Goal: Task Accomplishment & Management: Manage account settings

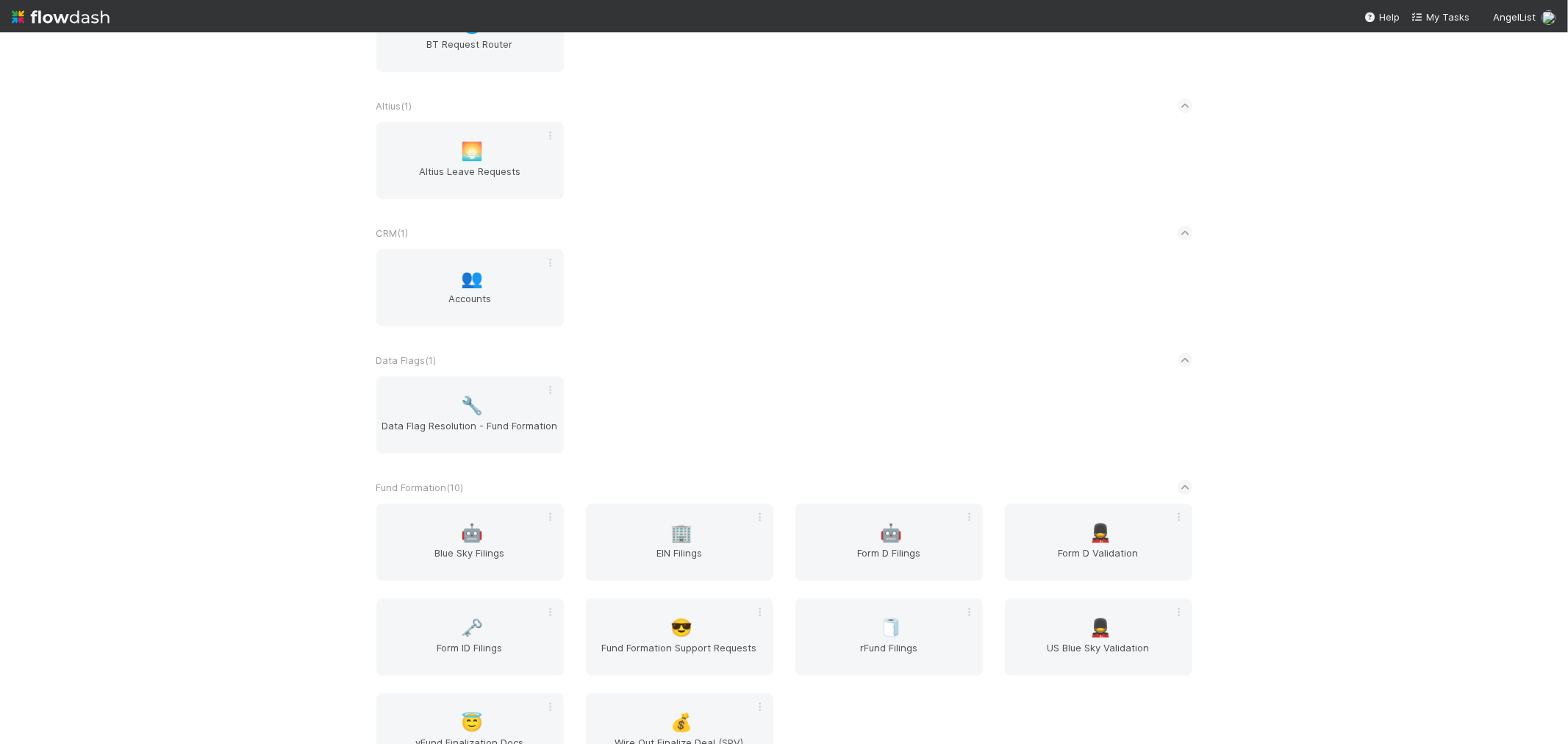
scroll to position [327, 0]
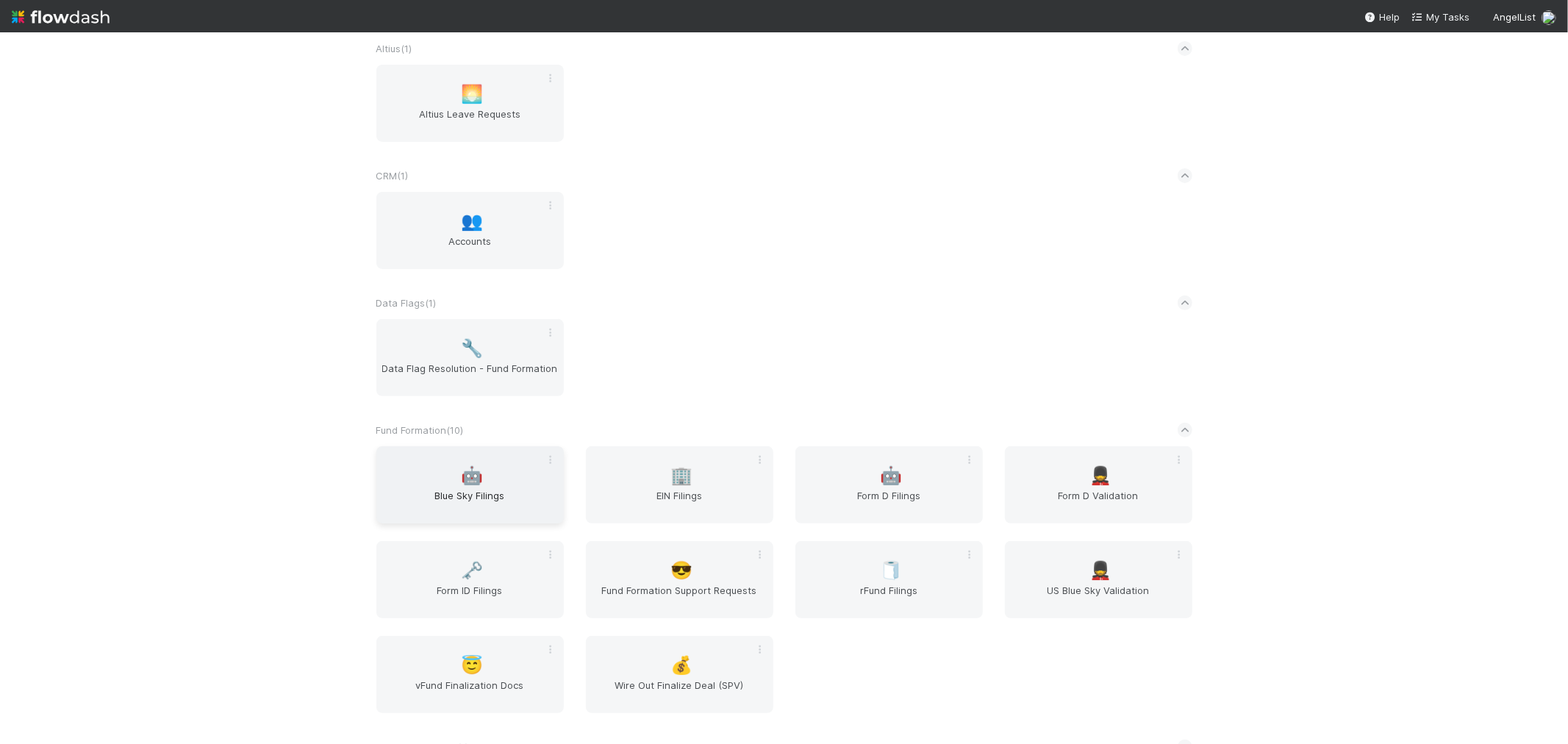
click at [462, 496] on span "Blue Sky Filings" at bounding box center [470, 503] width 176 height 29
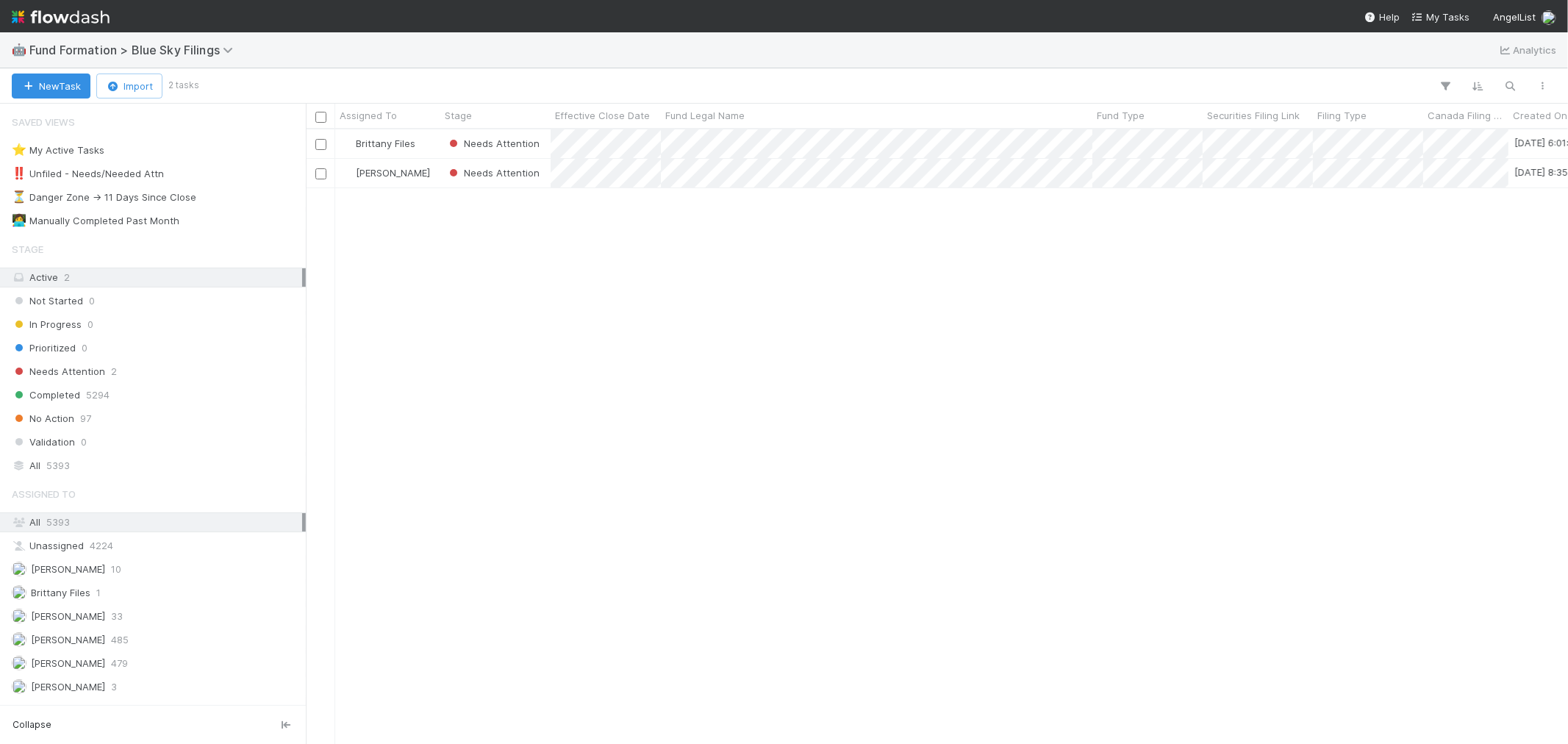
scroll to position [601, 1250]
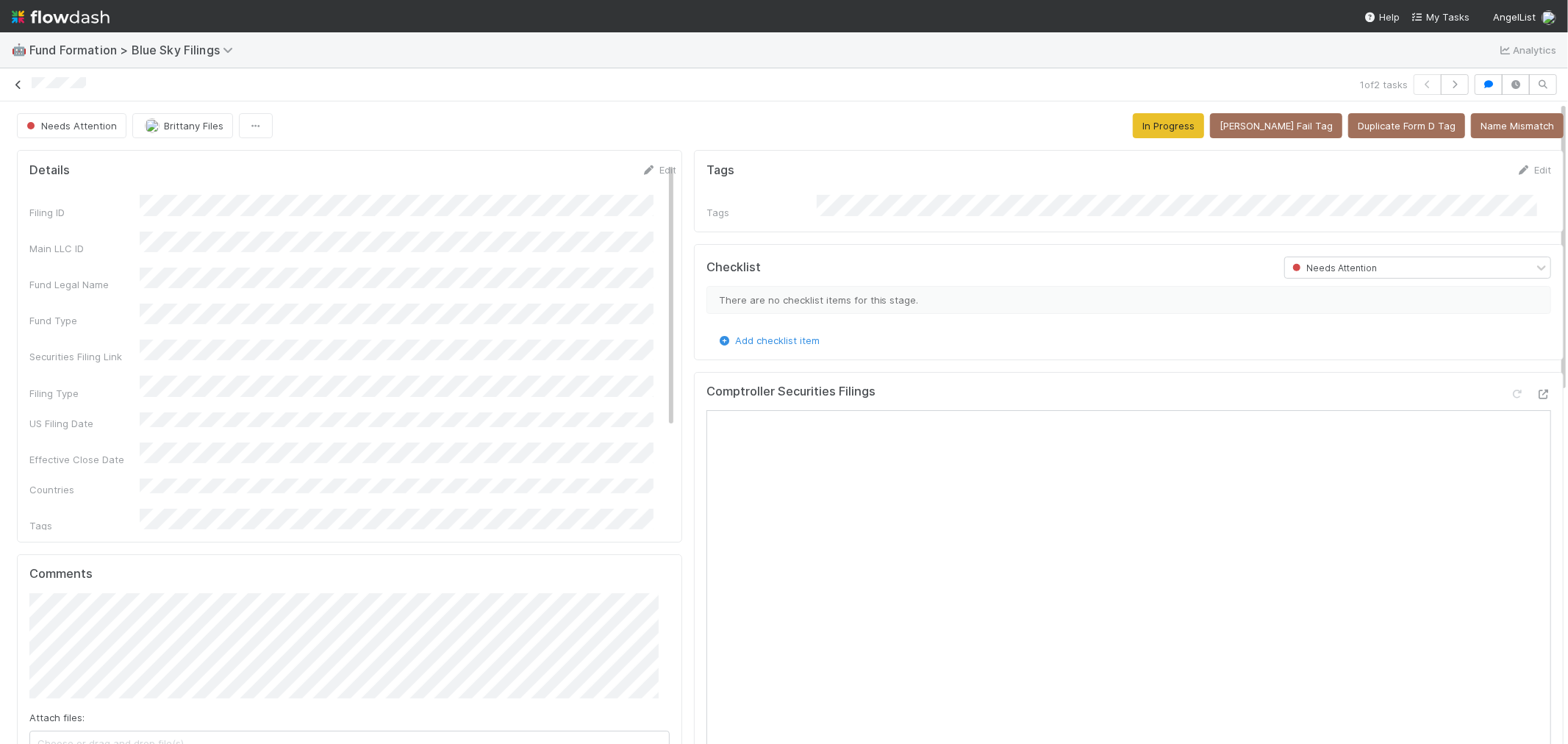
click at [16, 84] on icon at bounding box center [18, 85] width 15 height 10
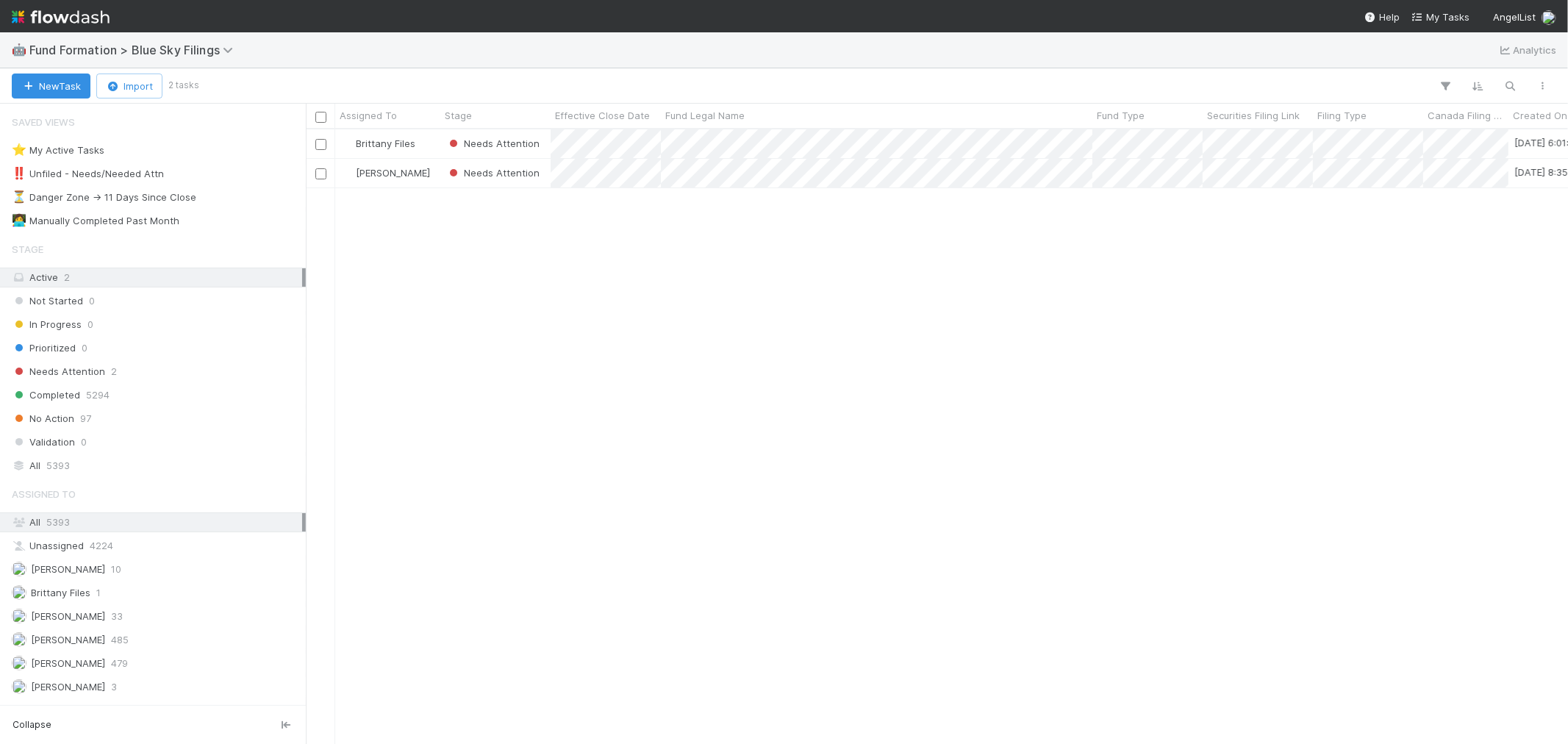
scroll to position [601, 1250]
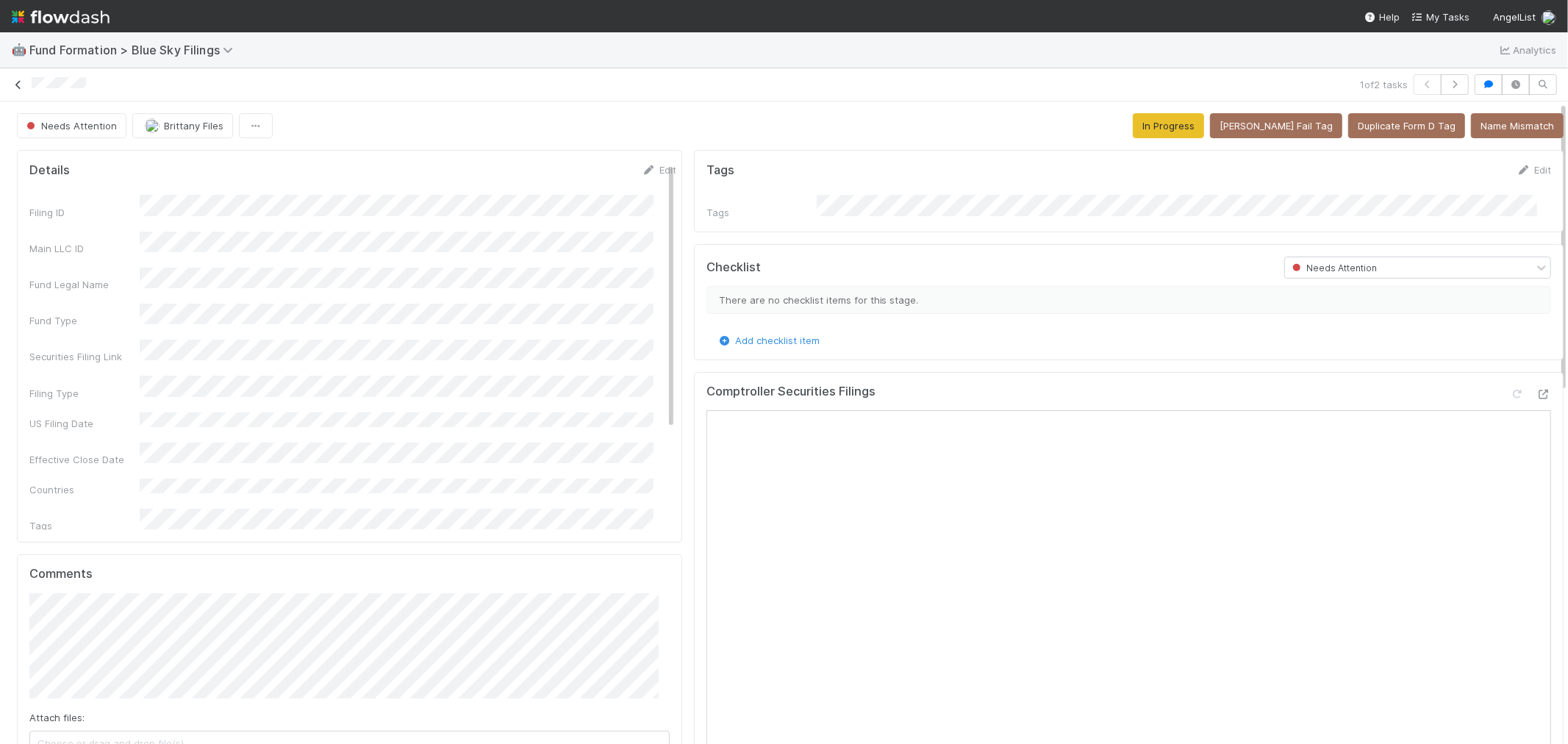
click at [15, 89] on icon at bounding box center [18, 85] width 15 height 10
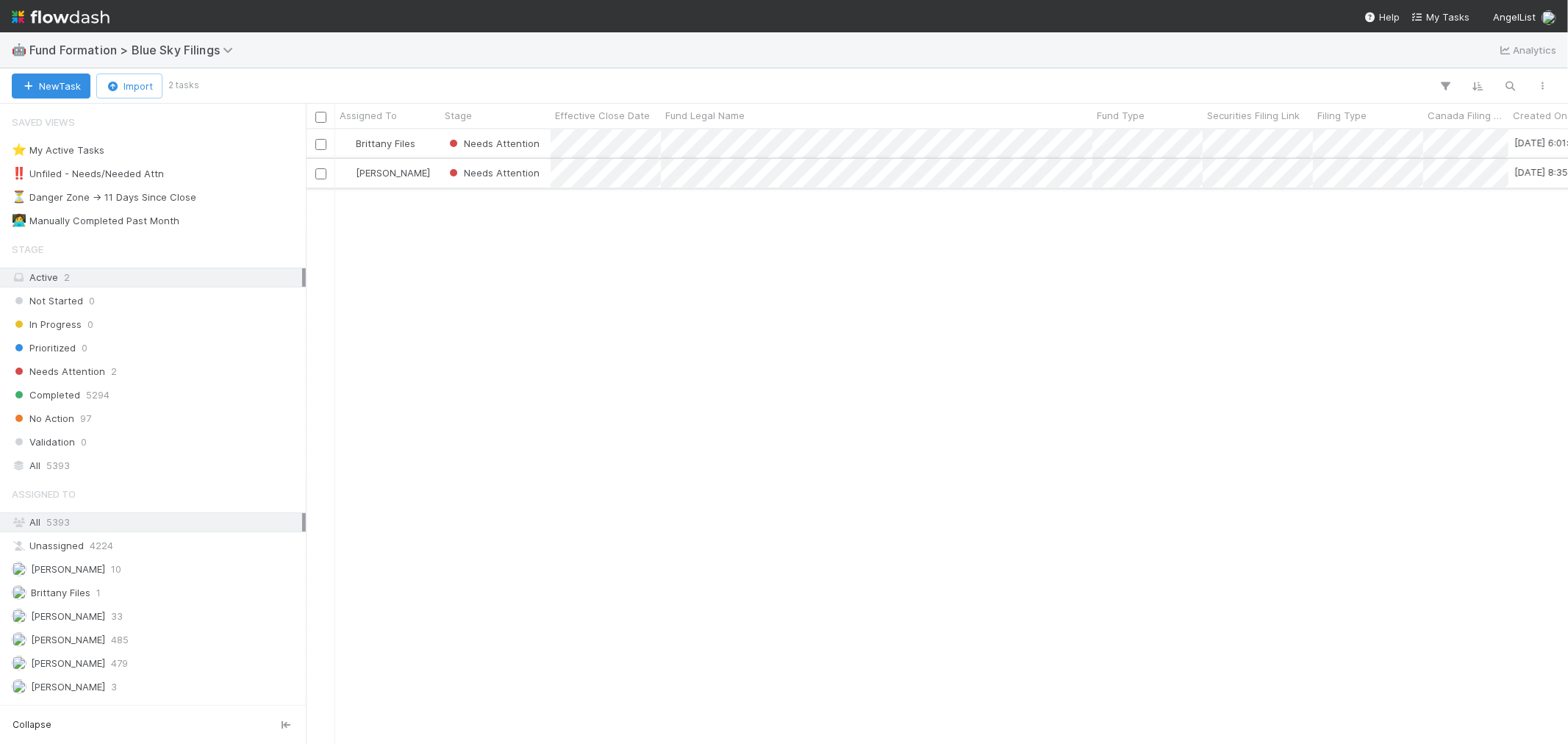
scroll to position [601, 1250]
click at [86, 22] on img at bounding box center [60, 18] width 98 height 25
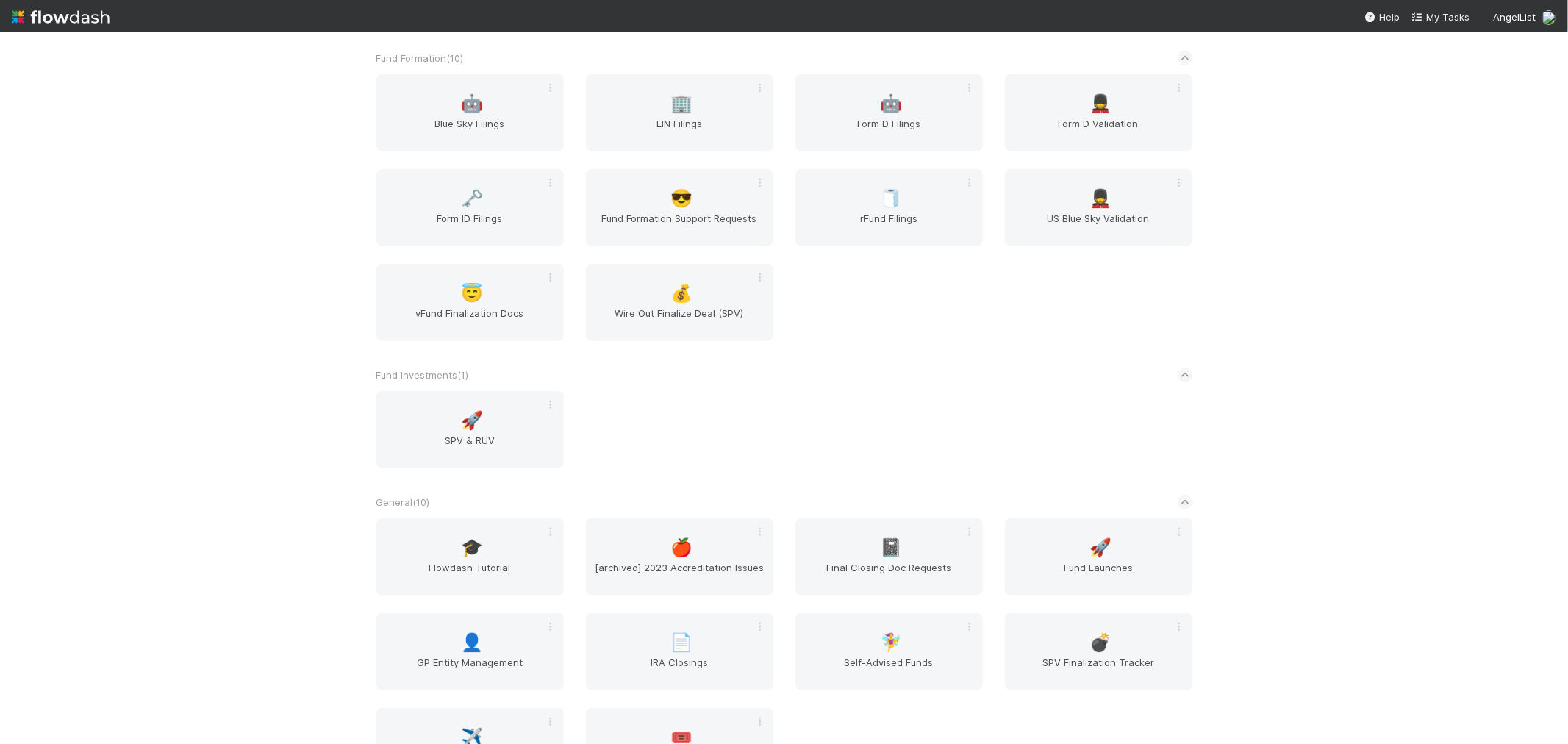
scroll to position [817, 0]
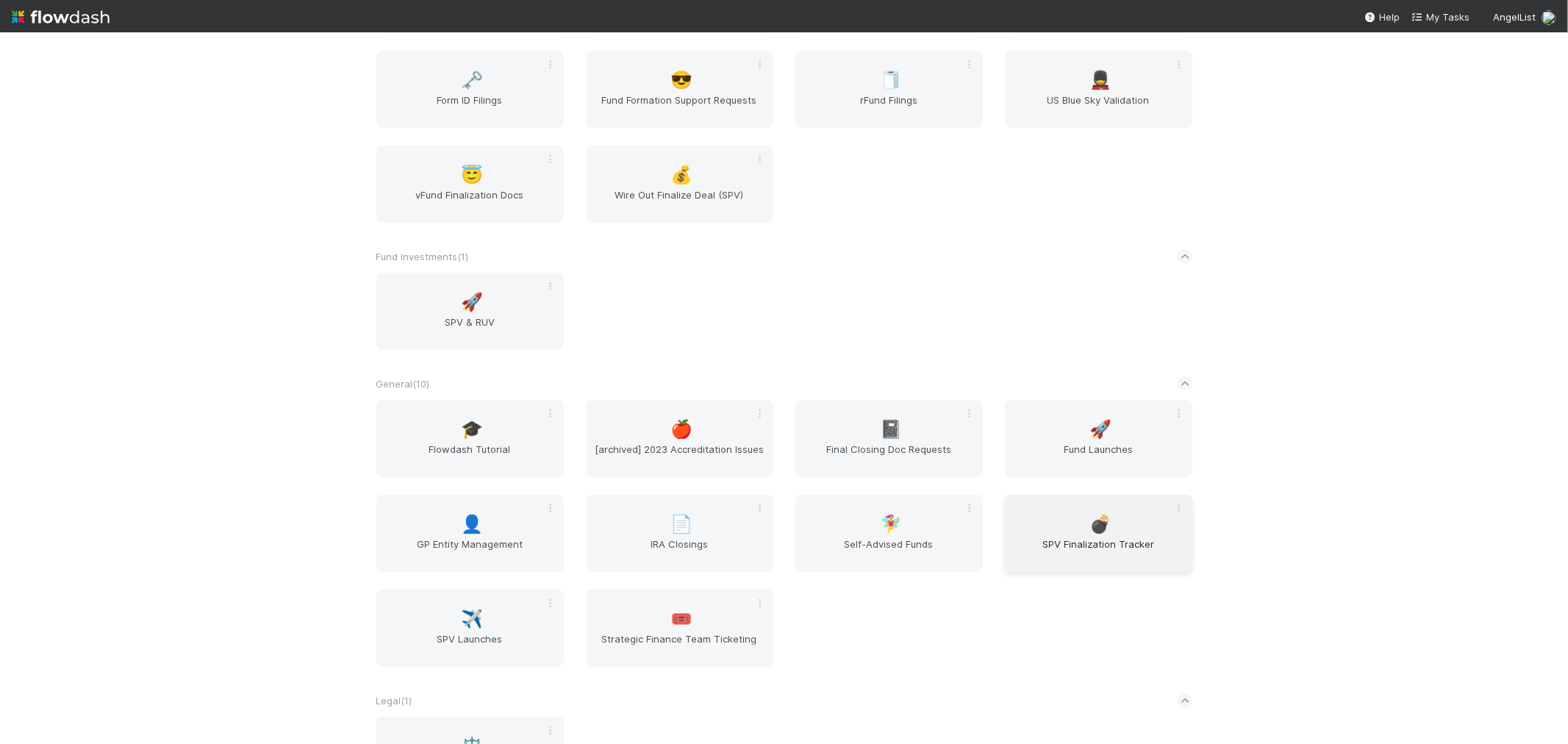
click at [1070, 511] on div "💣 SPV Finalization Tracker" at bounding box center [1098, 533] width 188 height 77
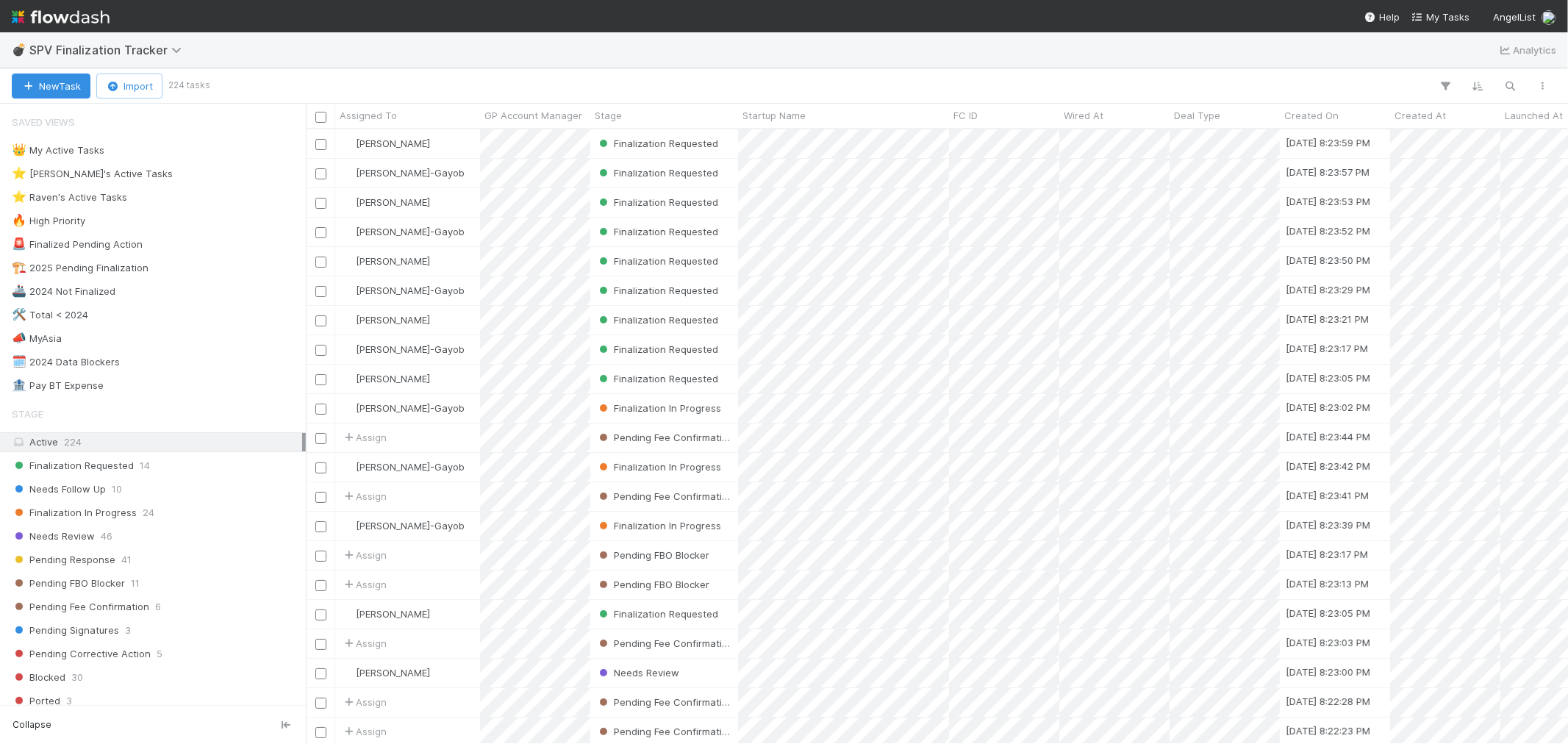
scroll to position [601, 1250]
click at [143, 199] on div "⭐ Raven's Active Tasks 22" at bounding box center [157, 197] width 291 height 18
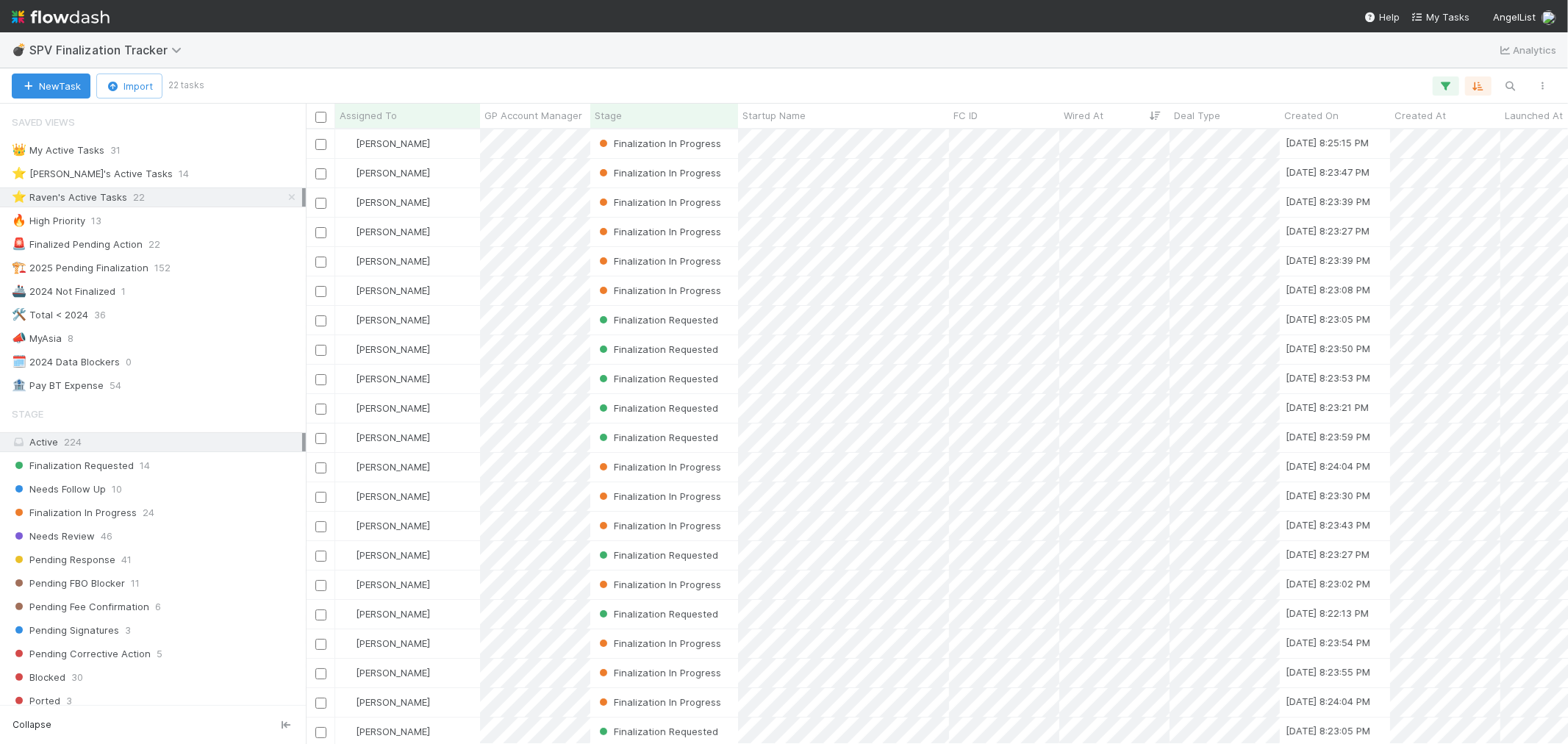
scroll to position [45, 0]
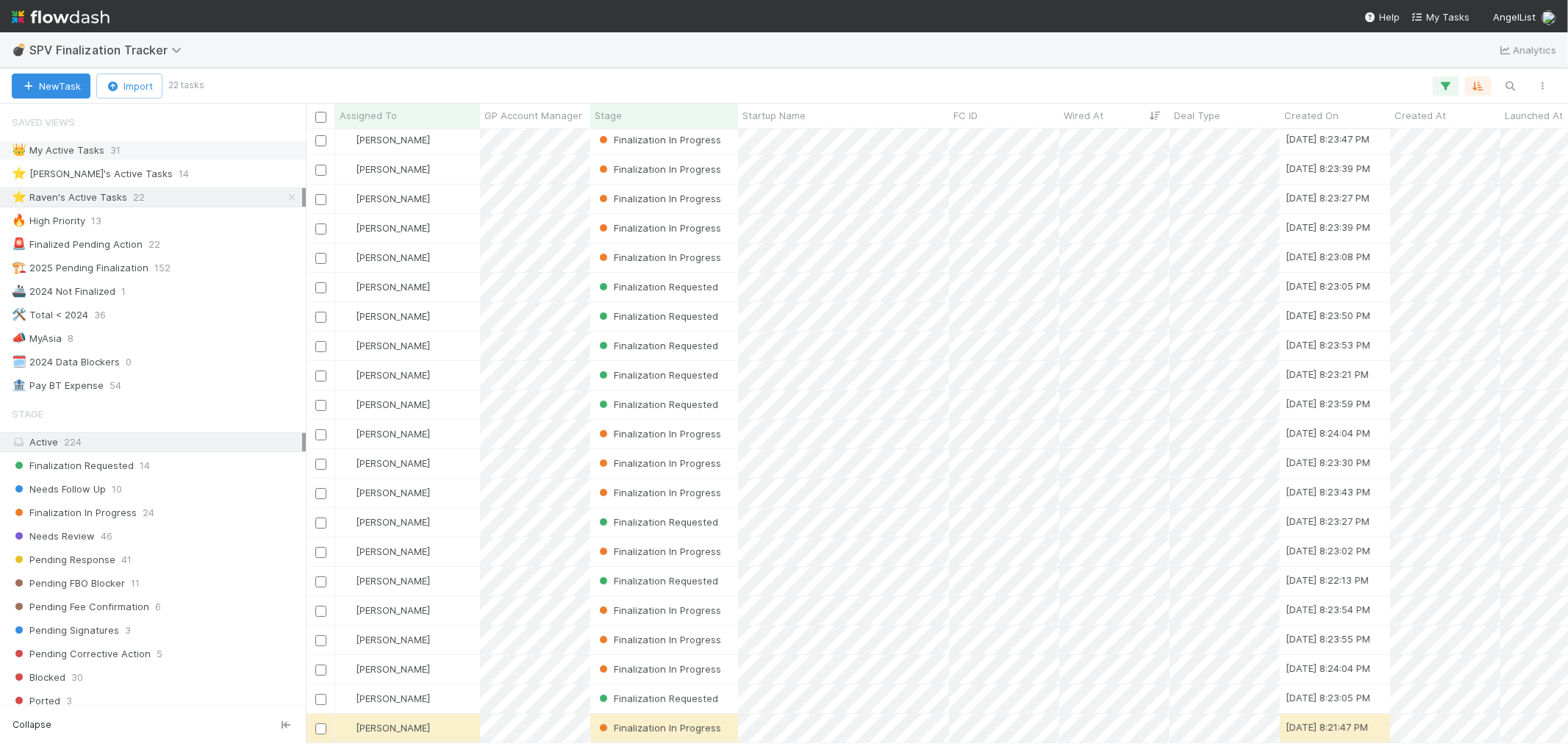
click at [148, 148] on div "👑 My Active Tasks 31" at bounding box center [157, 150] width 291 height 18
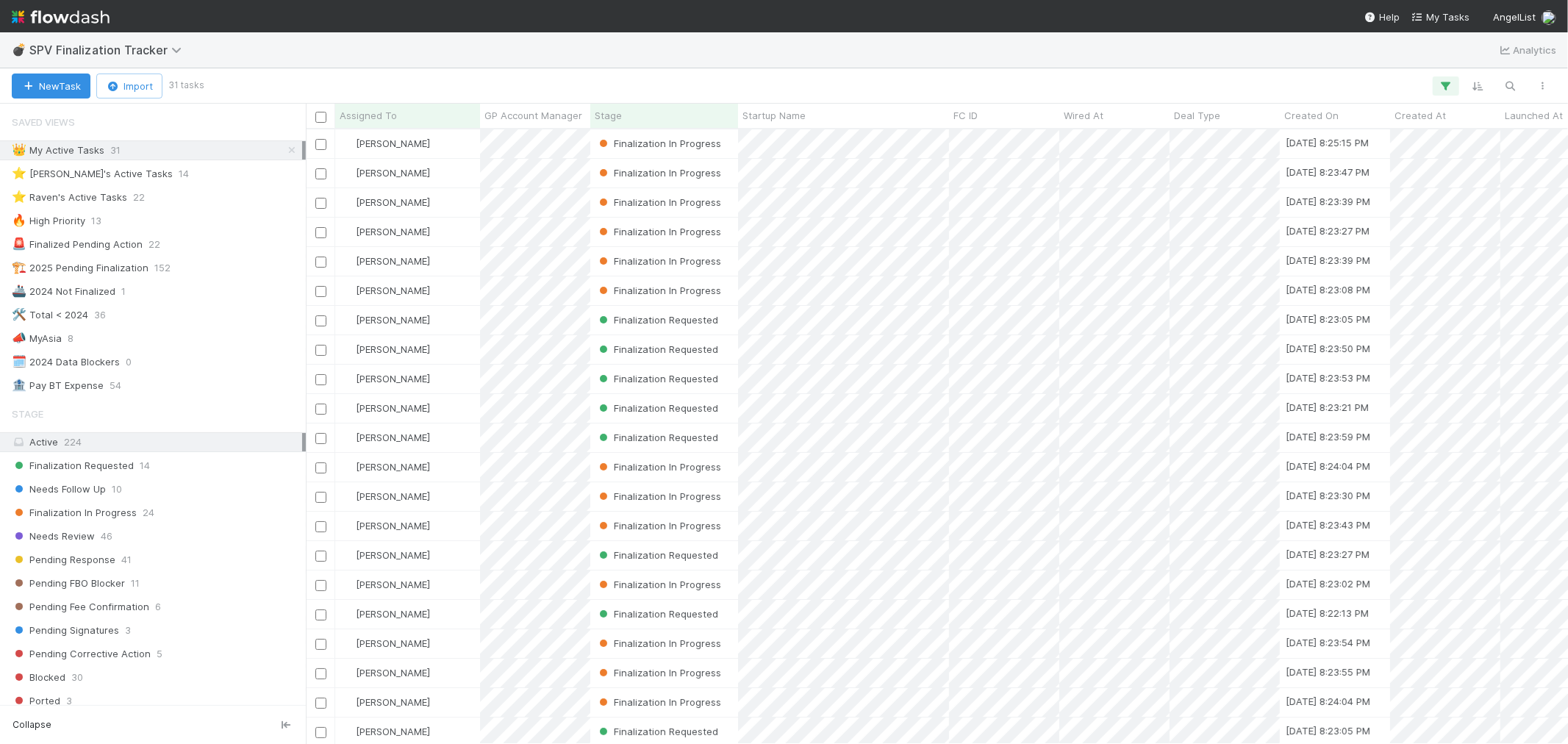
scroll to position [601, 1250]
click at [165, 194] on div "⭐ Raven's Active Tasks 22" at bounding box center [157, 197] width 291 height 18
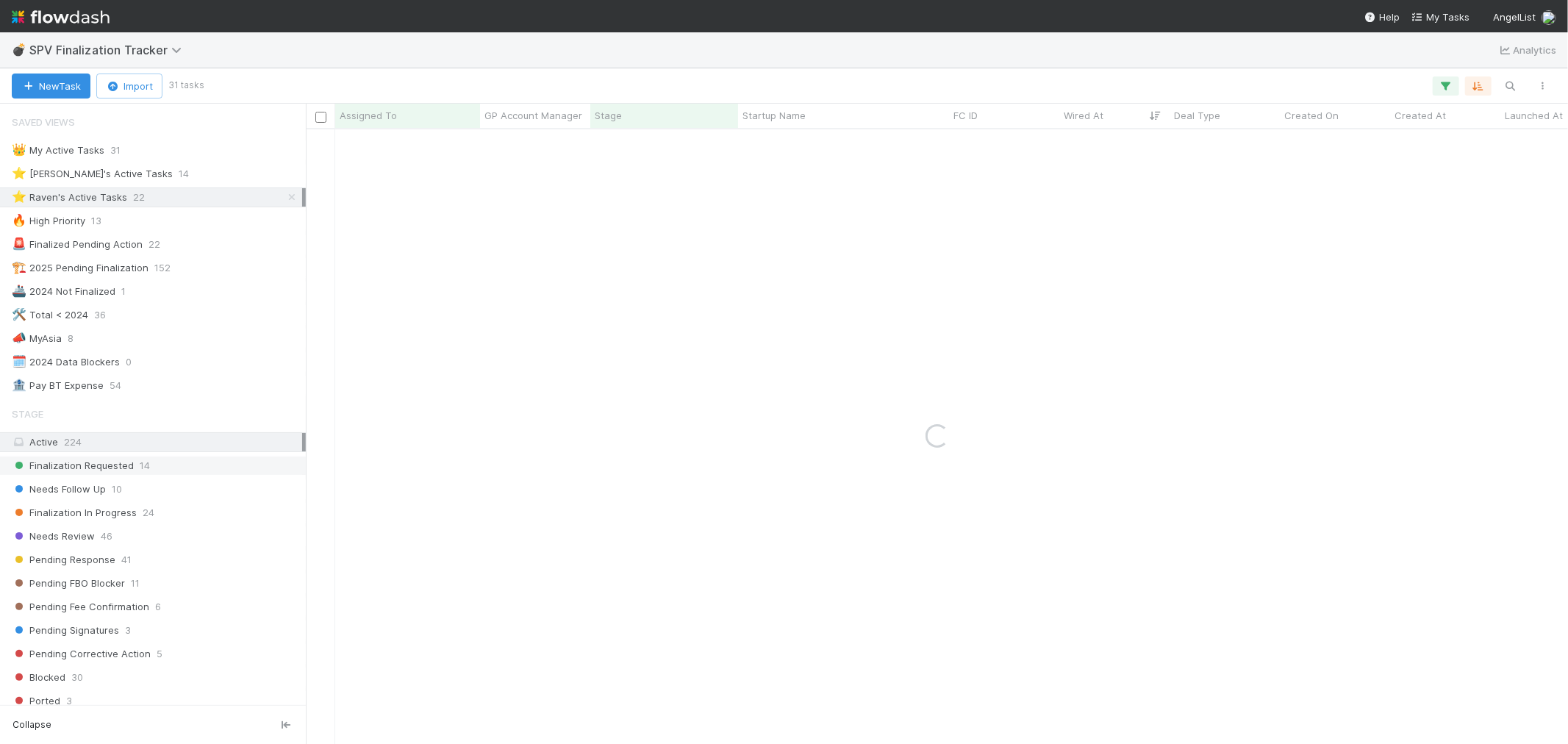
click at [113, 471] on span "Finalization Requested" at bounding box center [72, 465] width 122 height 18
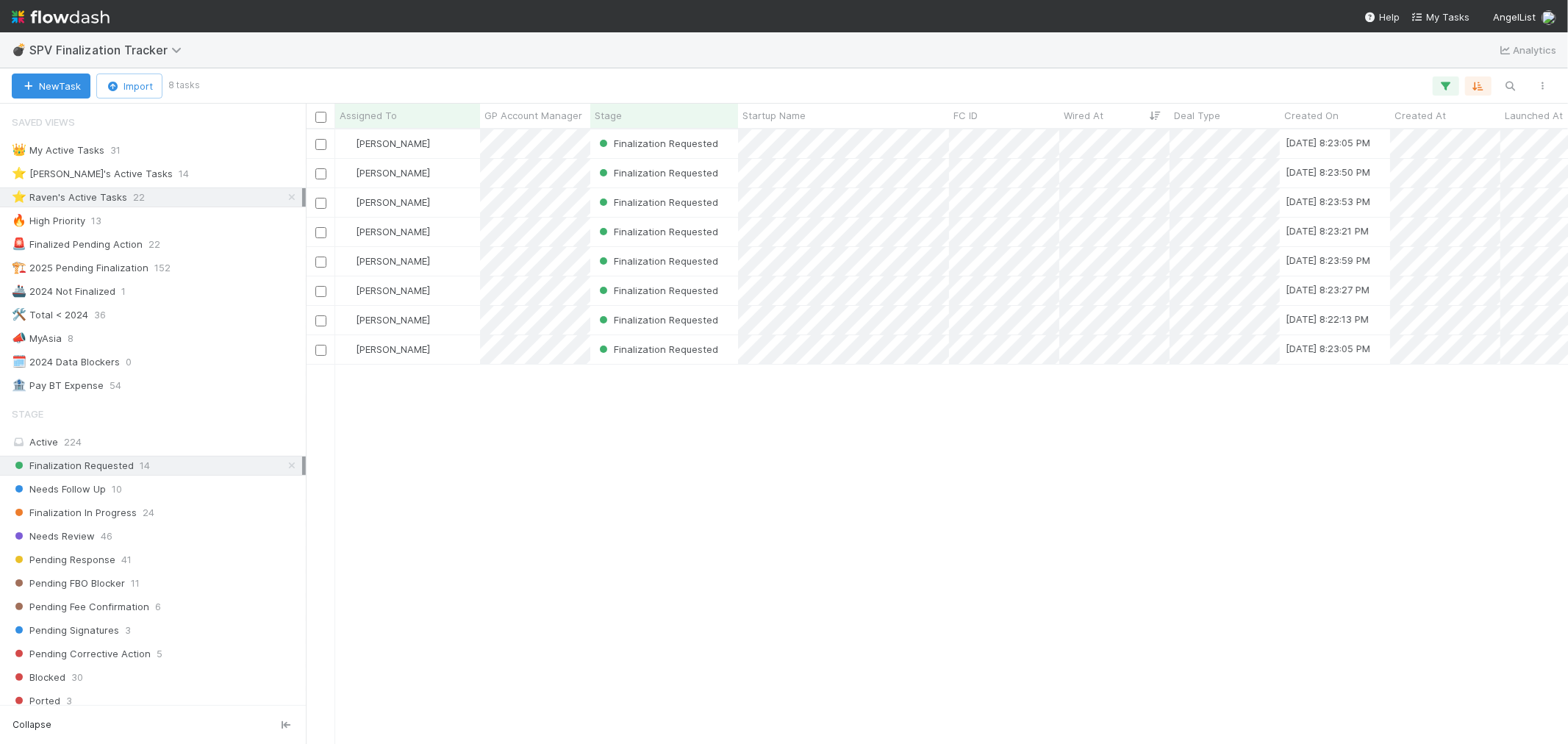
scroll to position [601, 1250]
click at [75, 17] on img at bounding box center [60, 18] width 98 height 25
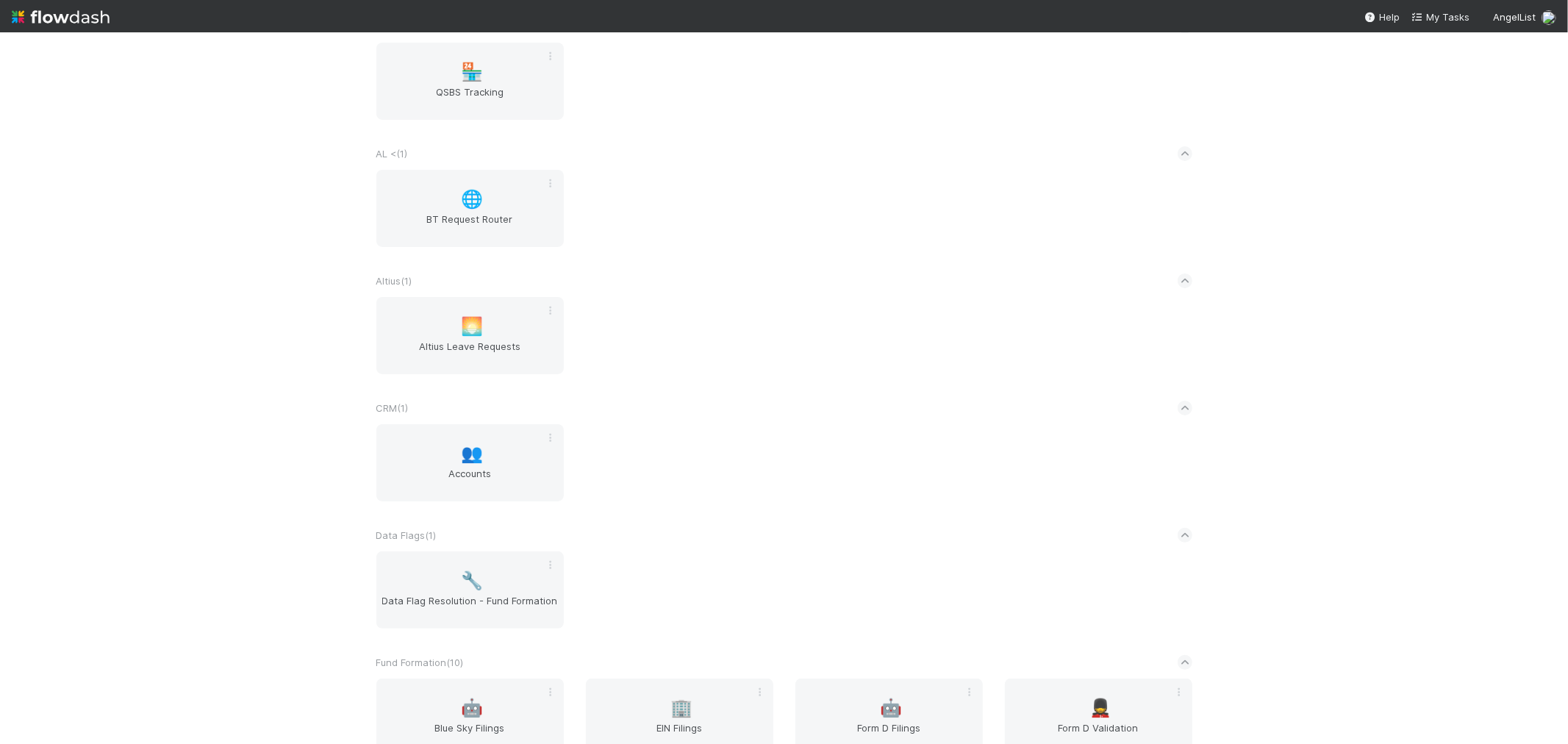
scroll to position [327, 0]
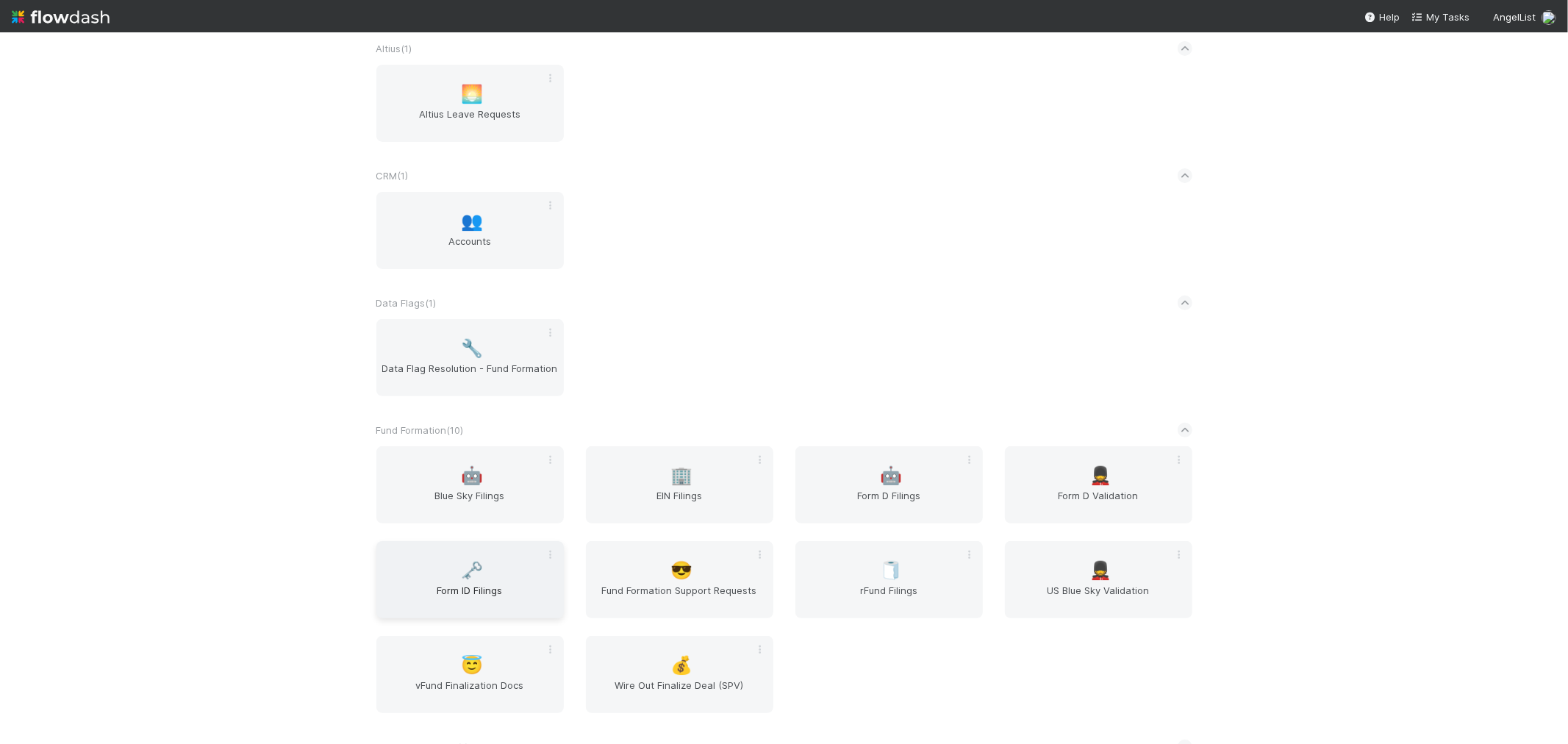
click at [450, 600] on span "Form ID Filings" at bounding box center [470, 597] width 176 height 29
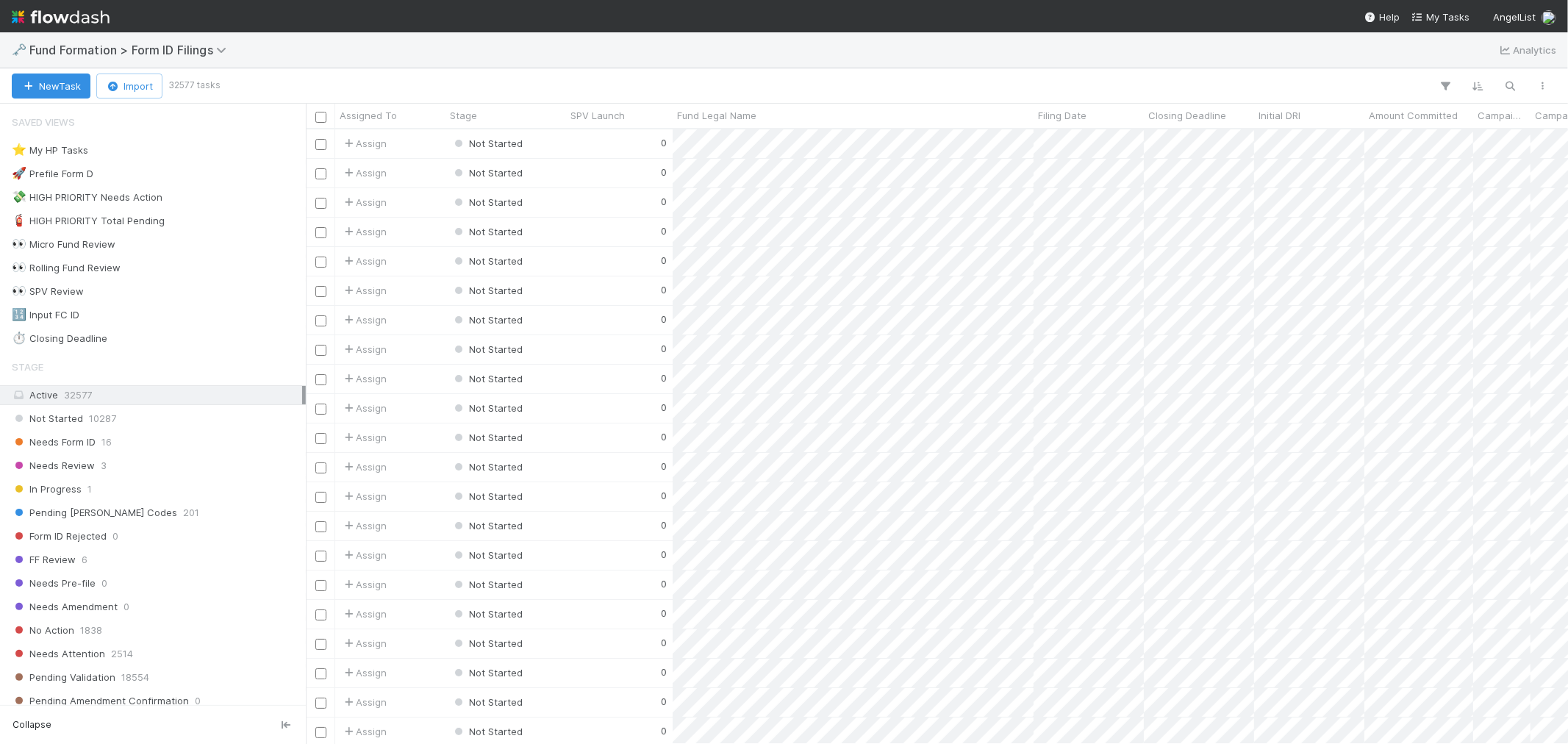
scroll to position [601, 1250]
click at [177, 446] on div "Needs Form ID 16" at bounding box center [157, 442] width 291 height 18
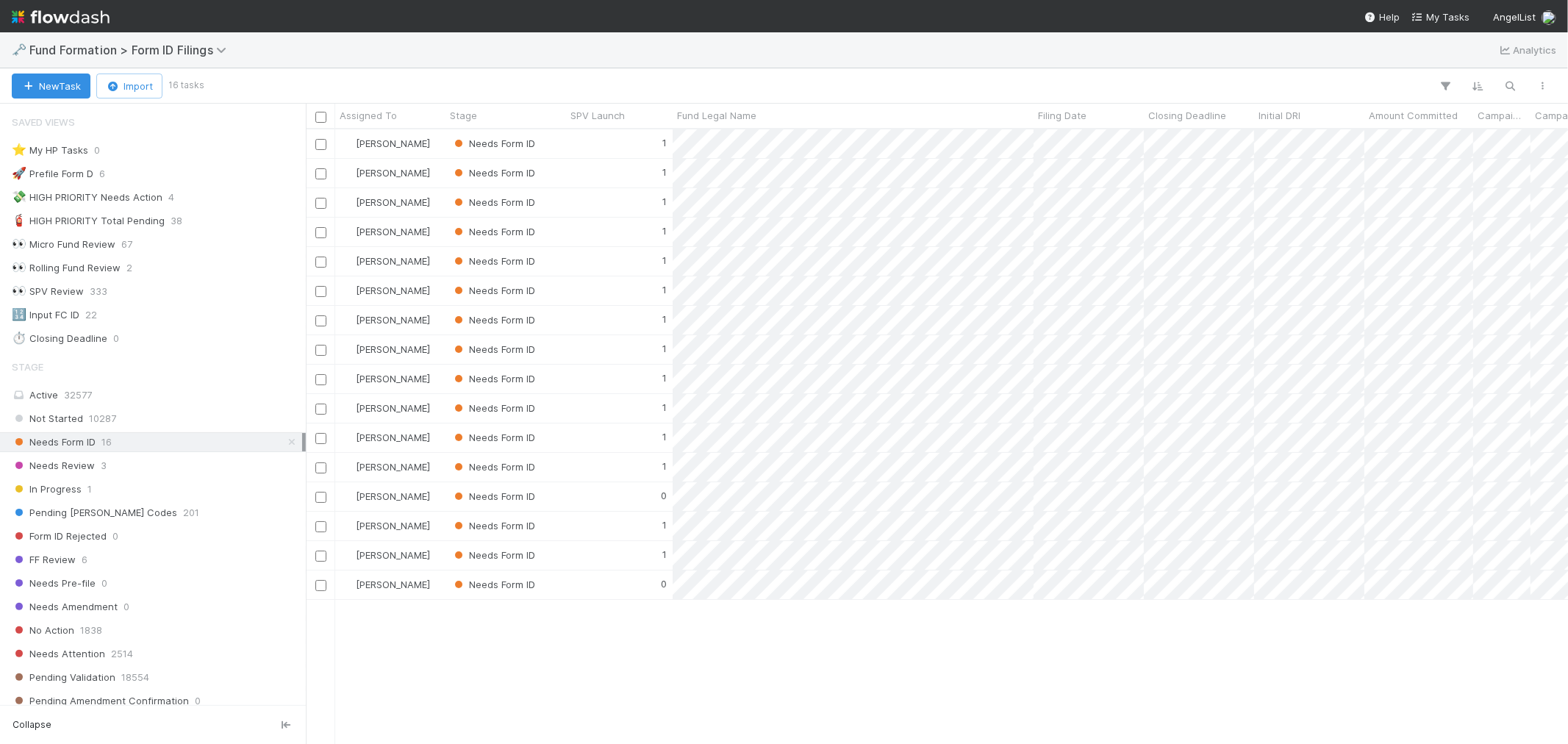
scroll to position [601, 1250]
click at [84, 18] on img at bounding box center [60, 18] width 98 height 25
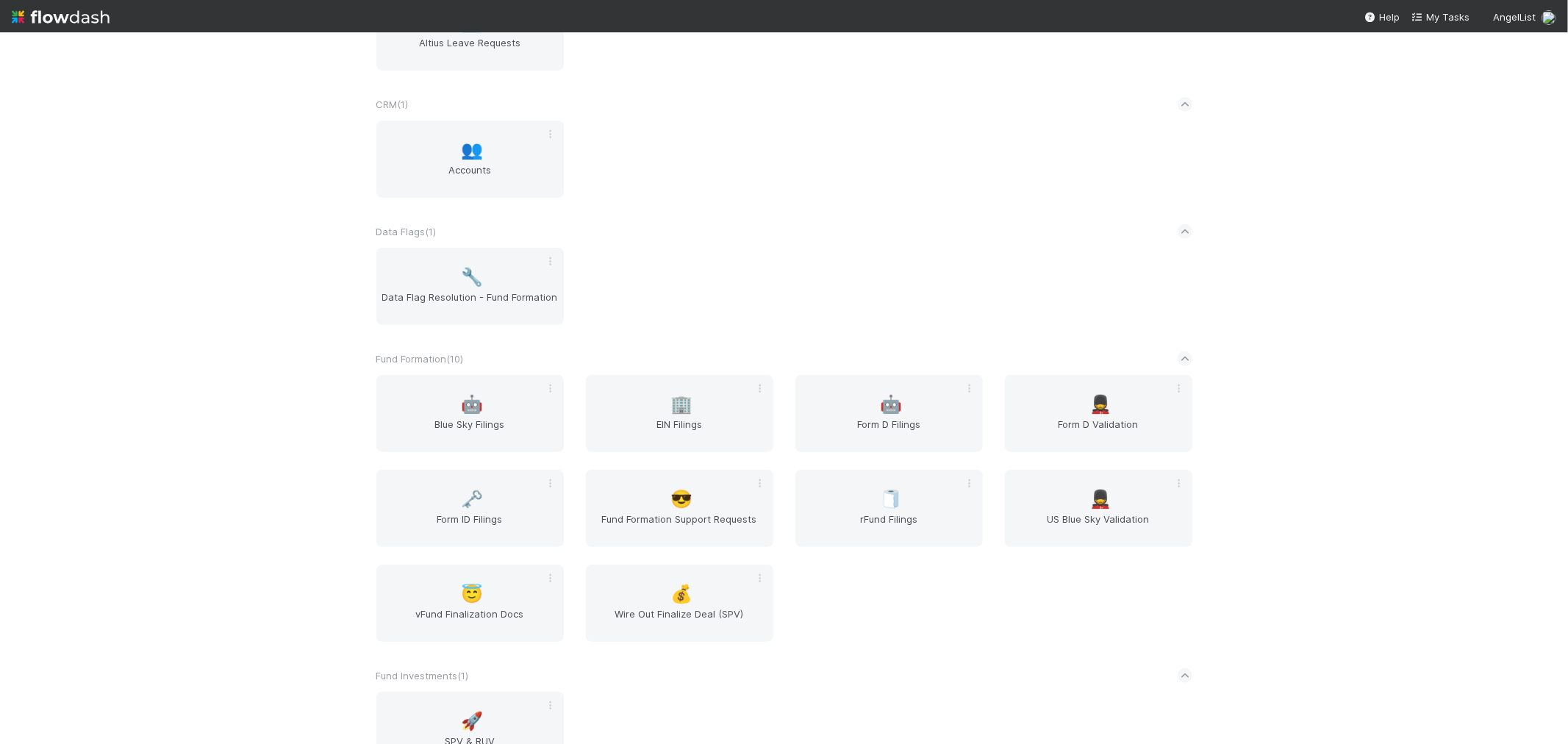
scroll to position [408, 0]
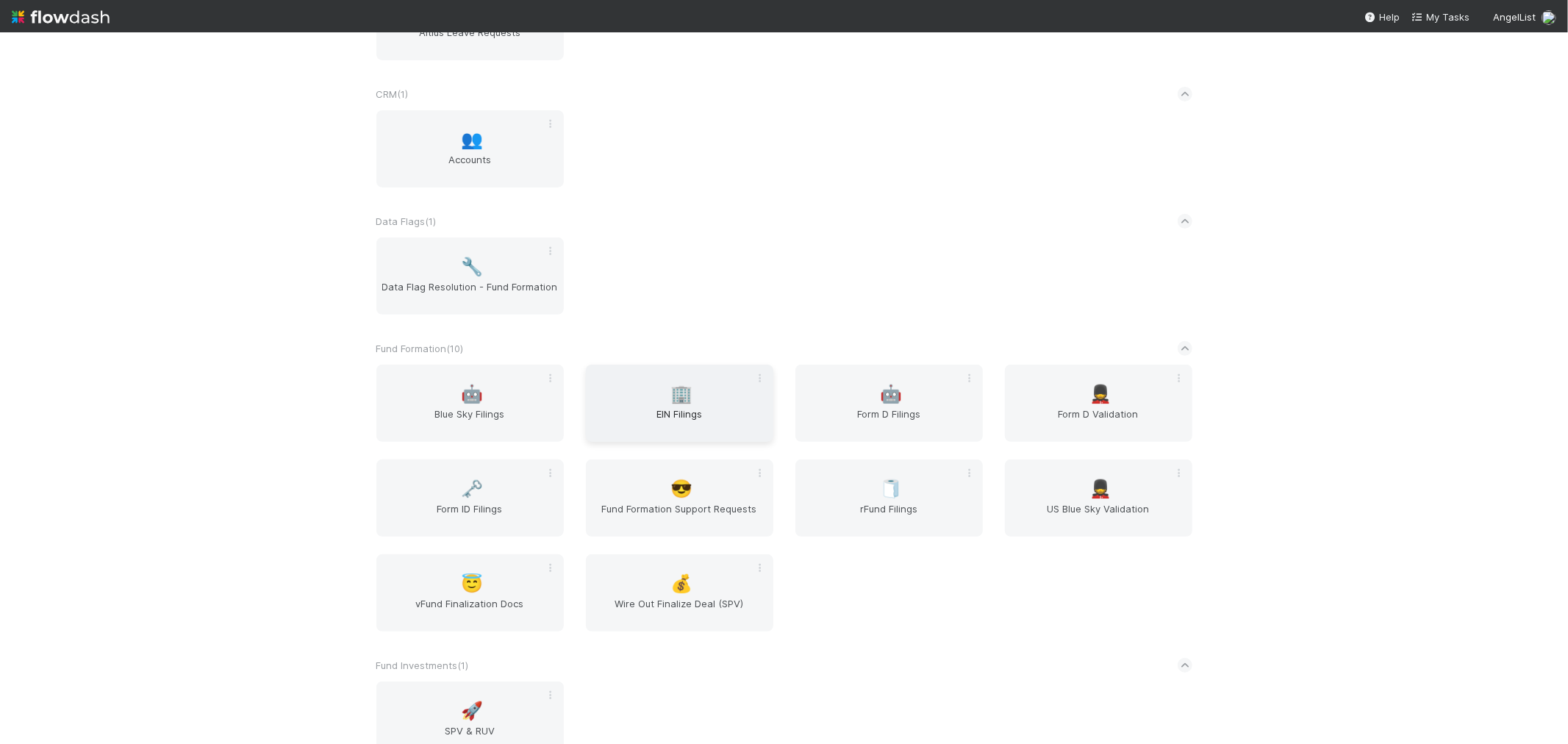
click at [662, 393] on div "🏢 EIN Filings" at bounding box center [679, 403] width 188 height 77
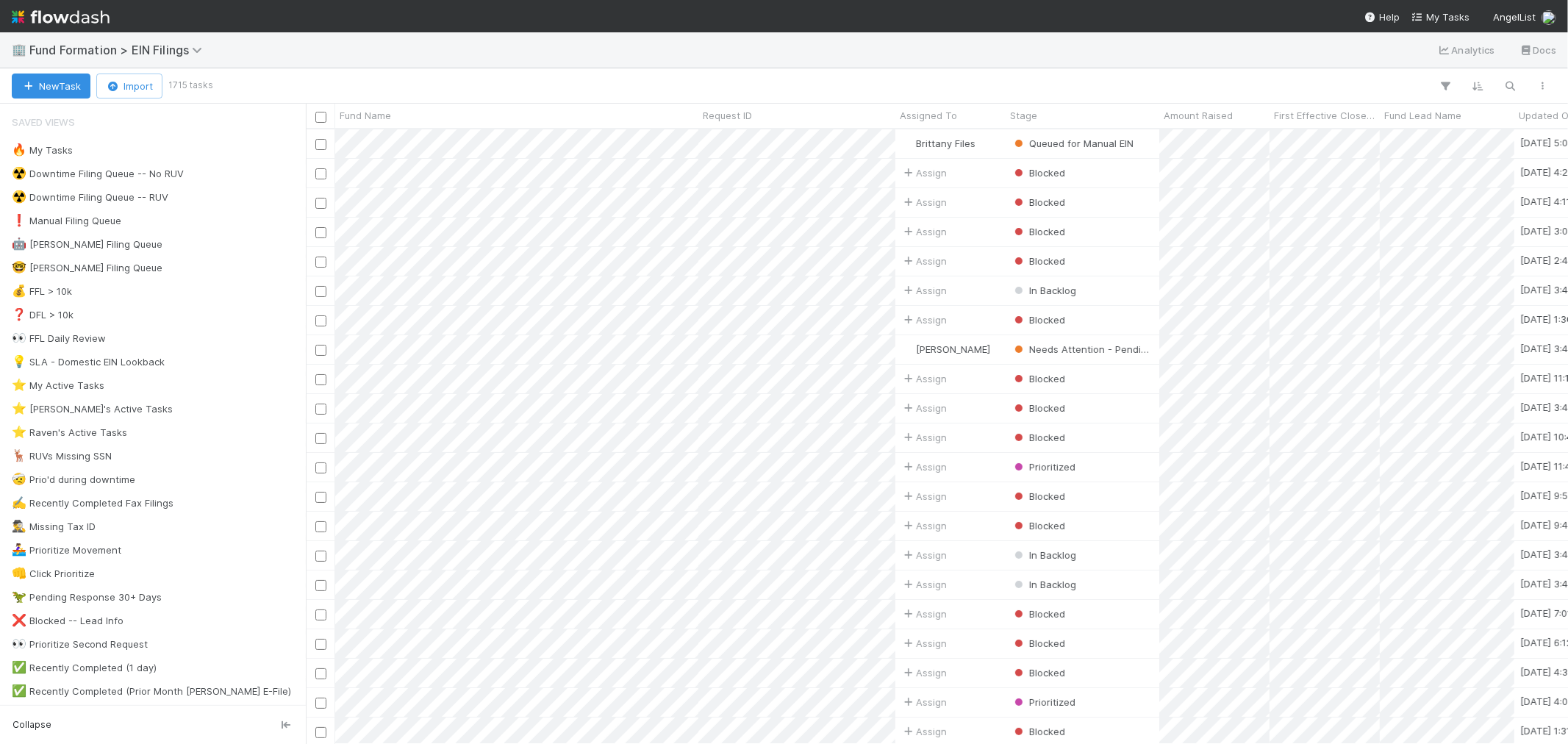
scroll to position [601, 1250]
click at [84, 25] on img at bounding box center [60, 18] width 98 height 25
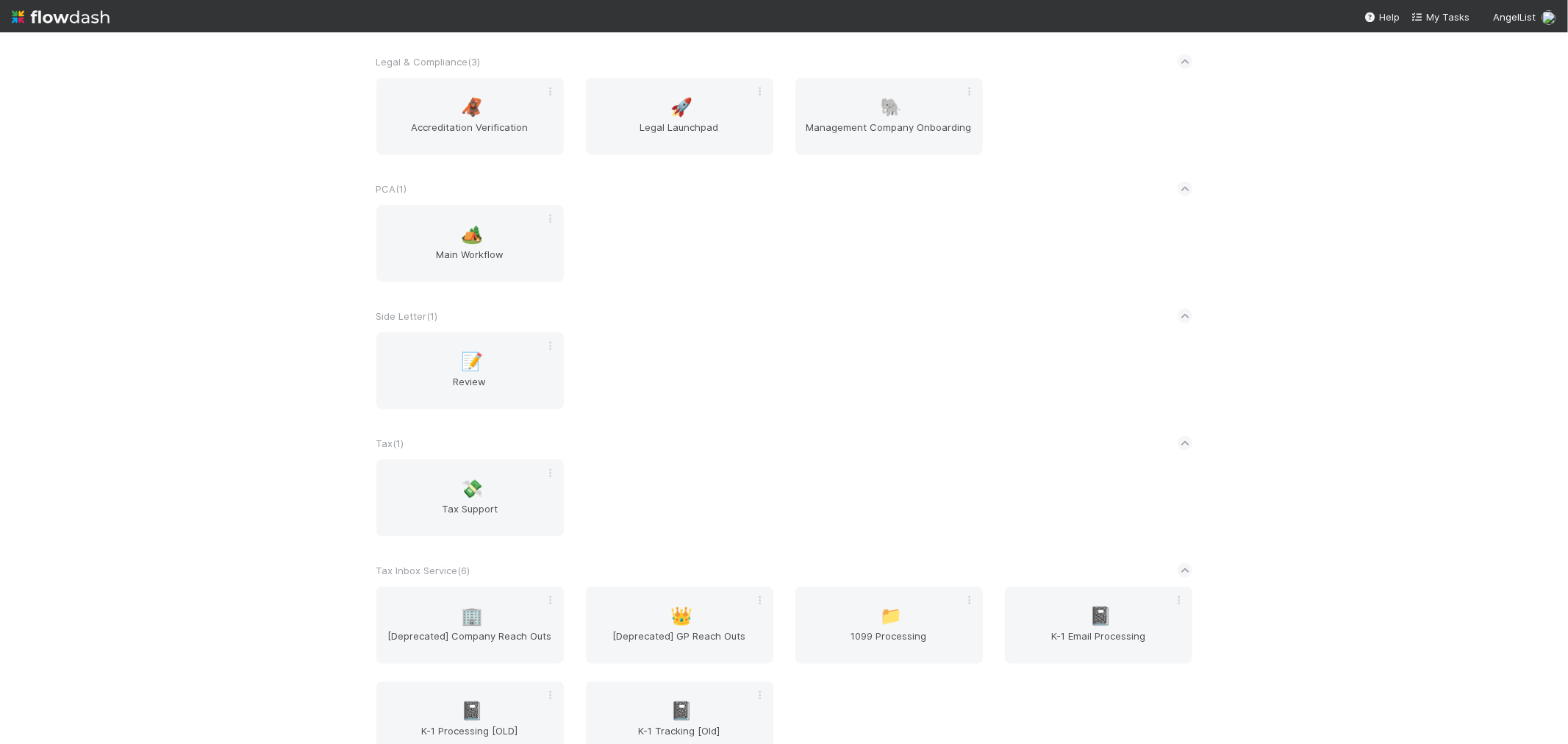
scroll to position [1634, 0]
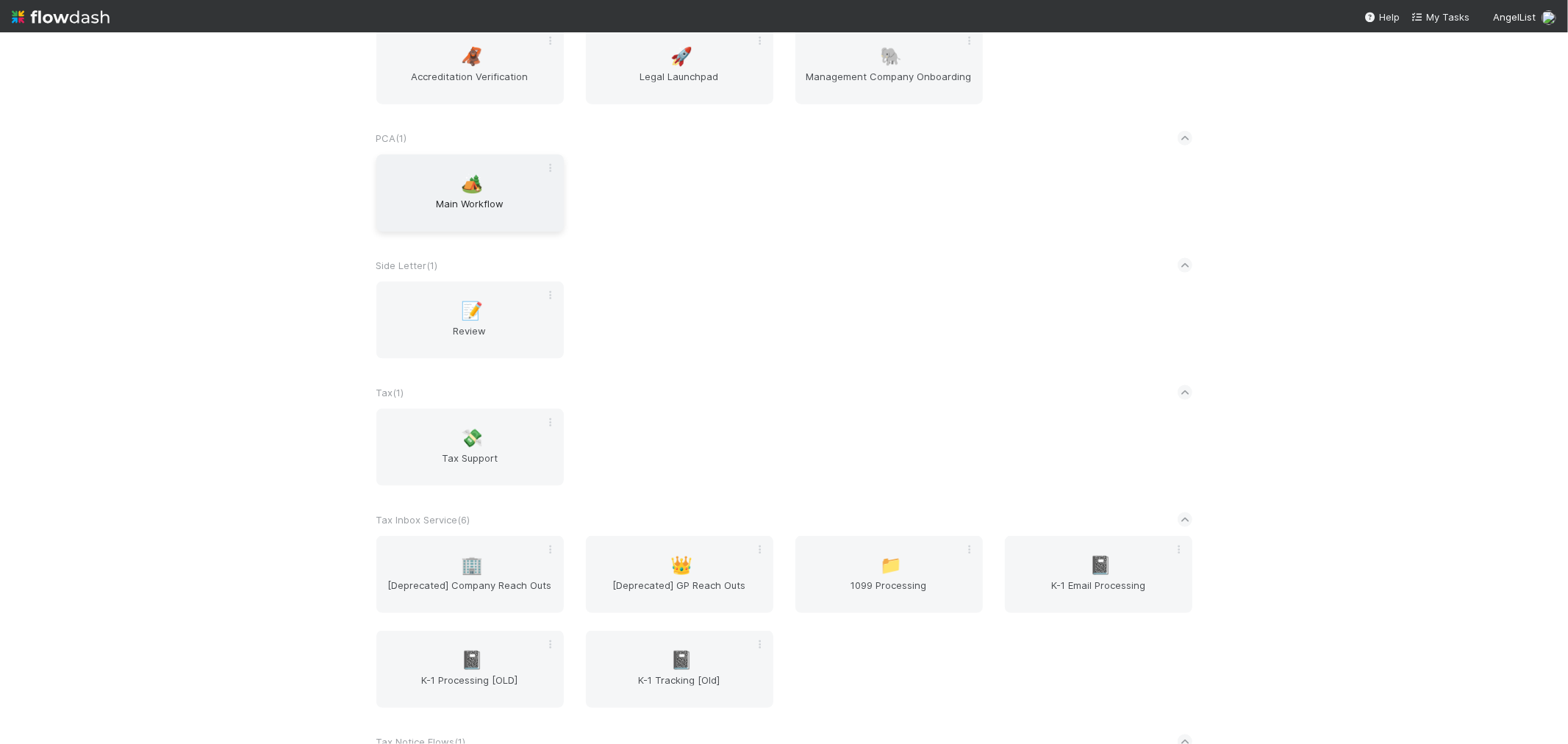
click at [517, 182] on div "🏕️ Main Workflow" at bounding box center [470, 193] width 188 height 77
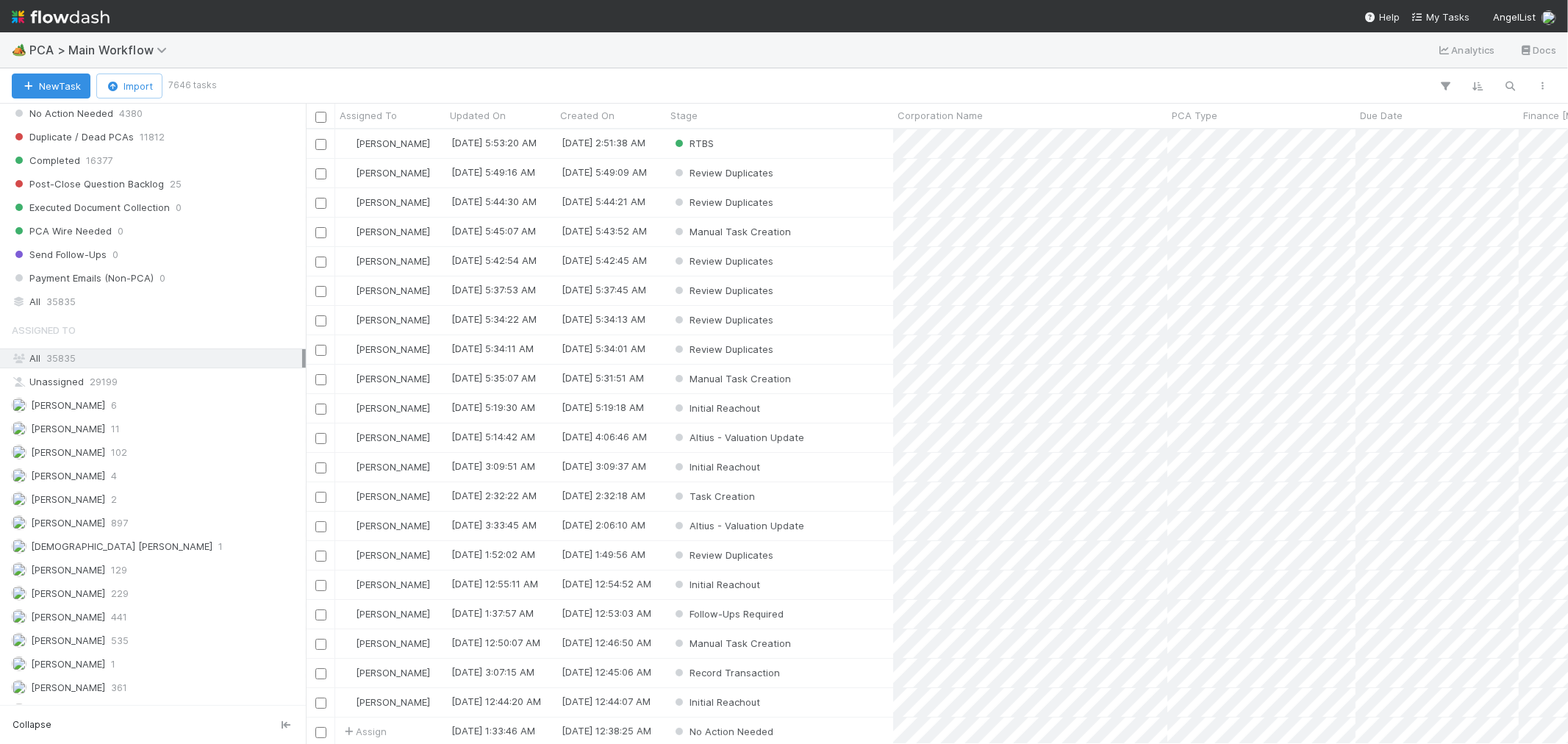
scroll to position [2107, 0]
click at [53, 16] on img at bounding box center [60, 18] width 98 height 25
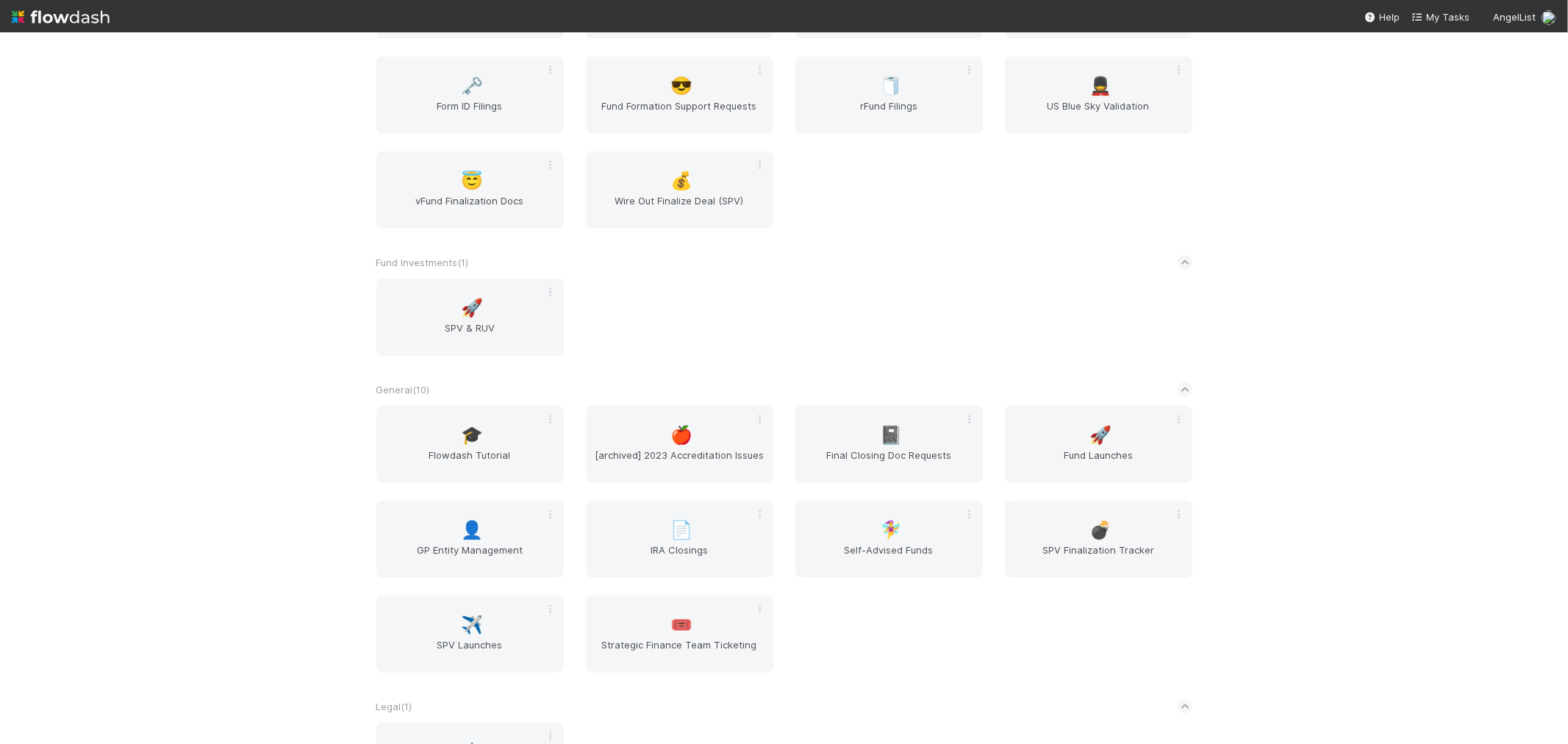
scroll to position [817, 0]
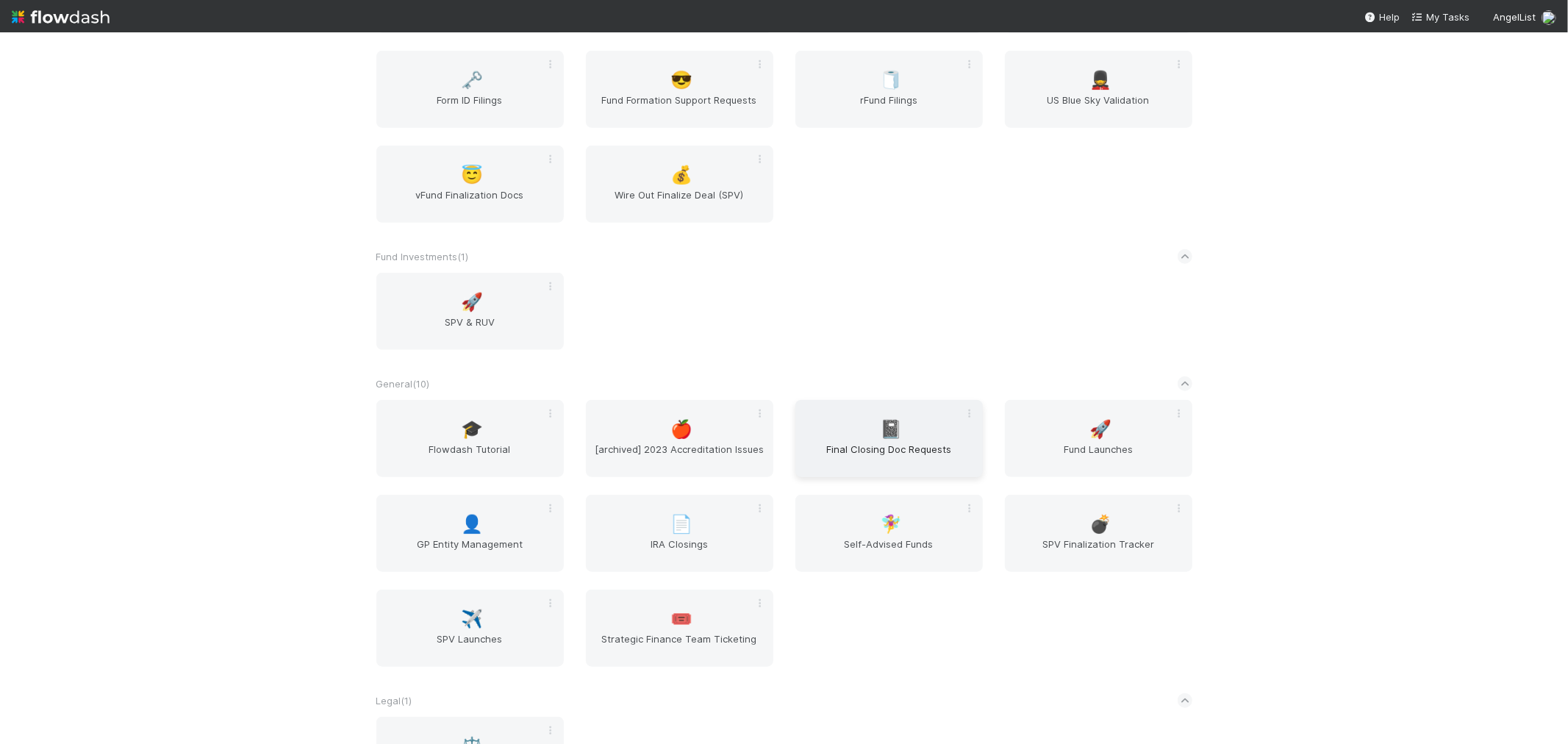
click at [886, 401] on div "📓 Final Closing Doc Requests" at bounding box center [889, 438] width 188 height 77
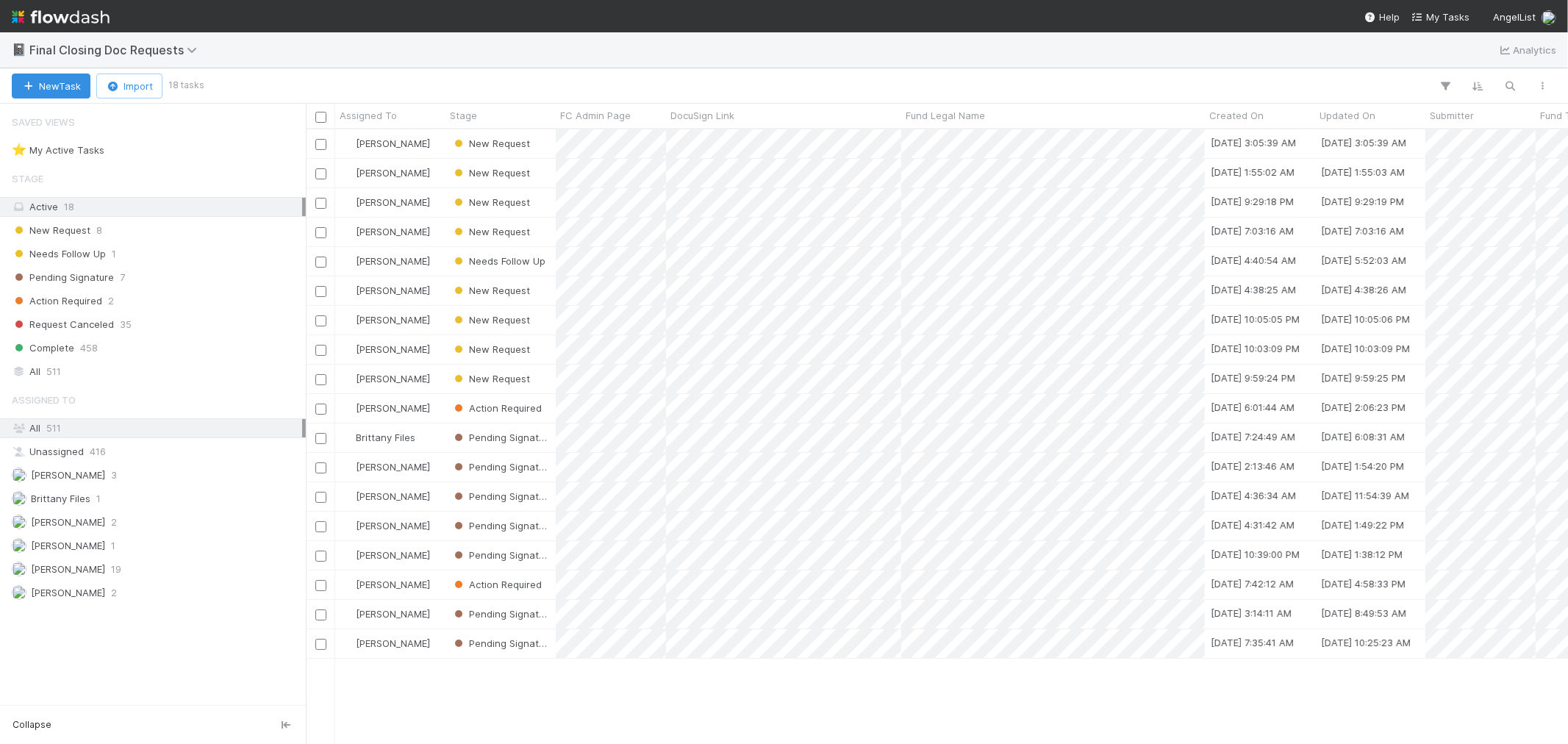
scroll to position [601, 1250]
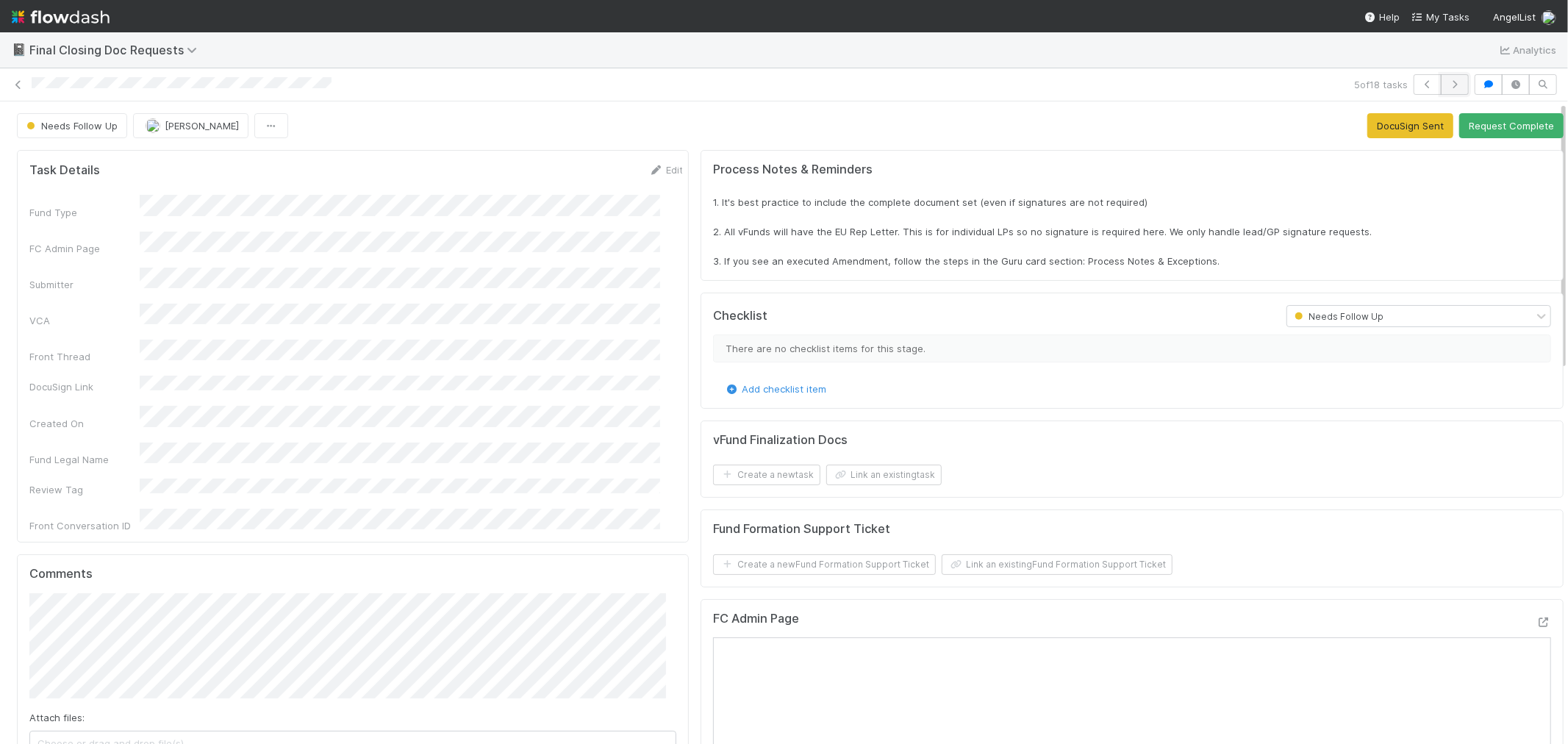
click at [1447, 86] on icon "button" at bounding box center [1454, 84] width 15 height 9
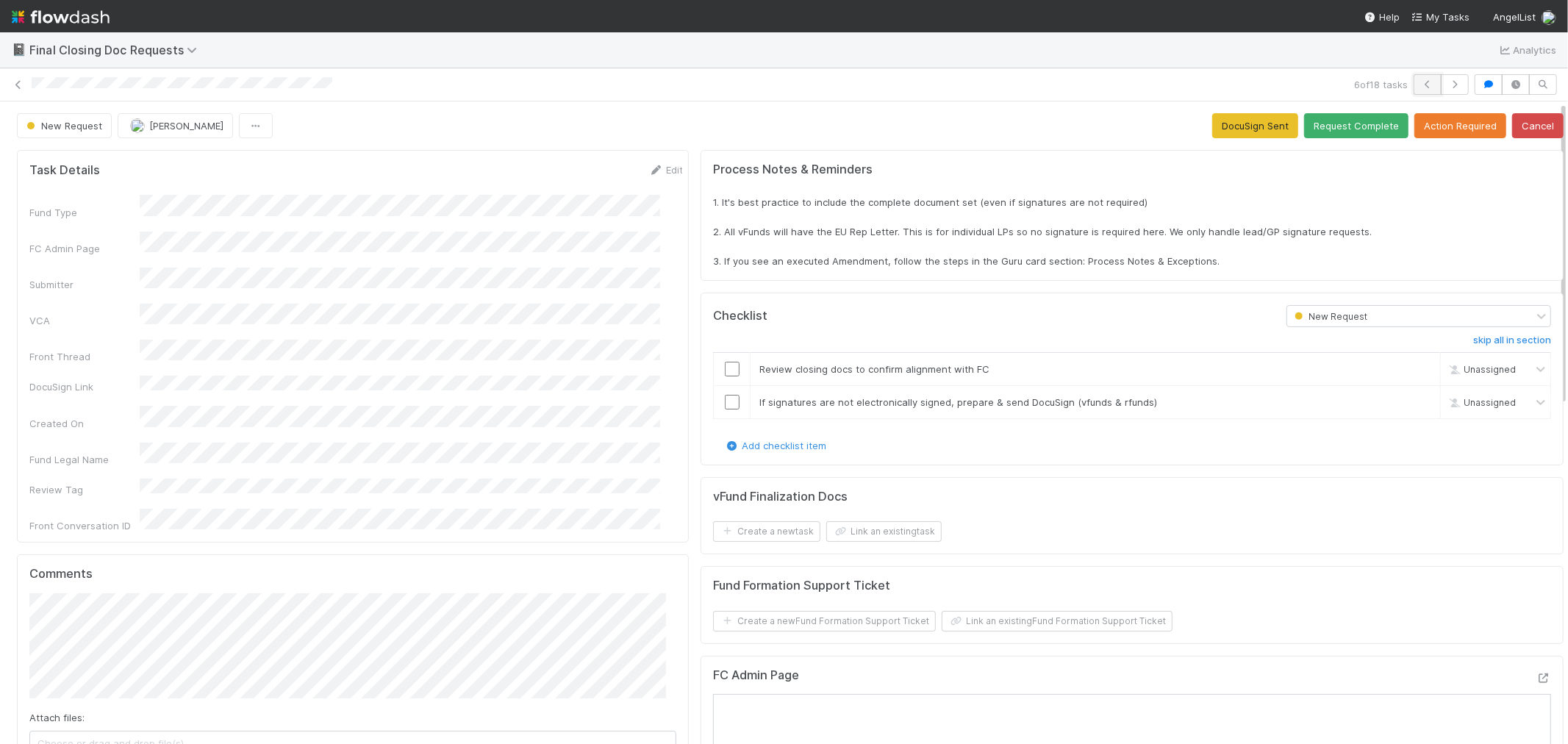
click at [1420, 83] on icon "button" at bounding box center [1427, 84] width 15 height 9
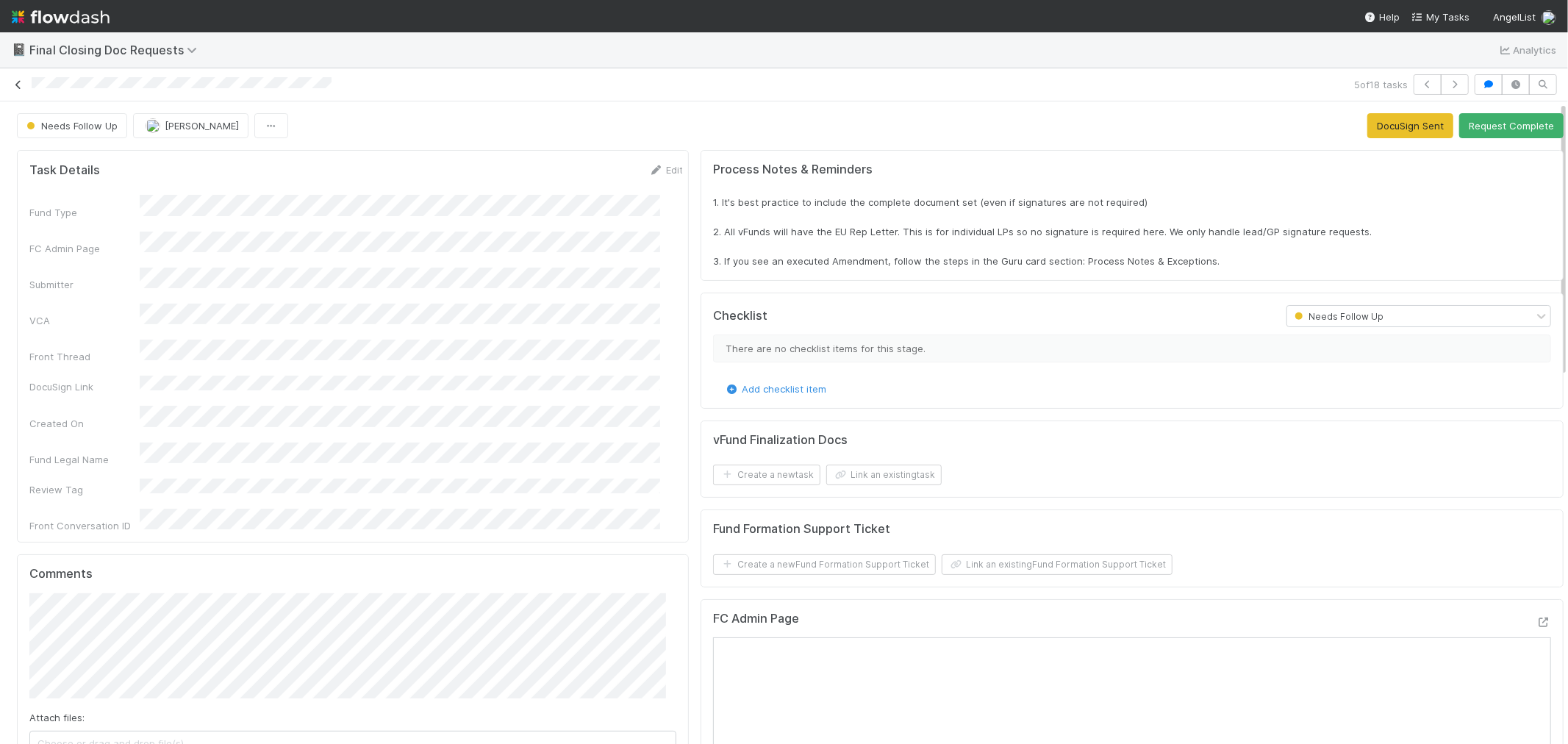
click at [24, 81] on icon at bounding box center [18, 85] width 15 height 10
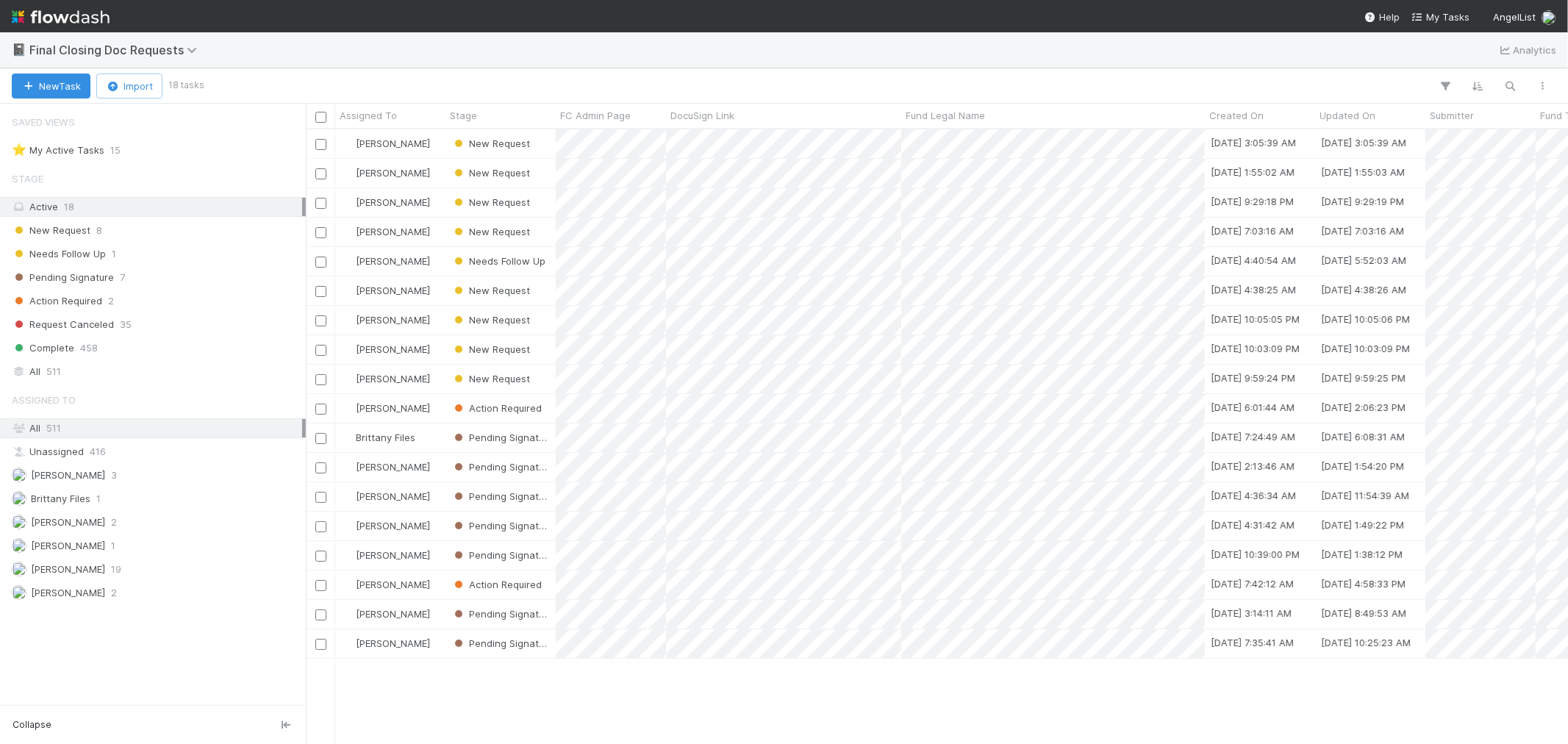
scroll to position [601, 1250]
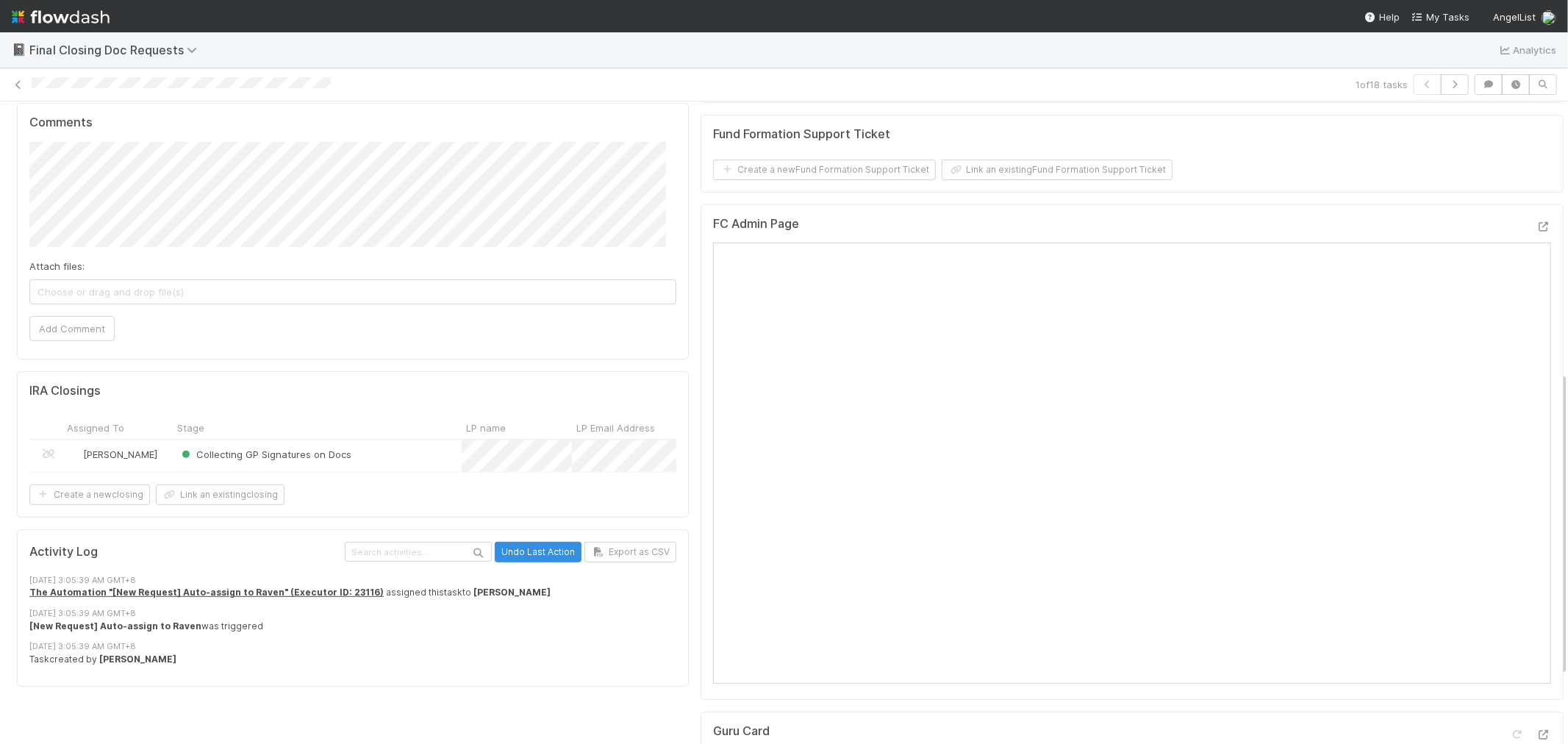
scroll to position [571, 0]
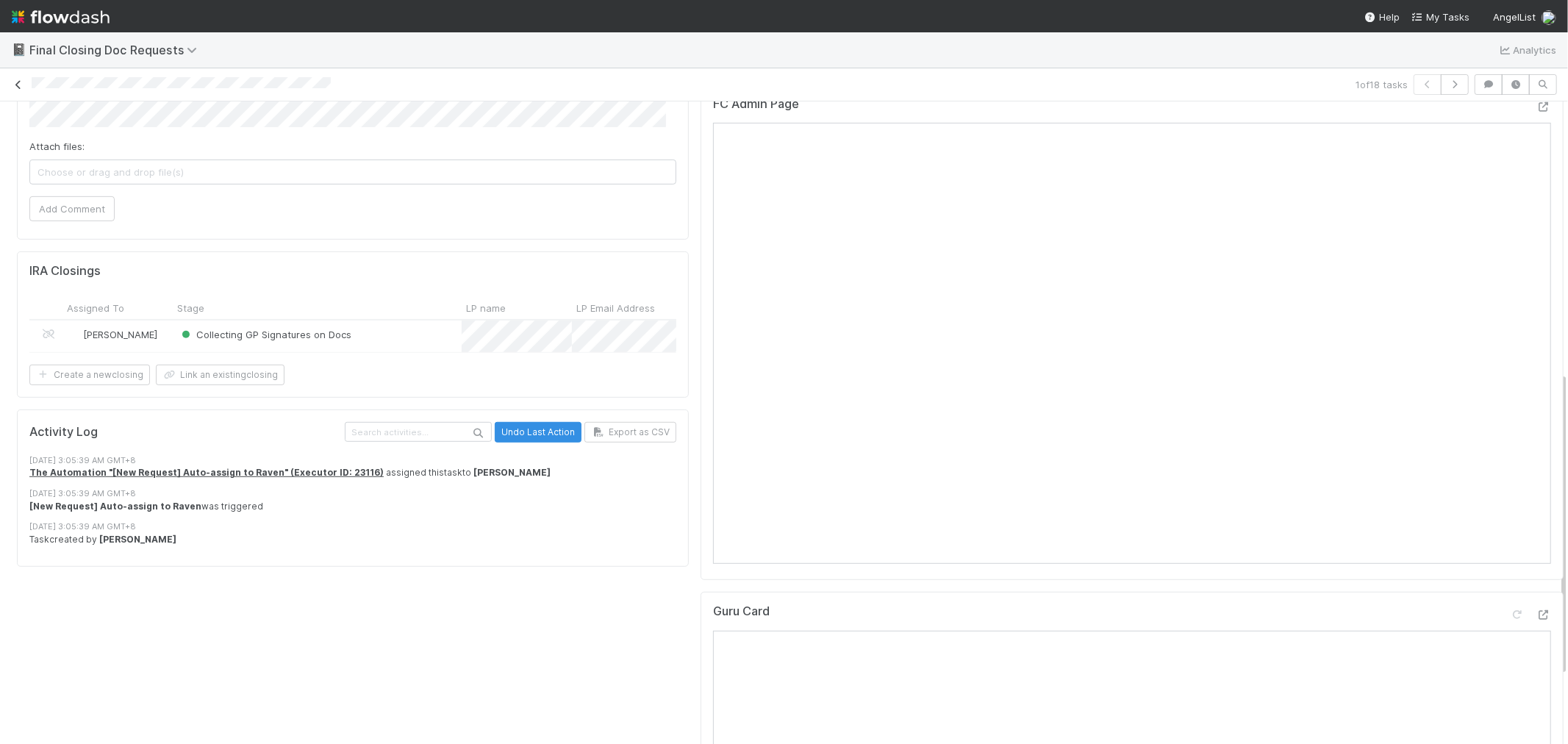
click at [15, 86] on icon at bounding box center [18, 85] width 15 height 10
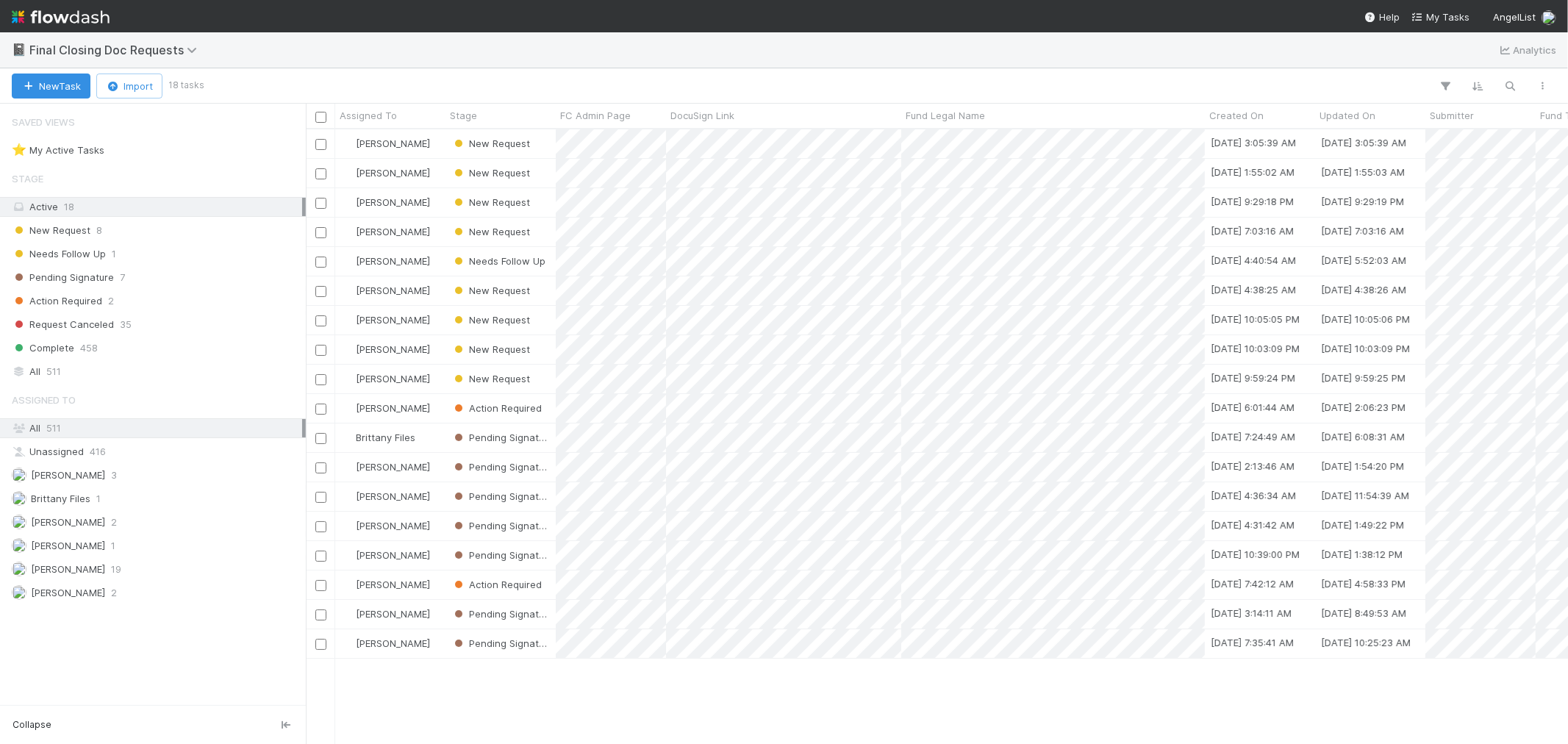
scroll to position [601, 1250]
click at [100, 19] on img at bounding box center [60, 18] width 98 height 25
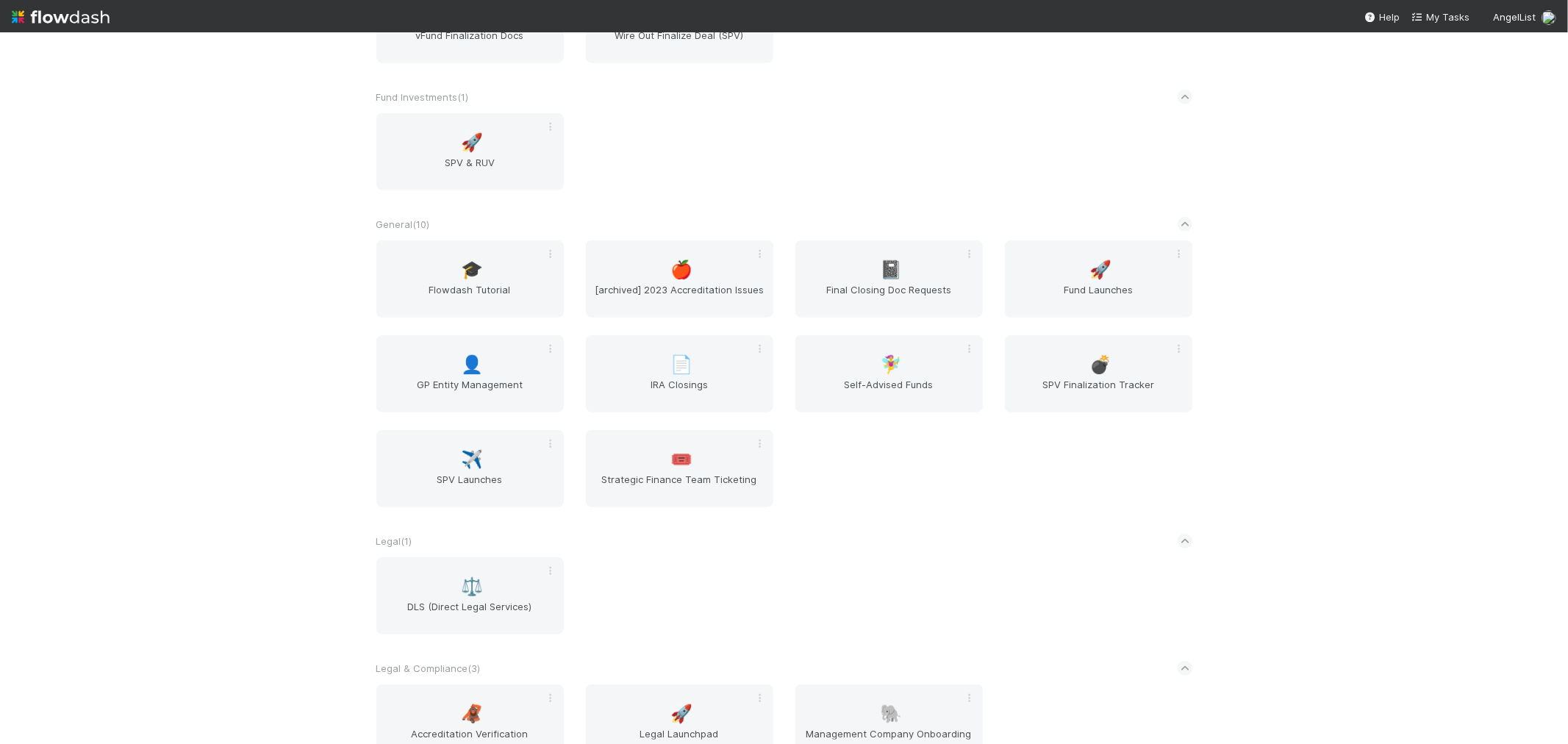
scroll to position [980, 0]
click at [1083, 278] on span "Fund Launches" at bounding box center [1098, 293] width 176 height 29
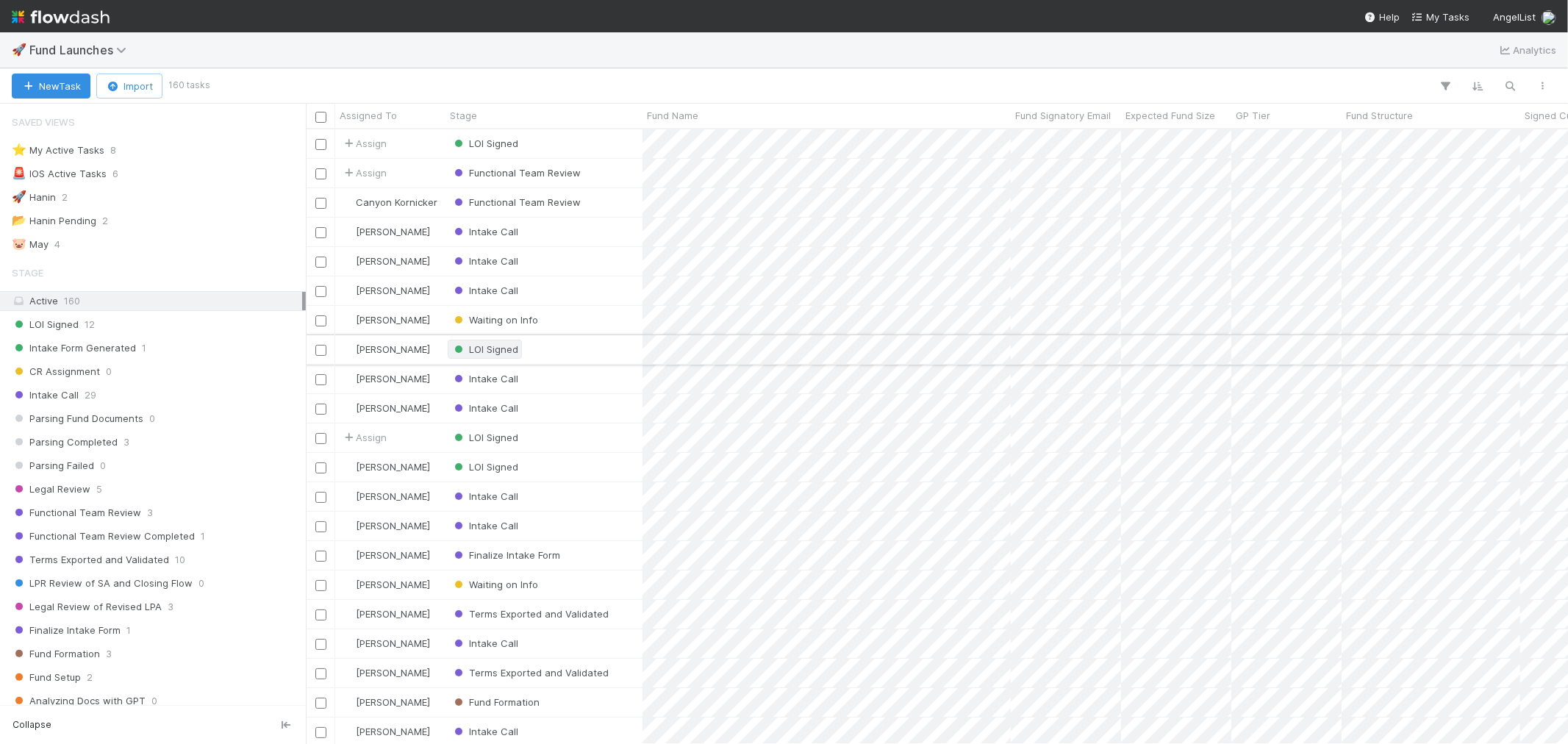
scroll to position [601, 1250]
click at [86, 17] on img at bounding box center [60, 18] width 98 height 25
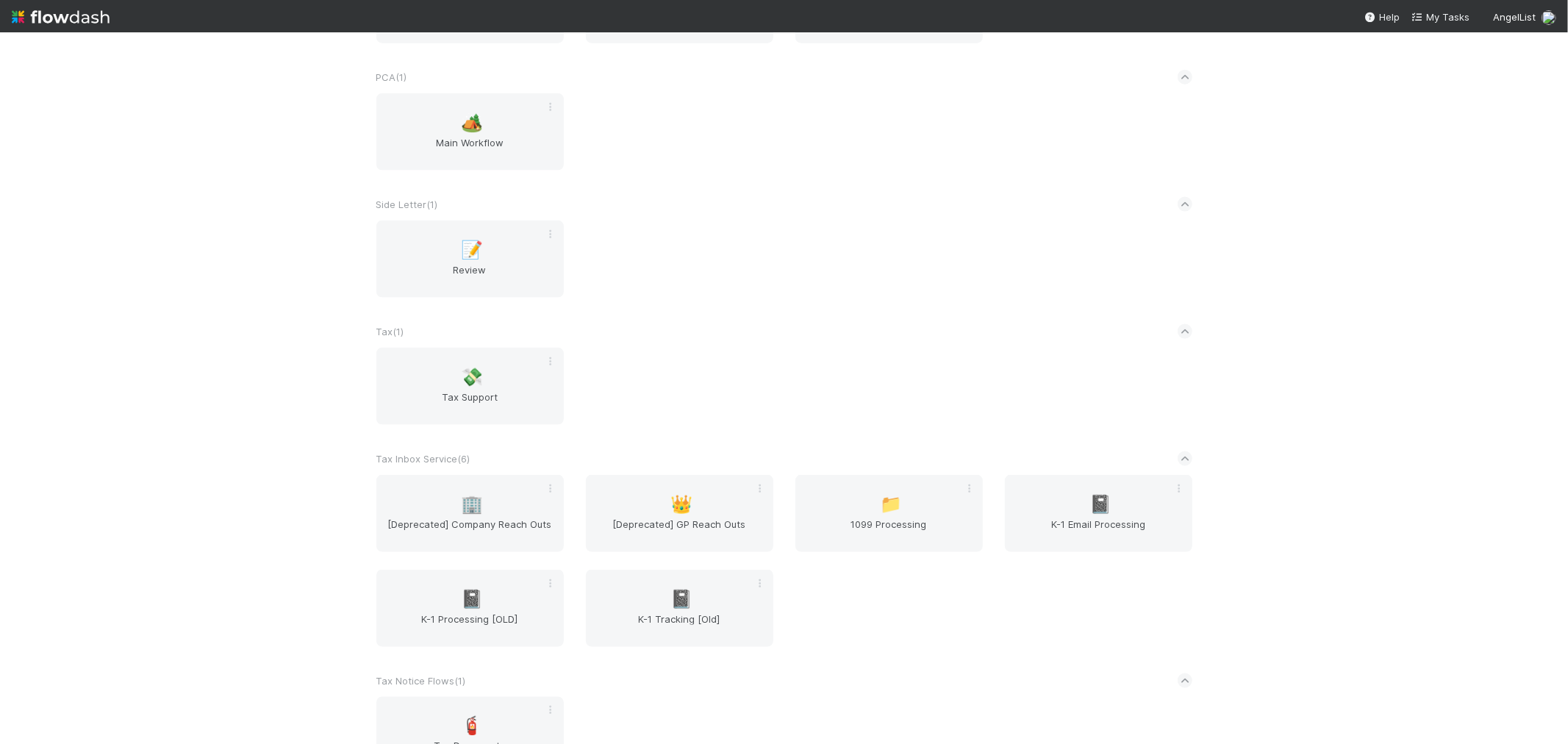
scroll to position [1716, 0]
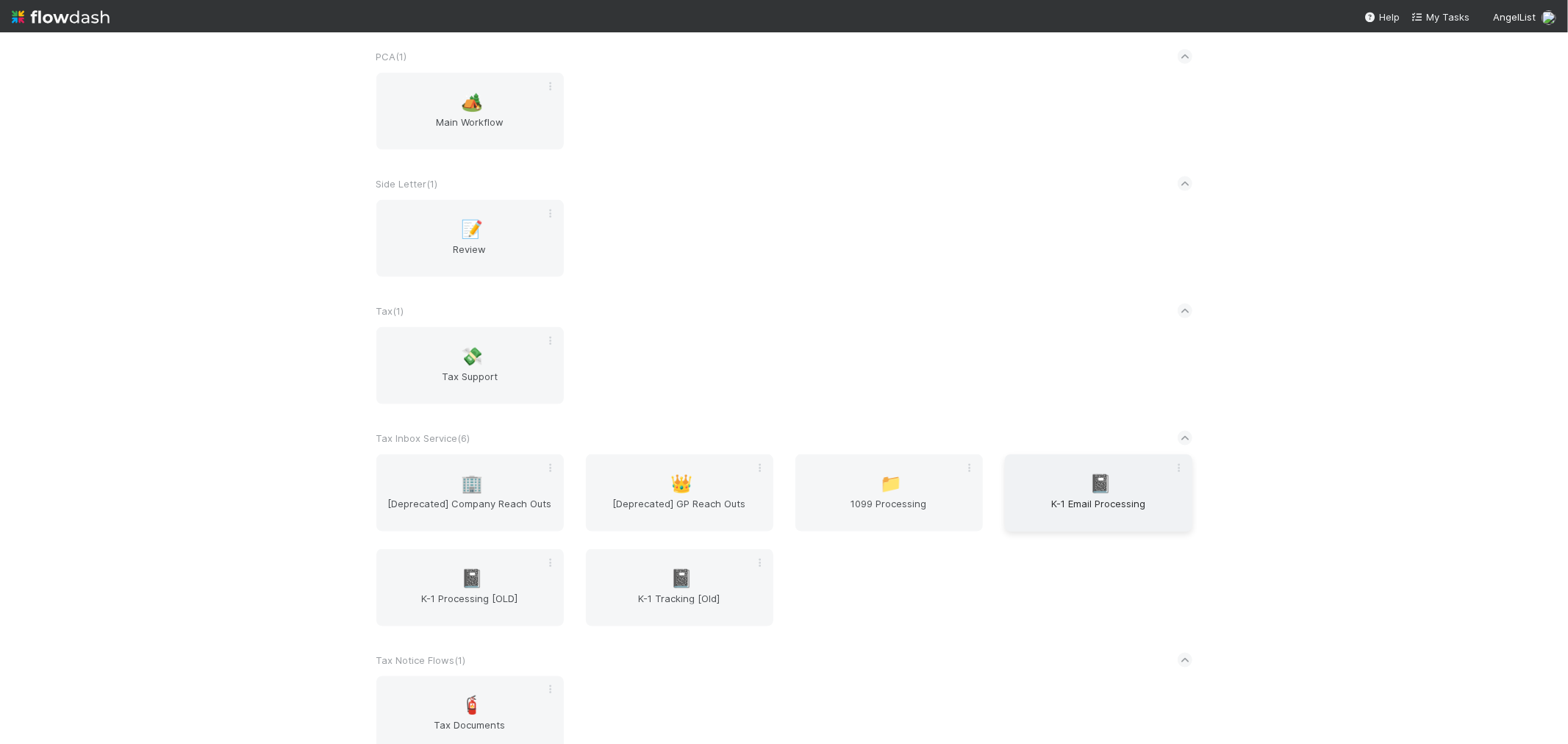
click at [1101, 506] on span "K-1 Email Processing" at bounding box center [1098, 511] width 176 height 29
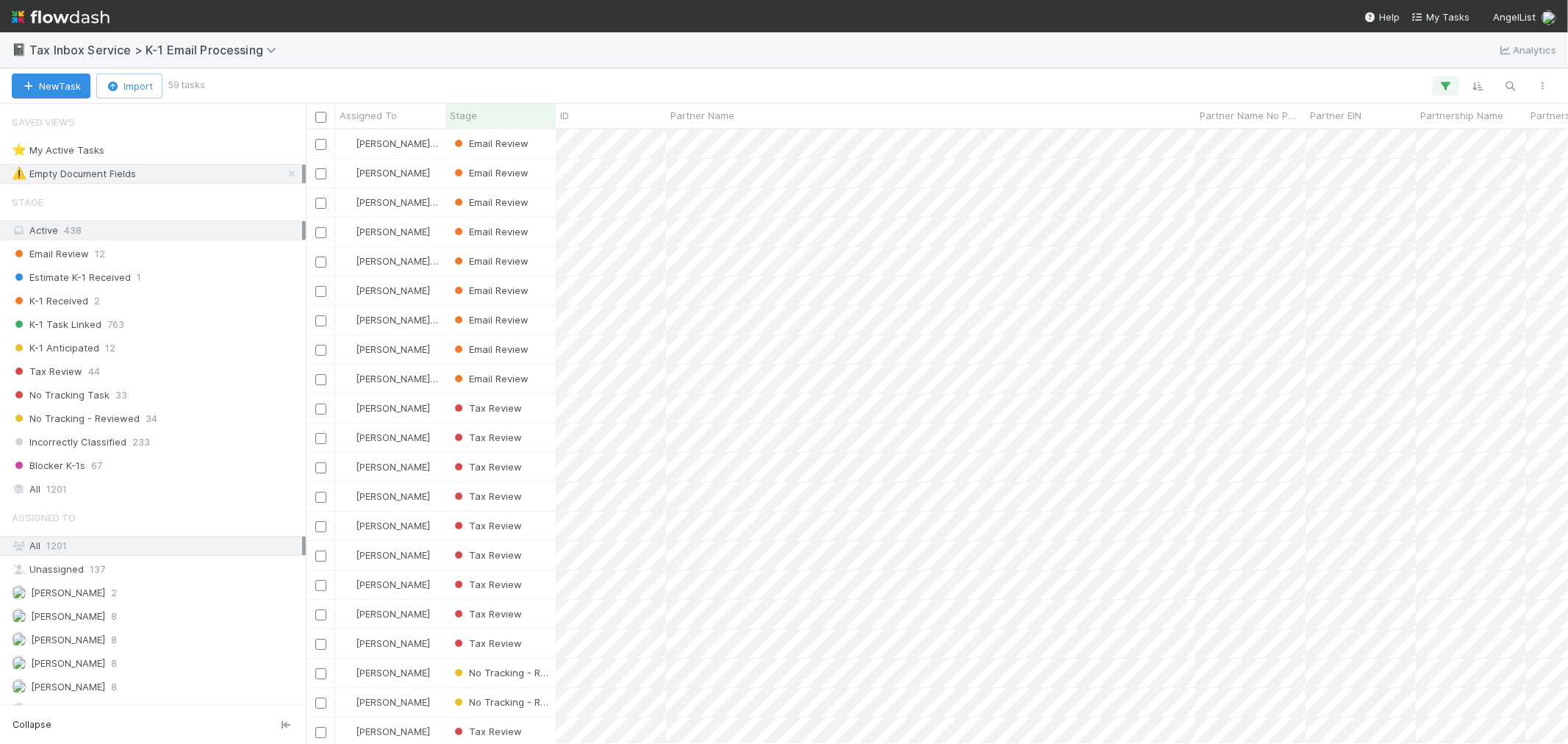
scroll to position [601, 1250]
click at [71, 12] on img at bounding box center [60, 18] width 98 height 25
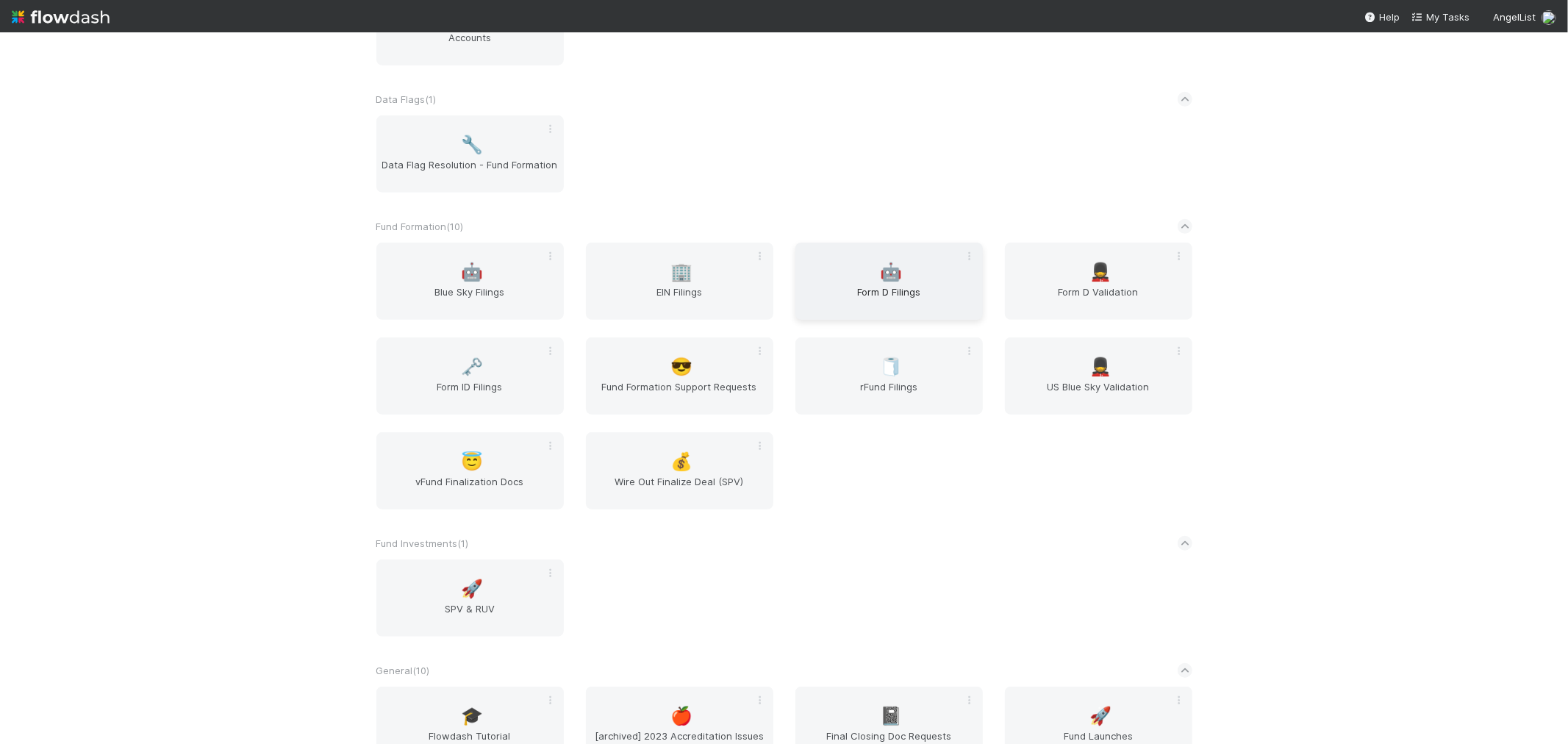
scroll to position [571, 0]
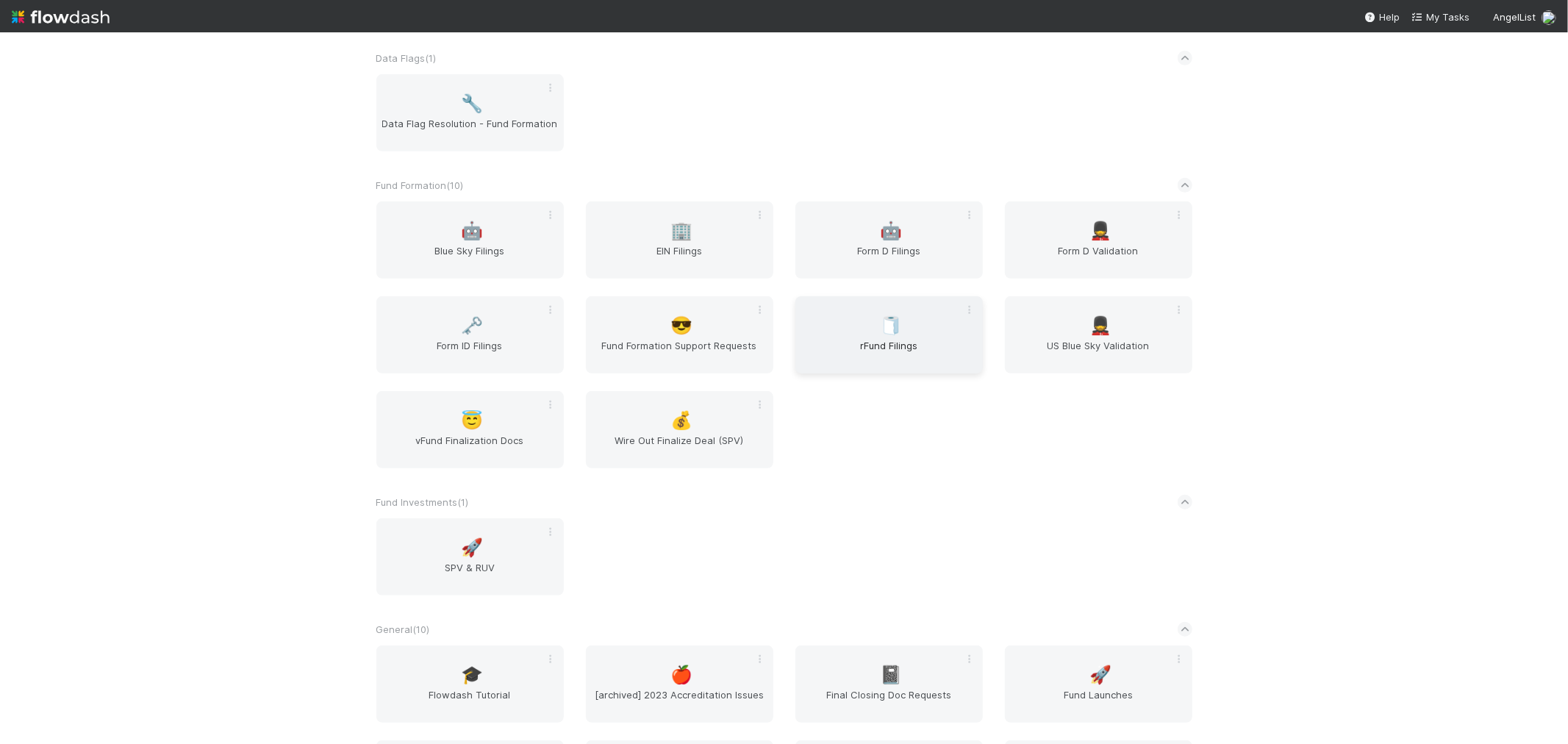
click at [836, 356] on span "rFund Filings" at bounding box center [889, 353] width 176 height 29
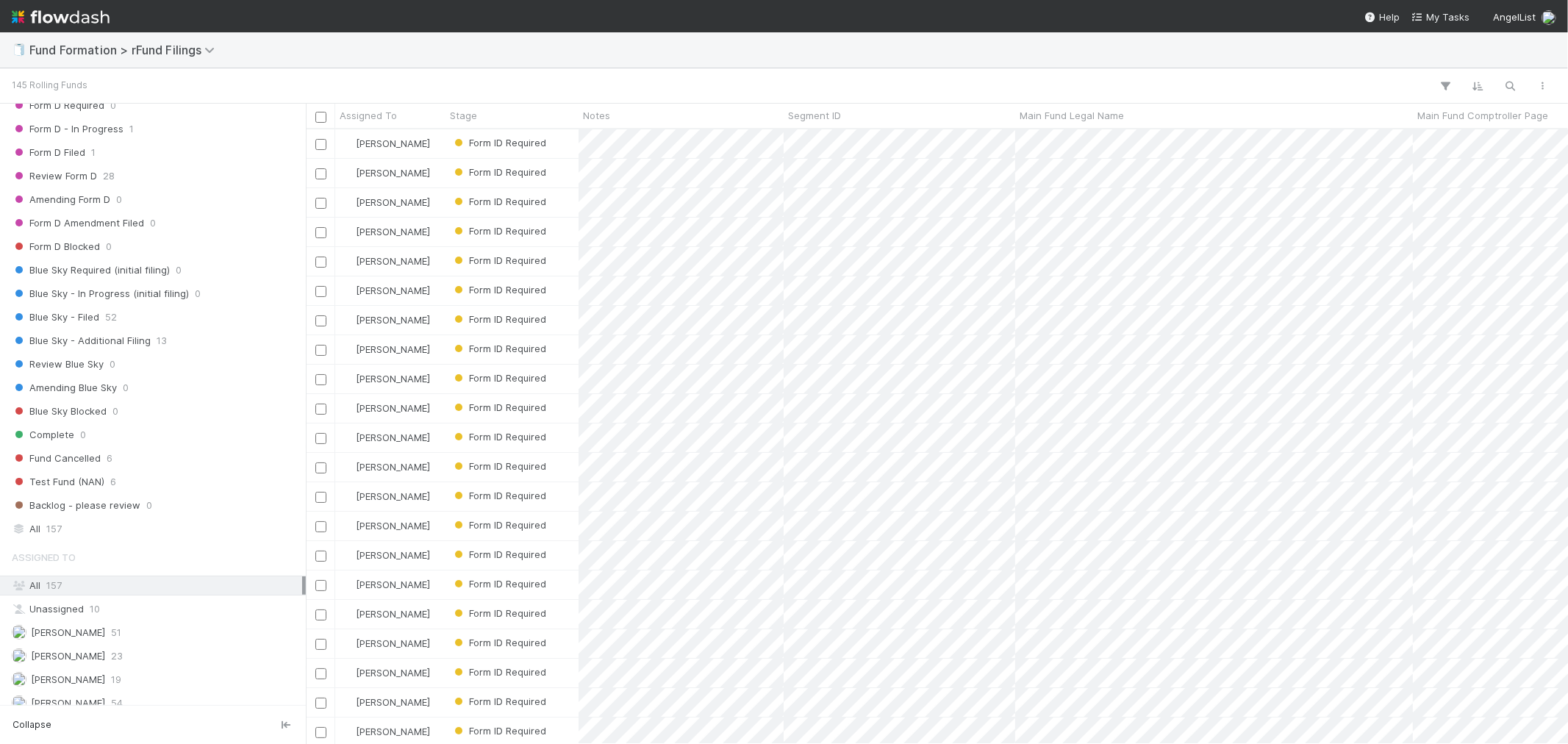
scroll to position [378, 0]
click at [179, 663] on div "Raven Jacinto 19" at bounding box center [157, 667] width 291 height 18
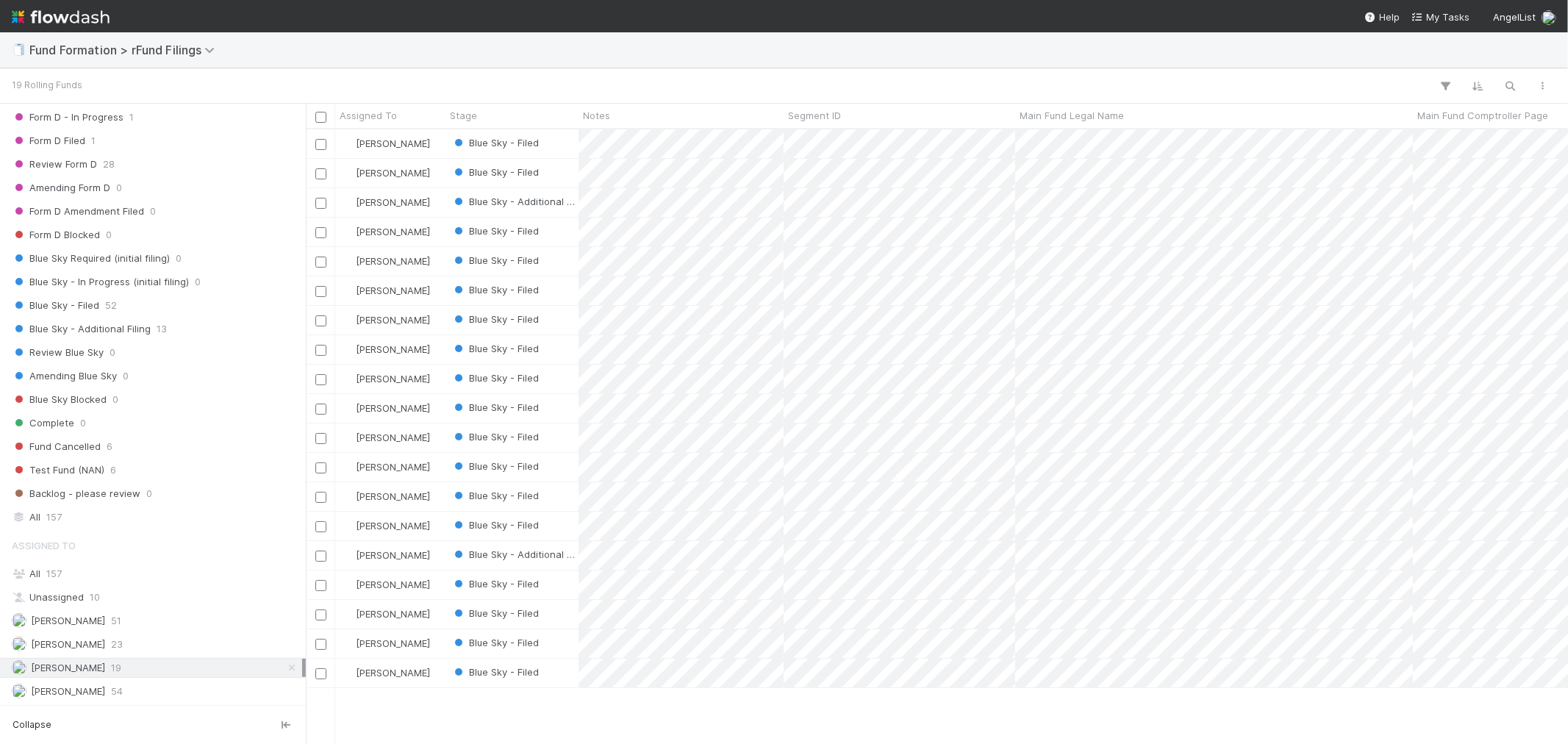
scroll to position [601, 1250]
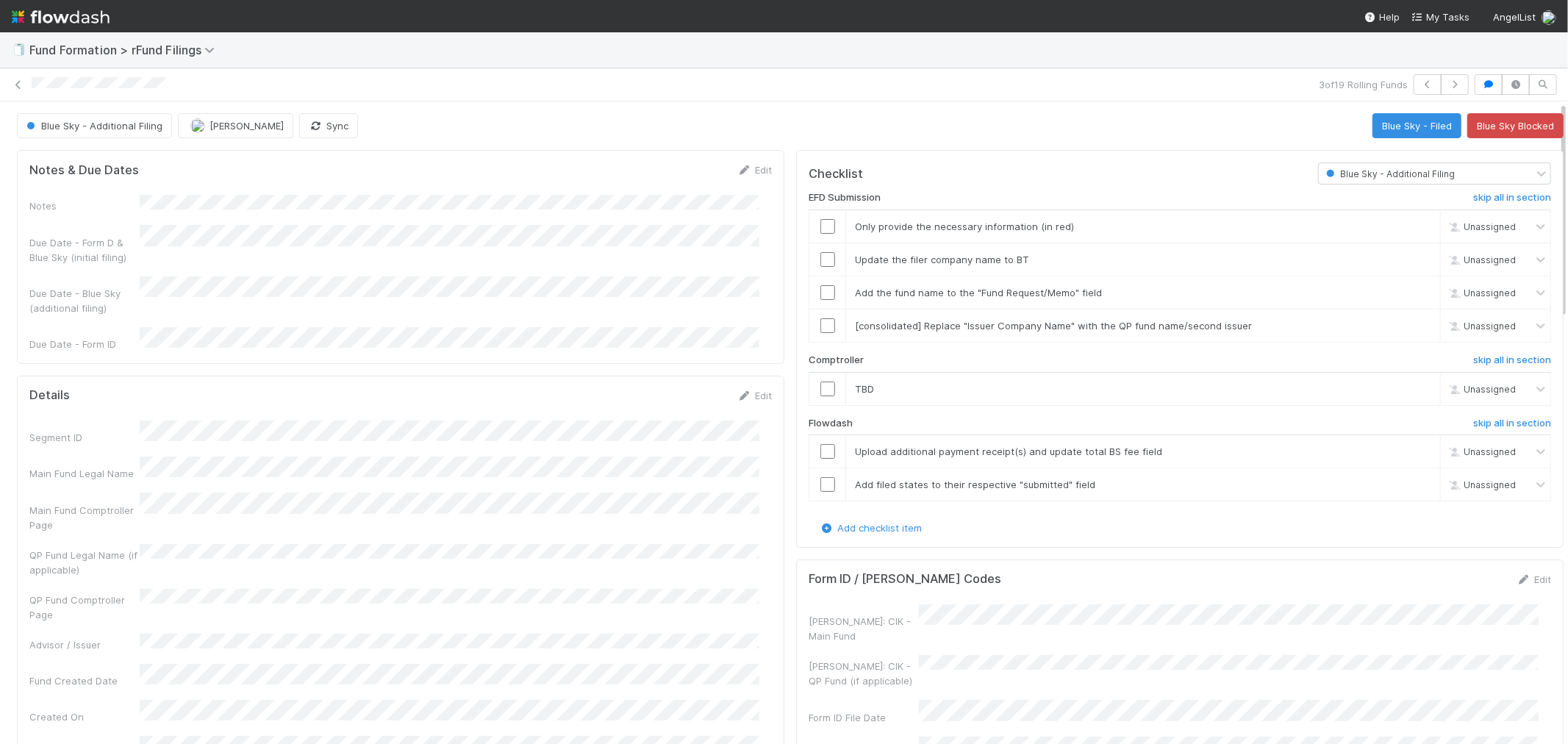
scroll to position [327, 0]
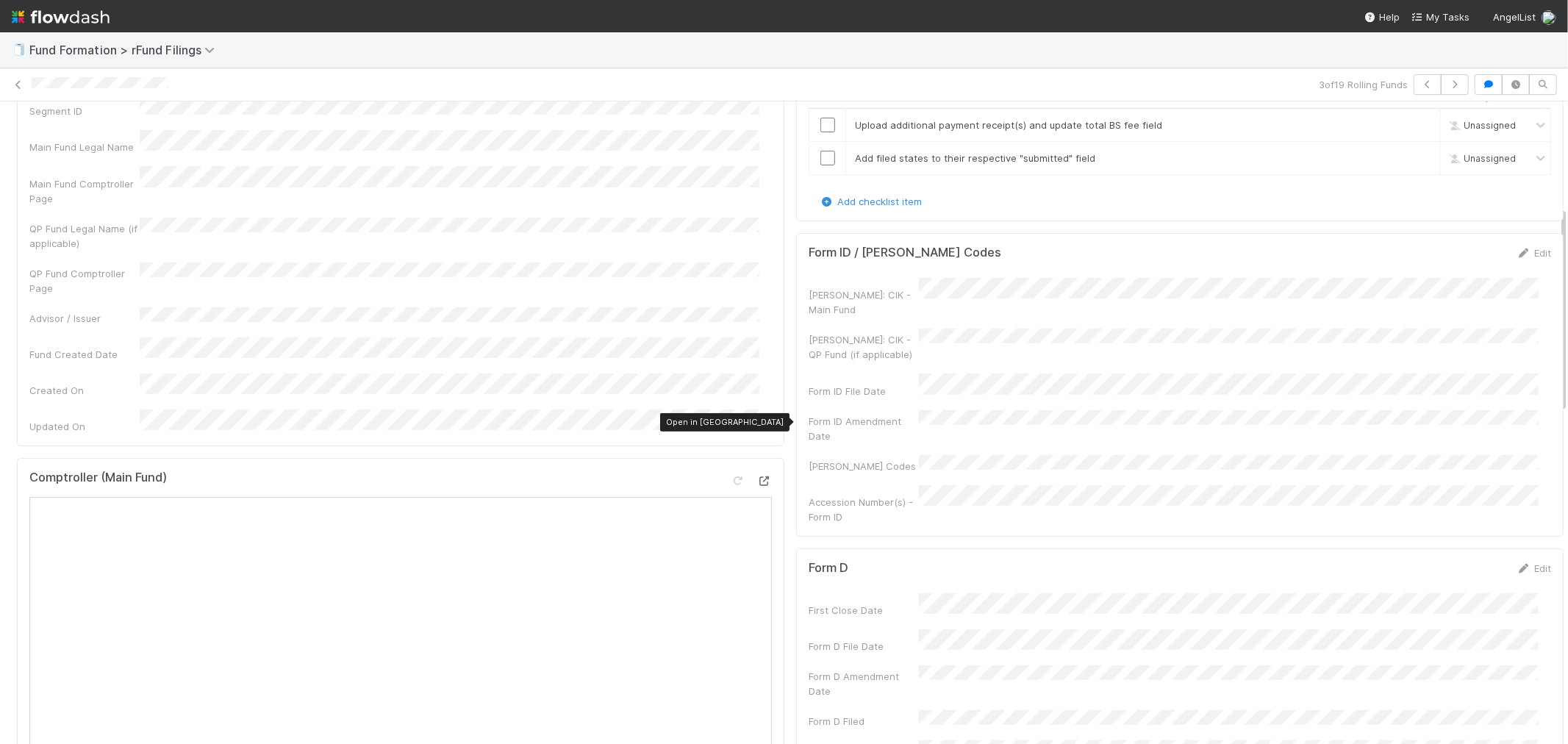
click at [758, 477] on icon at bounding box center [765, 481] width 15 height 10
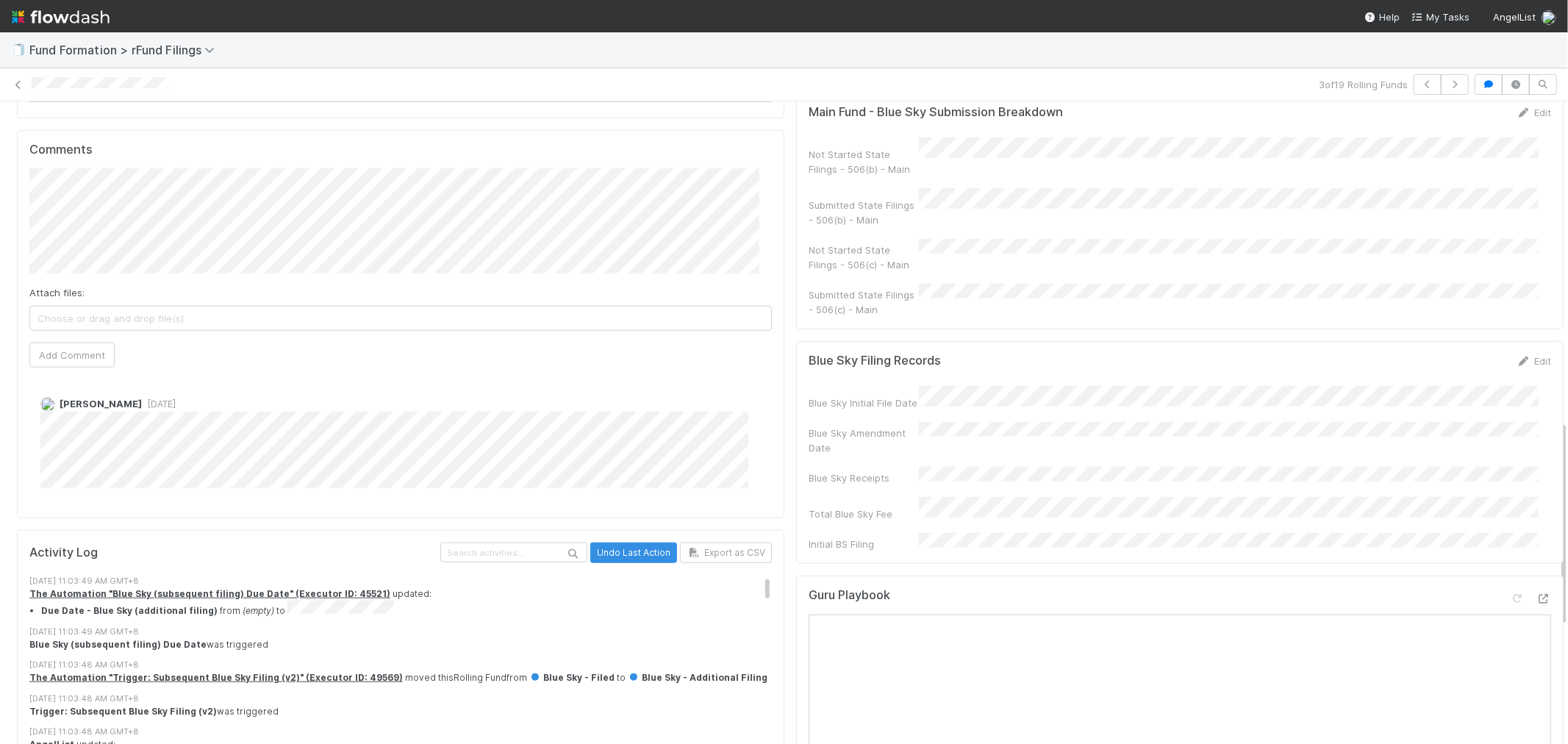
scroll to position [980, 0]
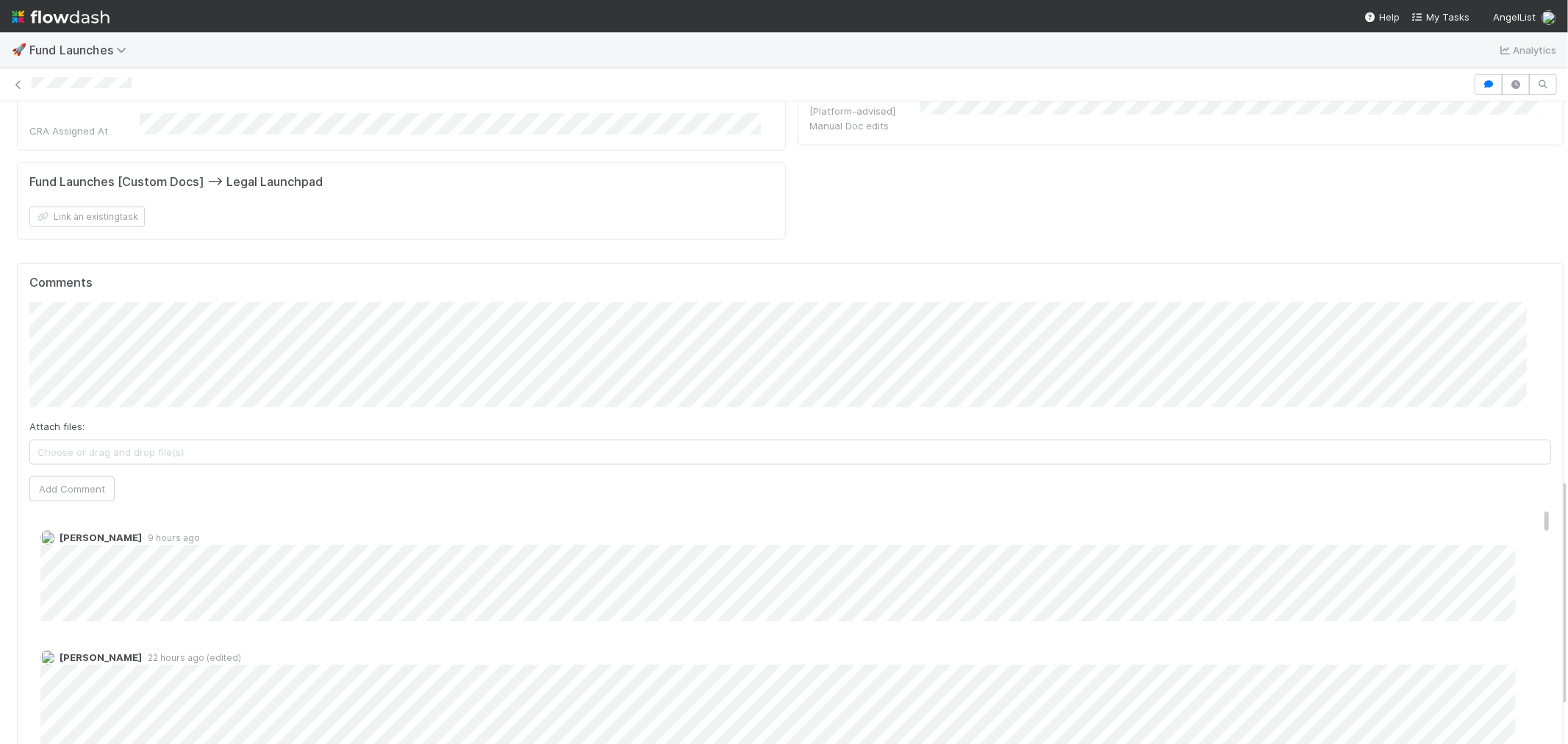
scroll to position [1062, 0]
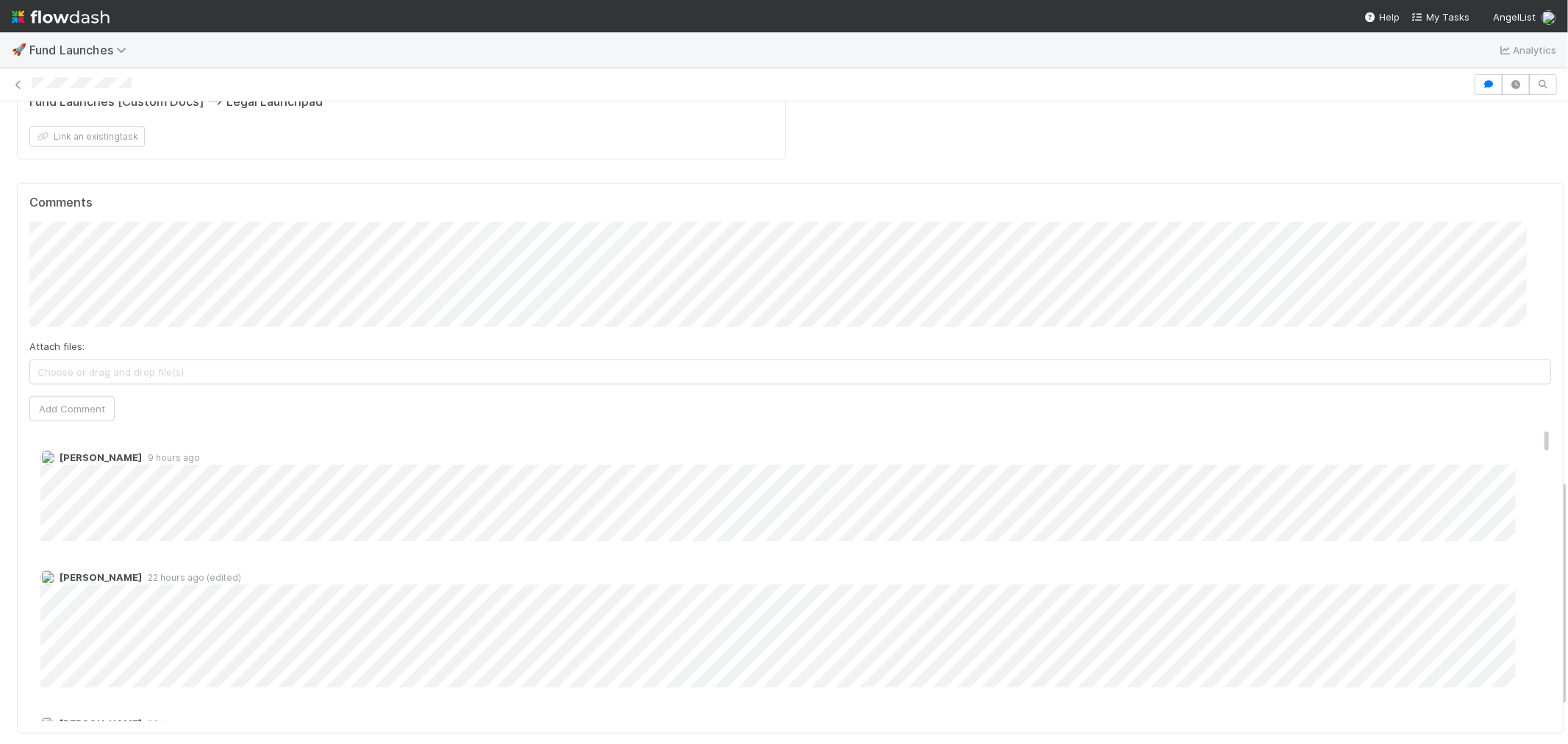
click at [70, 16] on img at bounding box center [60, 18] width 98 height 25
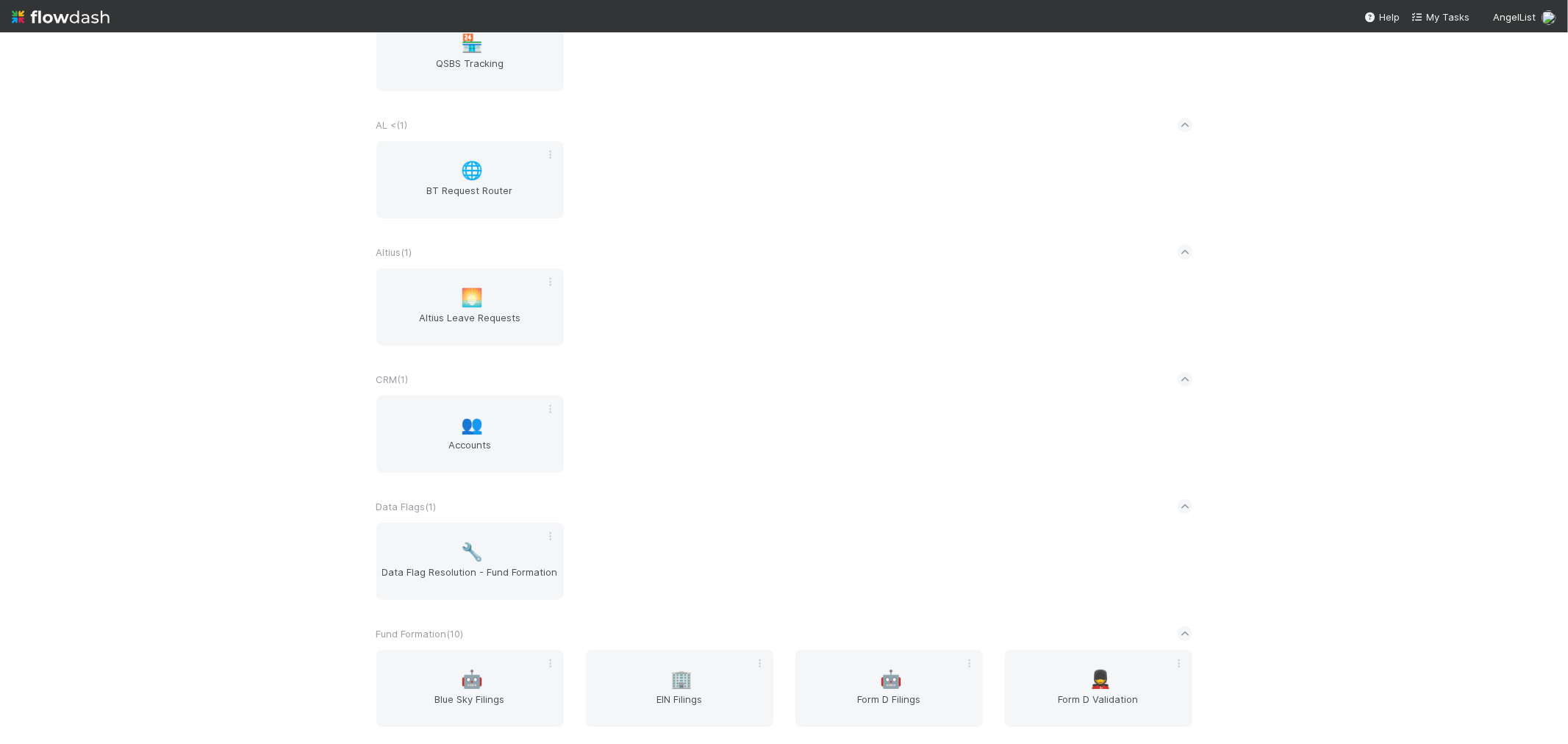
scroll to position [327, 0]
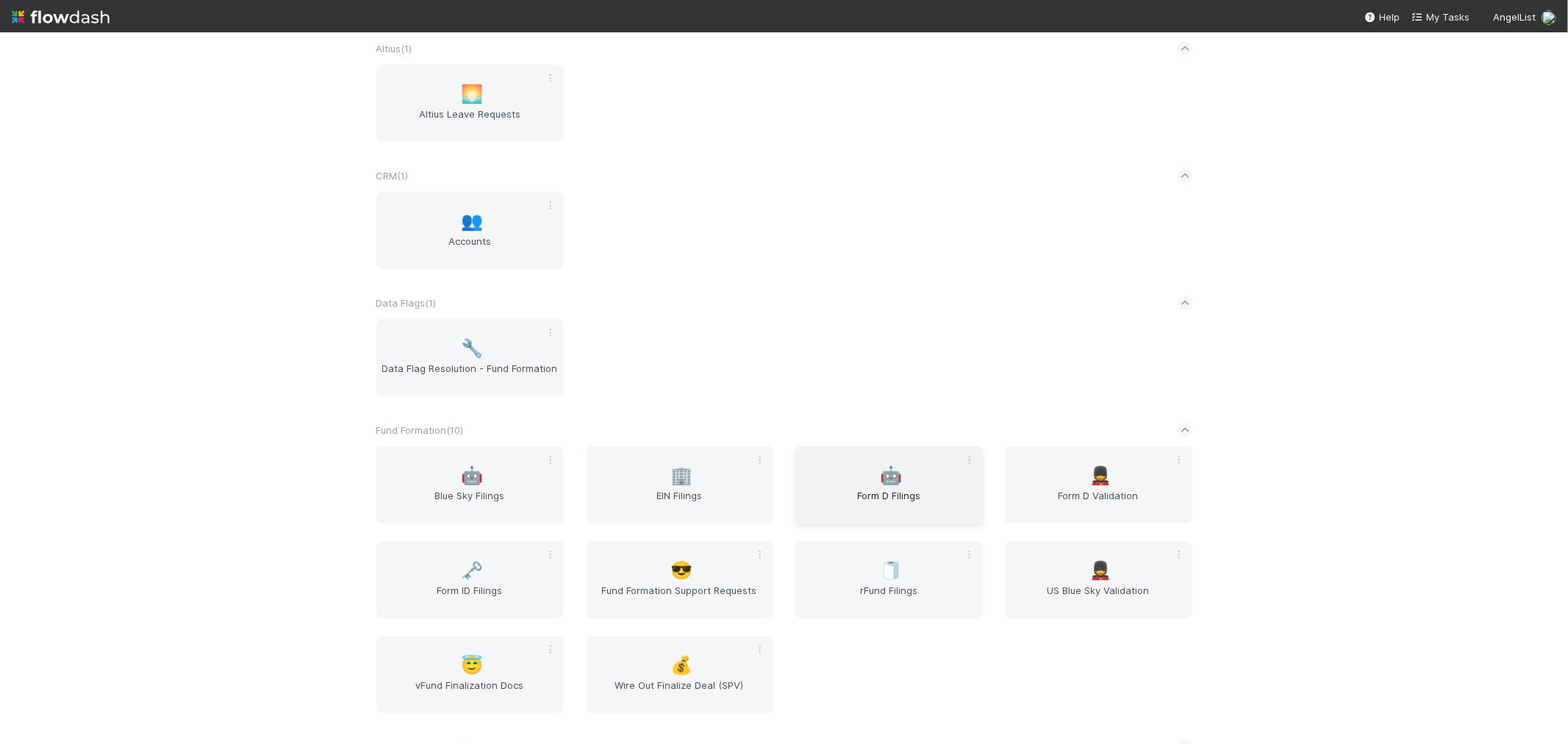
click at [875, 502] on span "Form D Filings" at bounding box center [889, 503] width 176 height 29
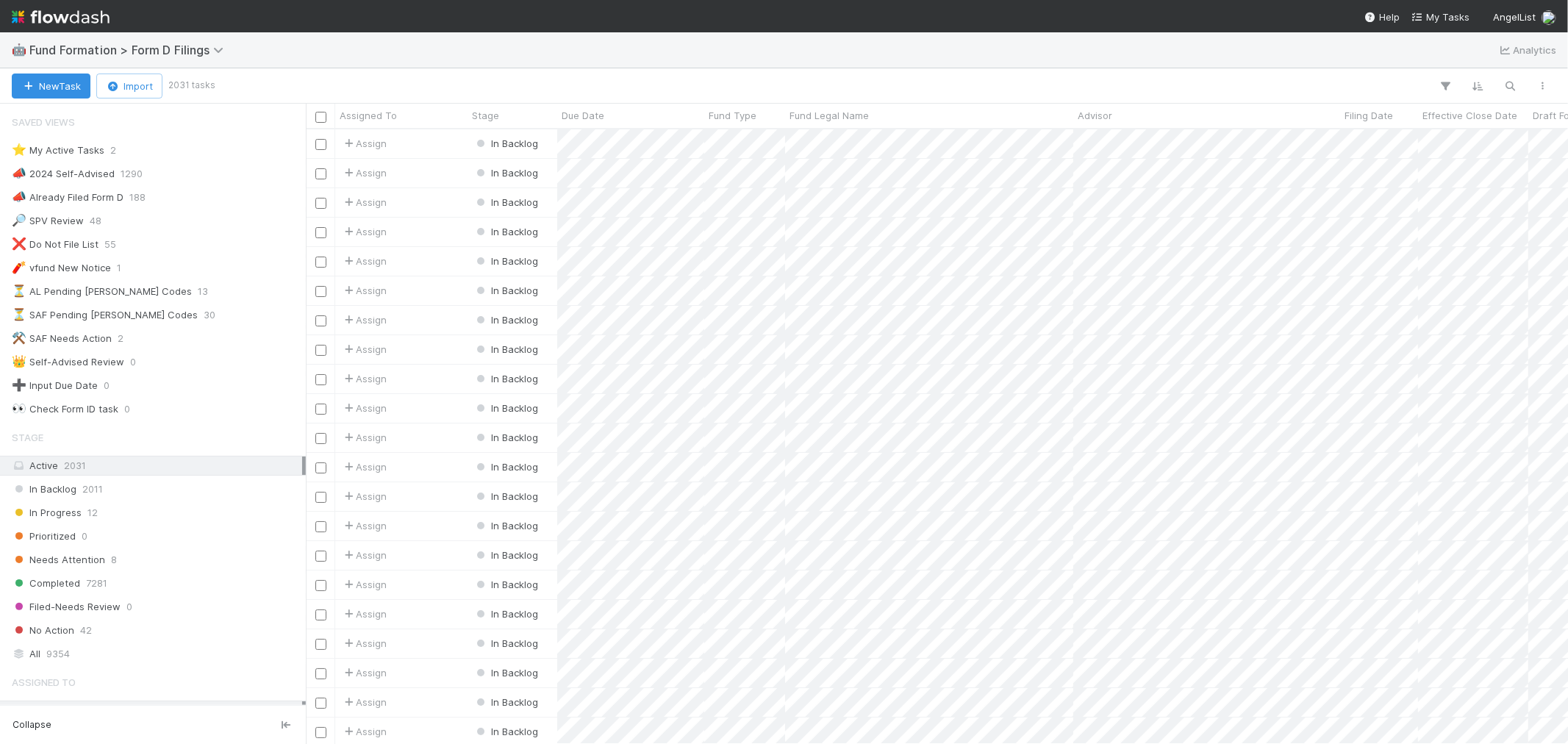
scroll to position [601, 1250]
click at [118, 340] on span "2" at bounding box center [121, 338] width 6 height 18
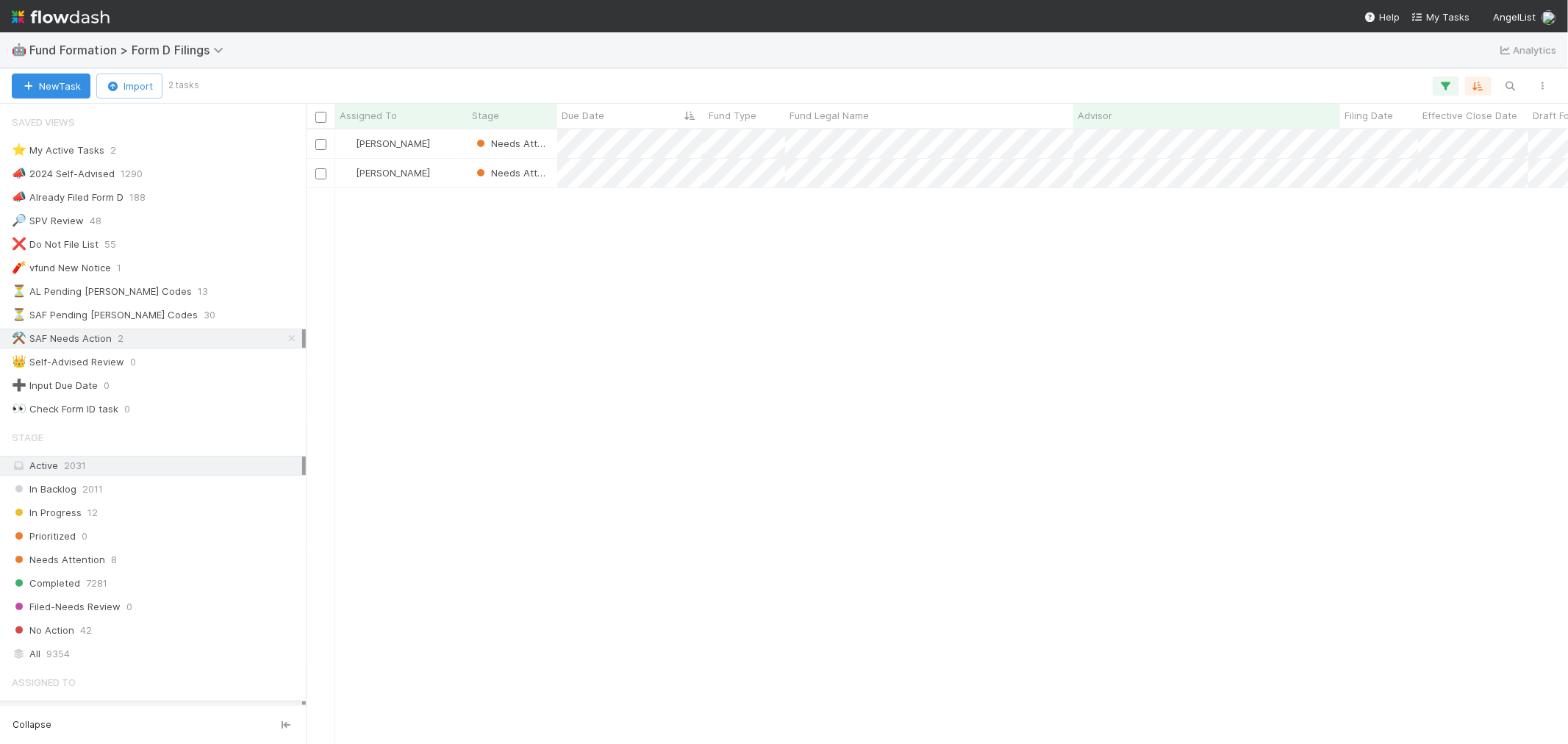
scroll to position [601, 1250]
click at [78, 17] on img at bounding box center [60, 18] width 98 height 25
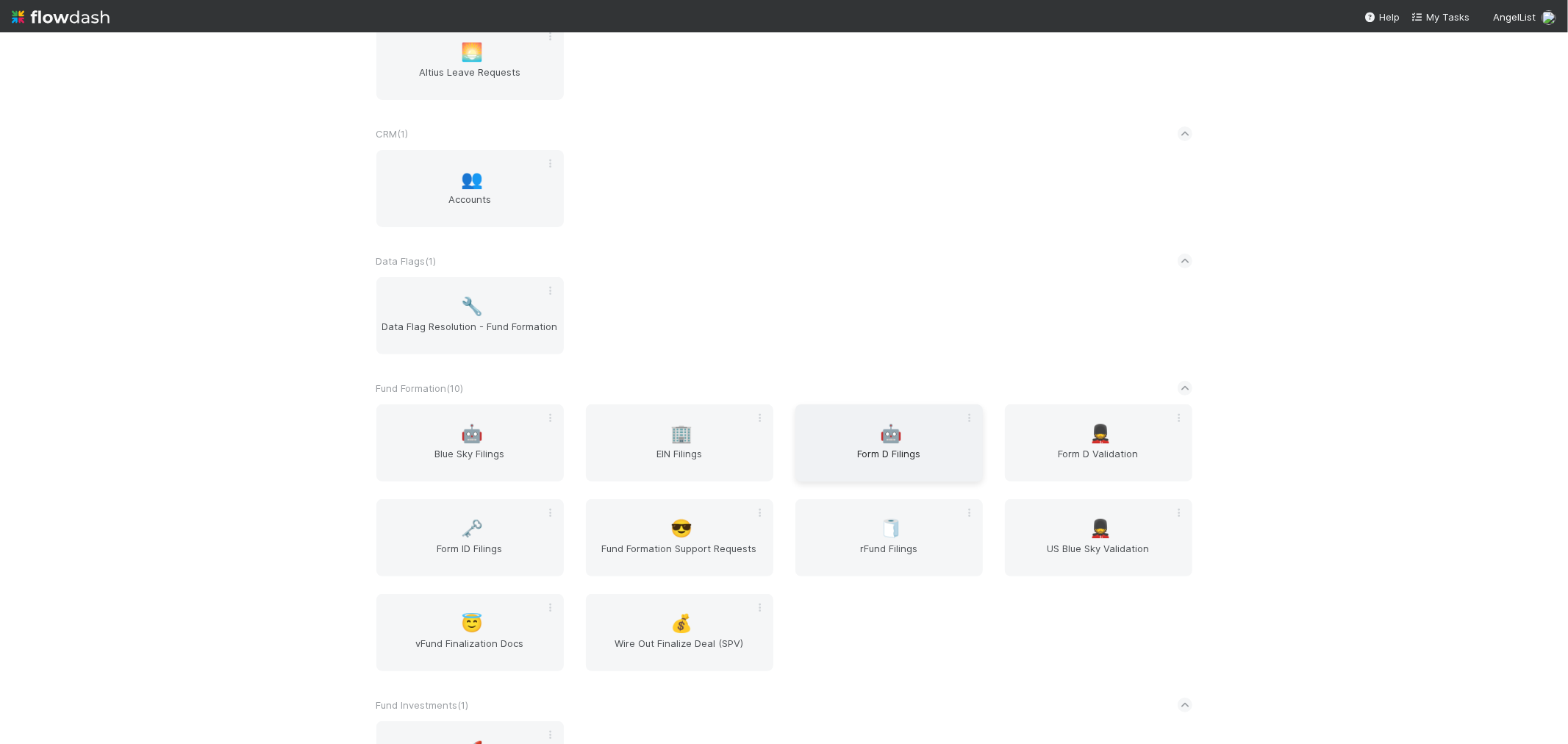
scroll to position [408, 0]
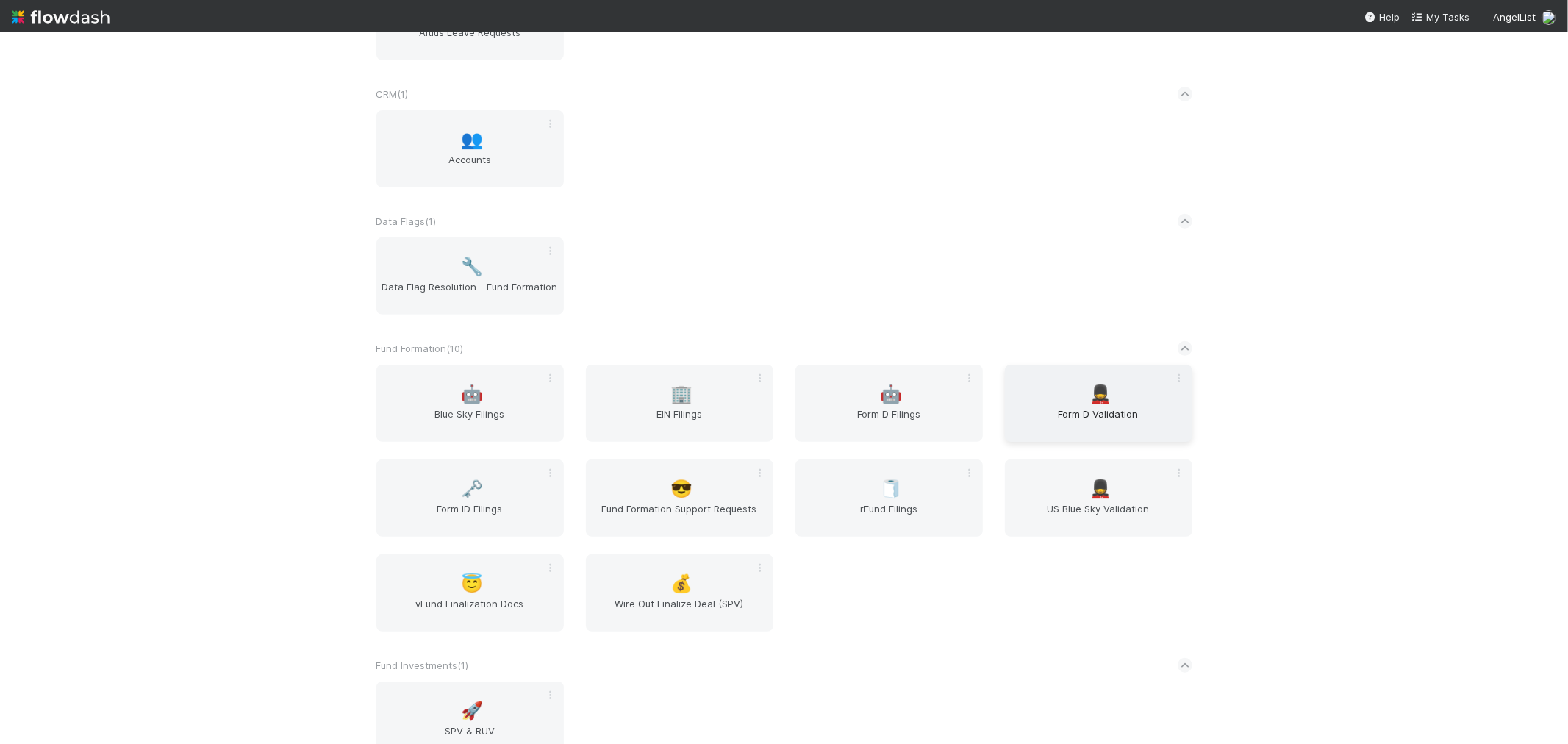
click at [1114, 380] on div "💂 Form D Validation" at bounding box center [1098, 403] width 188 height 77
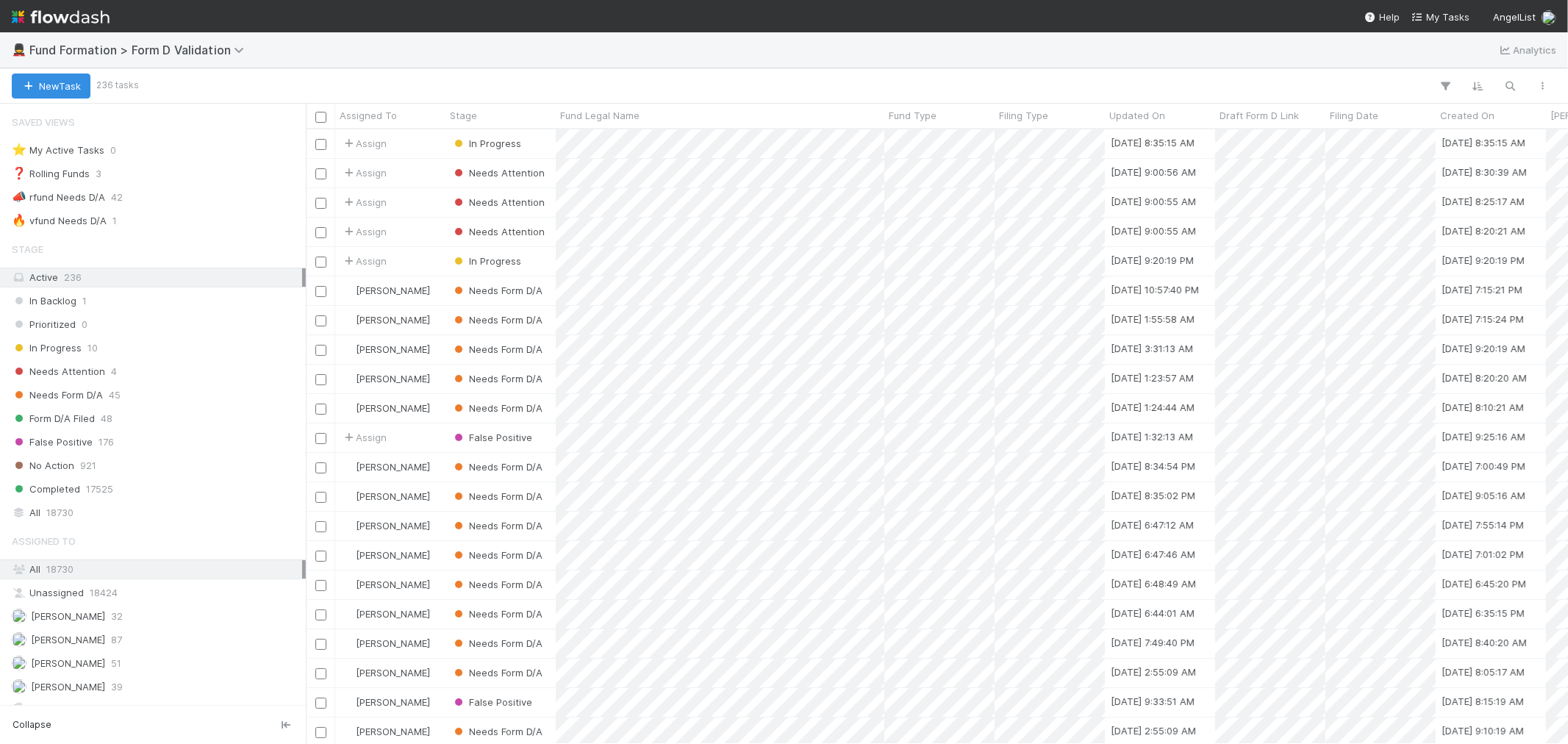
scroll to position [47, 0]
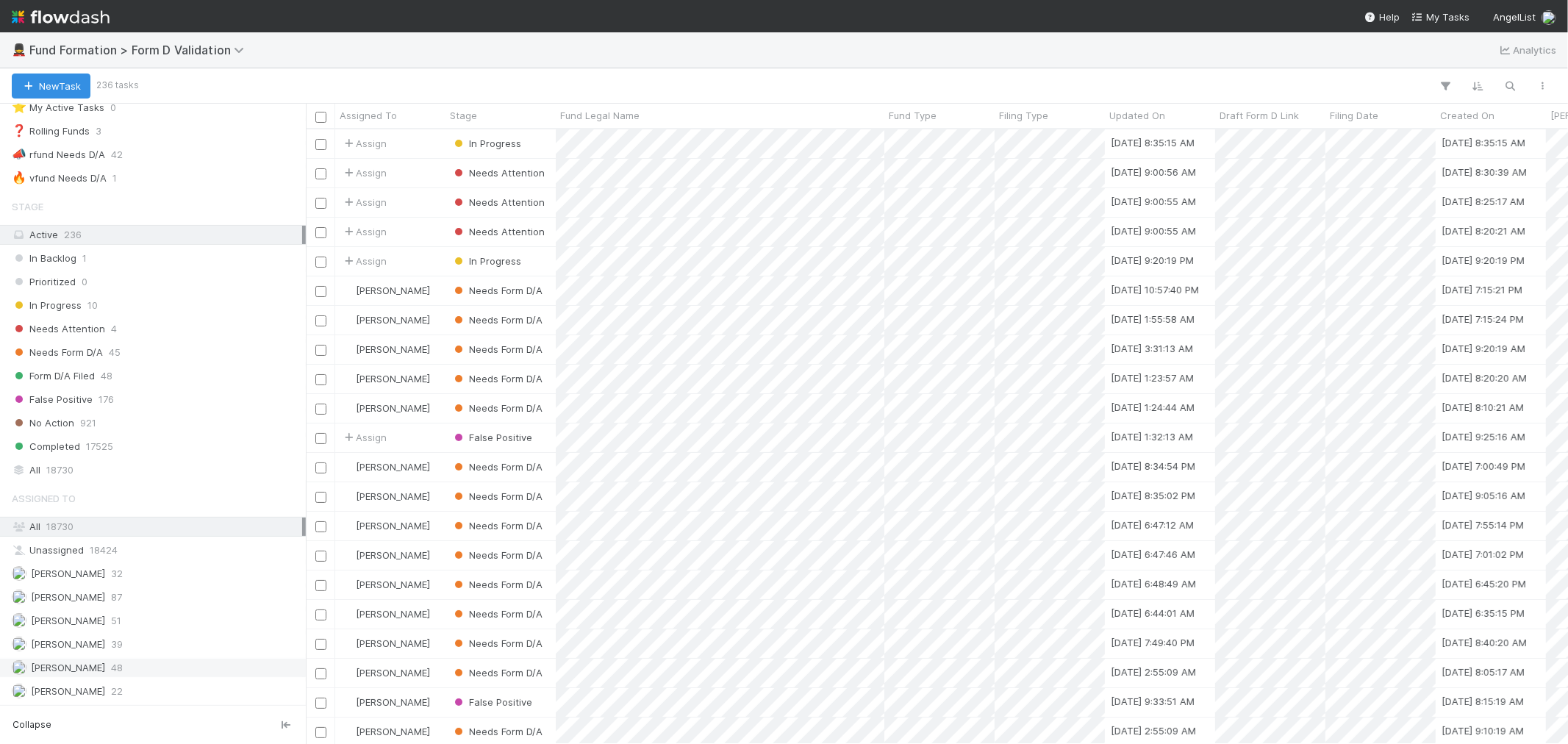
click at [111, 669] on span "48" at bounding box center [117, 667] width 12 height 18
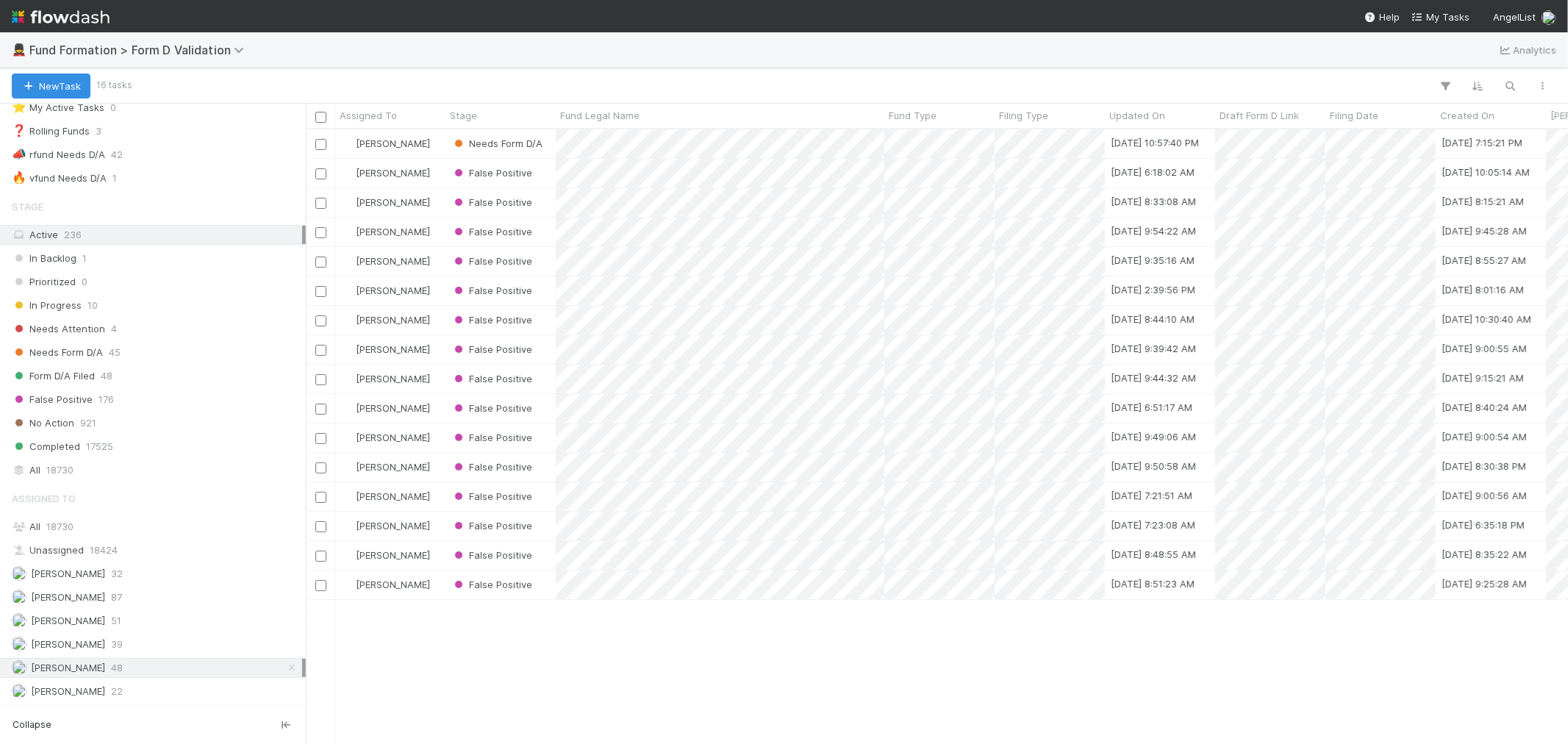
scroll to position [601, 1250]
click at [71, 469] on span "18730" at bounding box center [60, 470] width 27 height 18
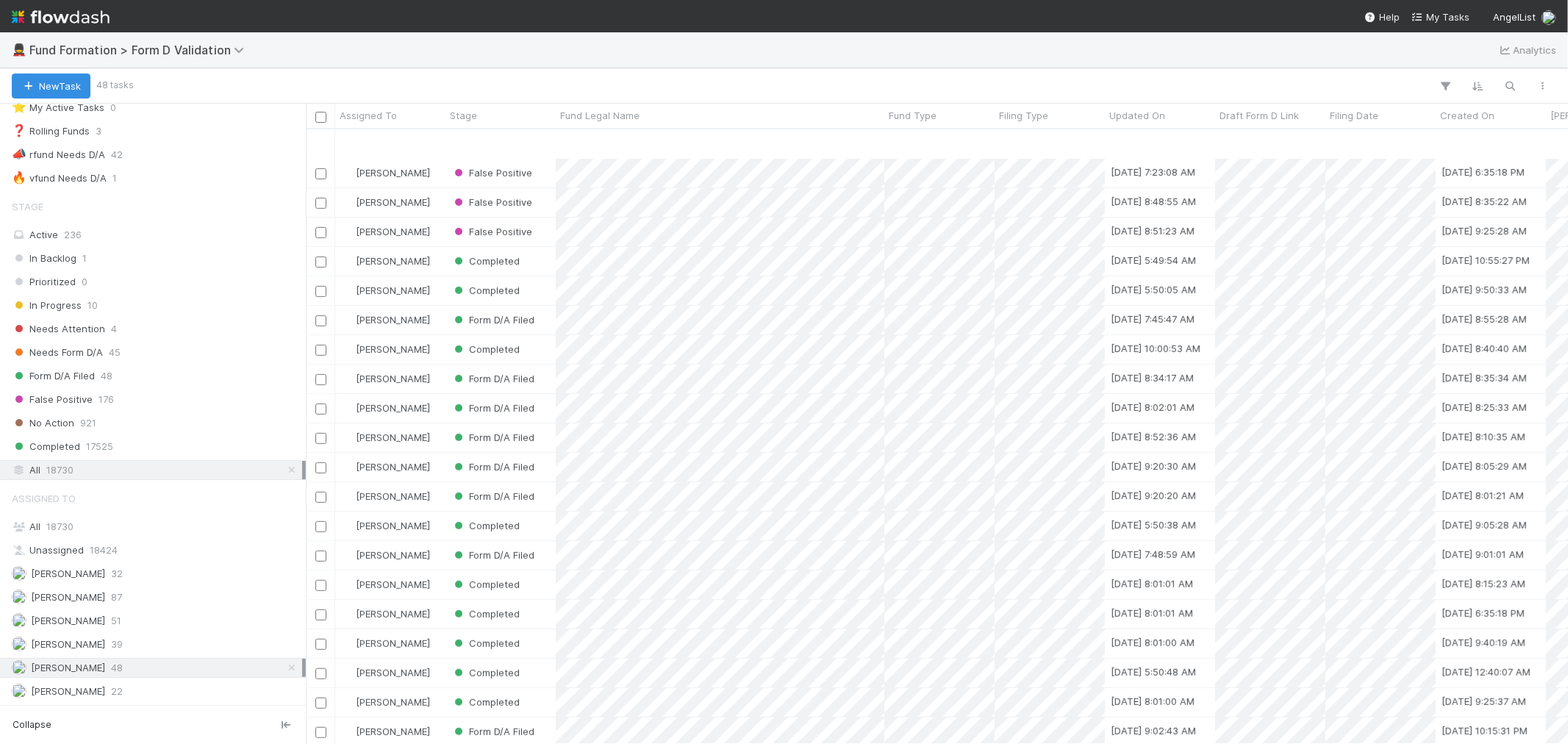
scroll to position [809, 0]
click at [58, 8] on img at bounding box center [60, 18] width 98 height 25
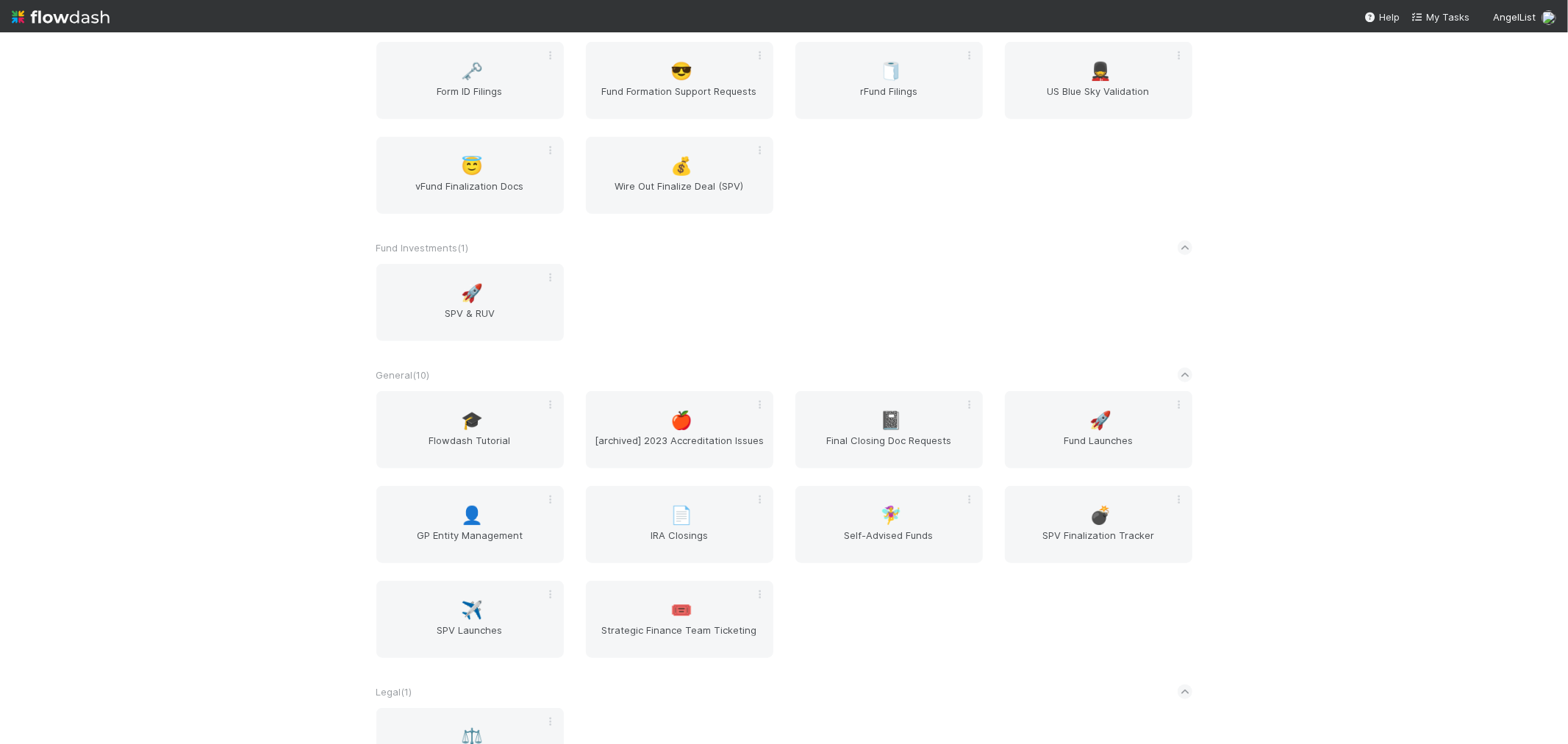
scroll to position [980, 0]
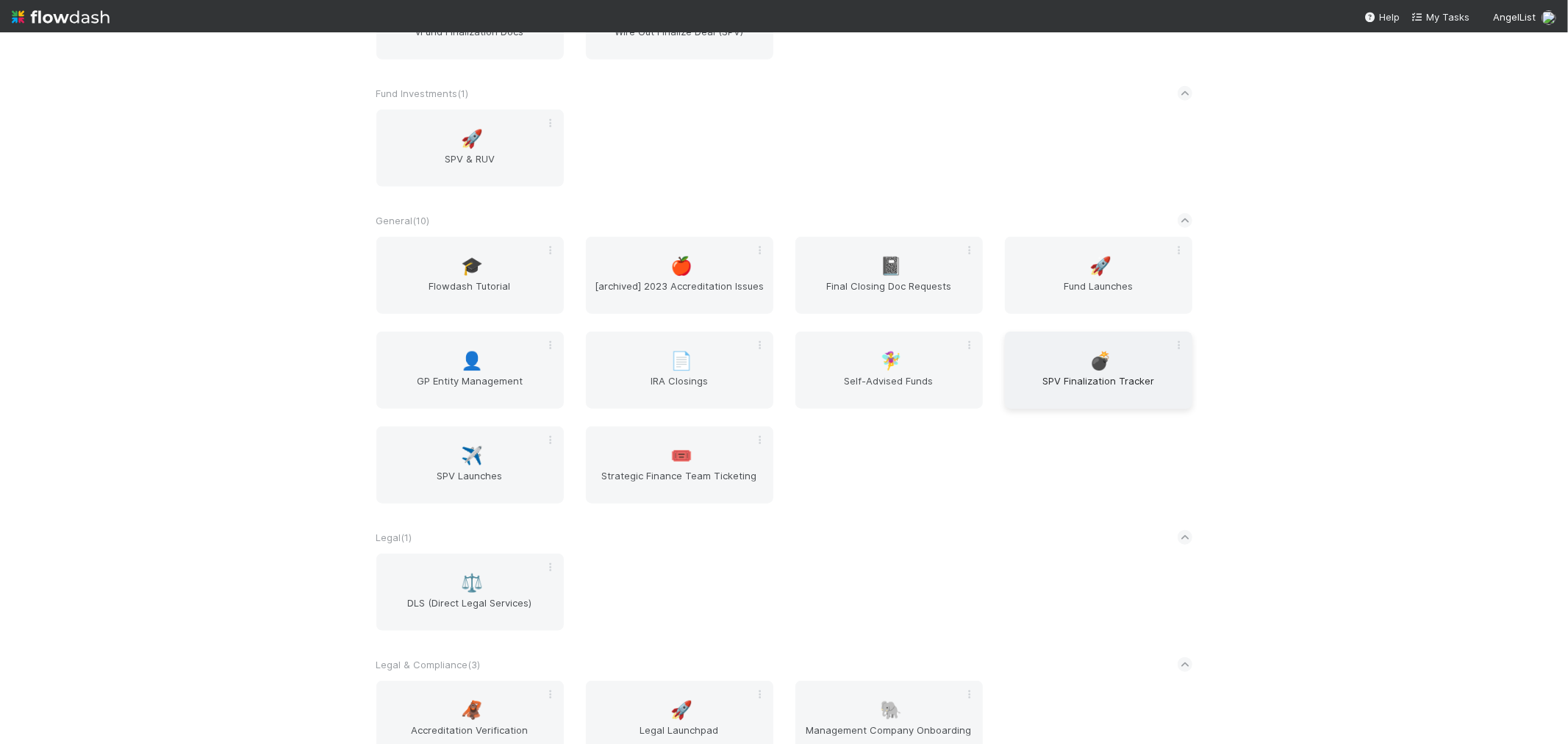
click at [1125, 375] on span "SPV Finalization Tracker" at bounding box center [1098, 388] width 176 height 29
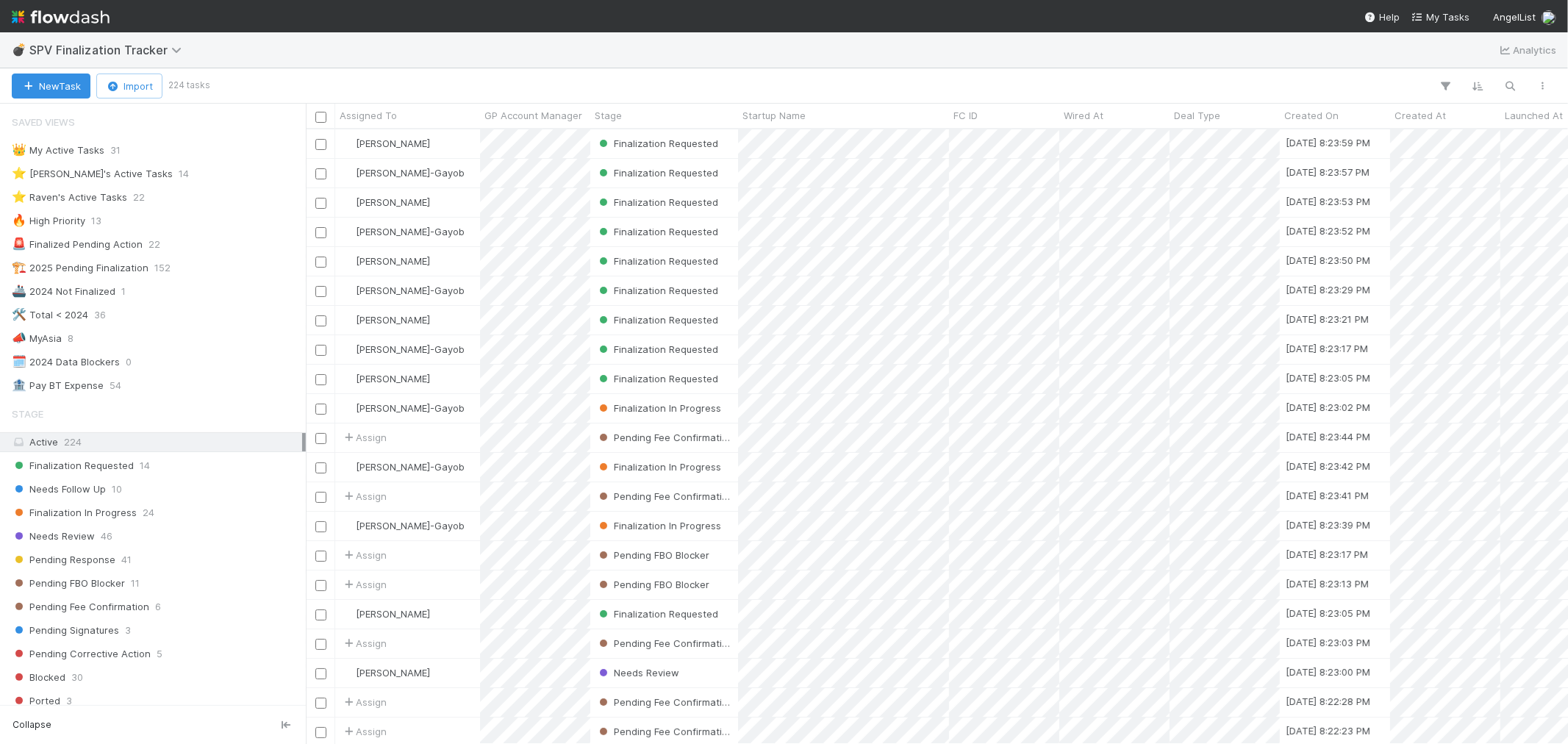
scroll to position [601, 1250]
click at [161, 200] on div "⭐ Raven's Active Tasks 22" at bounding box center [157, 197] width 291 height 18
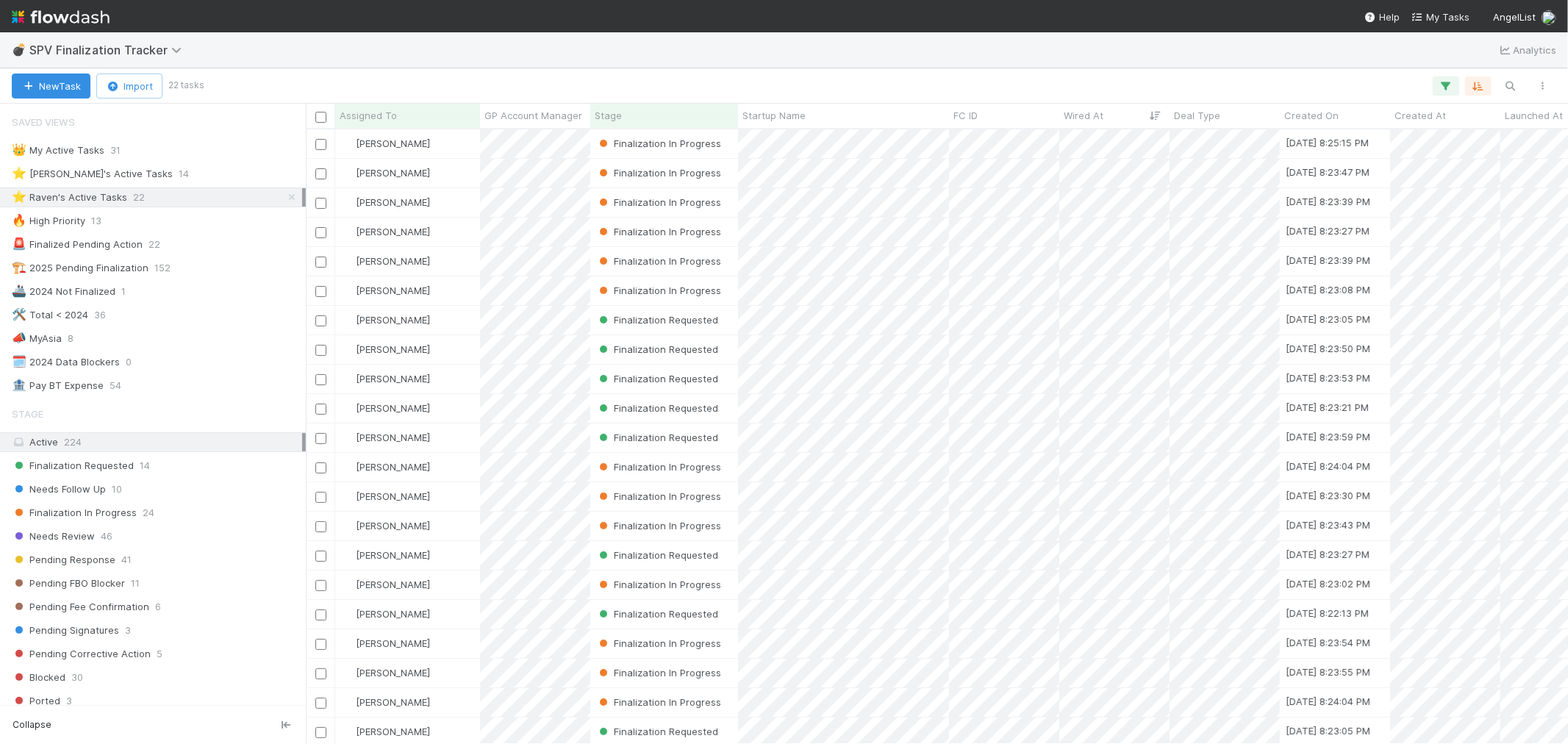
scroll to position [601, 1250]
click at [196, 468] on div "Finalization Requested 14" at bounding box center [157, 465] width 291 height 18
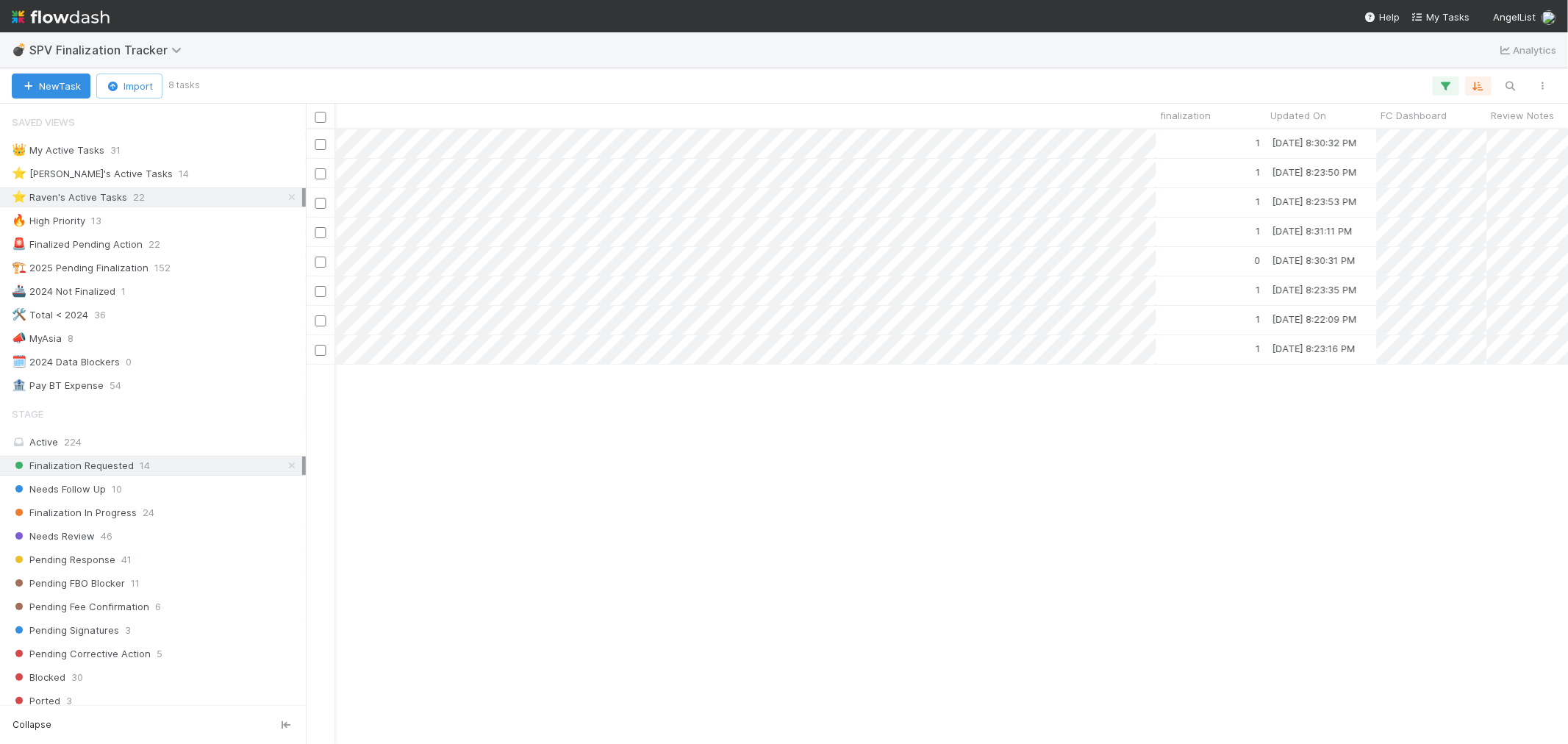
scroll to position [0, 2472]
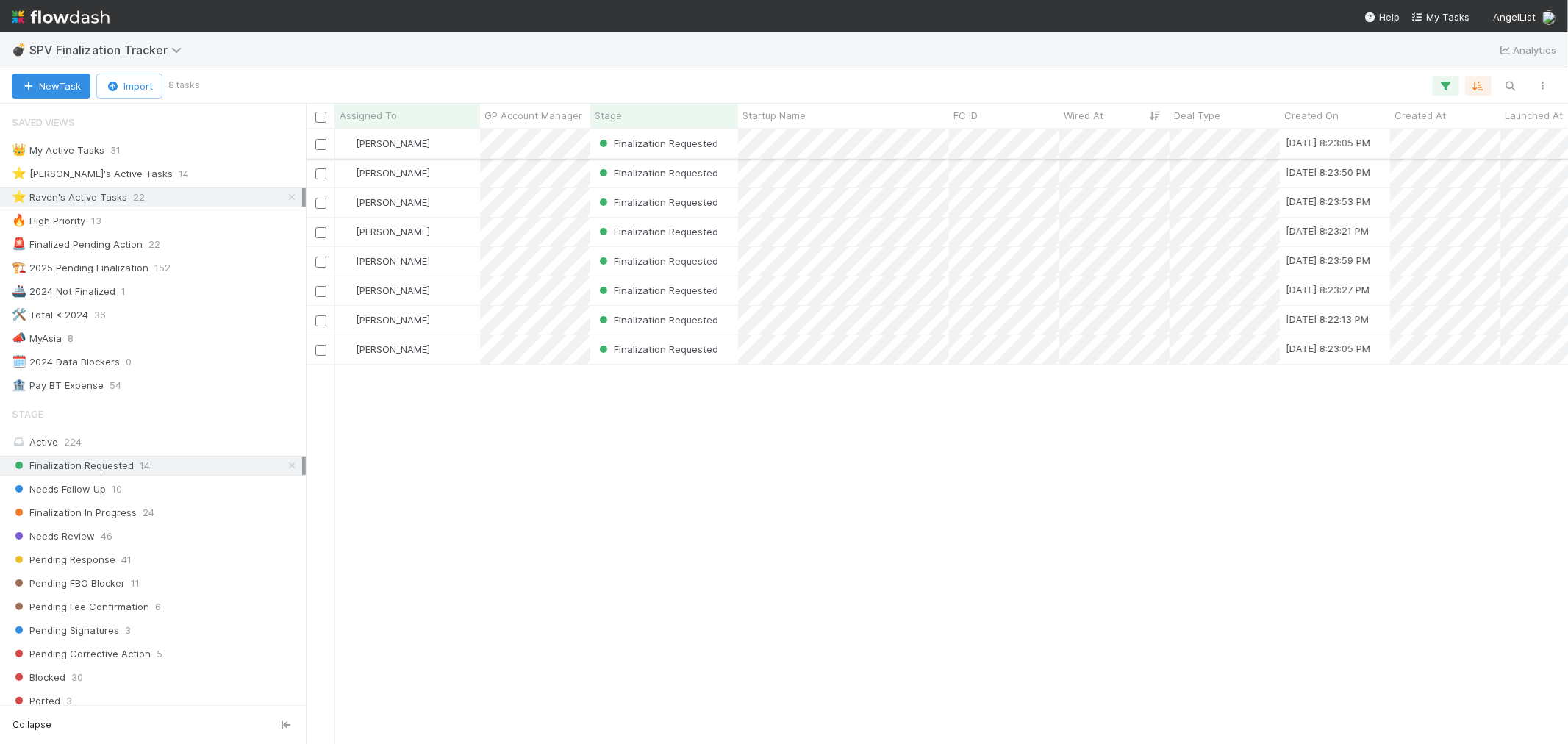
click at [437, 140] on div "[PERSON_NAME]" at bounding box center [408, 143] width 145 height 28
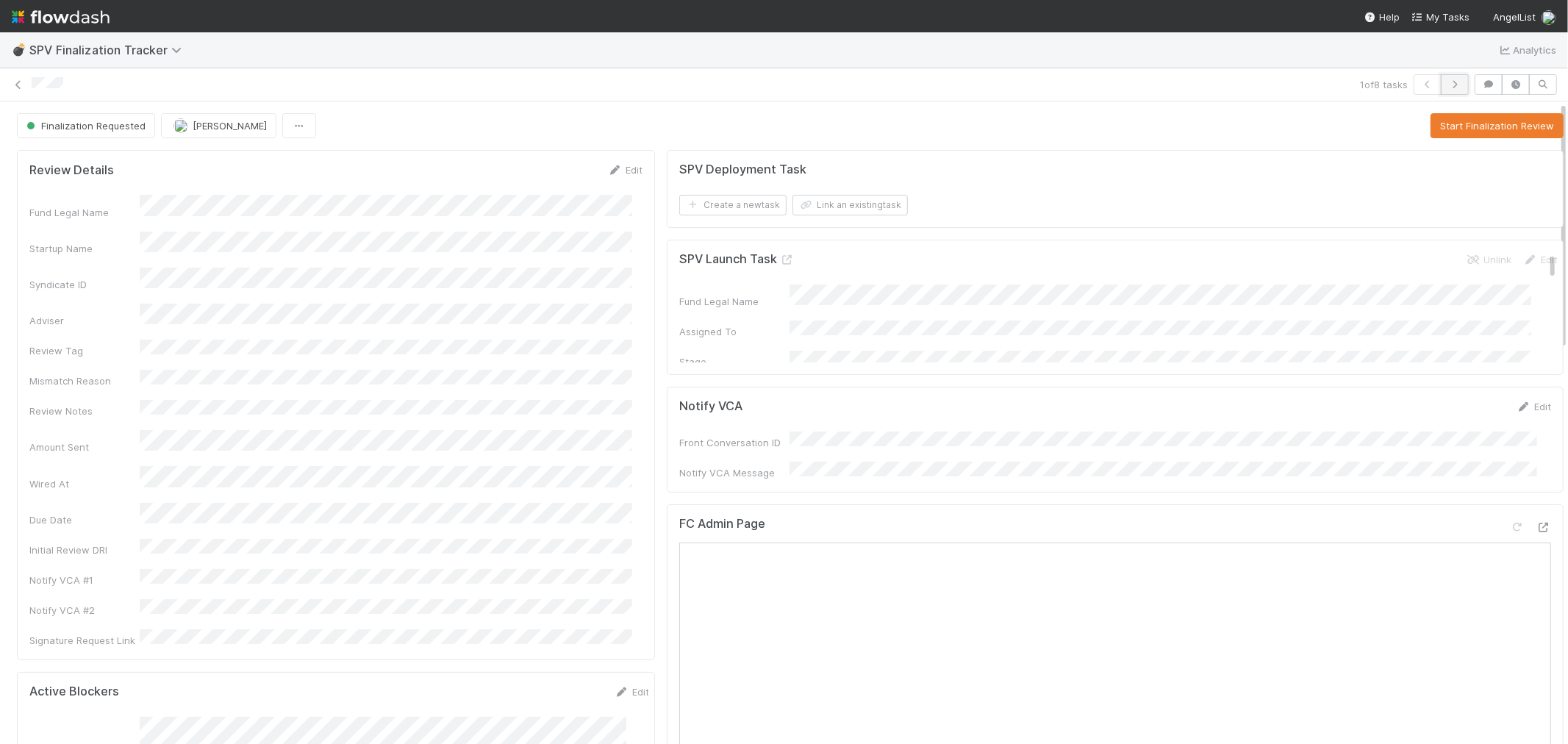
click at [1411, 83] on icon "button" at bounding box center [1454, 84] width 15 height 9
click at [202, 129] on span "[PERSON_NAME]" at bounding box center [230, 125] width 74 height 12
click at [254, 166] on span "[PERSON_NAME]" at bounding box center [219, 163] width 74 height 12
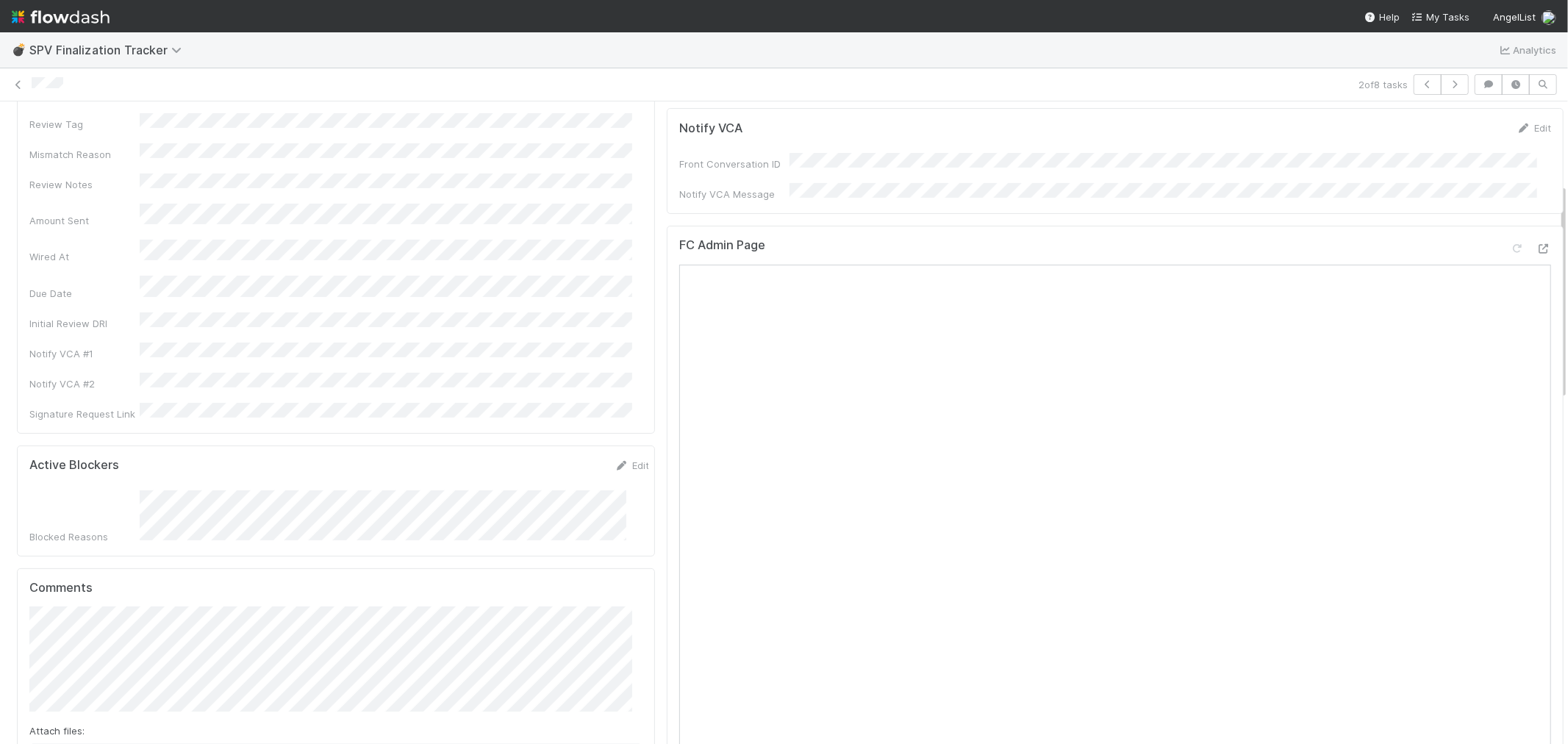
scroll to position [245, 0]
click at [1411, 210] on div "FC Admin Page" at bounding box center [1116, 596] width 897 height 791
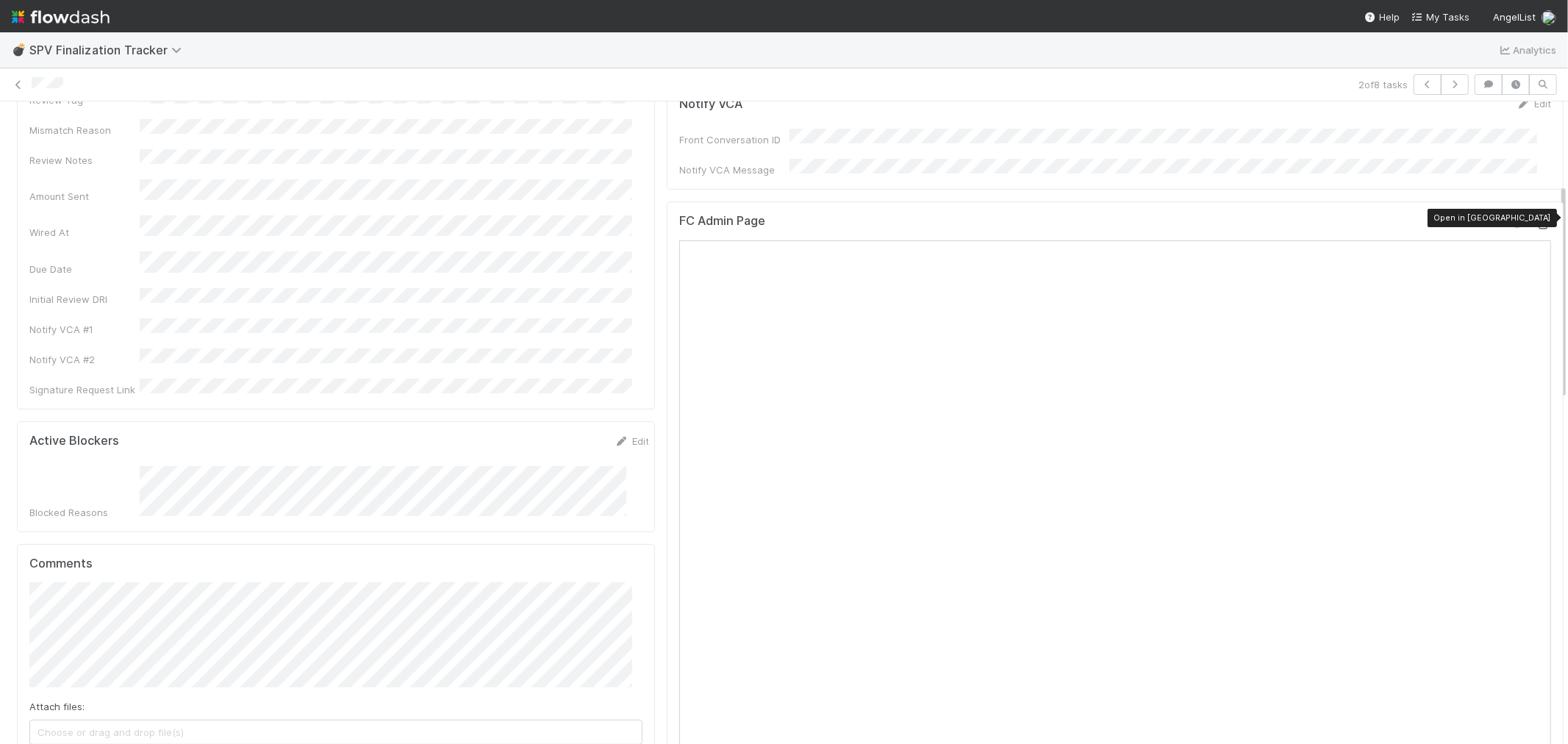
click at [1411, 220] on icon at bounding box center [1544, 225] width 15 height 10
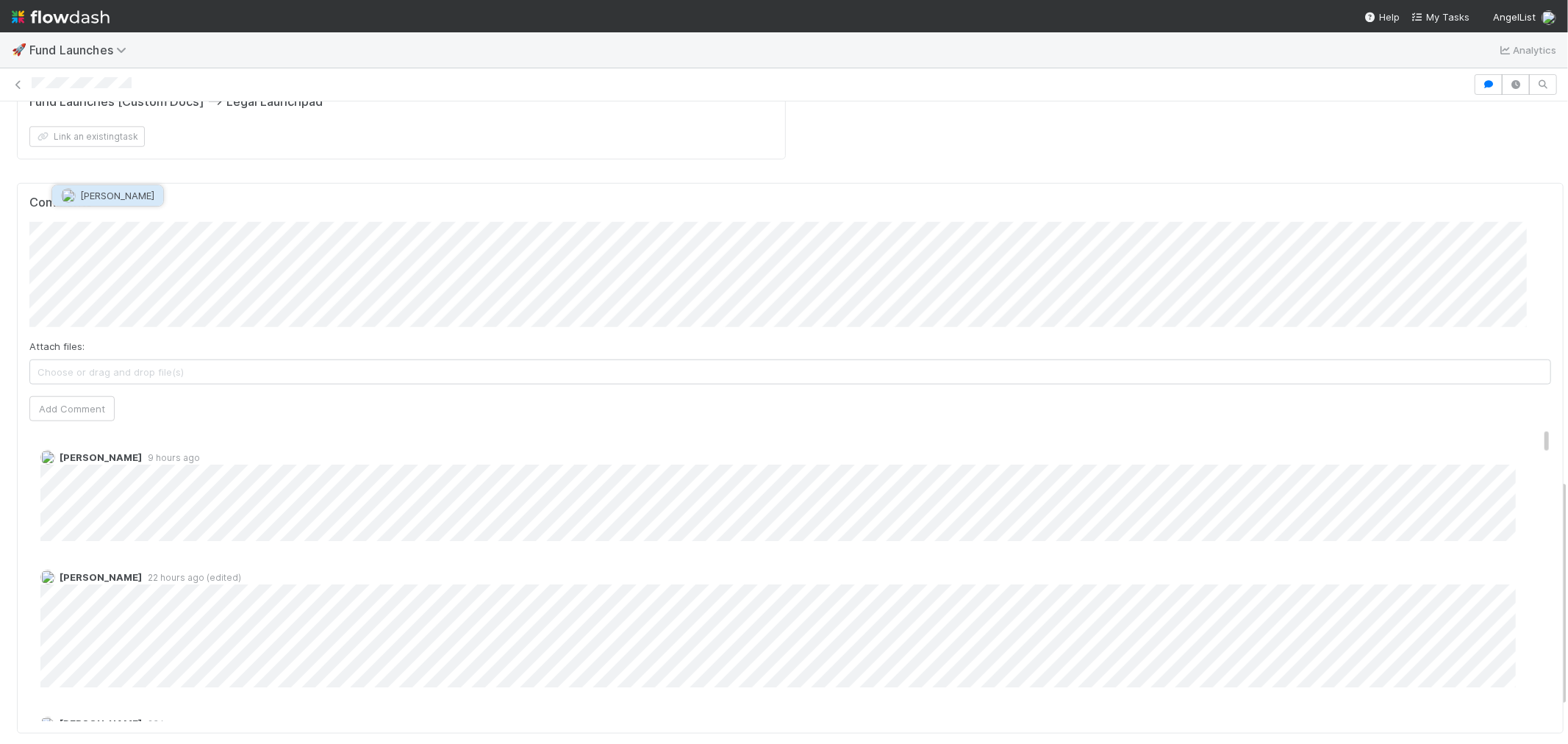
click at [116, 192] on span "Archit Dhar" at bounding box center [117, 195] width 74 height 12
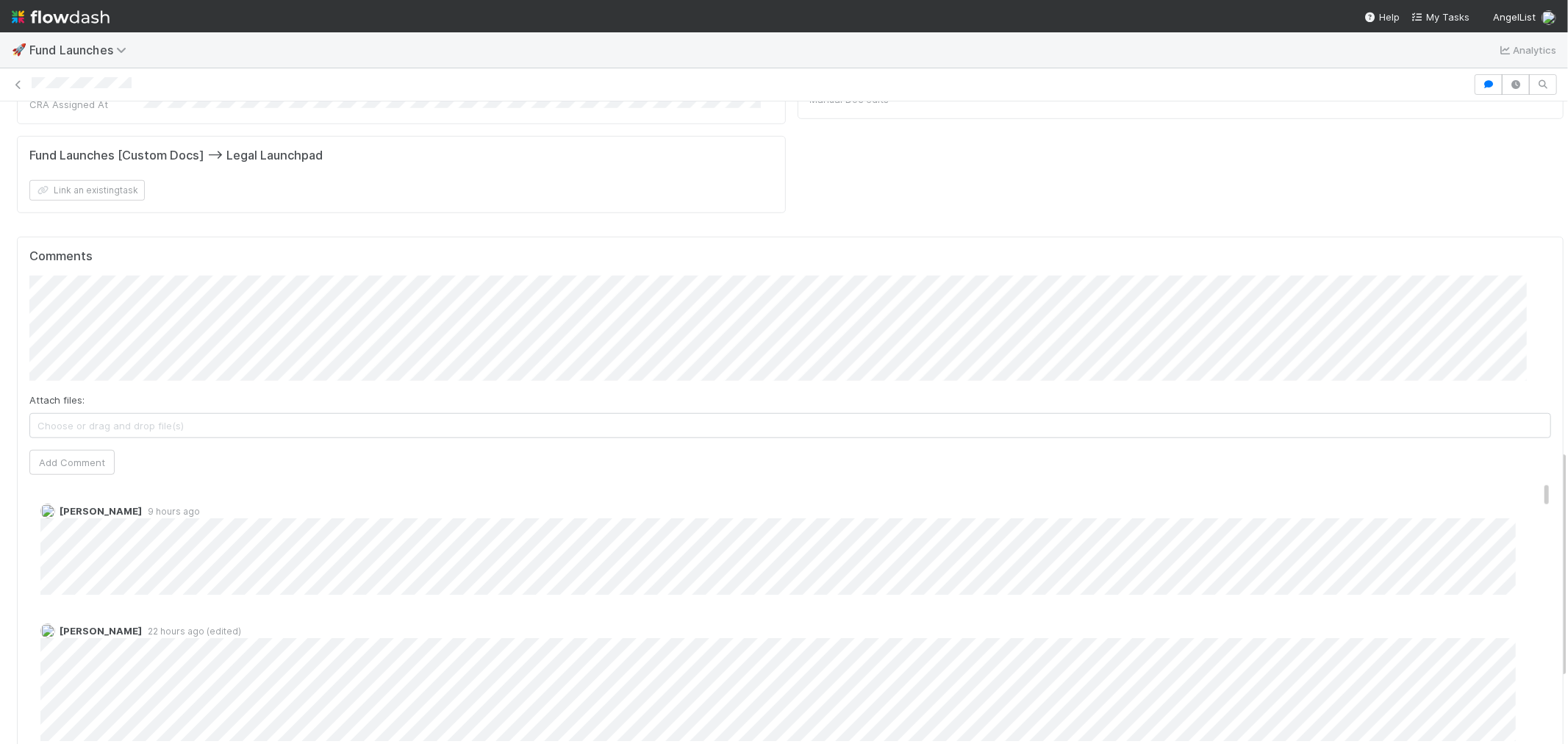
scroll to position [980, 0]
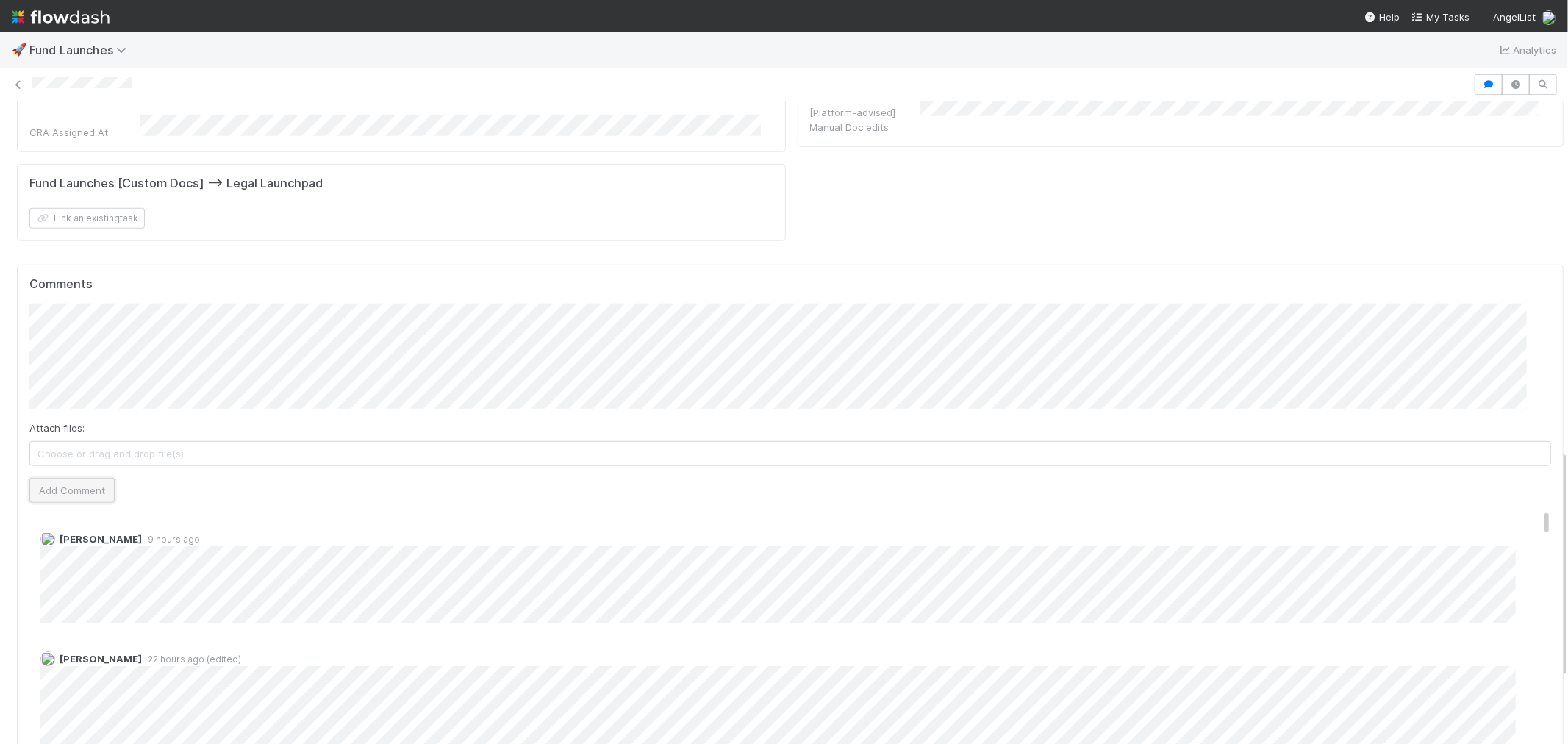
click at [61, 478] on button "Add Comment" at bounding box center [72, 490] width 86 height 25
click at [74, 19] on img at bounding box center [60, 18] width 98 height 25
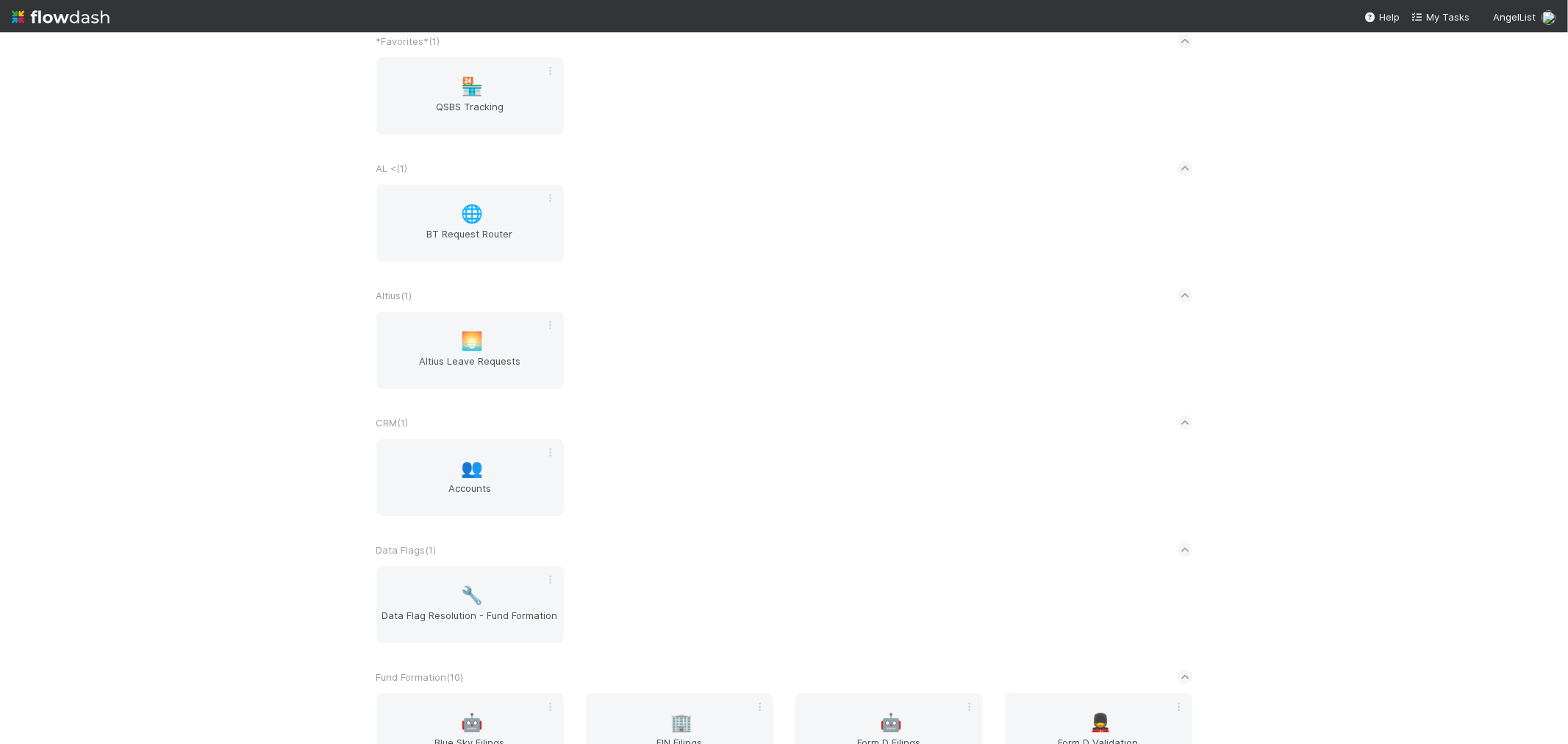
scroll to position [327, 0]
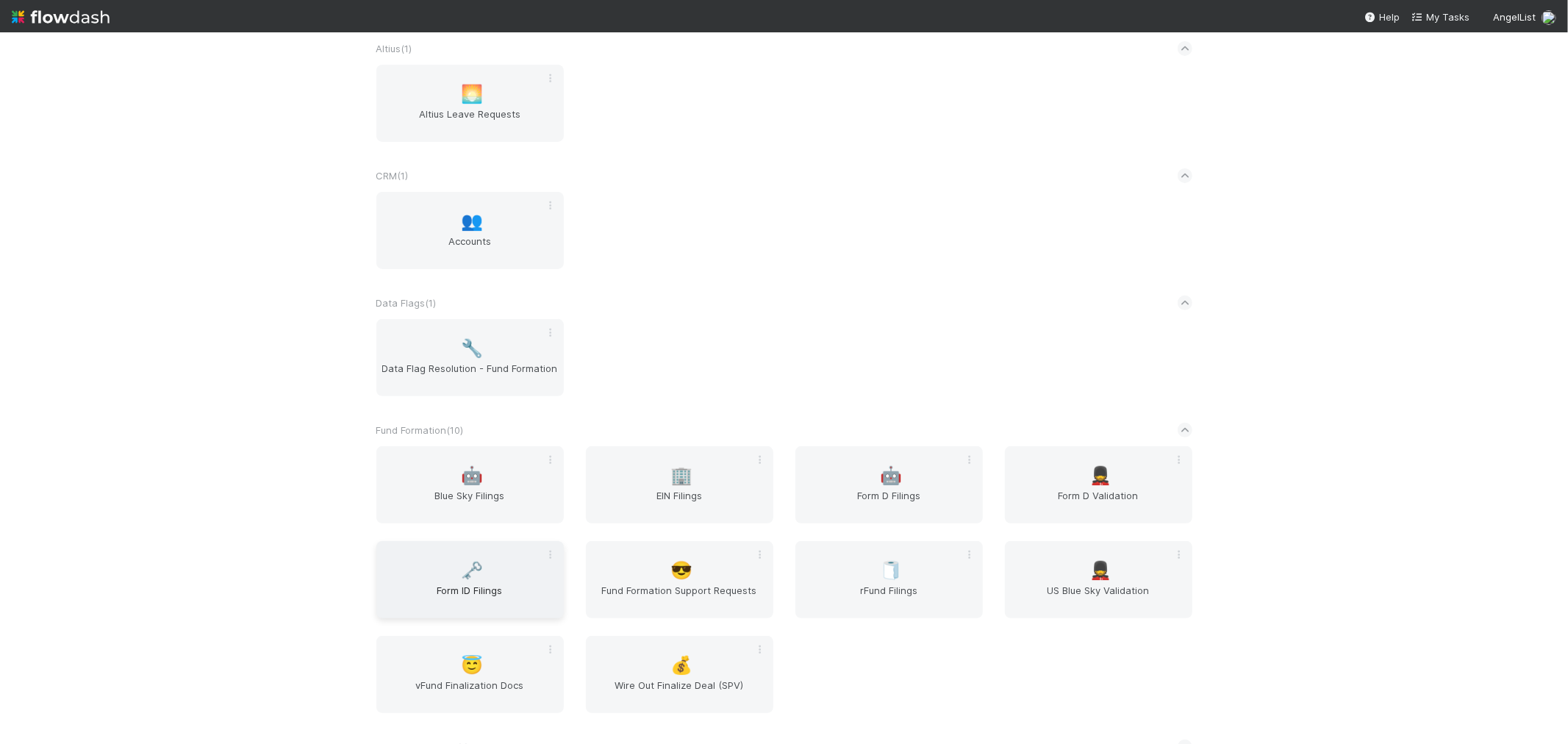
click at [481, 575] on div "🗝️ Form ID Filings" at bounding box center [470, 579] width 188 height 77
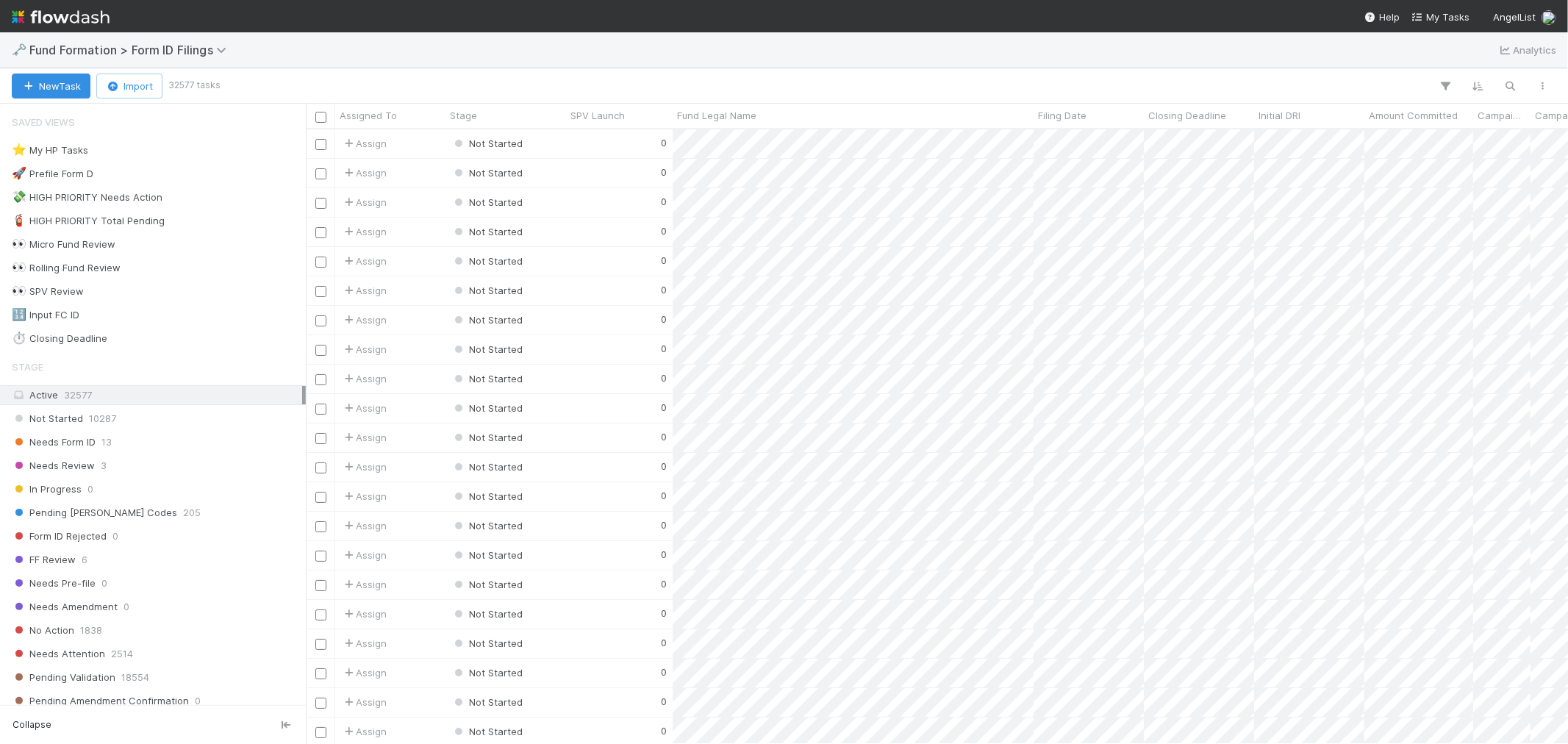
scroll to position [601, 1250]
click at [158, 440] on div "Needs Form ID 13" at bounding box center [157, 442] width 291 height 18
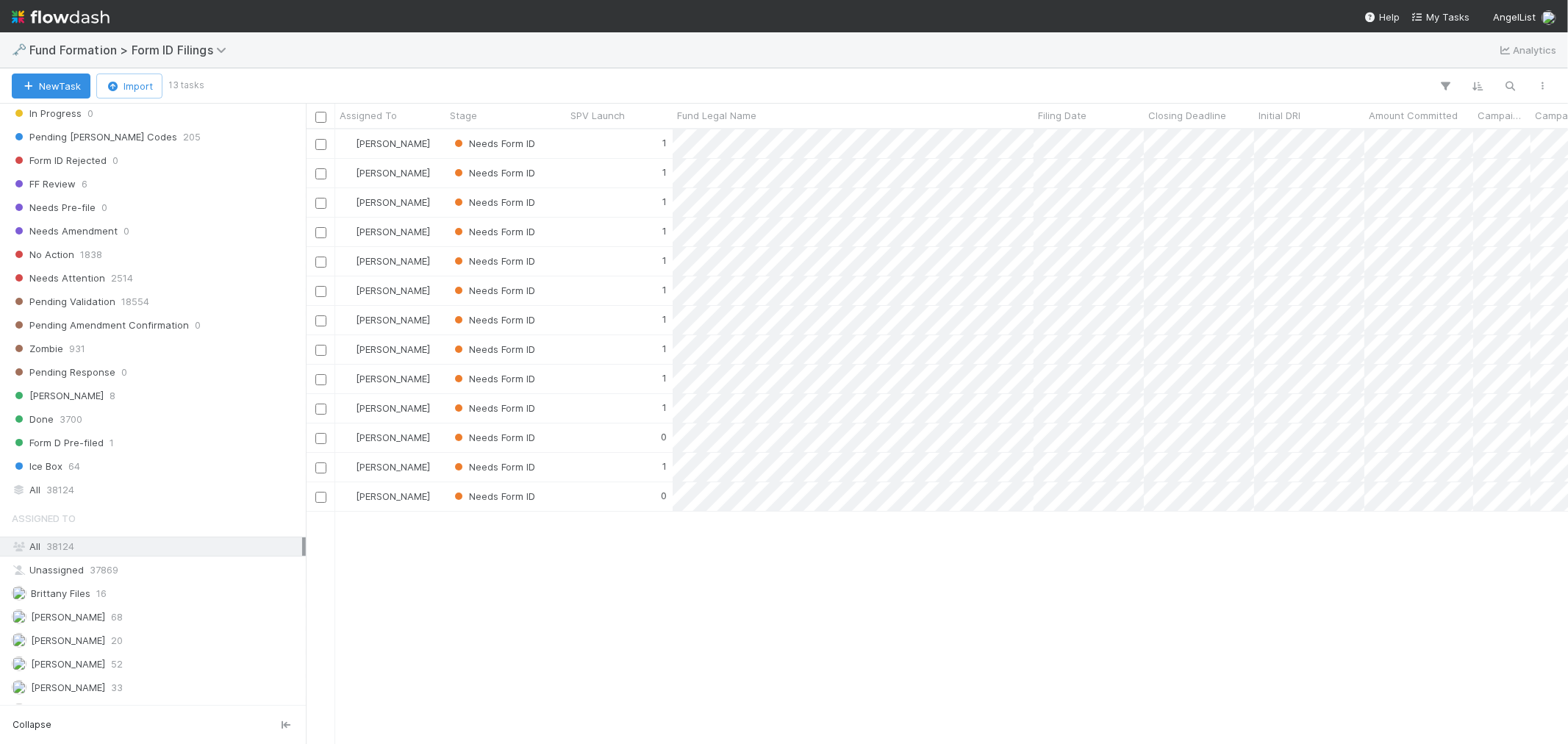
scroll to position [402, 0]
click at [115, 659] on div "Raven Jacinto 33" at bounding box center [157, 667] width 291 height 18
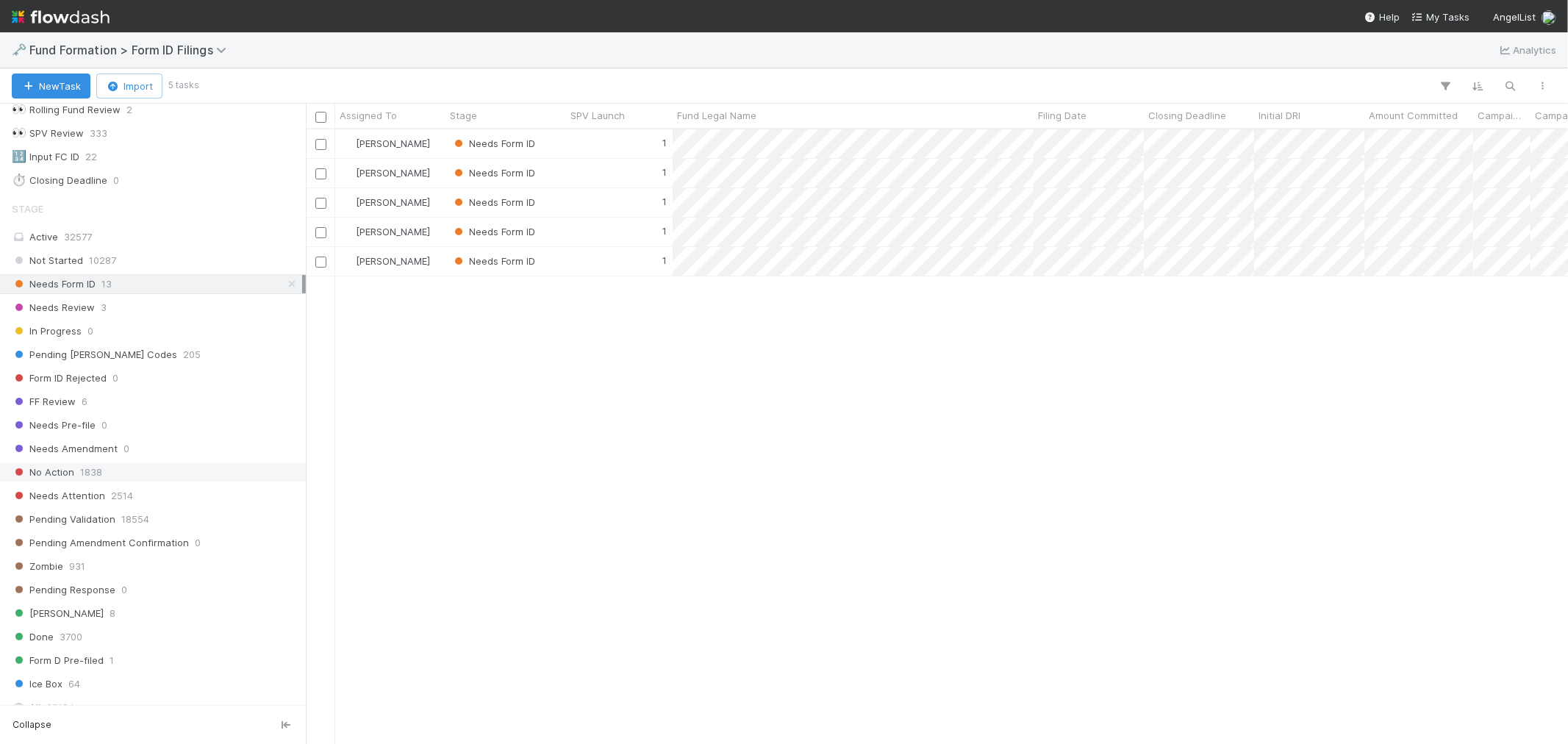
scroll to position [157, 0]
click at [598, 148] on div "1" at bounding box center [620, 143] width 107 height 28
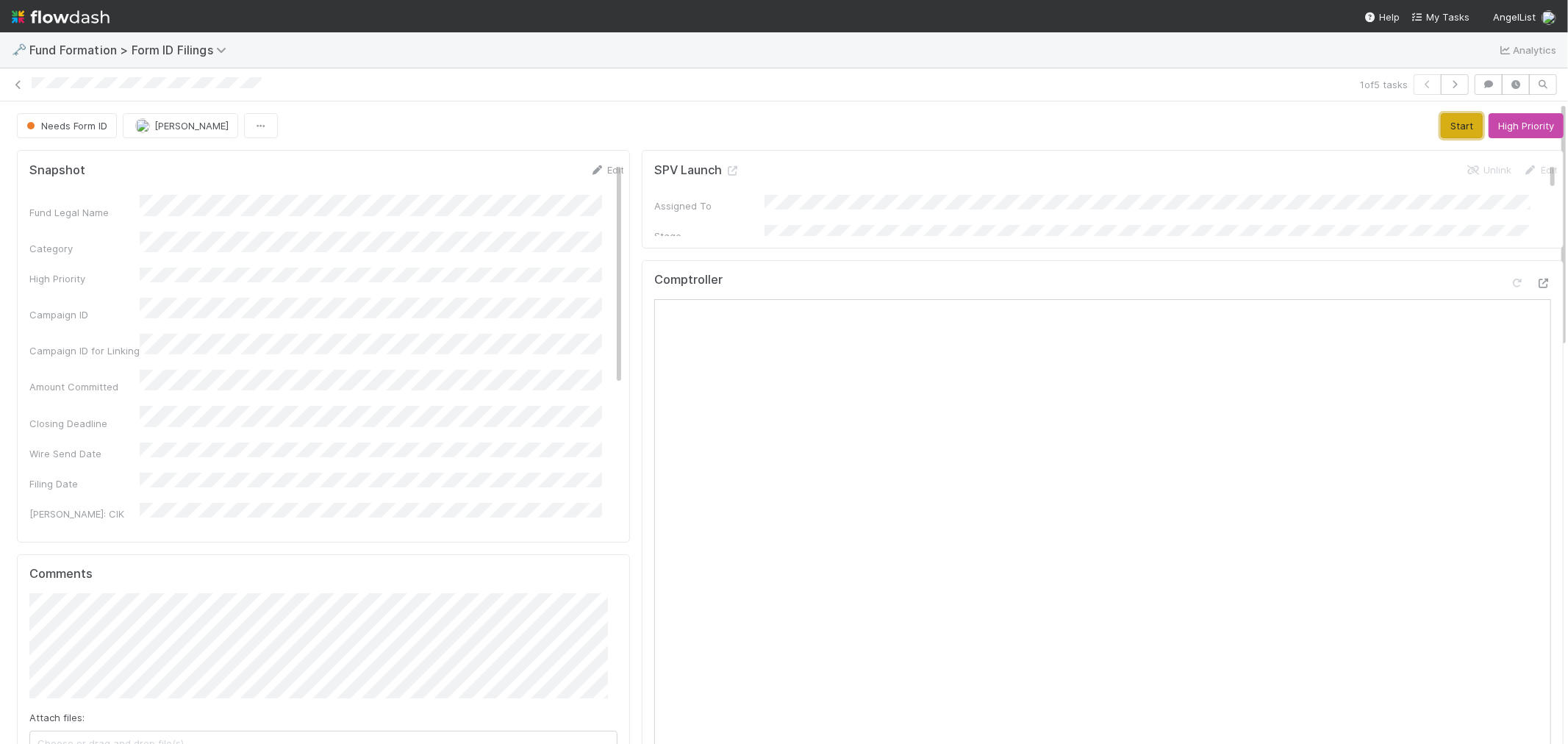
click at [1442, 124] on button "Start" at bounding box center [1462, 125] width 42 height 25
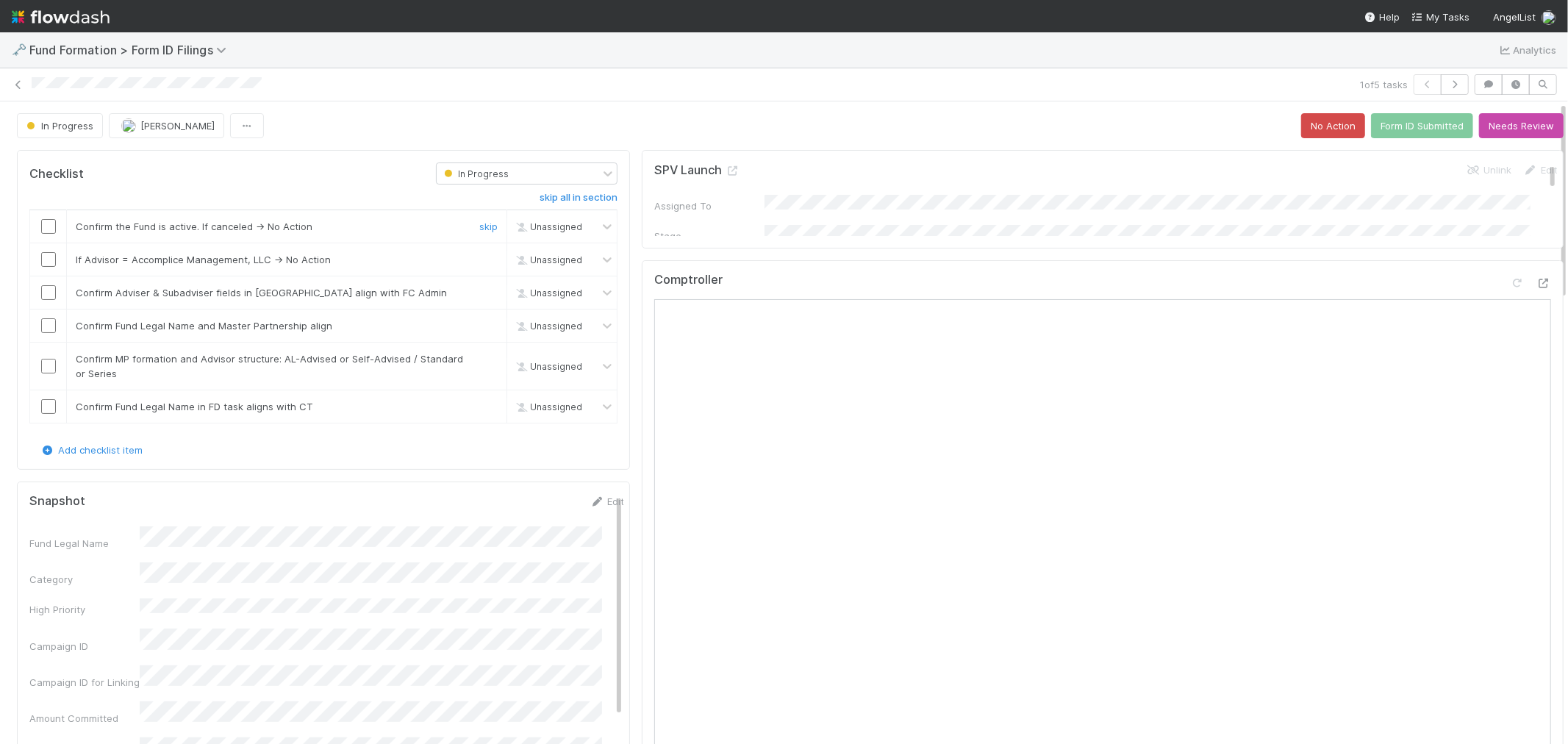
click at [50, 228] on input "checkbox" at bounding box center [48, 226] width 15 height 15
click at [480, 259] on link "skip" at bounding box center [488, 260] width 18 height 12
click at [46, 293] on input "checkbox" at bounding box center [48, 292] width 15 height 15
click at [55, 322] on div at bounding box center [48, 325] width 36 height 15
click at [54, 326] on input "checkbox" at bounding box center [48, 325] width 15 height 15
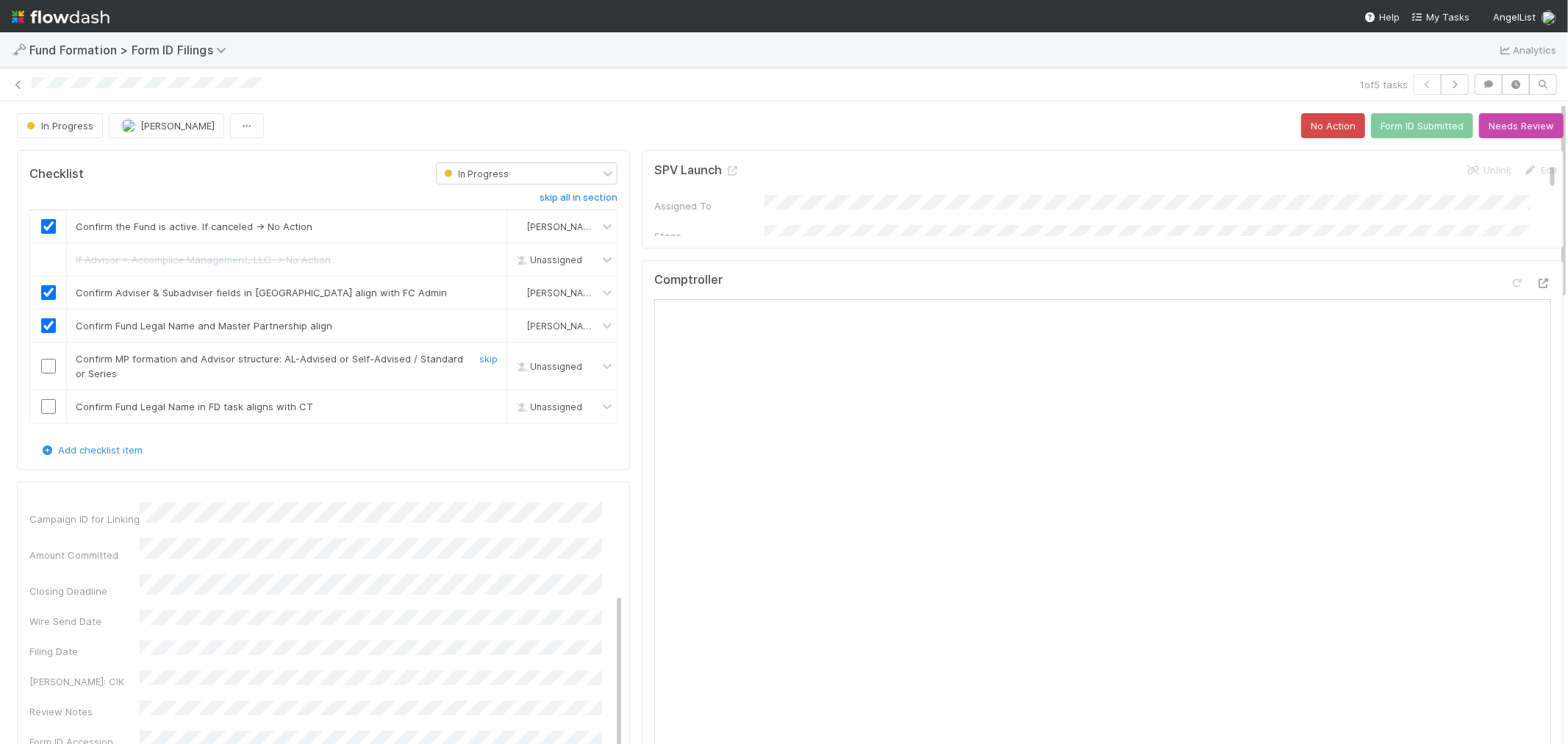
click at [46, 368] on input "checkbox" at bounding box center [48, 366] width 15 height 15
click at [483, 408] on link "skip" at bounding box center [488, 407] width 18 height 12
click at [1392, 127] on button "Form ID Submitted" at bounding box center [1422, 125] width 102 height 25
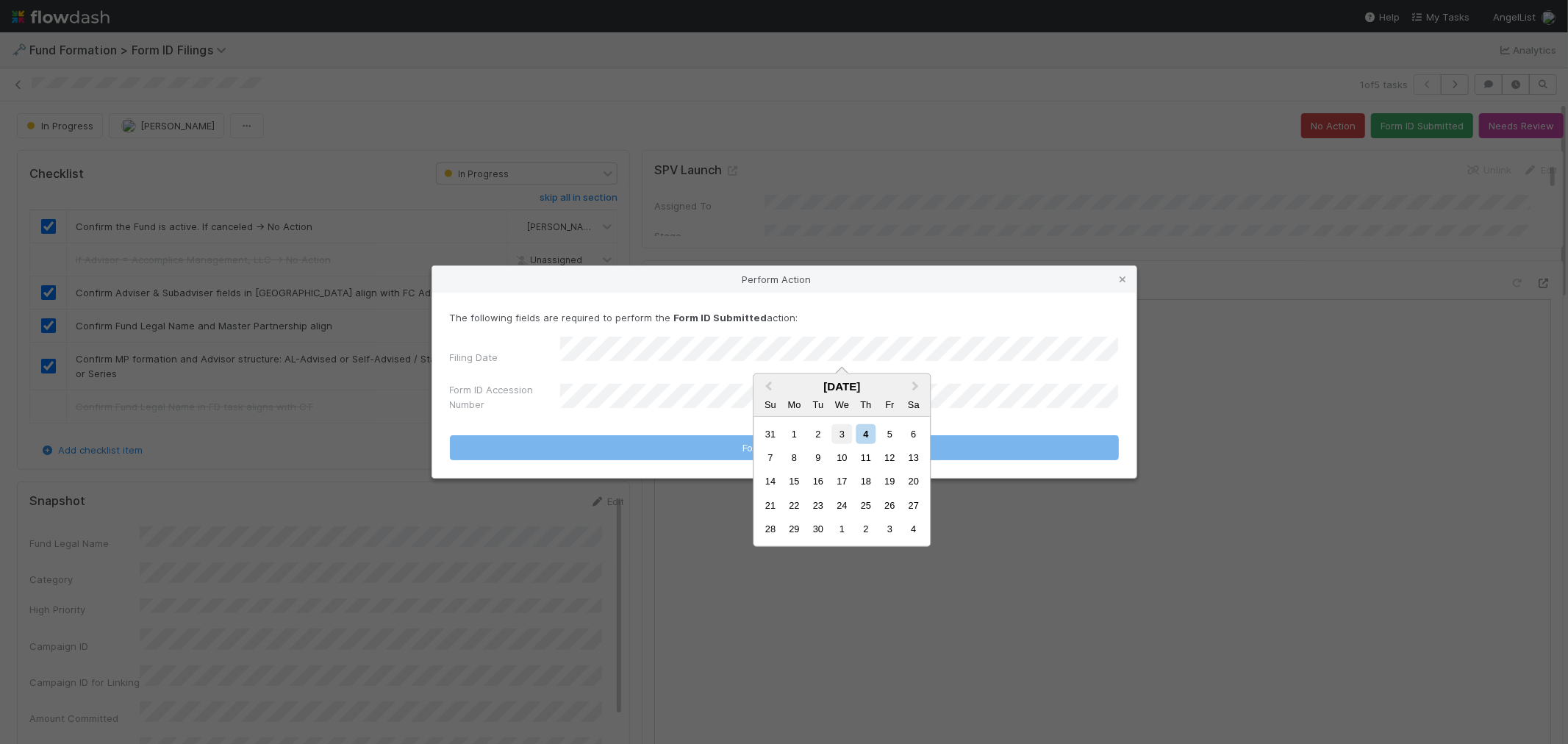
click at [839, 436] on div "3" at bounding box center [842, 433] width 19 height 19
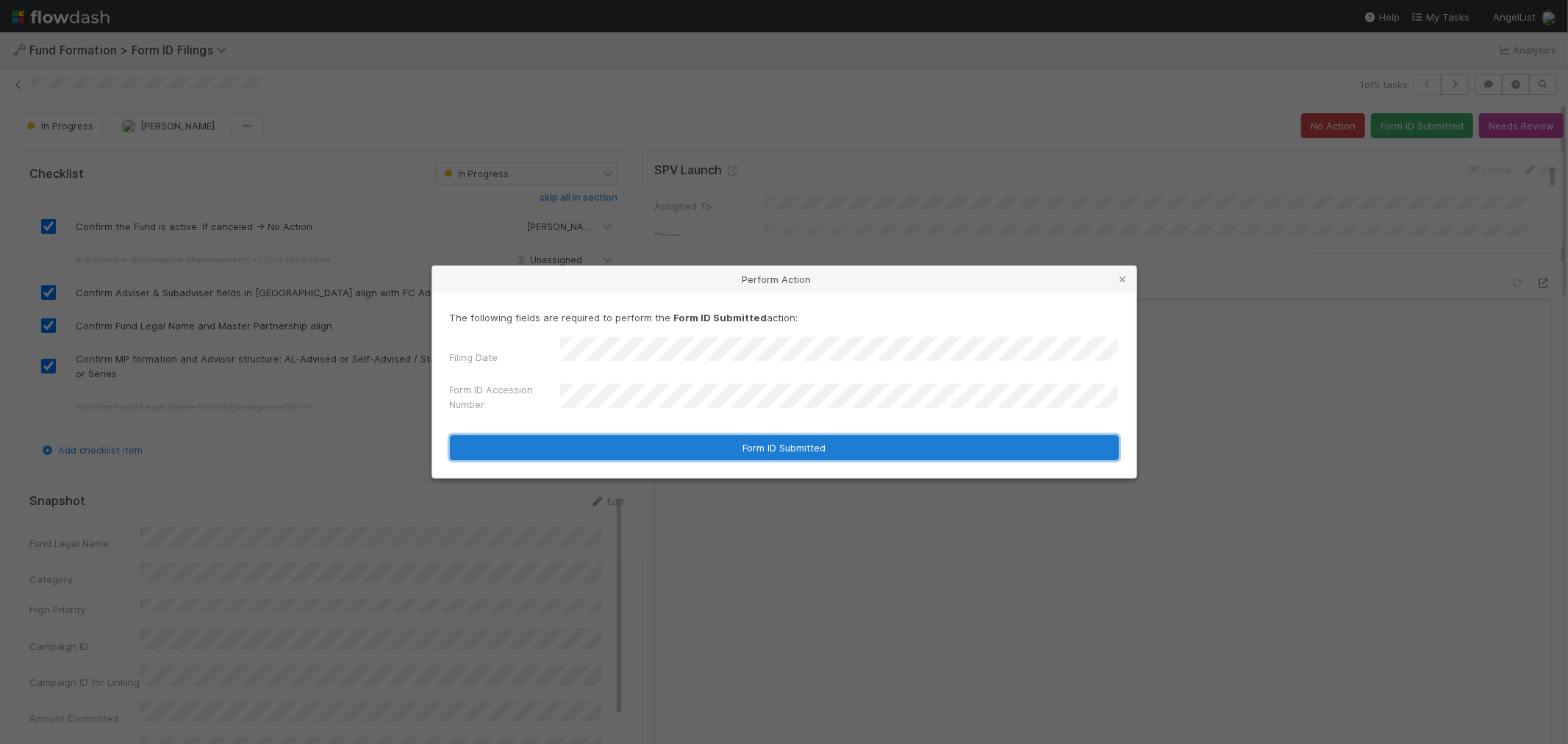
click at [622, 443] on button "Form ID Submitted" at bounding box center [785, 448] width 669 height 25
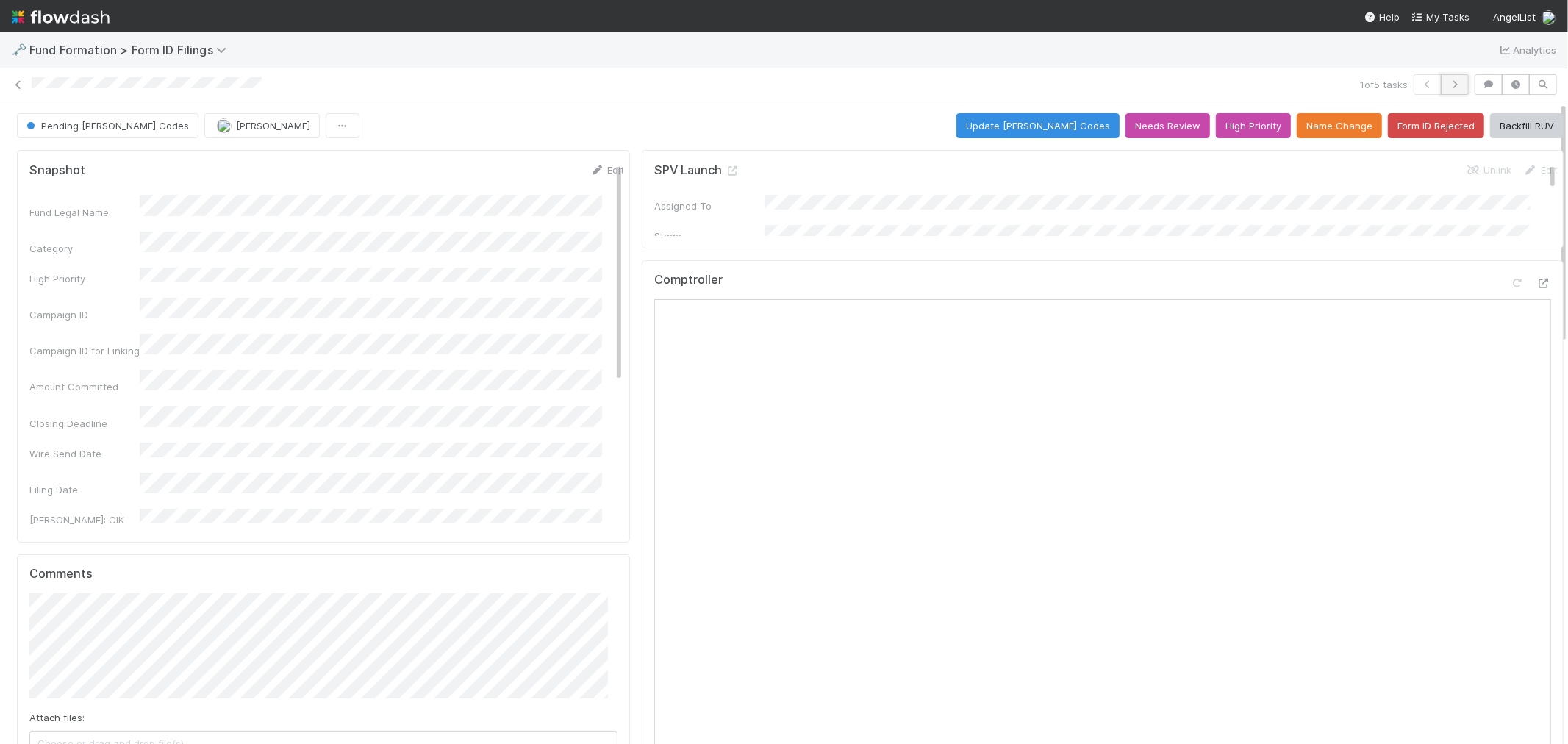
click at [1442, 91] on button "button" at bounding box center [1455, 84] width 28 height 20
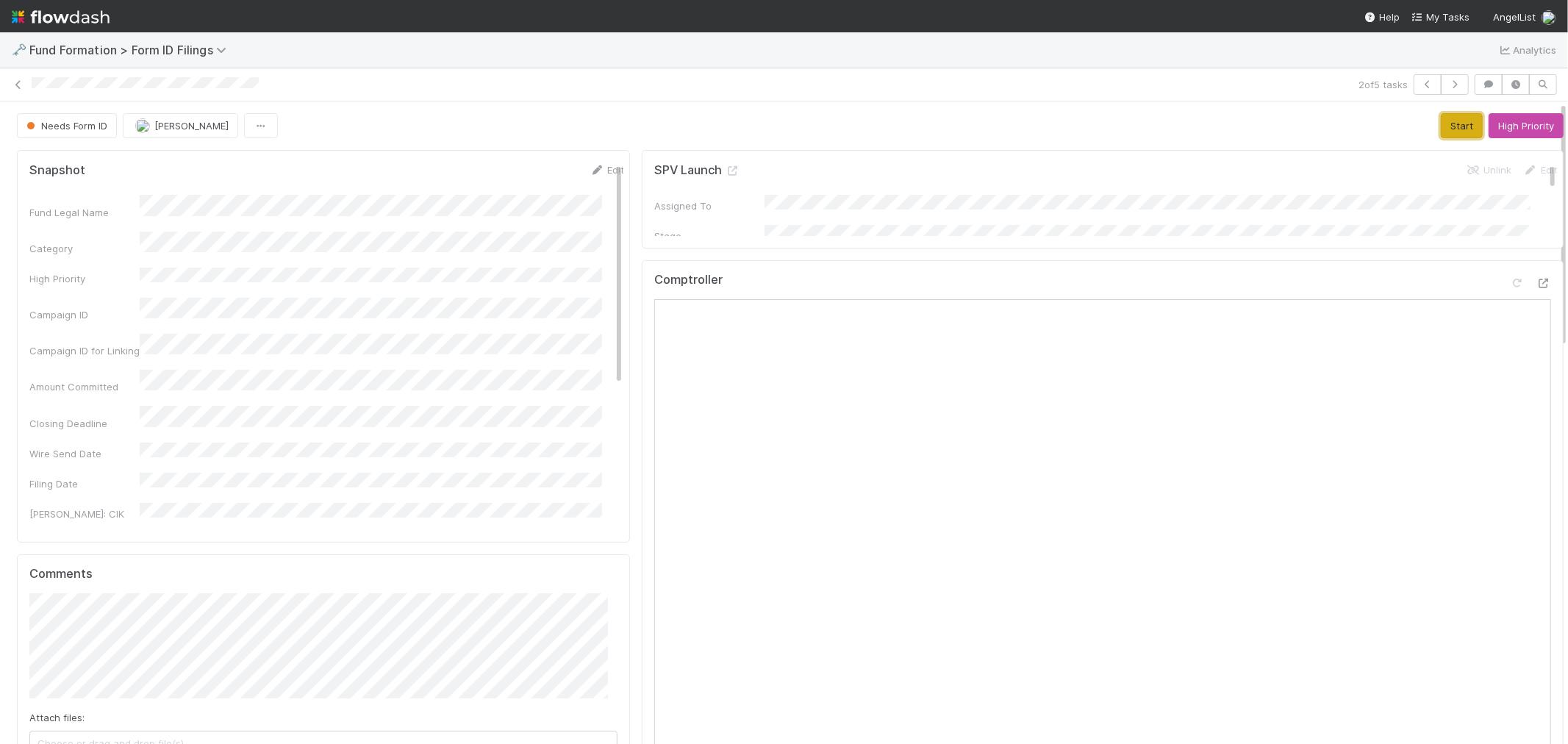
click at [1442, 121] on button "Start" at bounding box center [1462, 125] width 42 height 25
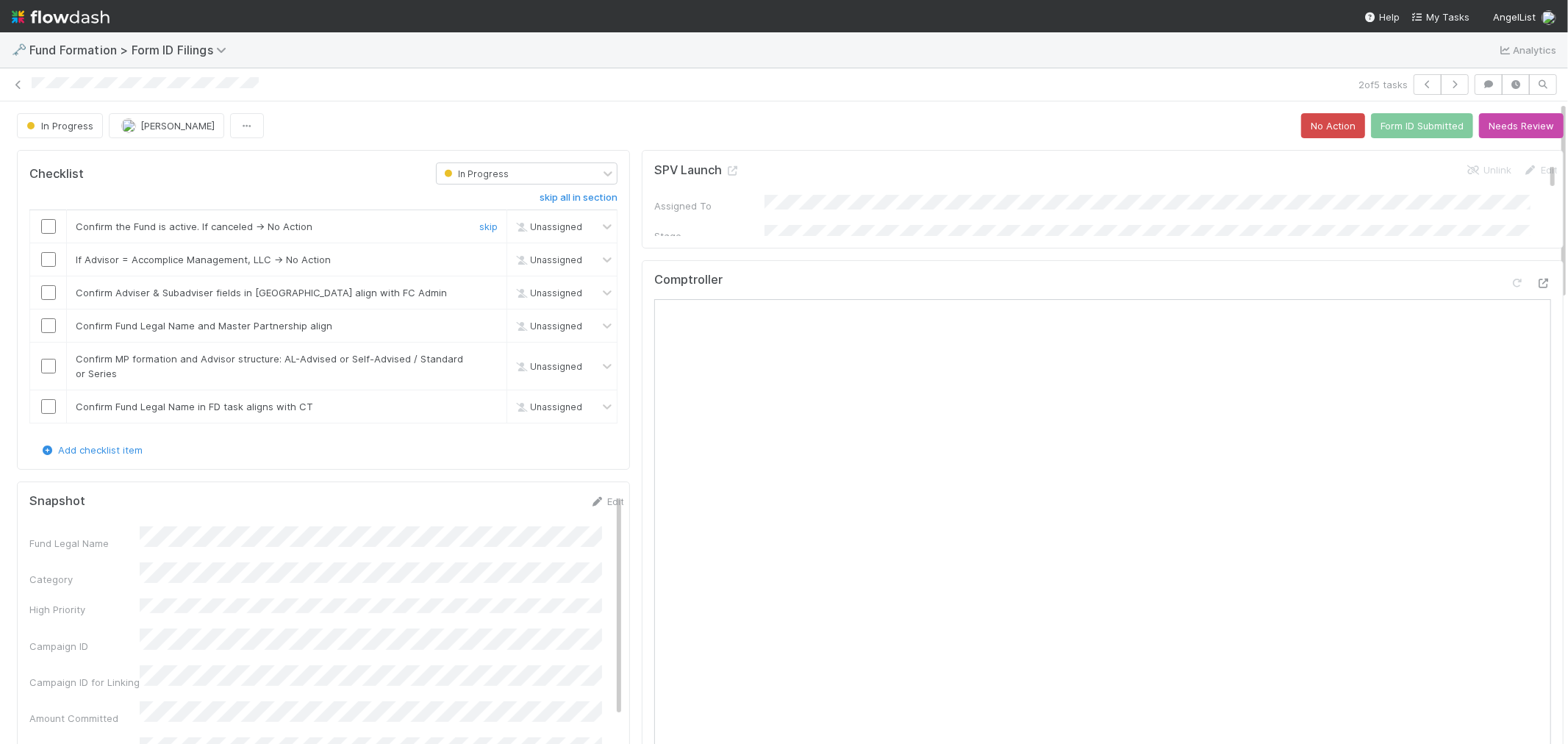
click at [50, 222] on input "checkbox" at bounding box center [48, 226] width 15 height 15
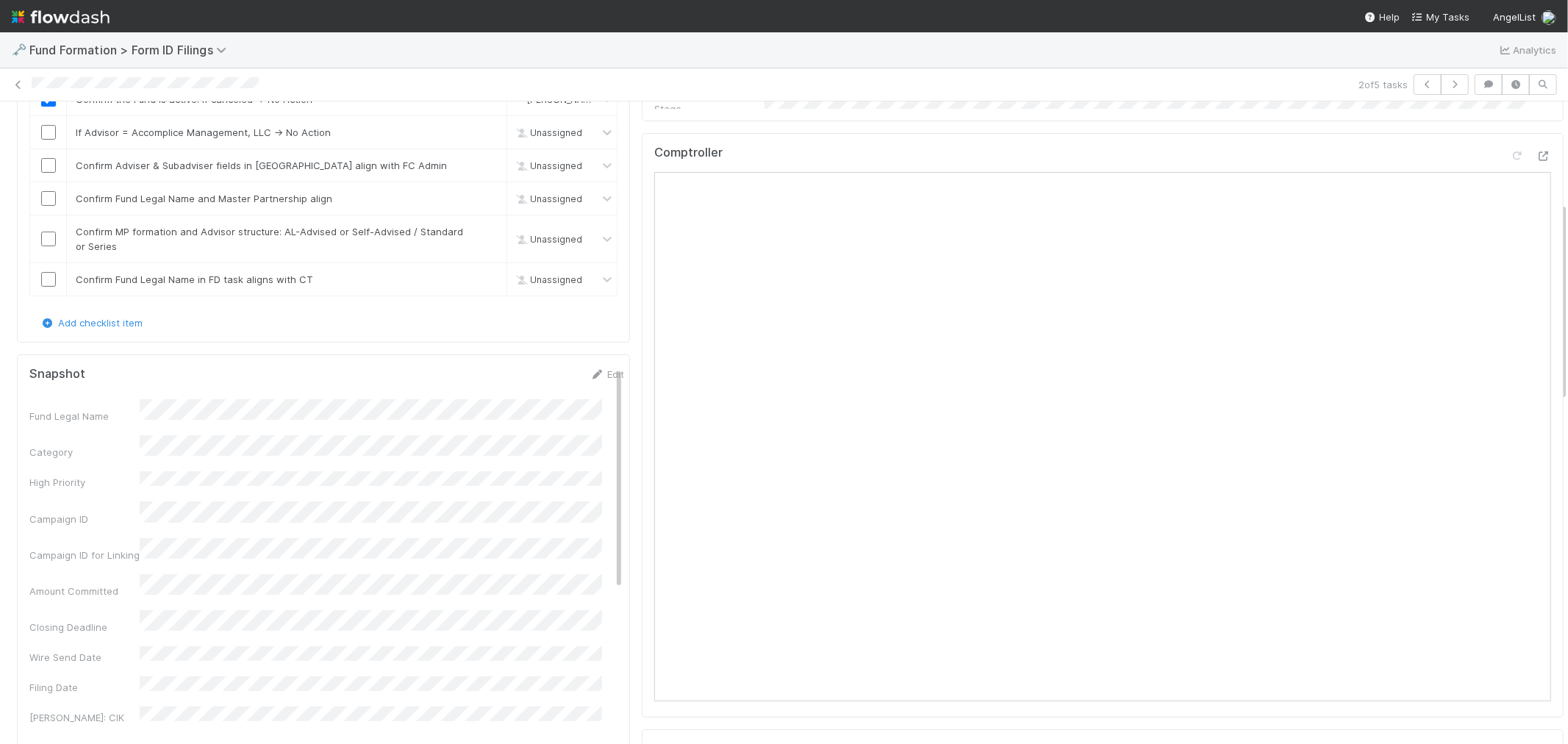
scroll to position [327, 0]
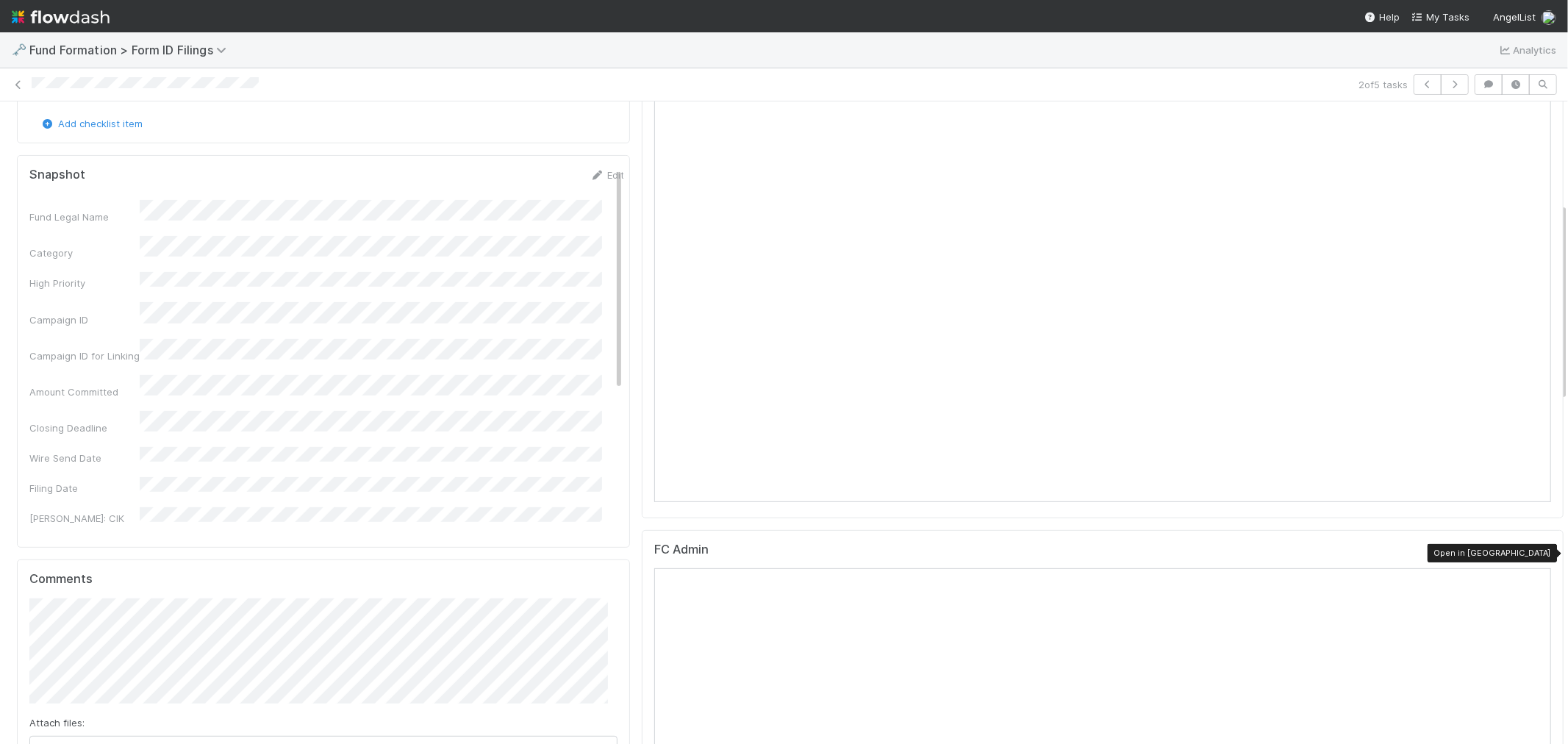
click at [1537, 554] on icon at bounding box center [1544, 553] width 15 height 10
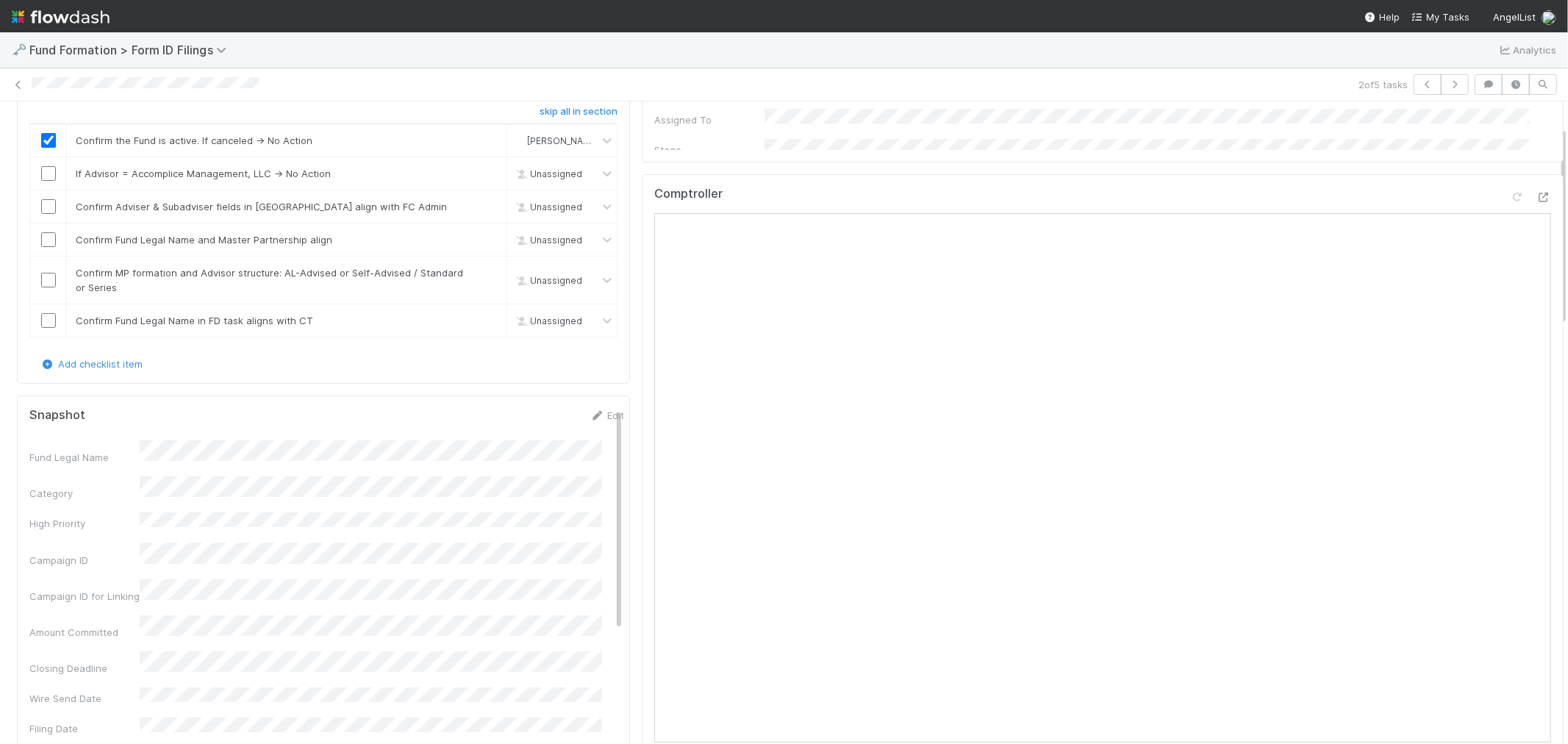
scroll to position [82, 0]
drag, startPoint x: 481, startPoint y: 175, endPoint x: 471, endPoint y: 177, distance: 10.2
click at [481, 175] on link "skip" at bounding box center [488, 178] width 18 height 12
click at [50, 209] on input "checkbox" at bounding box center [48, 210] width 15 height 15
click at [47, 239] on input "checkbox" at bounding box center [48, 243] width 15 height 15
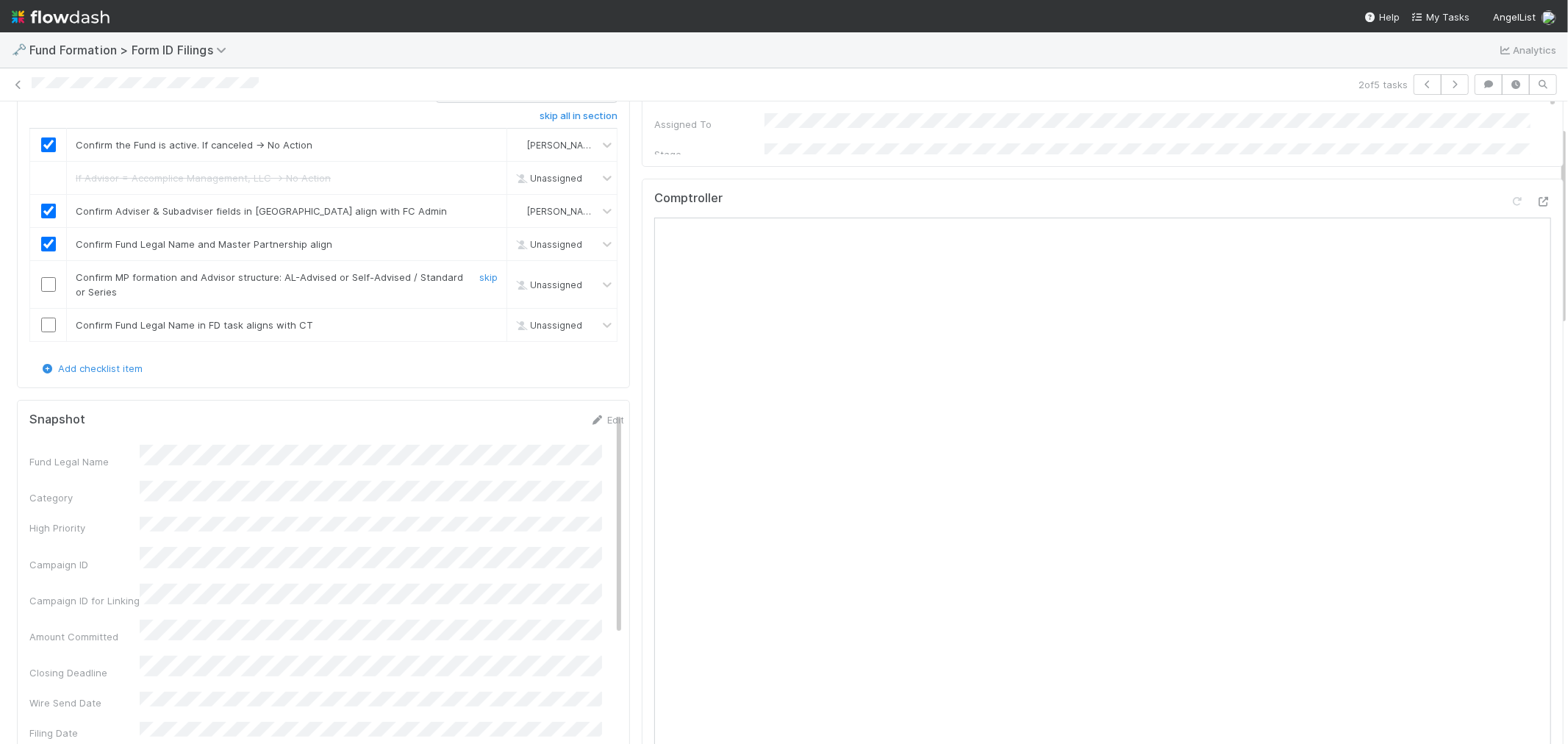
checkbox input "true"
click at [50, 284] on input "checkbox" at bounding box center [48, 284] width 15 height 15
click at [589, 417] on link "Edit" at bounding box center [607, 420] width 35 height 12
click at [74, 467] on div "Fund Legal Name *" at bounding box center [327, 469] width 595 height 28
click at [531, 428] on button "Save" at bounding box center [546, 425] width 42 height 25
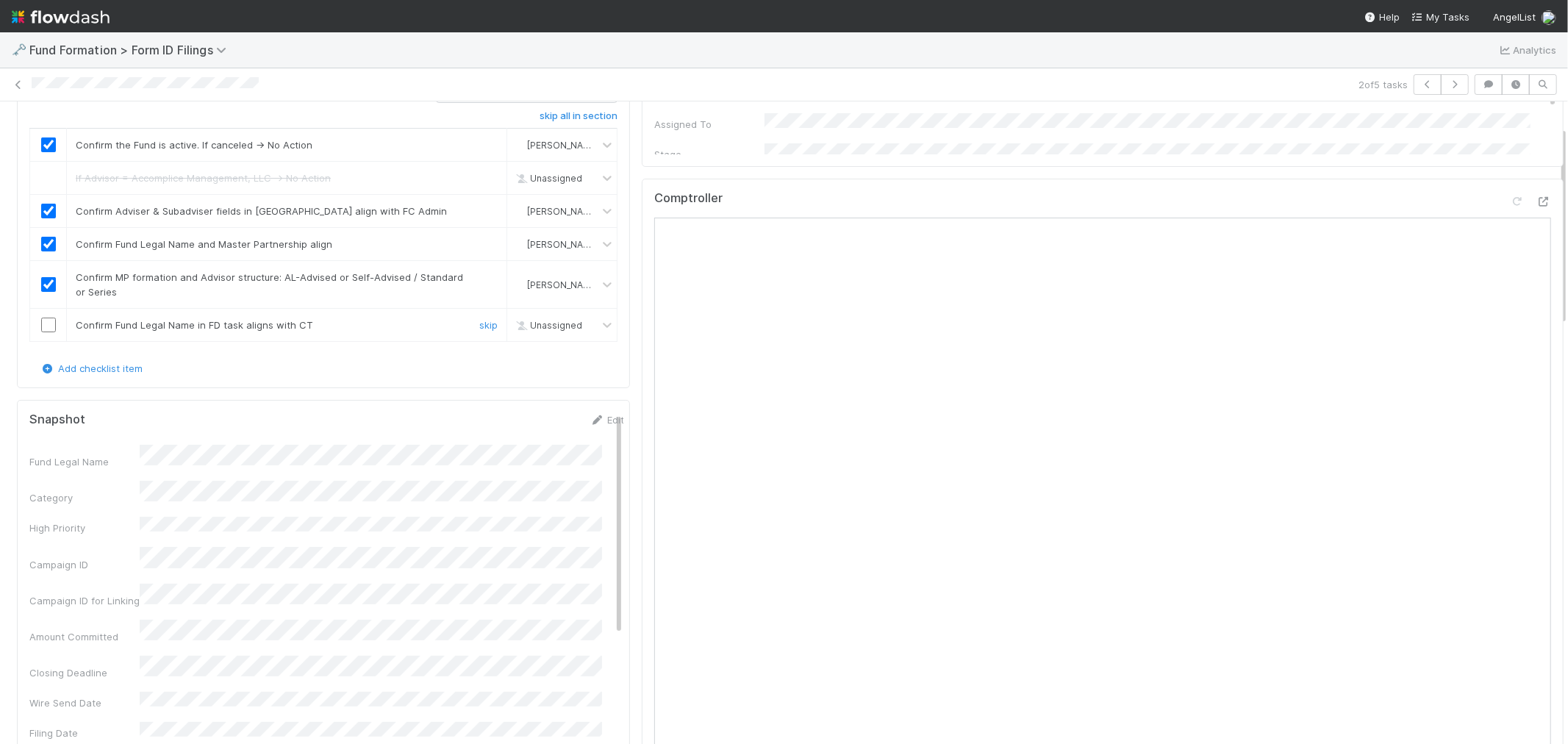
click at [53, 324] on input "checkbox" at bounding box center [48, 325] width 15 height 15
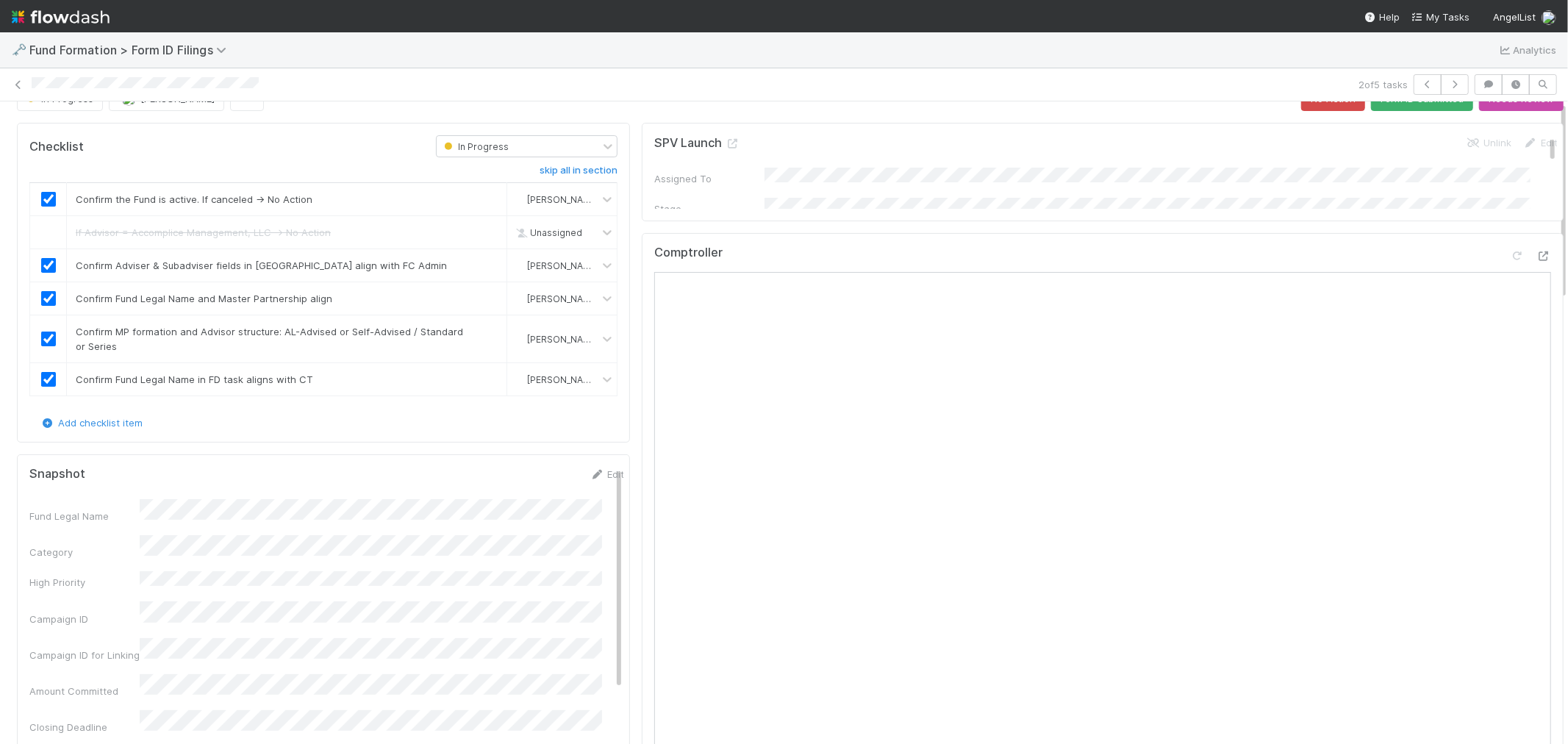
scroll to position [0, 0]
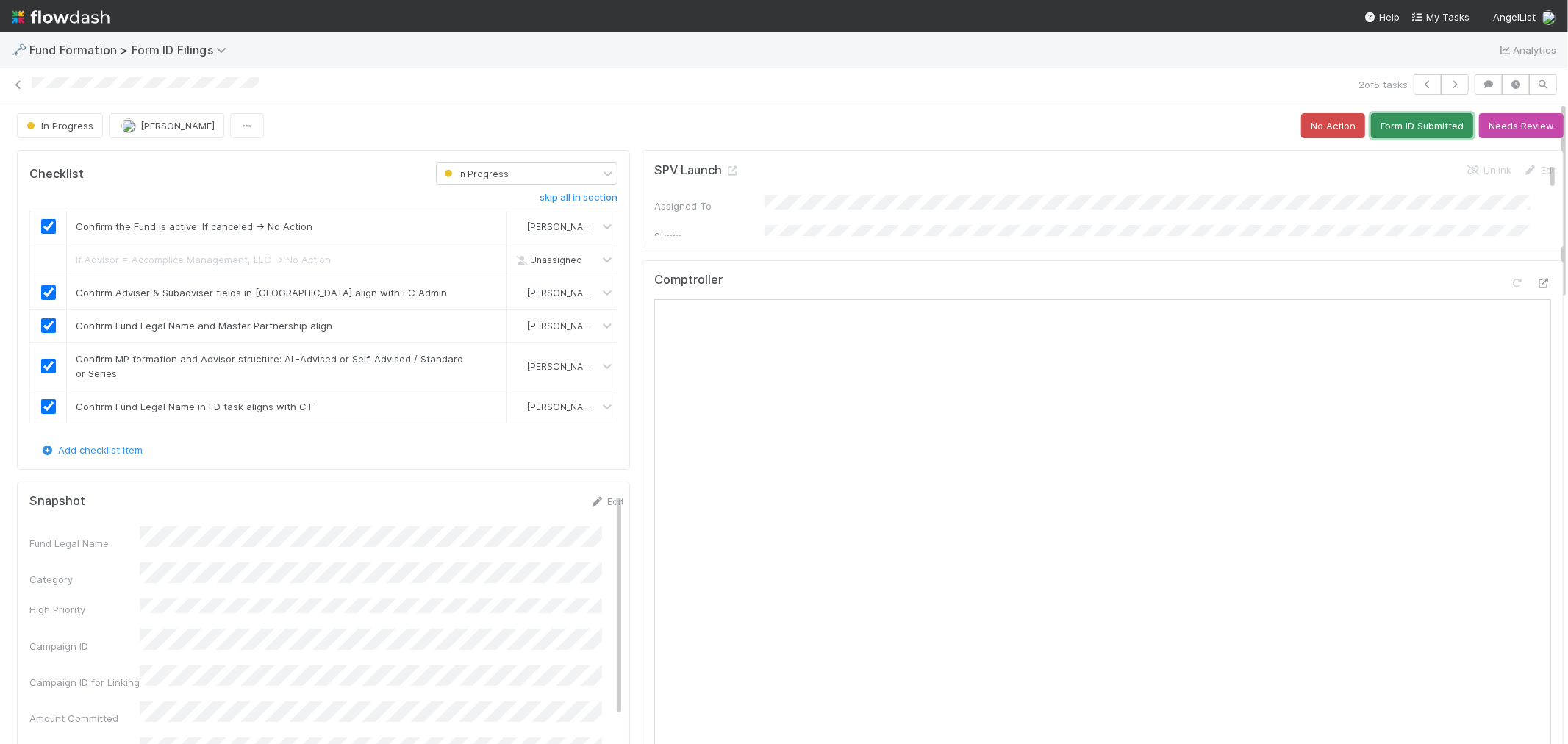
click at [1408, 129] on button "Form ID Submitted" at bounding box center [1422, 125] width 102 height 25
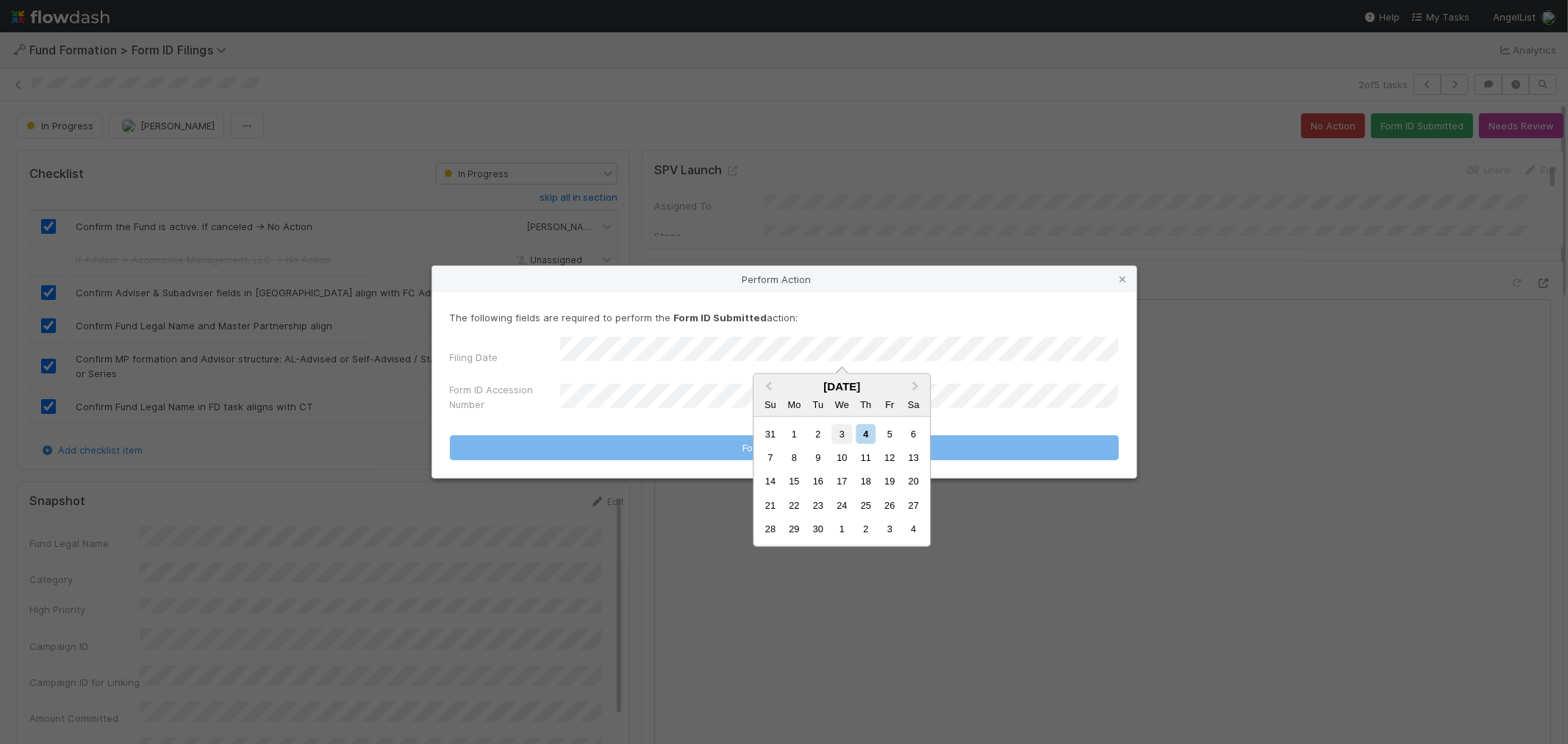
click at [841, 435] on div "3" at bounding box center [842, 433] width 19 height 19
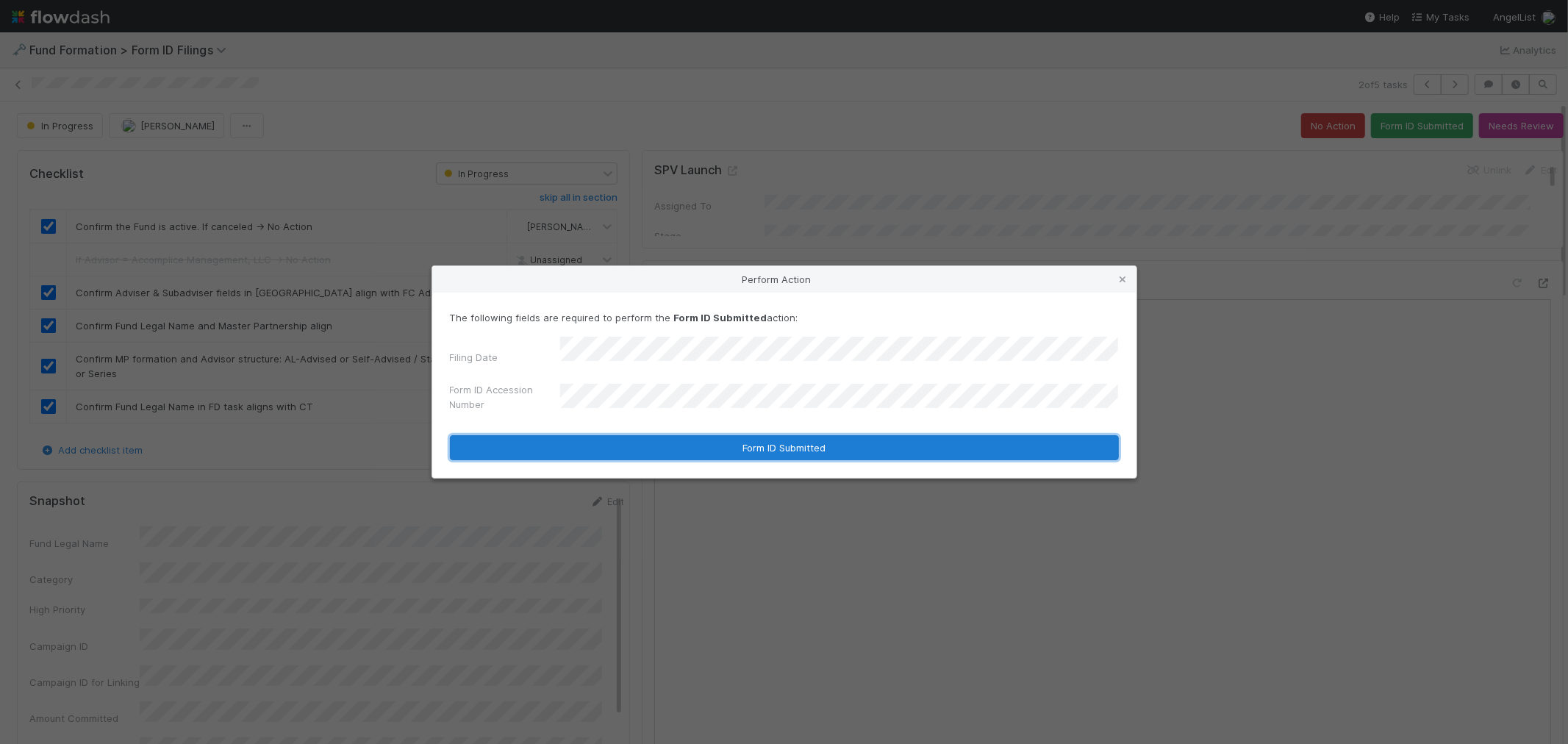
click at [580, 443] on button "Form ID Submitted" at bounding box center [785, 448] width 669 height 25
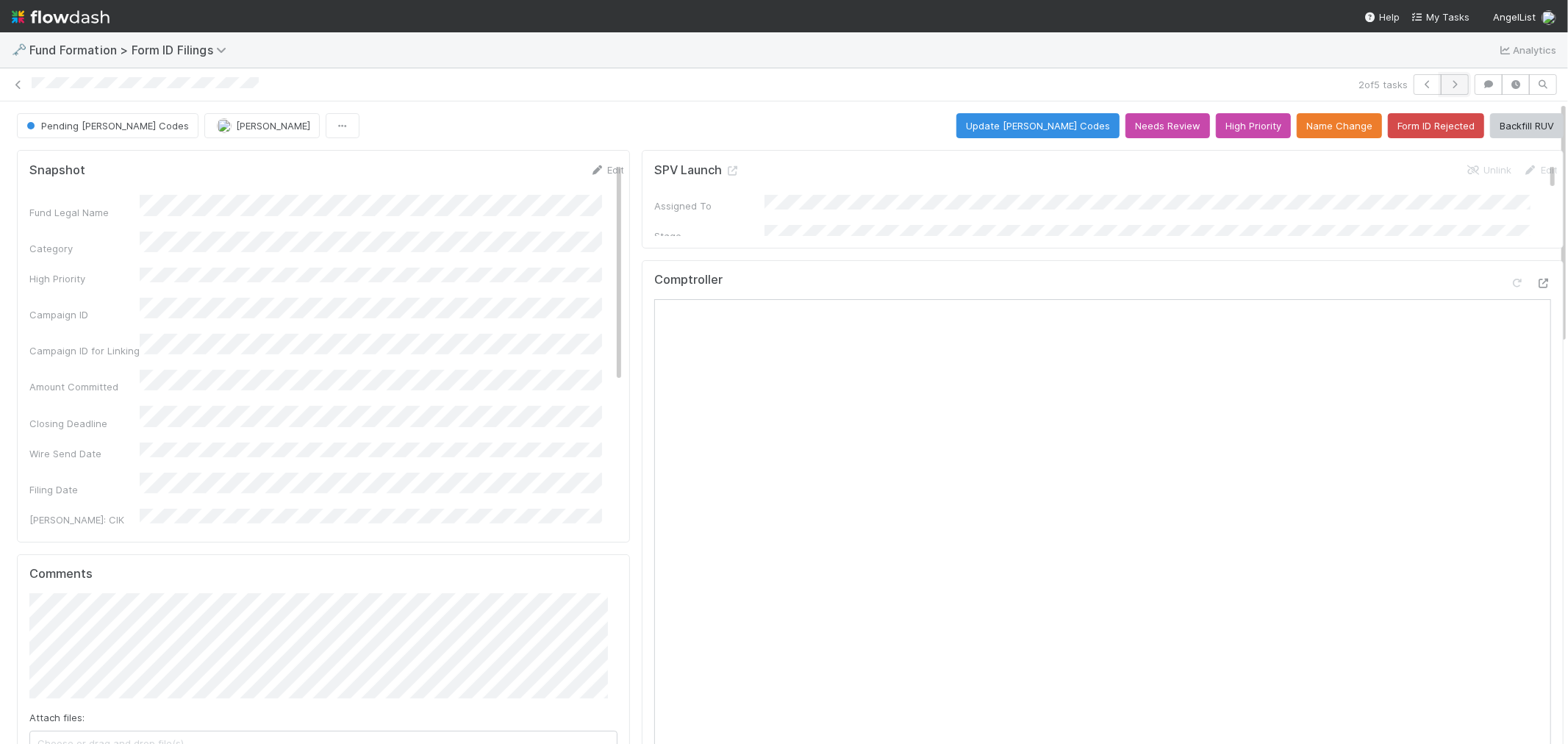
click at [1444, 89] on button "button" at bounding box center [1455, 84] width 28 height 20
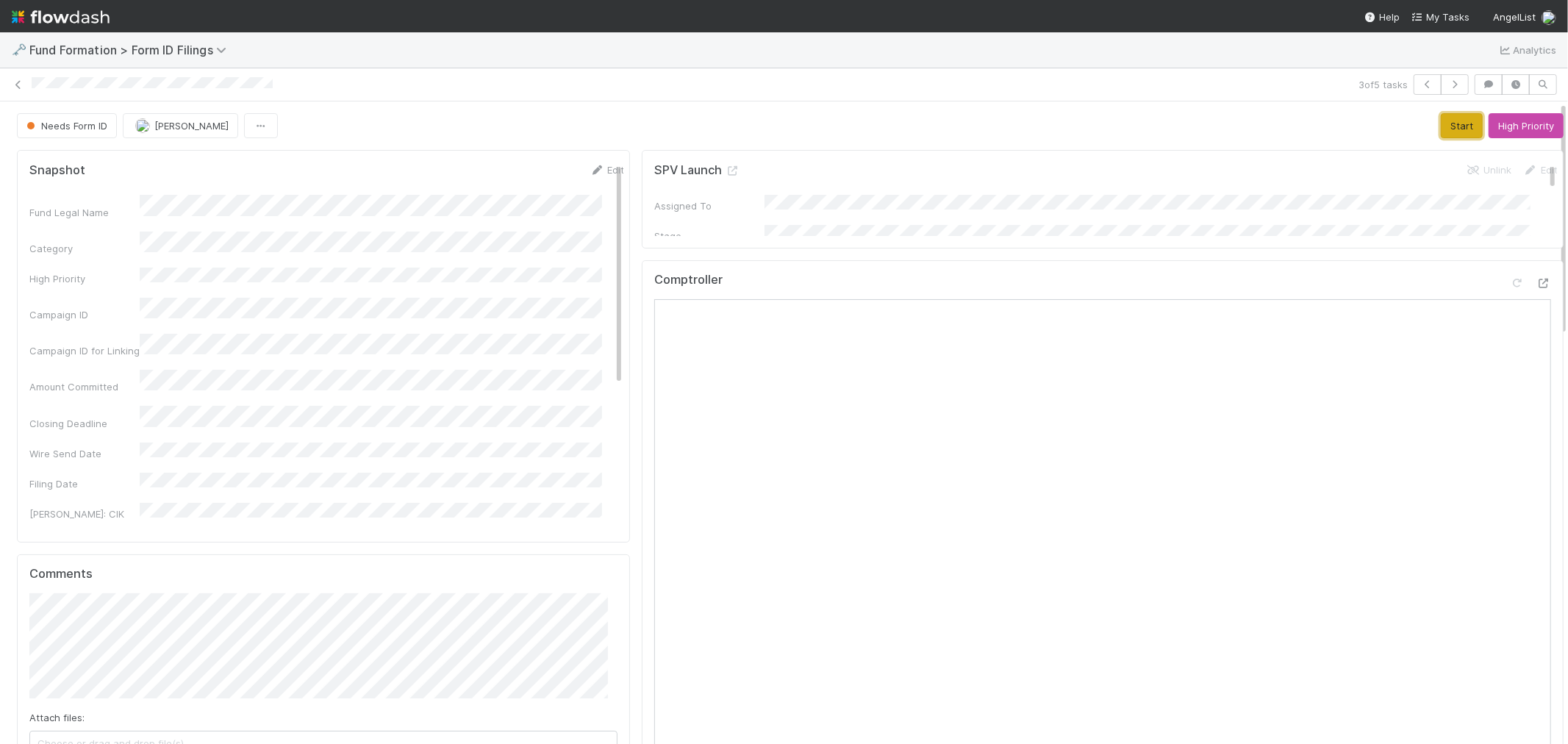
click at [1442, 123] on button "Start" at bounding box center [1462, 125] width 42 height 25
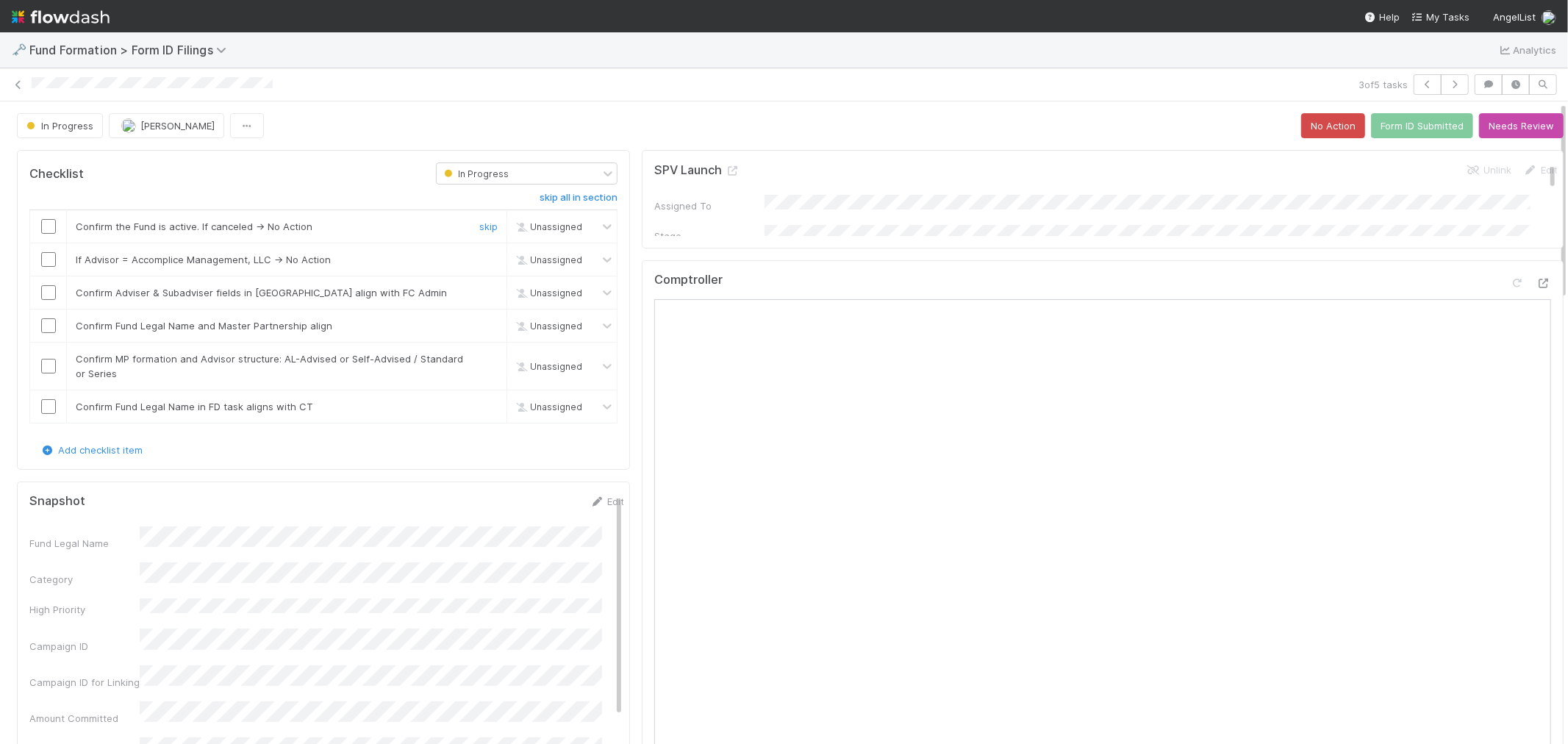
click at [52, 226] on input "checkbox" at bounding box center [48, 226] width 15 height 15
click at [480, 261] on link "skip" at bounding box center [488, 260] width 18 height 12
click at [46, 293] on input "checkbox" at bounding box center [48, 292] width 15 height 15
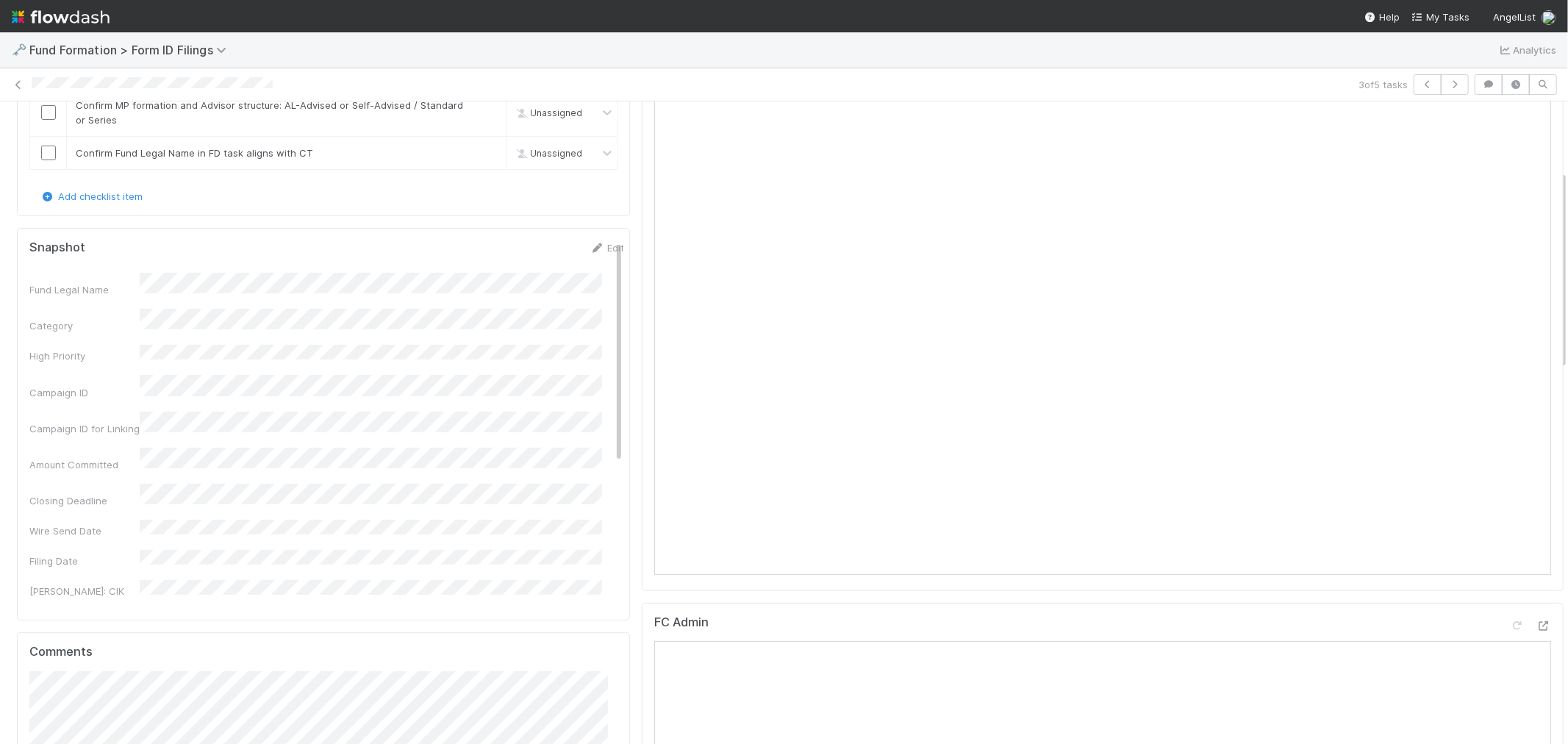
scroll to position [101, 0]
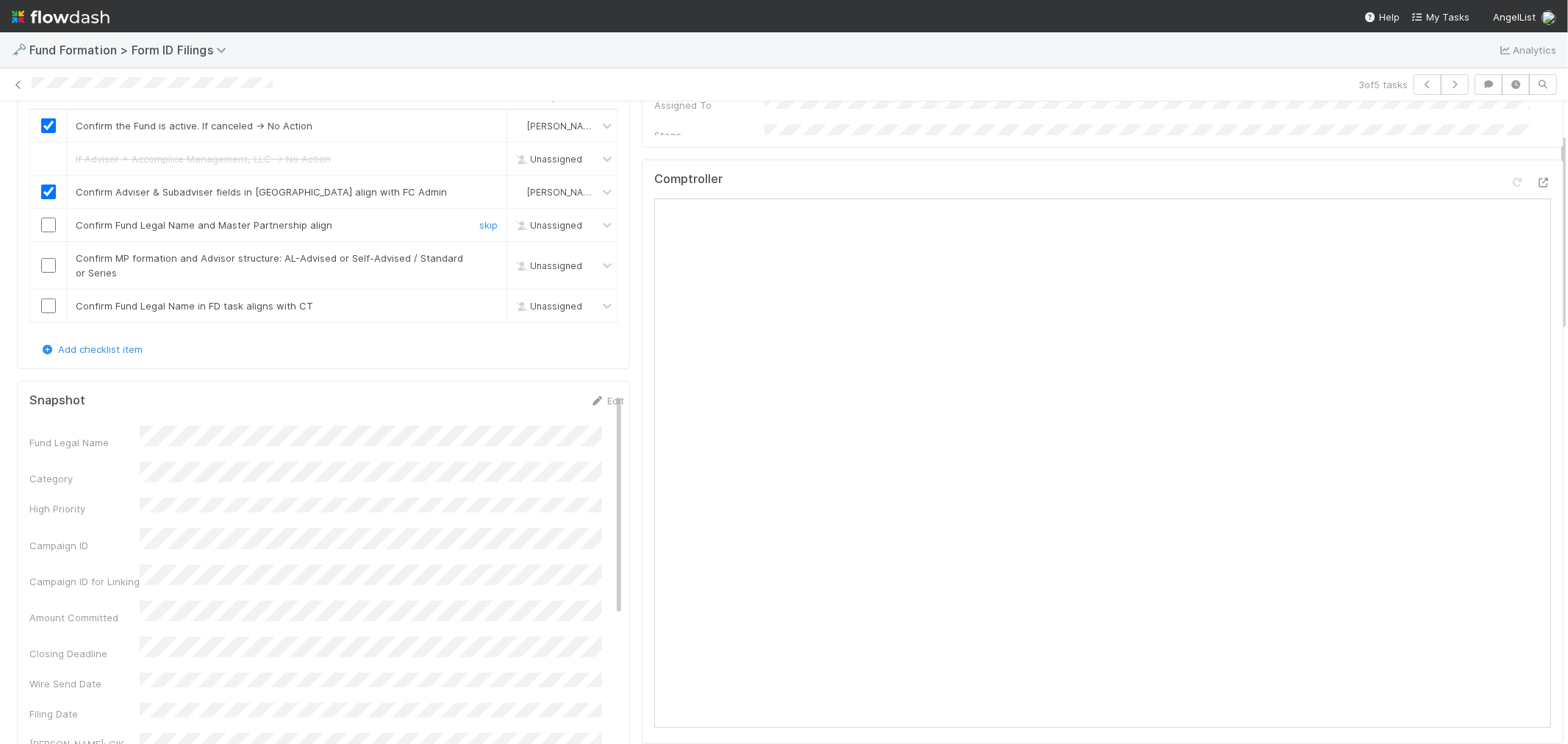
click at [54, 222] on input "checkbox" at bounding box center [48, 225] width 15 height 15
click at [48, 261] on input "checkbox" at bounding box center [48, 265] width 15 height 15
click at [483, 303] on link "skip" at bounding box center [488, 305] width 18 height 12
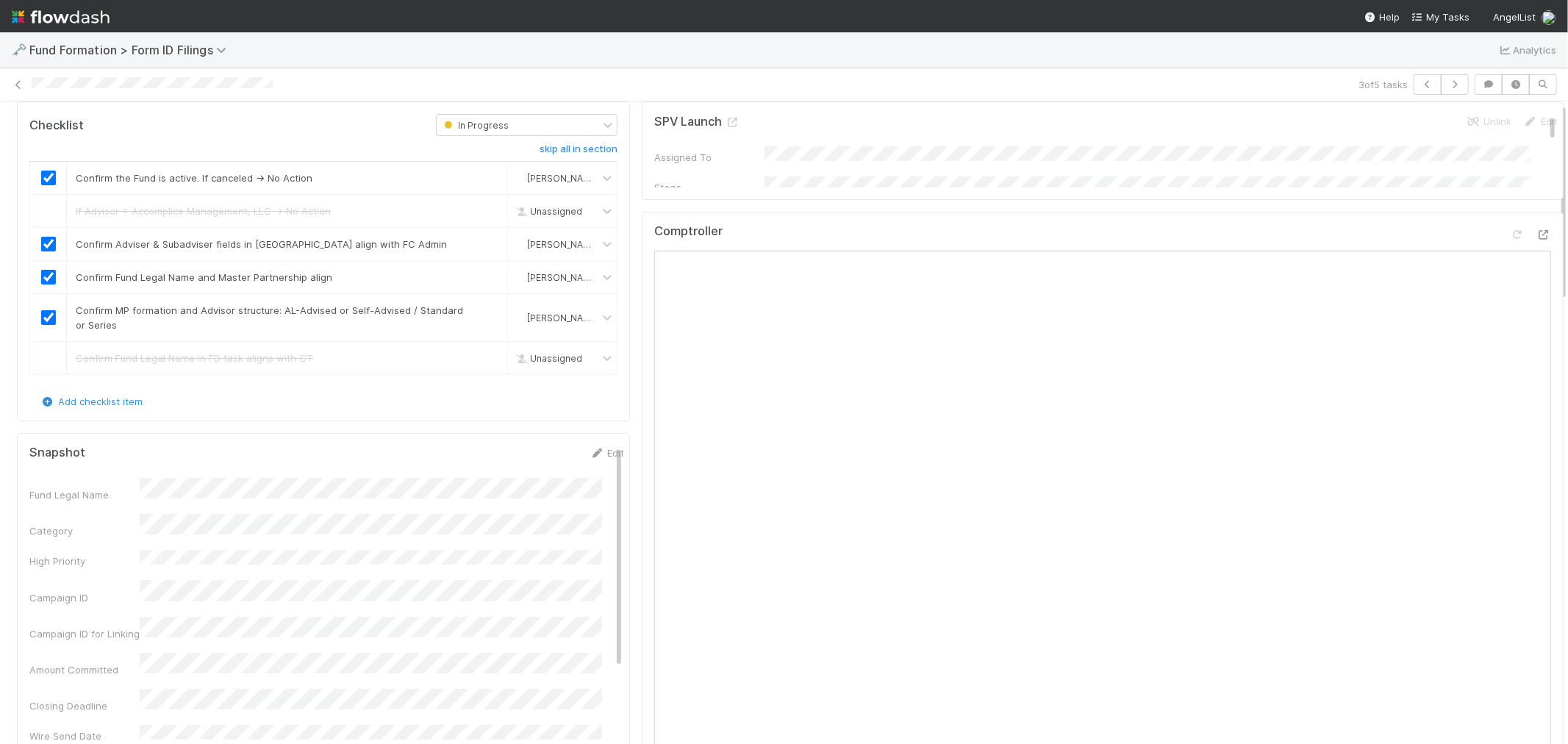
scroll to position [0, 0]
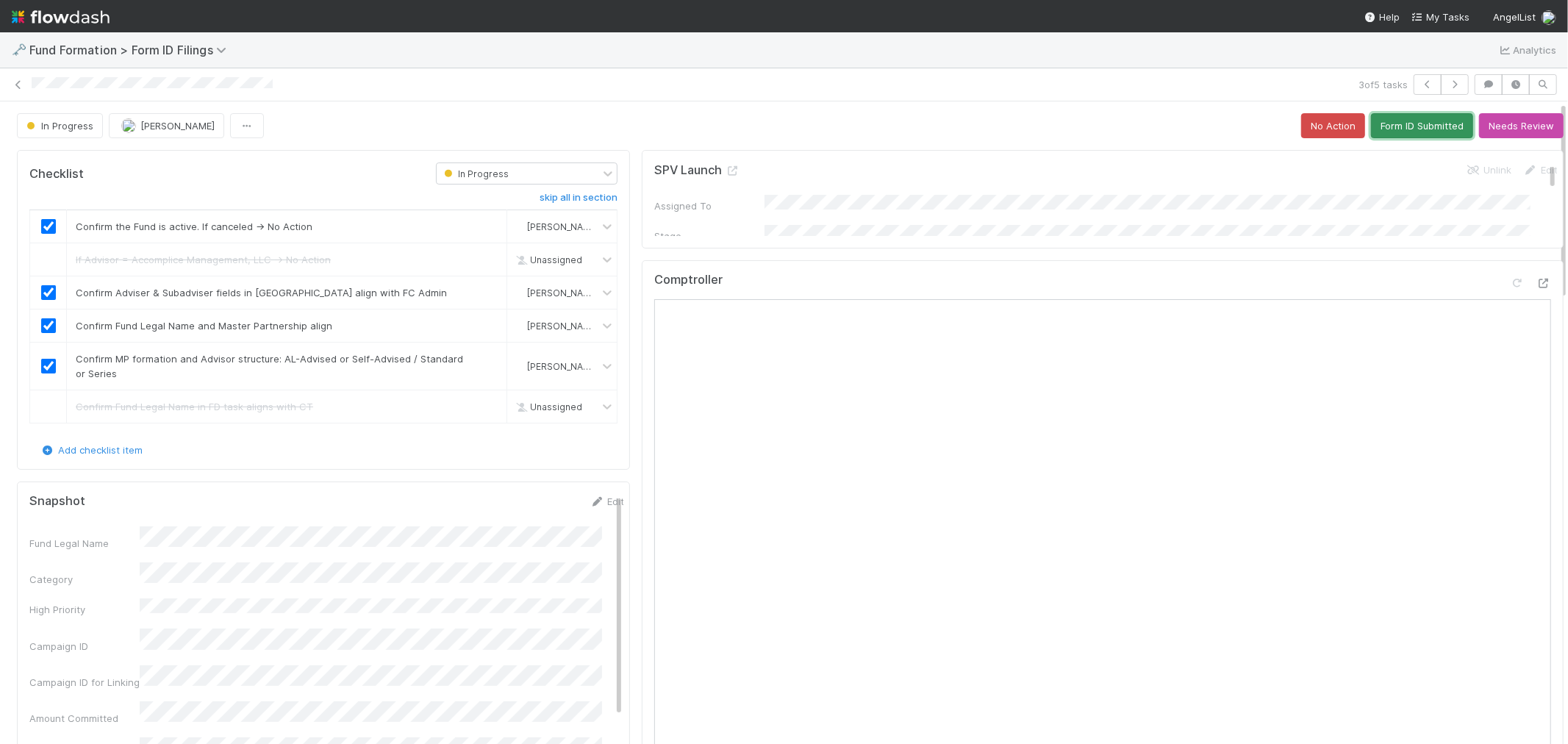
click at [1416, 122] on button "Form ID Submitted" at bounding box center [1422, 125] width 102 height 25
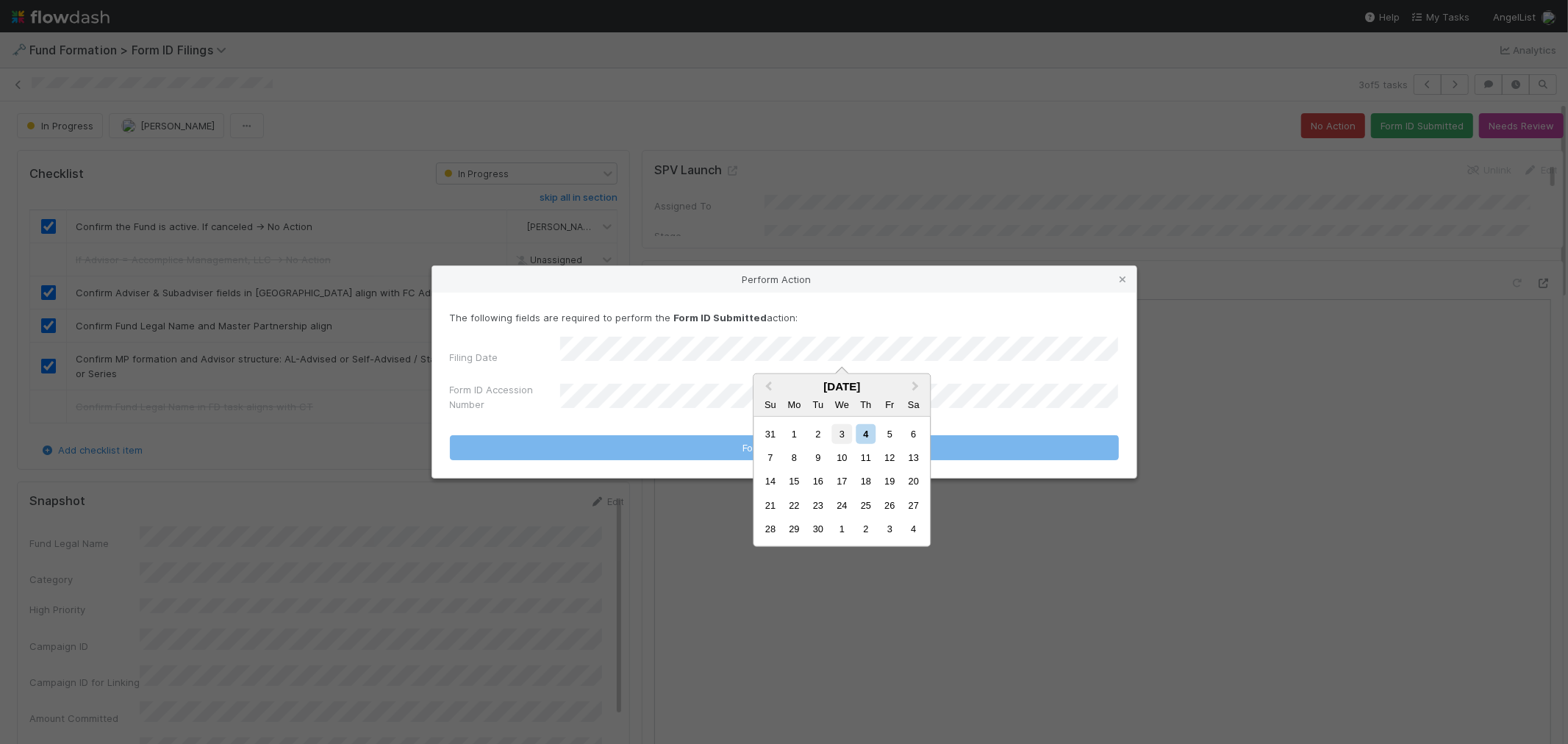
click at [839, 436] on div "3" at bounding box center [842, 433] width 19 height 19
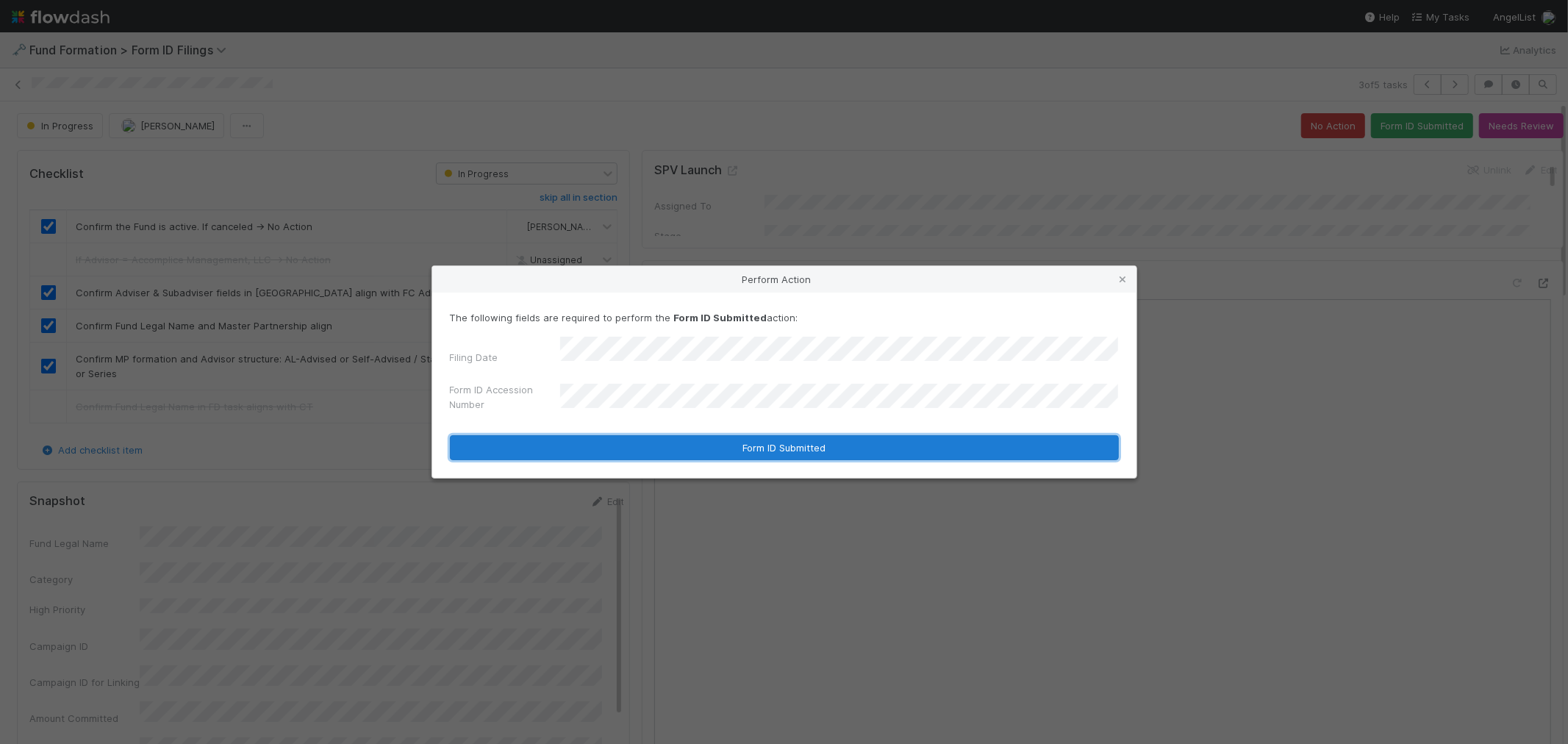
click at [637, 442] on button "Form ID Submitted" at bounding box center [785, 448] width 669 height 25
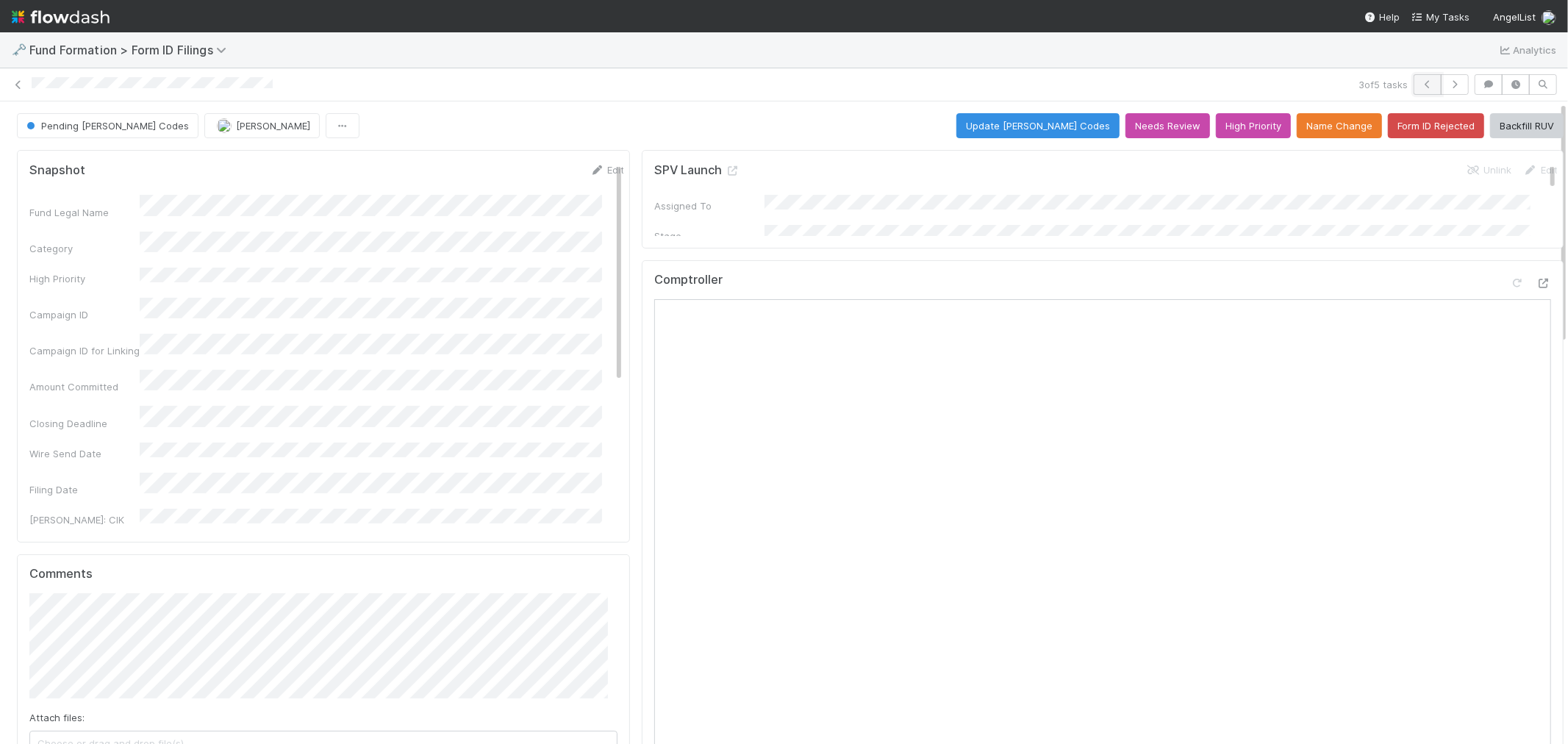
click at [1420, 86] on icon "button" at bounding box center [1427, 84] width 15 height 9
click at [1447, 83] on icon "button" at bounding box center [1454, 84] width 15 height 9
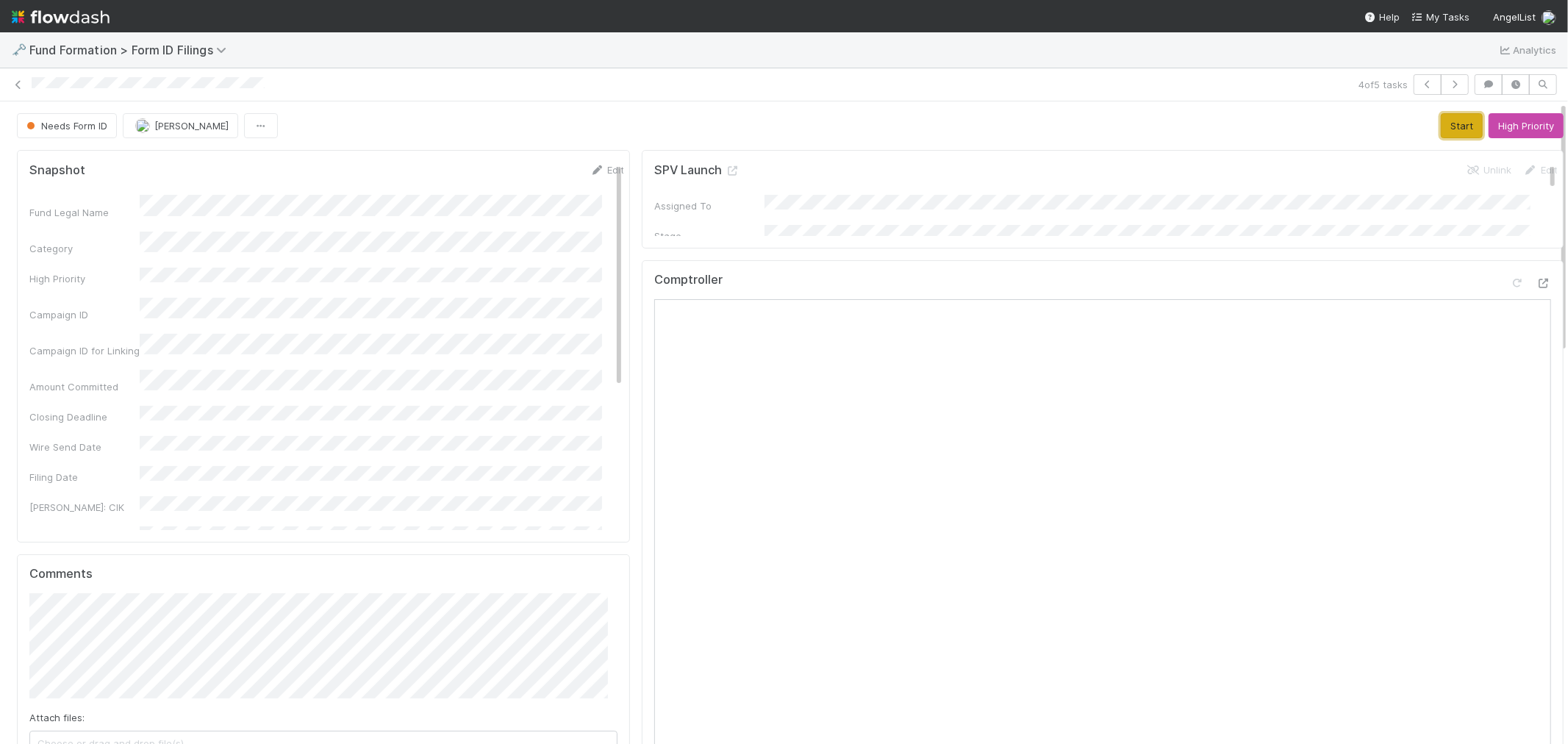
click at [1442, 126] on button "Start" at bounding box center [1462, 125] width 42 height 25
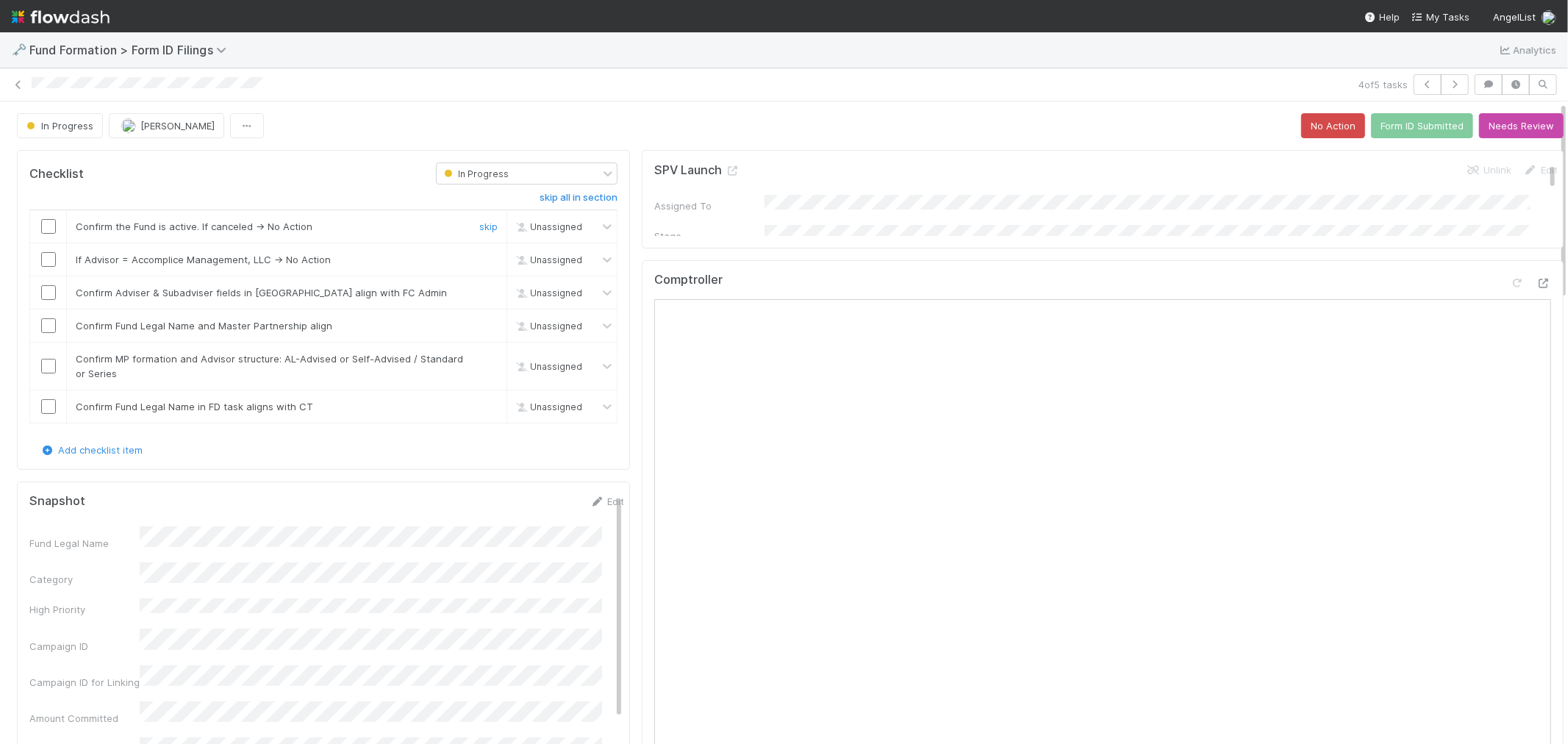
click at [43, 226] on input "checkbox" at bounding box center [48, 226] width 15 height 15
click at [472, 252] on div "skip" at bounding box center [486, 259] width 44 height 15
click at [480, 258] on link "skip" at bounding box center [488, 260] width 18 height 12
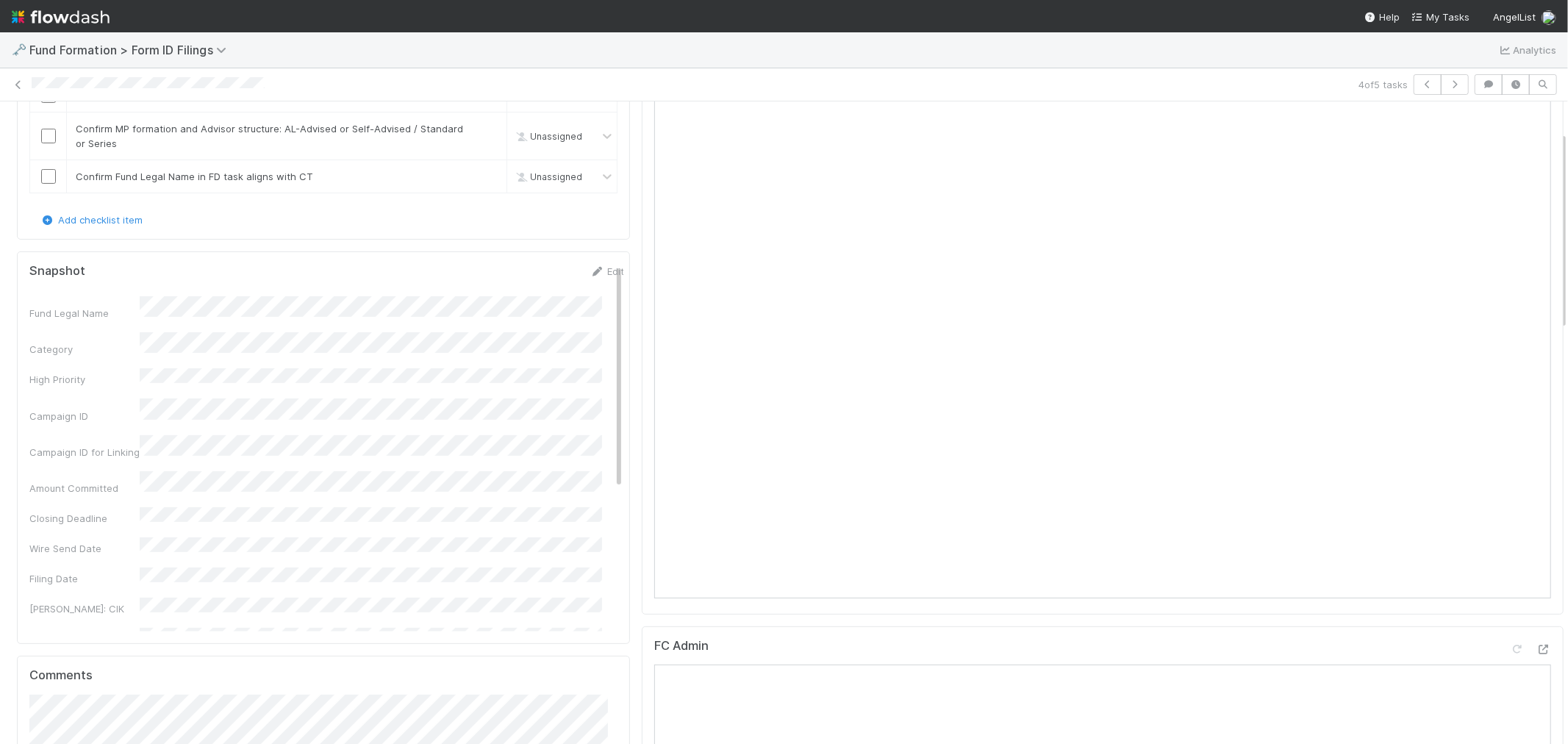
scroll to position [82, 0]
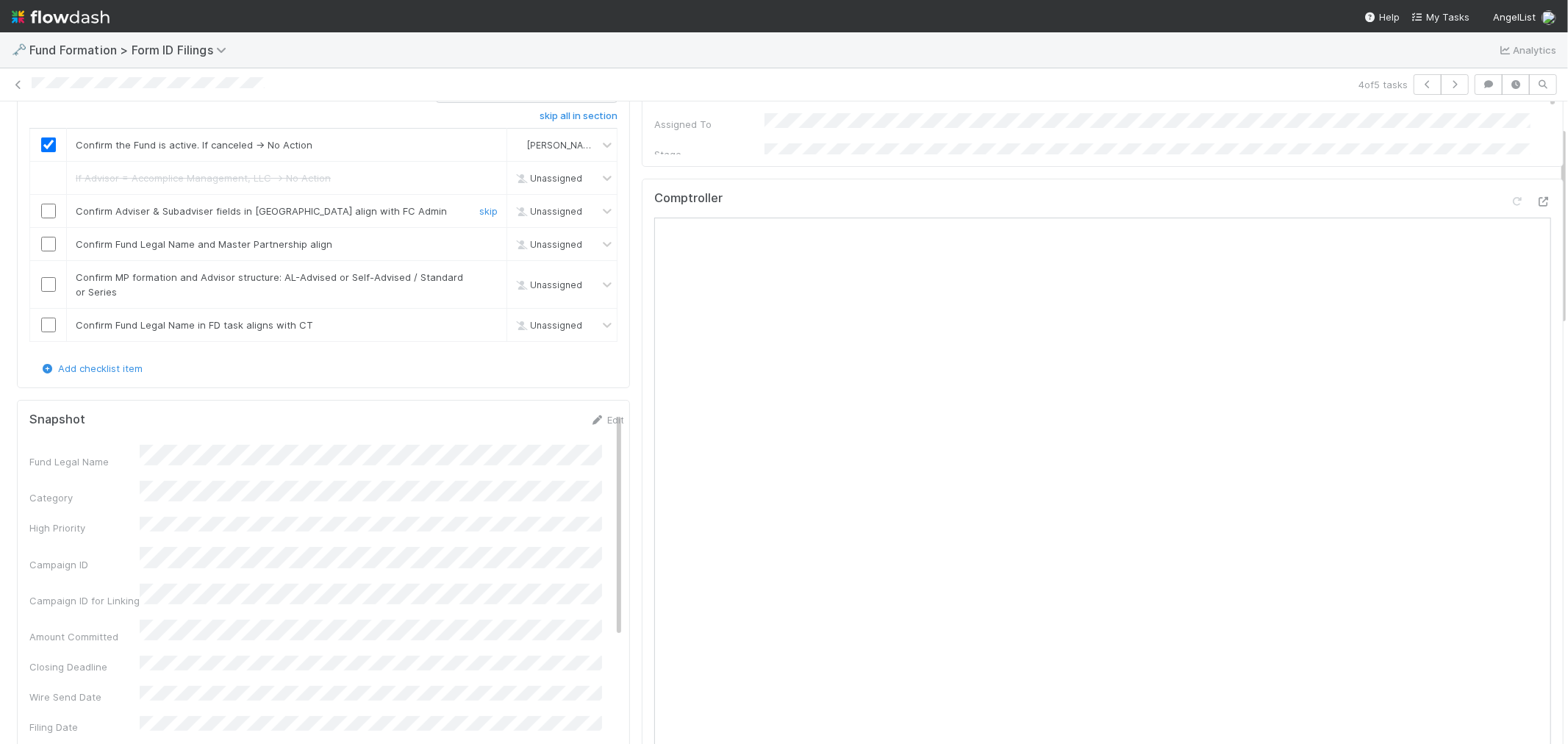
click at [54, 212] on input "checkbox" at bounding box center [48, 210] width 15 height 15
checkbox input "true"
click at [49, 242] on input "checkbox" at bounding box center [48, 243] width 15 height 15
click at [46, 285] on input "checkbox" at bounding box center [48, 284] width 15 height 15
click at [482, 327] on link "skip" at bounding box center [488, 325] width 18 height 12
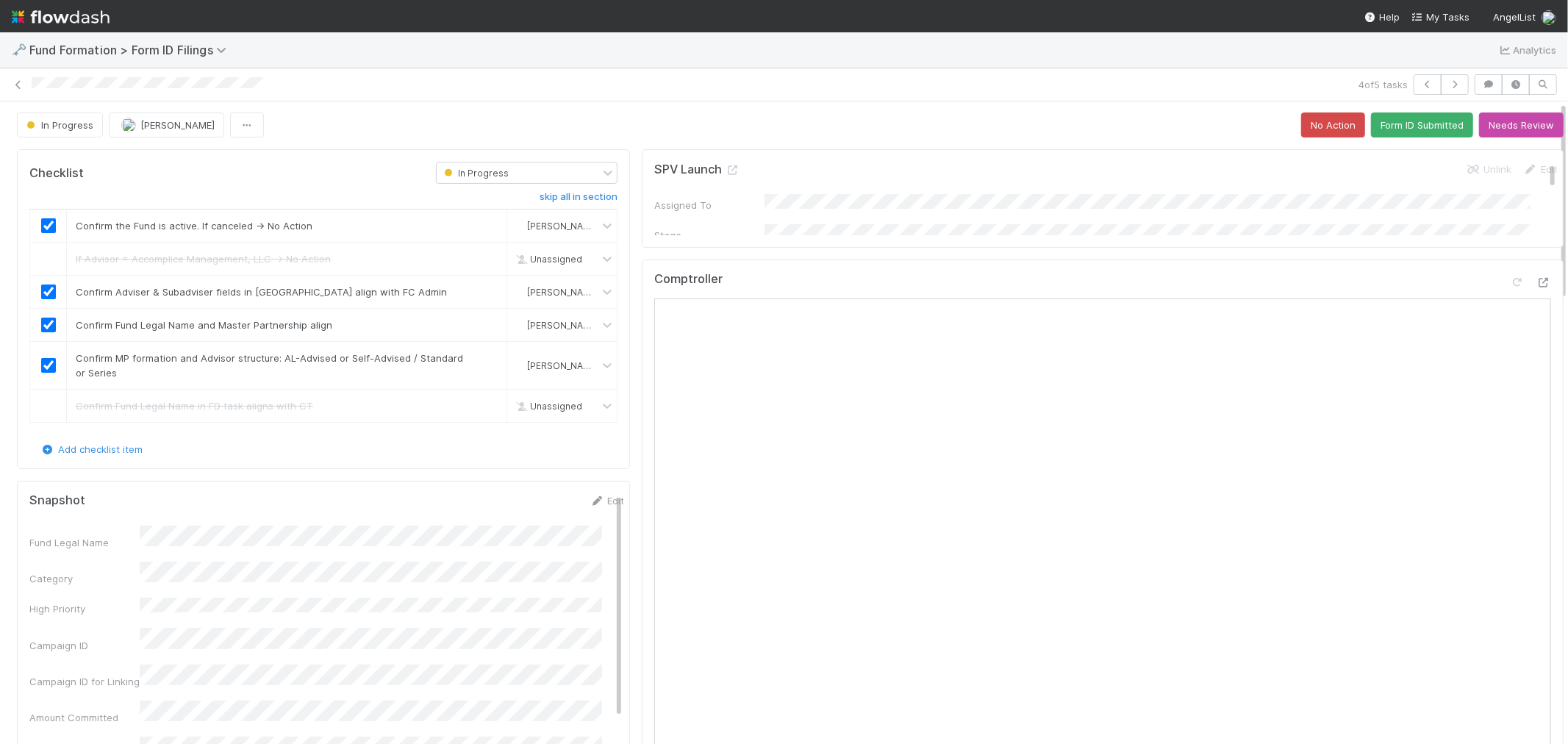
scroll to position [0, 0]
click at [1378, 128] on button "Form ID Submitted" at bounding box center [1422, 125] width 102 height 25
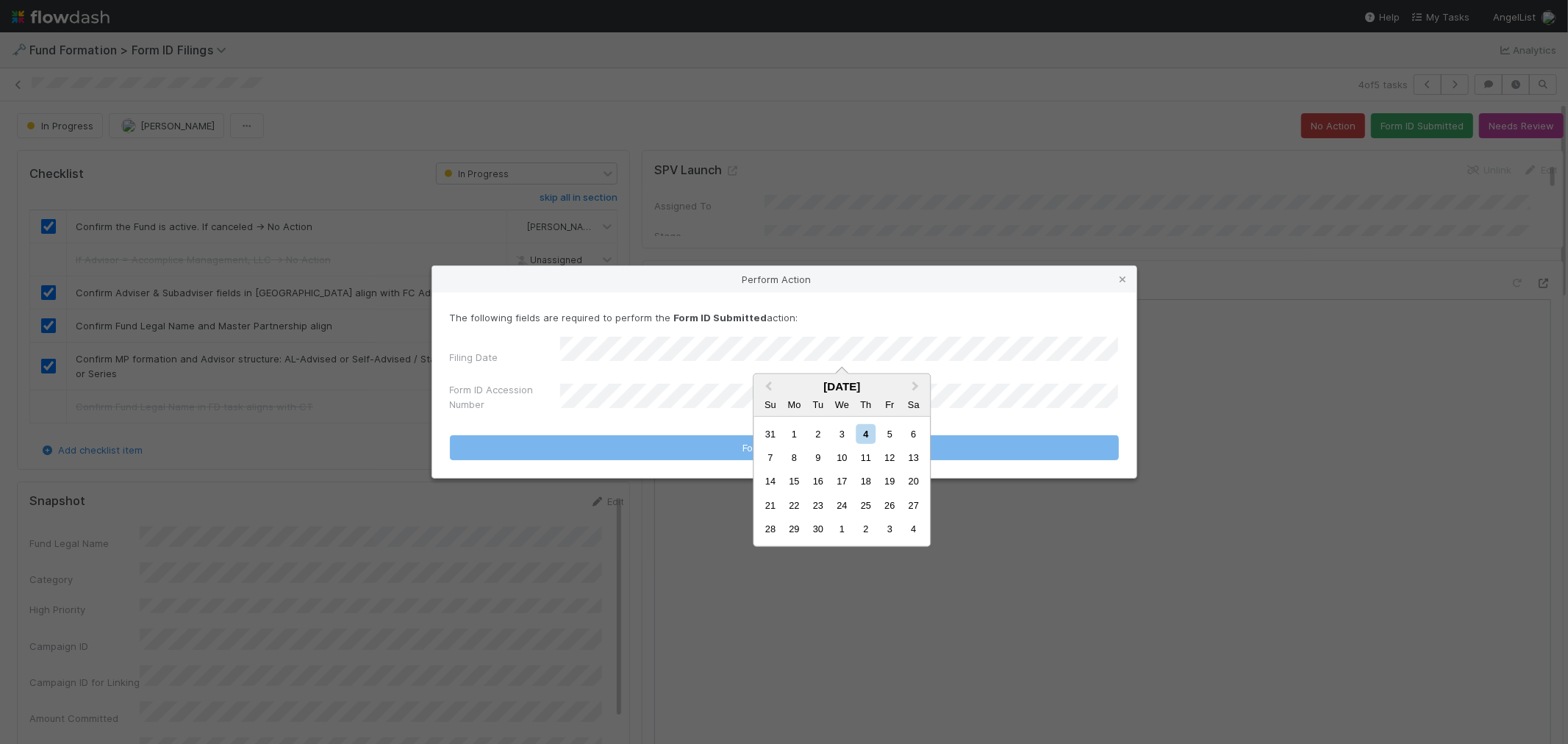
click at [838, 436] on div "3" at bounding box center [842, 433] width 19 height 19
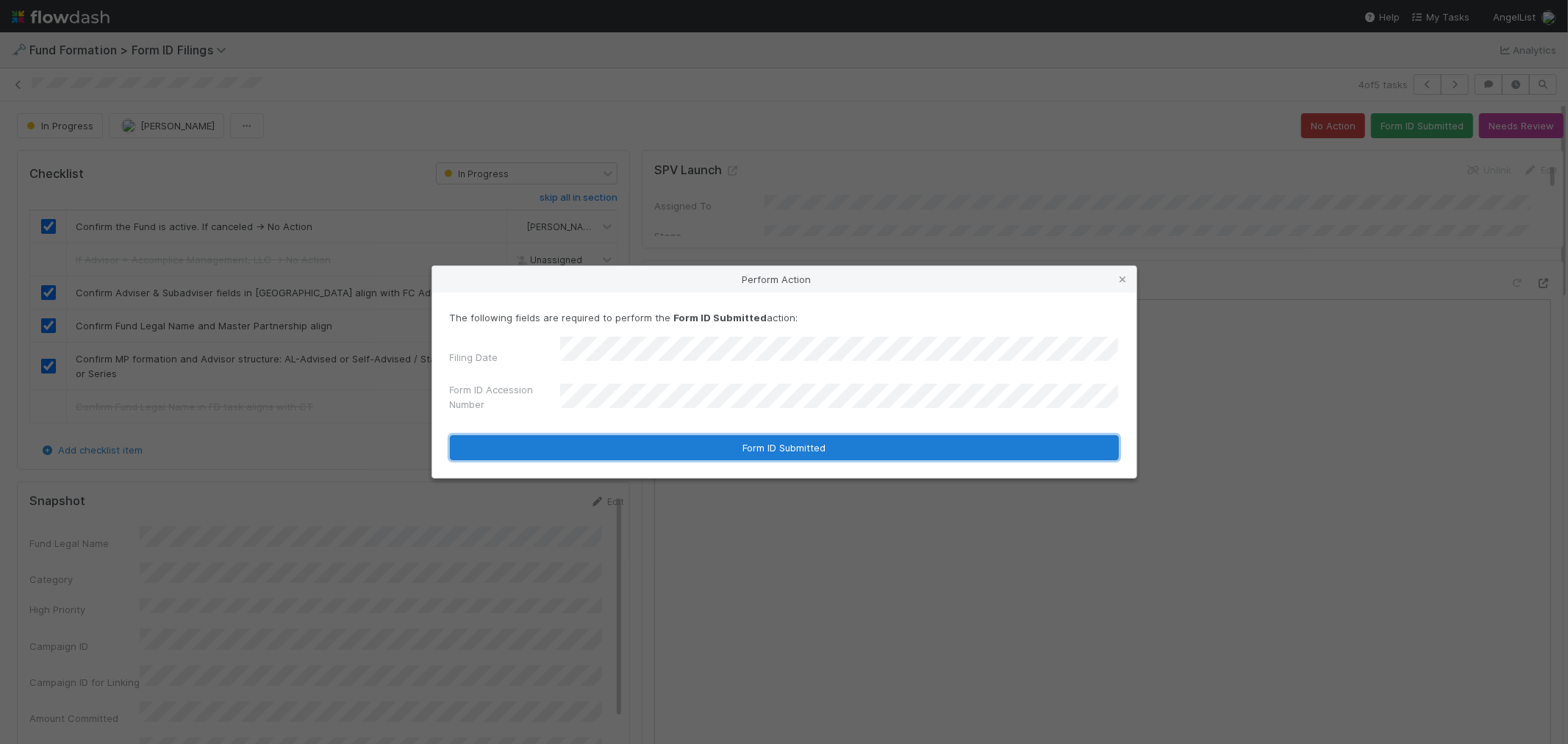
click at [661, 450] on button "Form ID Submitted" at bounding box center [785, 448] width 669 height 25
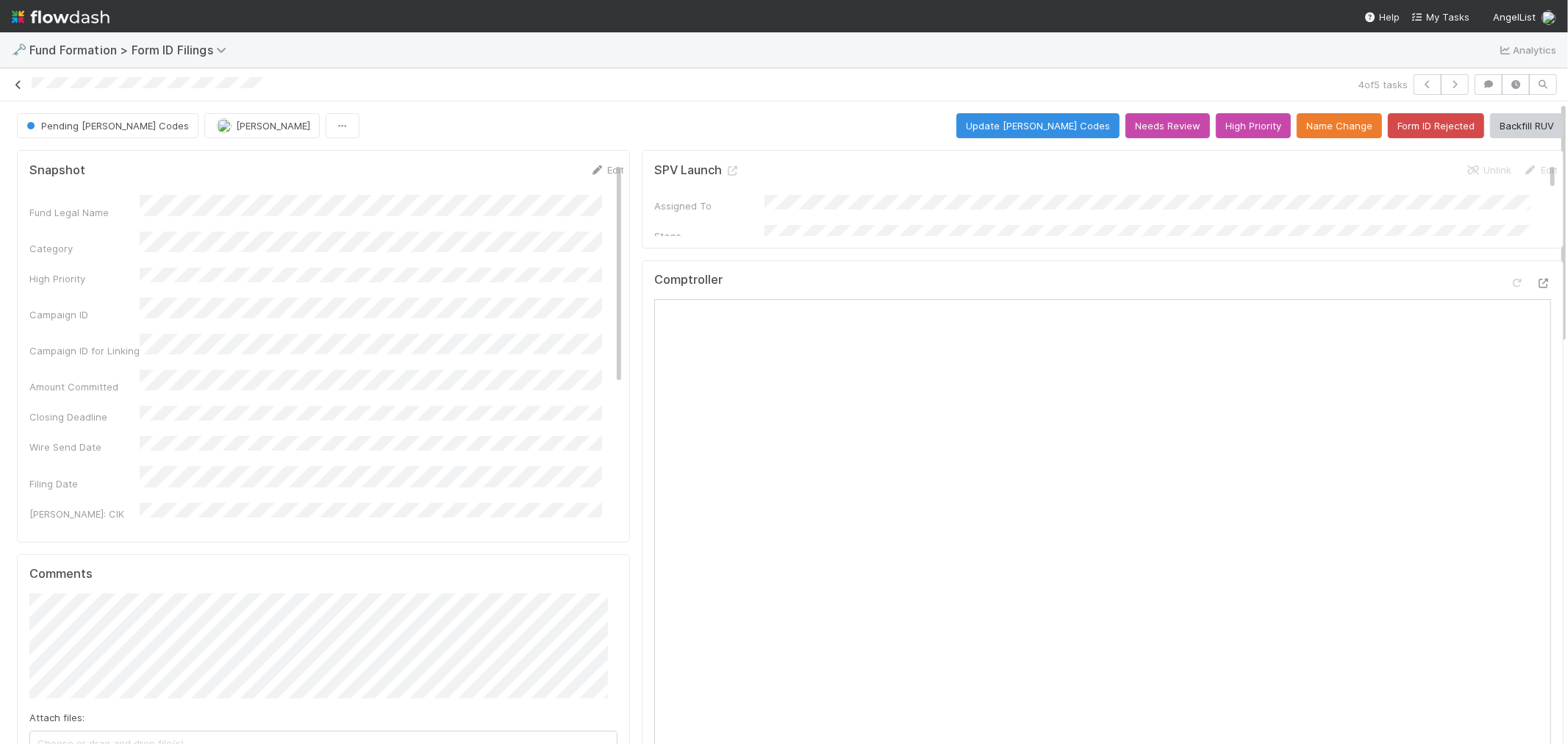
click at [17, 85] on icon at bounding box center [18, 85] width 15 height 10
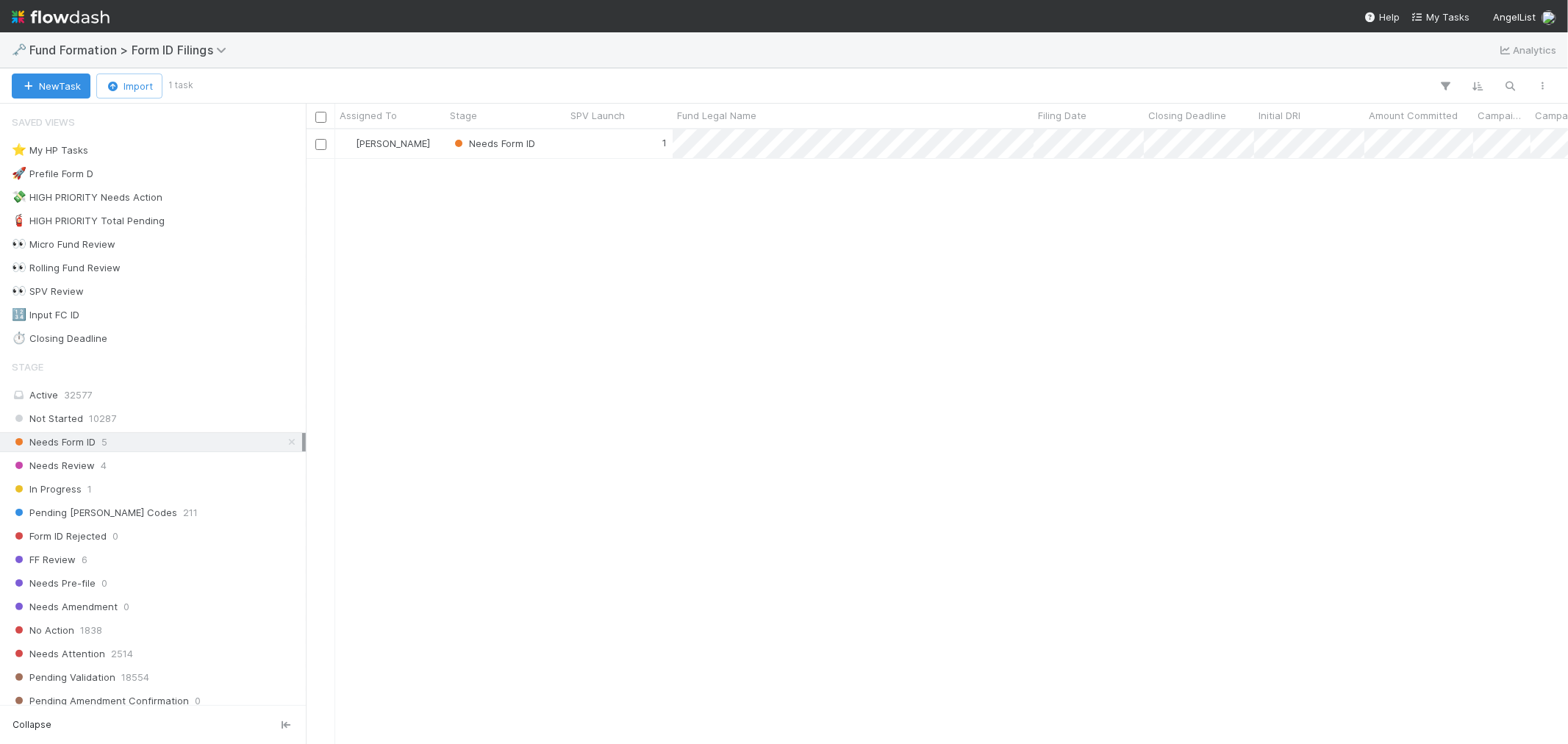
scroll to position [601, 1250]
click at [436, 149] on div "[PERSON_NAME]" at bounding box center [390, 143] width 110 height 28
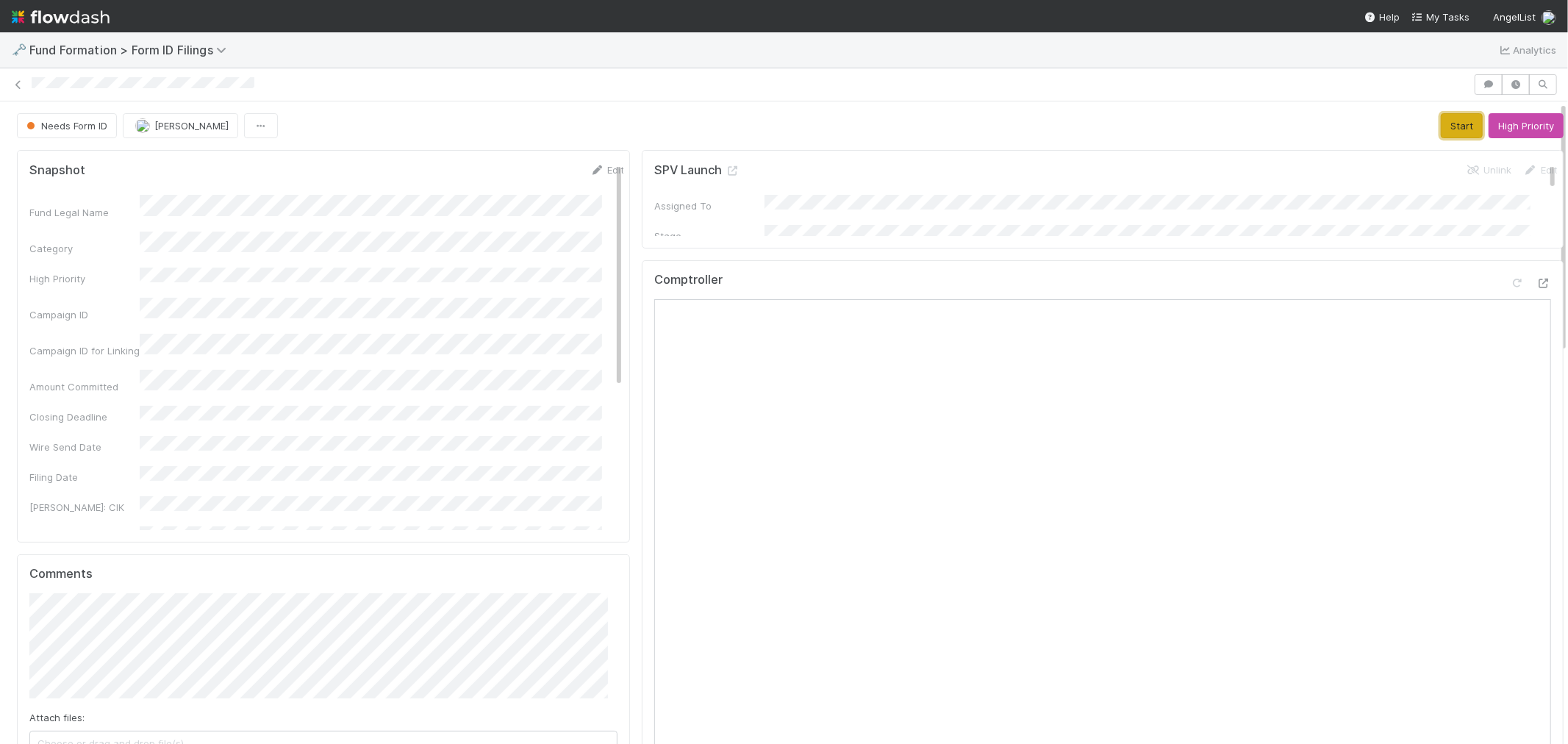
click at [1442, 122] on button "Start" at bounding box center [1462, 125] width 42 height 25
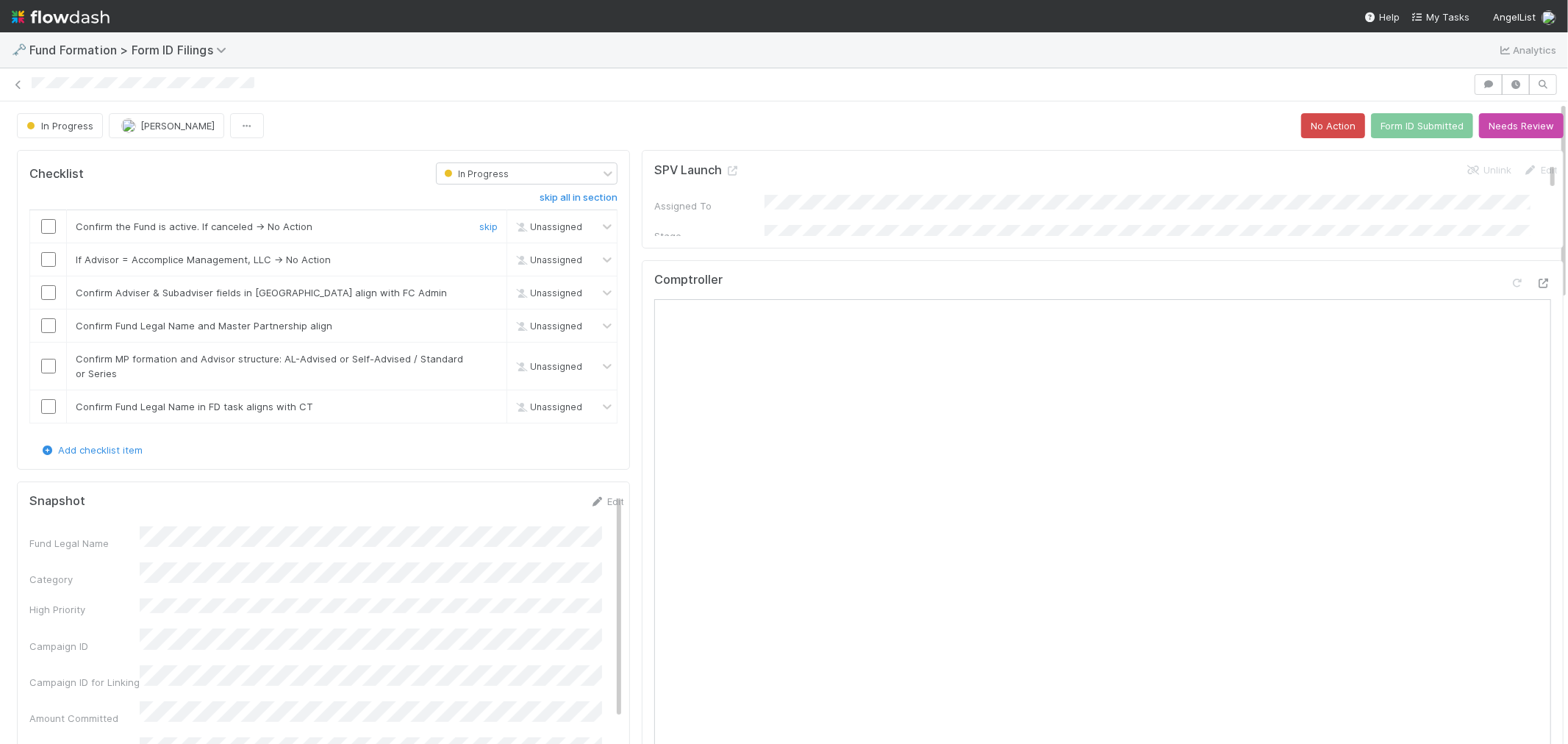
click at [50, 227] on input "checkbox" at bounding box center [48, 226] width 15 height 15
click at [480, 255] on link "skip" at bounding box center [488, 260] width 18 height 12
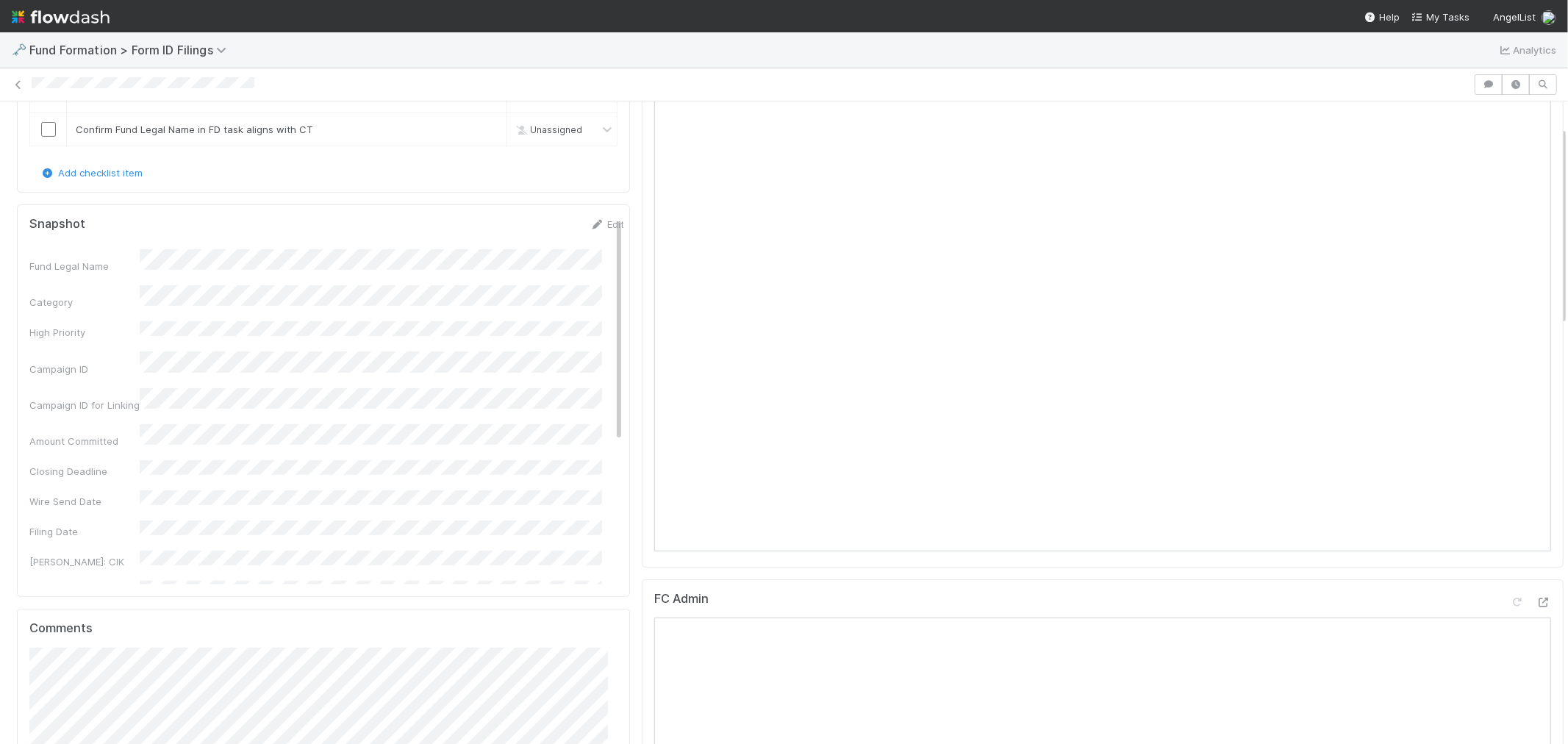
scroll to position [82, 0]
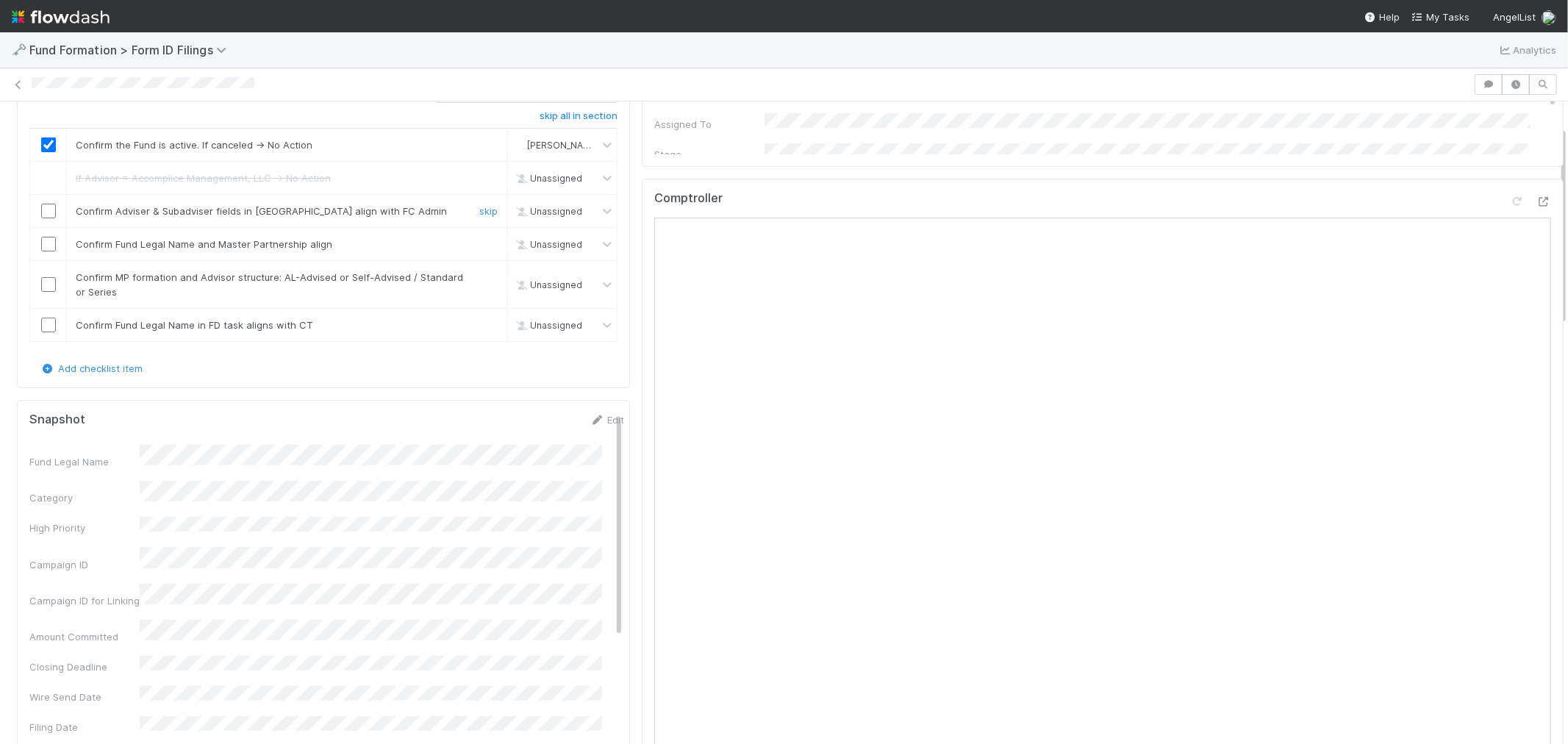
click at [45, 210] on input "checkbox" at bounding box center [48, 210] width 15 height 15
click at [48, 245] on input "checkbox" at bounding box center [48, 243] width 15 height 15
click at [52, 288] on input "checkbox" at bounding box center [48, 284] width 15 height 15
click at [599, 423] on link "Edit" at bounding box center [607, 420] width 35 height 12
click at [70, 475] on div "Fund Legal Name *" at bounding box center [327, 469] width 595 height 28
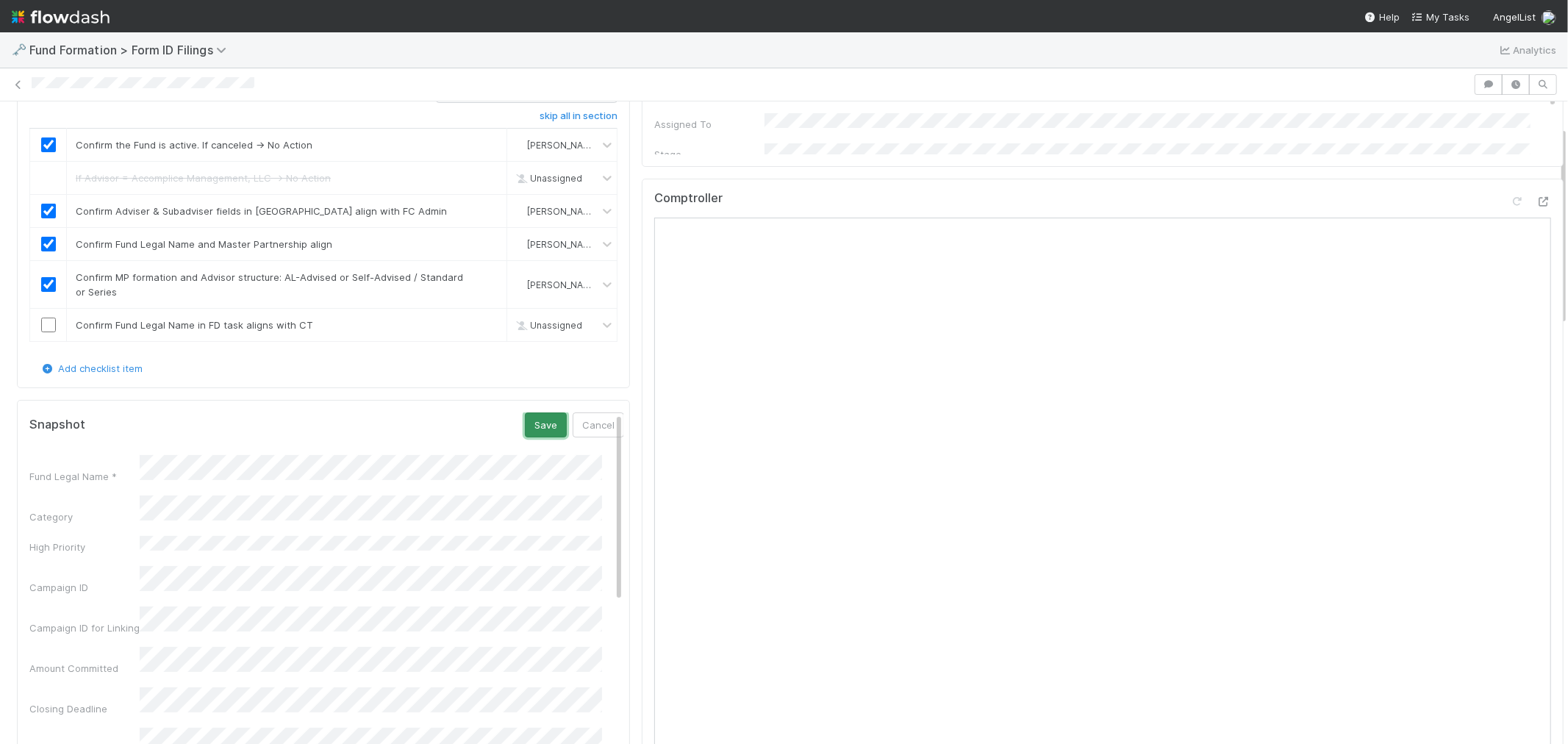
click at [525, 429] on button "Save" at bounding box center [546, 425] width 42 height 25
click at [52, 330] on input "checkbox" at bounding box center [48, 325] width 15 height 15
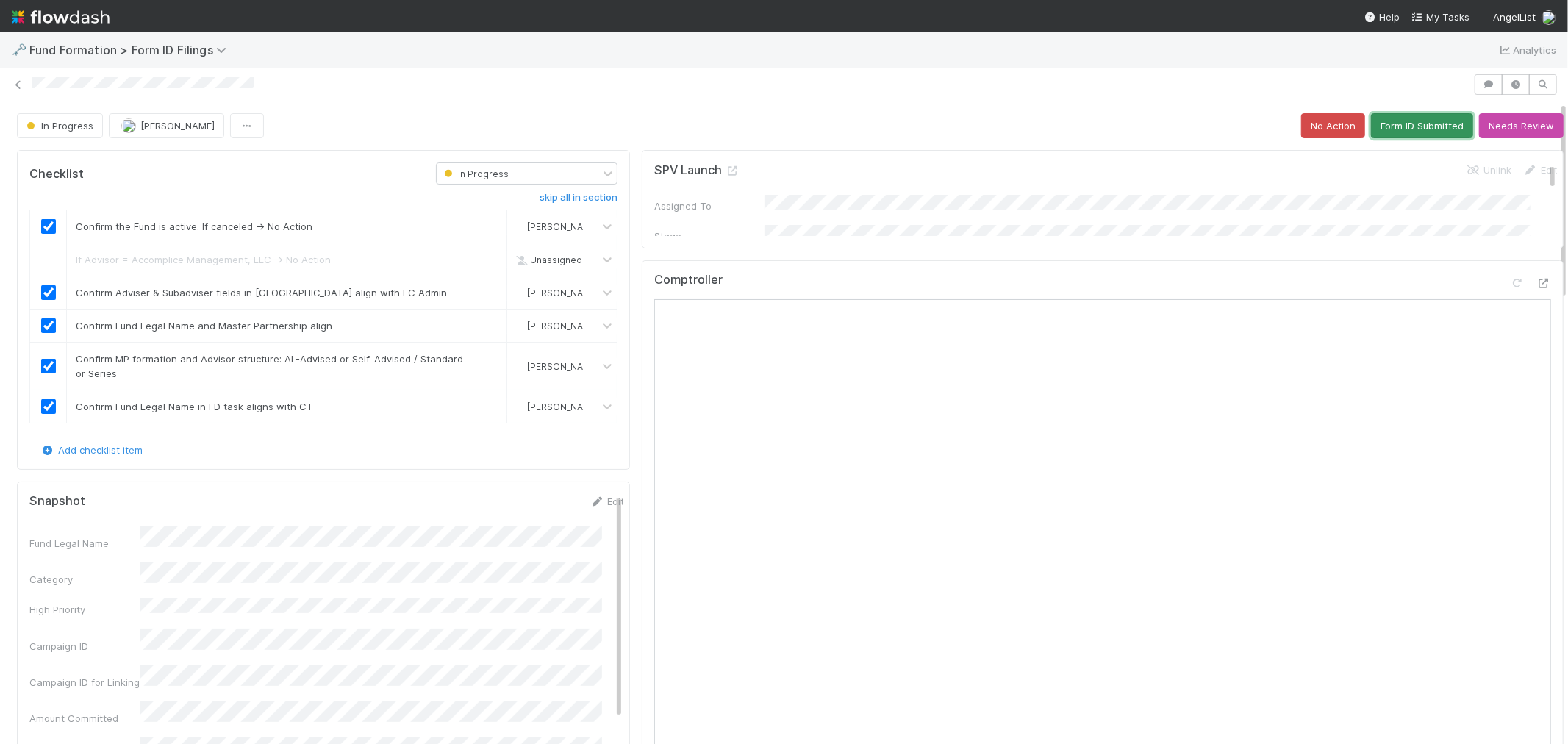
click at [1406, 128] on button "Form ID Submitted" at bounding box center [1422, 125] width 102 height 25
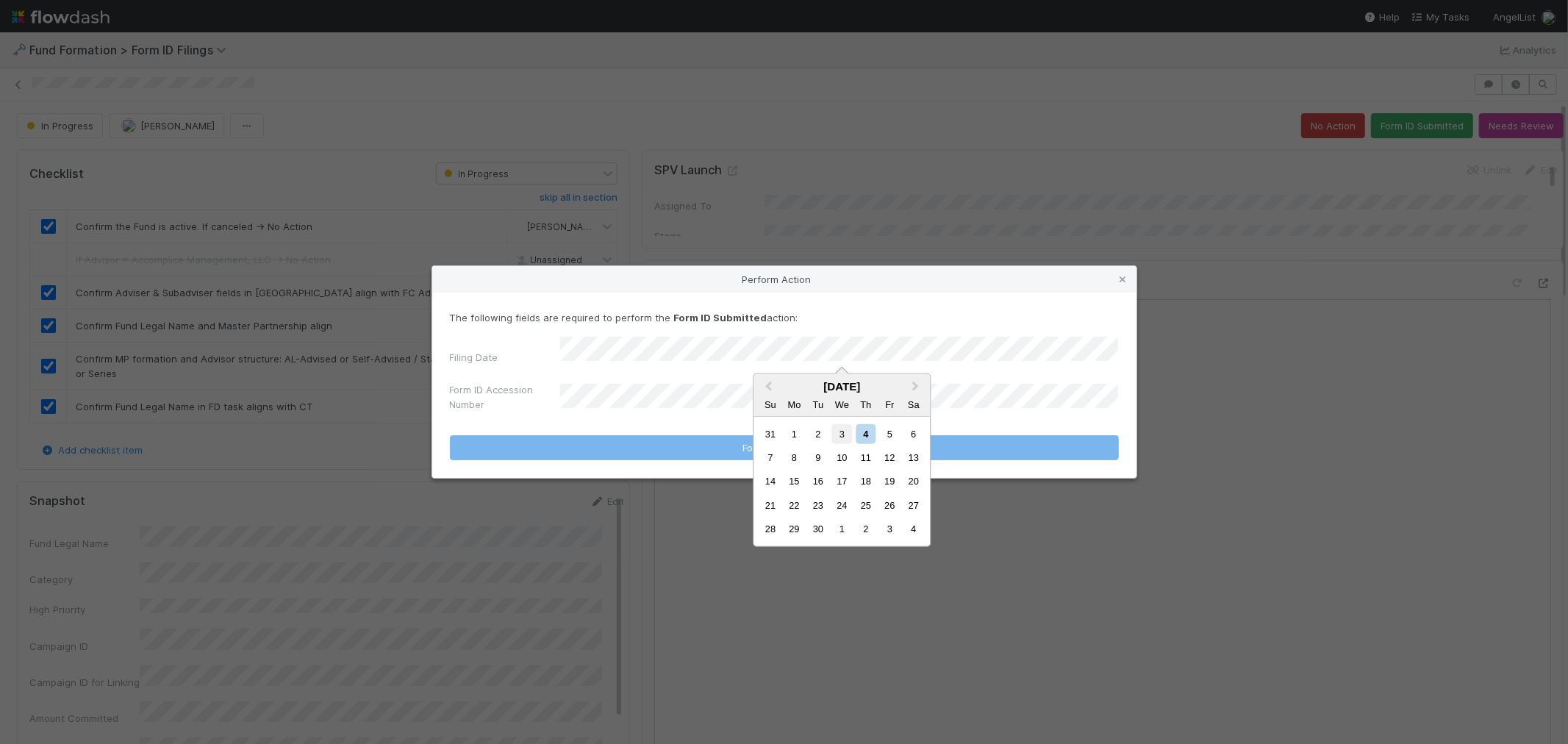
click at [836, 436] on div "3" at bounding box center [842, 433] width 19 height 19
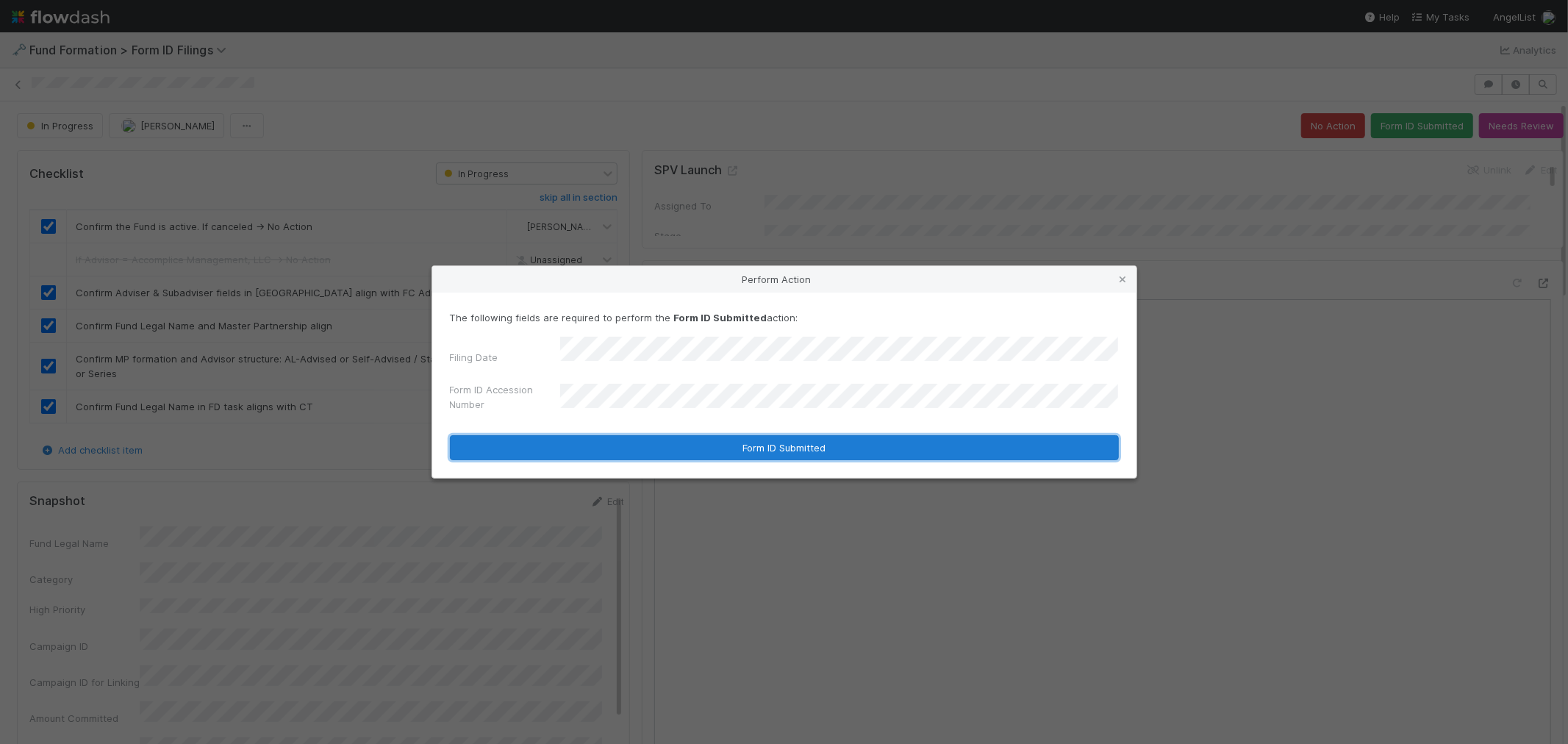
click at [643, 444] on button "Form ID Submitted" at bounding box center [785, 448] width 669 height 25
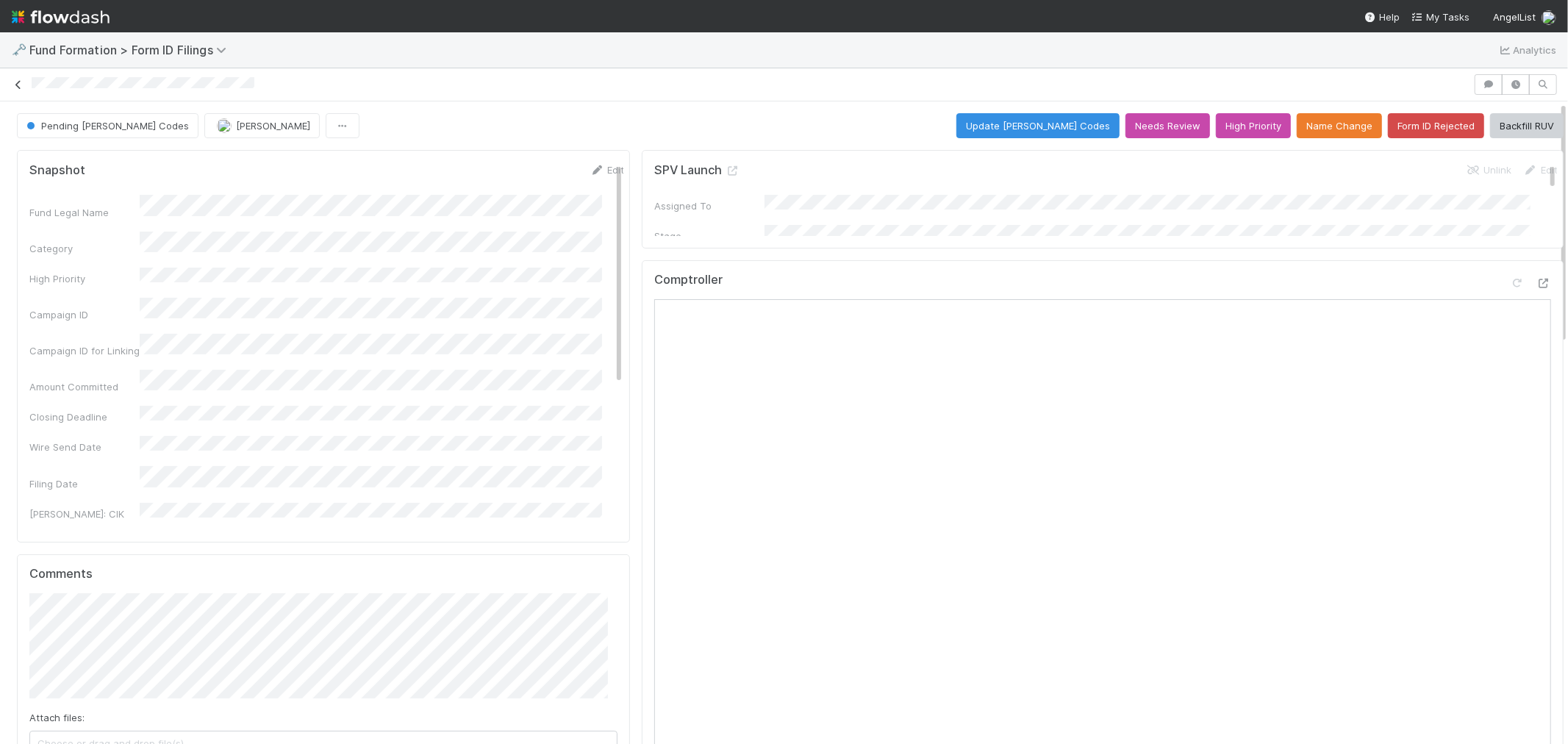
click at [22, 81] on icon at bounding box center [18, 85] width 15 height 10
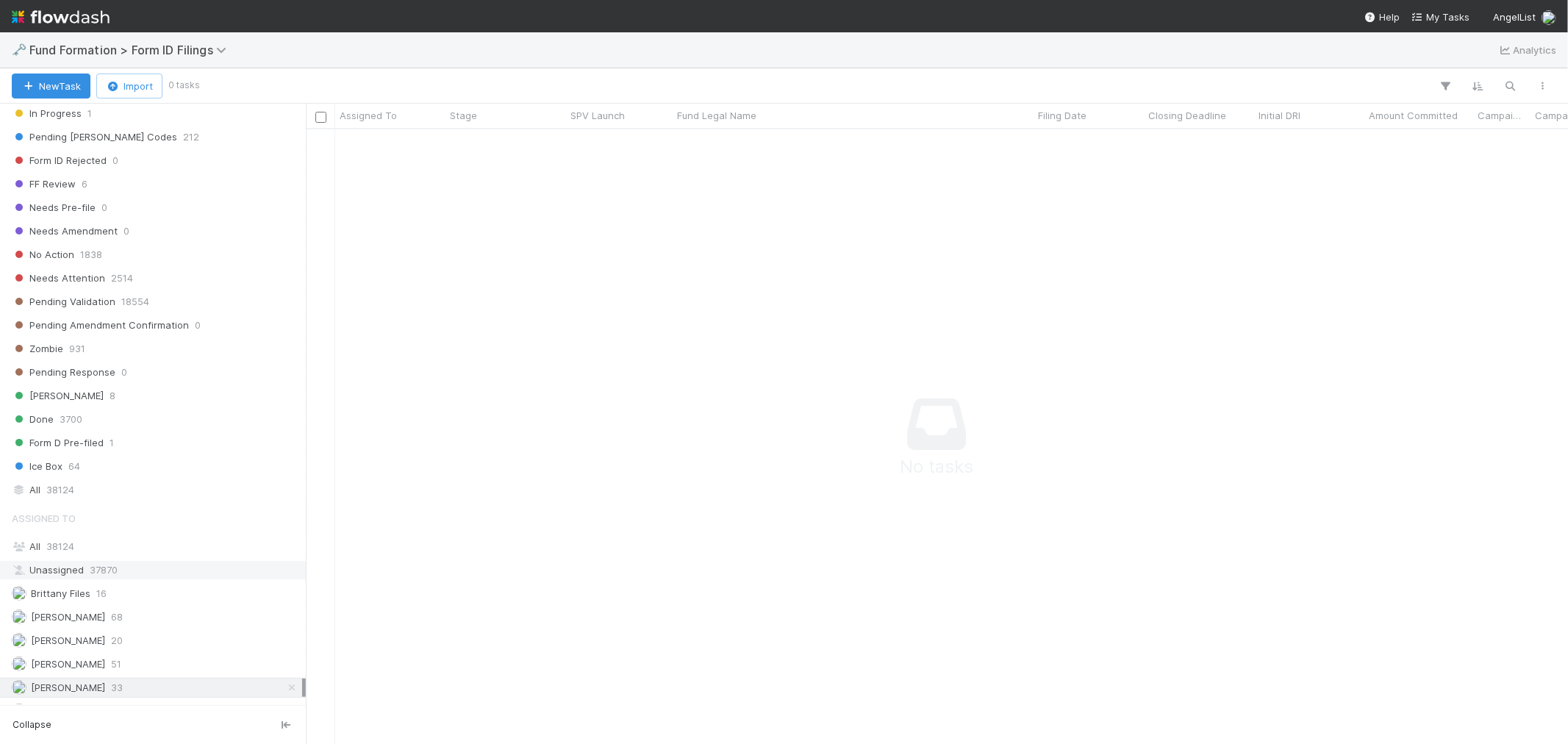
scroll to position [402, 0]
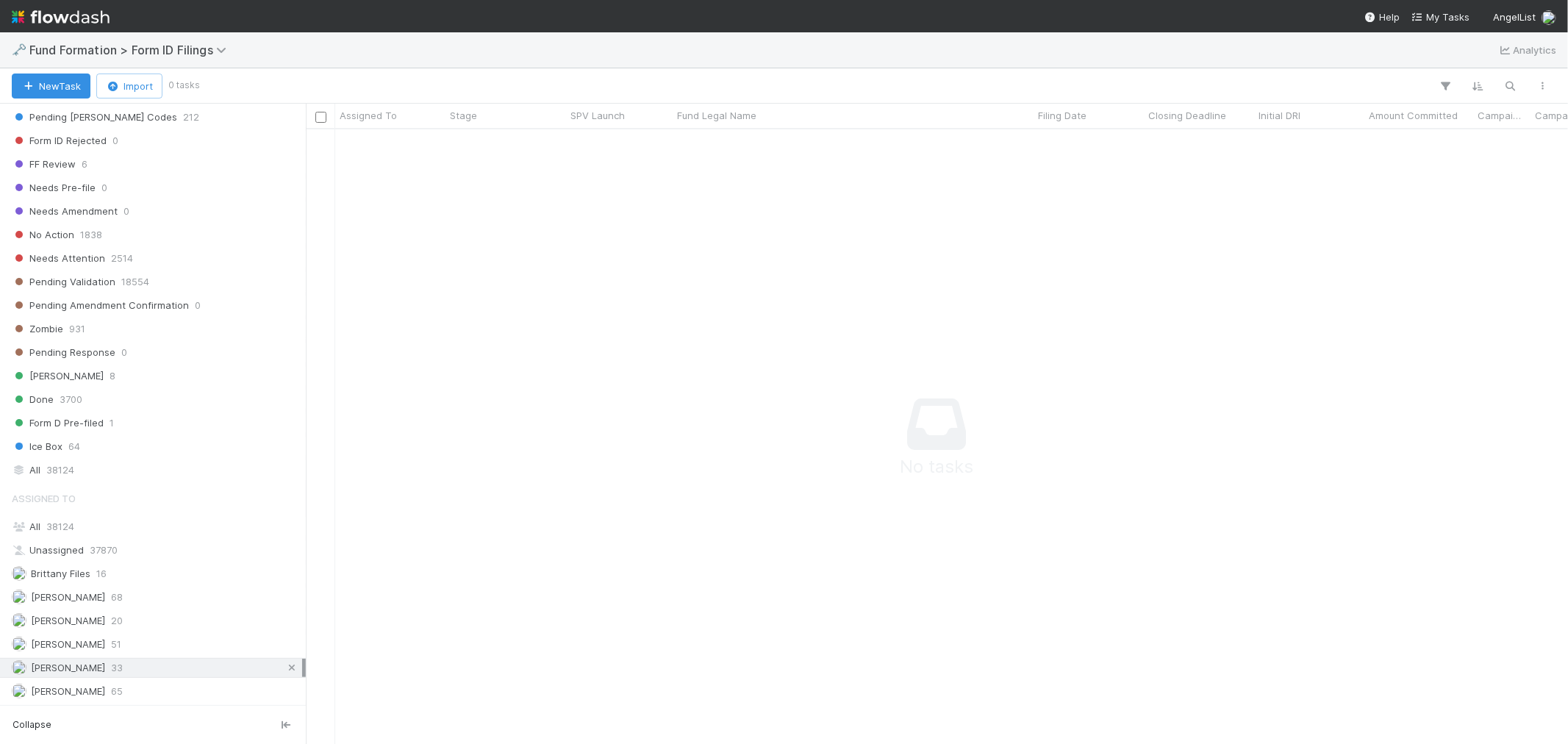
click at [285, 669] on icon at bounding box center [292, 668] width 15 height 10
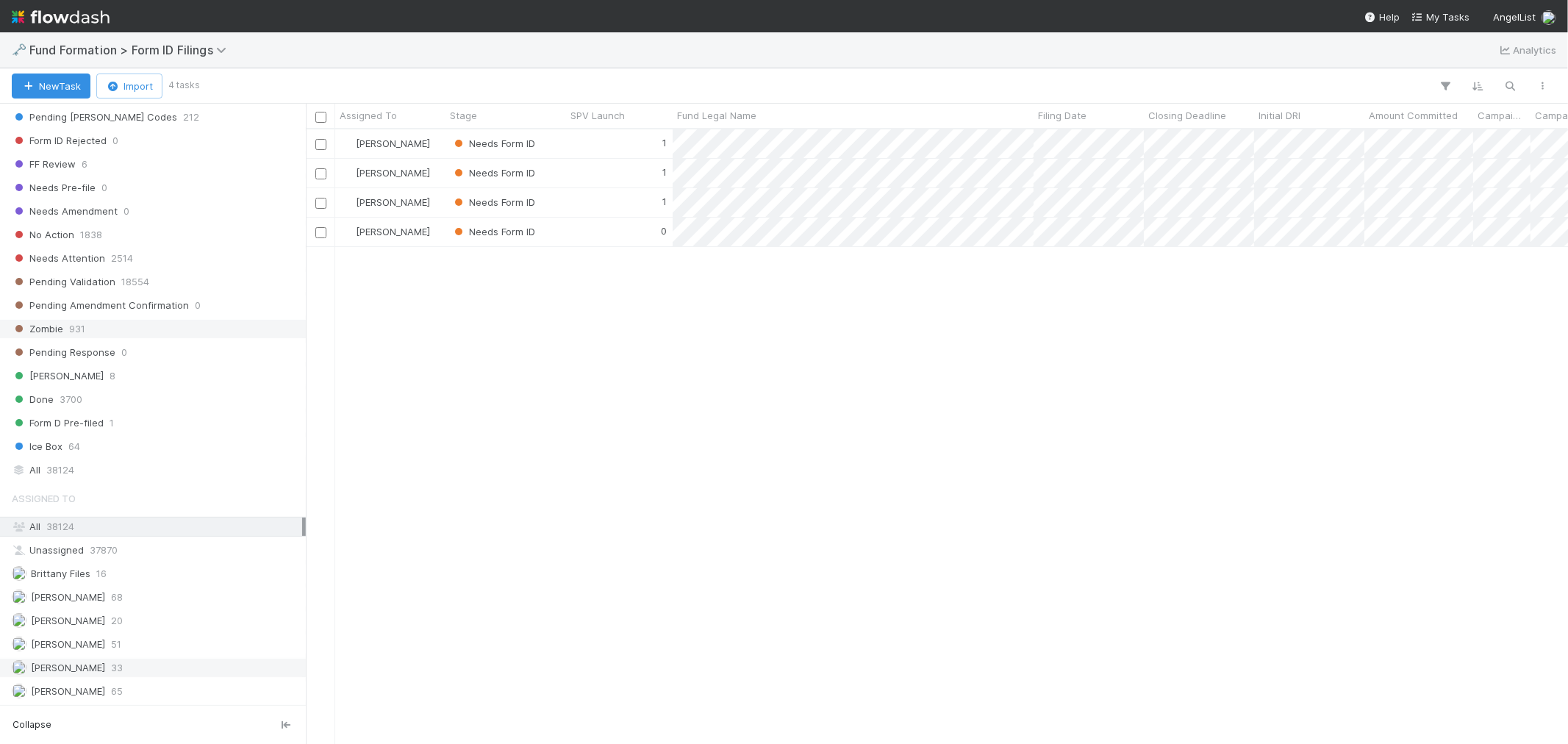
scroll to position [601, 1250]
click at [111, 637] on span "51" at bounding box center [116, 644] width 11 height 18
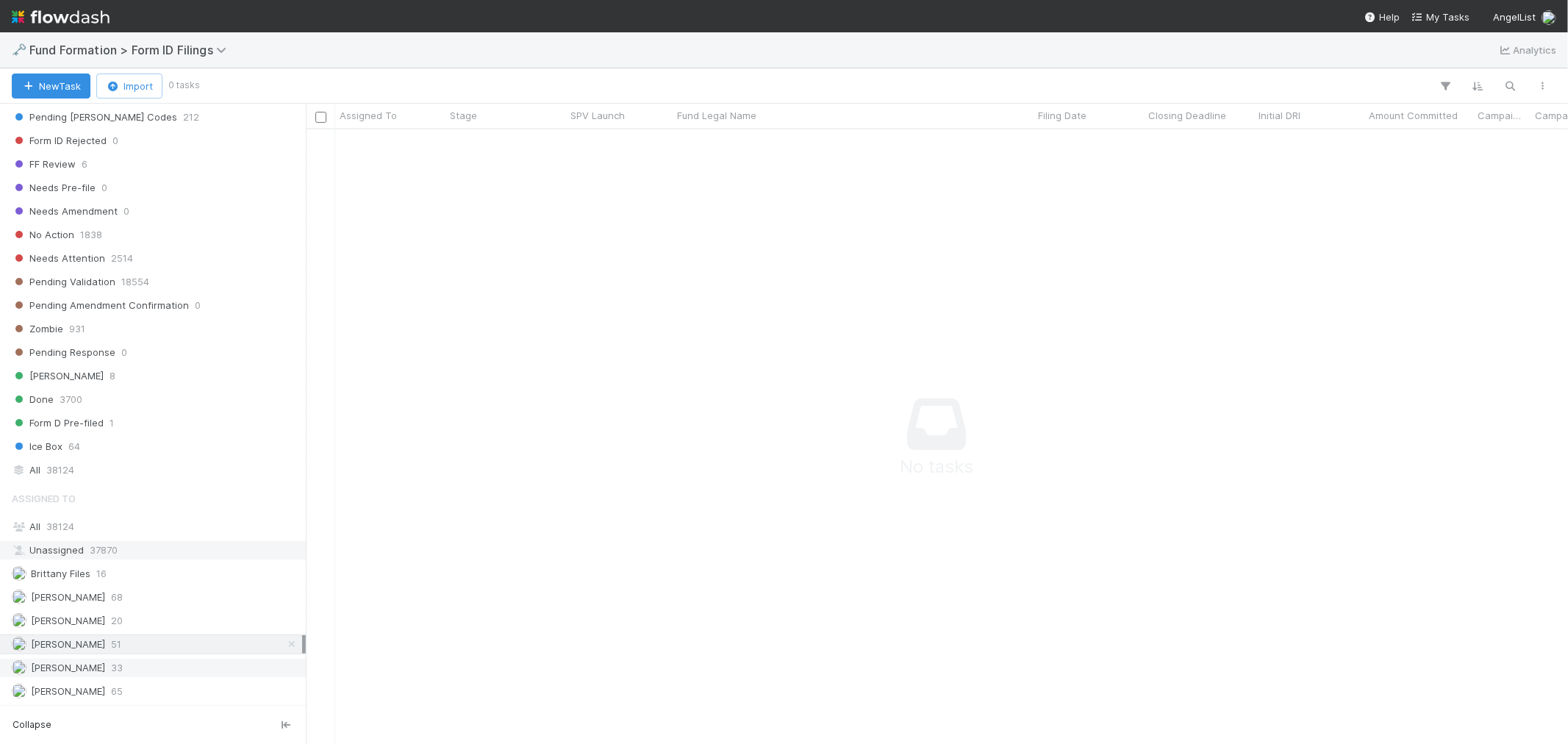
scroll to position [589, 1237]
click at [68, 530] on span "38124" at bounding box center [60, 526] width 28 height 12
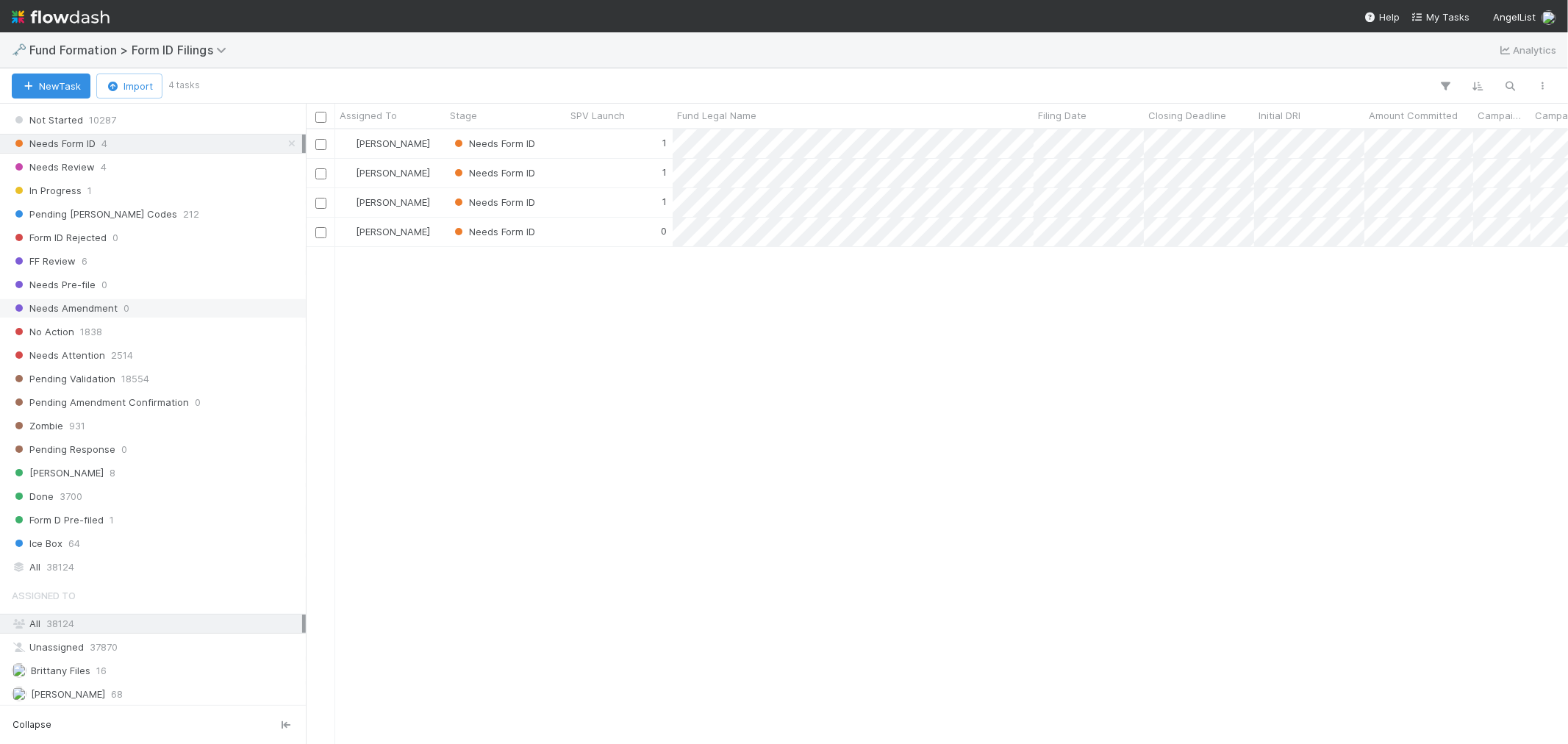
scroll to position [157, 0]
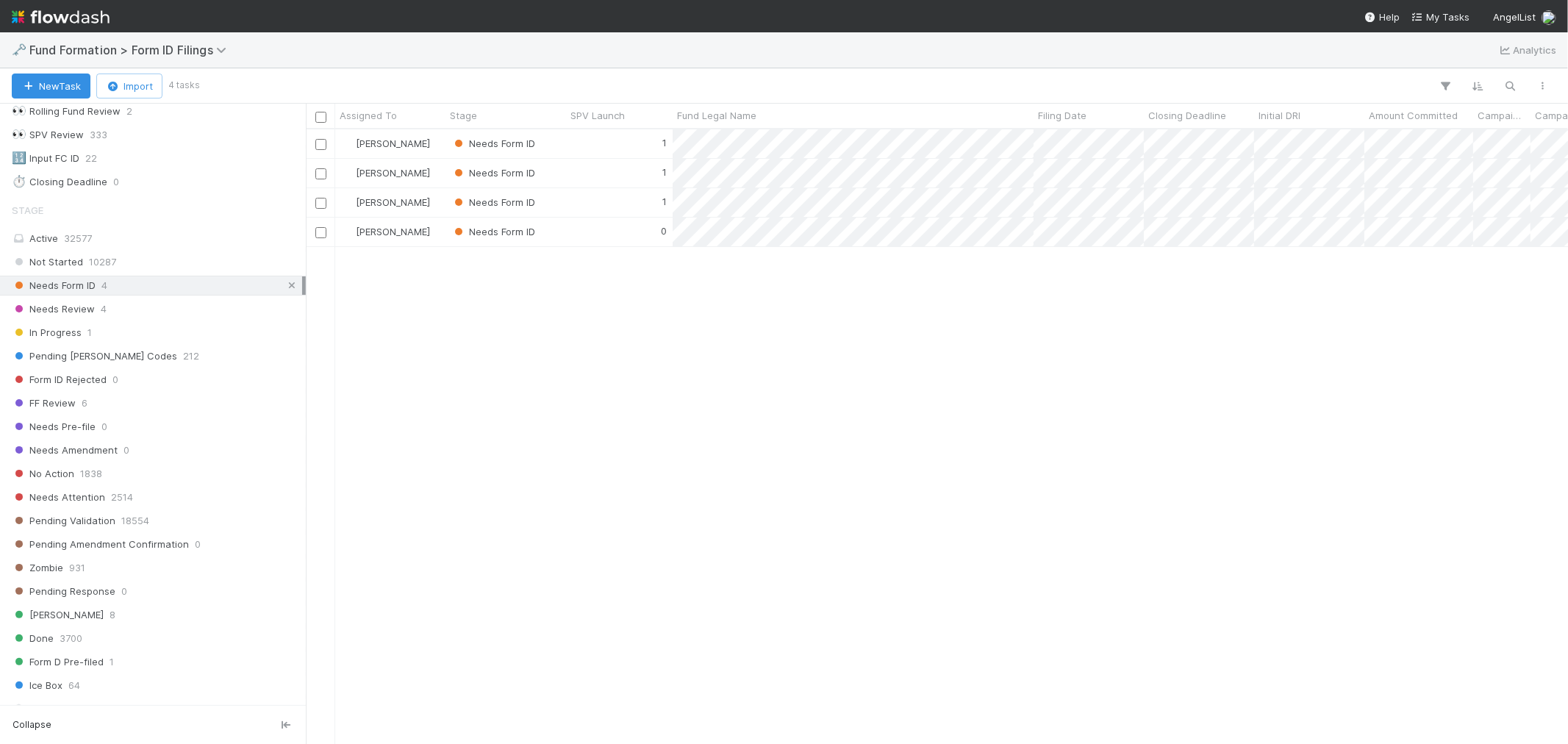
click at [285, 288] on icon at bounding box center [292, 286] width 15 height 10
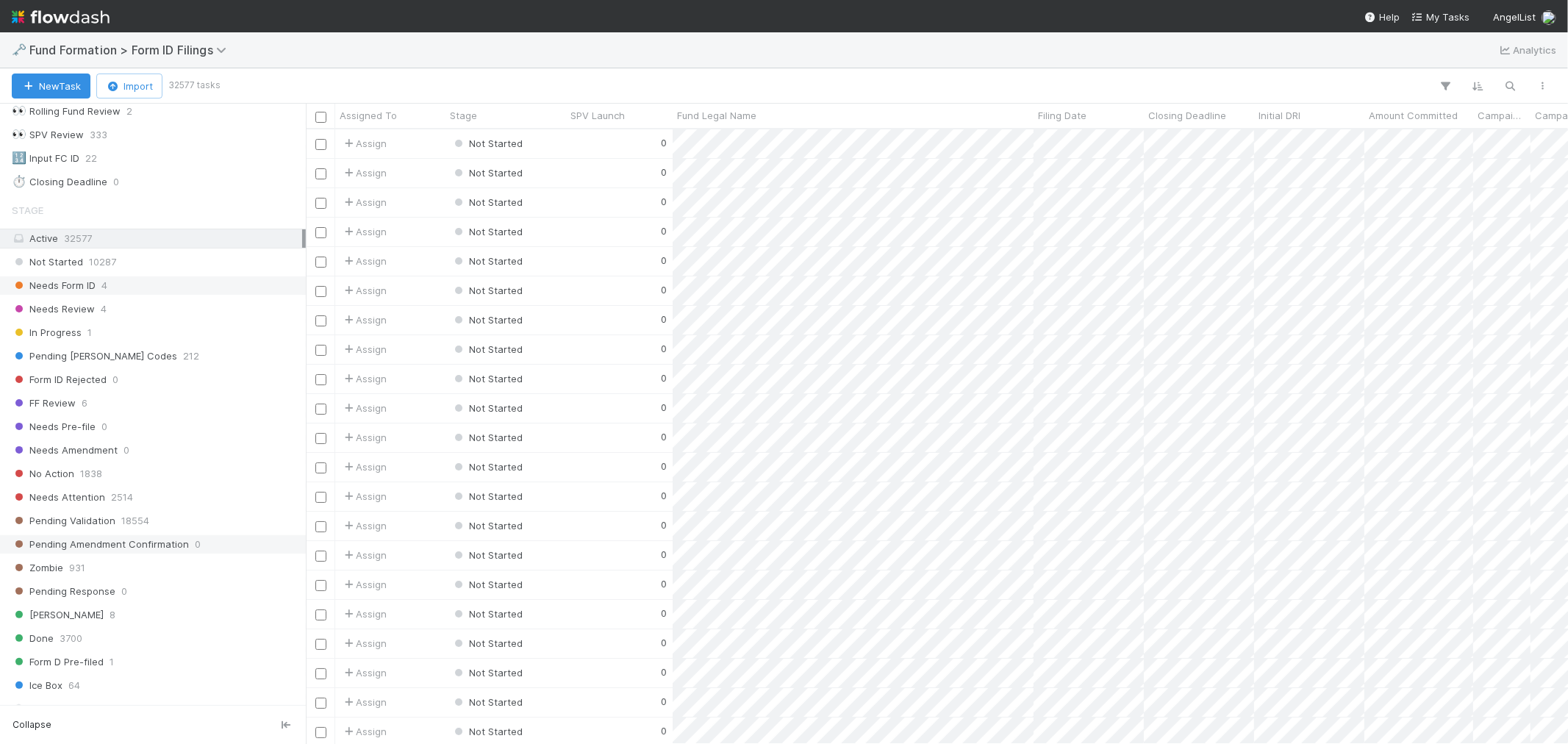
scroll to position [601, 1250]
click at [94, 356] on span "Pending EDGAR Codes" at bounding box center [94, 356] width 165 height 18
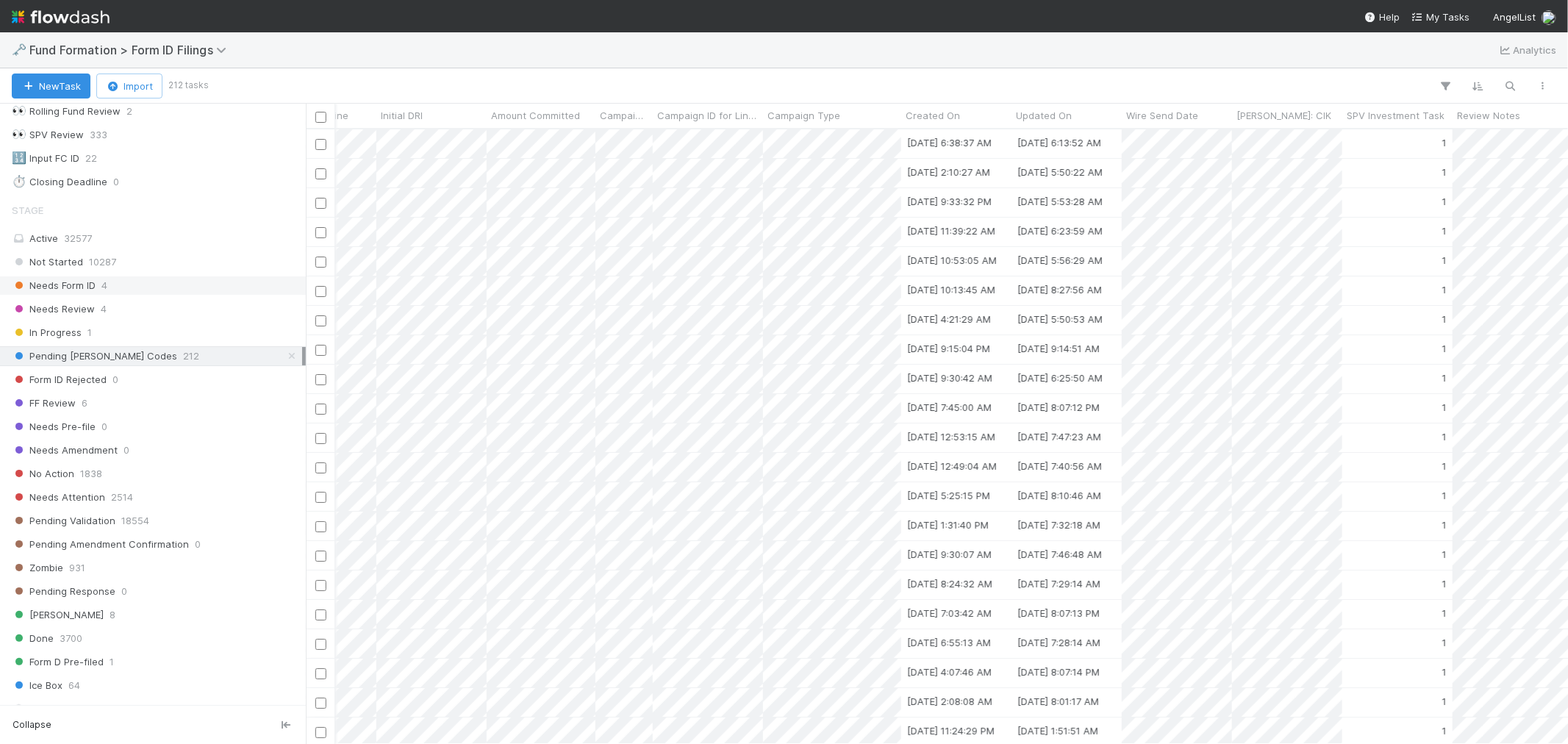
scroll to position [0, 945]
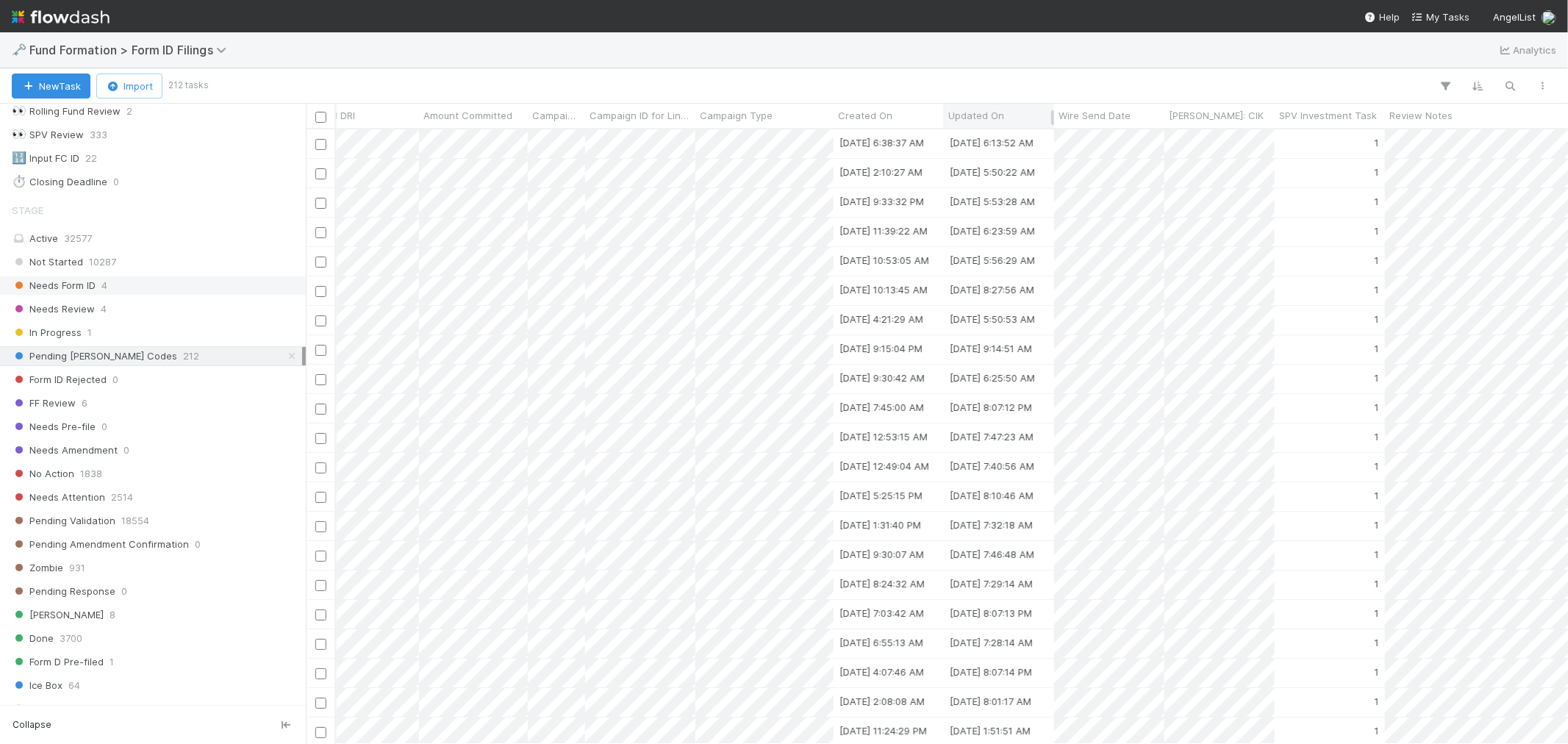
click at [994, 115] on span "Updated On" at bounding box center [976, 115] width 55 height 15
click at [996, 167] on div "Sort Newest → Oldest" at bounding box center [1033, 165] width 167 height 22
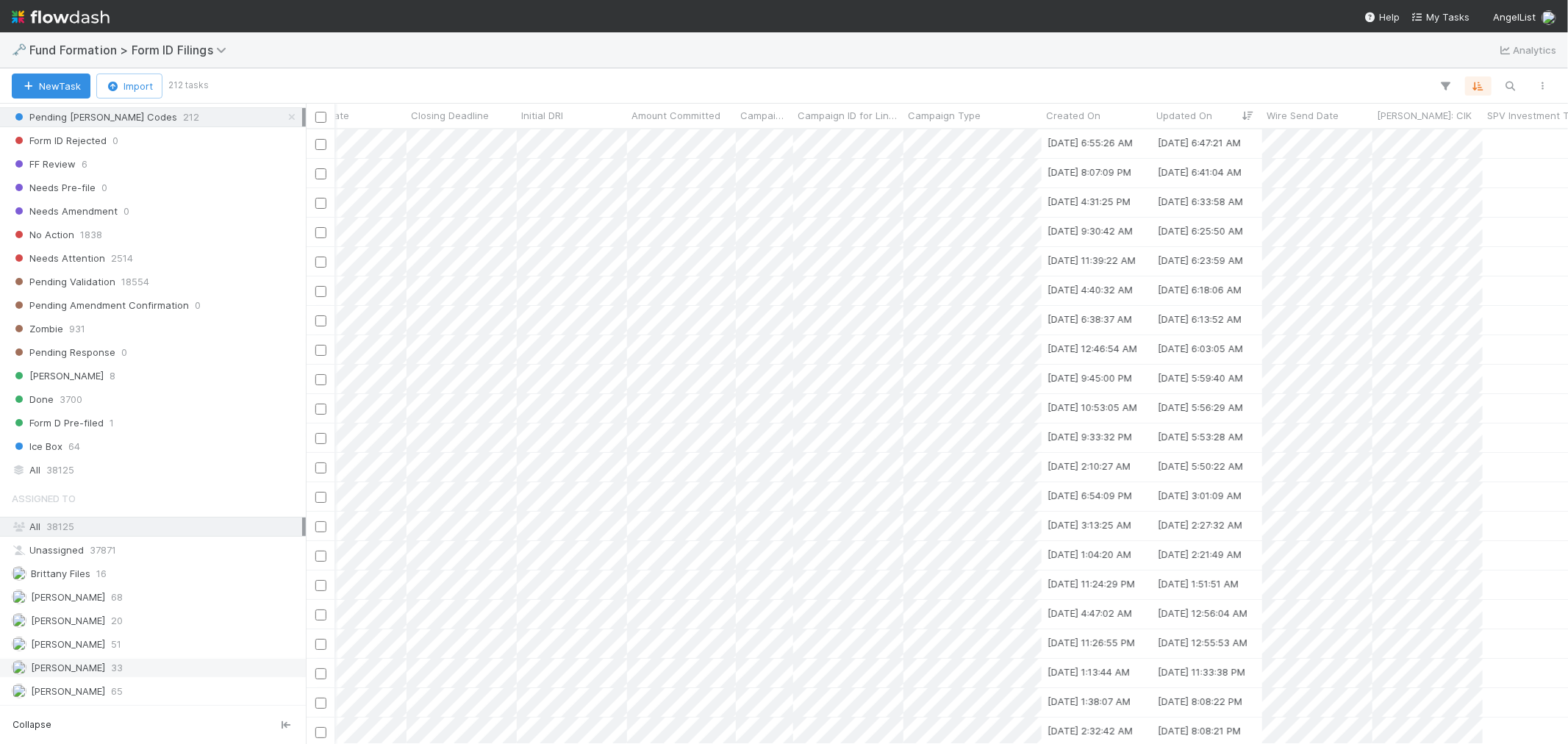
scroll to position [0, 0]
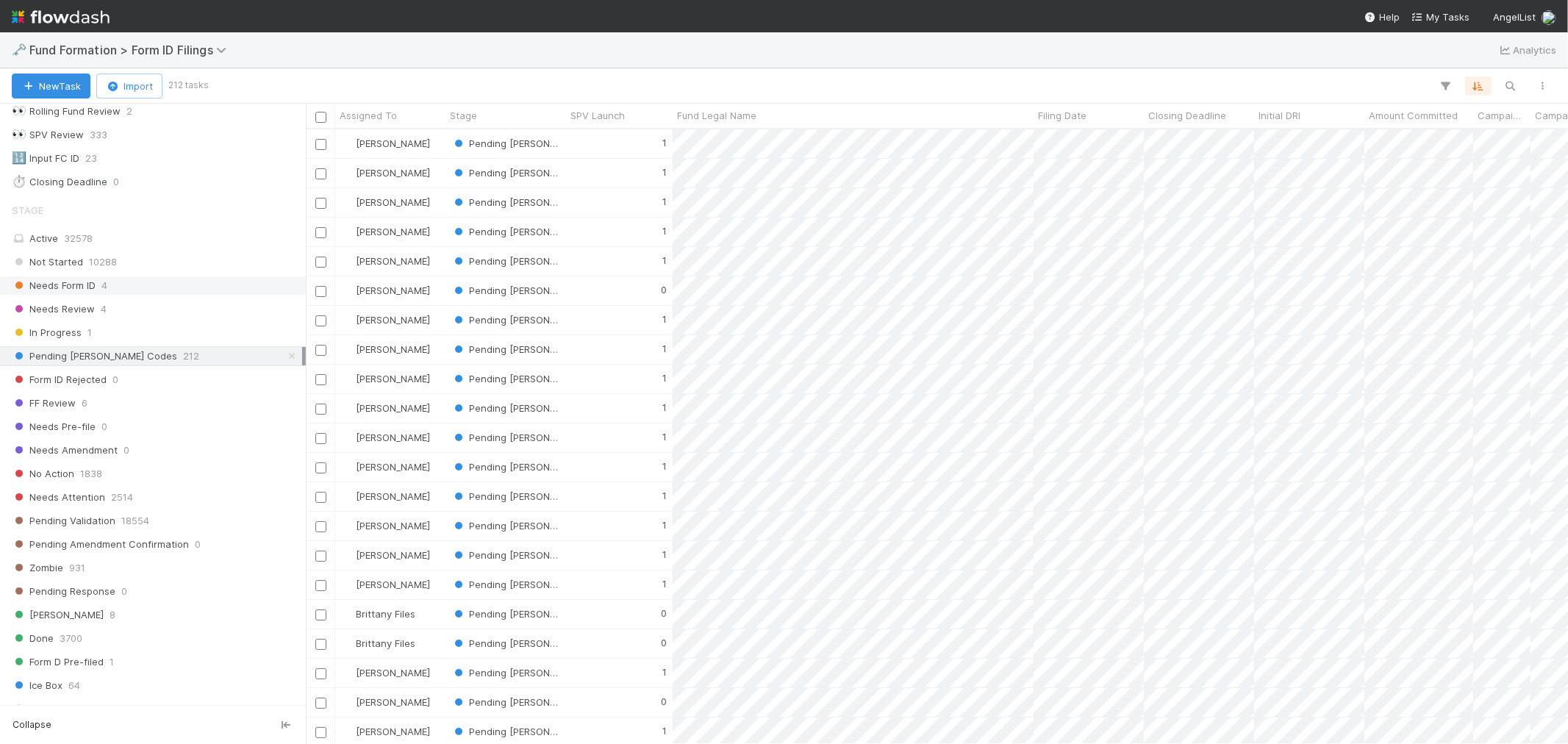
click at [66, 18] on img at bounding box center [60, 18] width 98 height 25
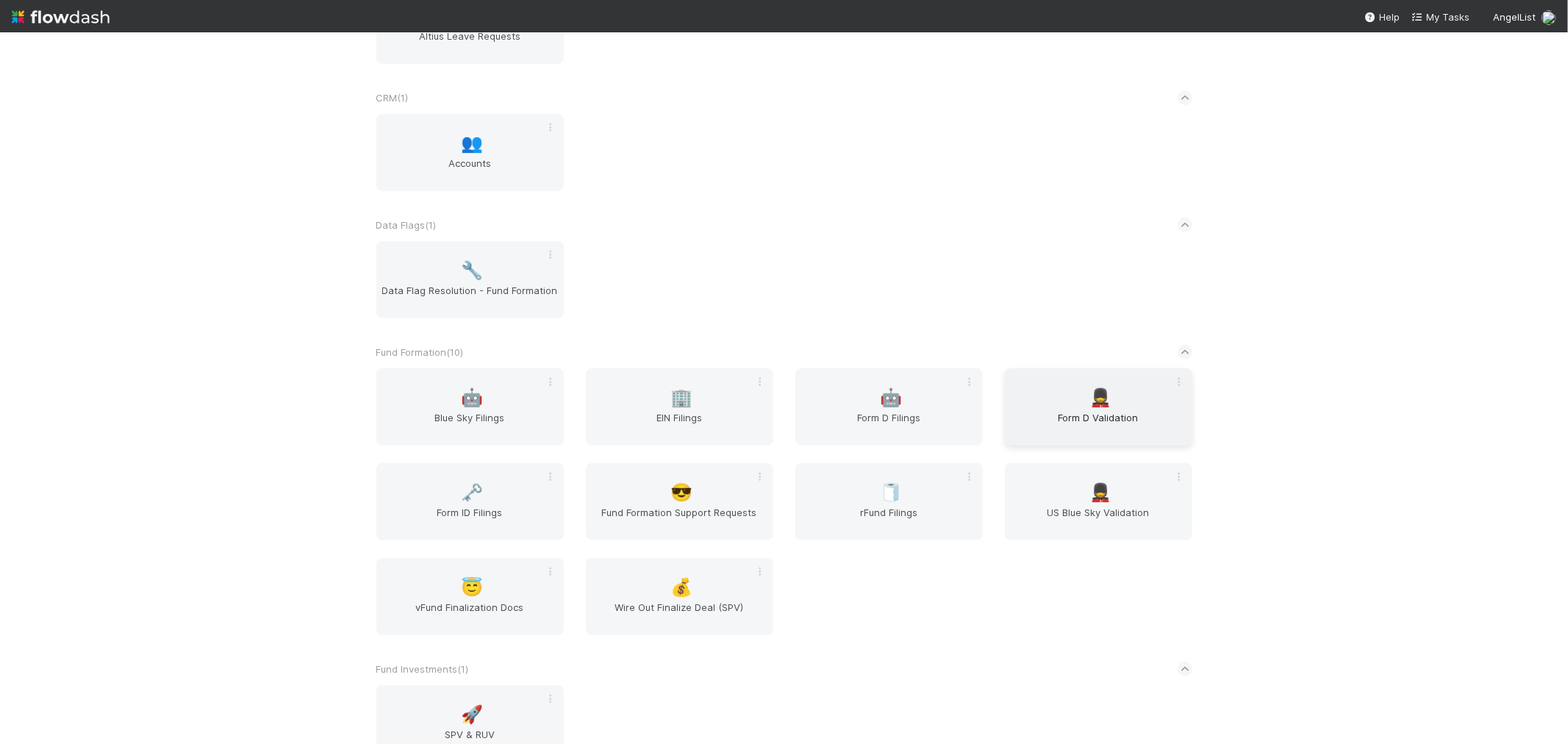
scroll to position [408, 0]
click at [903, 422] on span "Form D Filings" at bounding box center [889, 421] width 176 height 29
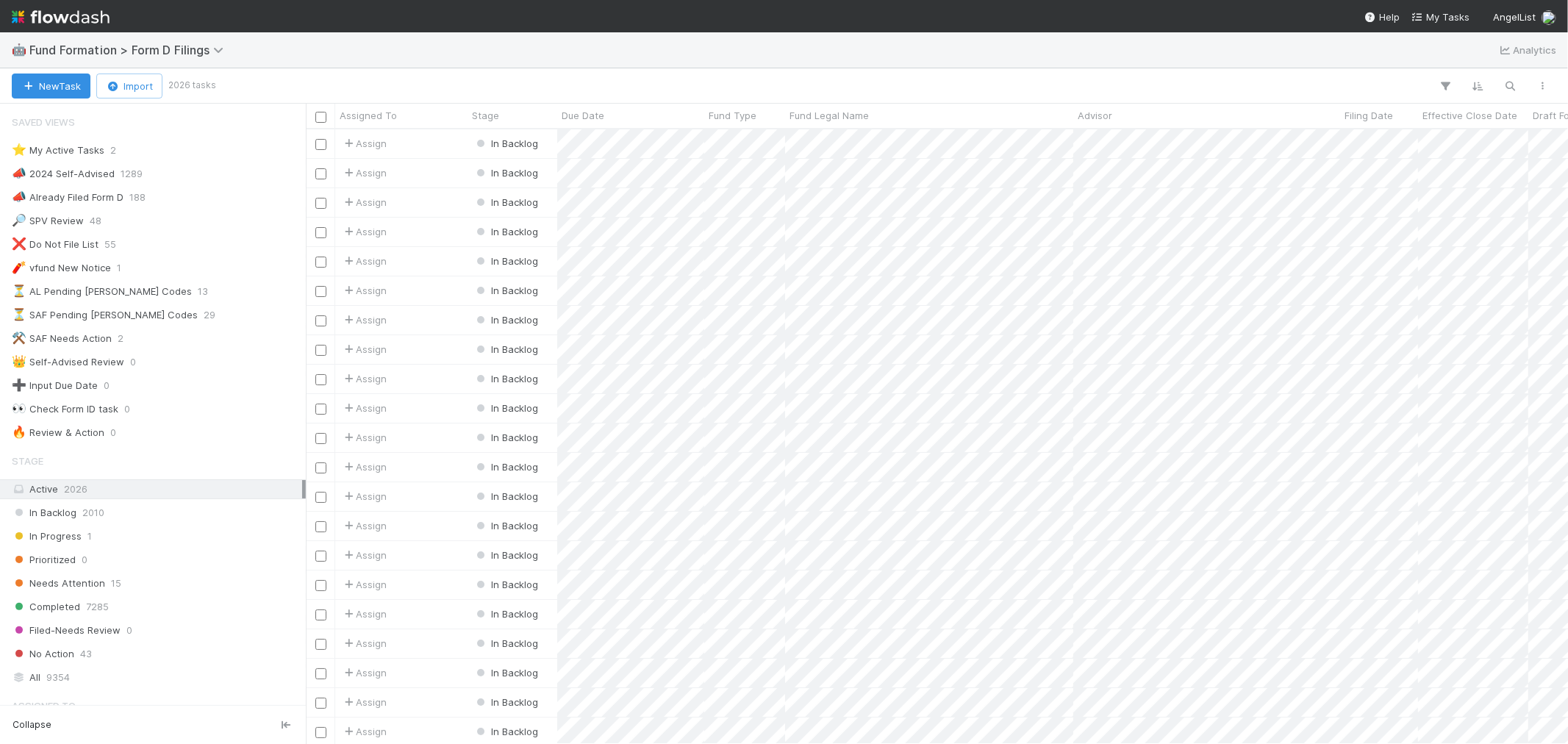
scroll to position [601, 1250]
click at [149, 336] on div "⚒️ SAF Needs Action 2" at bounding box center [157, 338] width 291 height 18
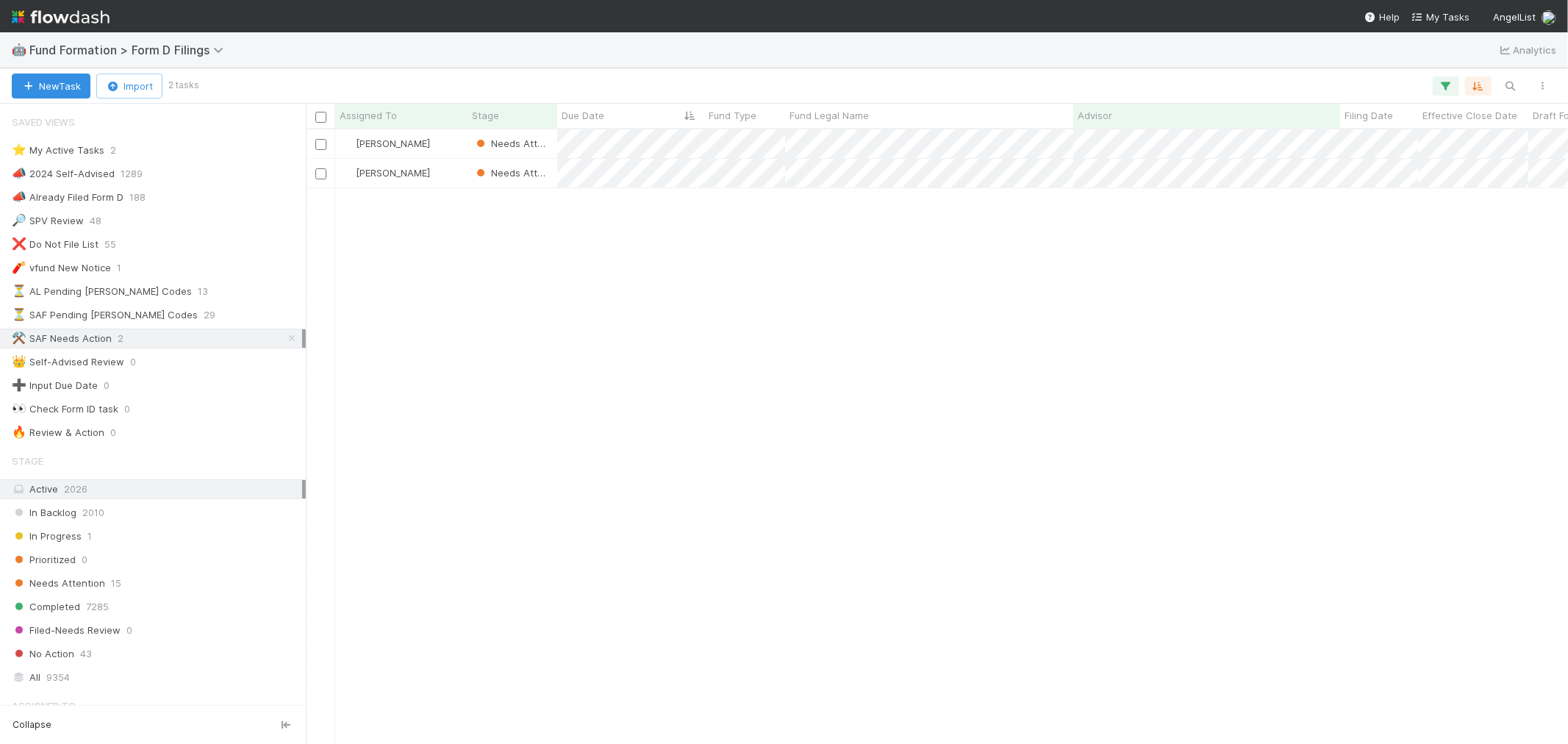
scroll to position [601, 1250]
click at [450, 143] on div "[PERSON_NAME]" at bounding box center [402, 143] width 132 height 28
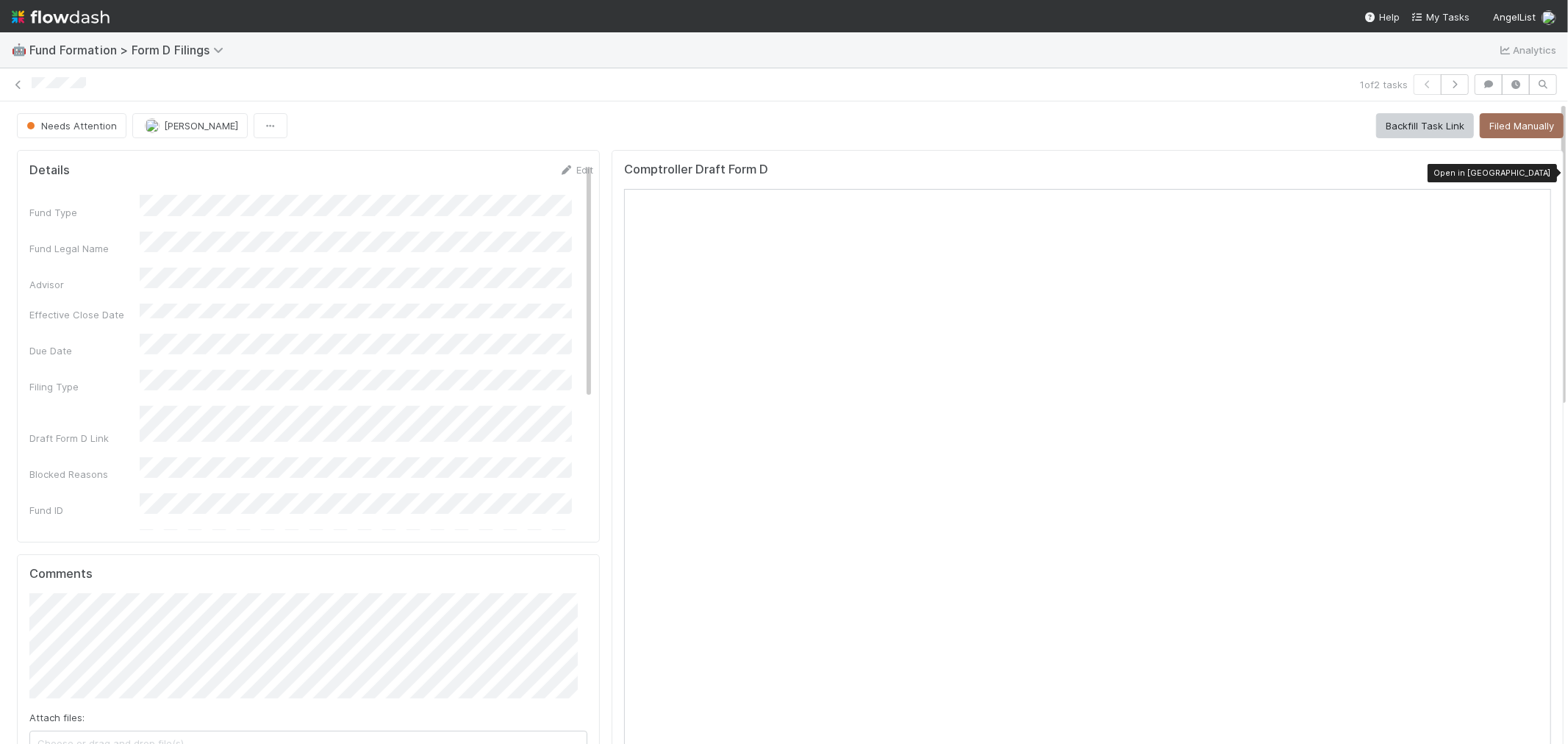
click at [1537, 173] on icon at bounding box center [1544, 173] width 15 height 10
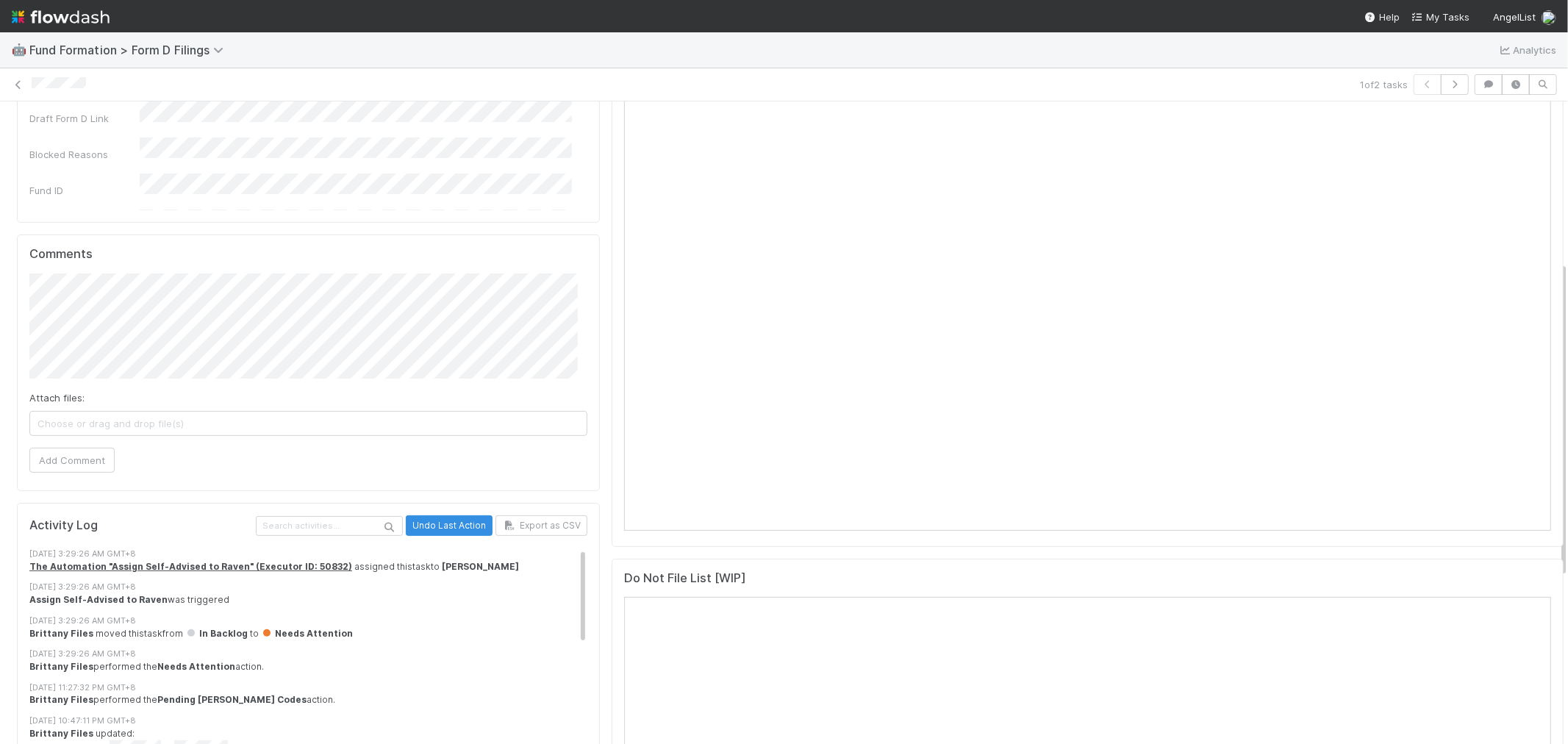
scroll to position [327, 0]
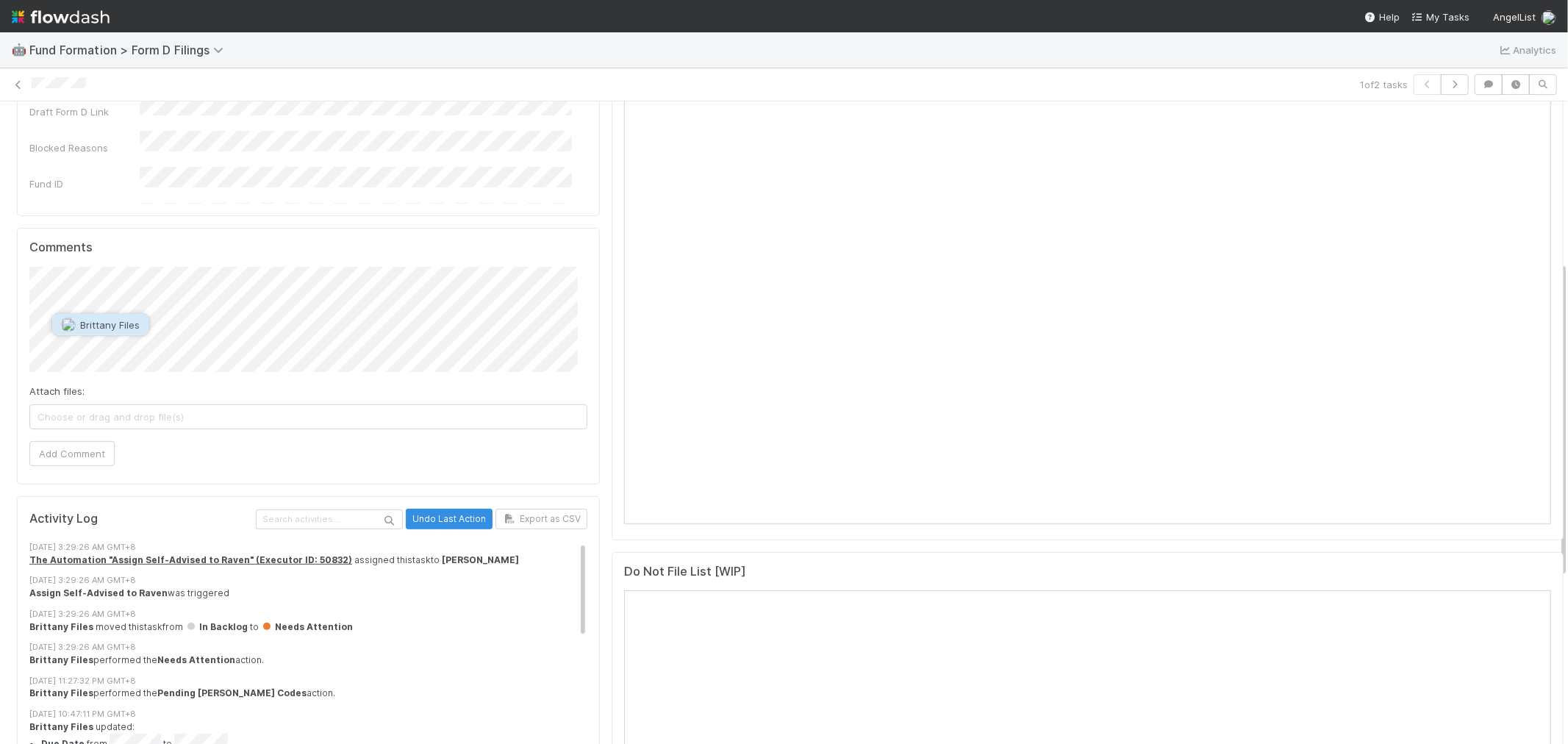
click at [91, 316] on button "Brittany Files" at bounding box center [100, 325] width 96 height 20
click at [107, 349] on span "Brittany Files" at bounding box center [109, 345] width 59 height 12
click at [163, 330] on span "[PERSON_NAME]" at bounding box center [193, 325] width 74 height 12
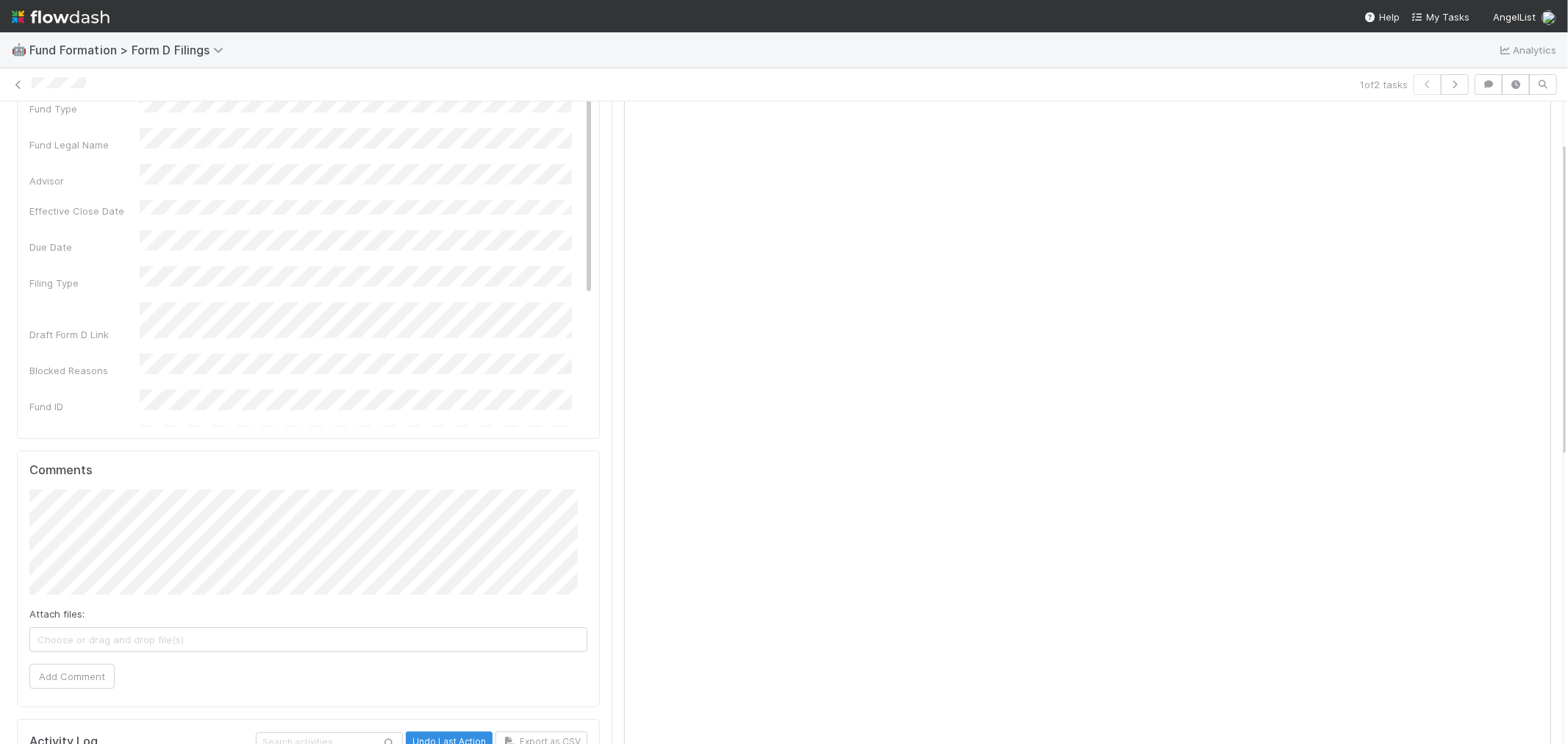
scroll to position [82, 0]
click at [50, 704] on button "Add Comment" at bounding box center [72, 698] width 86 height 25
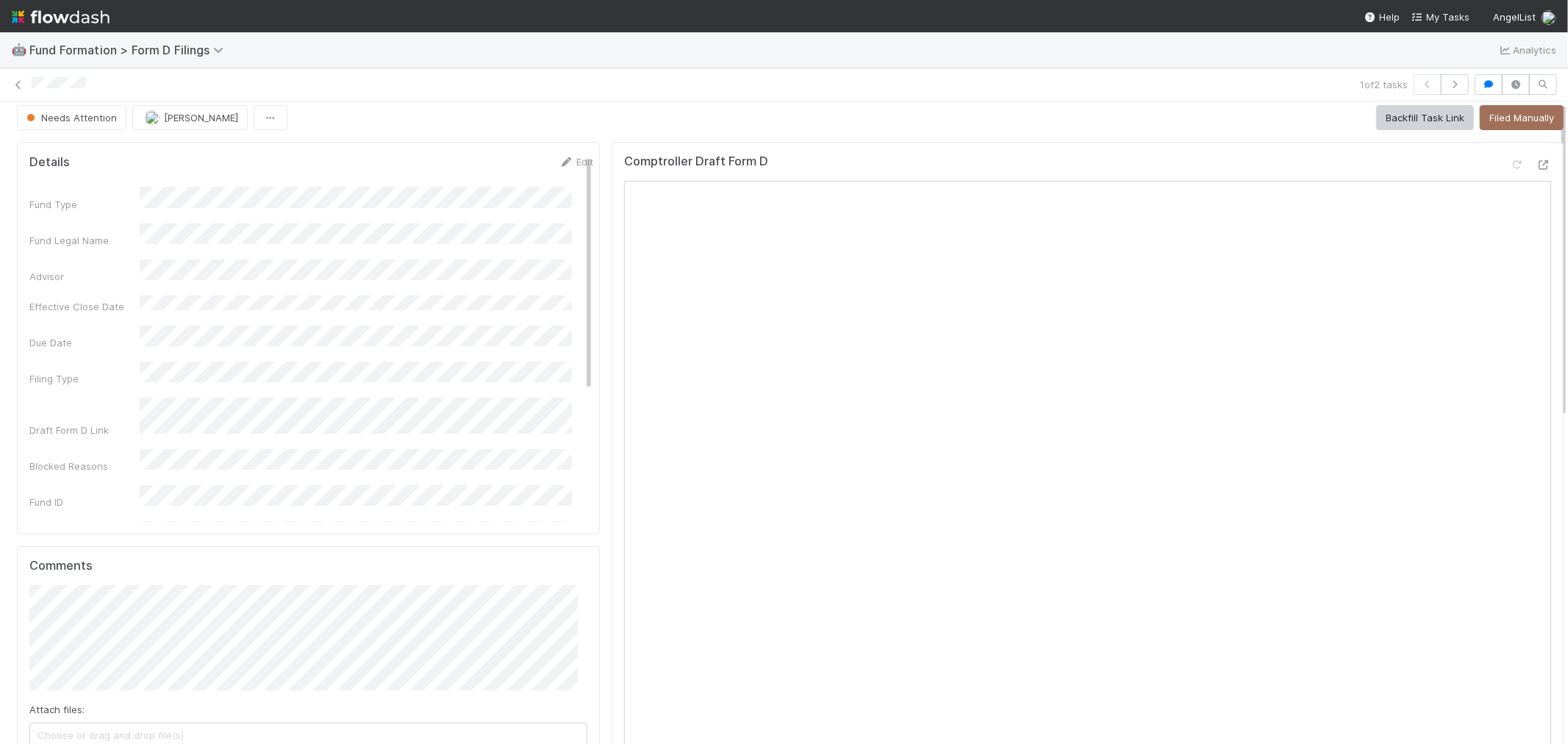
scroll to position [0, 0]
click at [1447, 83] on icon "button" at bounding box center [1454, 84] width 15 height 9
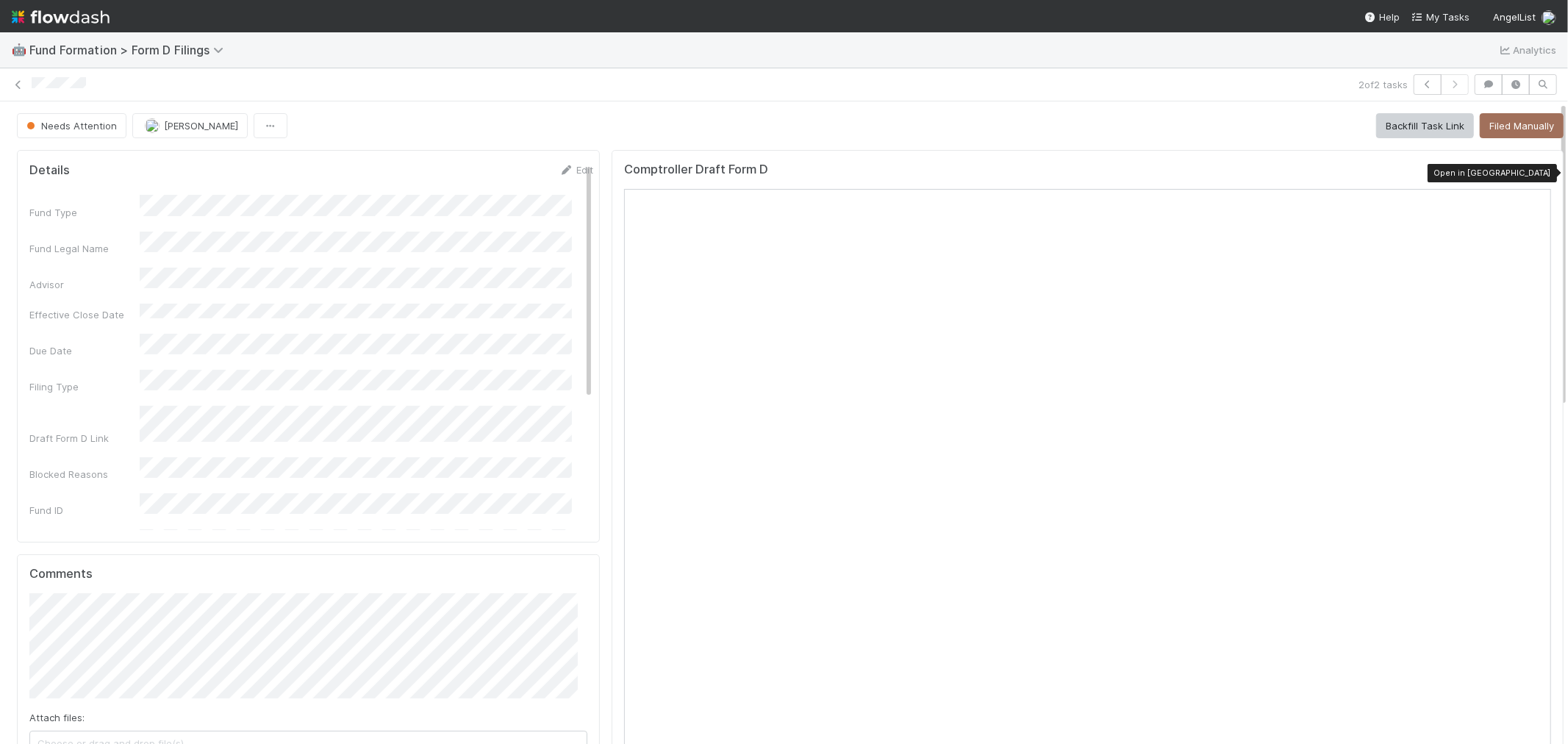
click at [1537, 171] on icon at bounding box center [1544, 173] width 15 height 10
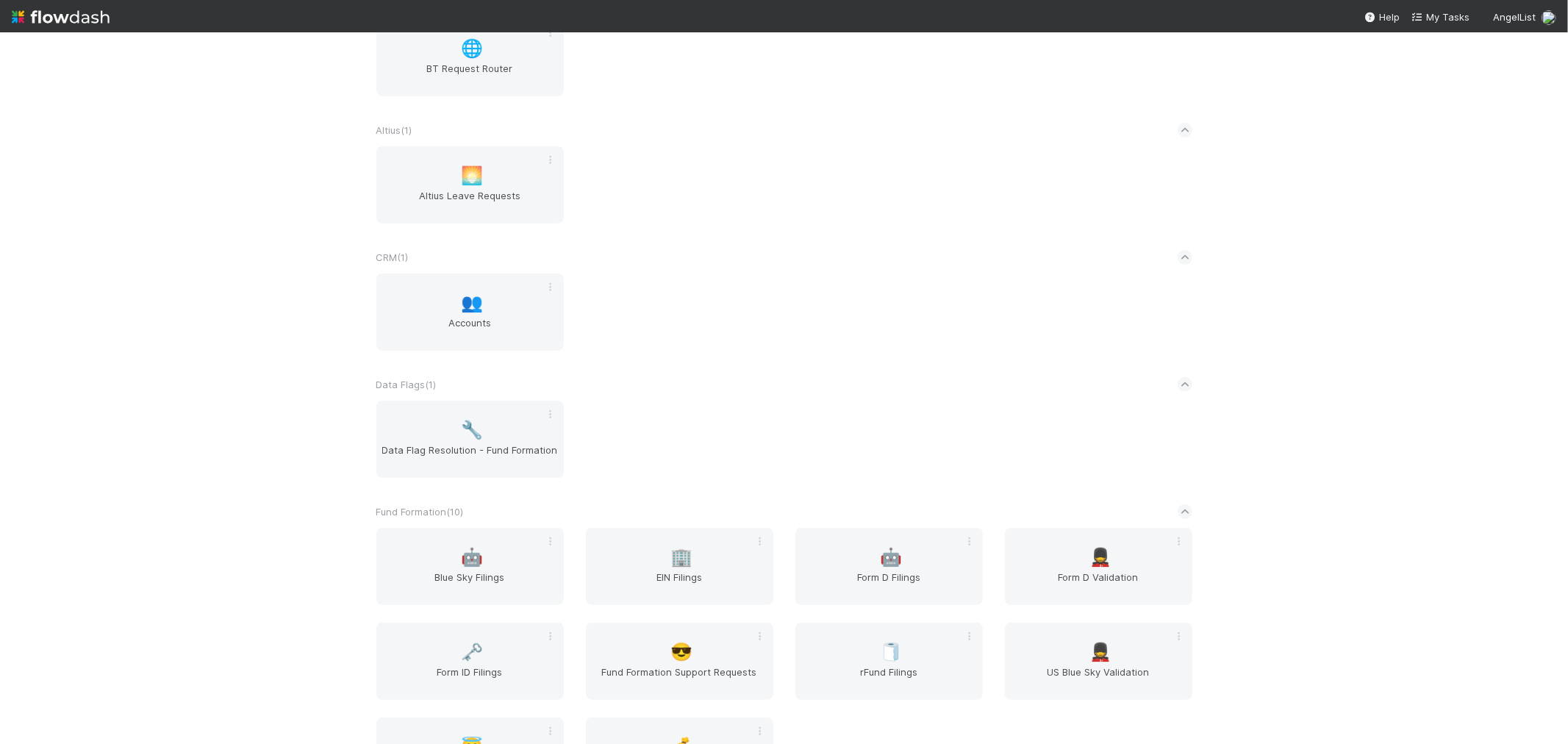
scroll to position [489, 0]
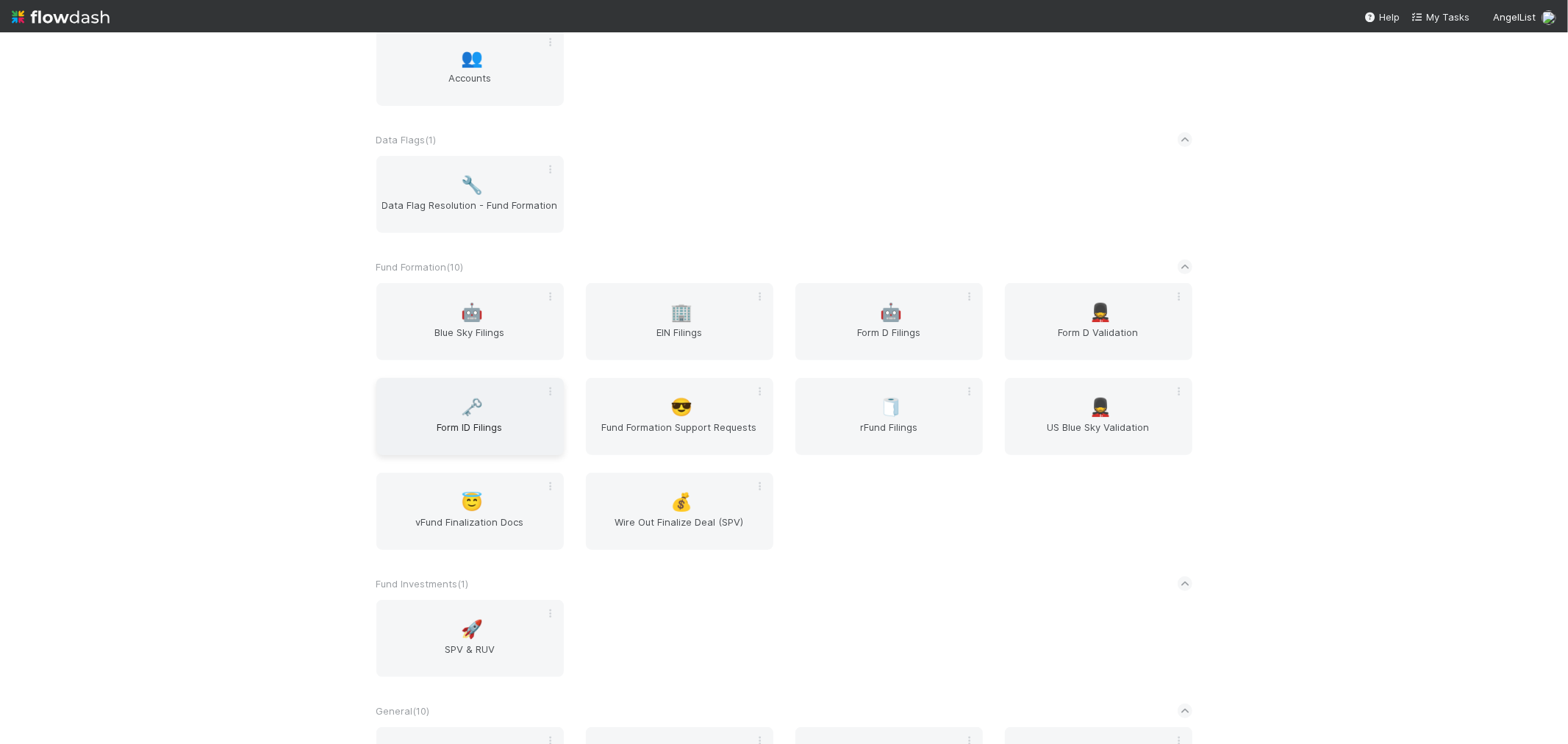
click at [491, 412] on div "🗝️ Form ID Filings" at bounding box center [470, 416] width 188 height 77
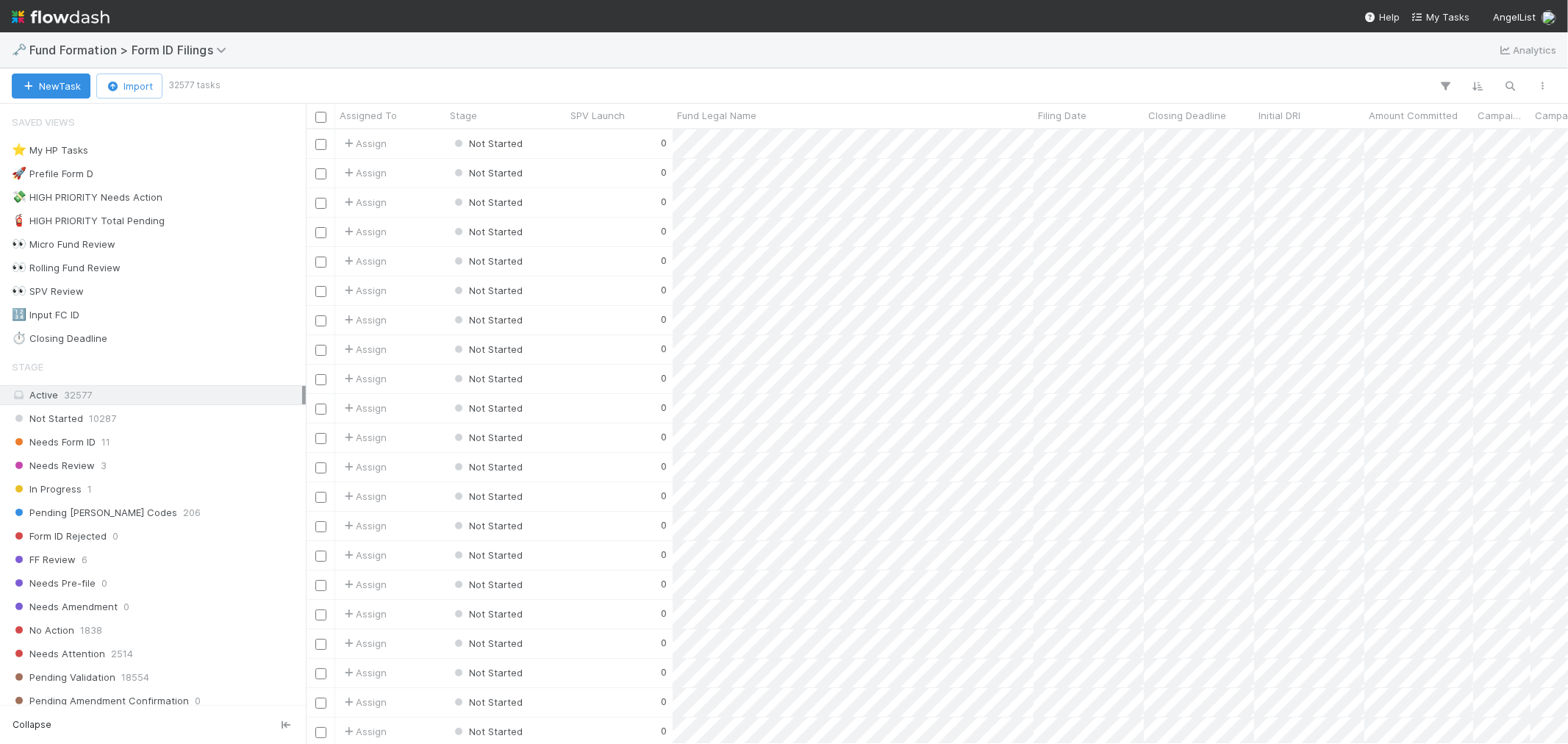
scroll to position [601, 1250]
click at [1411, 86] on icon "button" at bounding box center [1511, 87] width 15 height 14
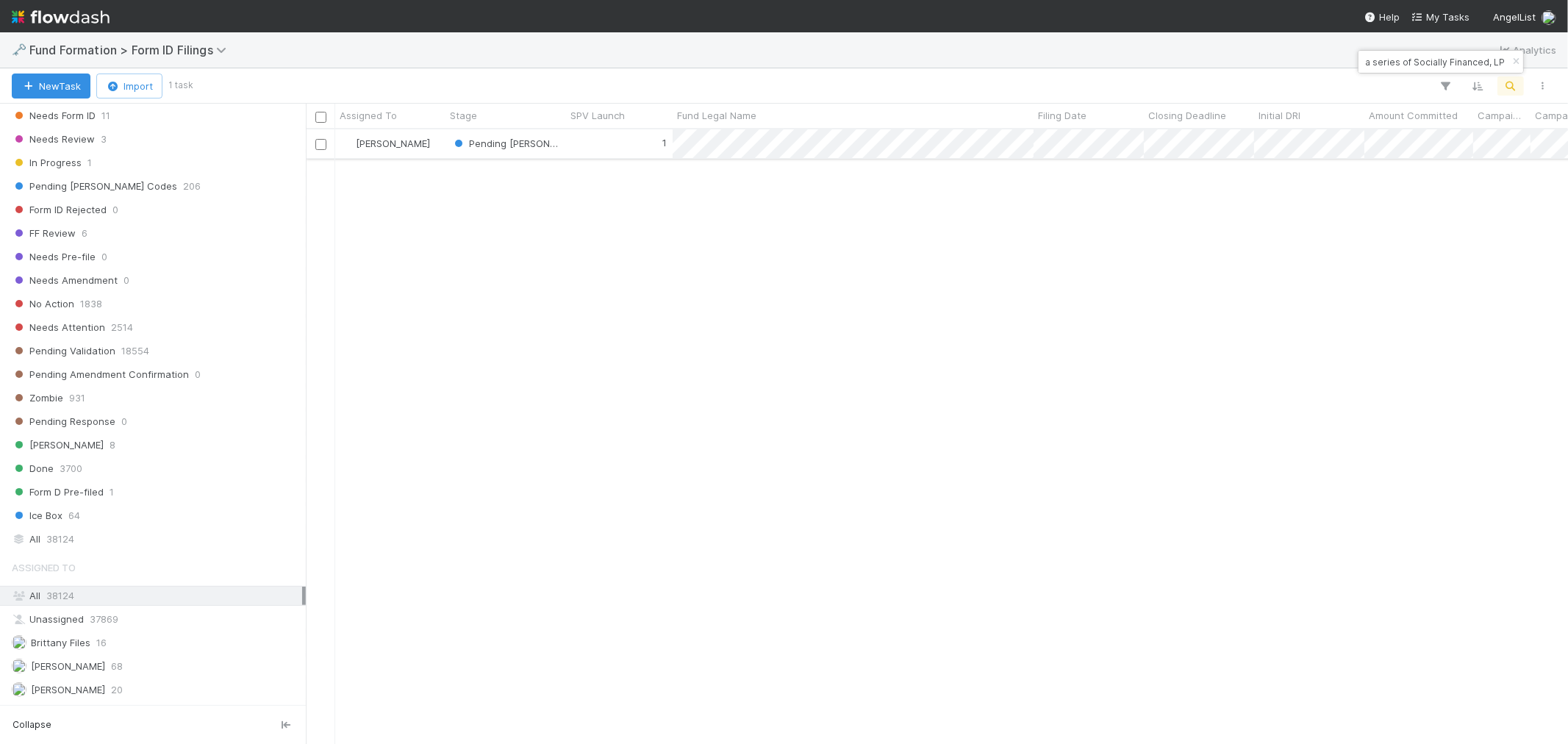
type input "HI-0808 Fund I, a series of Socially Financed, LP"
click at [619, 142] on div "1" at bounding box center [620, 143] width 107 height 28
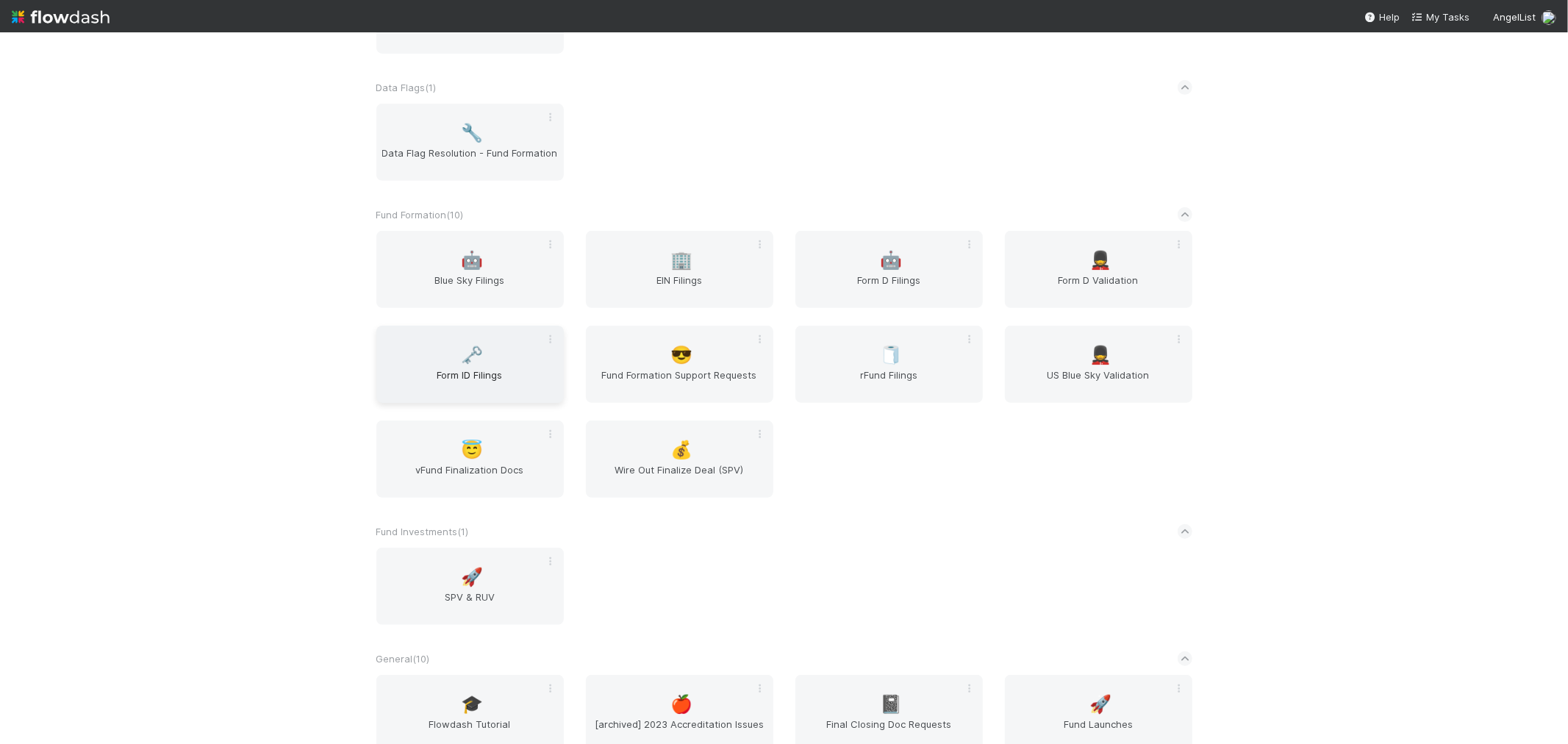
scroll to position [571, 0]
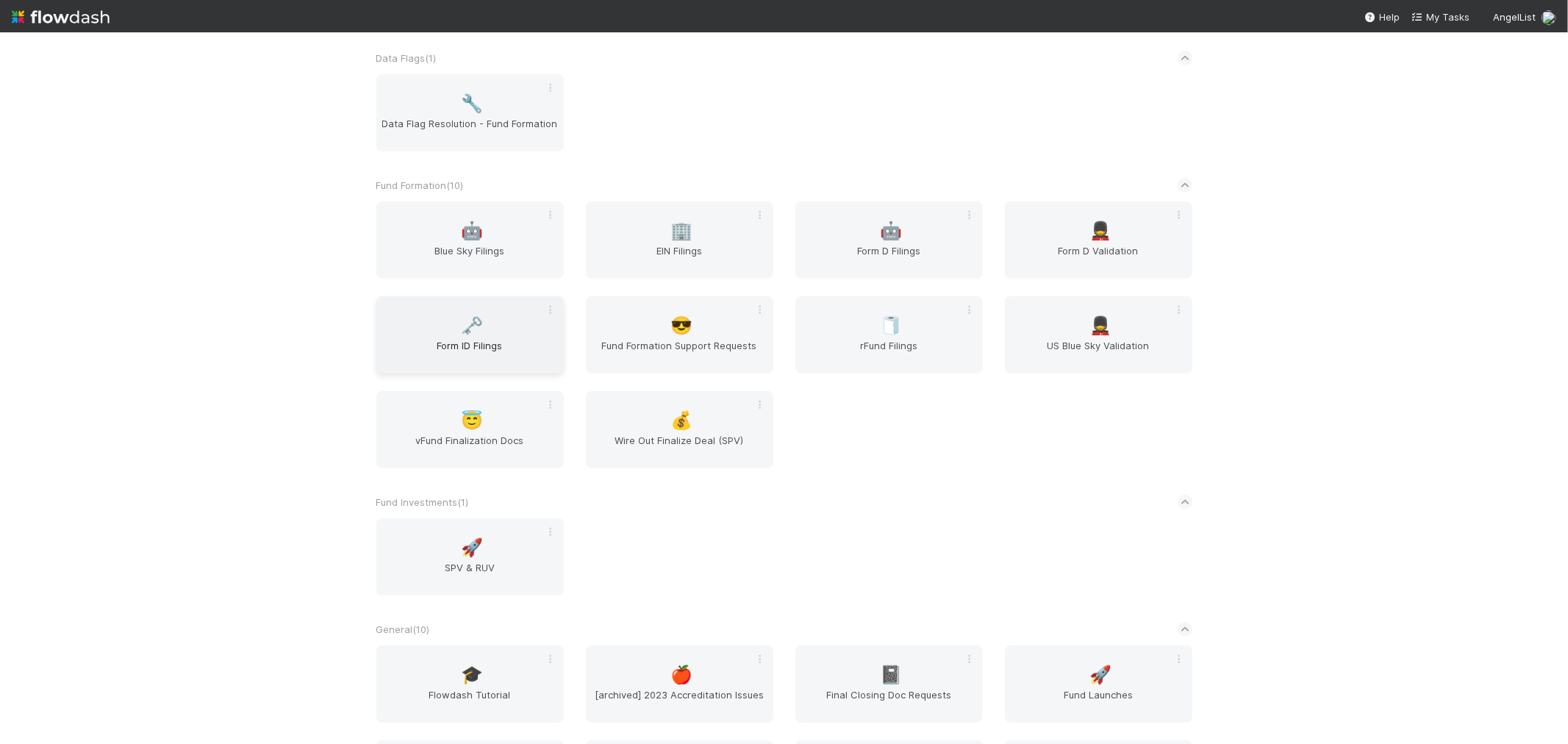
click at [480, 348] on span "Form ID Filings" at bounding box center [470, 353] width 176 height 29
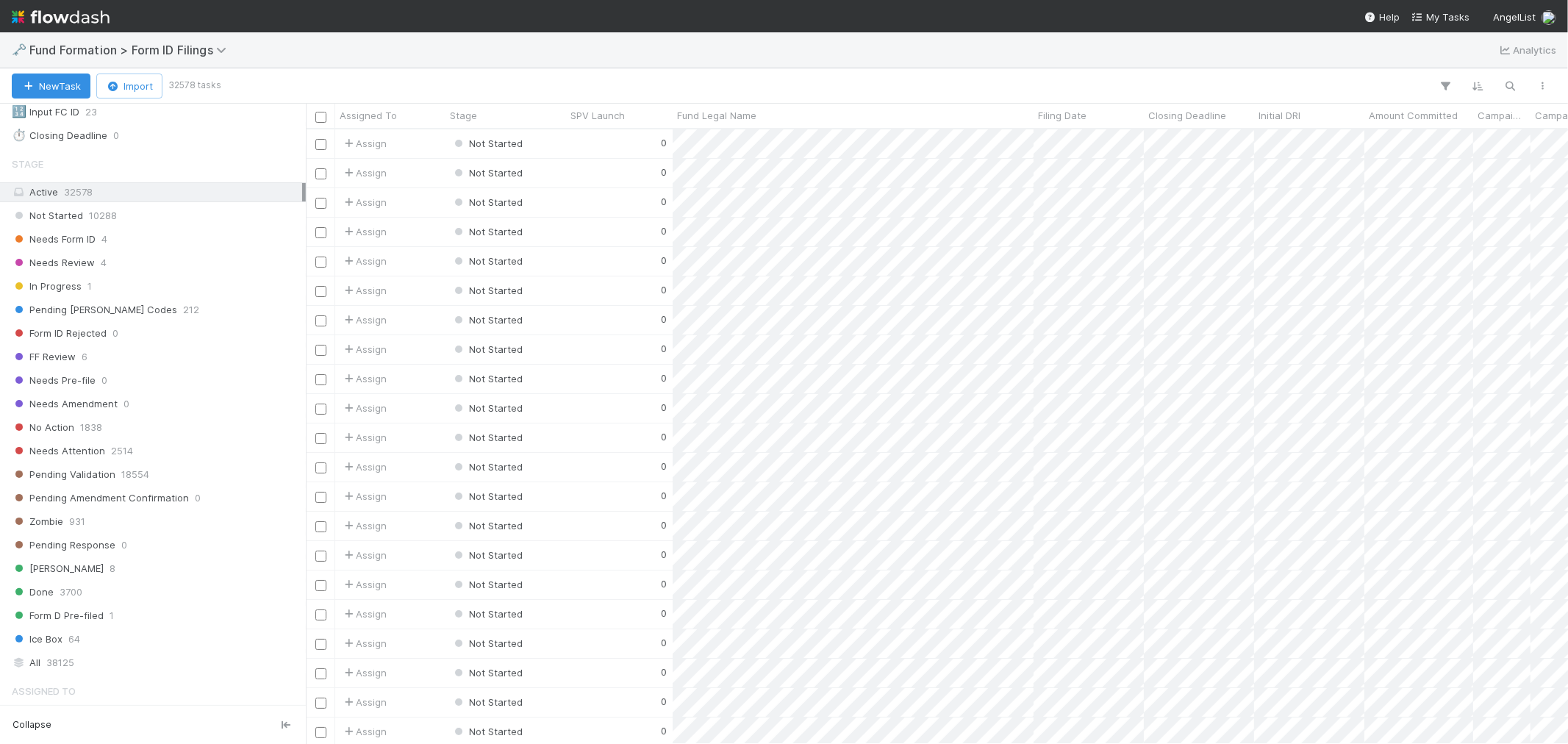
scroll to position [402, 0]
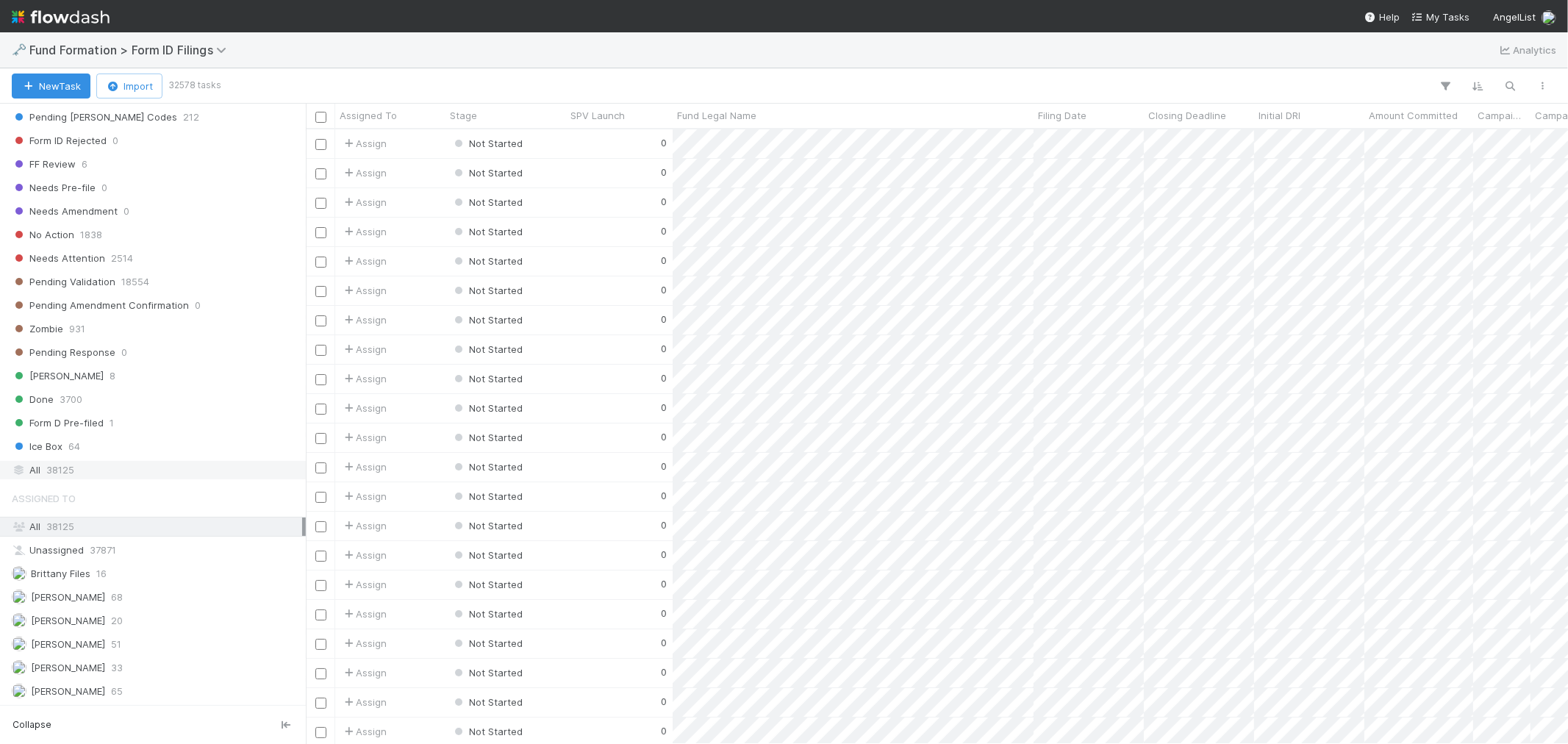
click at [145, 475] on div "All 38125" at bounding box center [157, 470] width 291 height 18
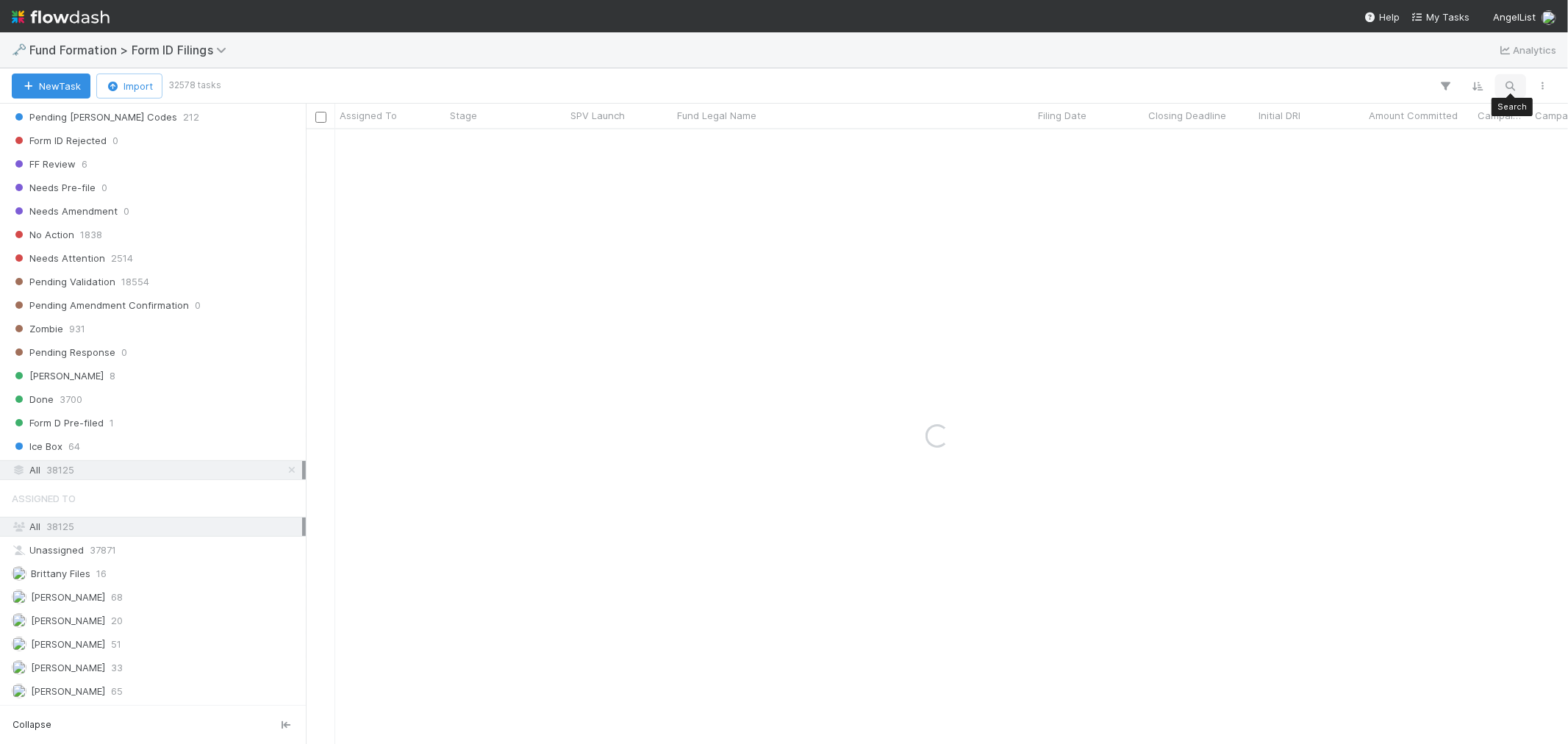
click at [1512, 87] on icon "button" at bounding box center [1511, 87] width 15 height 14
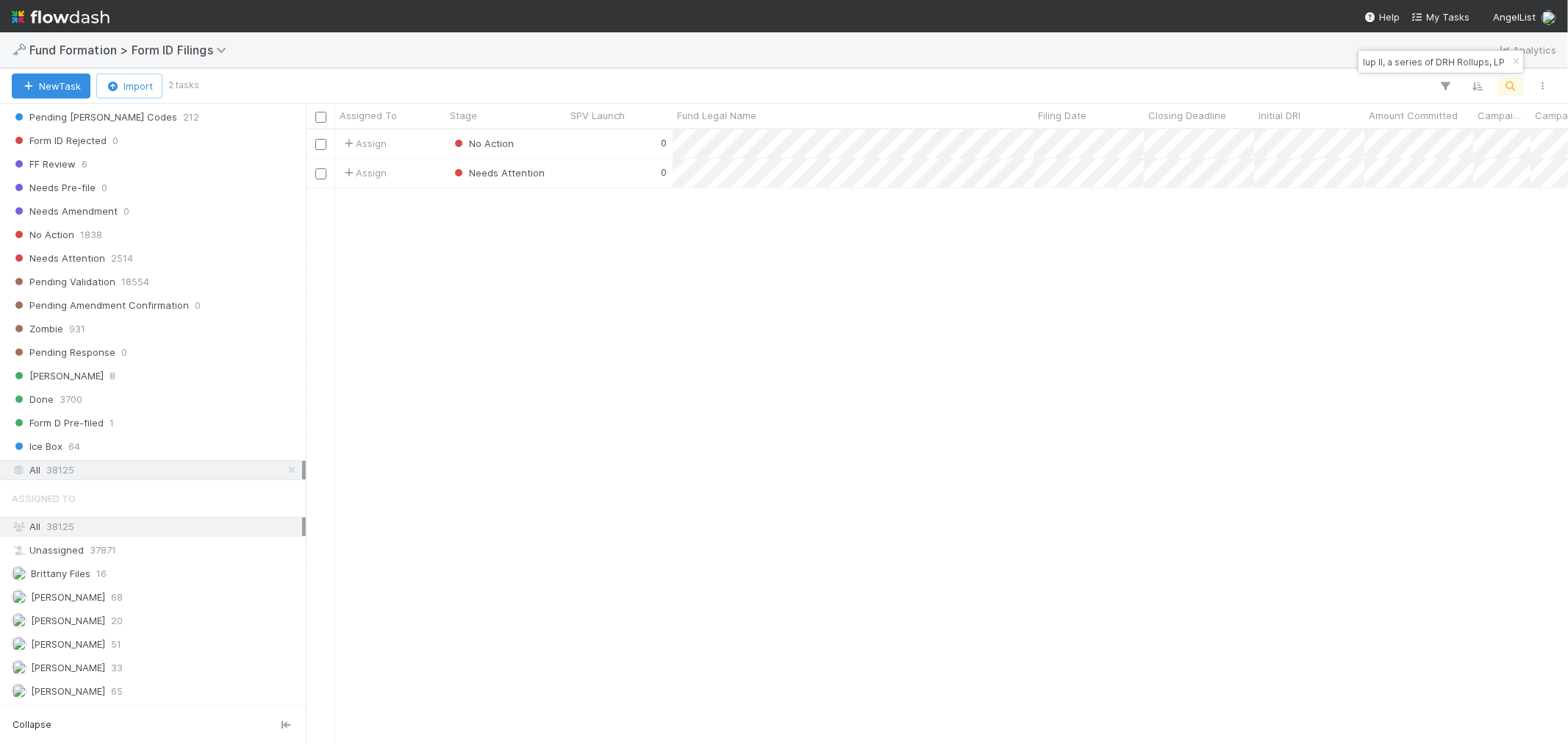
scroll to position [601, 1250]
type input "LI Rollup II, a series of DRH Rollups, LP"
click at [566, 181] on div "0" at bounding box center [620, 172] width 107 height 28
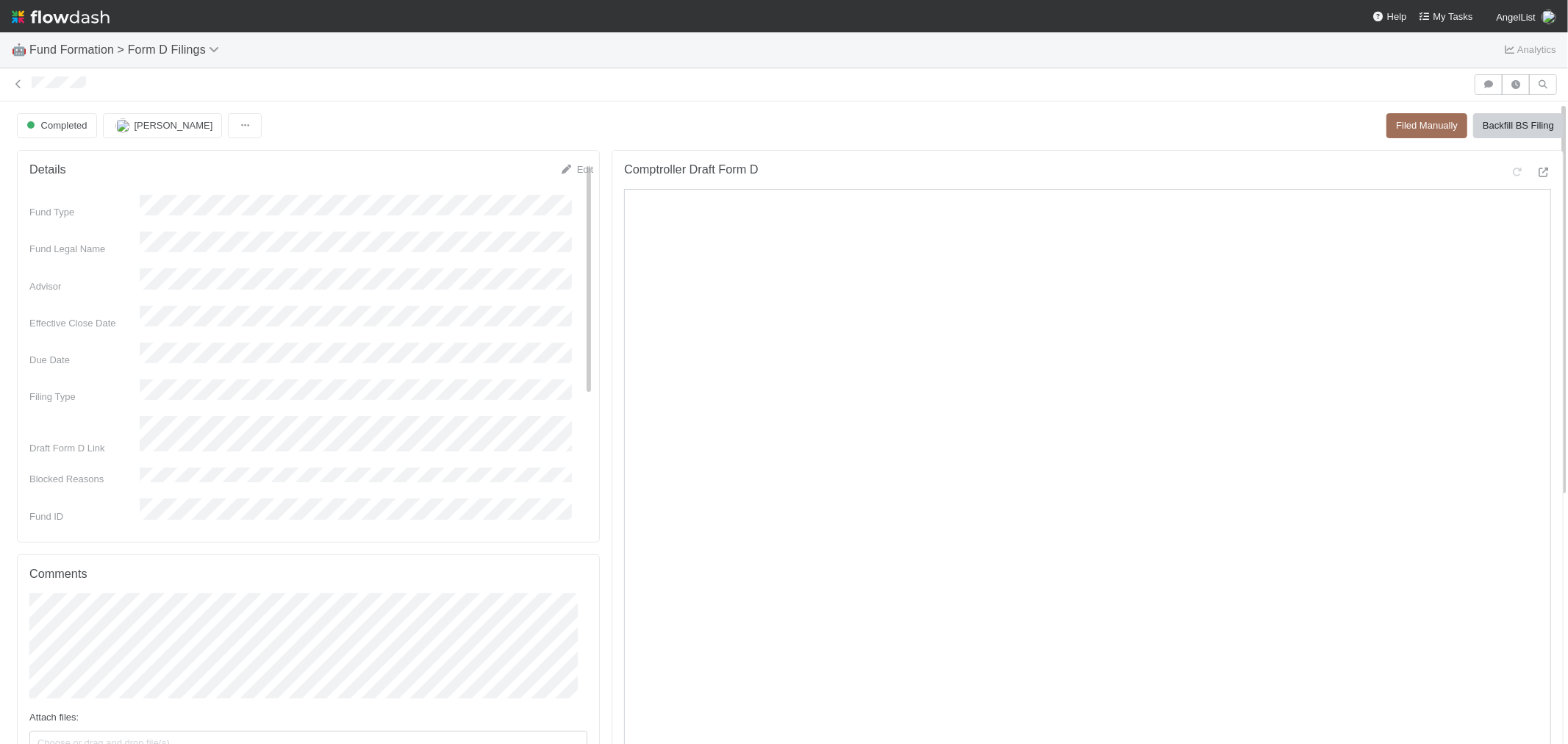
click at [76, 19] on img at bounding box center [60, 18] width 98 height 25
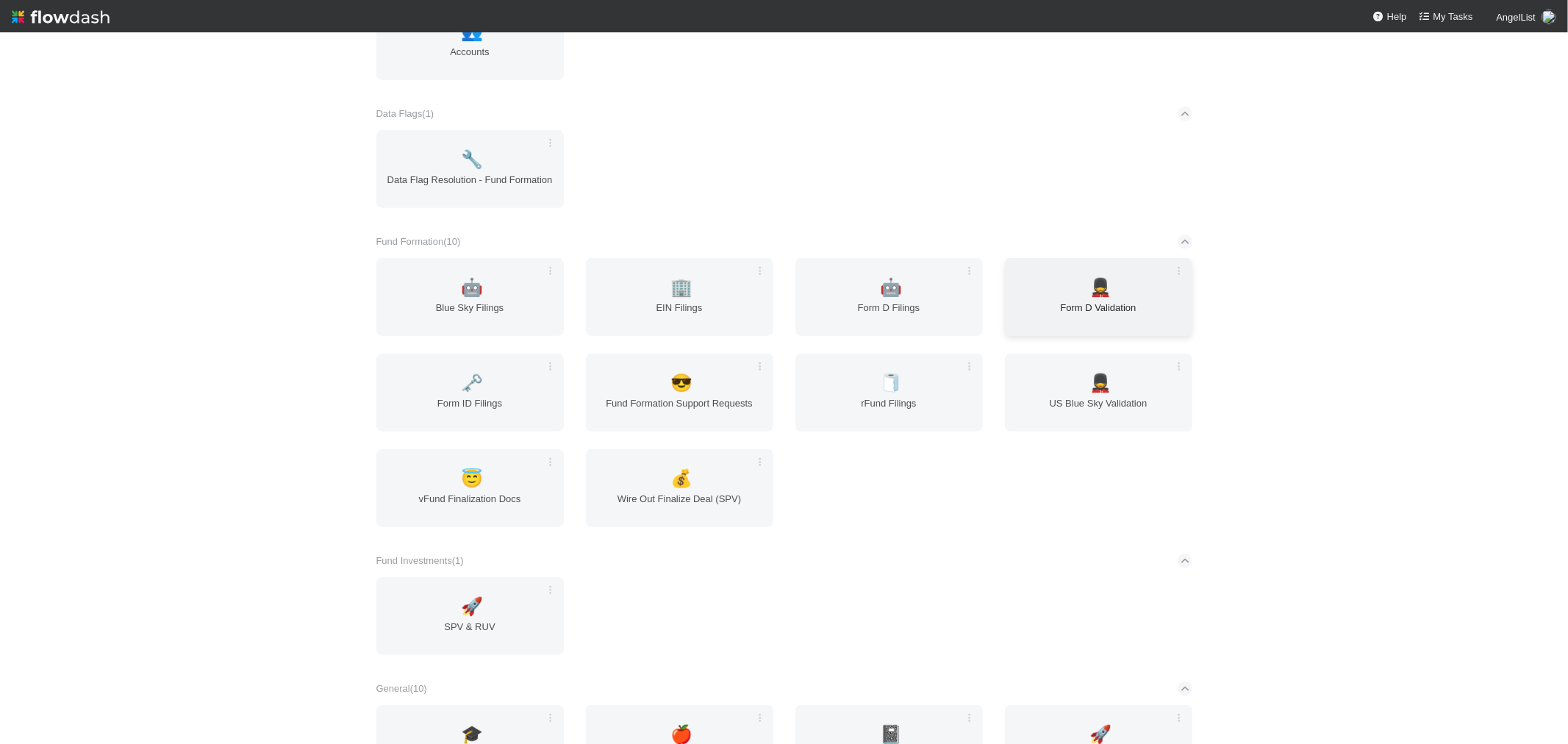
scroll to position [489, 0]
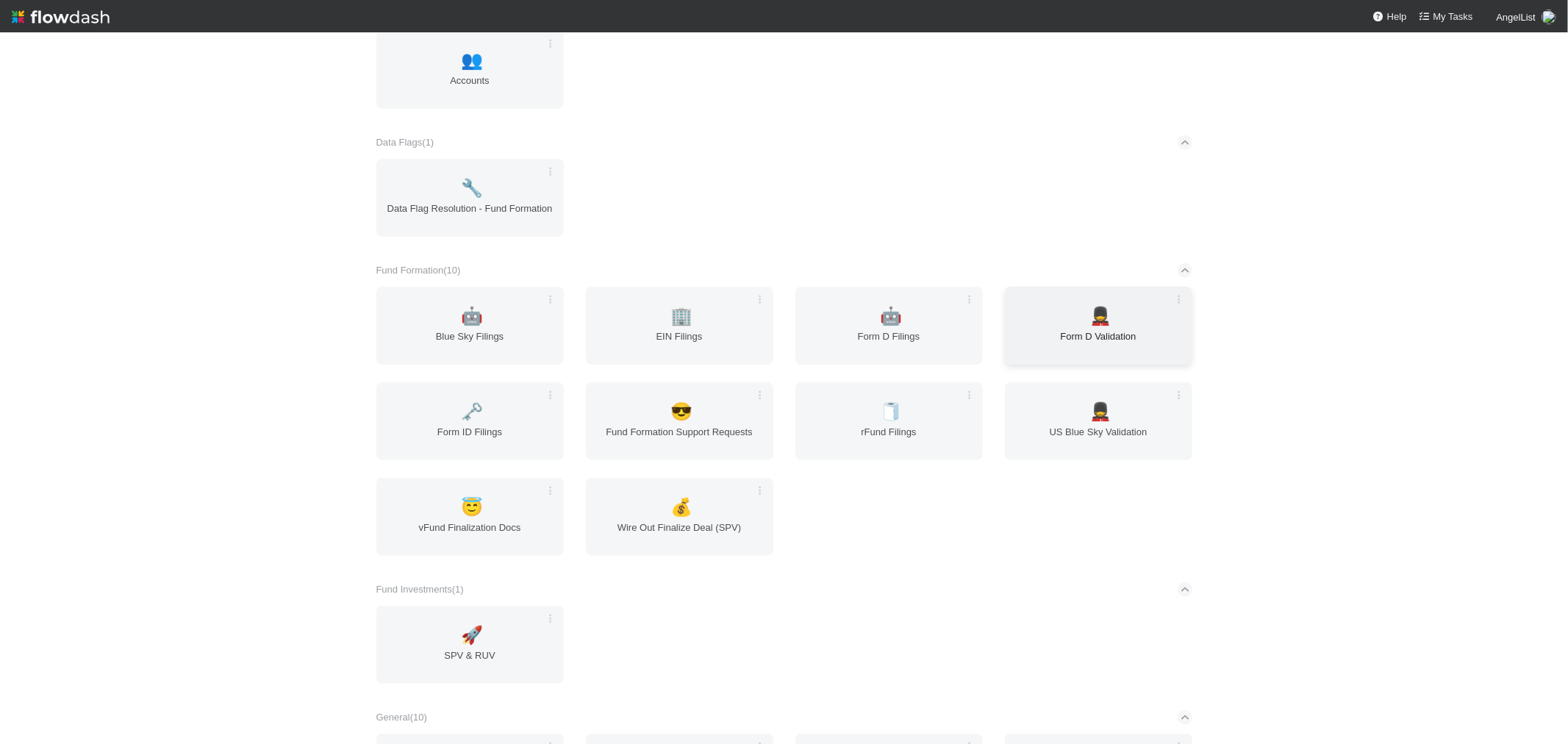
click at [1120, 319] on div "💂 Form D Validation" at bounding box center [1098, 326] width 188 height 78
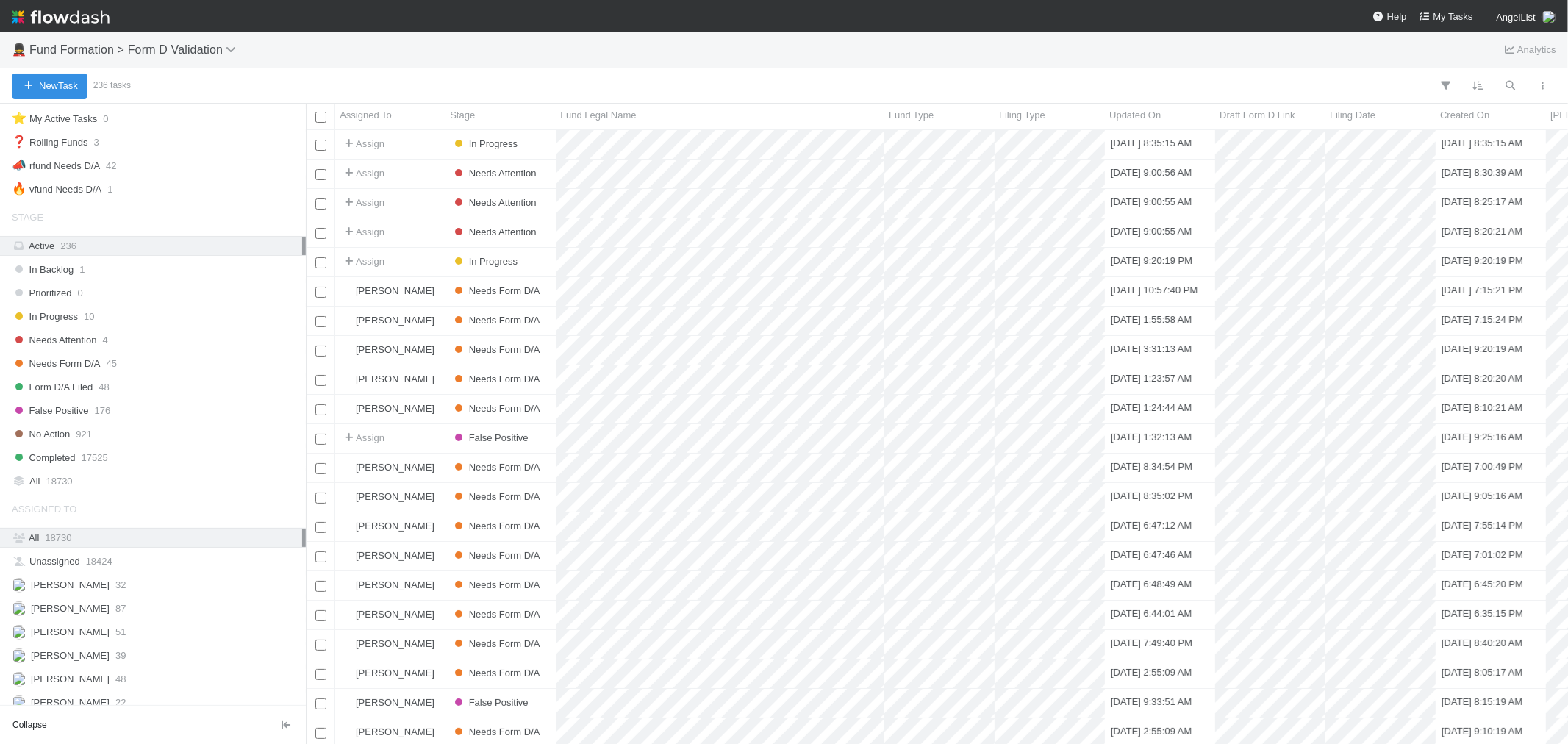
scroll to position [47, 0]
click at [116, 673] on span "48" at bounding box center [121, 667] width 11 height 18
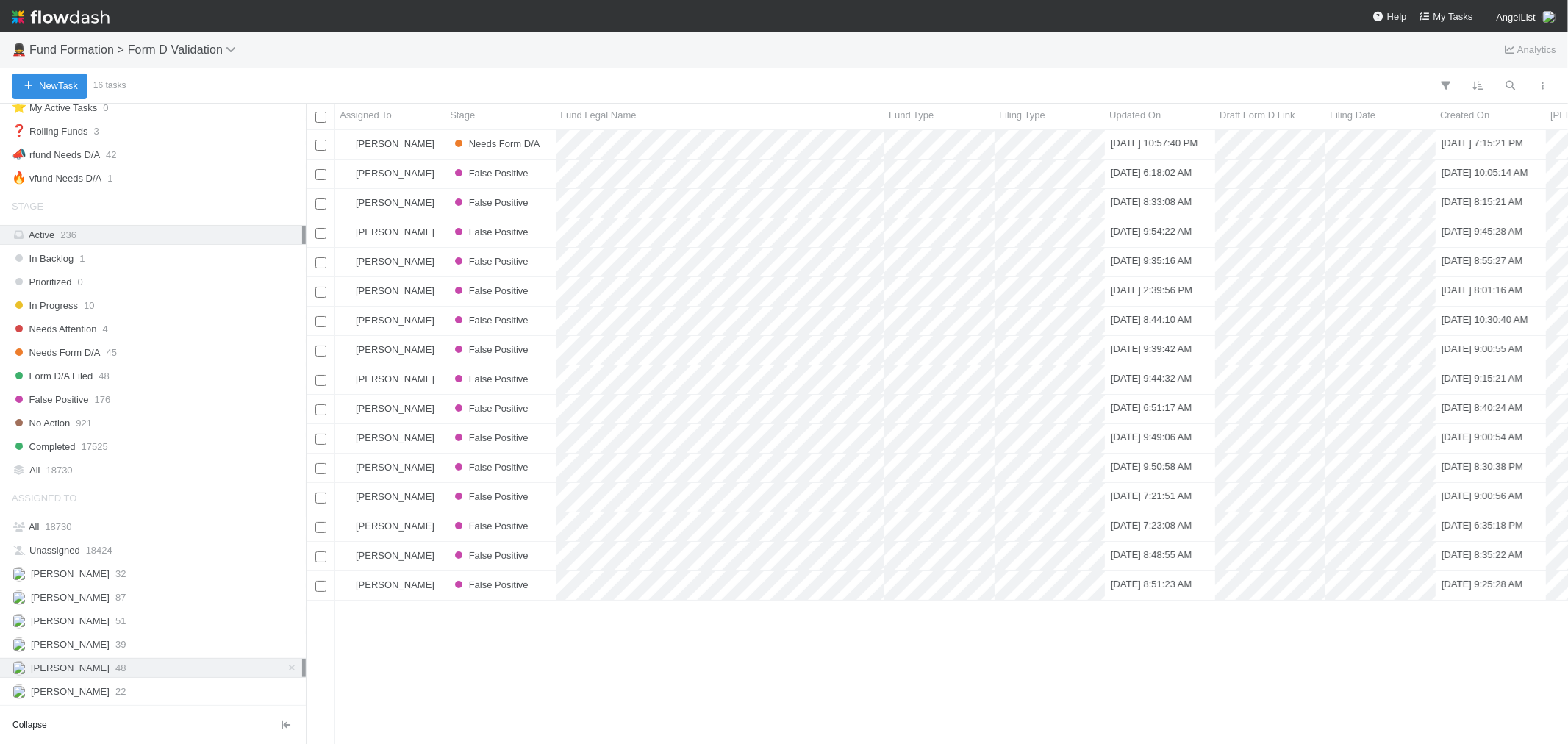
scroll to position [601, 1250]
click at [59, 347] on span "Needs Form D/A" at bounding box center [55, 352] width 89 height 18
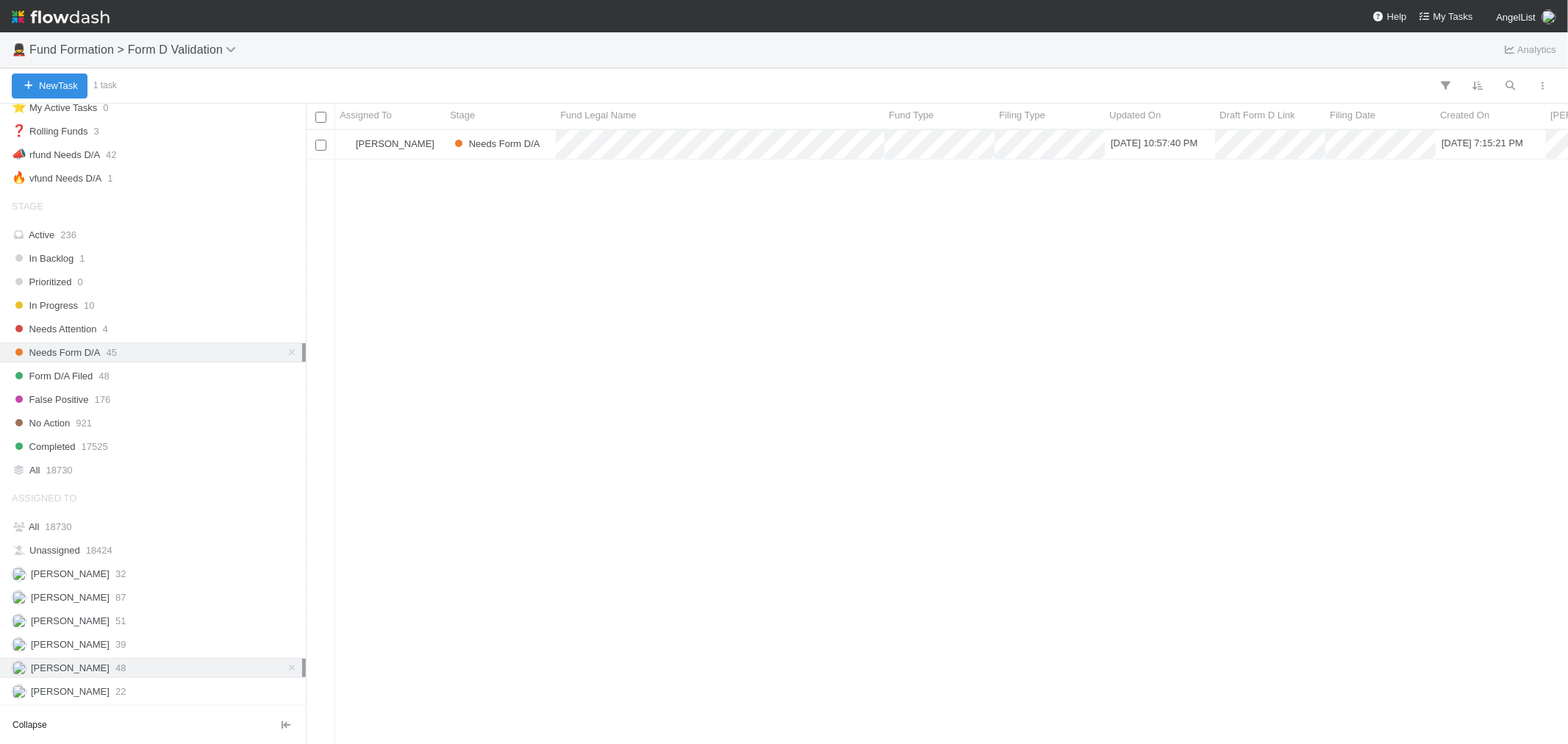
scroll to position [601, 1250]
click at [434, 149] on div "[PERSON_NAME]" at bounding box center [390, 144] width 110 height 28
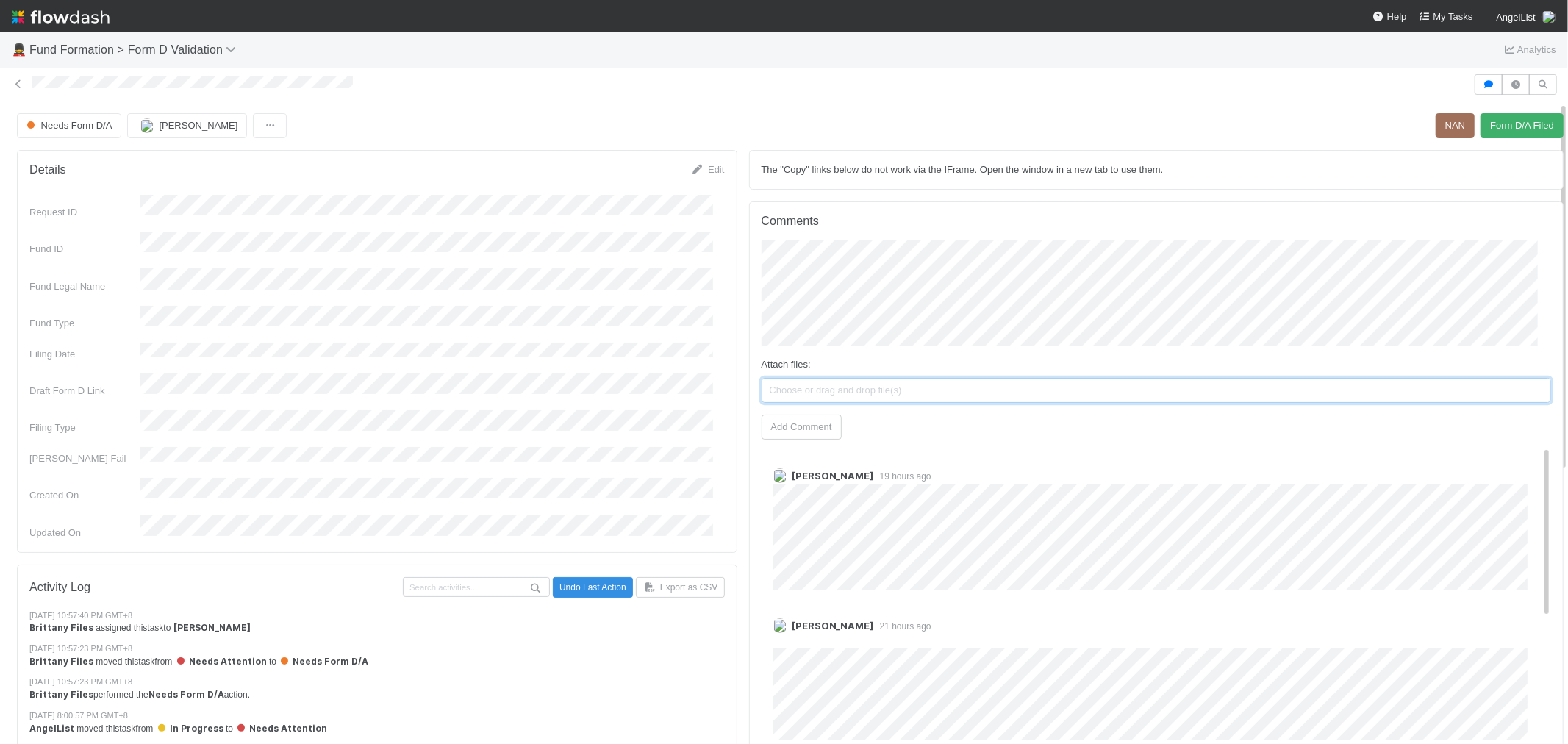
click at [966, 379] on span "Choose or drag and drop file(s)" at bounding box center [1157, 390] width 788 height 23
click at [812, 429] on button "Add Comment" at bounding box center [802, 427] width 80 height 25
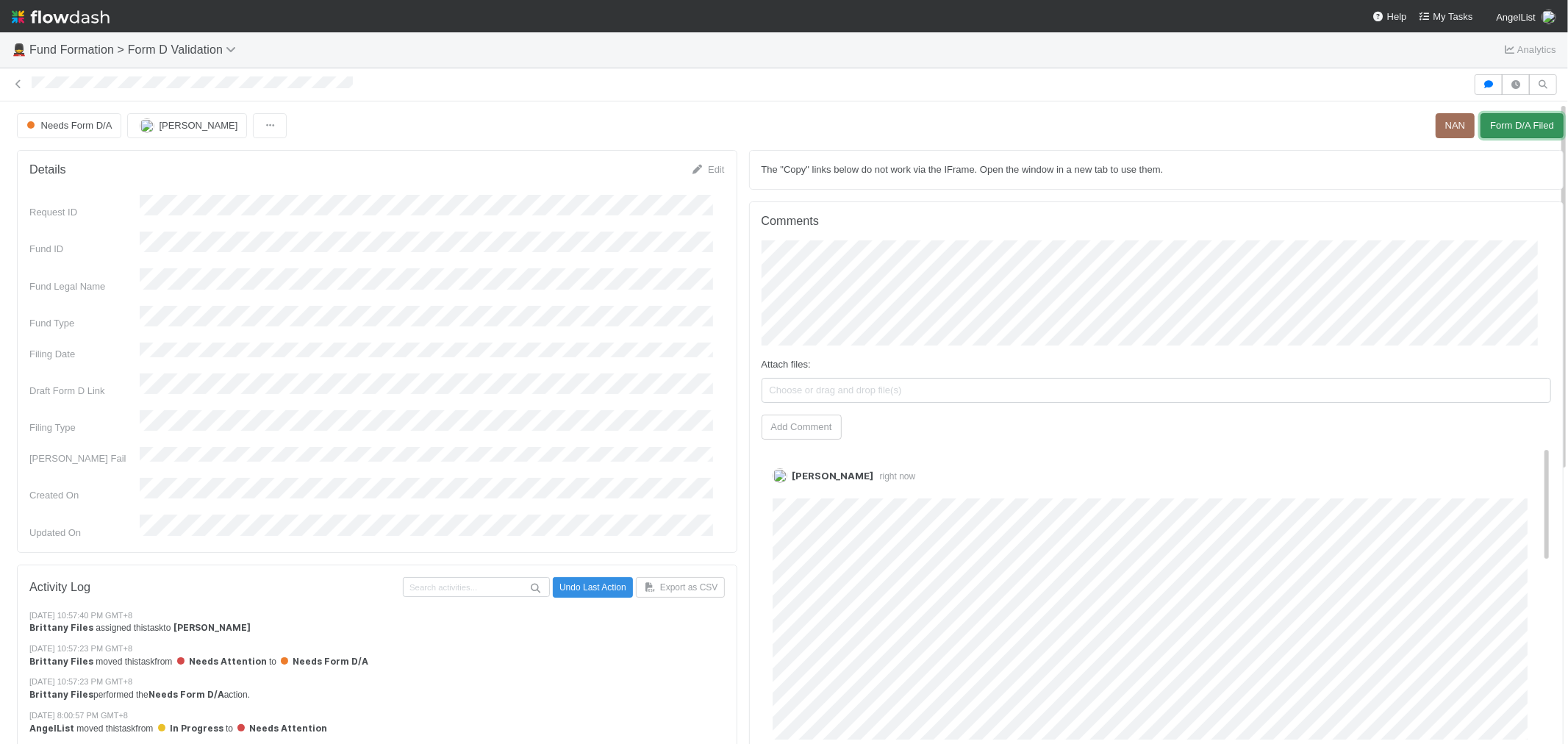
click at [1503, 130] on button "Form D/A Filed" at bounding box center [1521, 125] width 83 height 25
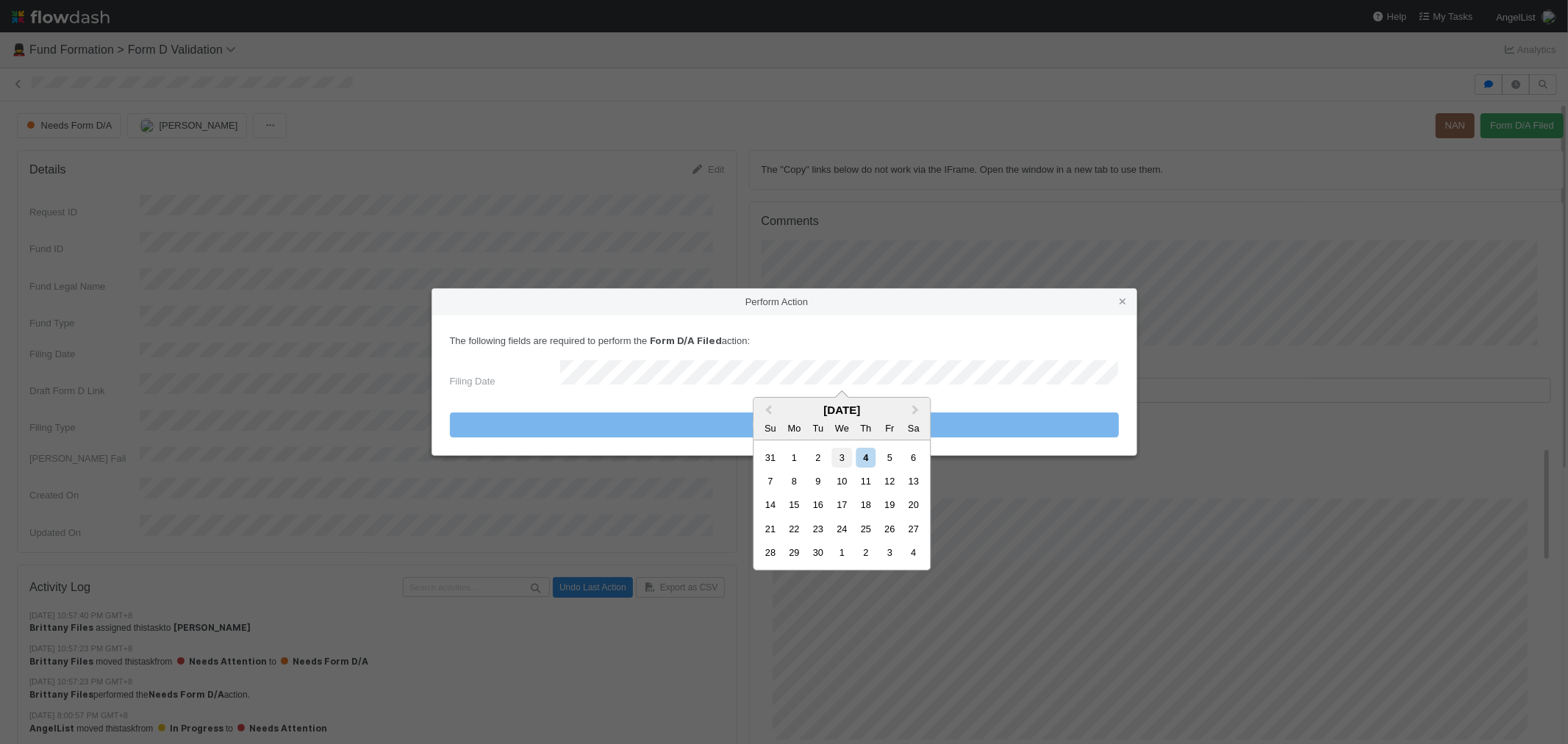
drag, startPoint x: 842, startPoint y: 460, endPoint x: 752, endPoint y: 454, distance: 90.2
click at [840, 460] on div "3" at bounding box center [842, 457] width 19 height 19
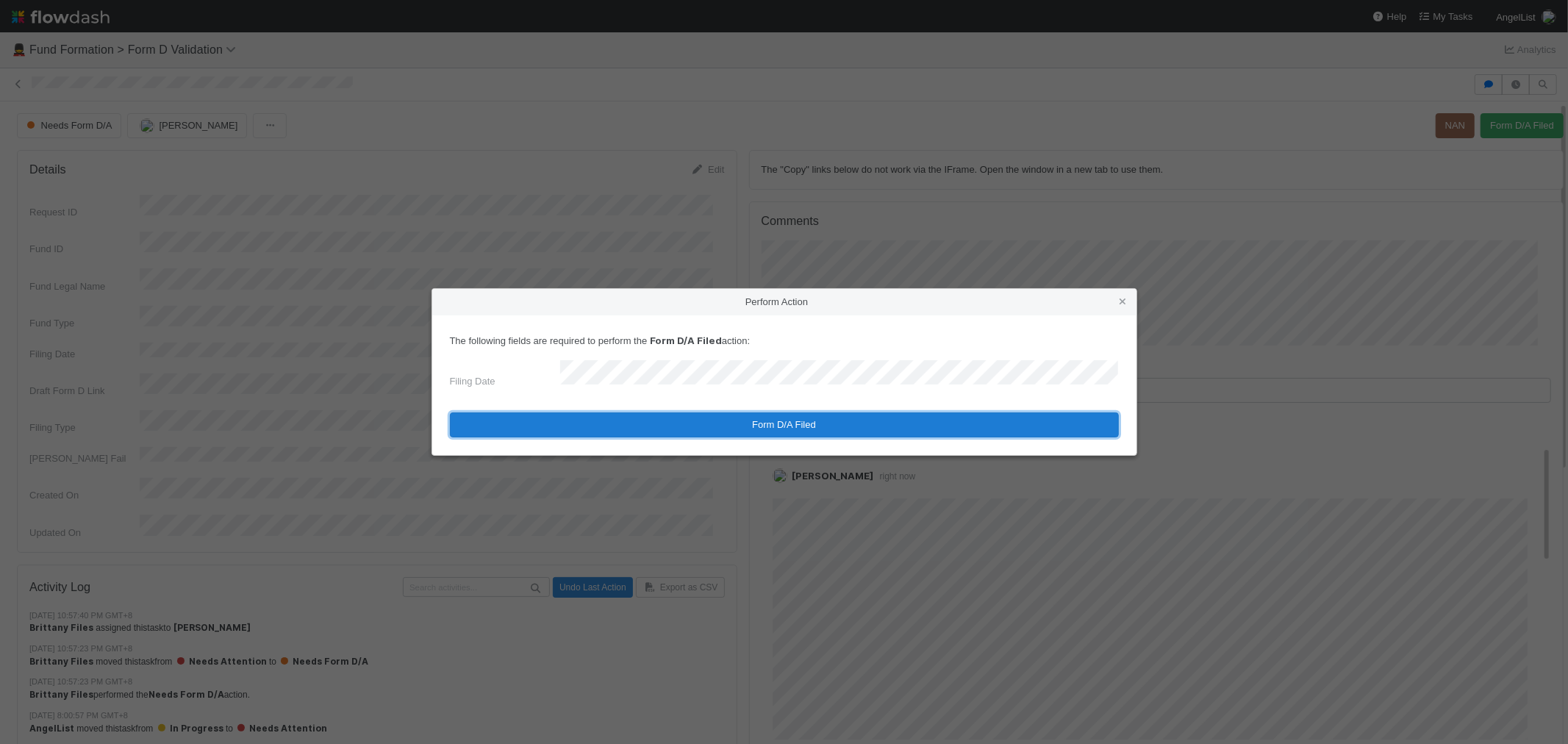
click at [689, 422] on button "Form D/A Filed" at bounding box center [785, 425] width 669 height 25
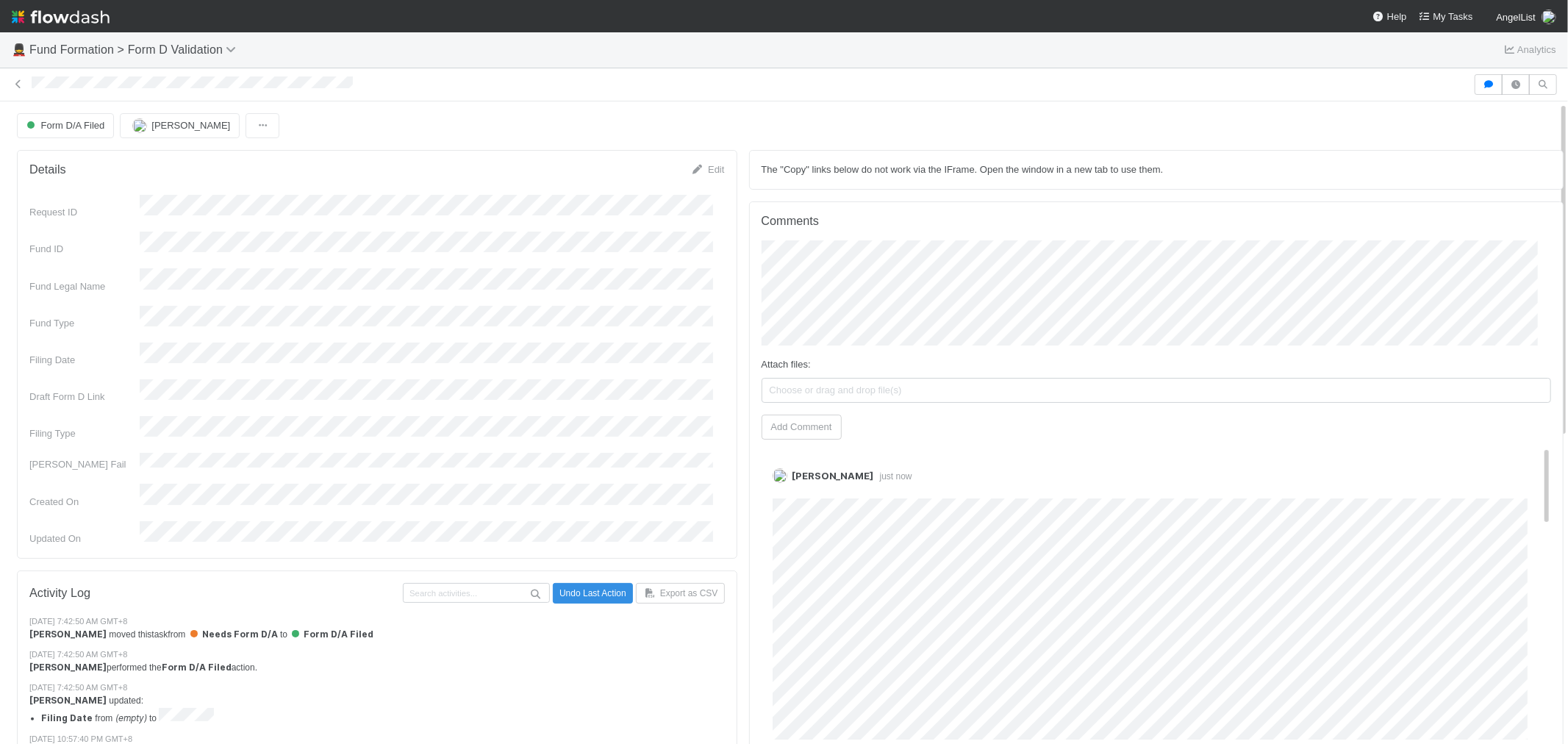
click at [67, 13] on img at bounding box center [60, 18] width 98 height 25
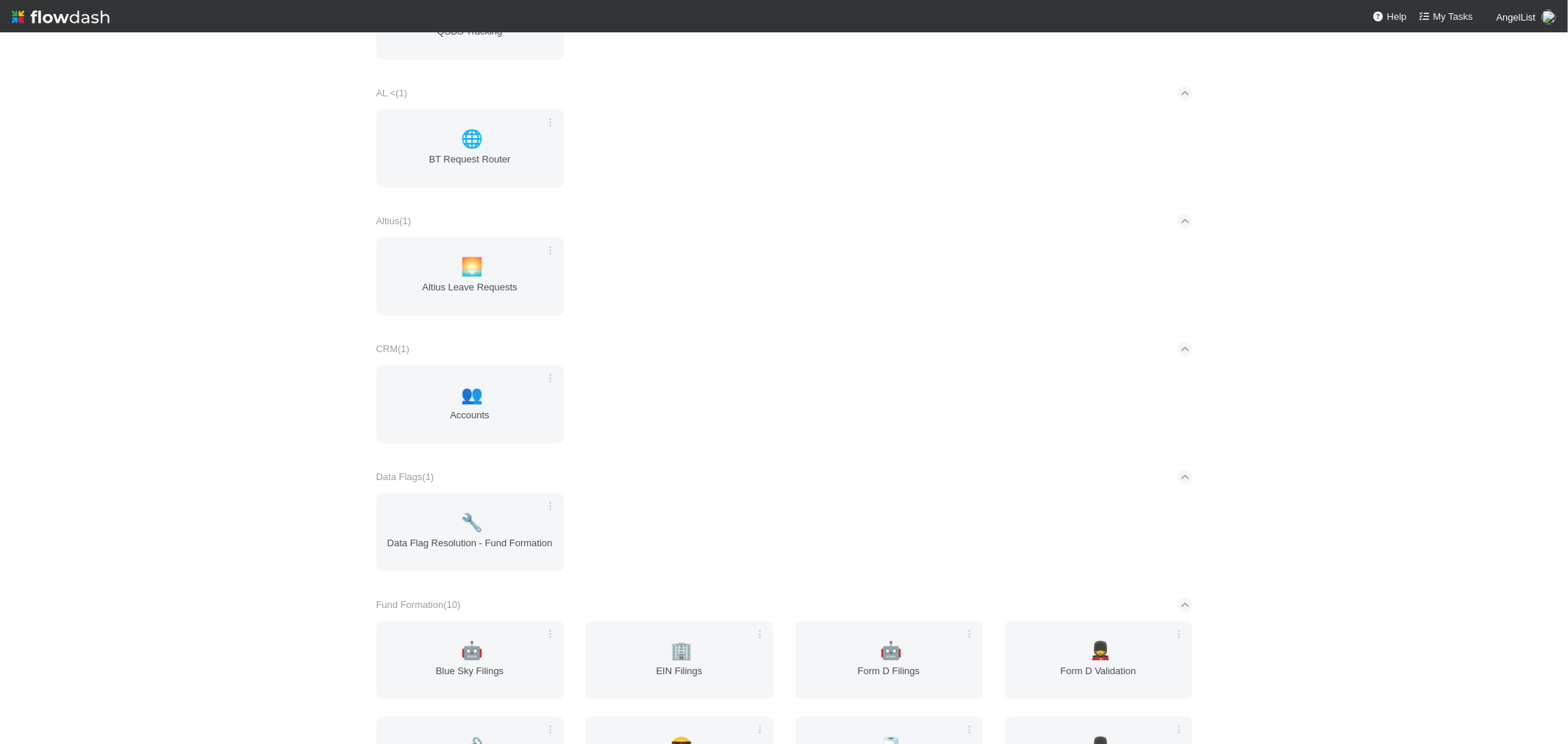
scroll to position [327, 0]
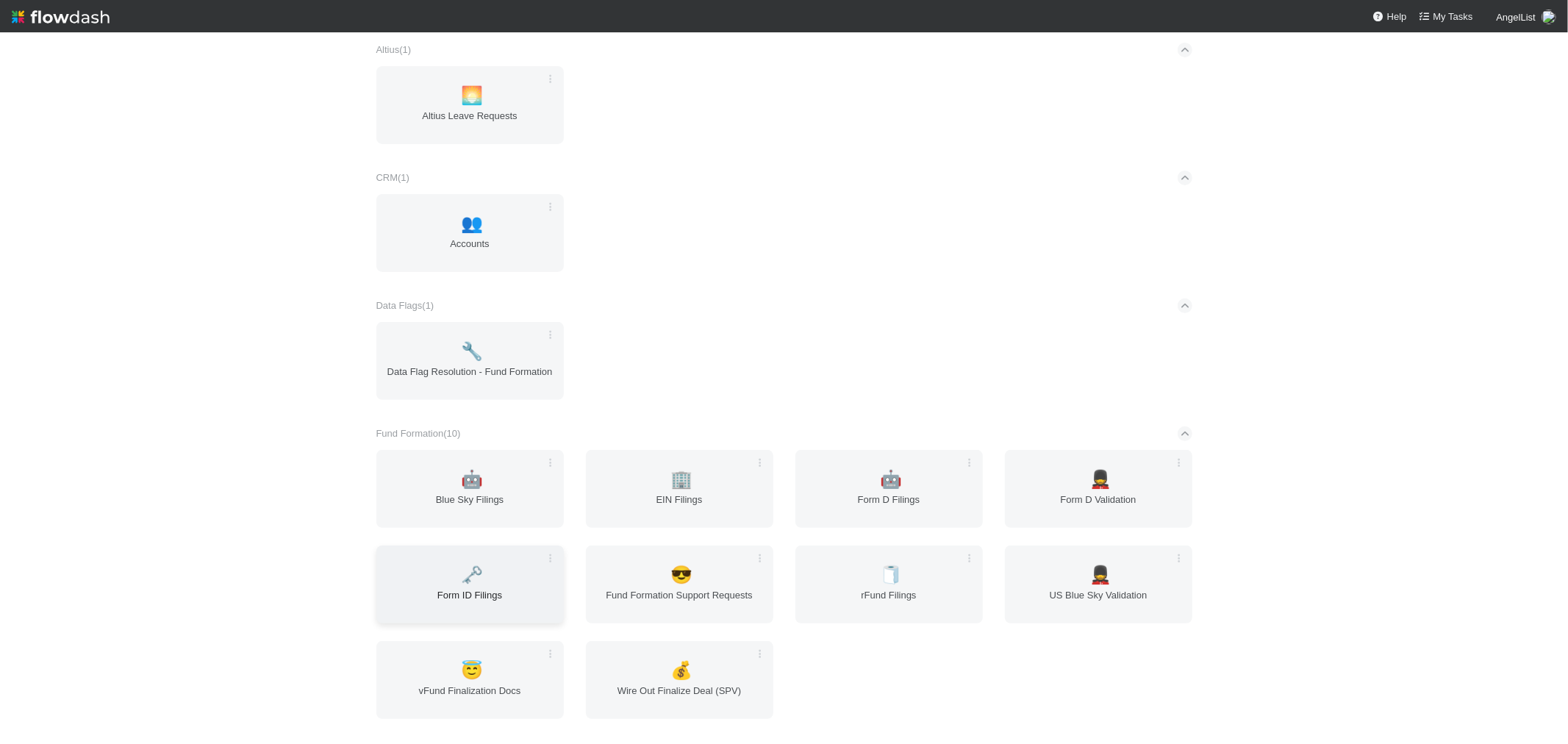
click at [437, 563] on div "🗝️ Form ID Filings" at bounding box center [470, 585] width 188 height 78
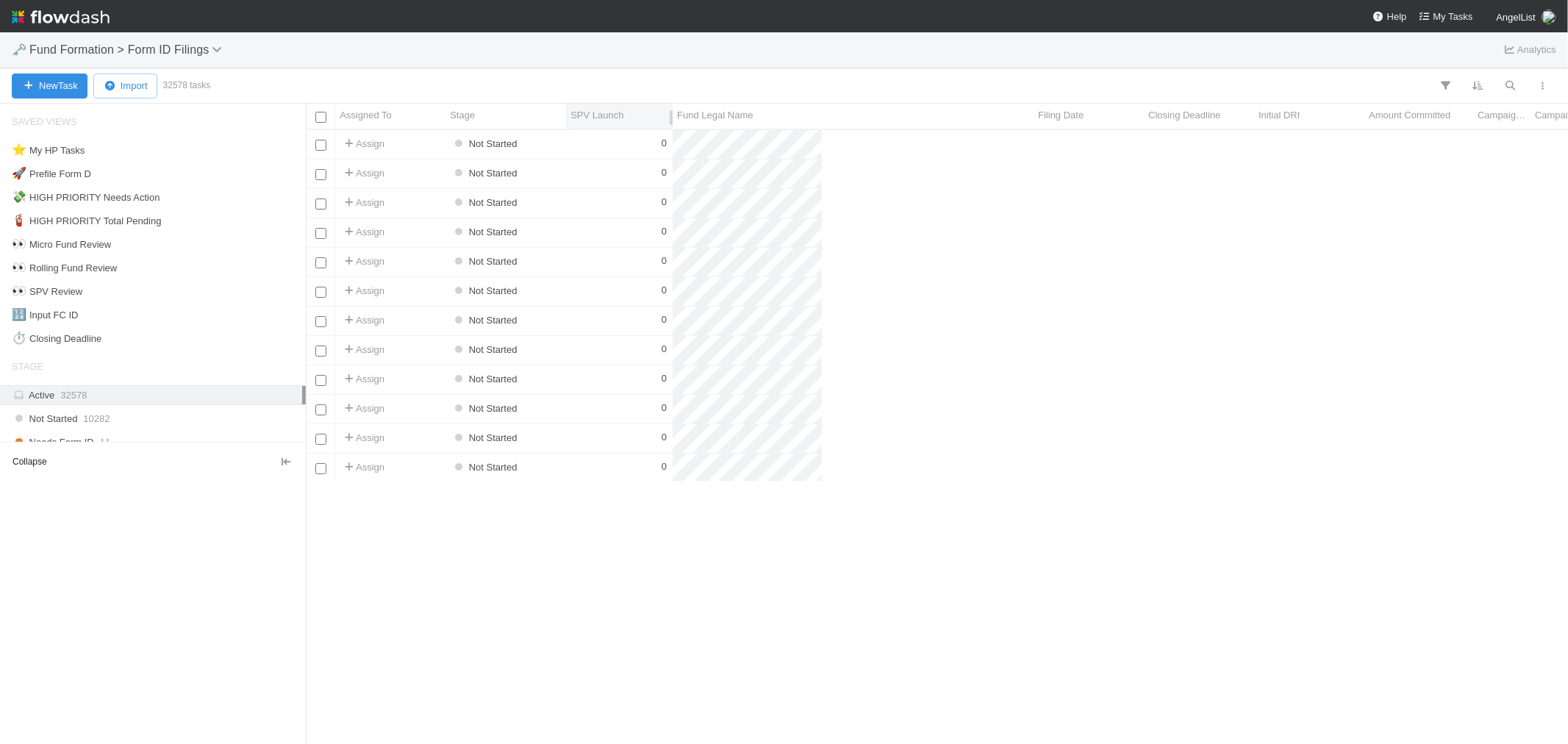
scroll to position [601, 1250]
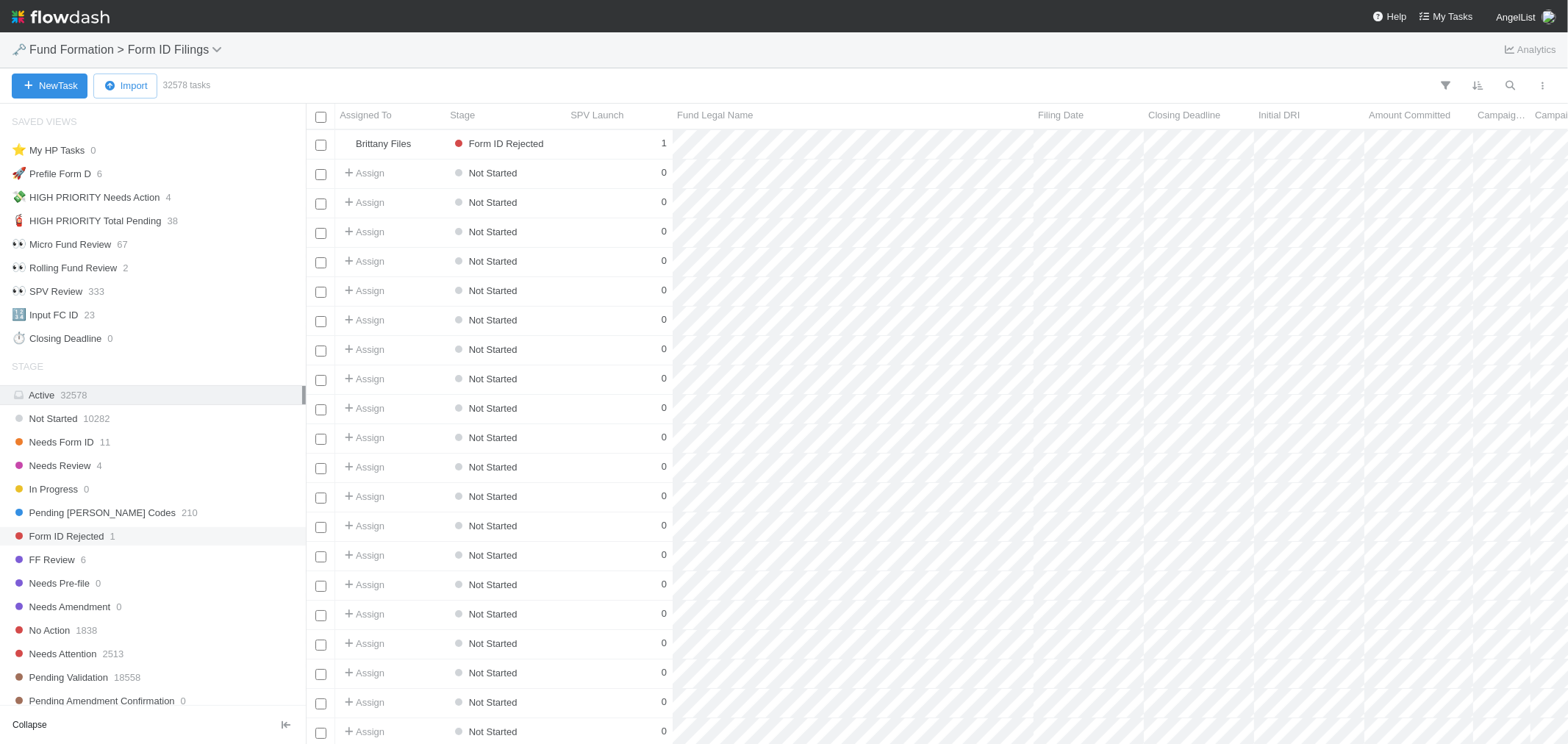
click at [116, 530] on div "Form ID Rejected 1" at bounding box center [157, 536] width 291 height 18
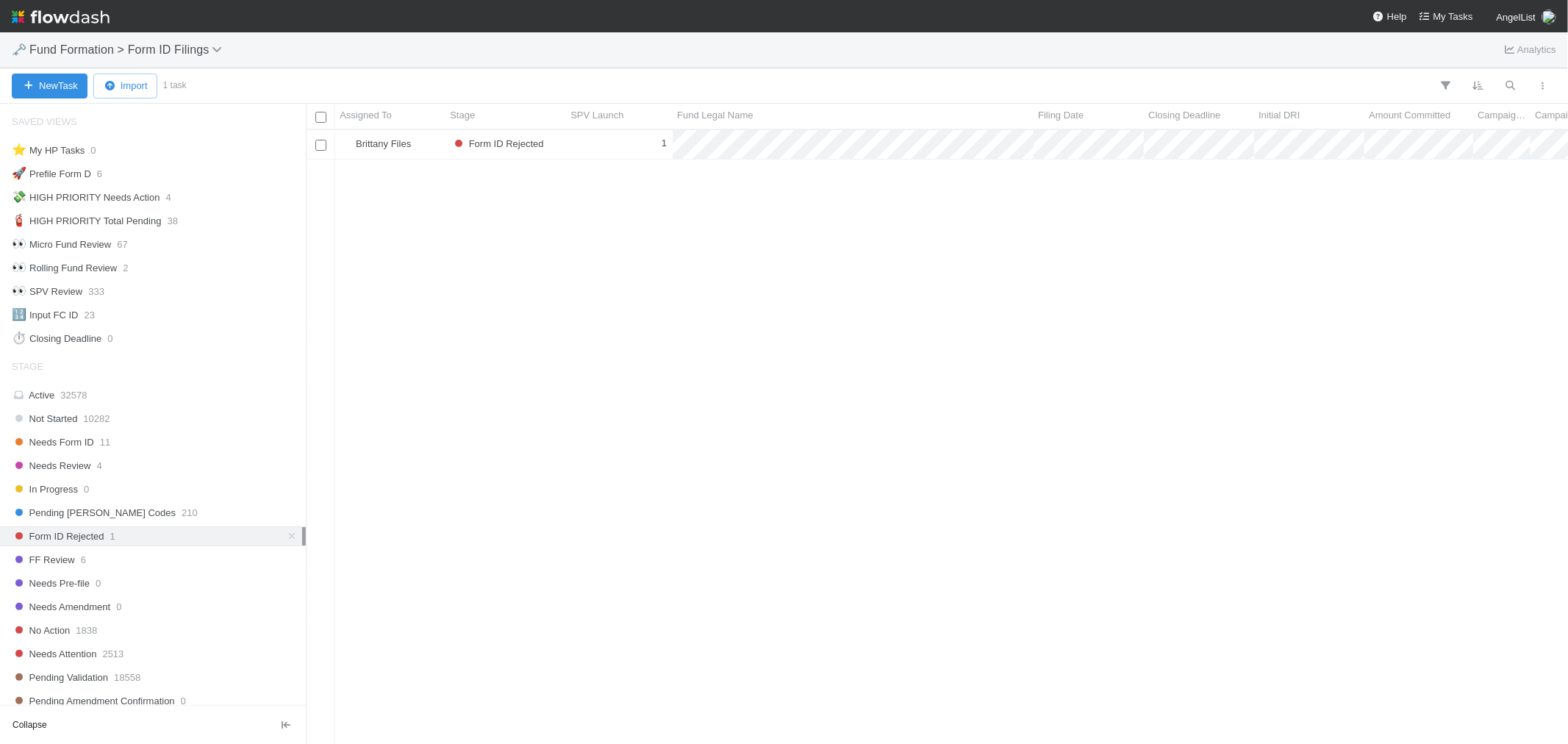
scroll to position [601, 1250]
click at [633, 137] on div "1" at bounding box center [620, 144] width 107 height 28
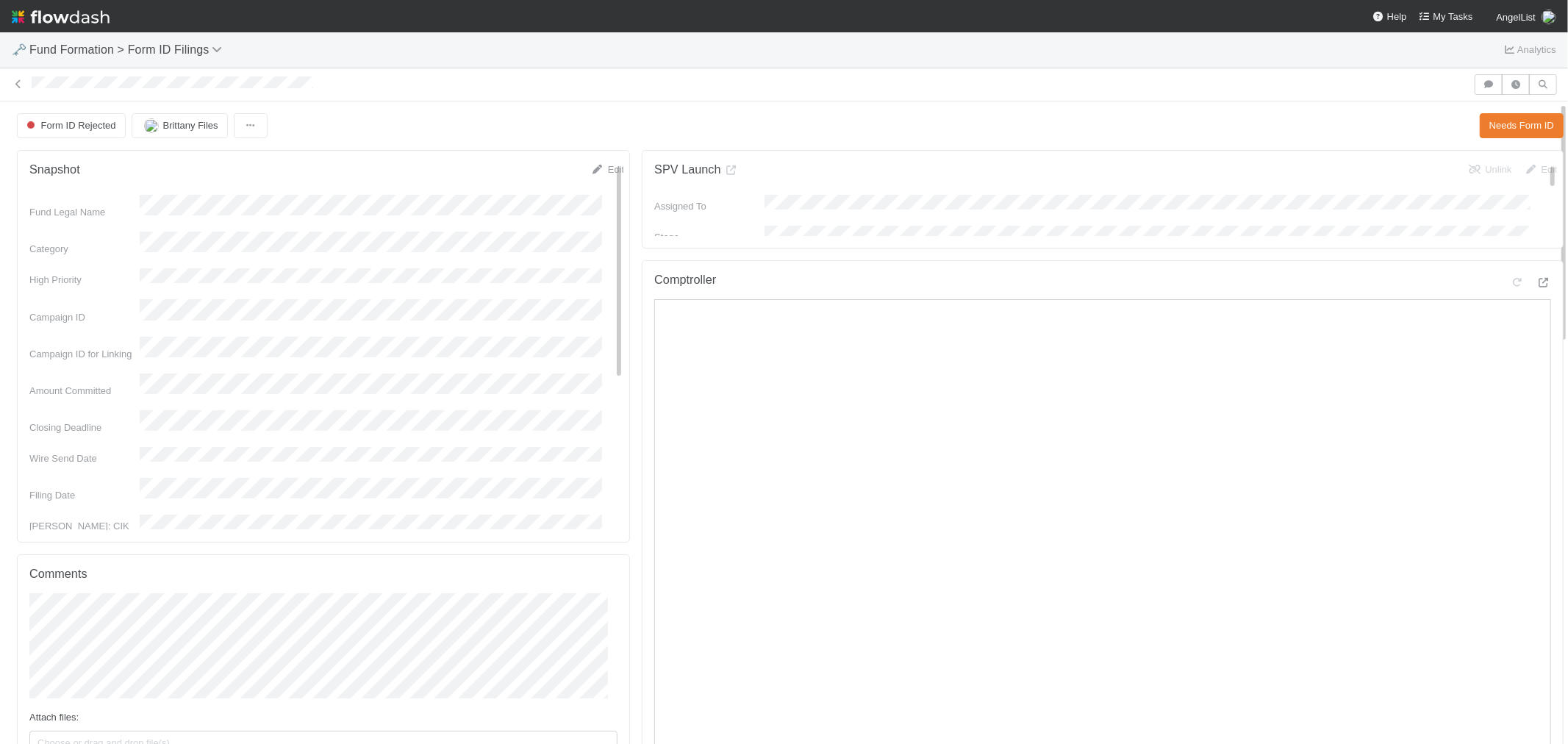
click at [71, 19] on img at bounding box center [60, 18] width 98 height 25
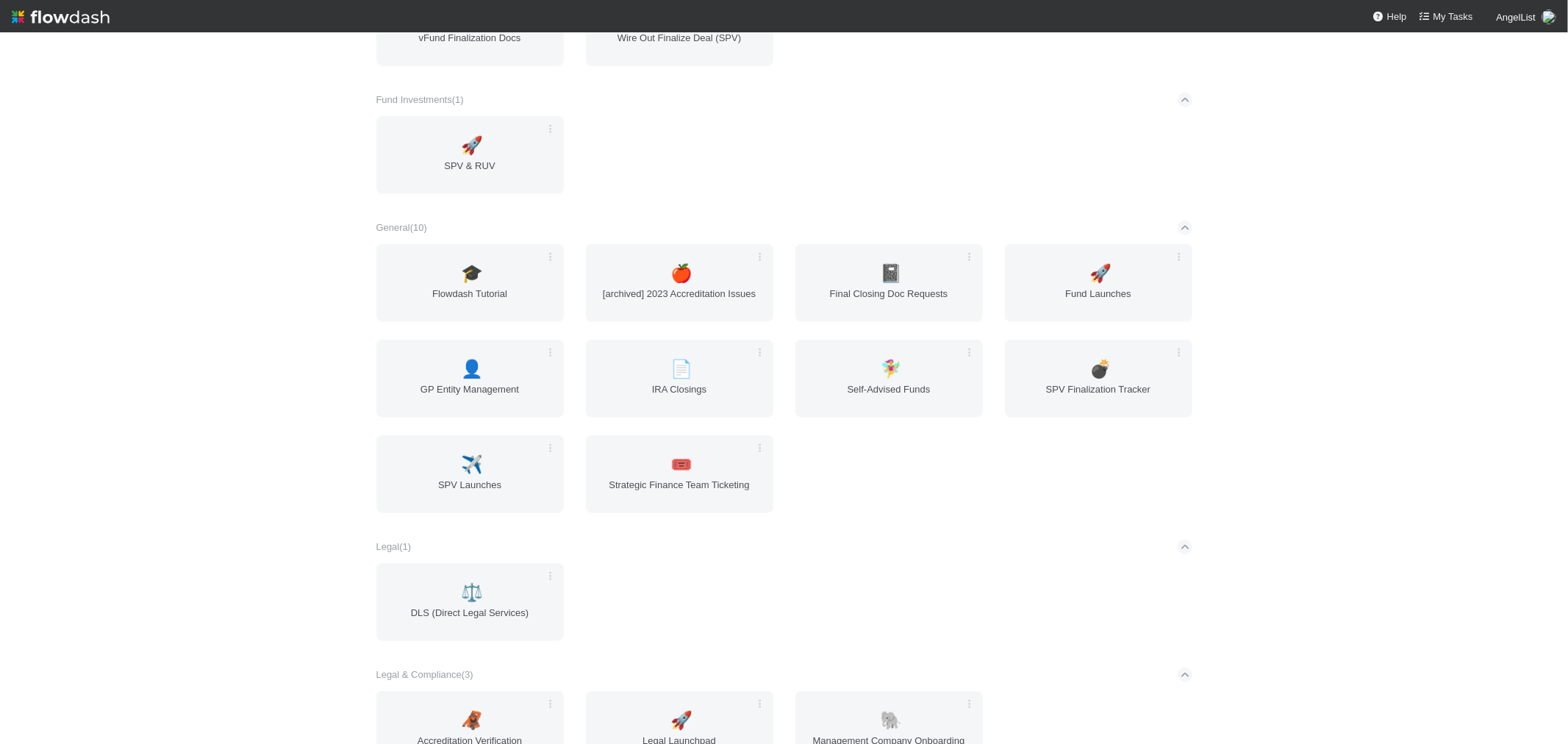
scroll to position [980, 0]
click at [1108, 384] on span "SPV Finalization Tracker" at bounding box center [1098, 396] width 176 height 29
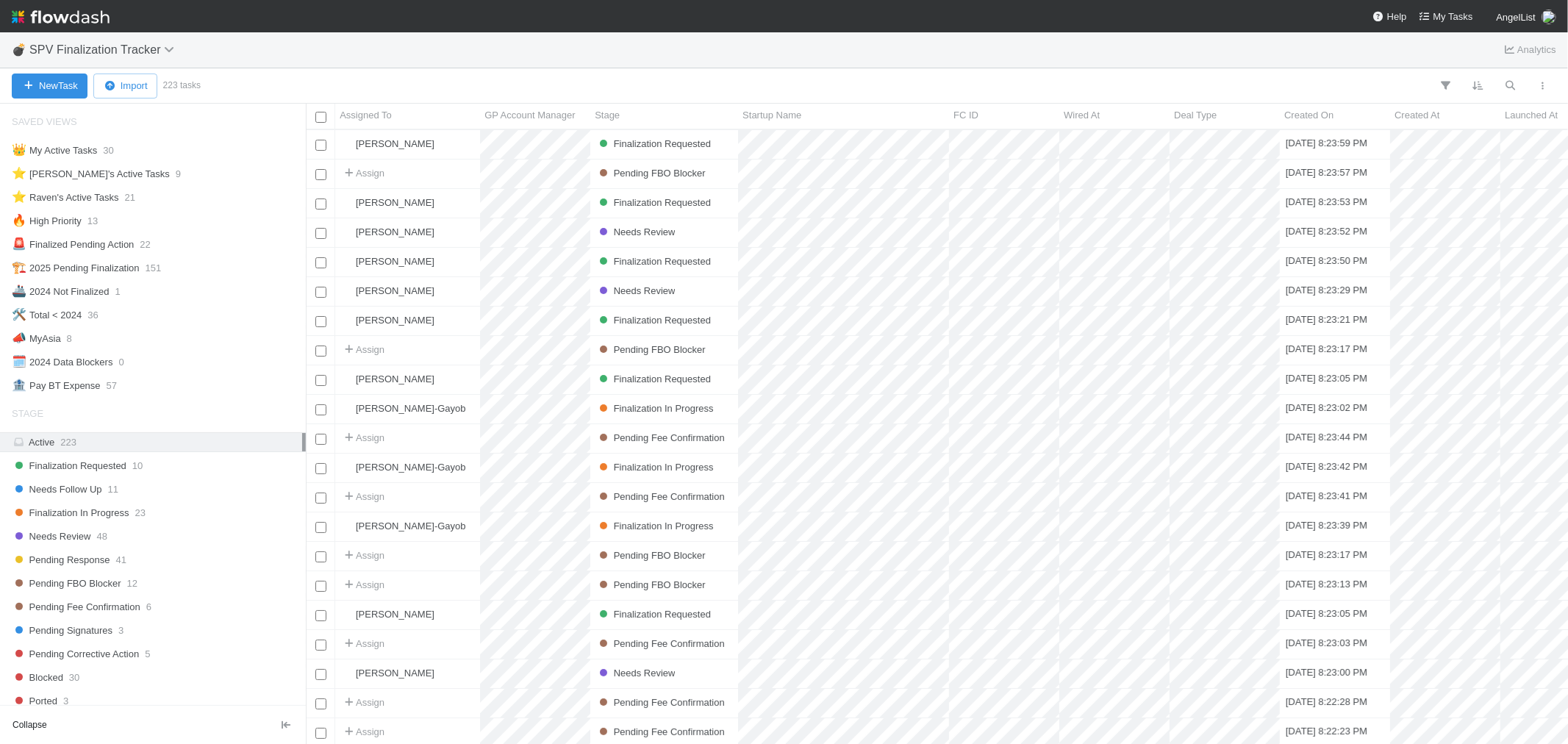
scroll to position [12, 12]
click at [158, 197] on div "⭐ Raven's Active Tasks 21" at bounding box center [157, 197] width 291 height 18
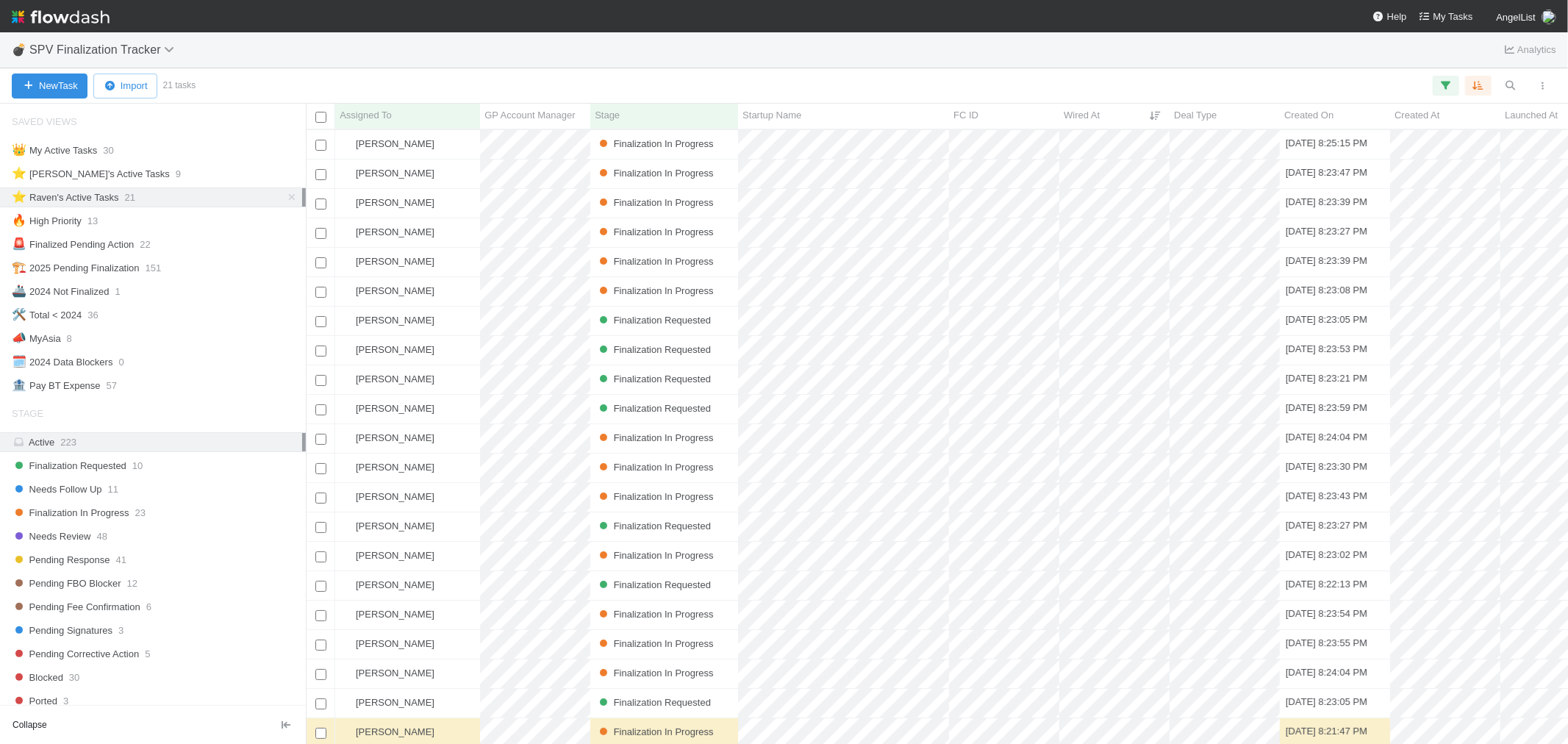
scroll to position [16, 0]
click at [180, 175] on div "⭐ Loraine's Active Tasks 9" at bounding box center [157, 173] width 291 height 18
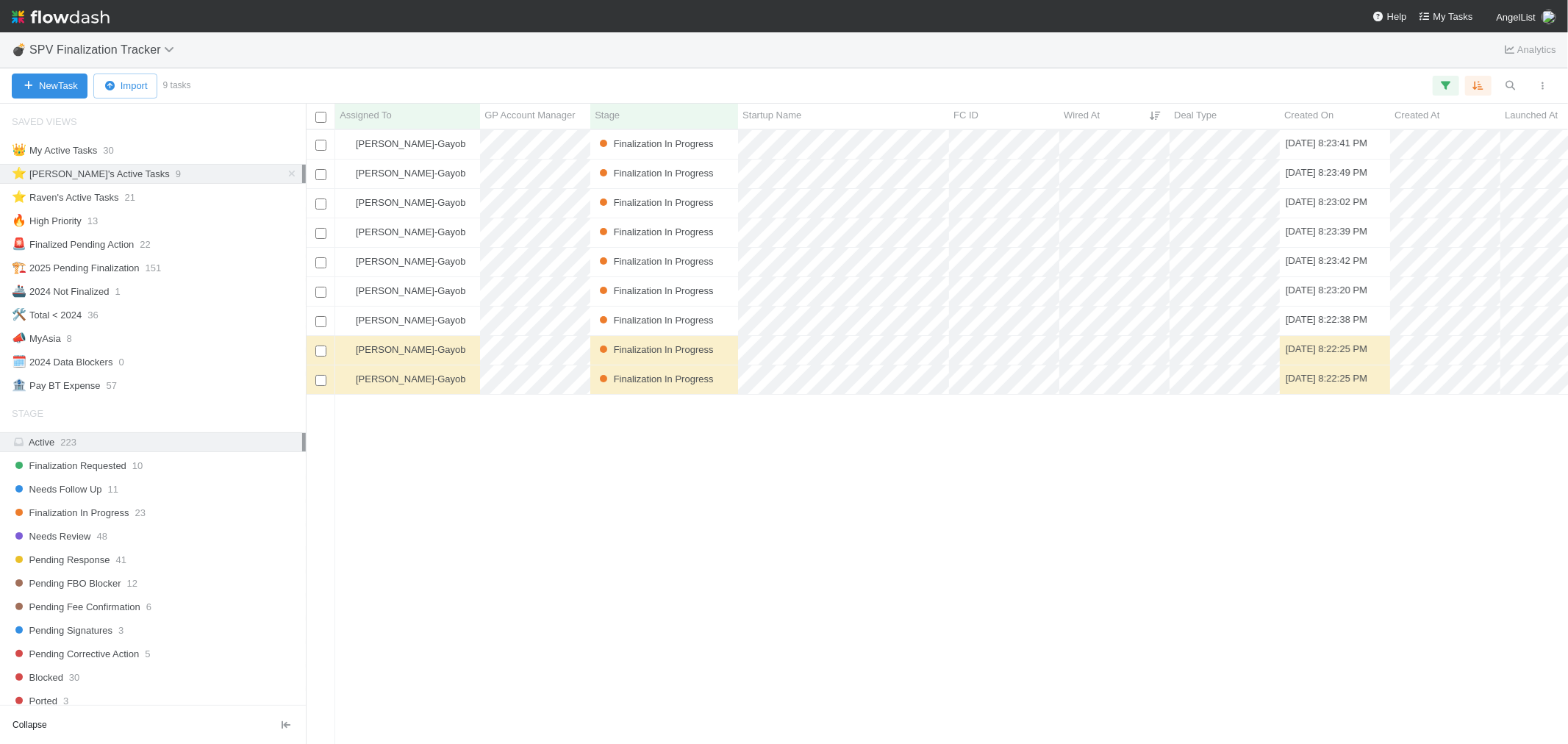
scroll to position [601, 1250]
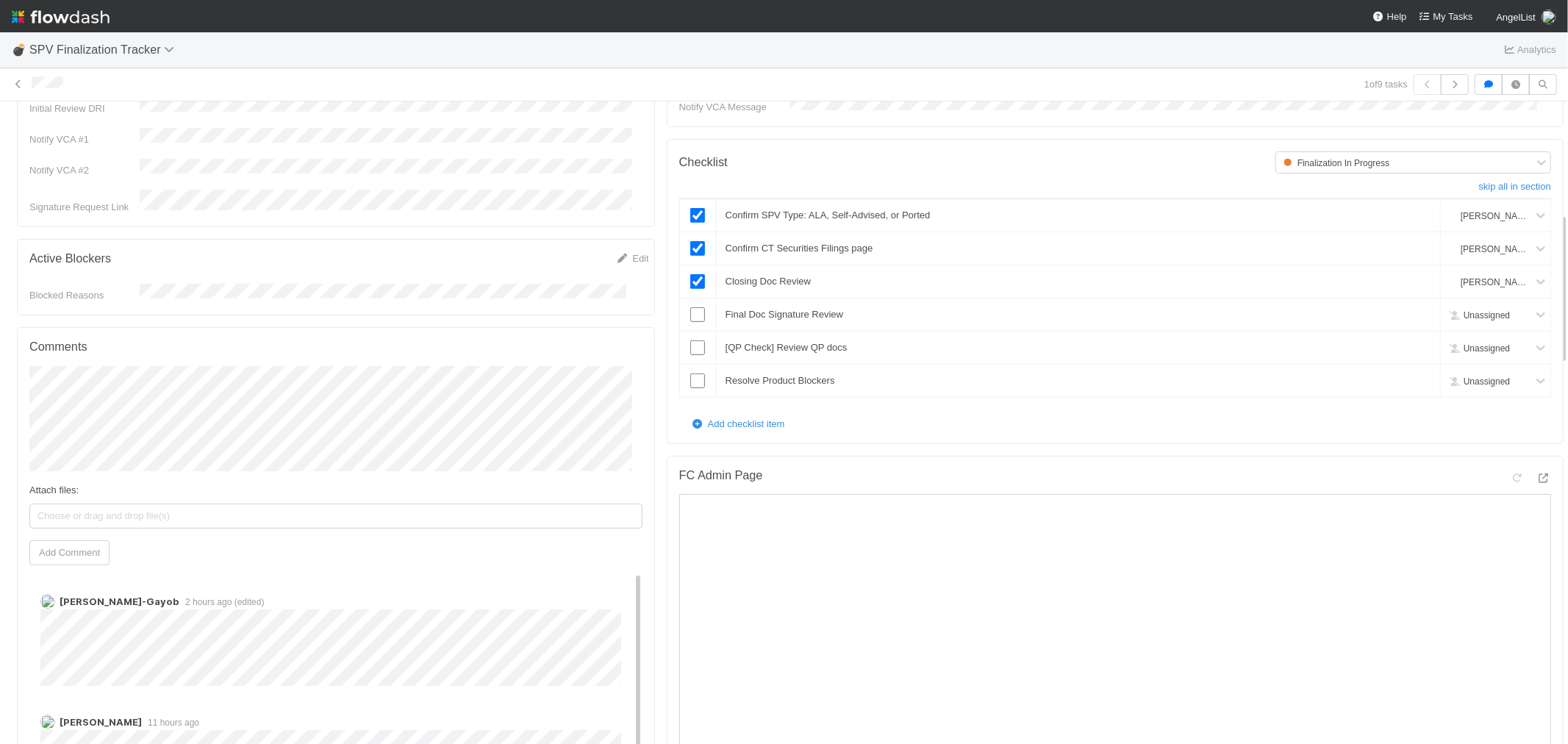
scroll to position [489, 0]
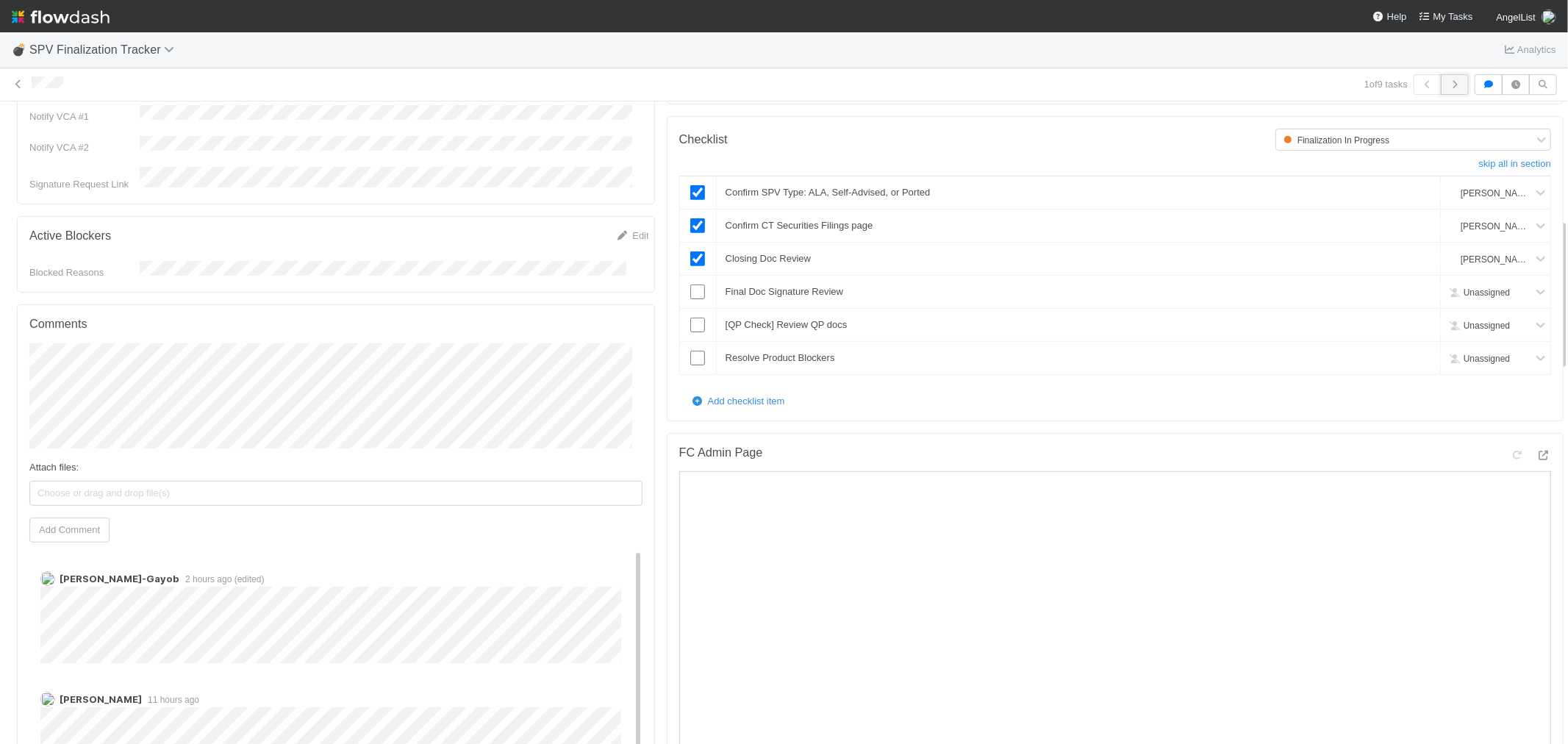
click at [1447, 84] on icon "button" at bounding box center [1454, 84] width 15 height 9
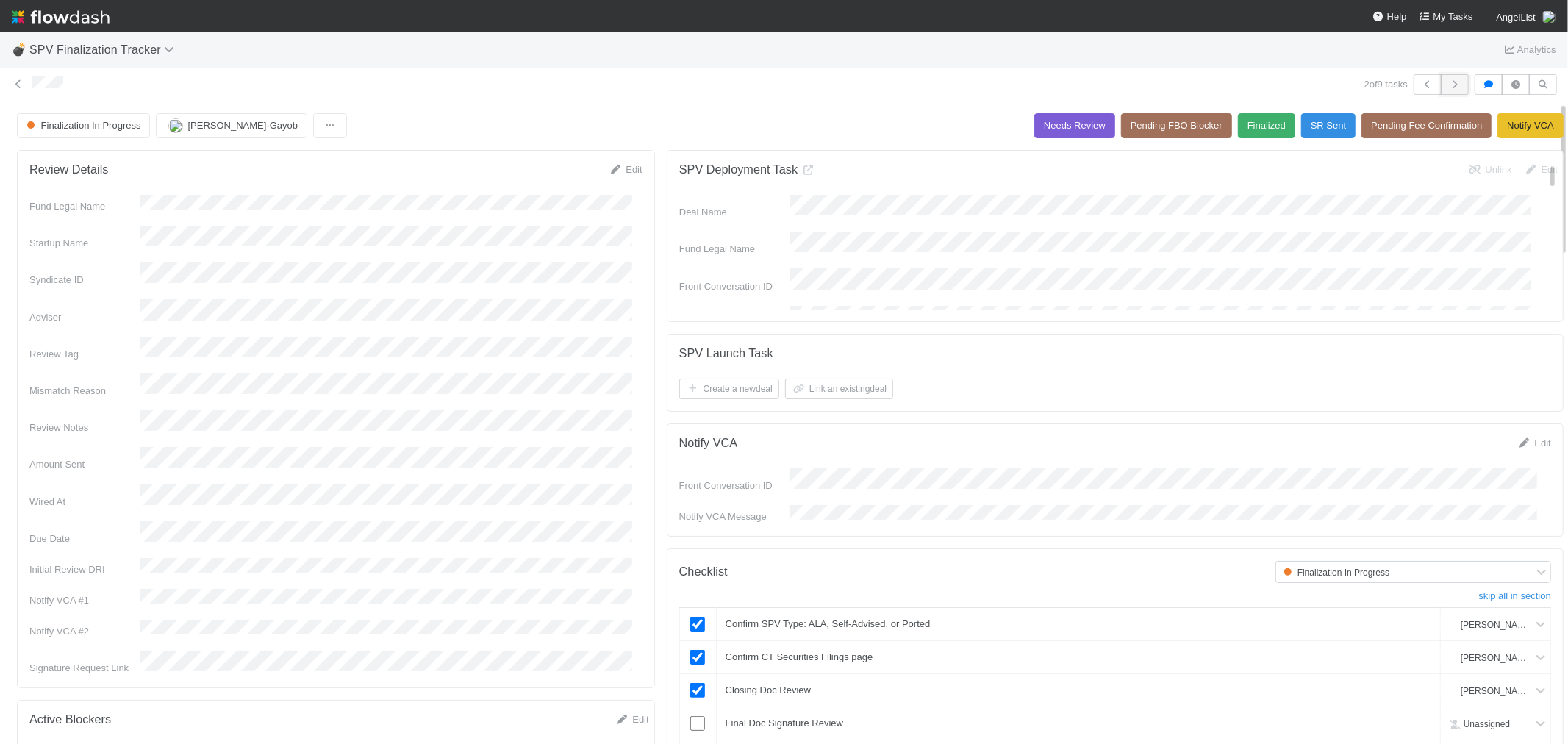
click at [1447, 84] on icon "button" at bounding box center [1454, 84] width 15 height 9
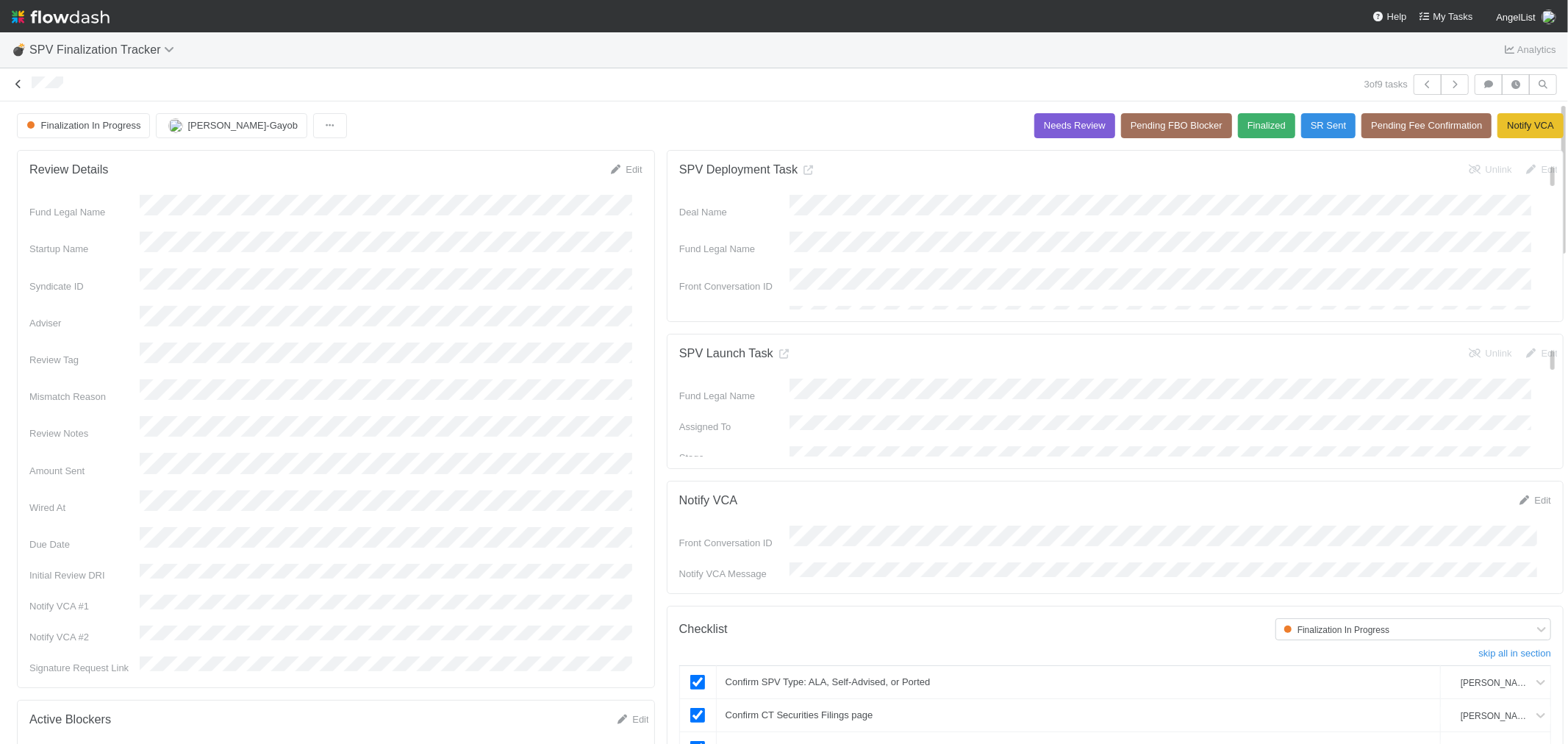
click at [20, 83] on icon at bounding box center [18, 85] width 15 height 10
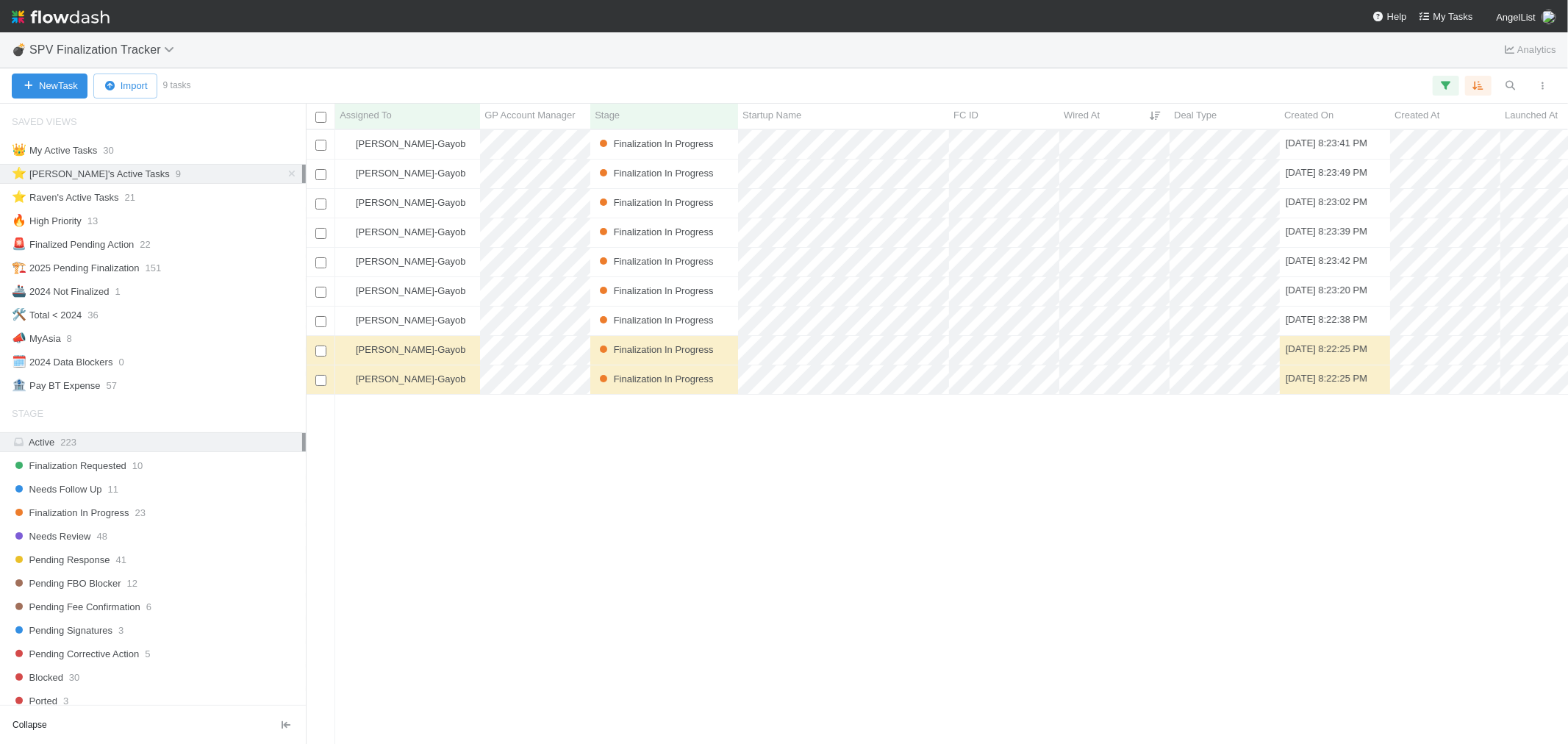
scroll to position [12, 12]
click at [165, 194] on div "⭐ Raven's Active Tasks 21" at bounding box center [157, 197] width 291 height 18
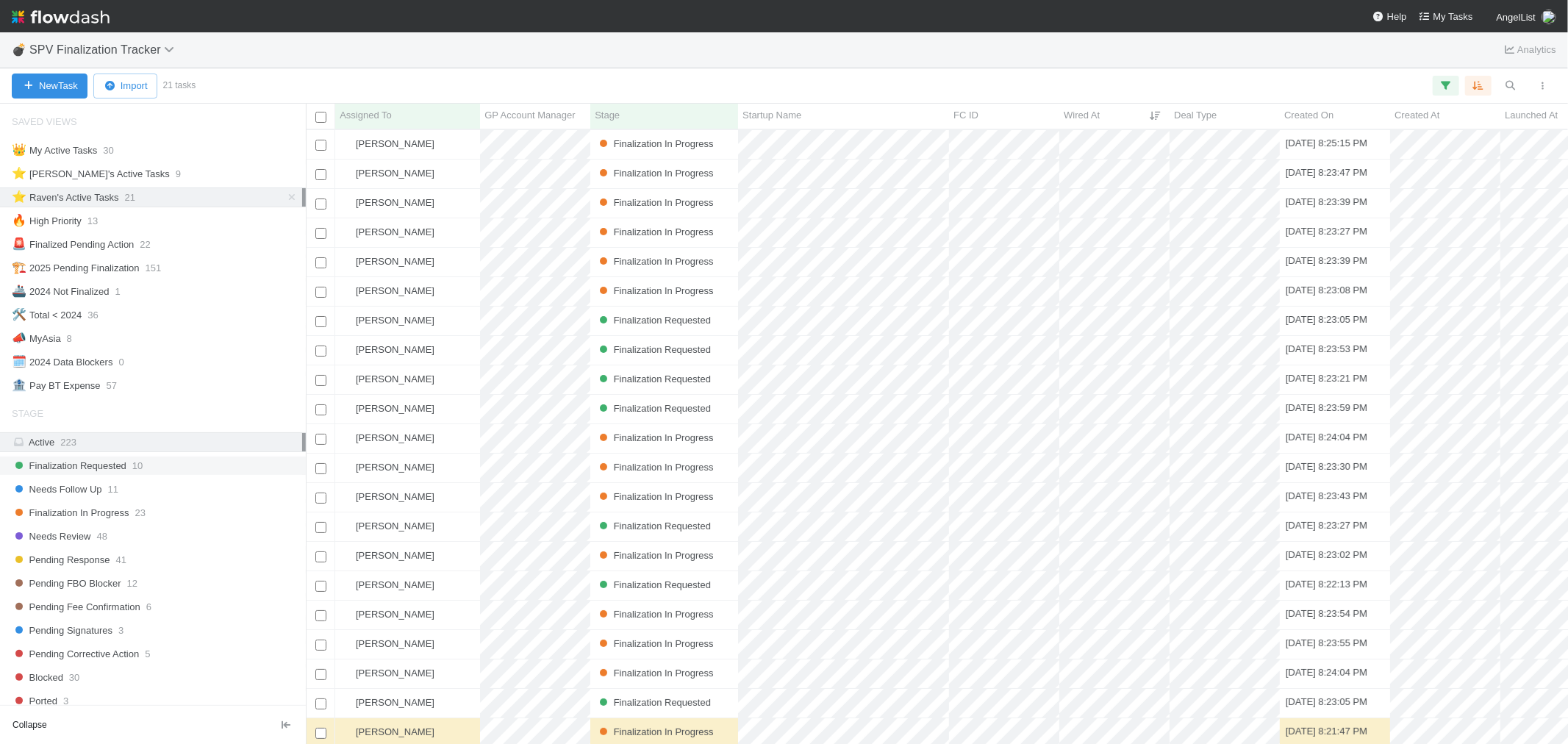
scroll to position [601, 1250]
click at [92, 514] on span "Finalization In Progress" at bounding box center [70, 513] width 117 height 18
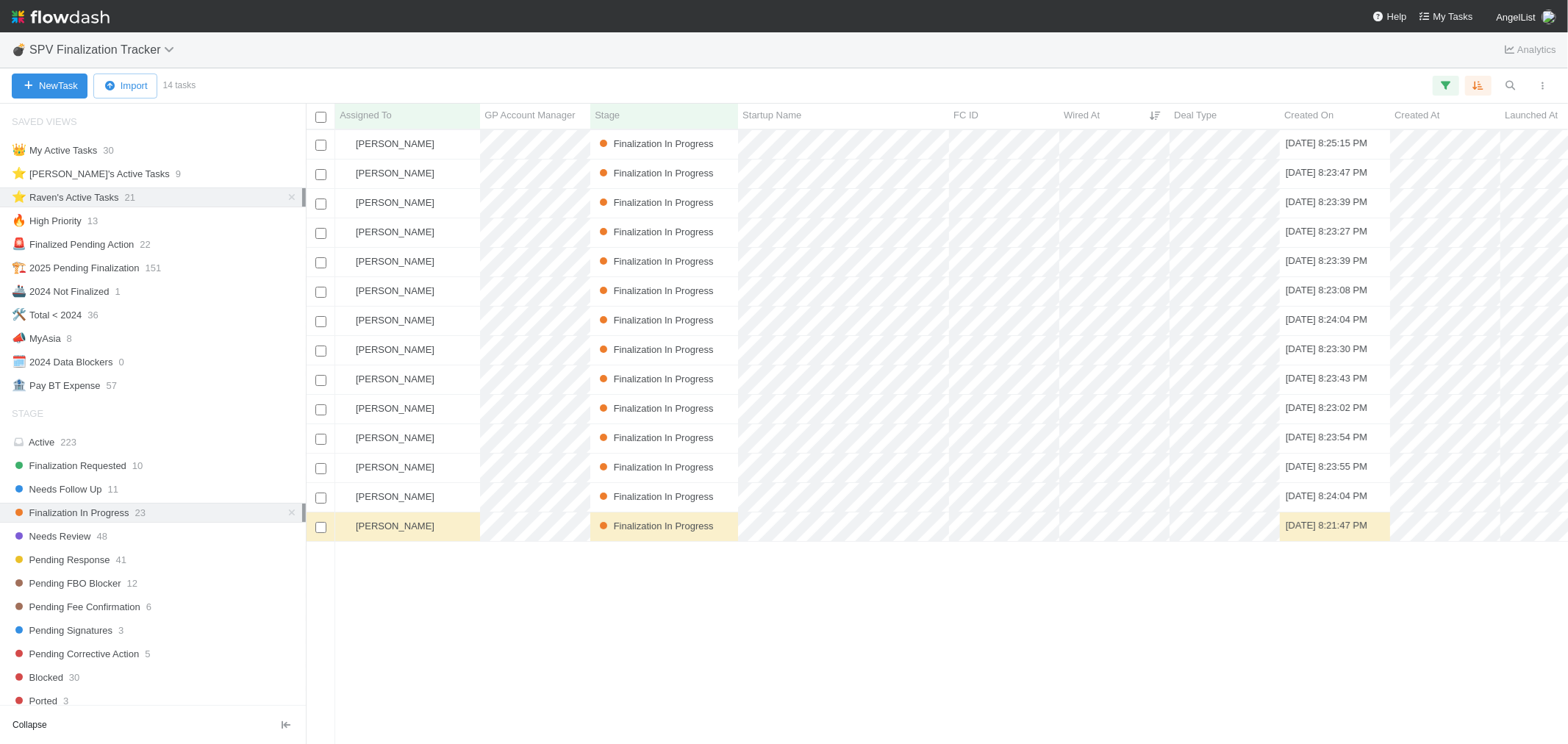
scroll to position [601, 1250]
click at [453, 522] on div "[PERSON_NAME]" at bounding box center [408, 526] width 145 height 28
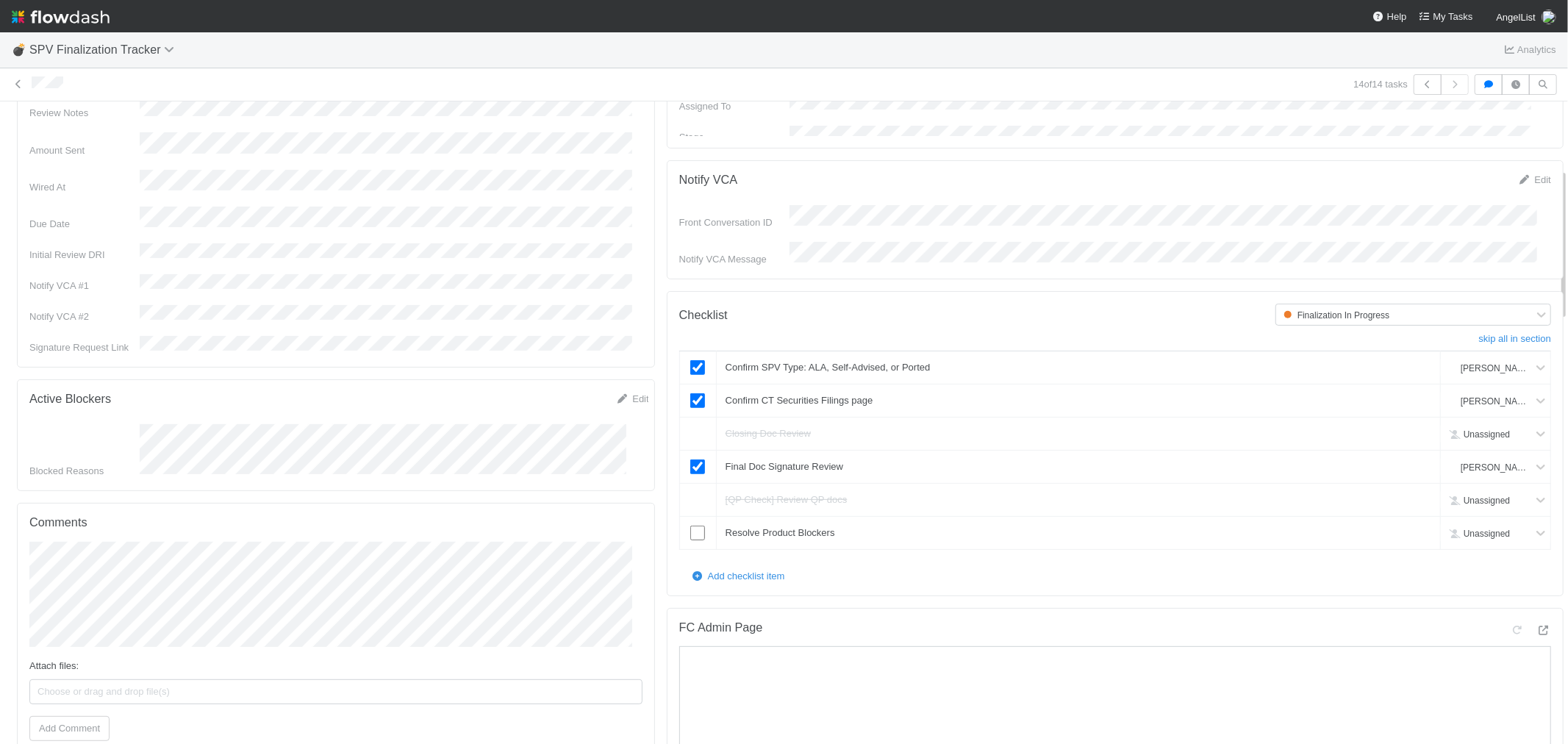
scroll to position [408, 0]
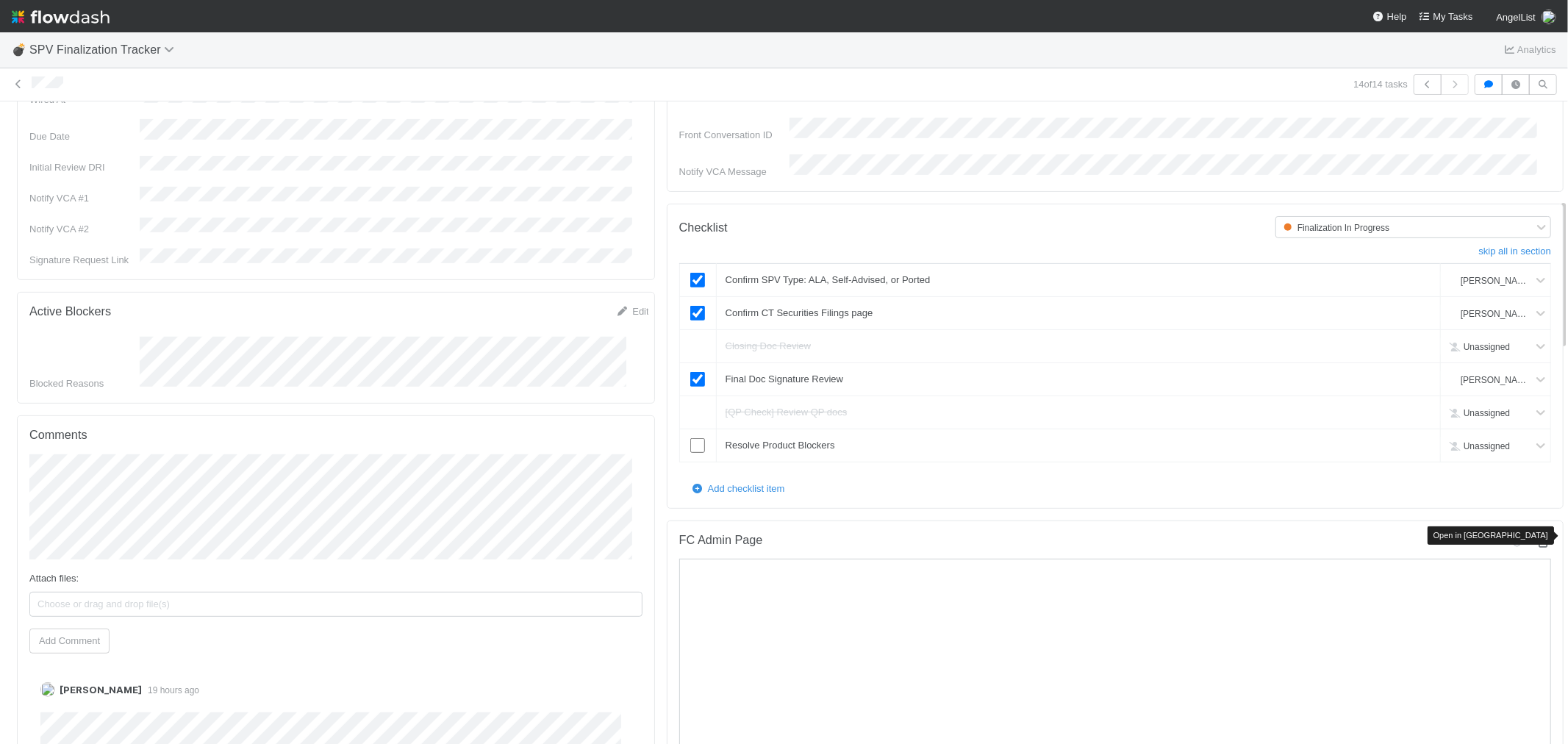
drag, startPoint x: 1519, startPoint y: 538, endPoint x: 1481, endPoint y: 489, distance: 62.0
click at [1537, 538] on icon at bounding box center [1544, 543] width 15 height 10
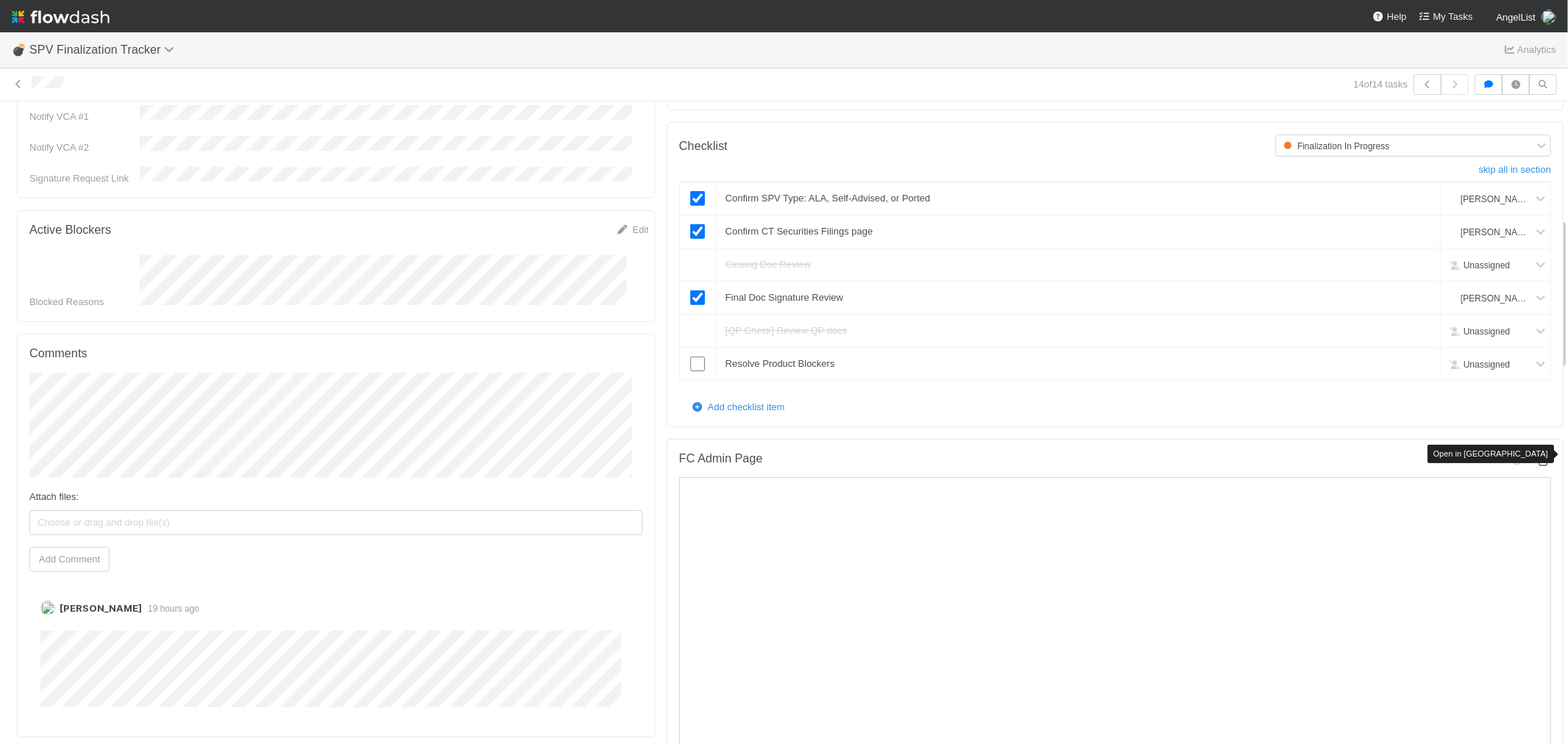
click at [1537, 454] on div at bounding box center [1544, 461] width 15 height 15
click at [691, 357] on input "checkbox" at bounding box center [697, 364] width 15 height 15
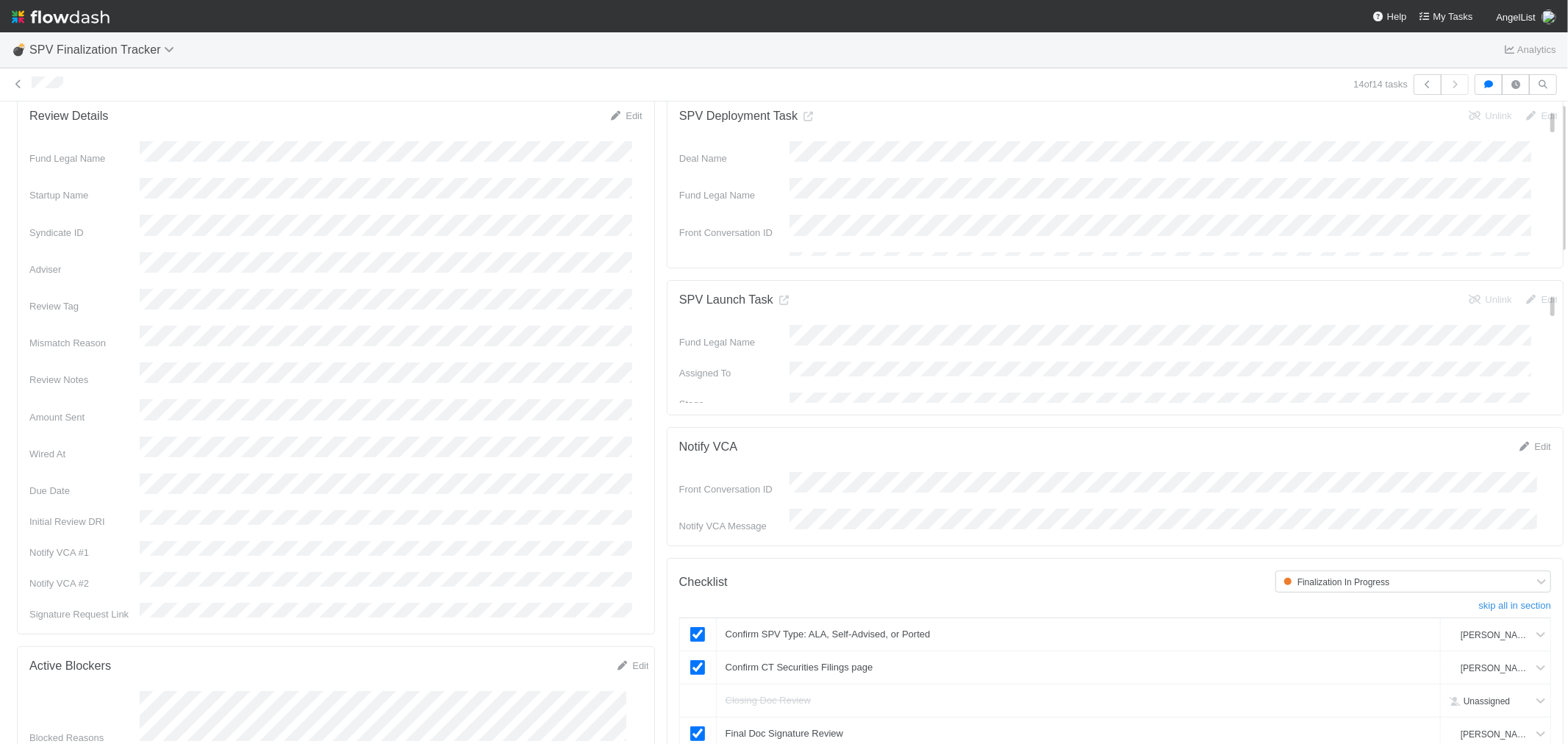
scroll to position [0, 0]
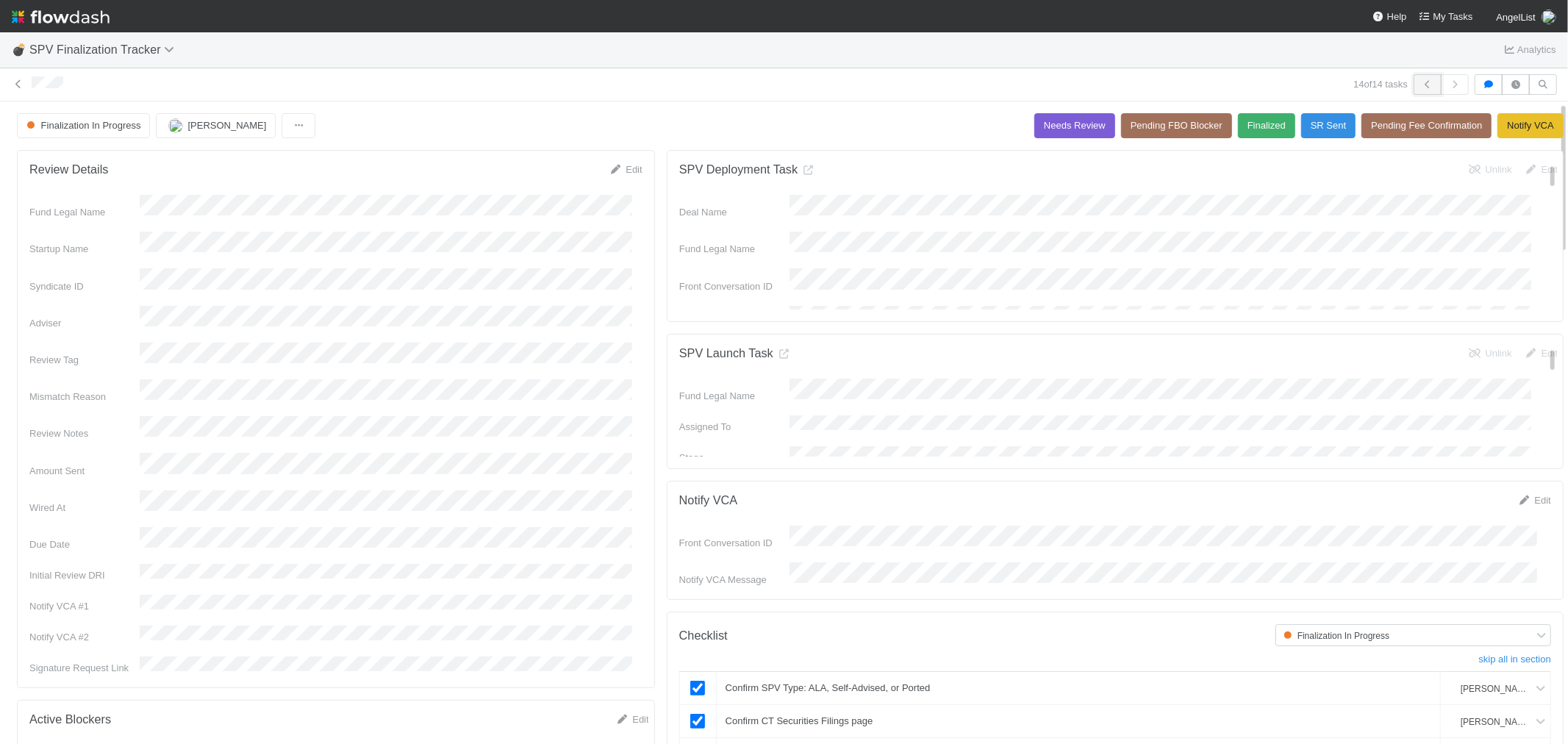
click at [1429, 80] on button "button" at bounding box center [1428, 84] width 28 height 20
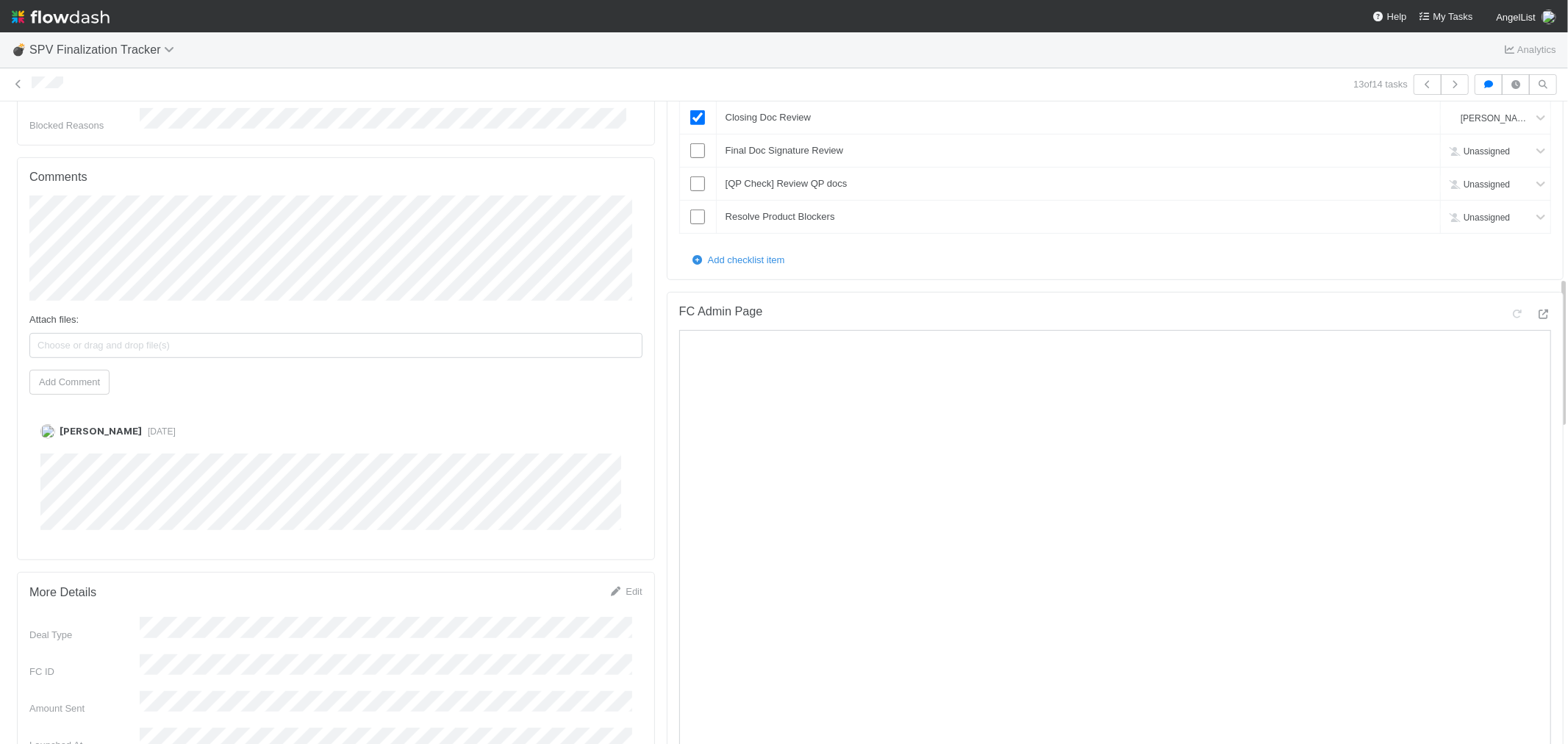
scroll to position [735, 0]
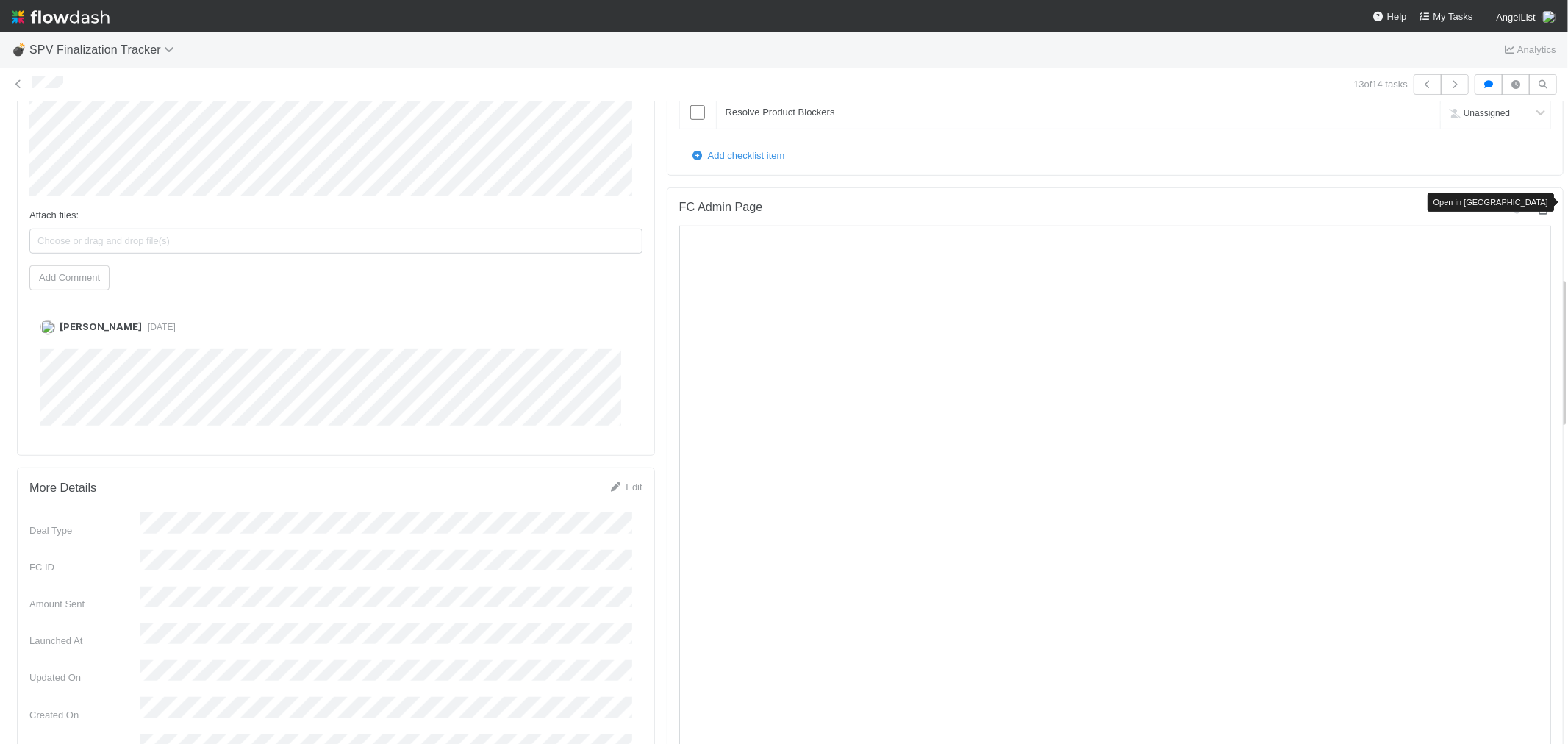
click at [1537, 205] on icon at bounding box center [1544, 210] width 15 height 10
click at [1420, 85] on icon "button" at bounding box center [1427, 84] width 15 height 9
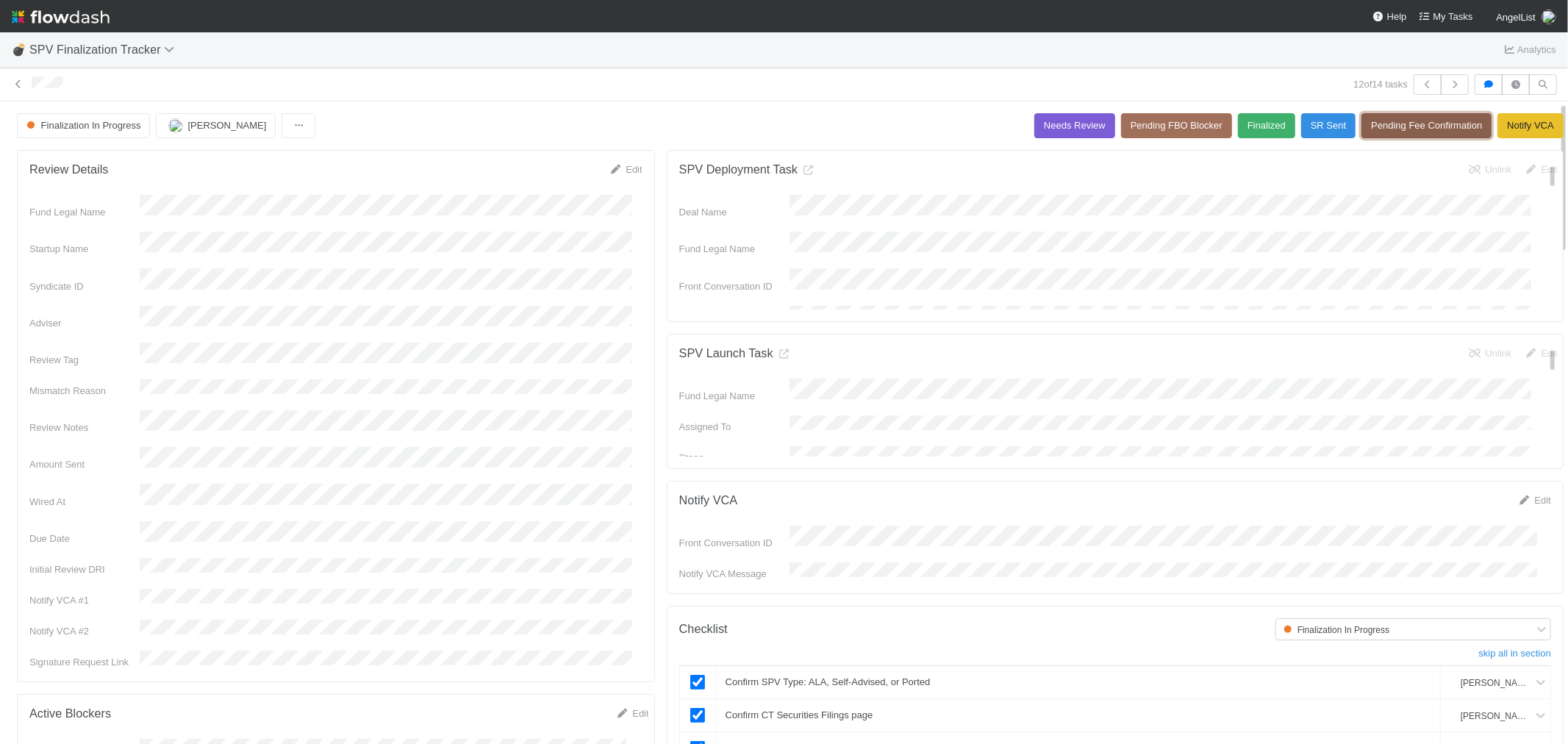
click at [1393, 125] on button "Pending Fee Confirmation" at bounding box center [1427, 125] width 130 height 25
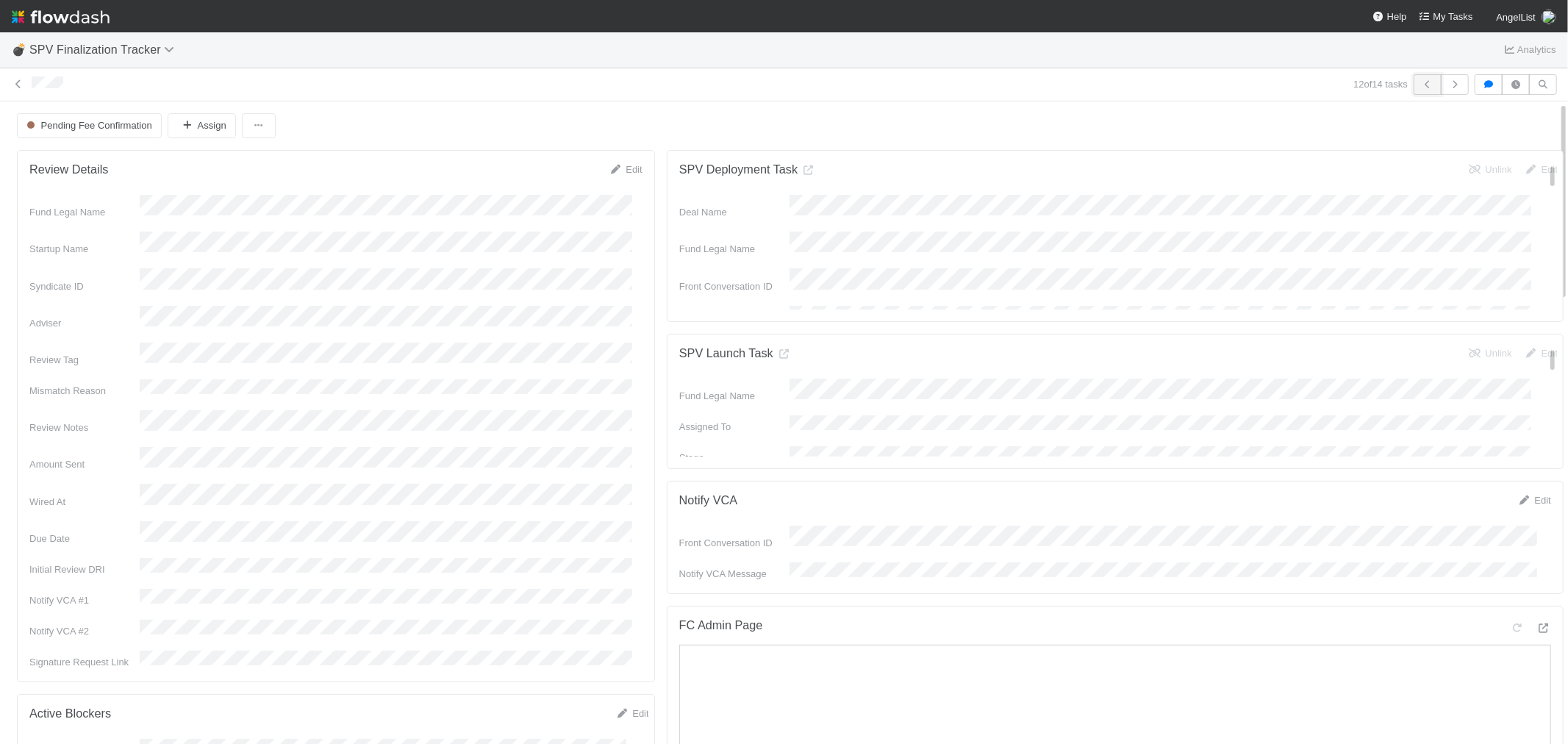
click at [1420, 87] on icon "button" at bounding box center [1427, 84] width 15 height 9
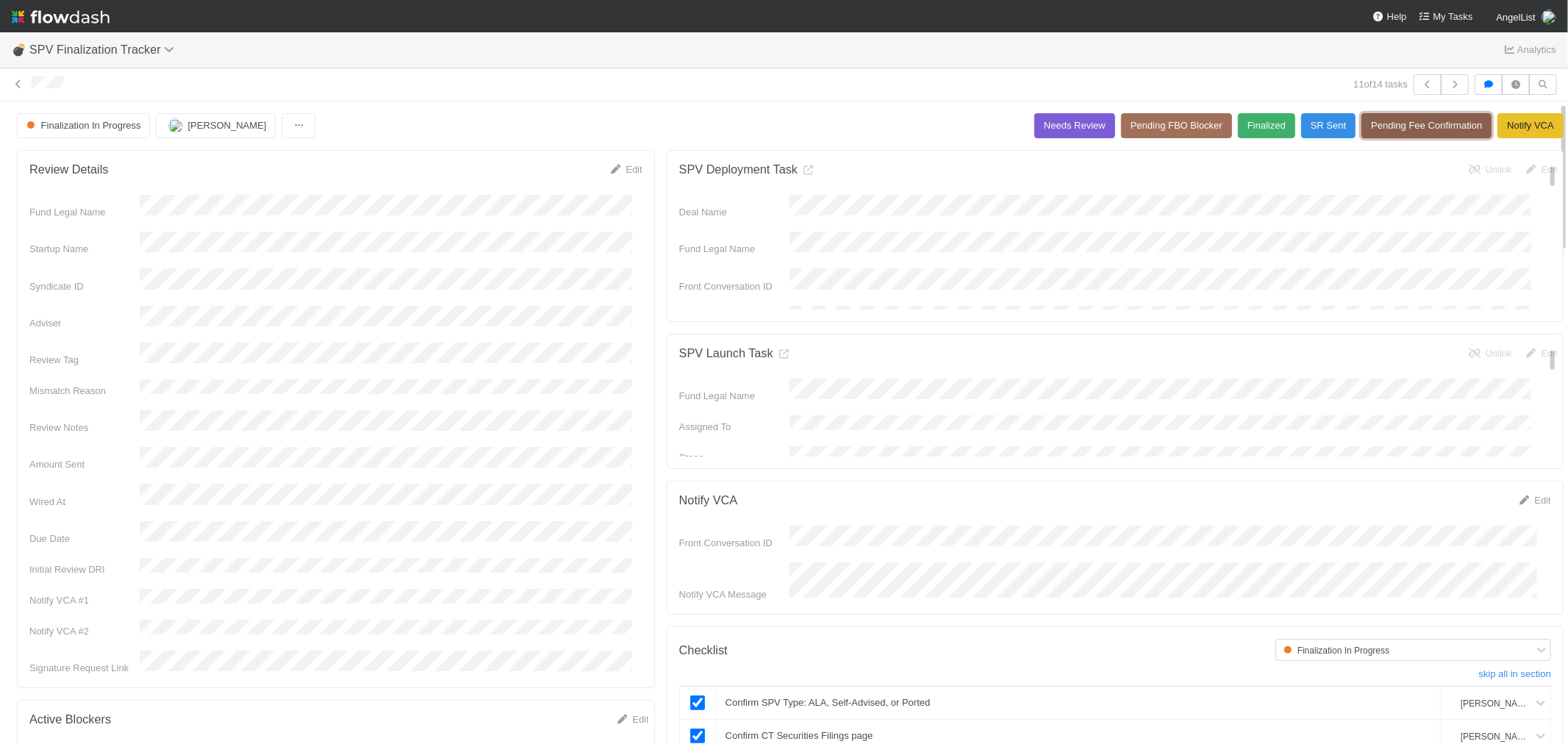
click at [1365, 124] on button "Pending Fee Confirmation" at bounding box center [1427, 125] width 130 height 25
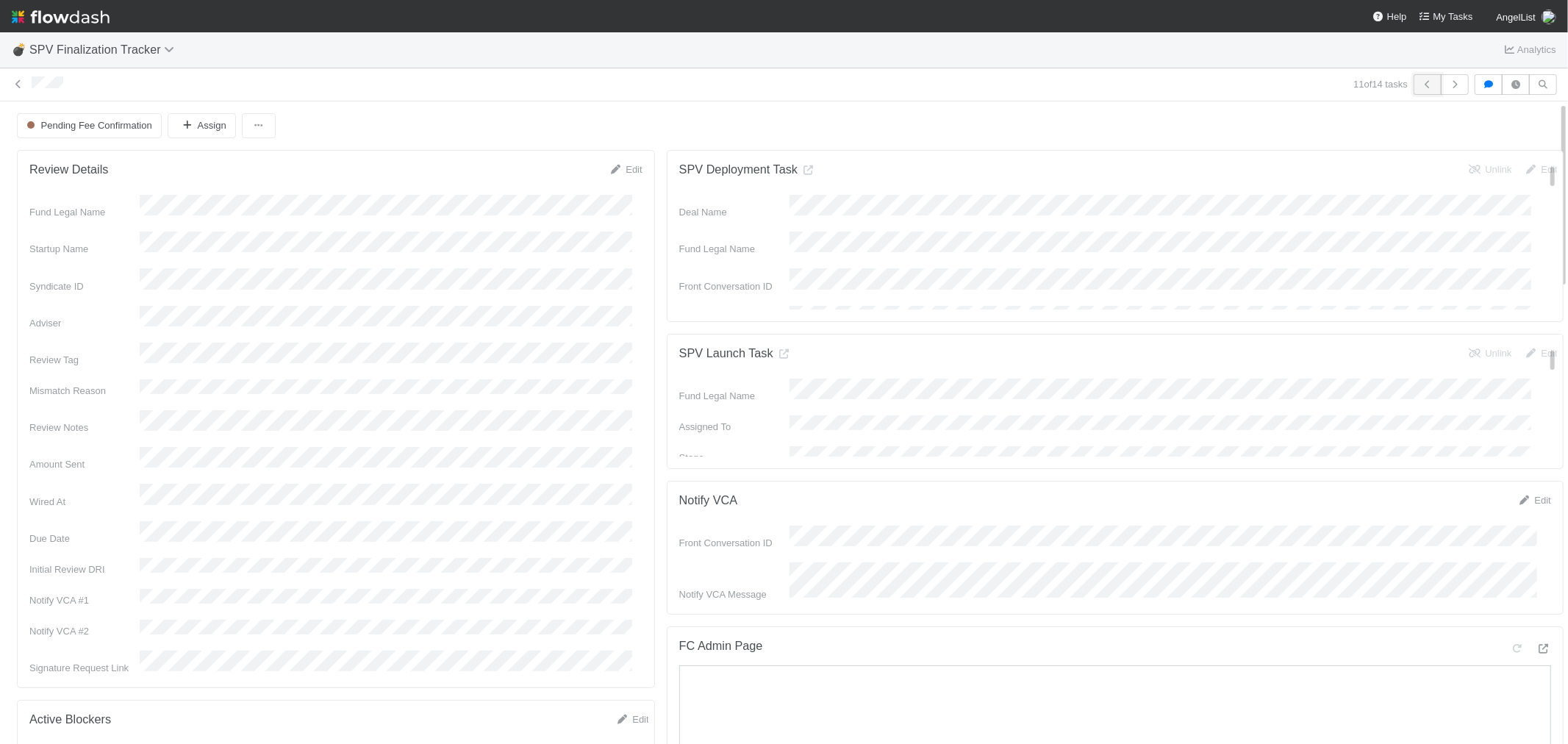
click at [1420, 82] on icon "button" at bounding box center [1427, 84] width 15 height 9
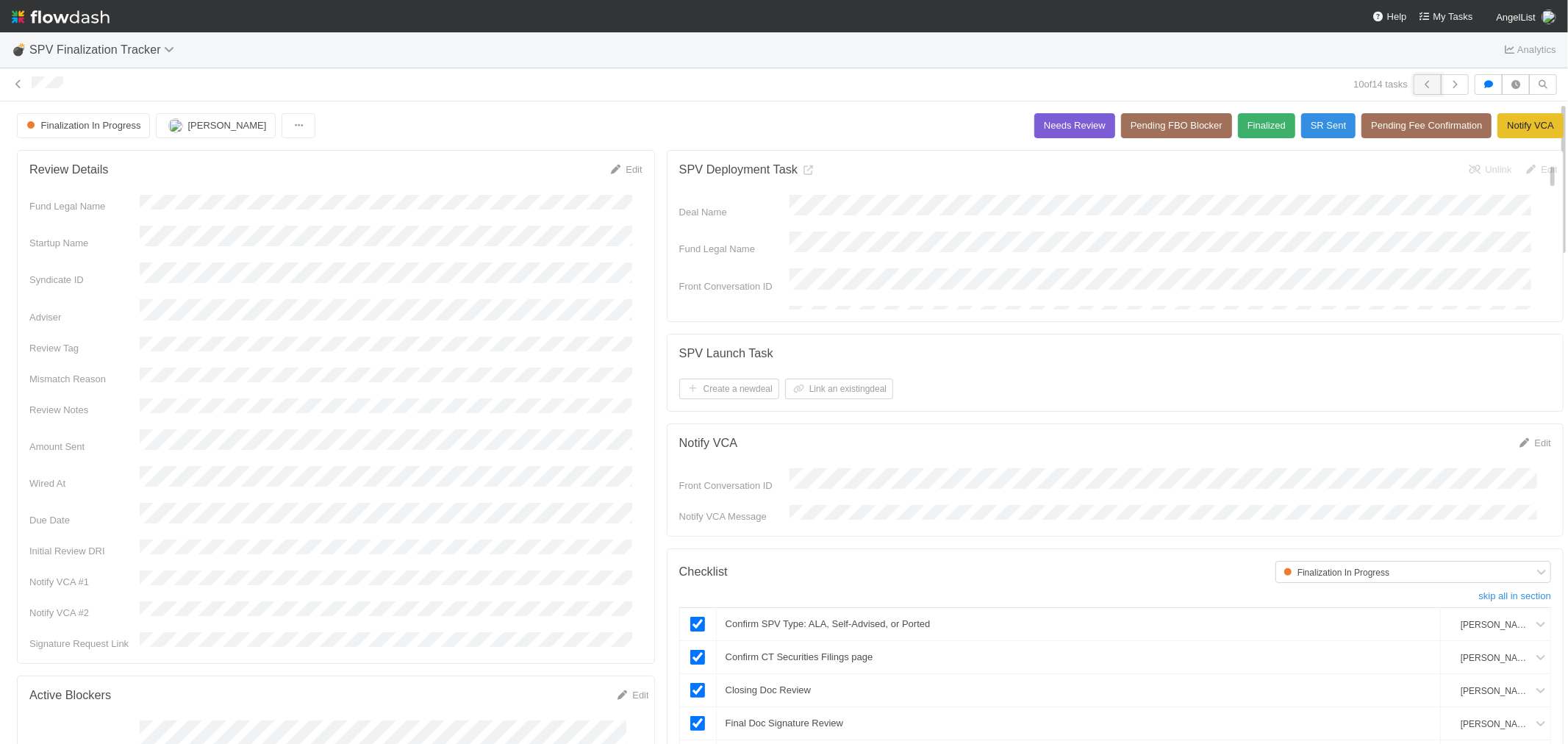
click at [1414, 80] on button "button" at bounding box center [1428, 84] width 28 height 20
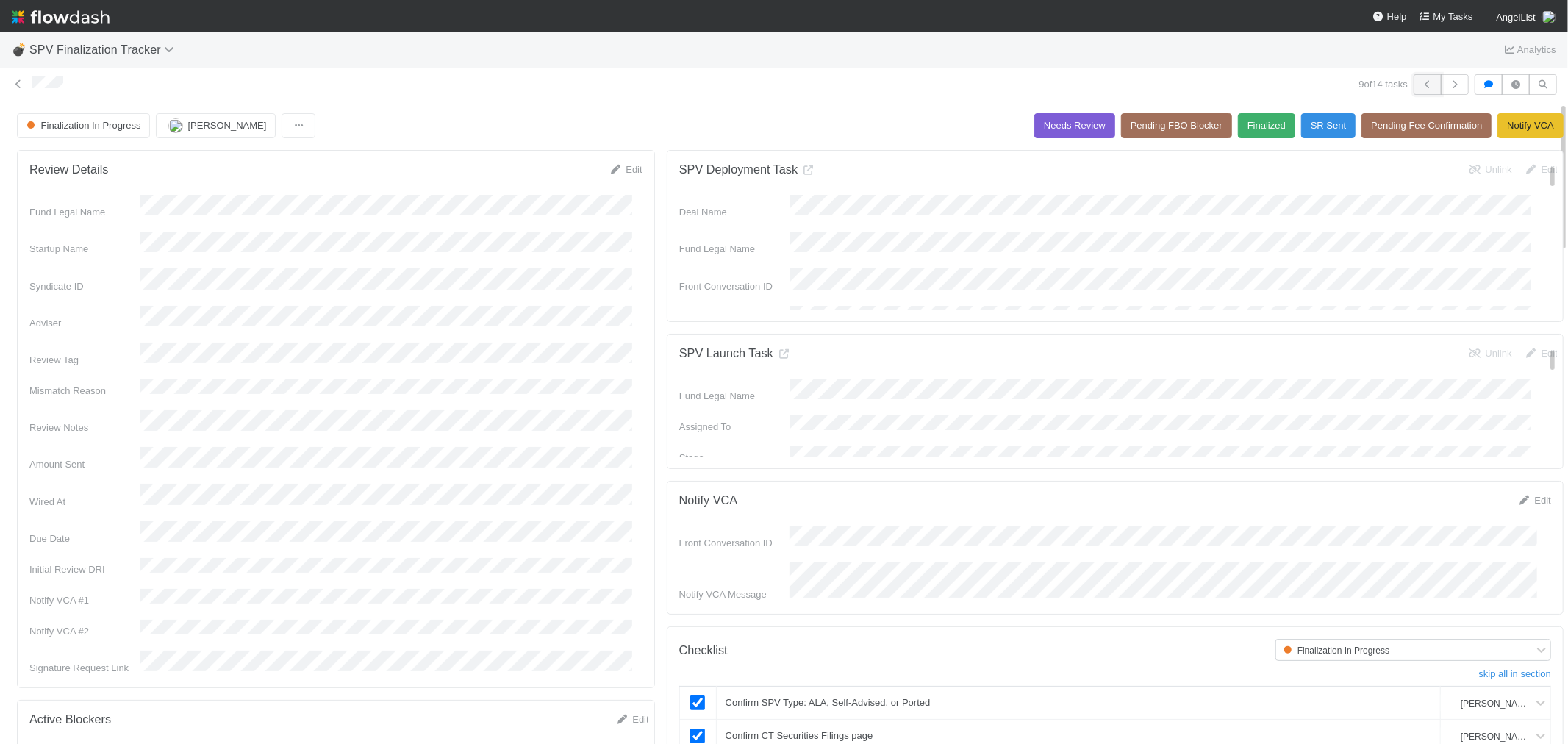
click at [1420, 84] on icon "button" at bounding box center [1427, 84] width 15 height 9
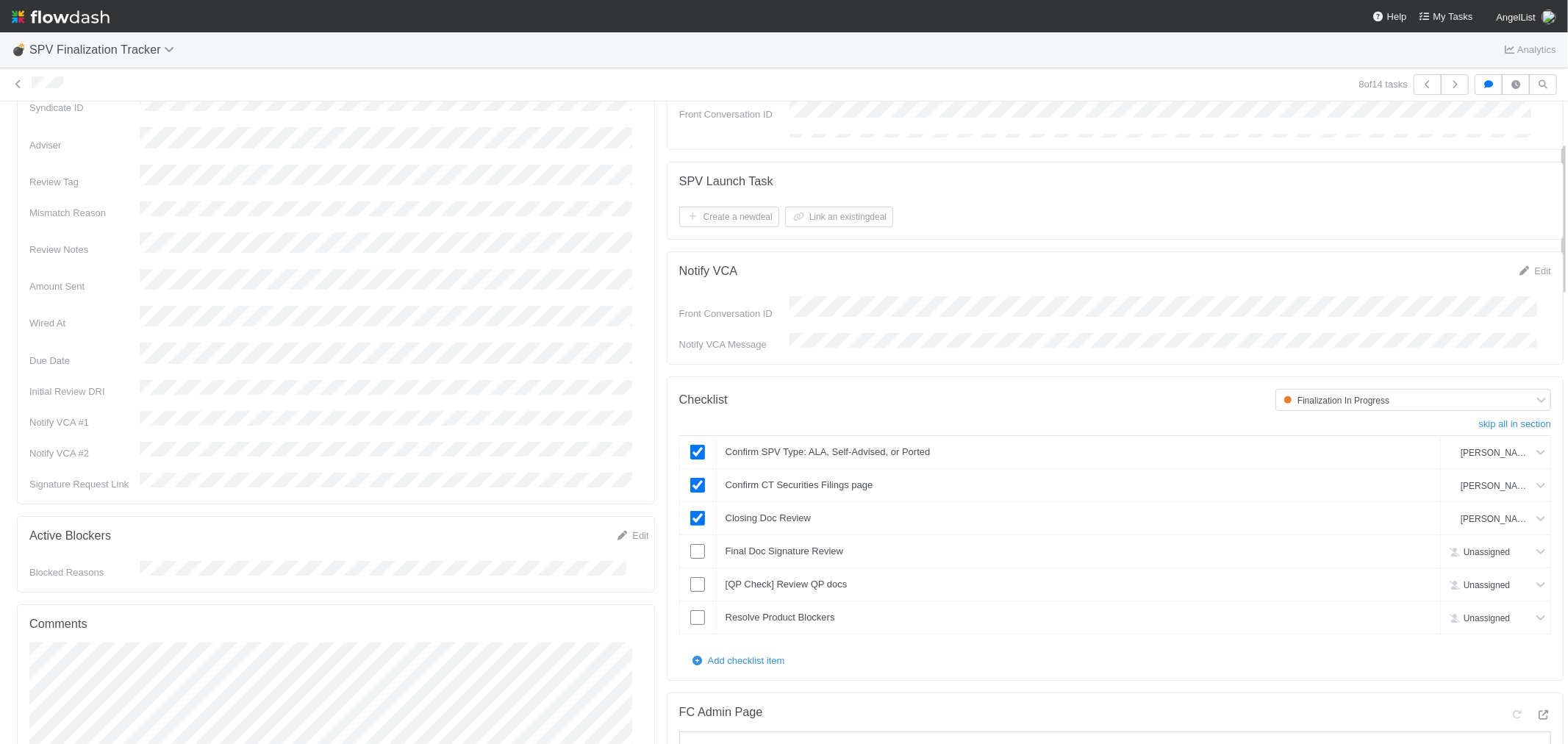
scroll to position [163, 0]
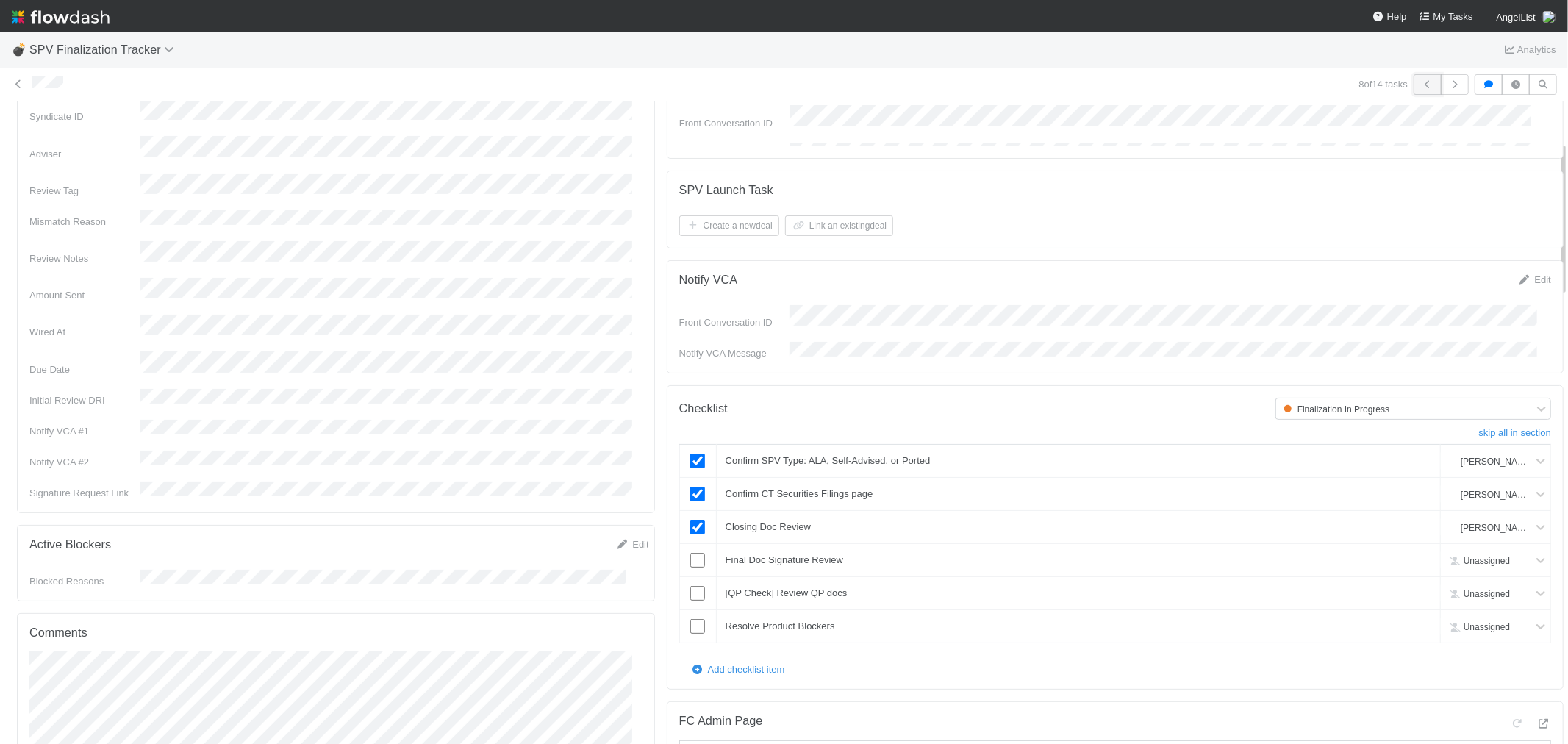
click at [1414, 81] on button "button" at bounding box center [1428, 84] width 28 height 20
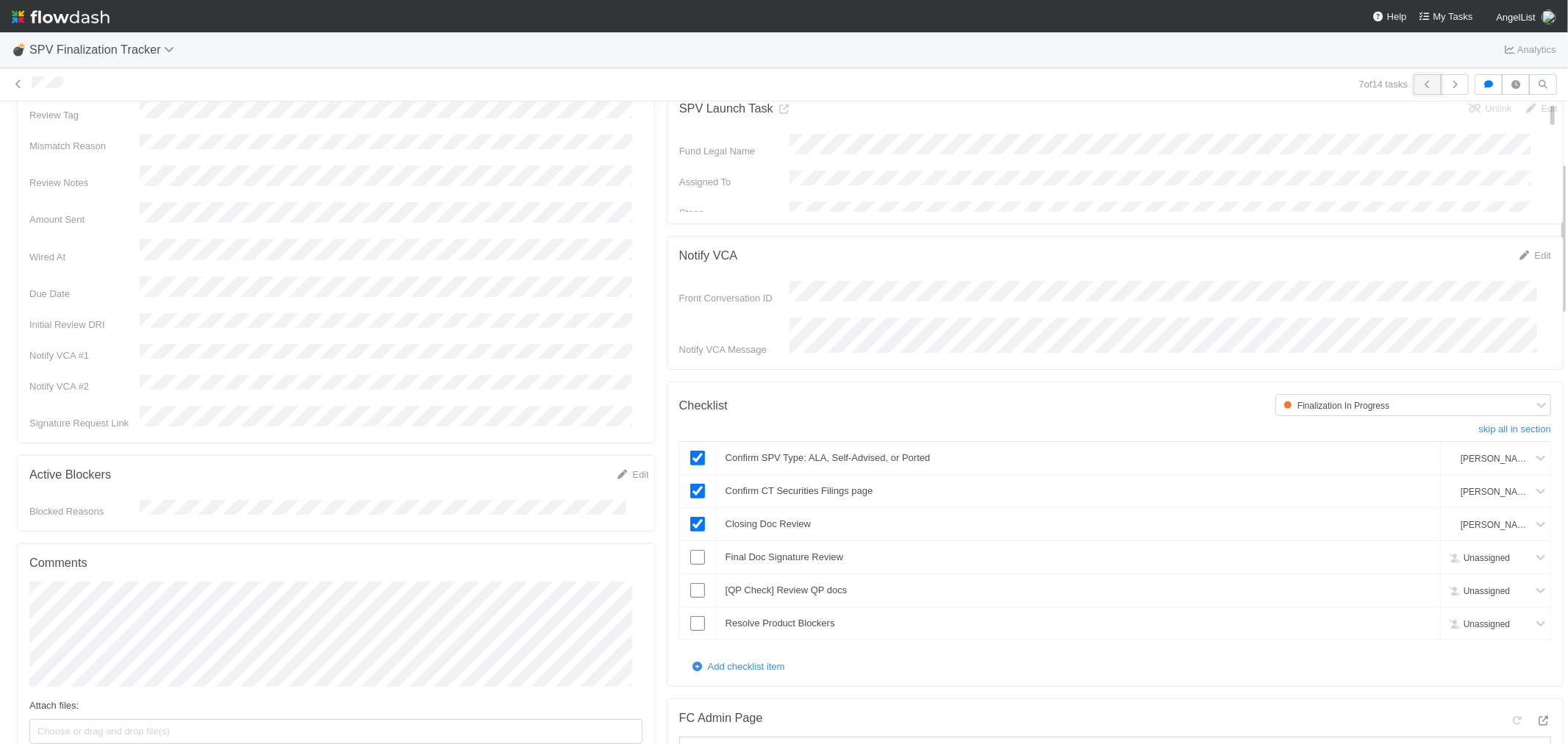
click at [1420, 83] on icon "button" at bounding box center [1427, 84] width 15 height 9
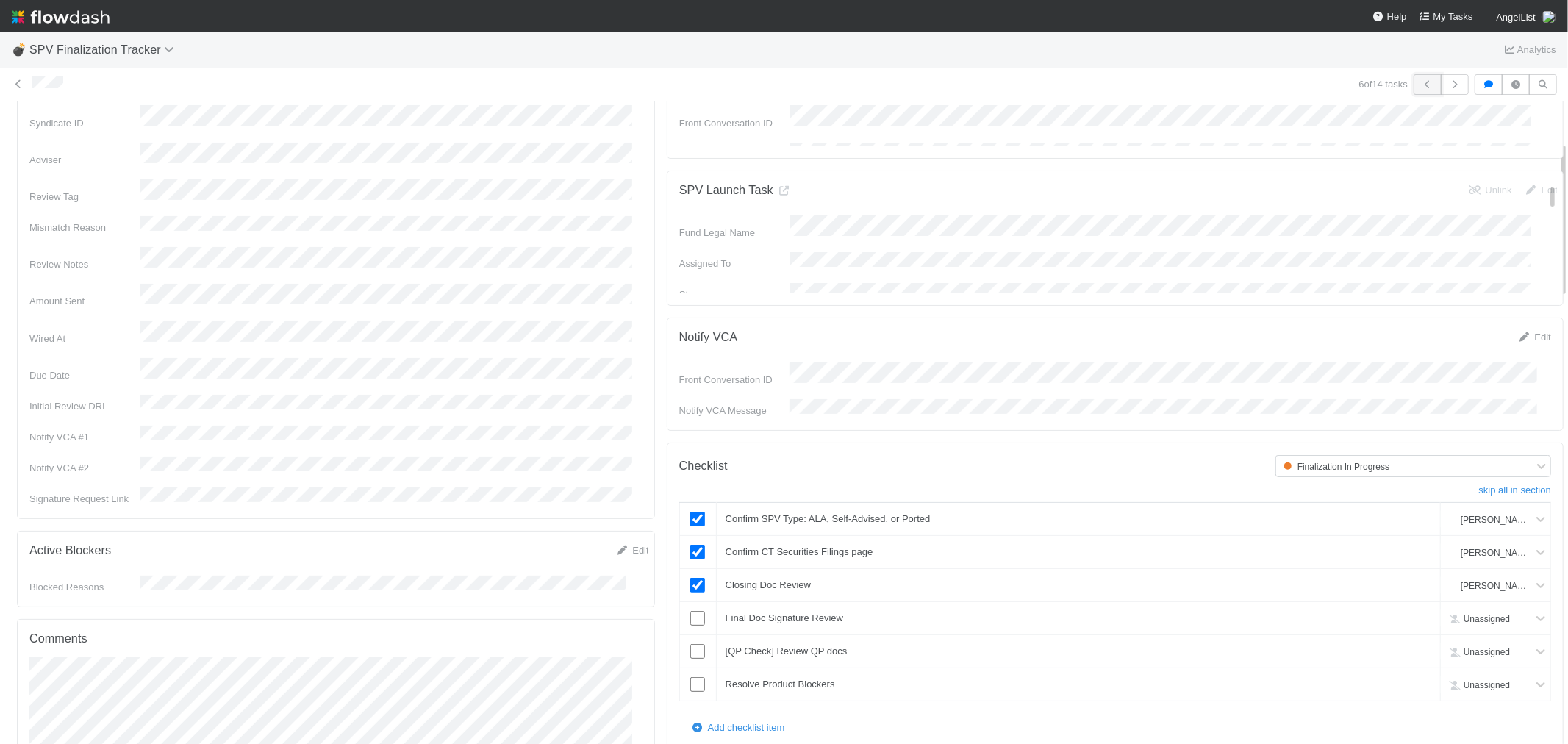
click at [1414, 79] on button "button" at bounding box center [1428, 84] width 28 height 20
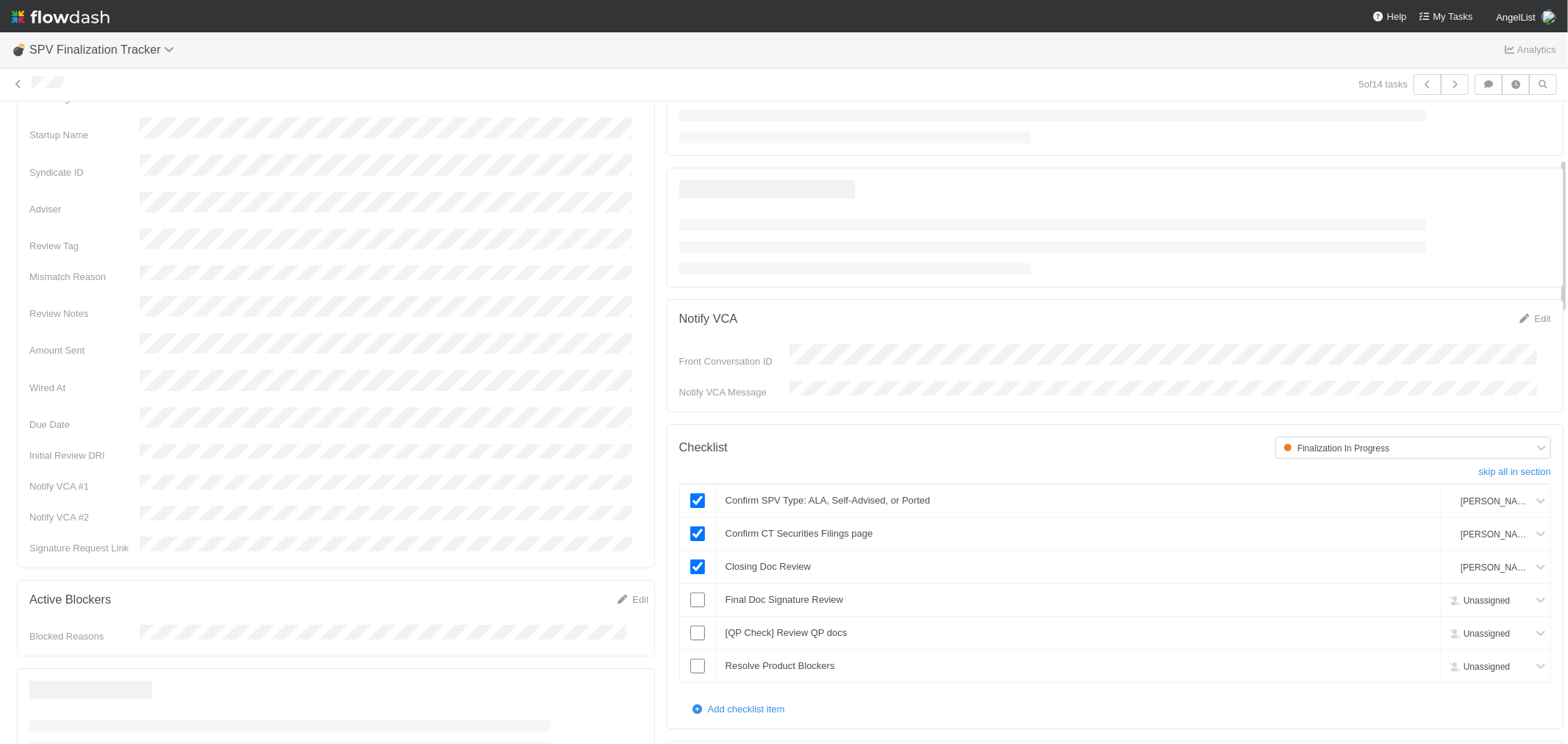
scroll to position [245, 0]
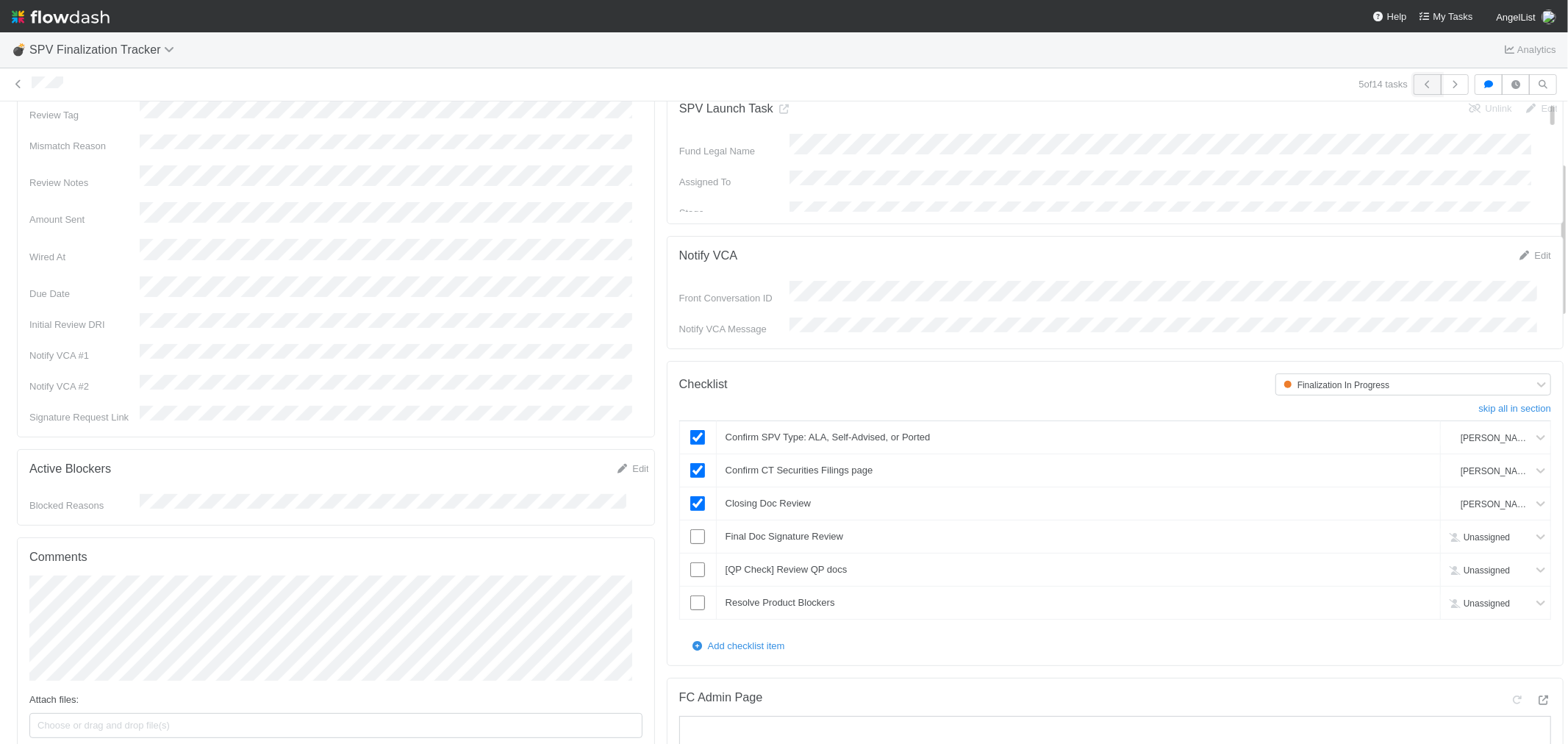
click at [1427, 82] on button "button" at bounding box center [1428, 84] width 28 height 20
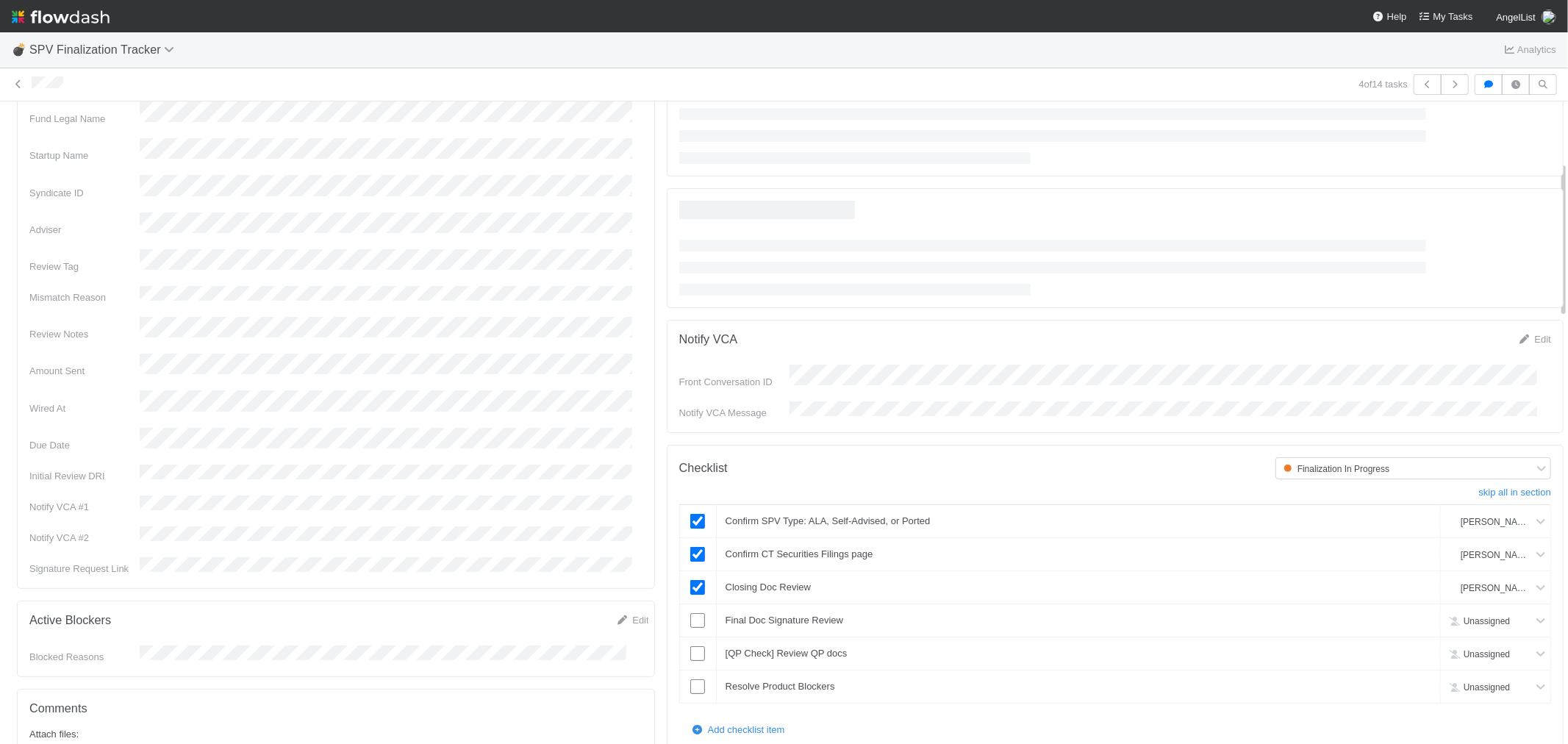
scroll to position [245, 0]
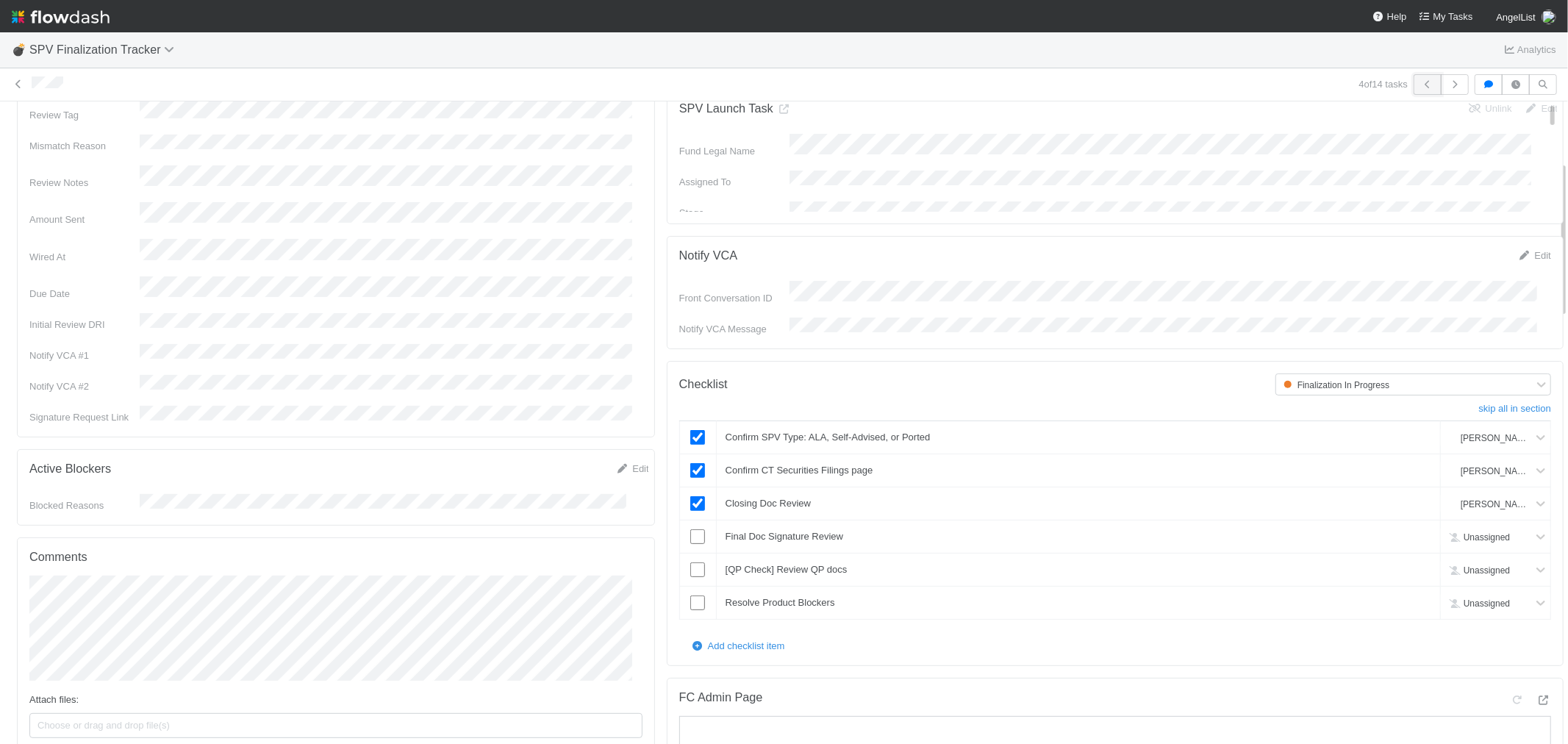
click at [1420, 87] on icon "button" at bounding box center [1427, 84] width 15 height 9
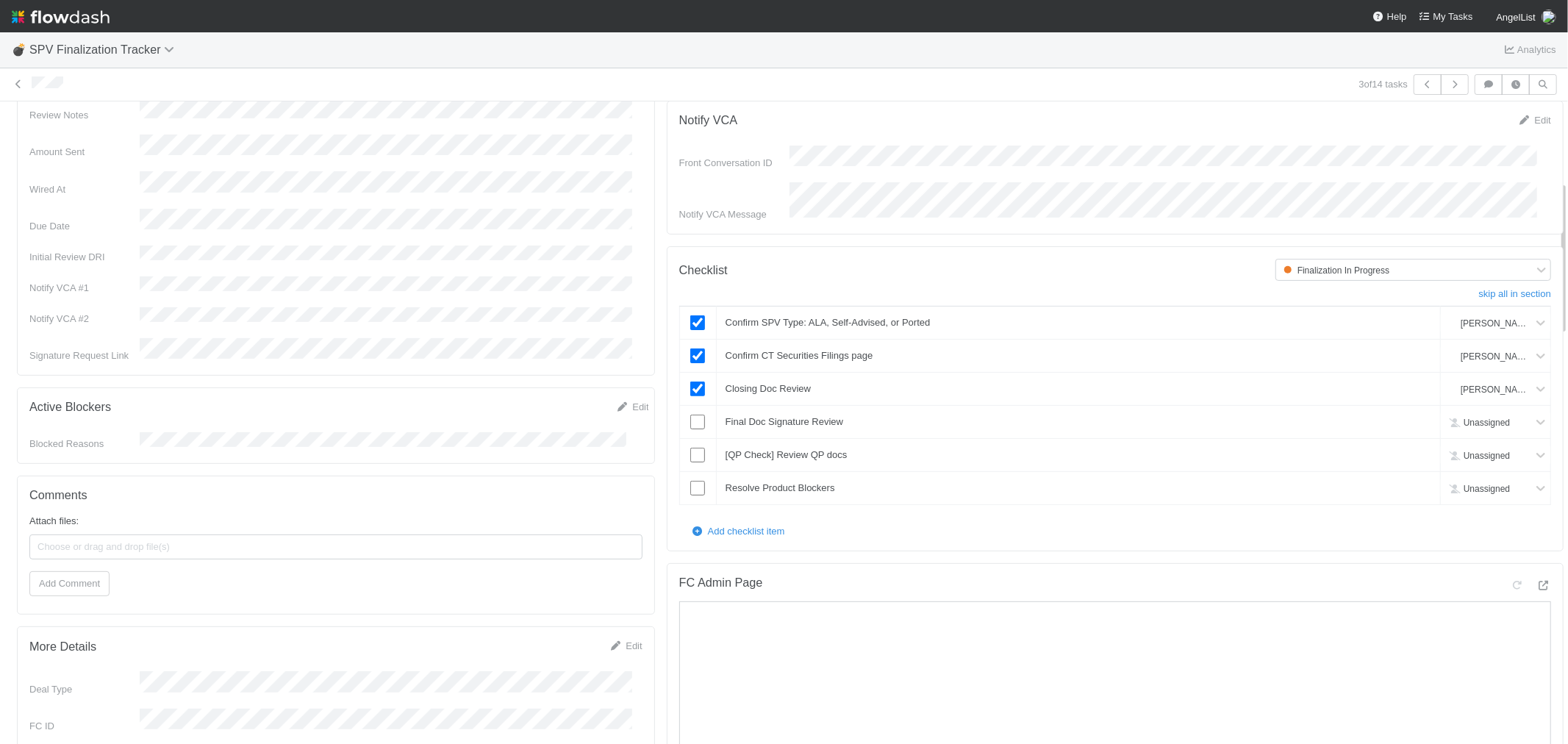
scroll to position [327, 0]
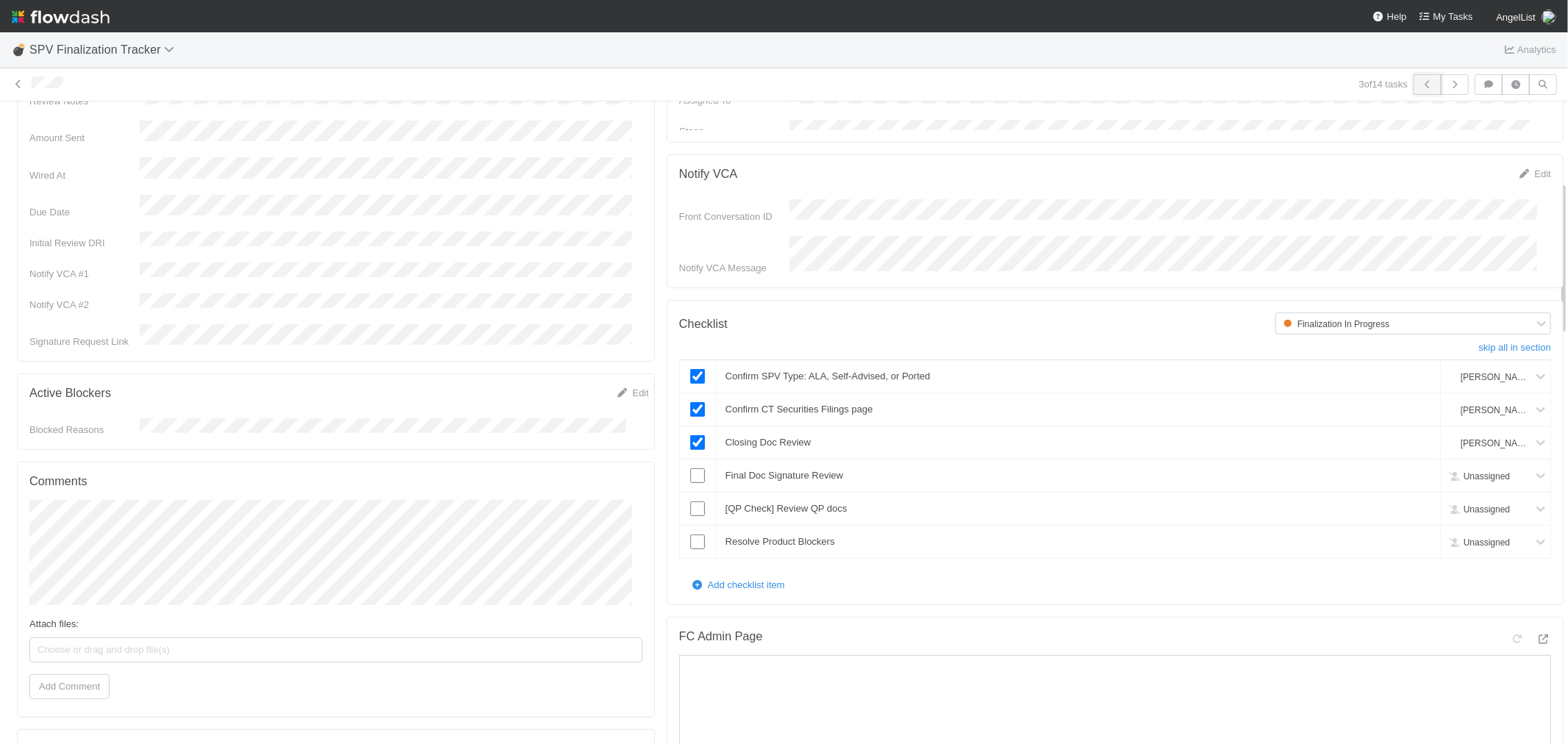
click at [1420, 83] on icon "button" at bounding box center [1427, 84] width 15 height 9
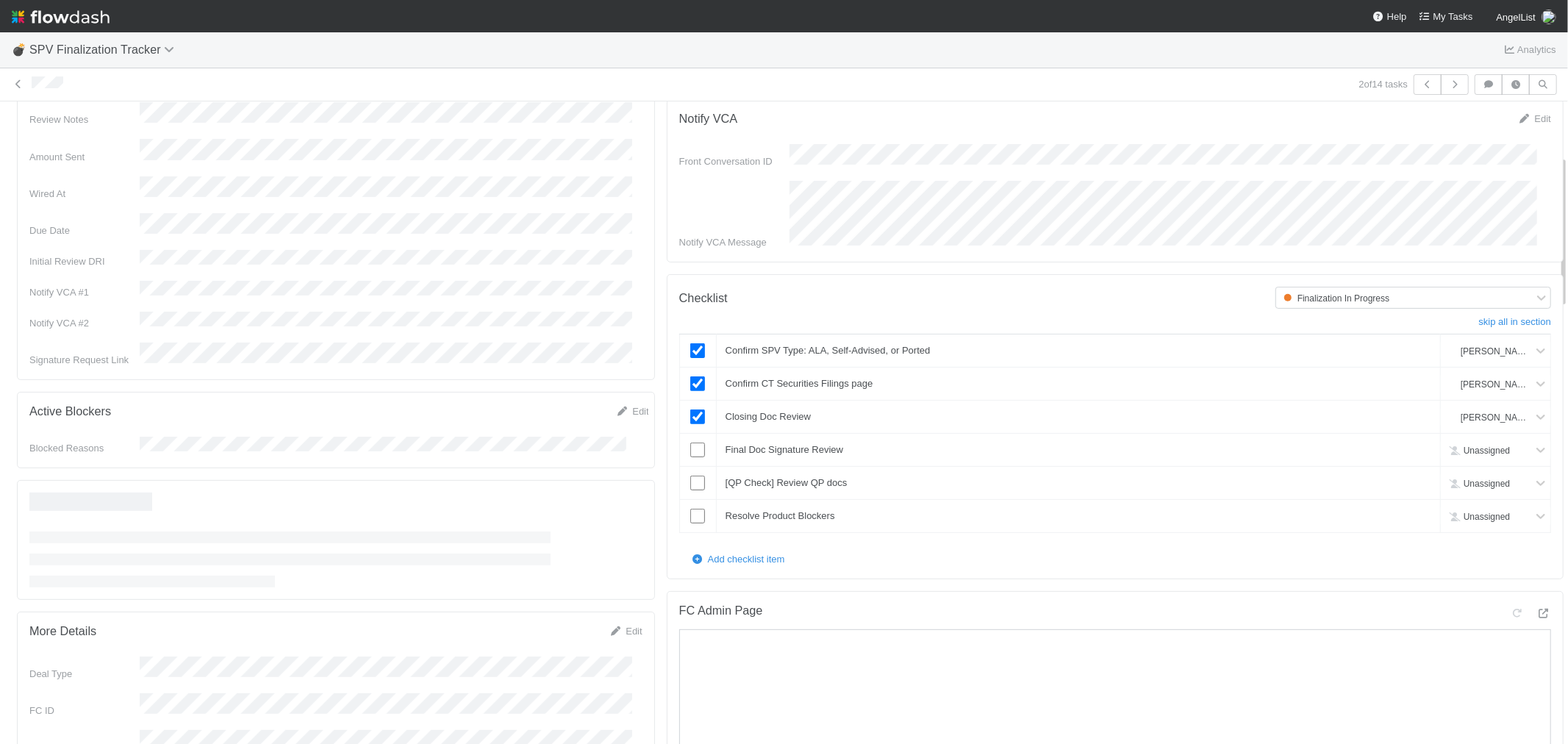
scroll to position [327, 0]
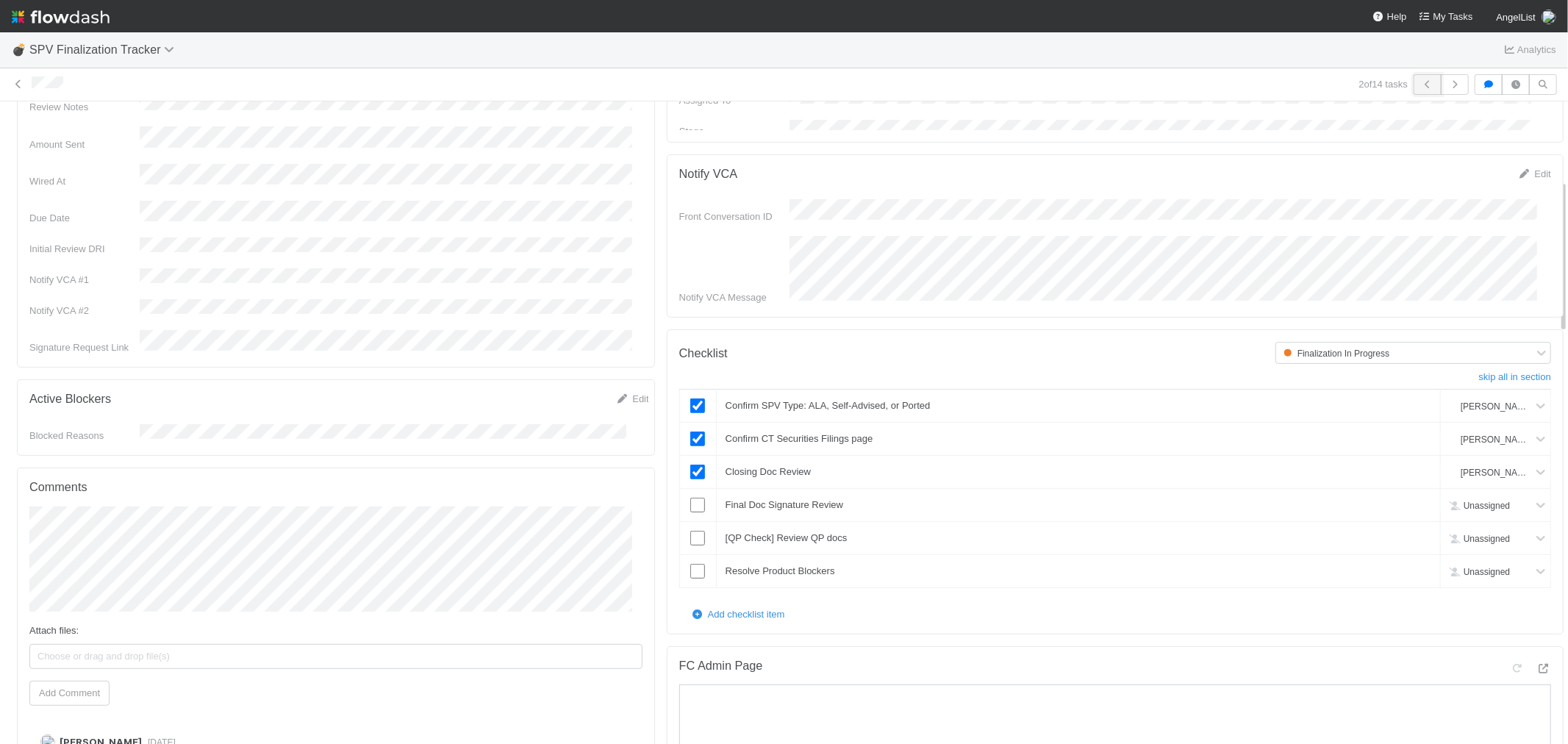
click at [1420, 84] on icon "button" at bounding box center [1427, 84] width 15 height 9
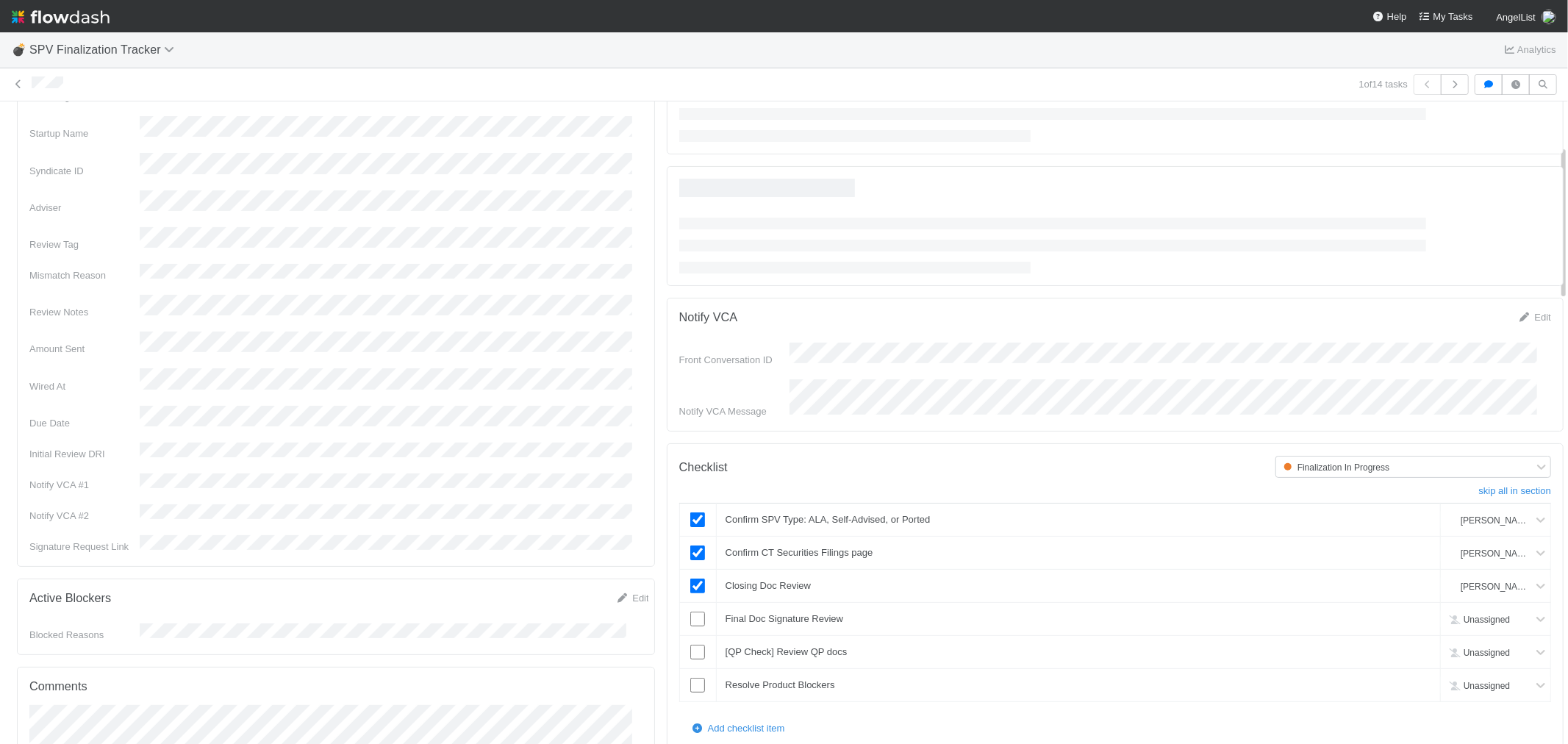
scroll to position [245, 0]
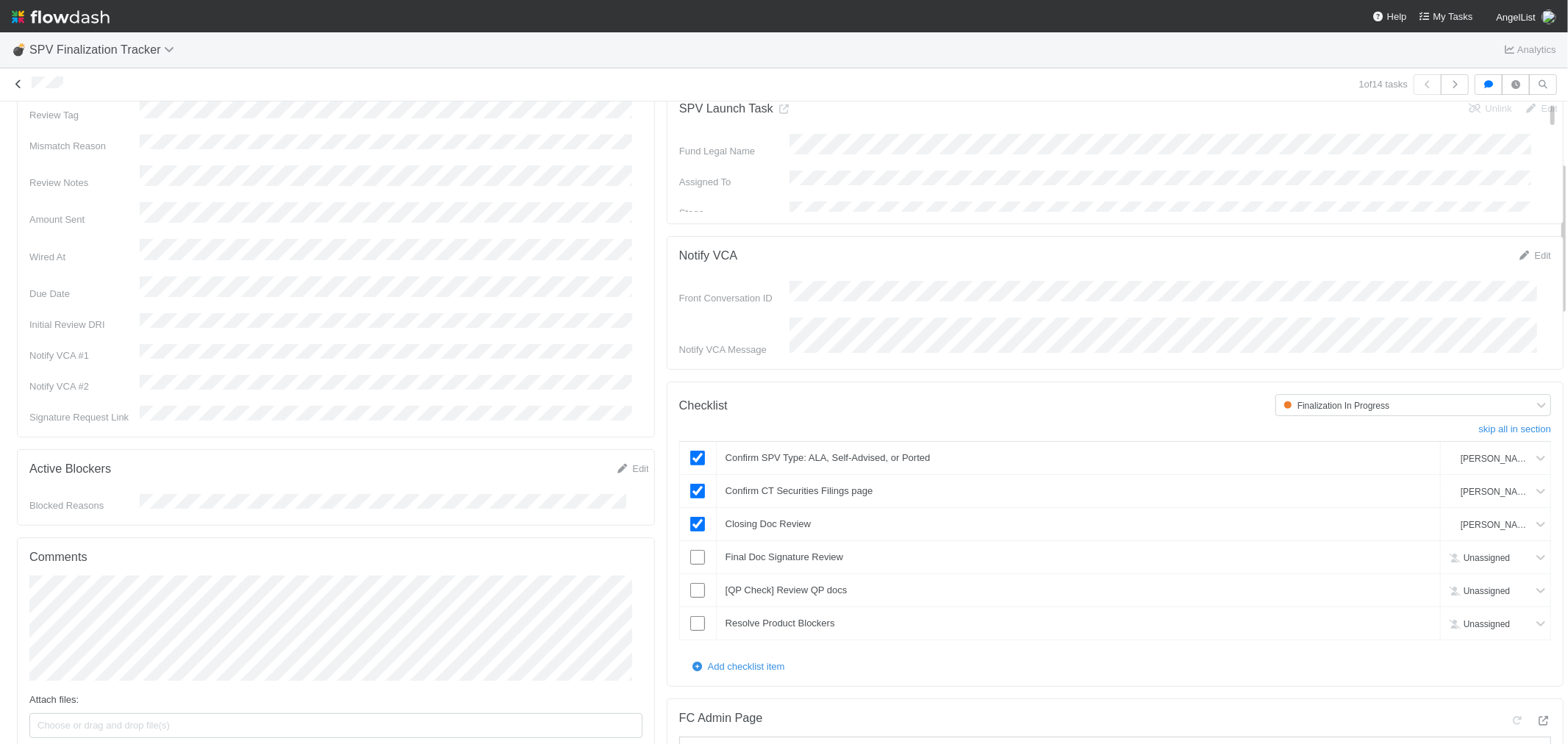
click at [19, 85] on icon at bounding box center [18, 85] width 15 height 10
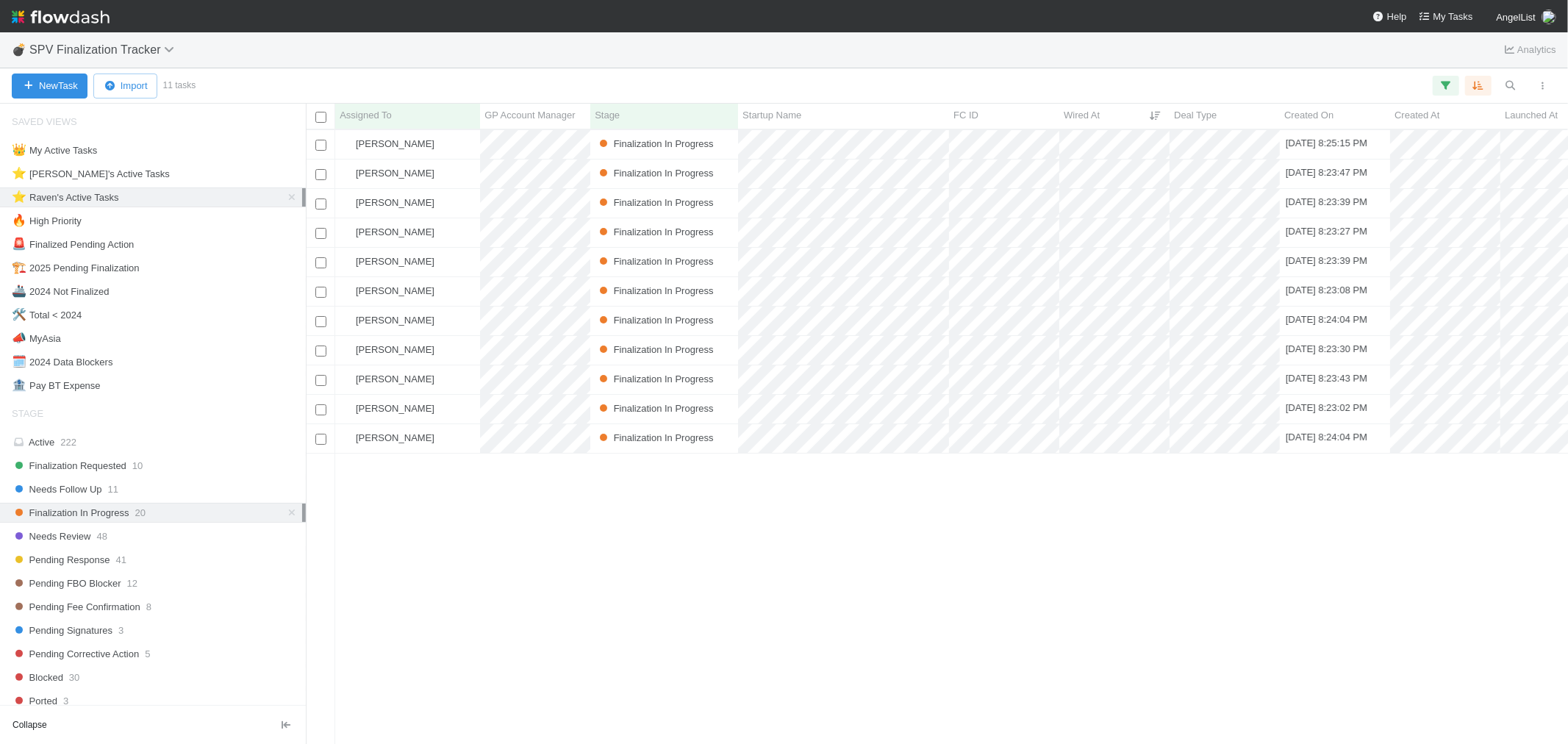
scroll to position [601, 1250]
click at [126, 462] on span "Finalization Requested" at bounding box center [69, 465] width 115 height 18
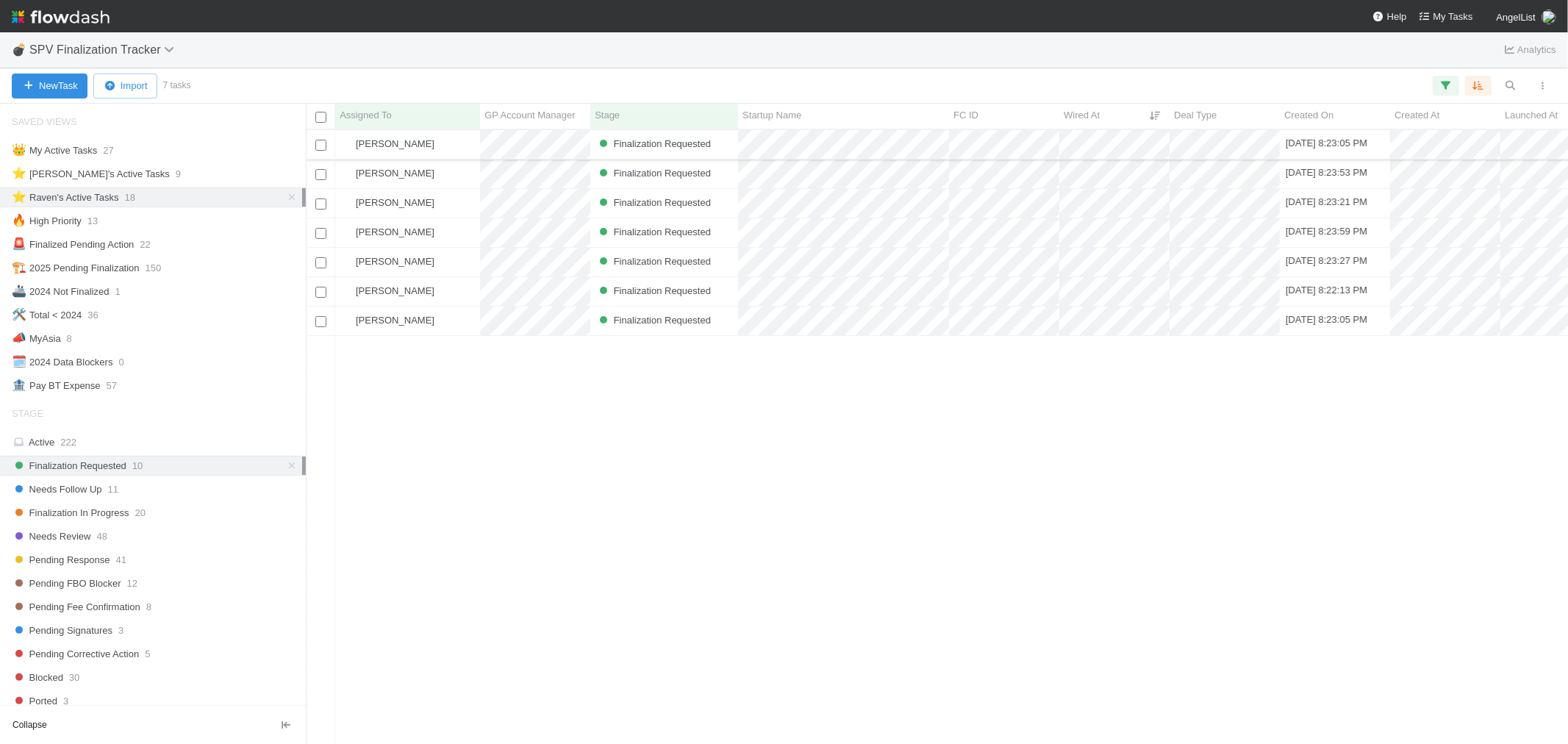
click at [462, 140] on div "[PERSON_NAME]" at bounding box center [408, 144] width 145 height 28
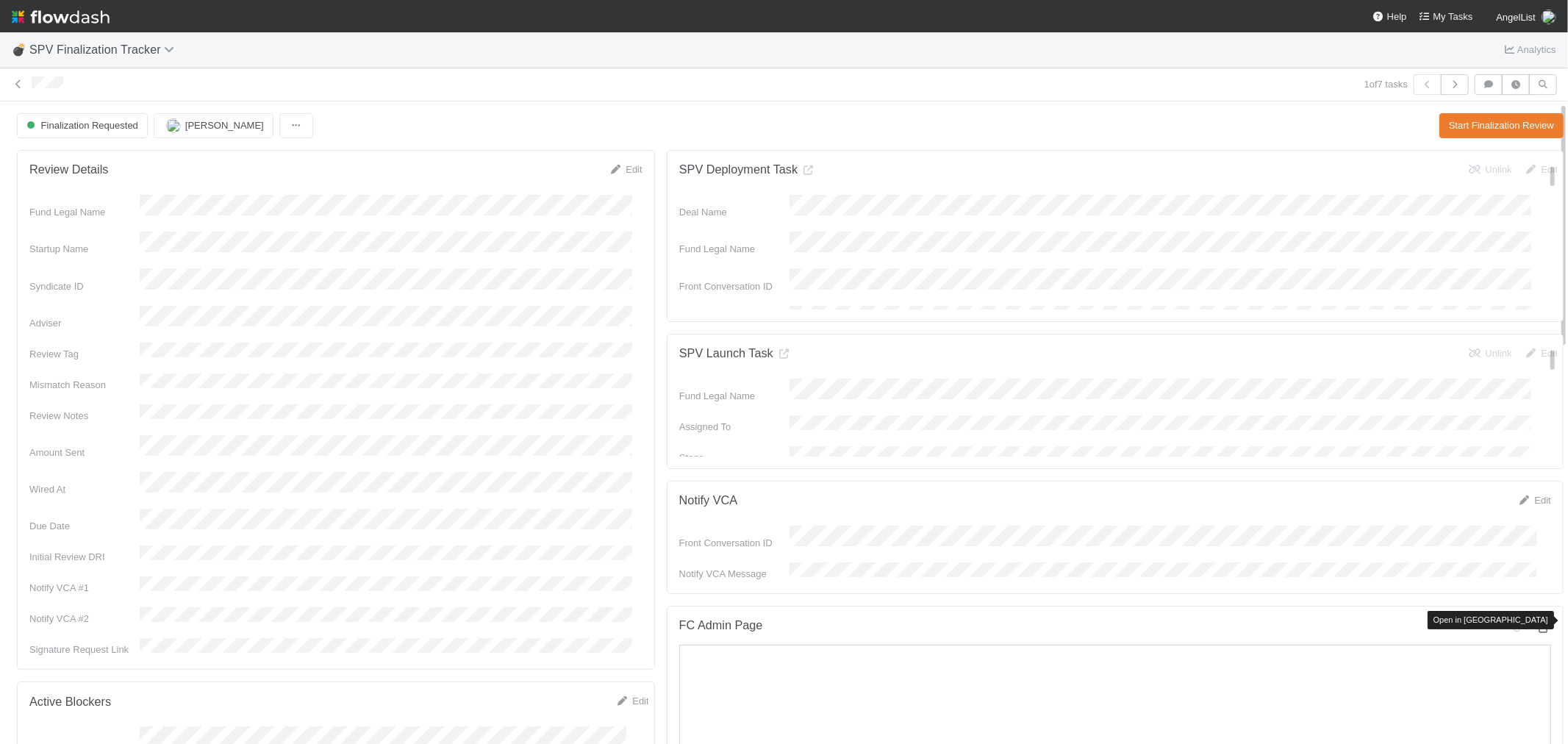
click at [1537, 623] on icon at bounding box center [1544, 628] width 15 height 10
click at [1440, 128] on button "Start Finalization Review" at bounding box center [1502, 125] width 125 height 25
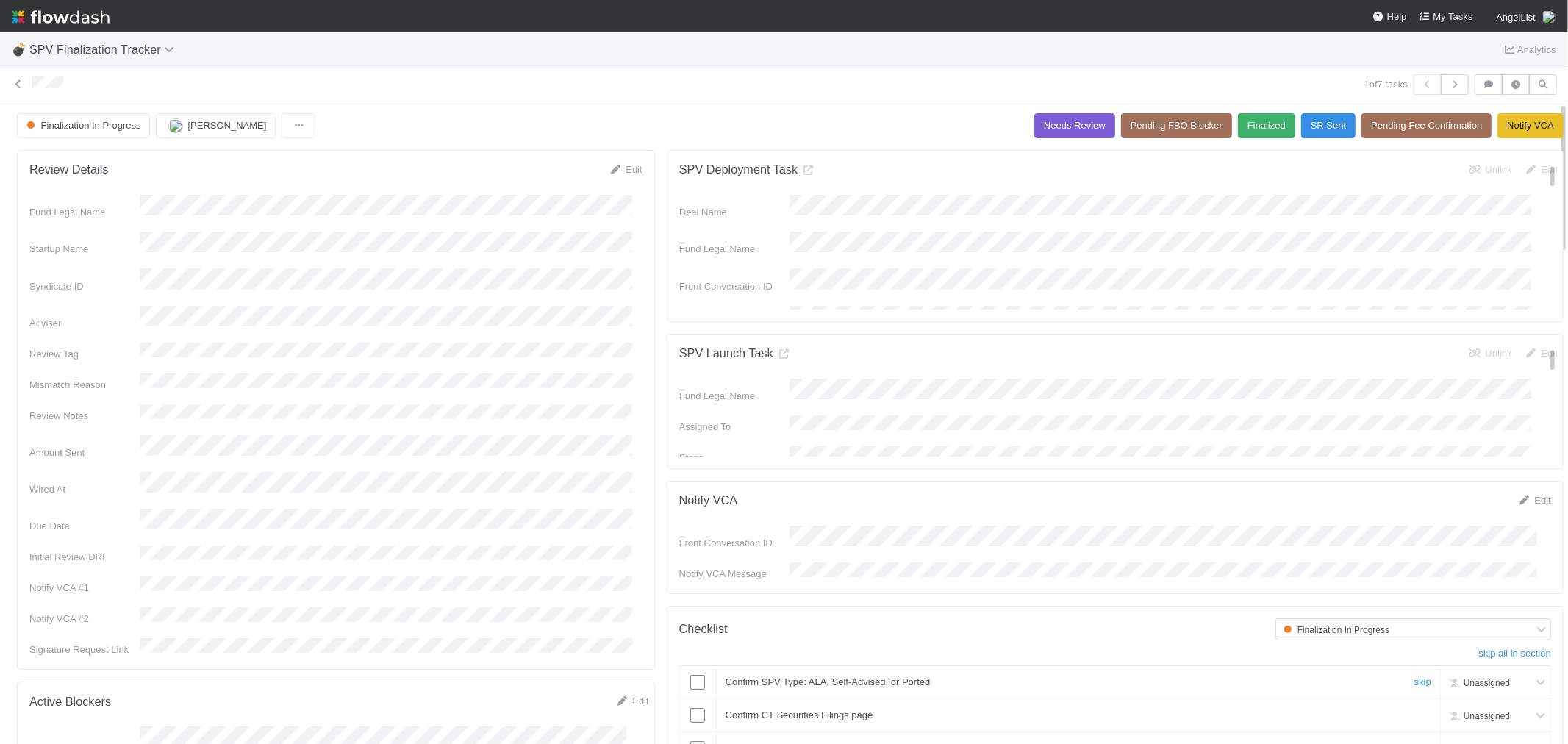
click at [691, 677] on input "checkbox" at bounding box center [697, 682] width 15 height 15
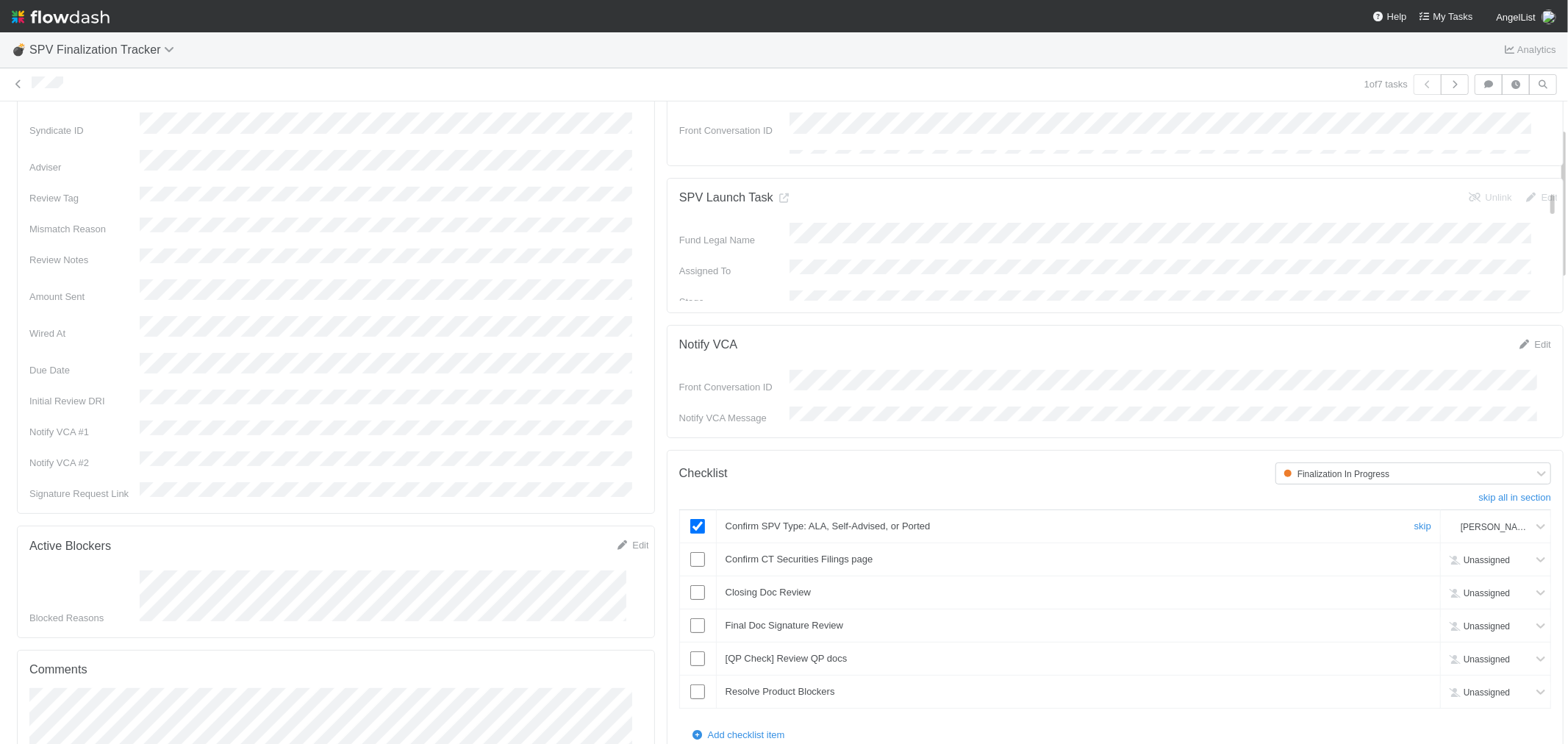
scroll to position [163, 0]
click at [691, 545] on input "checkbox" at bounding box center [697, 551] width 15 height 15
click at [1414, 580] on link "skip" at bounding box center [1422, 585] width 17 height 11
click at [691, 612] on input "checkbox" at bounding box center [697, 618] width 15 height 15
drag, startPoint x: 1396, startPoint y: 644, endPoint x: 505, endPoint y: 552, distance: 895.7
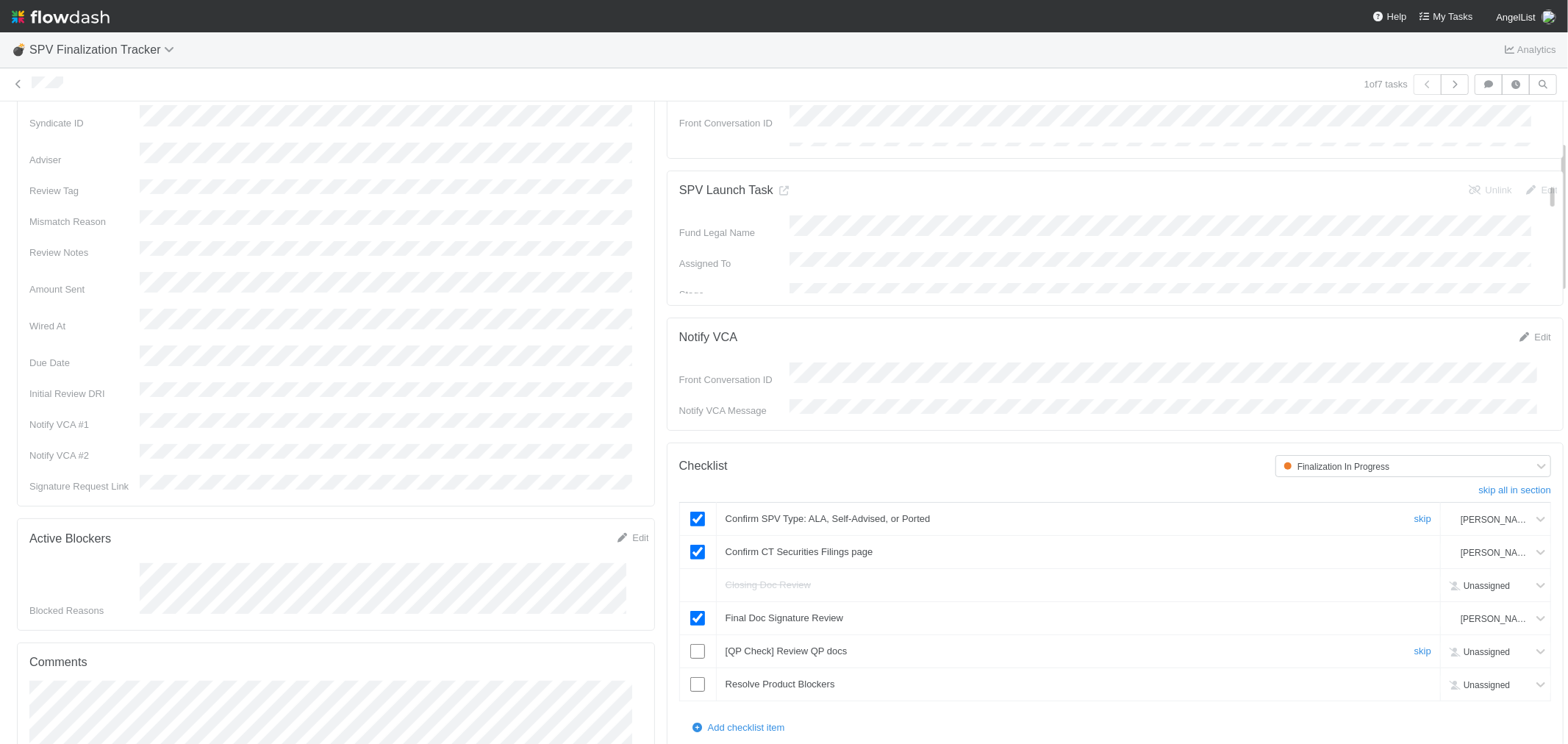
click at [1414, 646] on link "skip" at bounding box center [1422, 651] width 17 height 11
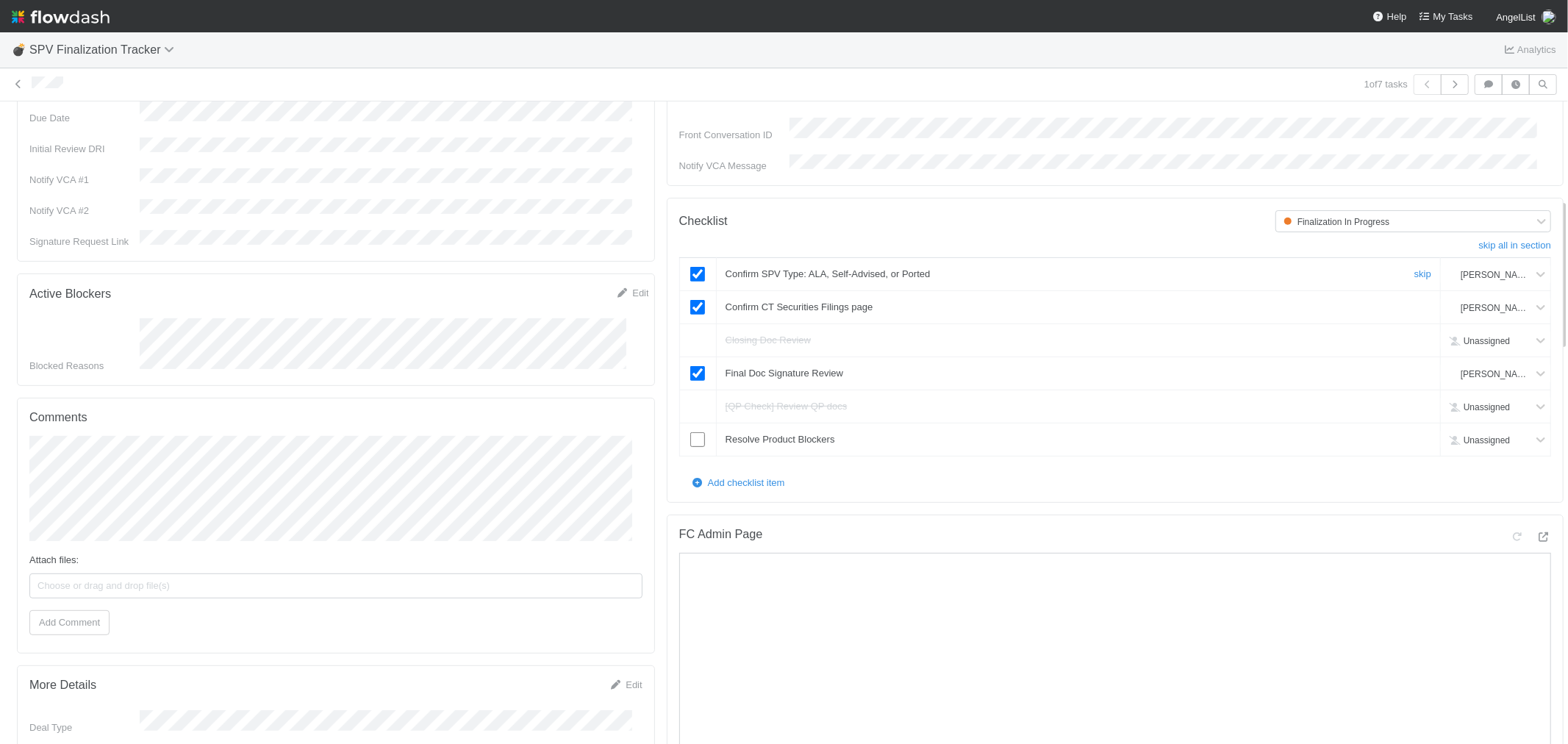
scroll to position [571, 0]
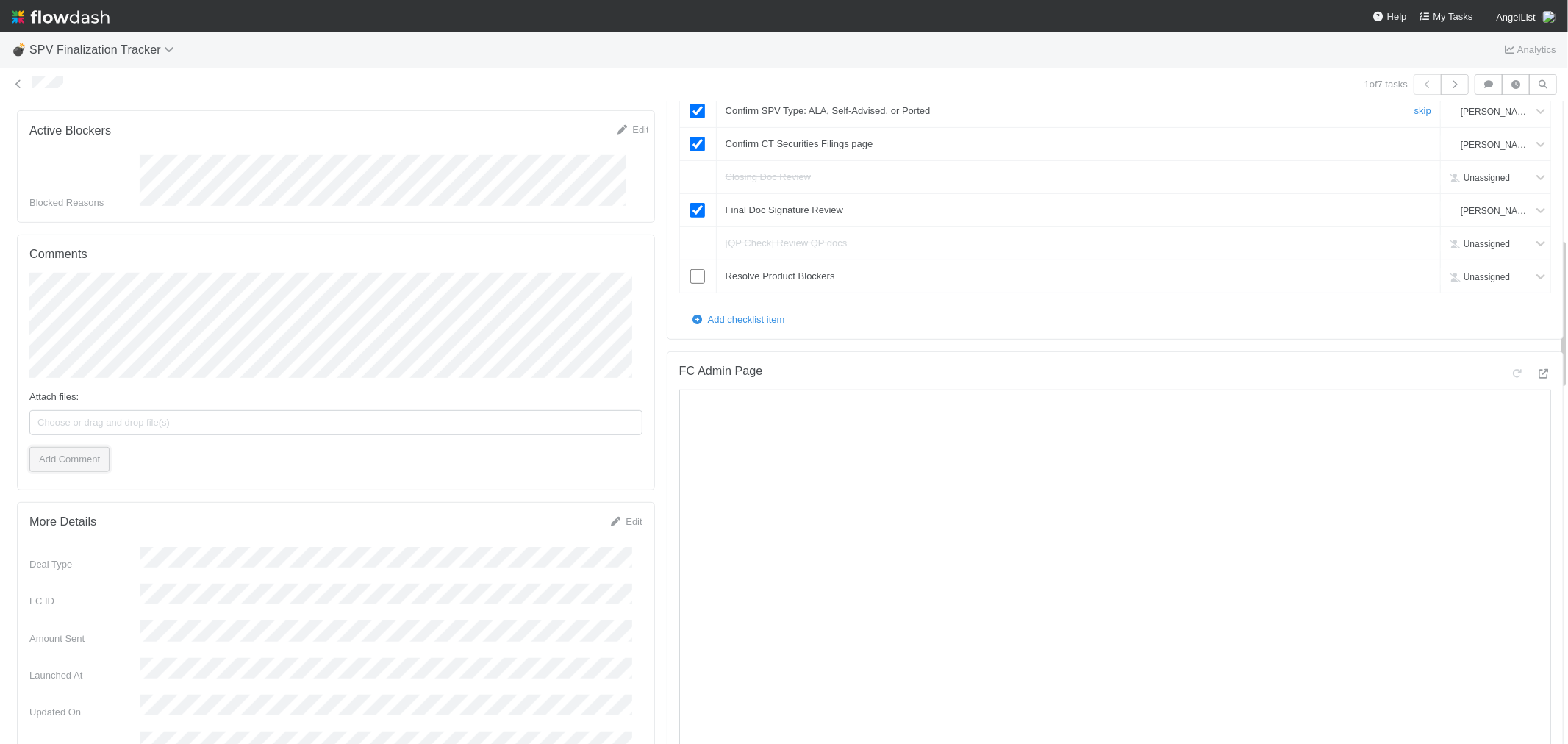
click at [93, 447] on button "Add Comment" at bounding box center [69, 460] width 80 height 25
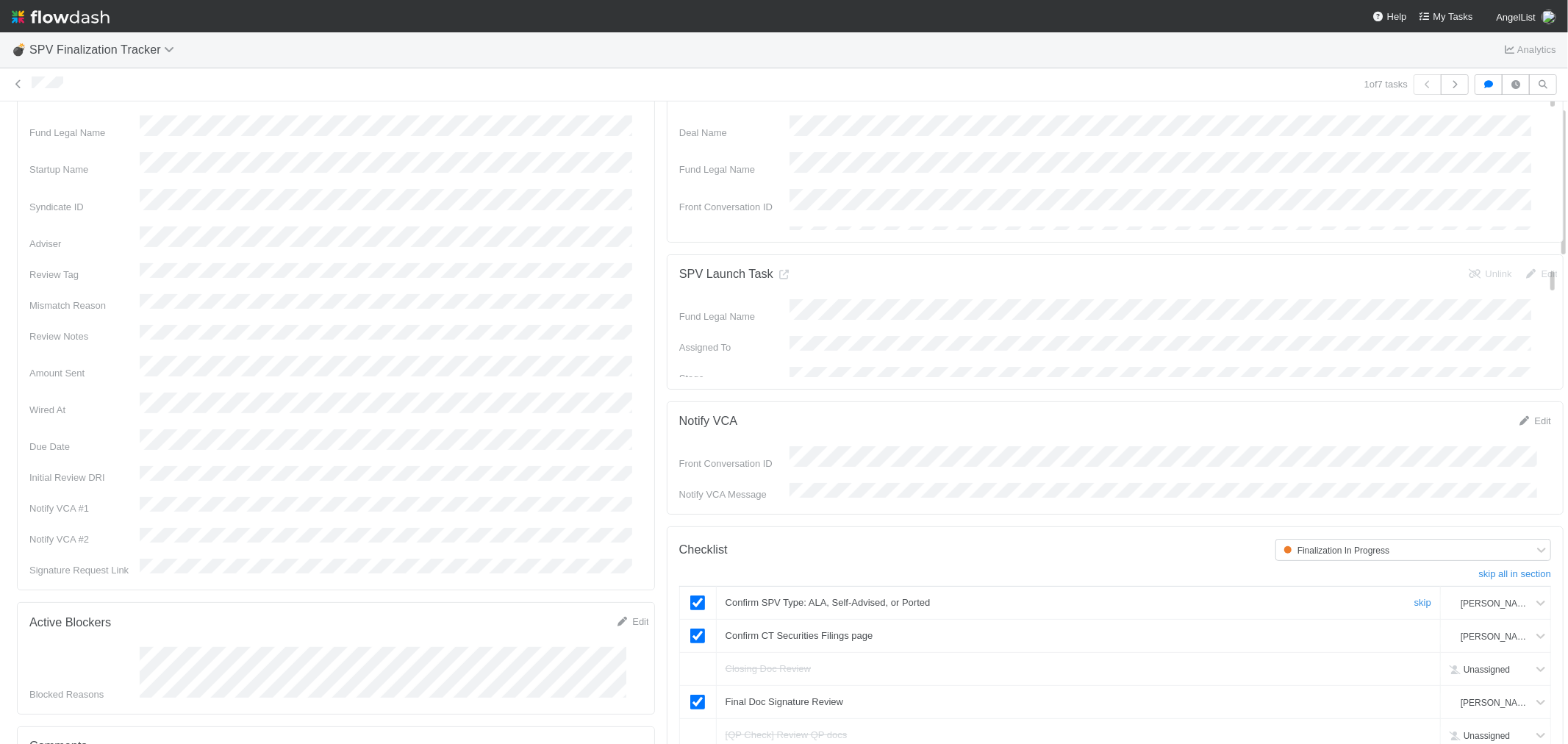
scroll to position [0, 0]
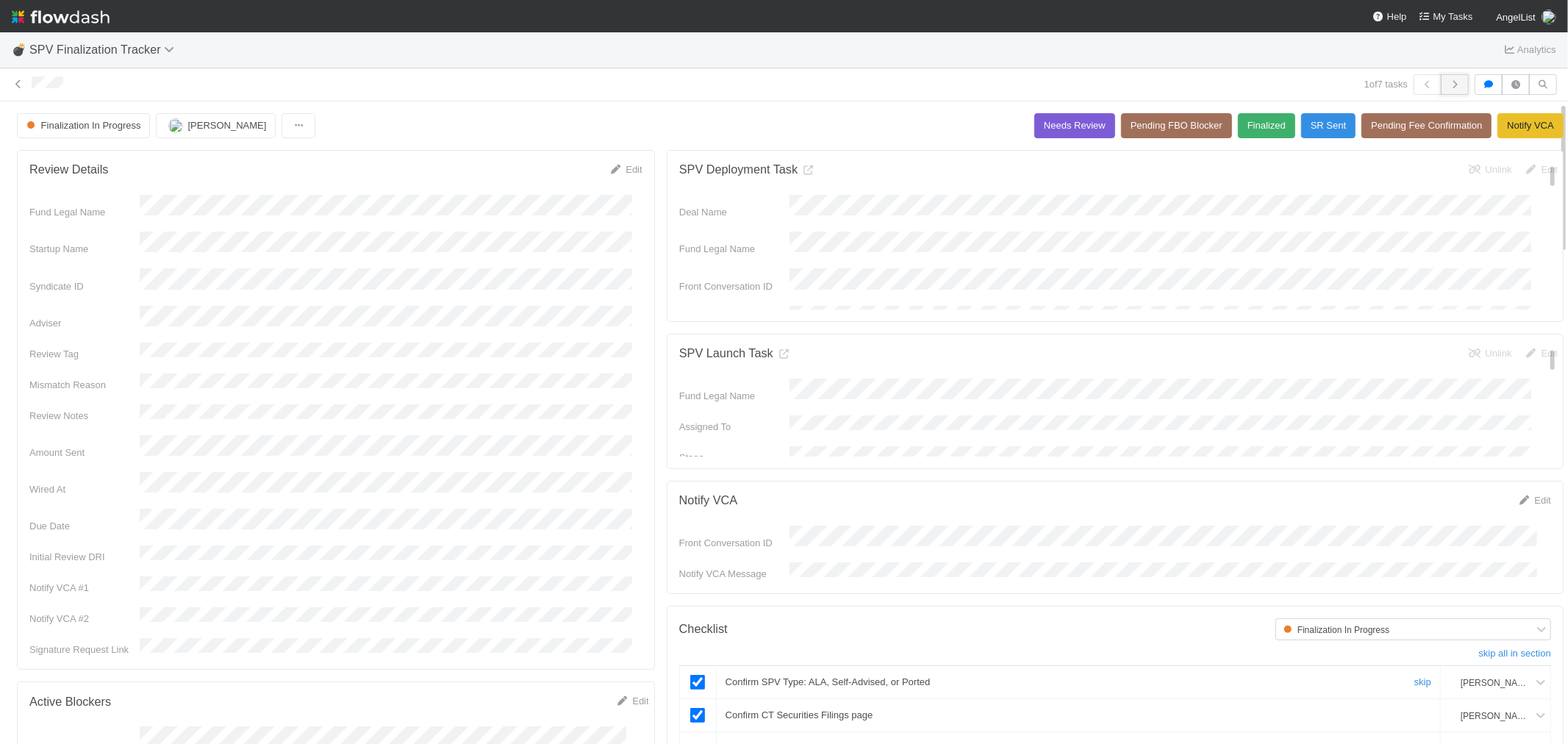
click at [1447, 86] on icon "button" at bounding box center [1454, 84] width 15 height 9
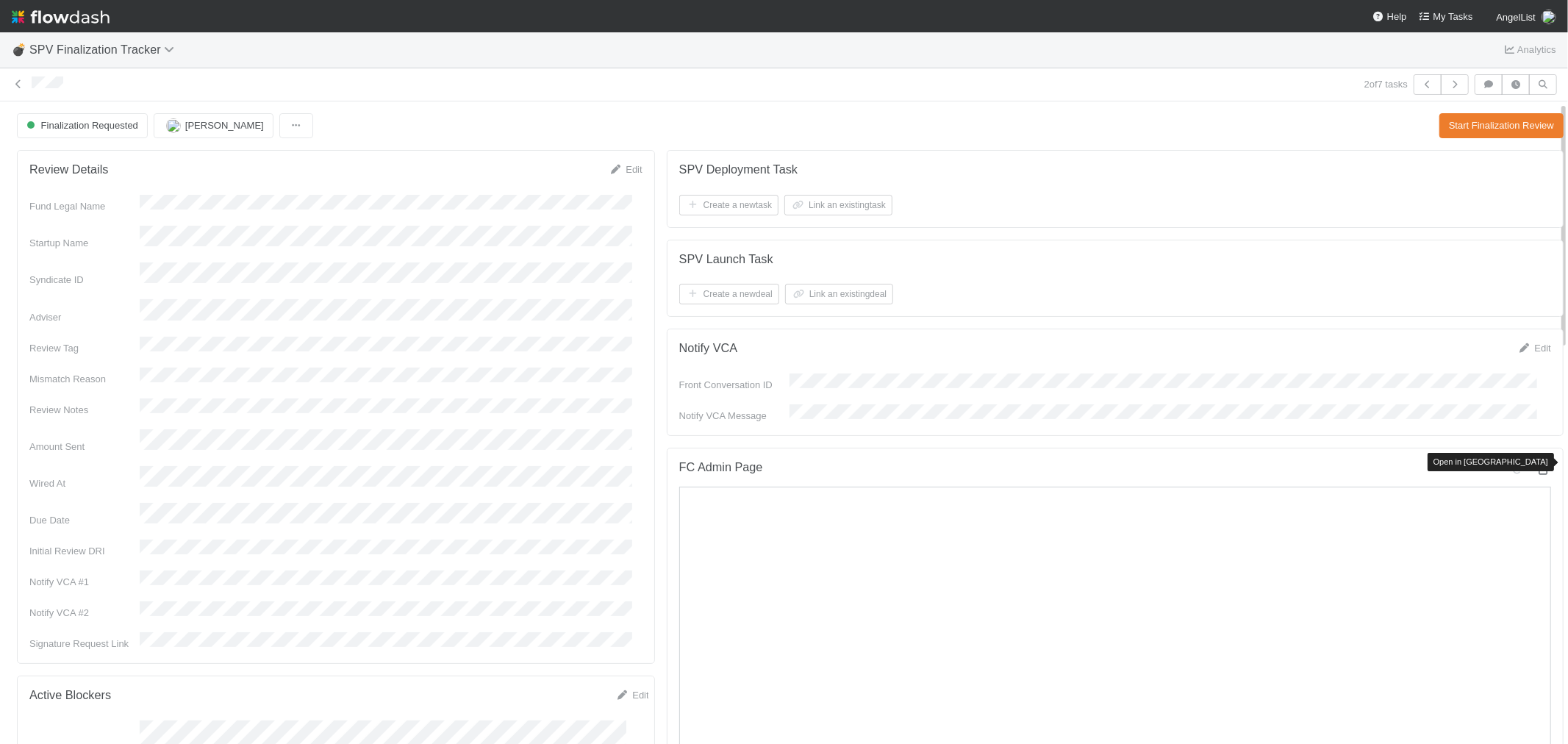
click at [1537, 465] on icon at bounding box center [1544, 470] width 15 height 10
click at [1453, 128] on button "Start Finalization Review" at bounding box center [1502, 125] width 125 height 25
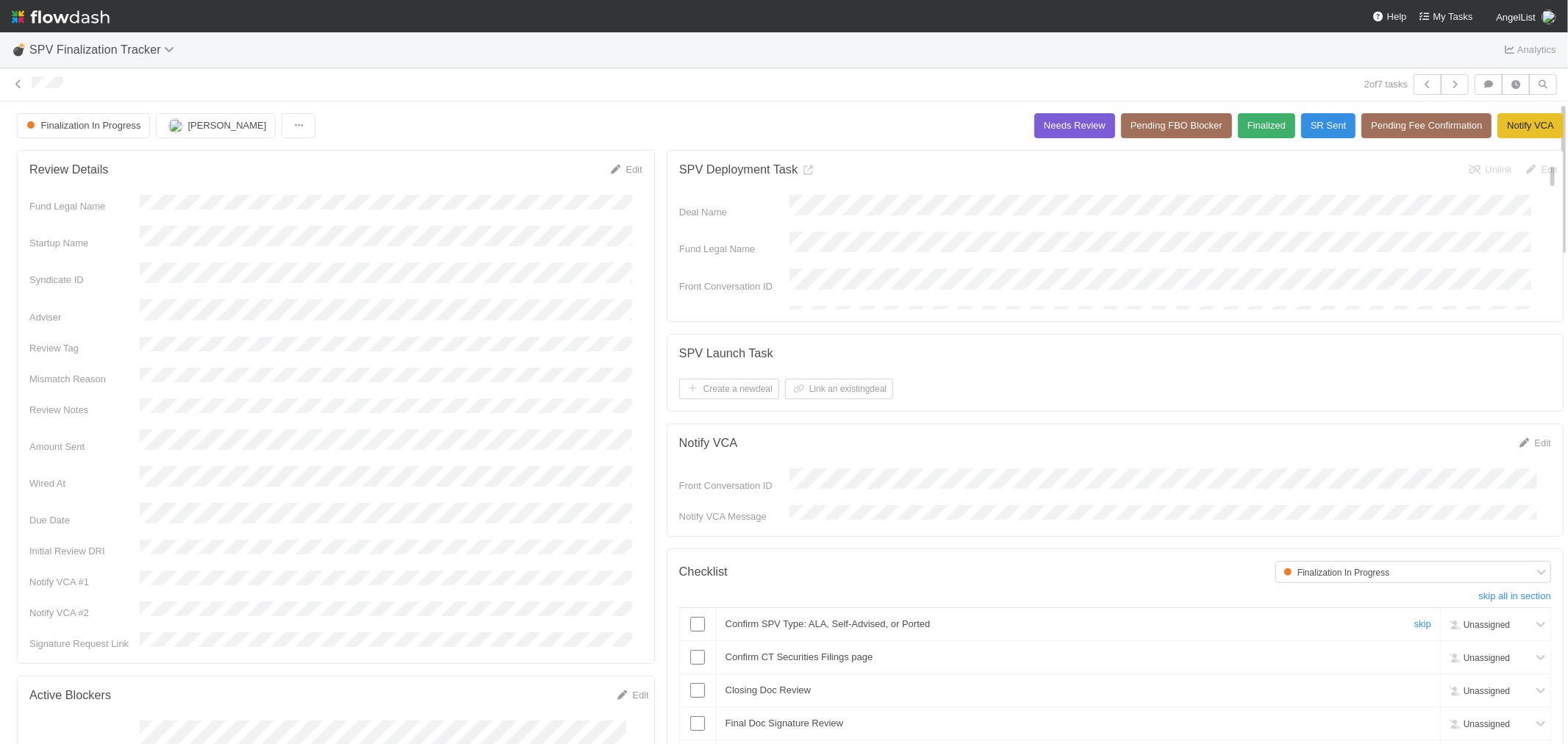
click at [692, 619] on input "checkbox" at bounding box center [697, 623] width 15 height 15
click at [691, 650] on input "checkbox" at bounding box center [697, 656] width 15 height 15
click at [620, 167] on link "Edit" at bounding box center [624, 169] width 34 height 11
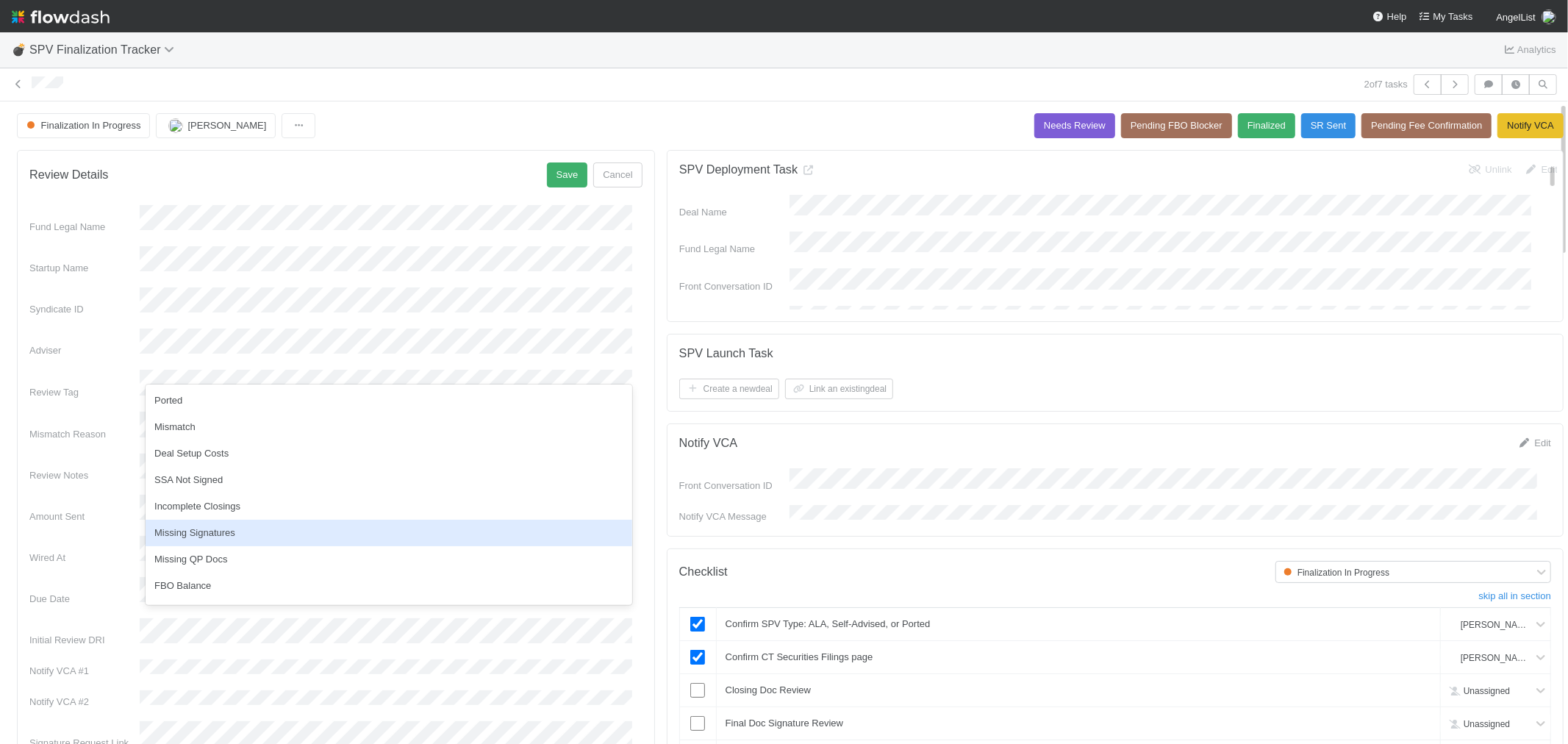
click at [195, 532] on div "Missing Signatures" at bounding box center [389, 532] width 486 height 26
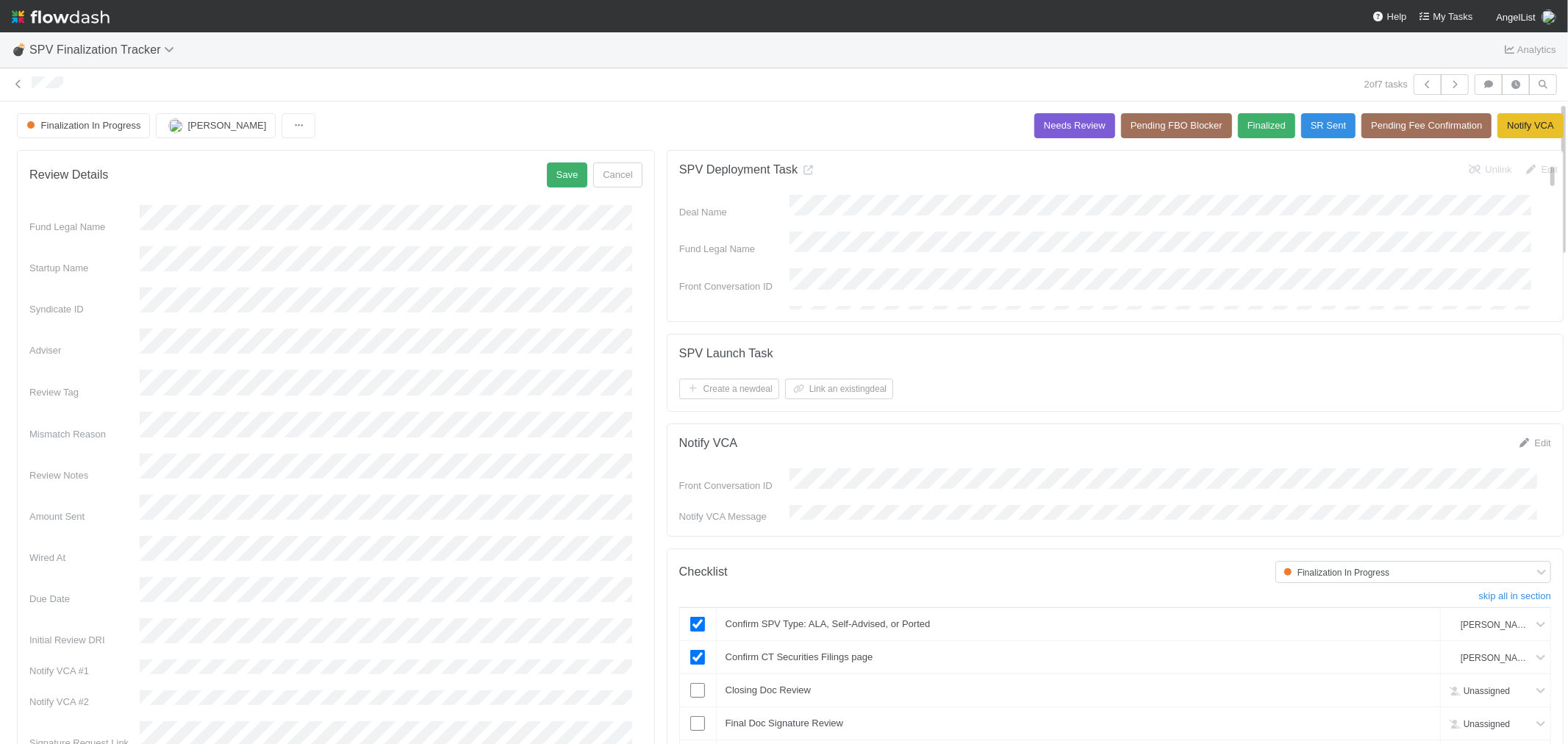
click at [196, 458] on div "Fund Legal Name Startup Name Syndicate ID Adviser Review Tag Mismatch Reason Re…" at bounding box center [336, 478] width 613 height 546
click at [565, 172] on button "Save" at bounding box center [567, 175] width 41 height 25
click at [1447, 87] on icon "button" at bounding box center [1454, 84] width 15 height 9
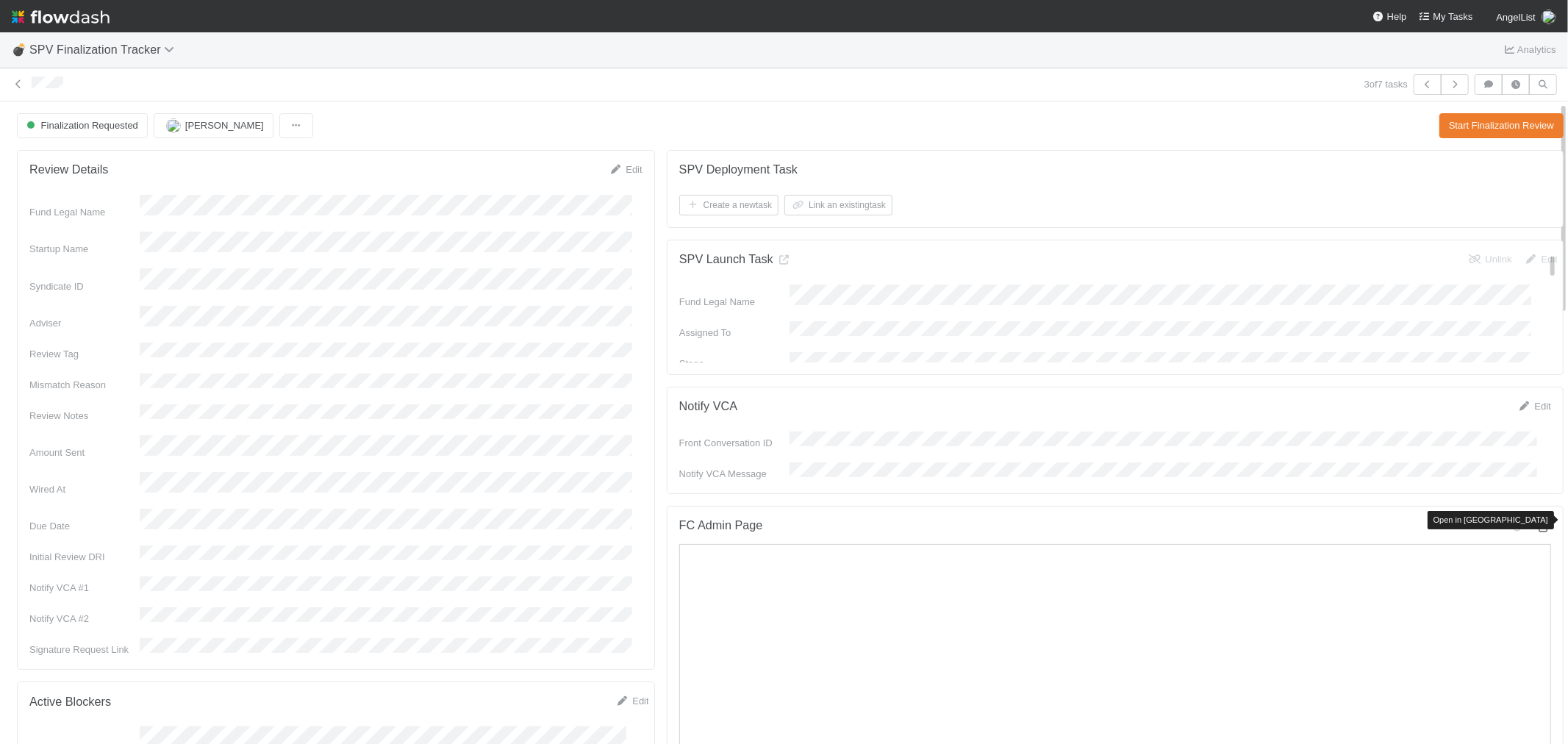
click at [1537, 522] on icon at bounding box center [1544, 527] width 15 height 10
click at [1440, 122] on button "Start Finalization Review" at bounding box center [1502, 125] width 125 height 25
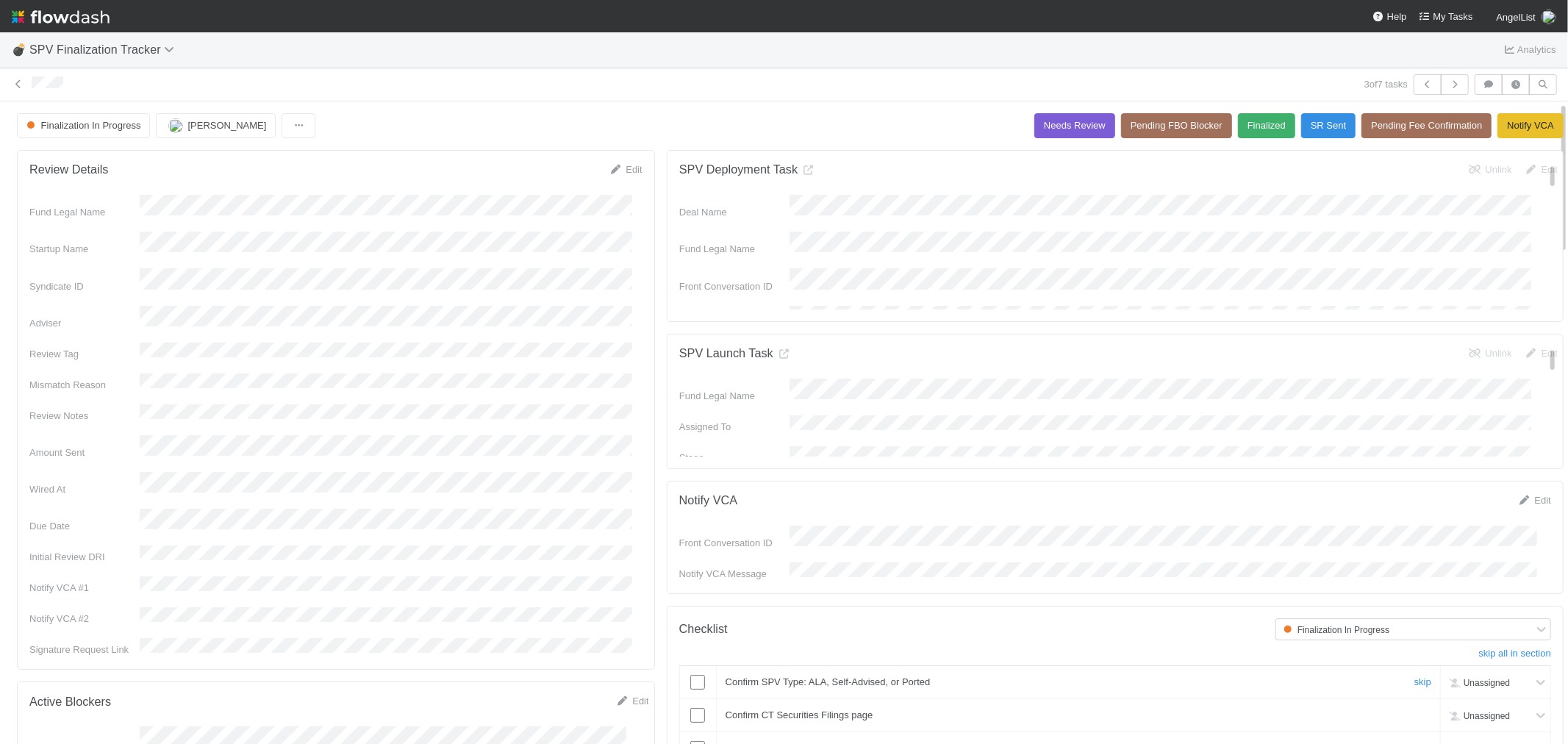
click at [691, 675] on input "checkbox" at bounding box center [697, 682] width 15 height 15
click at [805, 173] on icon at bounding box center [808, 170] width 15 height 10
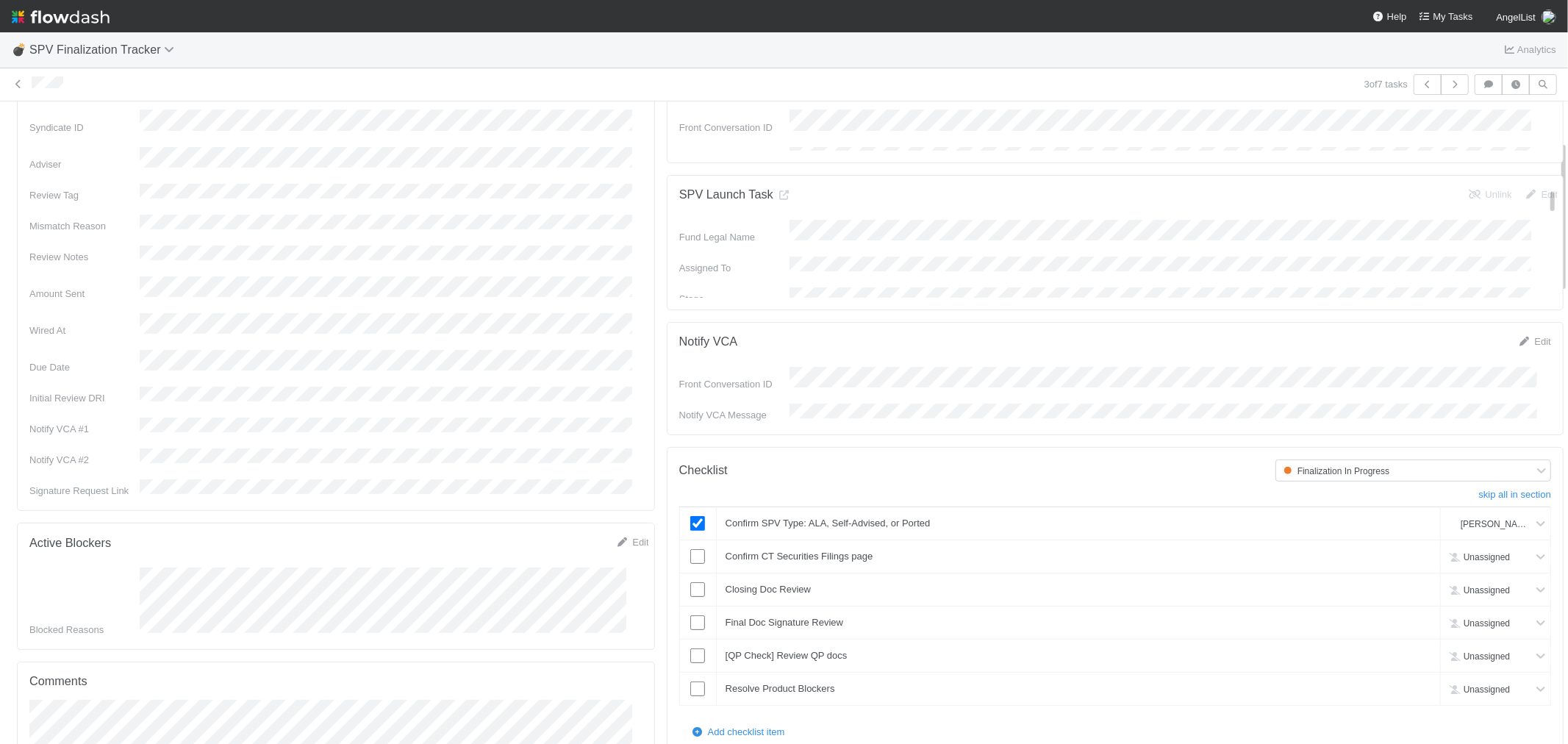
scroll to position [163, 0]
click at [691, 545] on input "checkbox" at bounding box center [697, 551] width 15 height 15
click at [691, 578] on input "checkbox" at bounding box center [697, 585] width 15 height 15
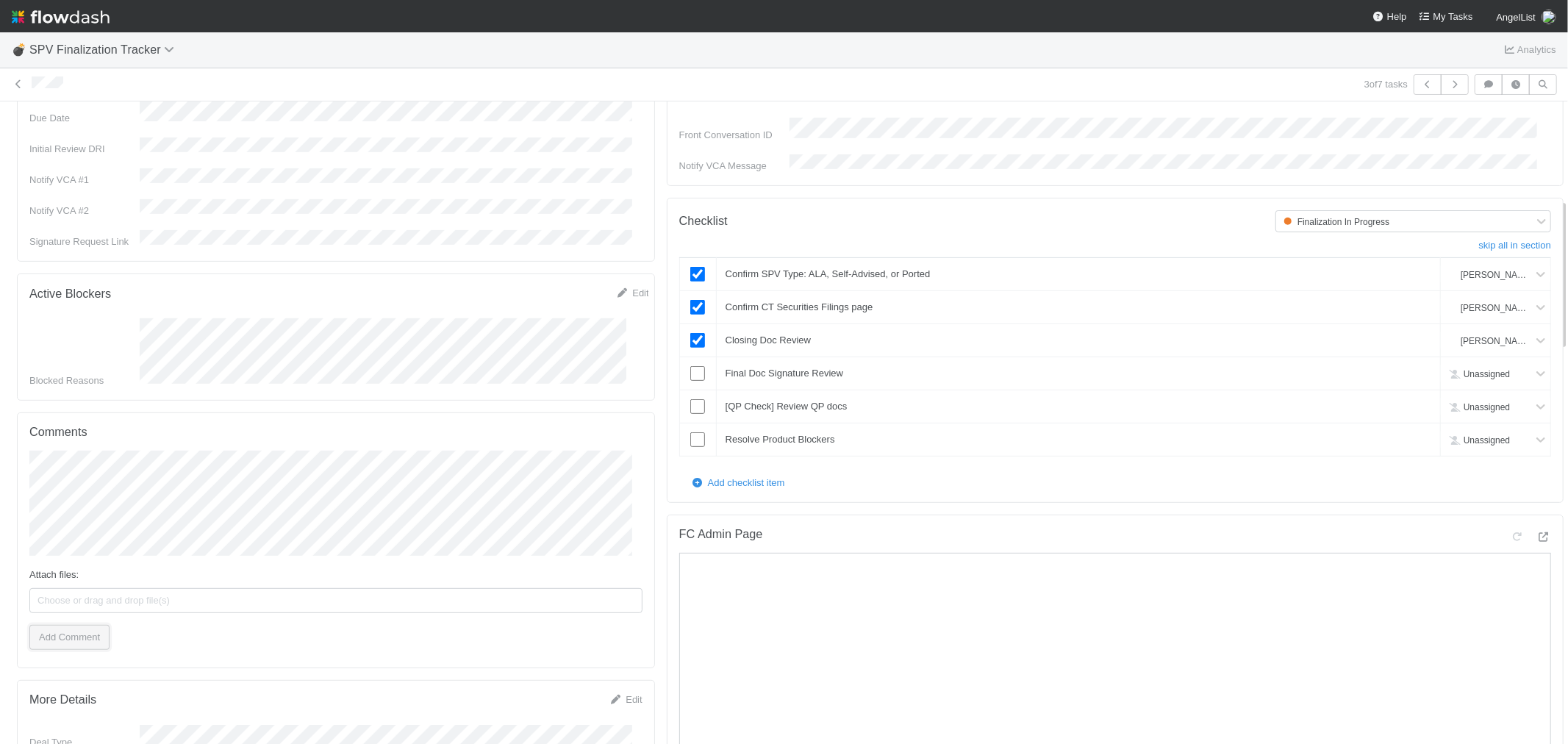
click at [63, 625] on button "Add Comment" at bounding box center [69, 638] width 80 height 25
click at [694, 366] on input "checkbox" at bounding box center [697, 372] width 15 height 15
click at [1414, 401] on link "skip" at bounding box center [1422, 406] width 17 height 11
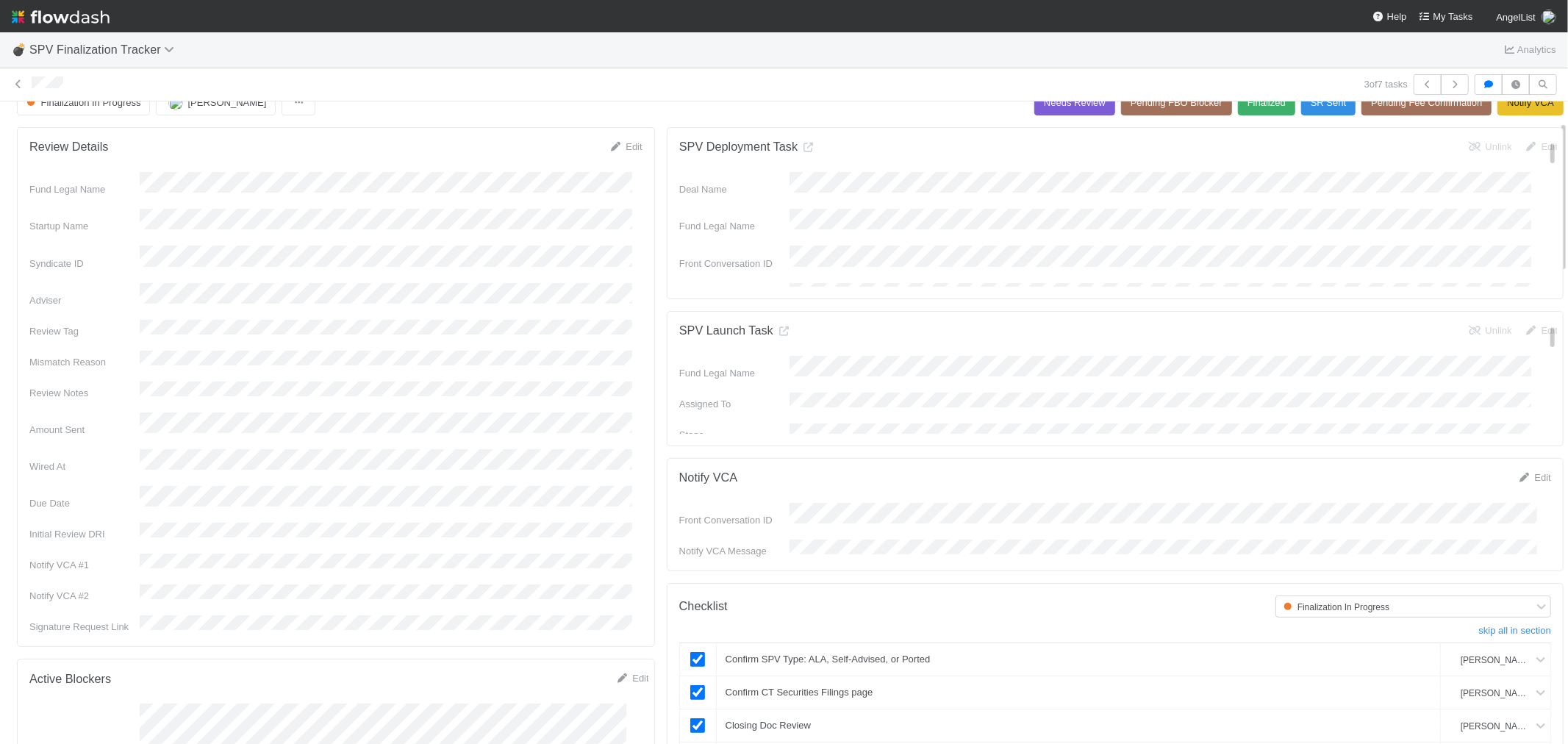
scroll to position [0, 0]
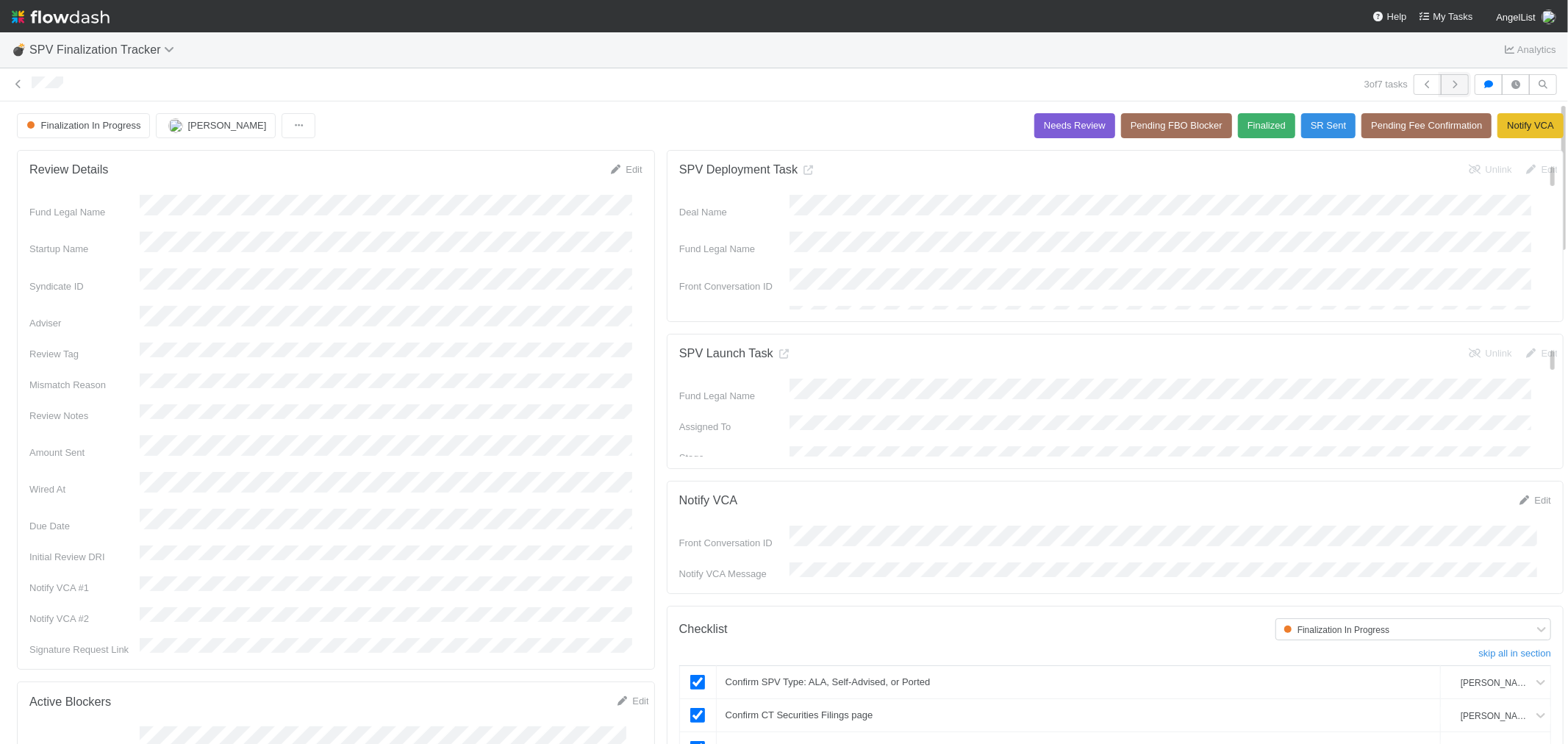
click at [1447, 80] on icon "button" at bounding box center [1454, 84] width 15 height 9
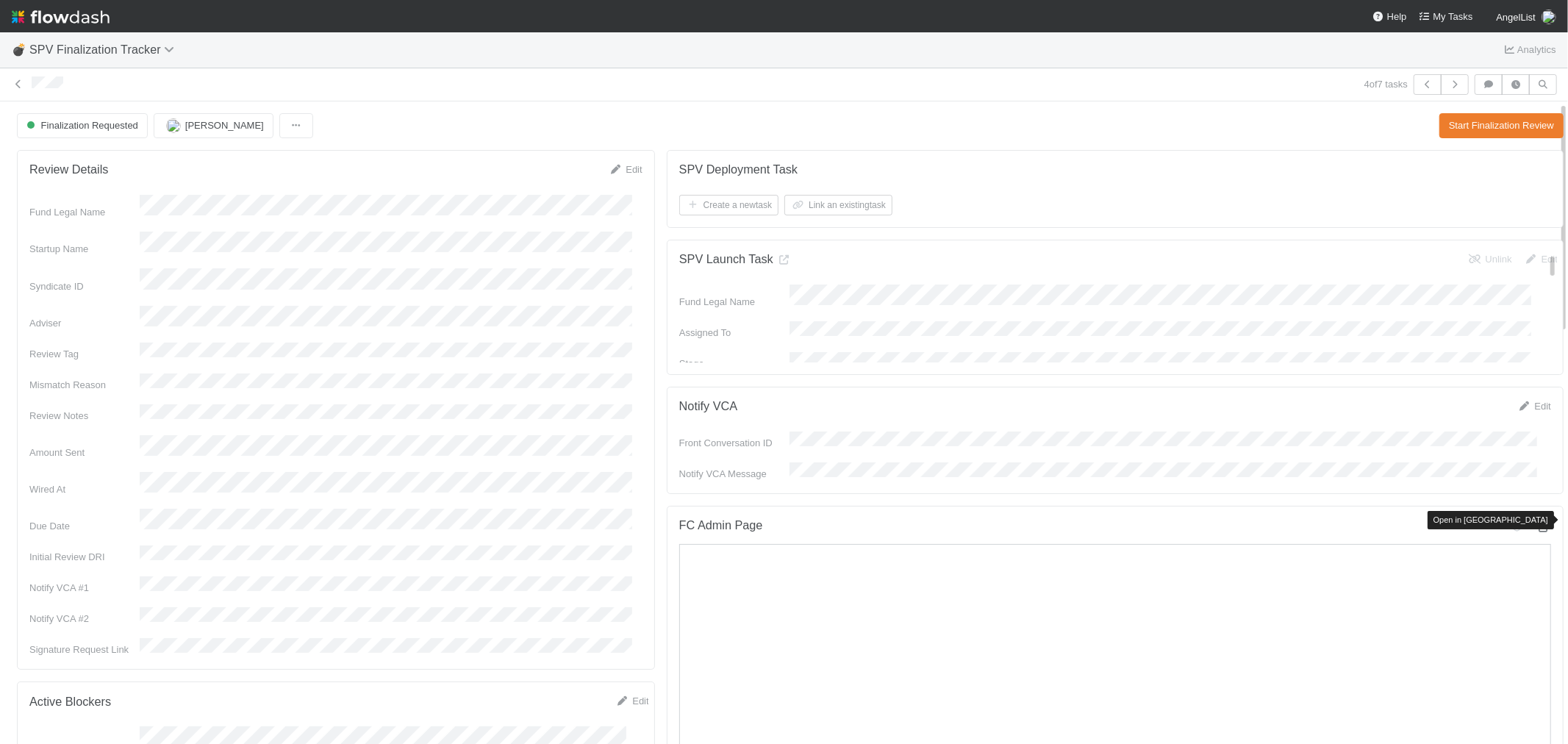
click at [1537, 522] on icon at bounding box center [1544, 527] width 15 height 10
click at [1473, 116] on button "Start Finalization Review" at bounding box center [1502, 125] width 125 height 25
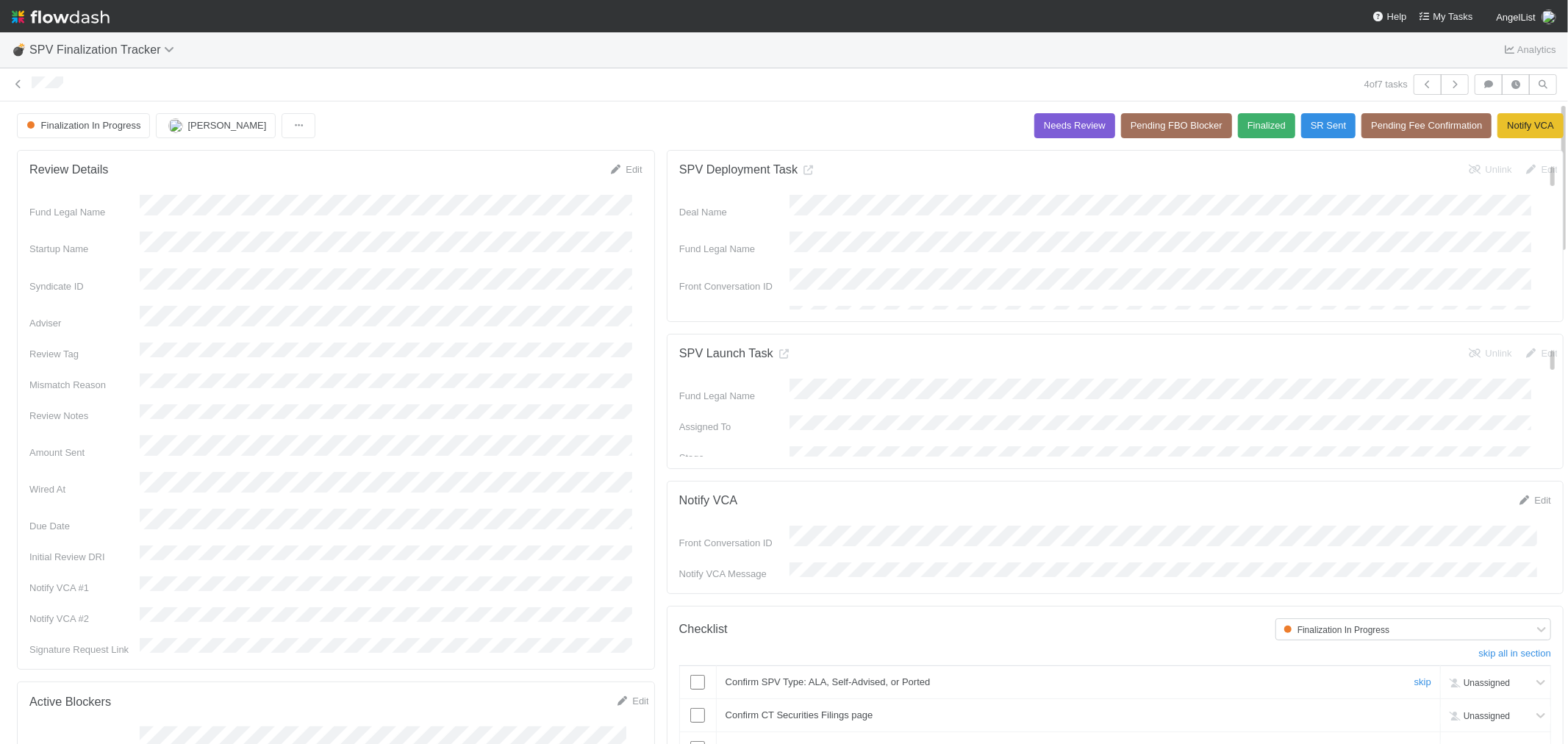
click at [692, 675] on input "checkbox" at bounding box center [697, 682] width 15 height 15
click at [691, 709] on input "checkbox" at bounding box center [697, 715] width 15 height 15
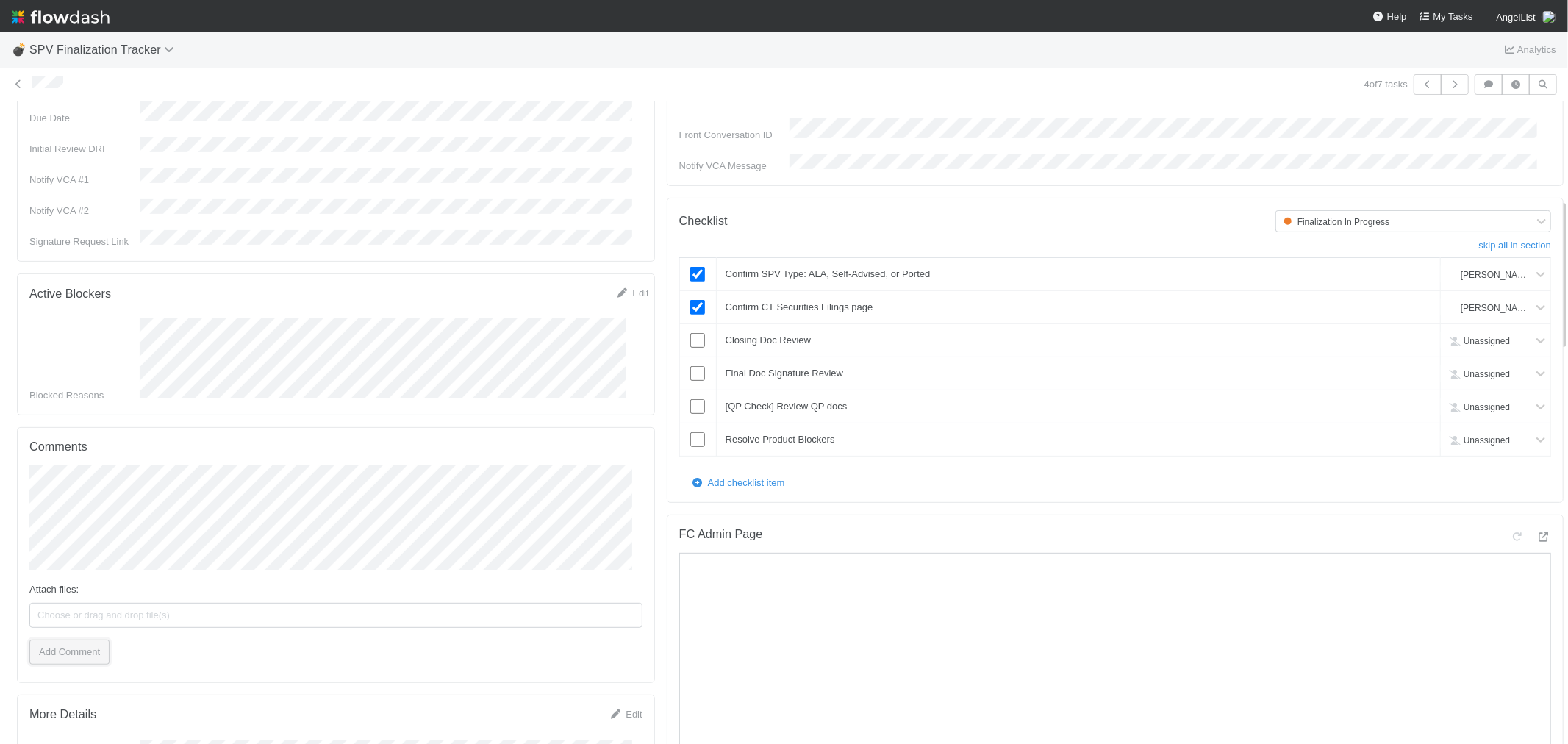
click at [56, 640] on button "Add Comment" at bounding box center [69, 653] width 80 height 25
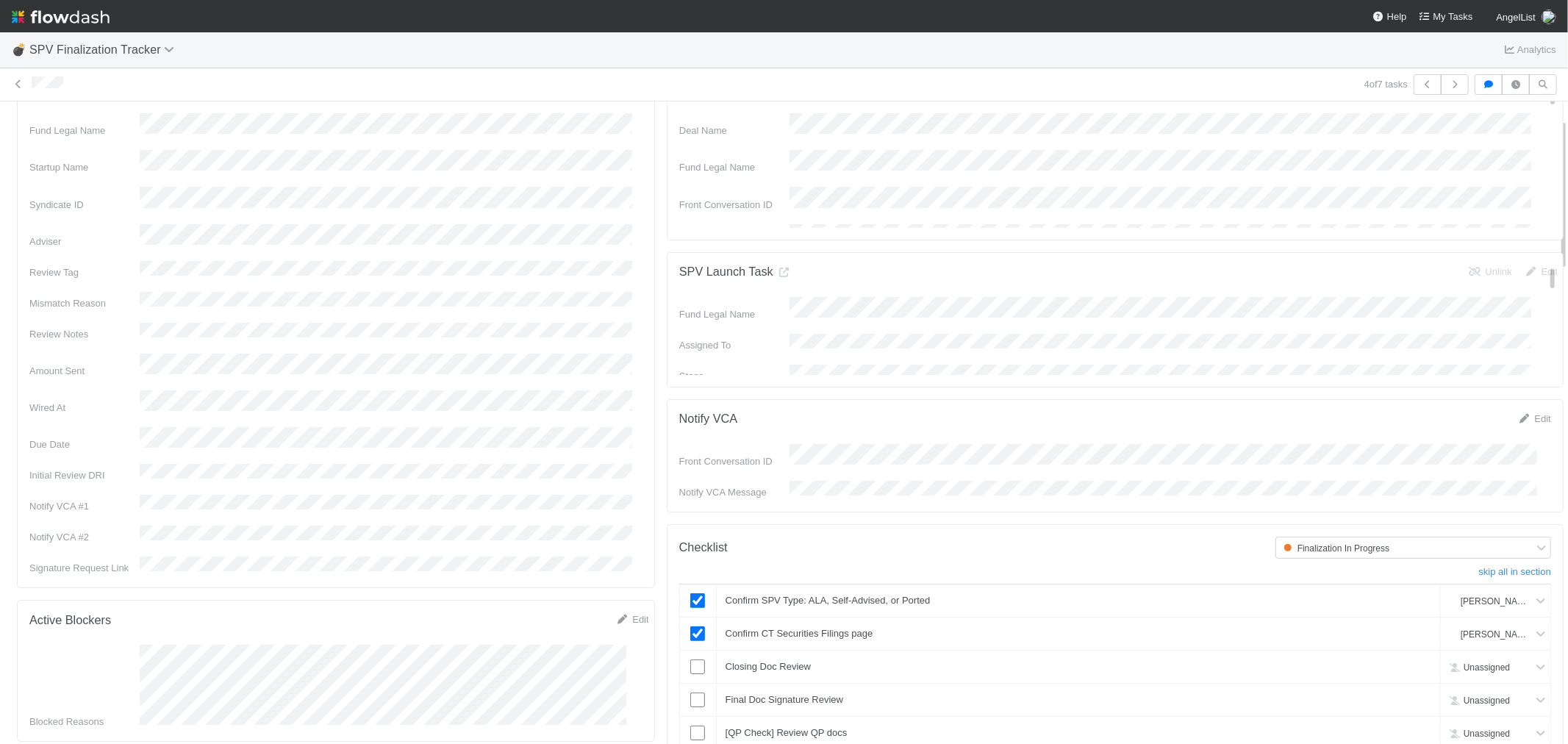
scroll to position [0, 0]
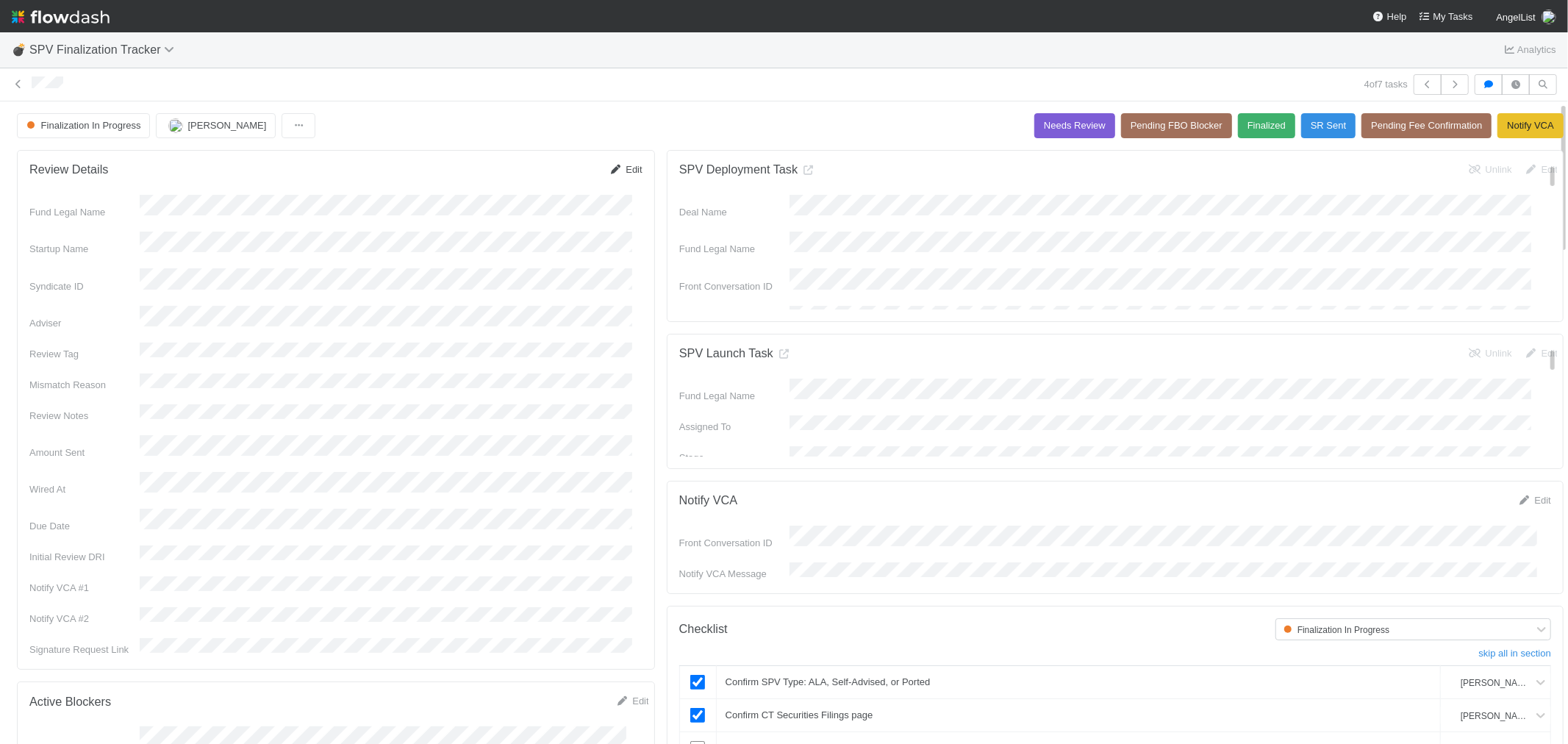
click at [623, 172] on link "Edit" at bounding box center [624, 169] width 34 height 11
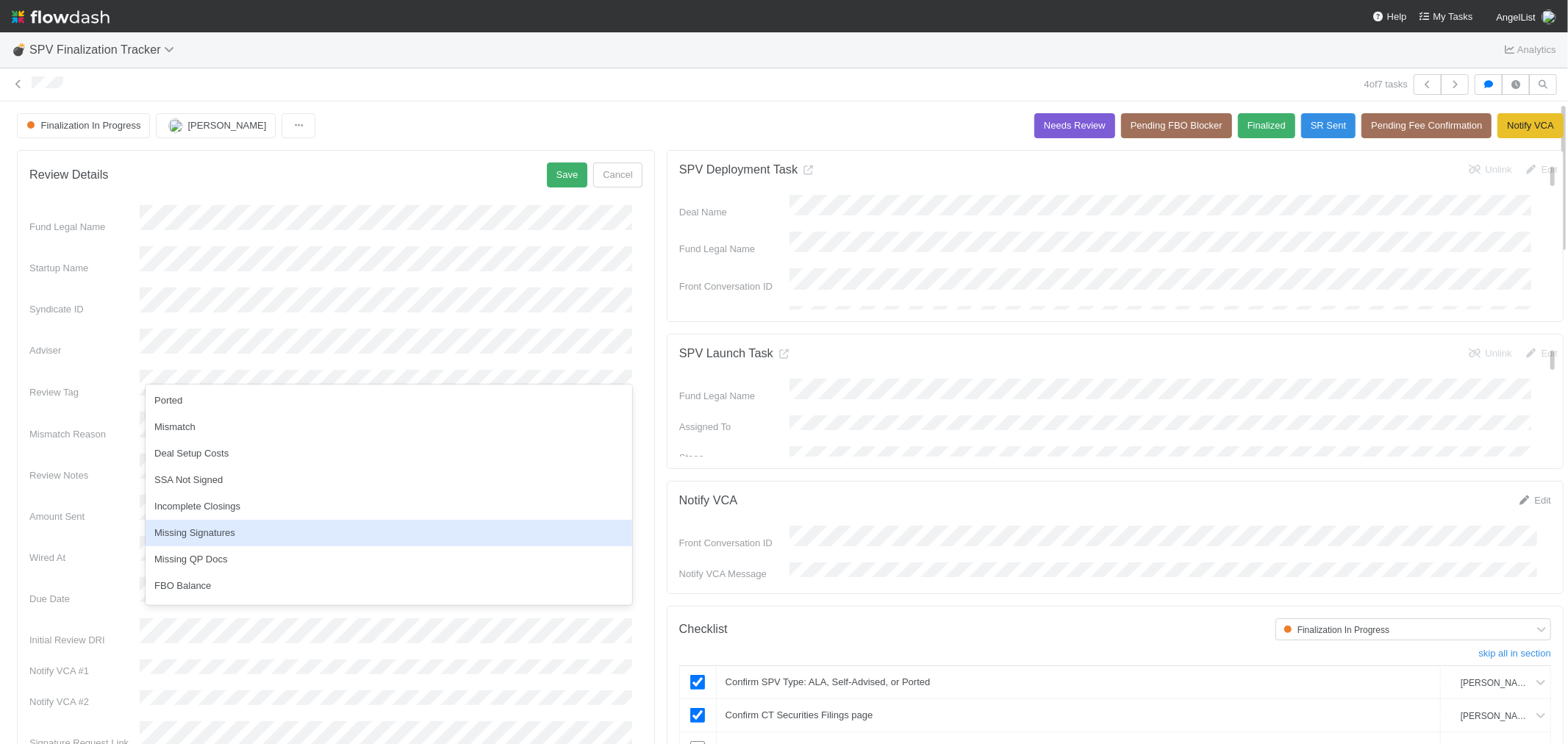
click at [185, 539] on div "Missing Signatures" at bounding box center [389, 532] width 486 height 26
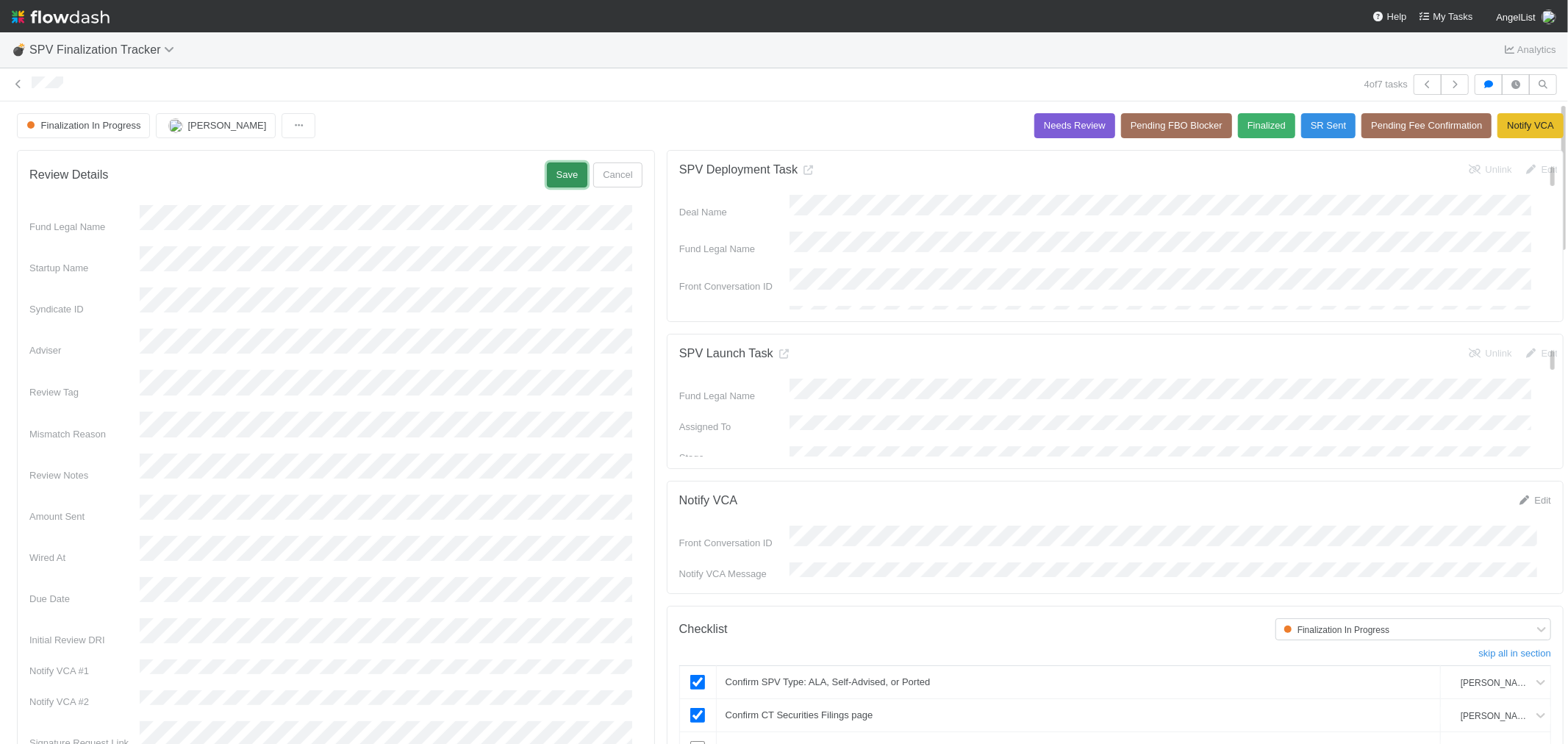
click at [553, 170] on button "Save" at bounding box center [567, 175] width 41 height 25
click at [1362, 122] on button "Pending Fee Confirmation" at bounding box center [1427, 125] width 130 height 25
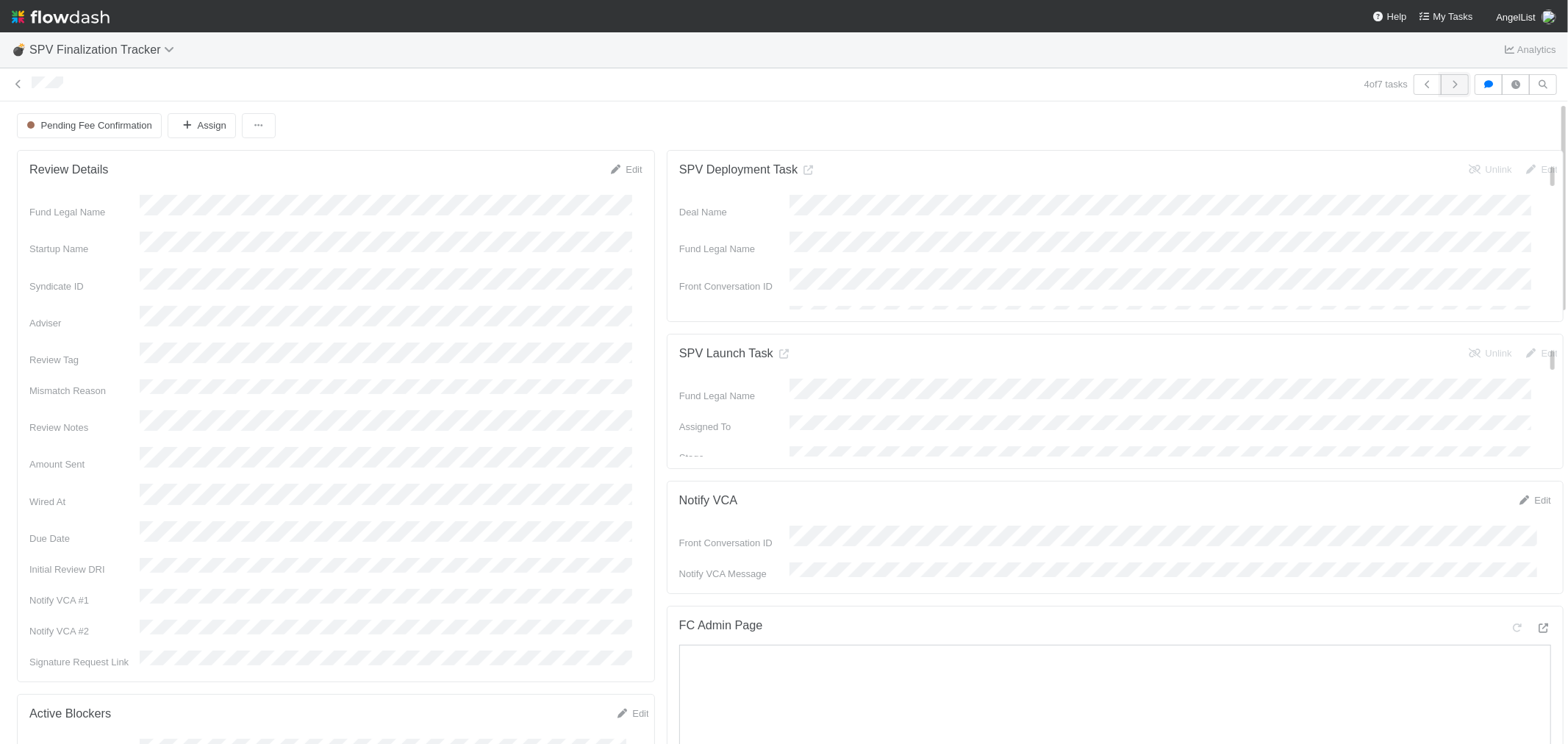
click at [1447, 83] on icon "button" at bounding box center [1454, 84] width 15 height 9
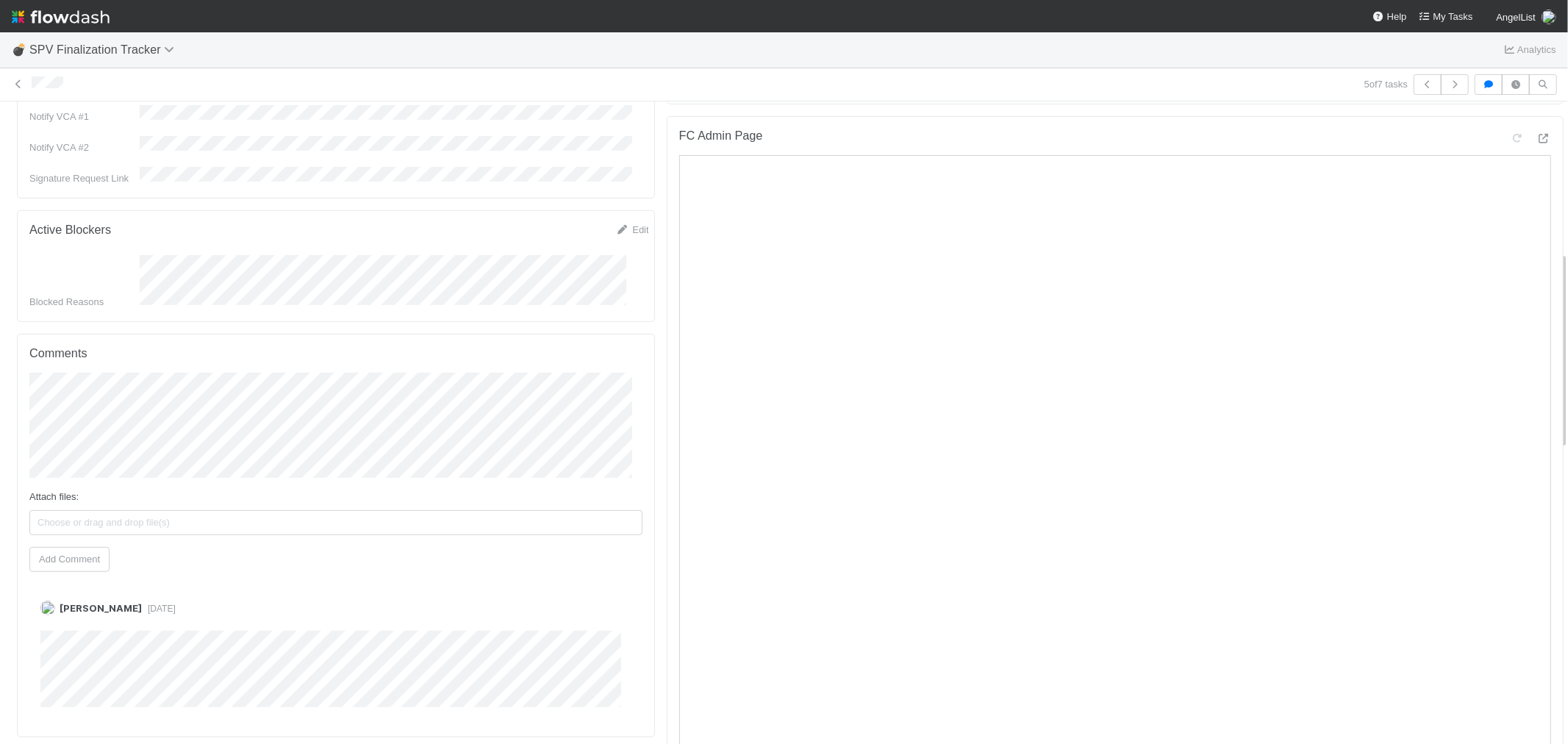
scroll to position [327, 0]
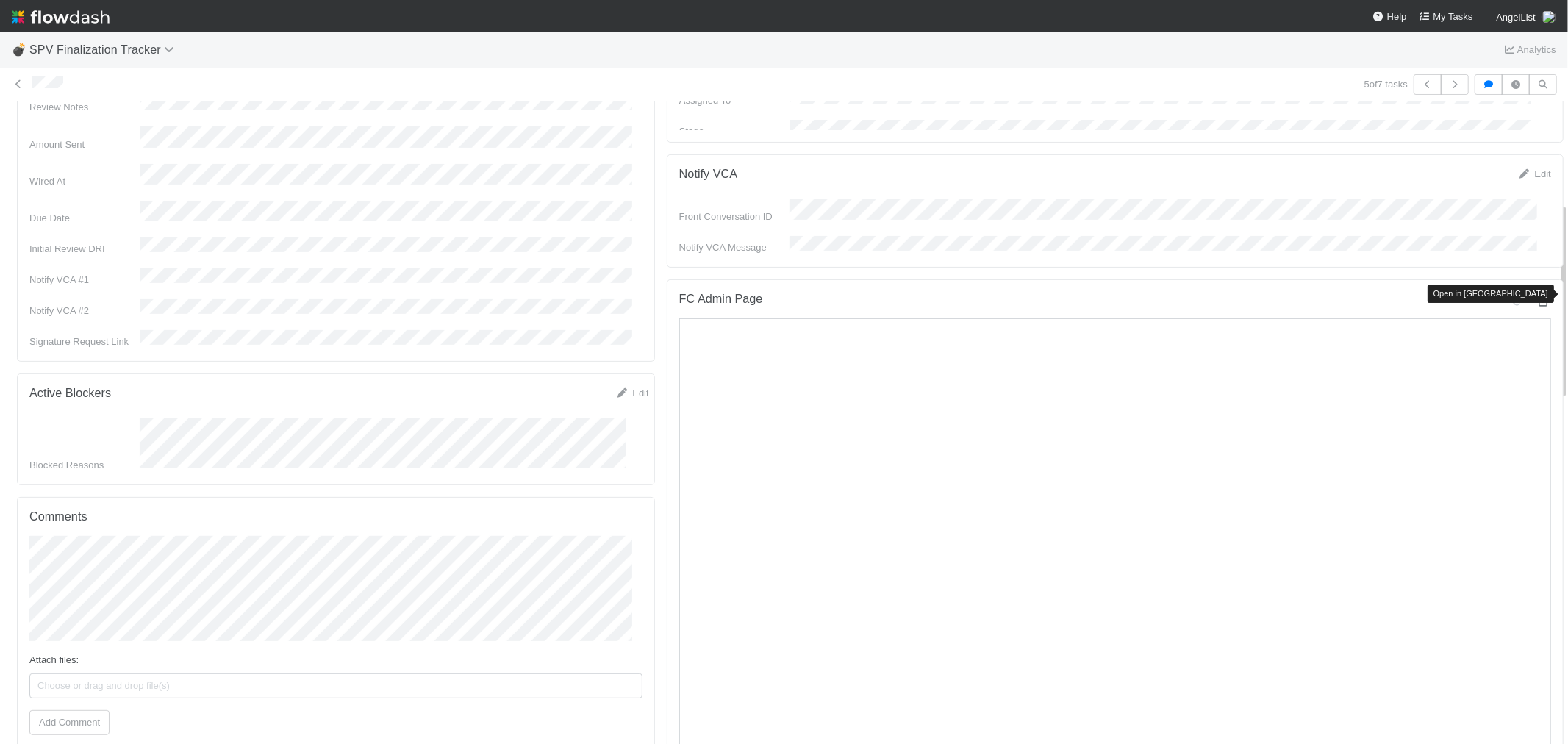
click at [1537, 297] on icon at bounding box center [1544, 301] width 15 height 10
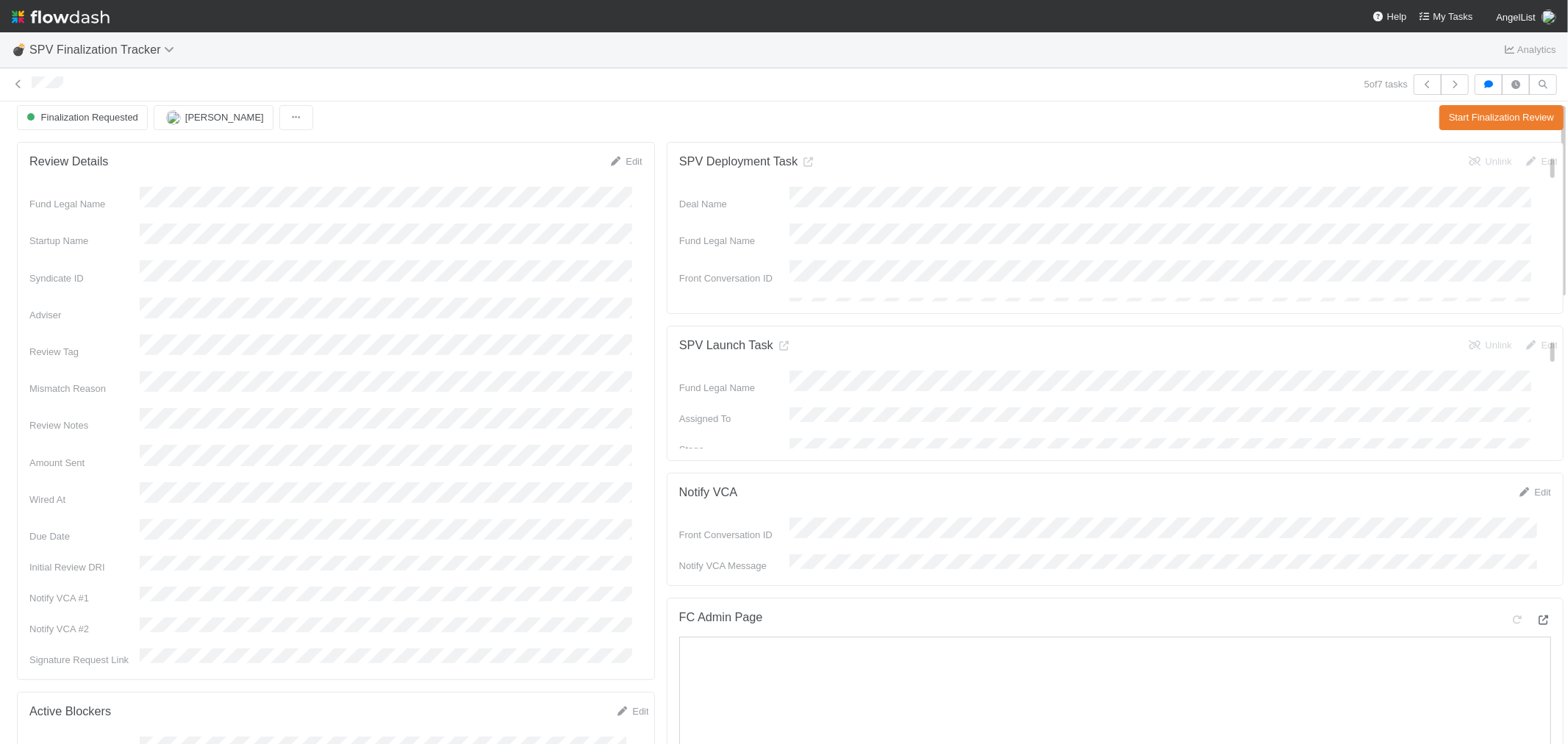
scroll to position [0, 0]
click at [1440, 120] on button "Start Finalization Review" at bounding box center [1502, 125] width 125 height 25
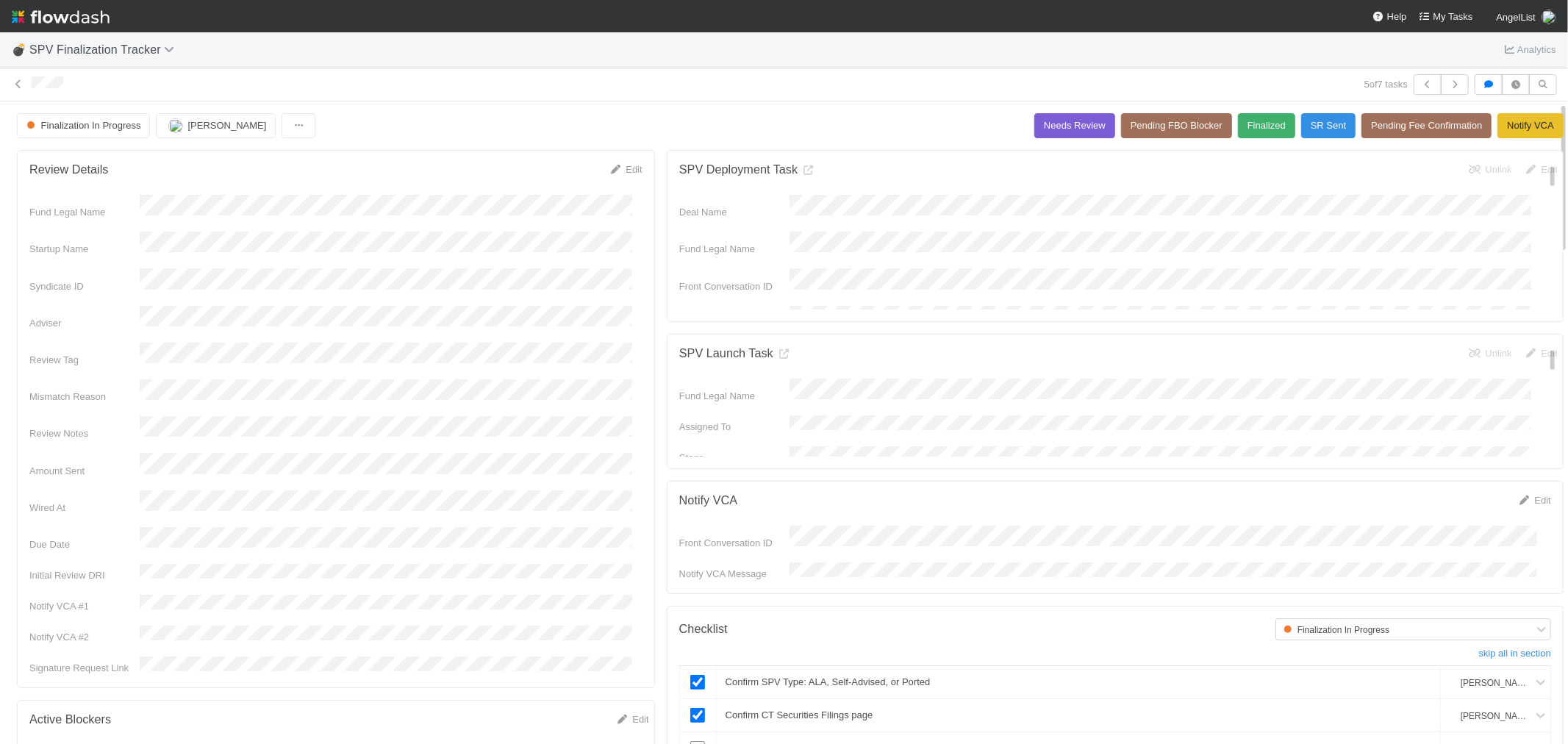
scroll to position [163, 0]
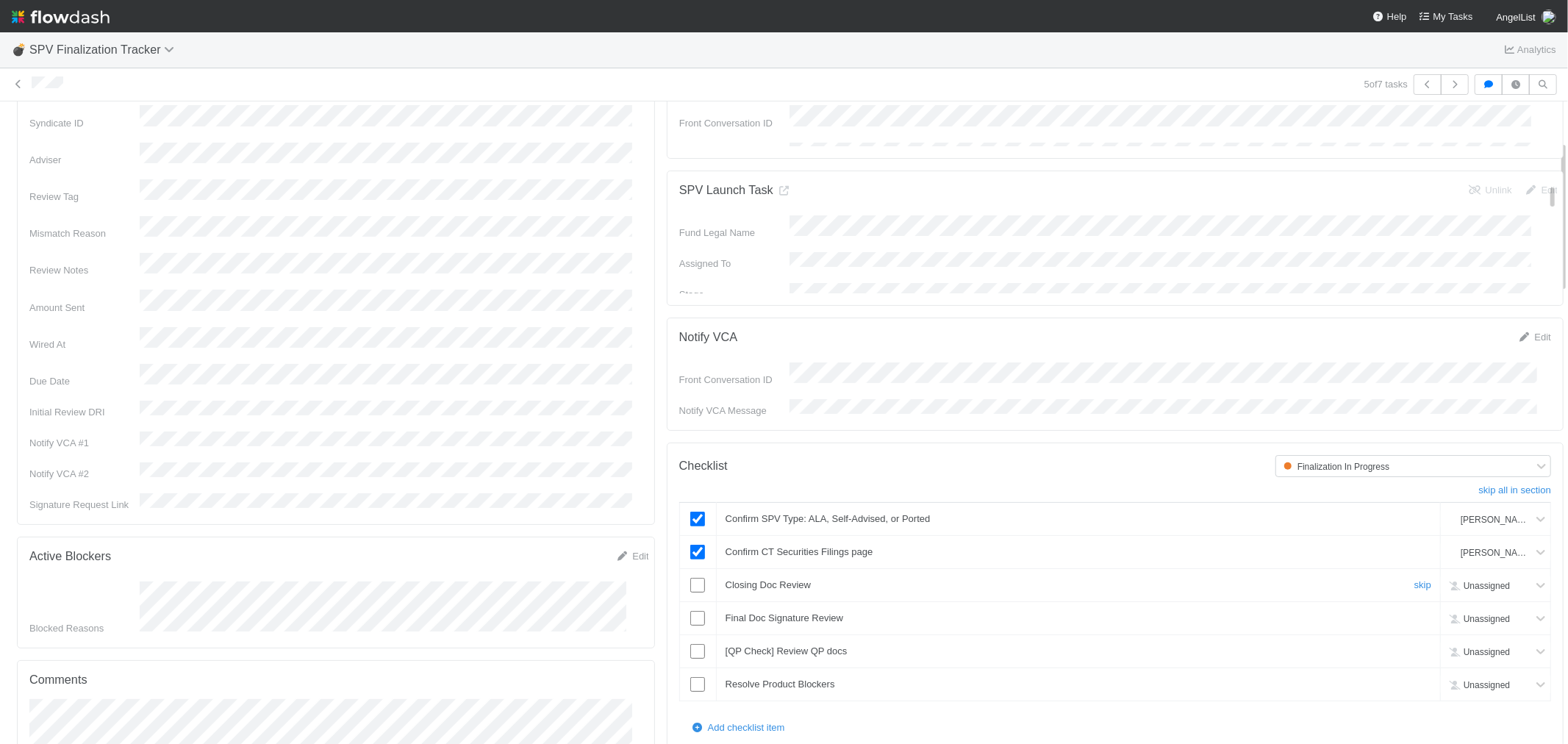
click at [692, 578] on input "checkbox" at bounding box center [697, 585] width 15 height 15
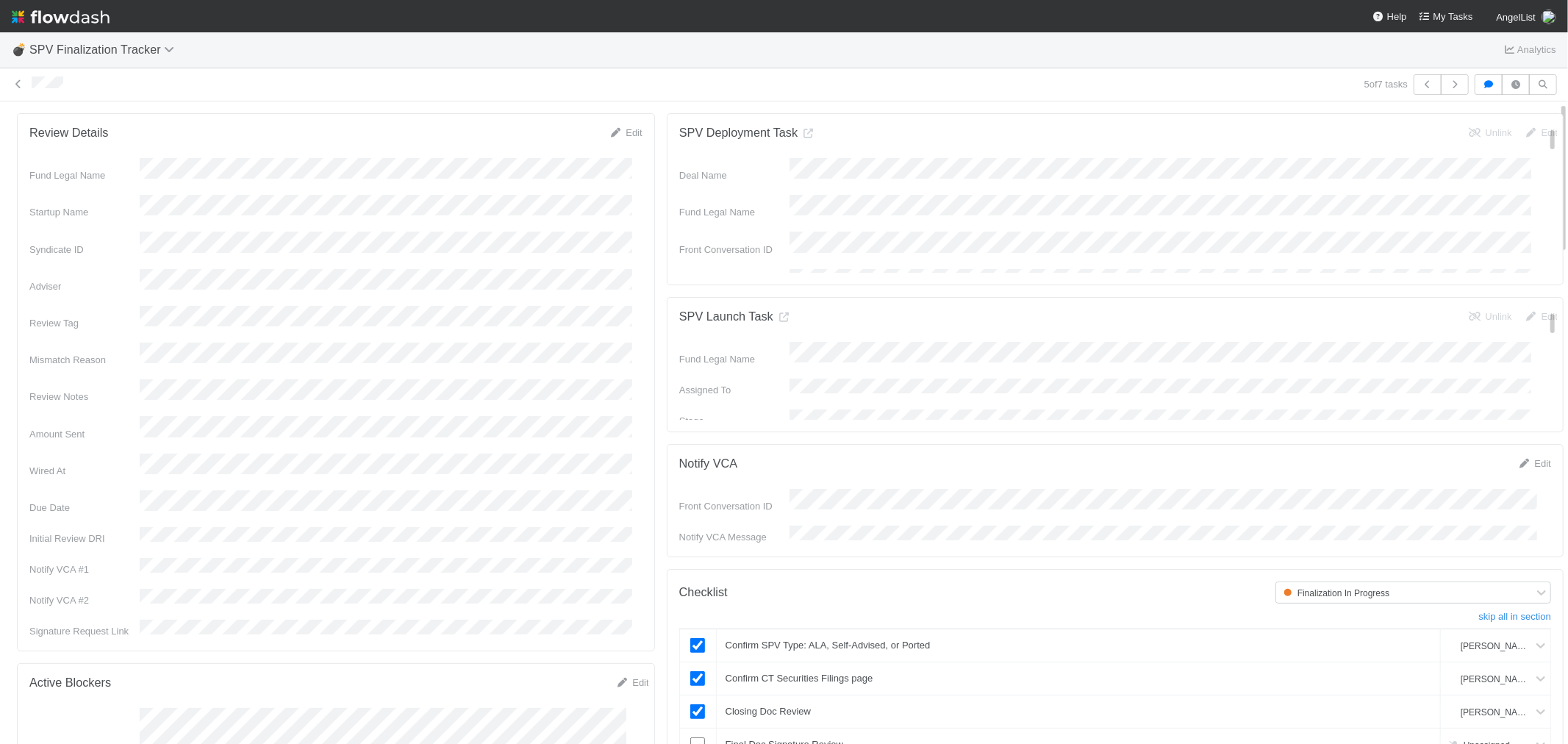
scroll to position [0, 0]
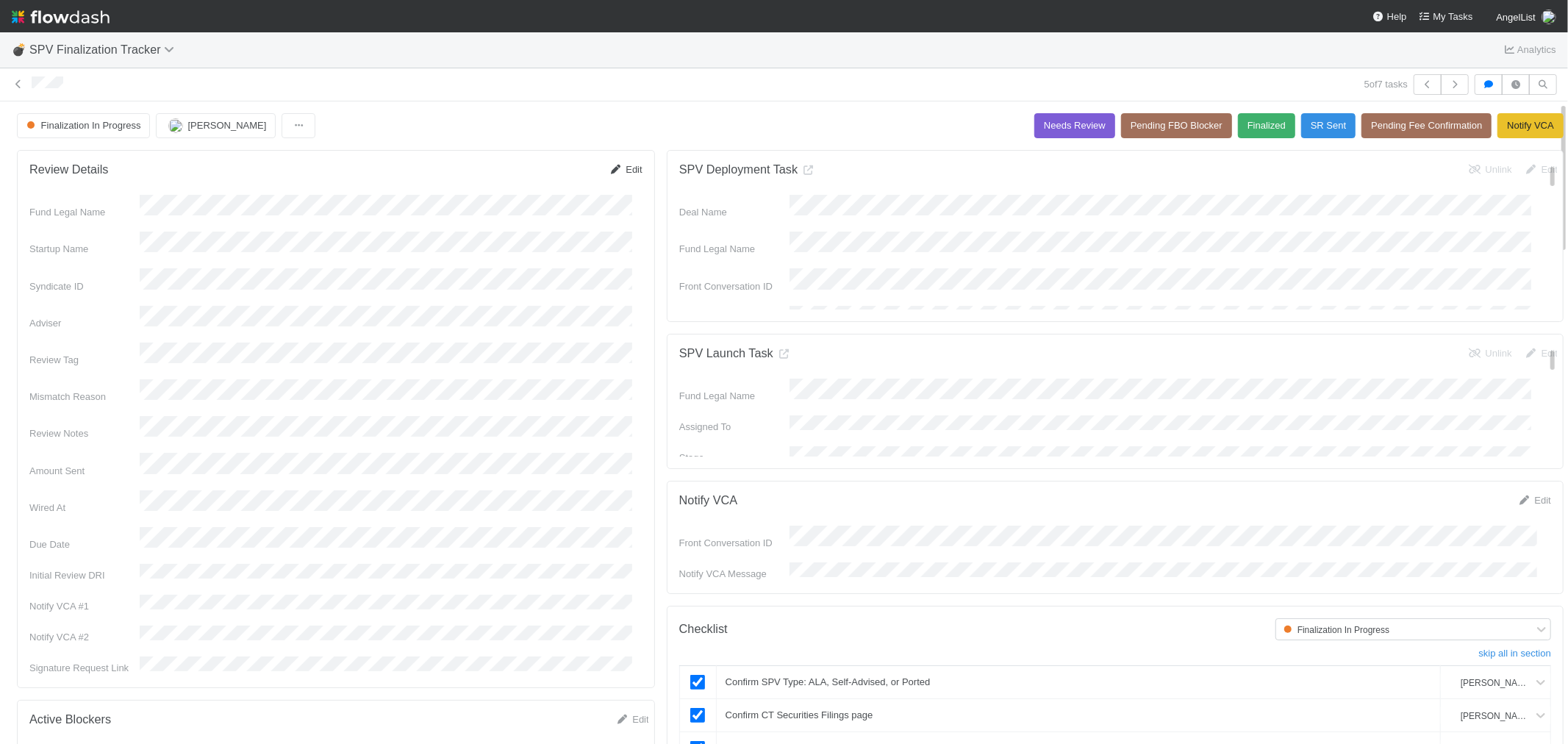
drag, startPoint x: 622, startPoint y: 170, endPoint x: 660, endPoint y: 496, distance: 328.2
click at [621, 171] on link "Edit" at bounding box center [624, 169] width 34 height 11
click at [547, 167] on button "Save" at bounding box center [567, 175] width 41 height 25
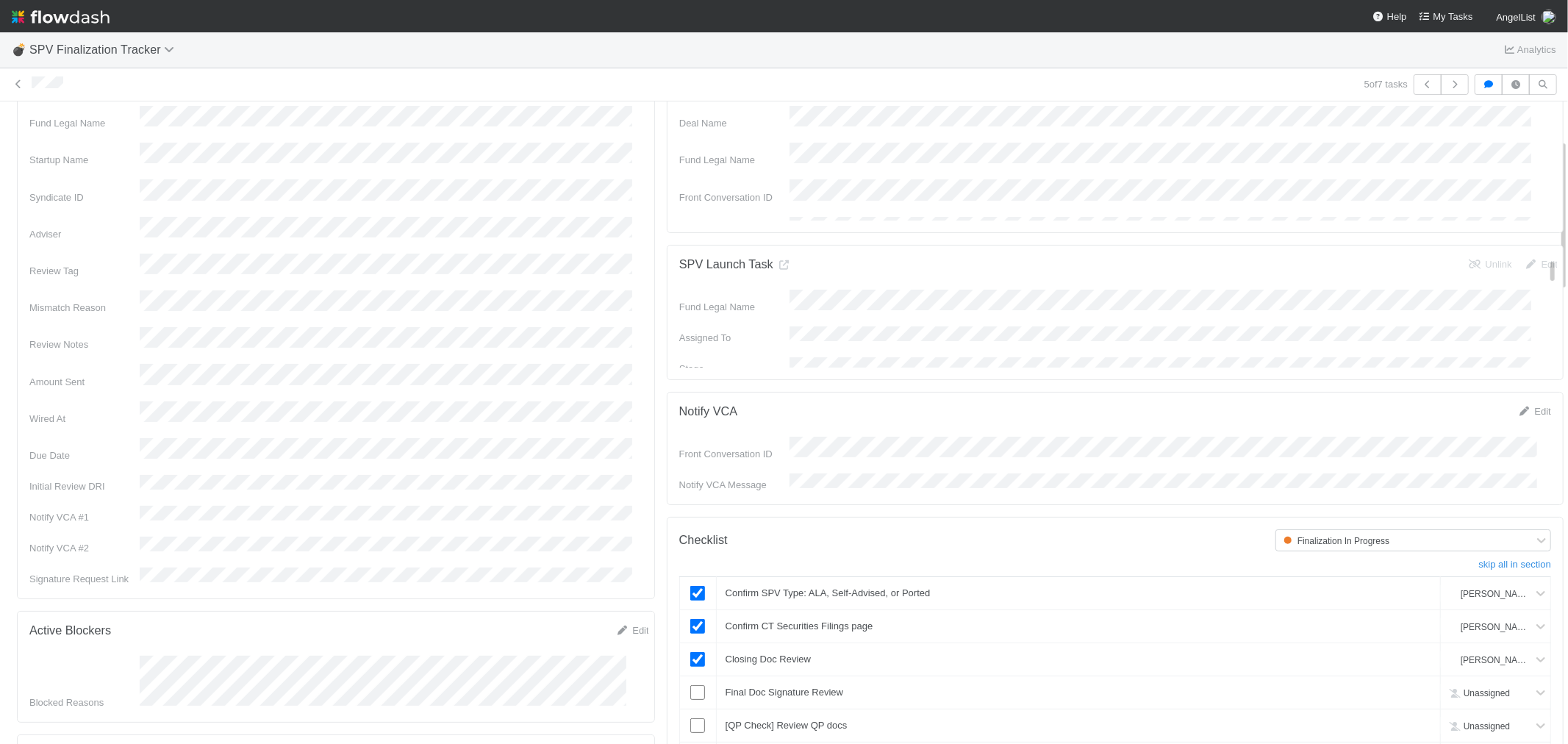
scroll to position [163, 0]
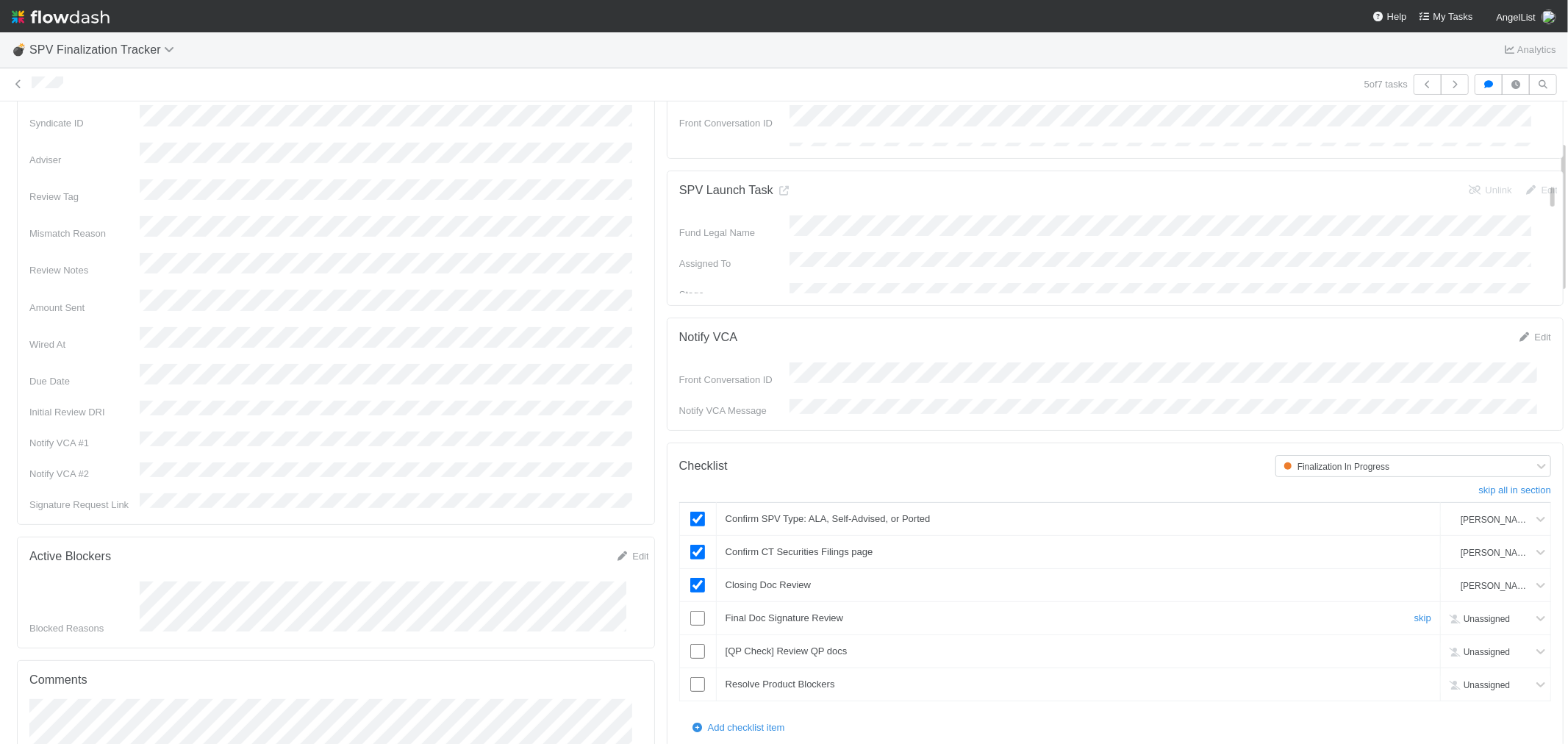
click at [691, 611] on input "checkbox" at bounding box center [697, 618] width 15 height 15
click at [1414, 646] on link "skip" at bounding box center [1422, 651] width 17 height 11
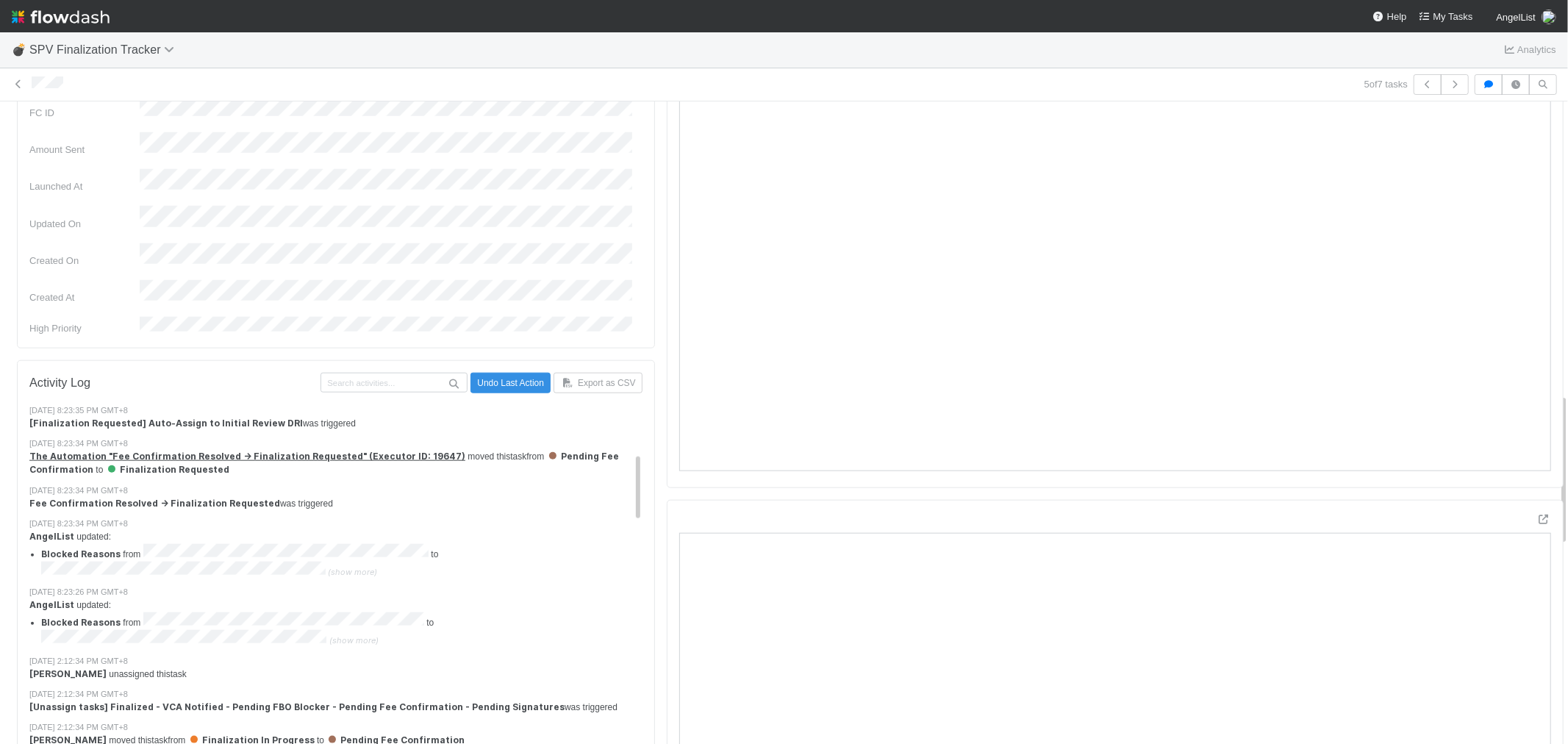
scroll to position [327, 0]
click at [363, 564] on span "(show more)" at bounding box center [352, 569] width 50 height 11
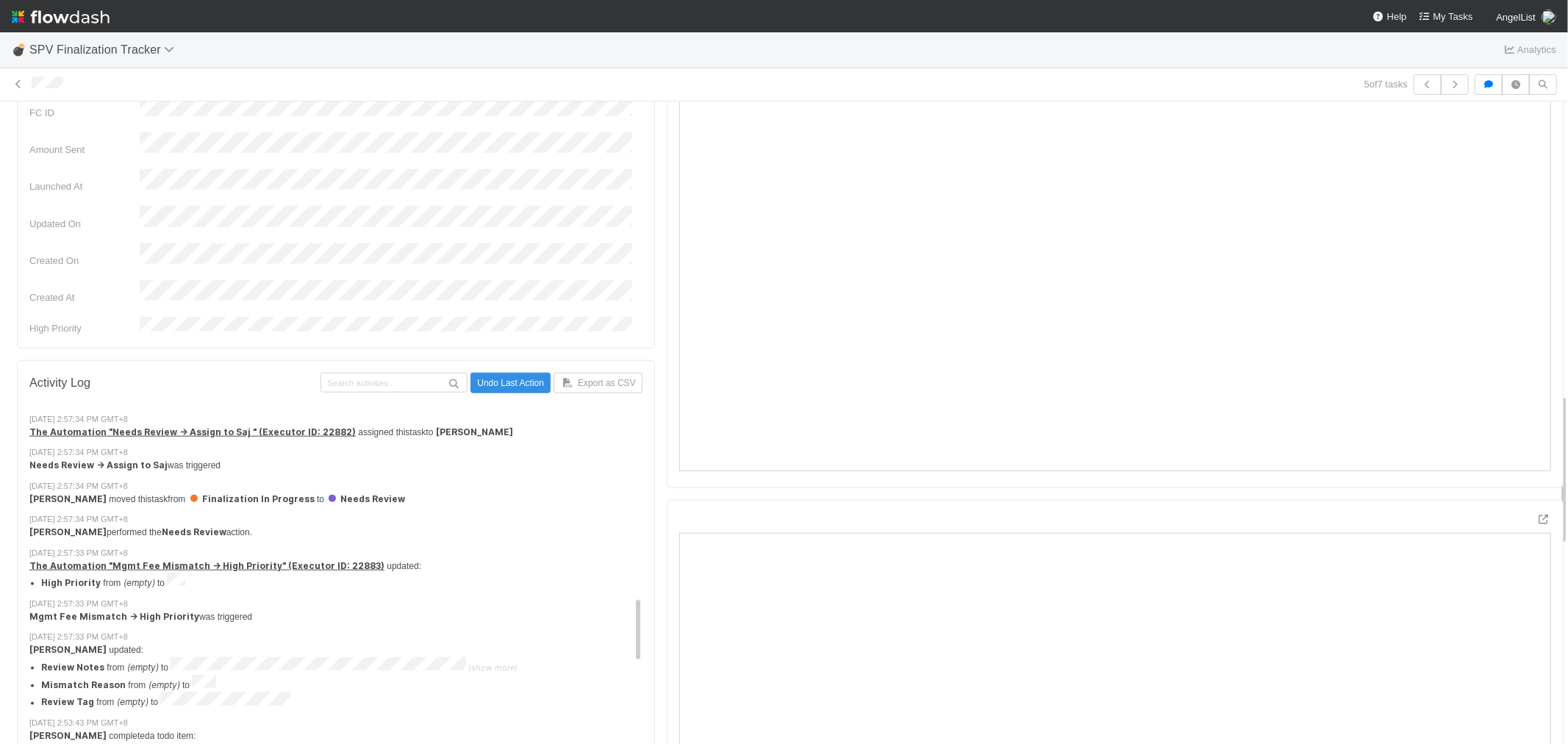
scroll to position [941, 0]
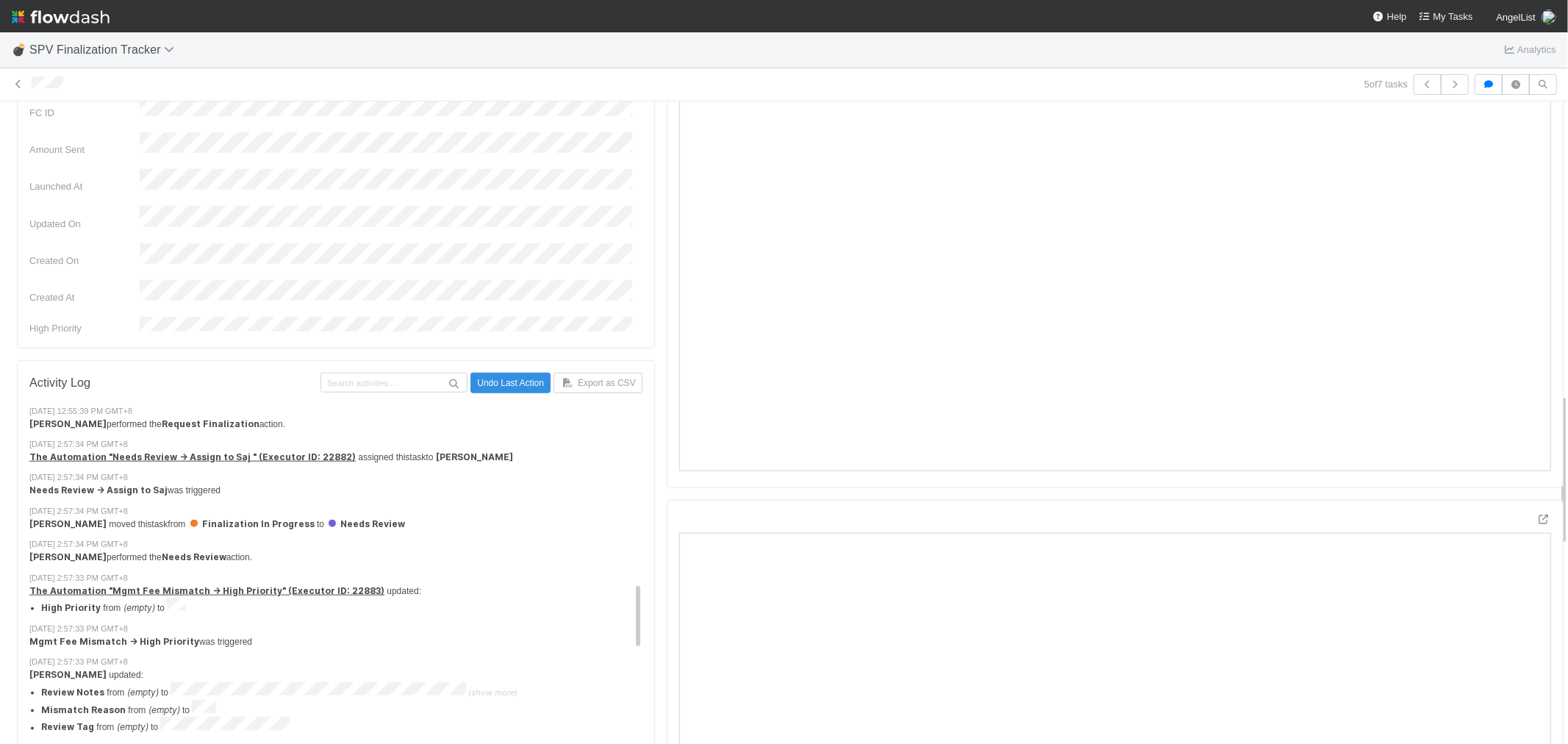
click at [497, 688] on span "(show more)" at bounding box center [493, 692] width 50 height 11
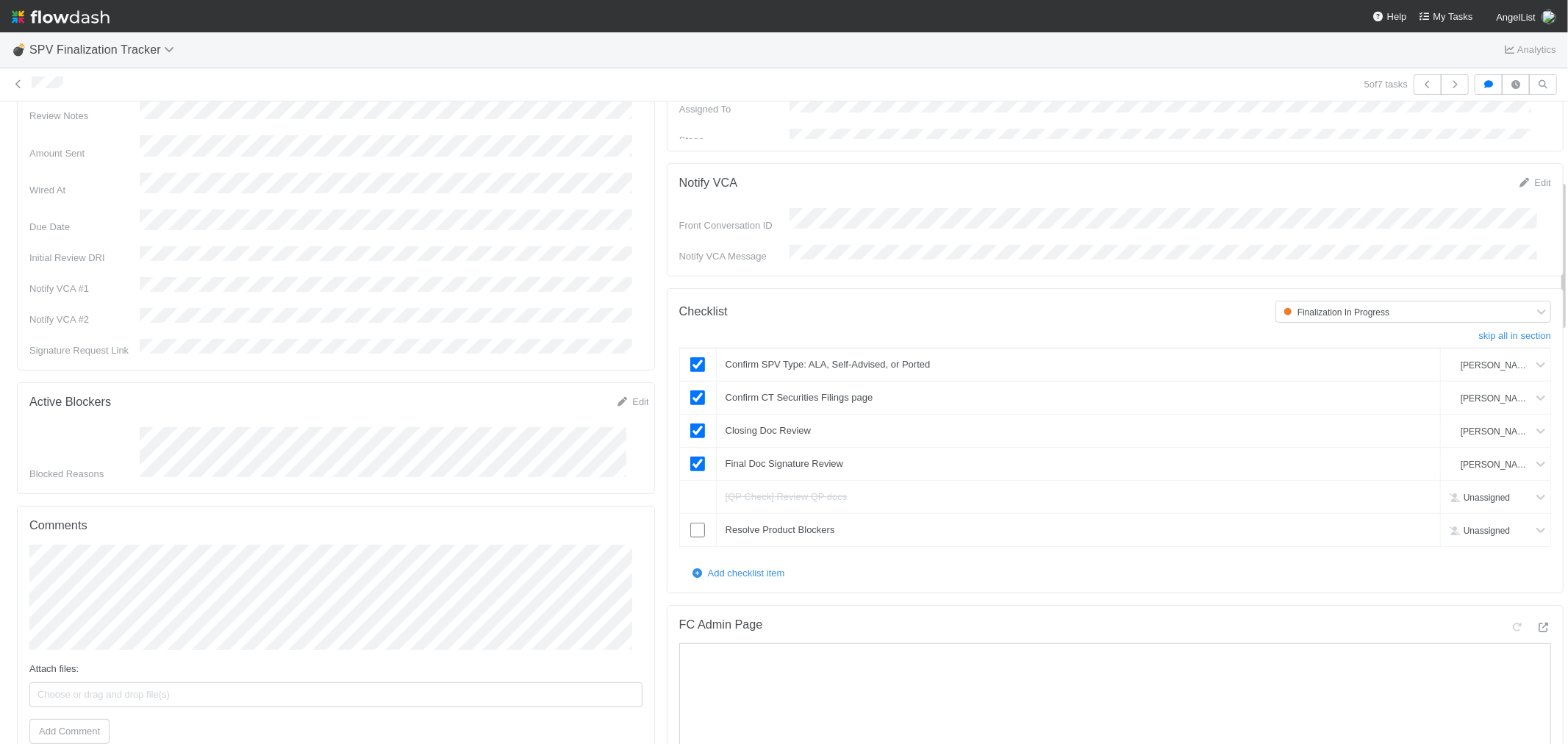
scroll to position [327, 0]
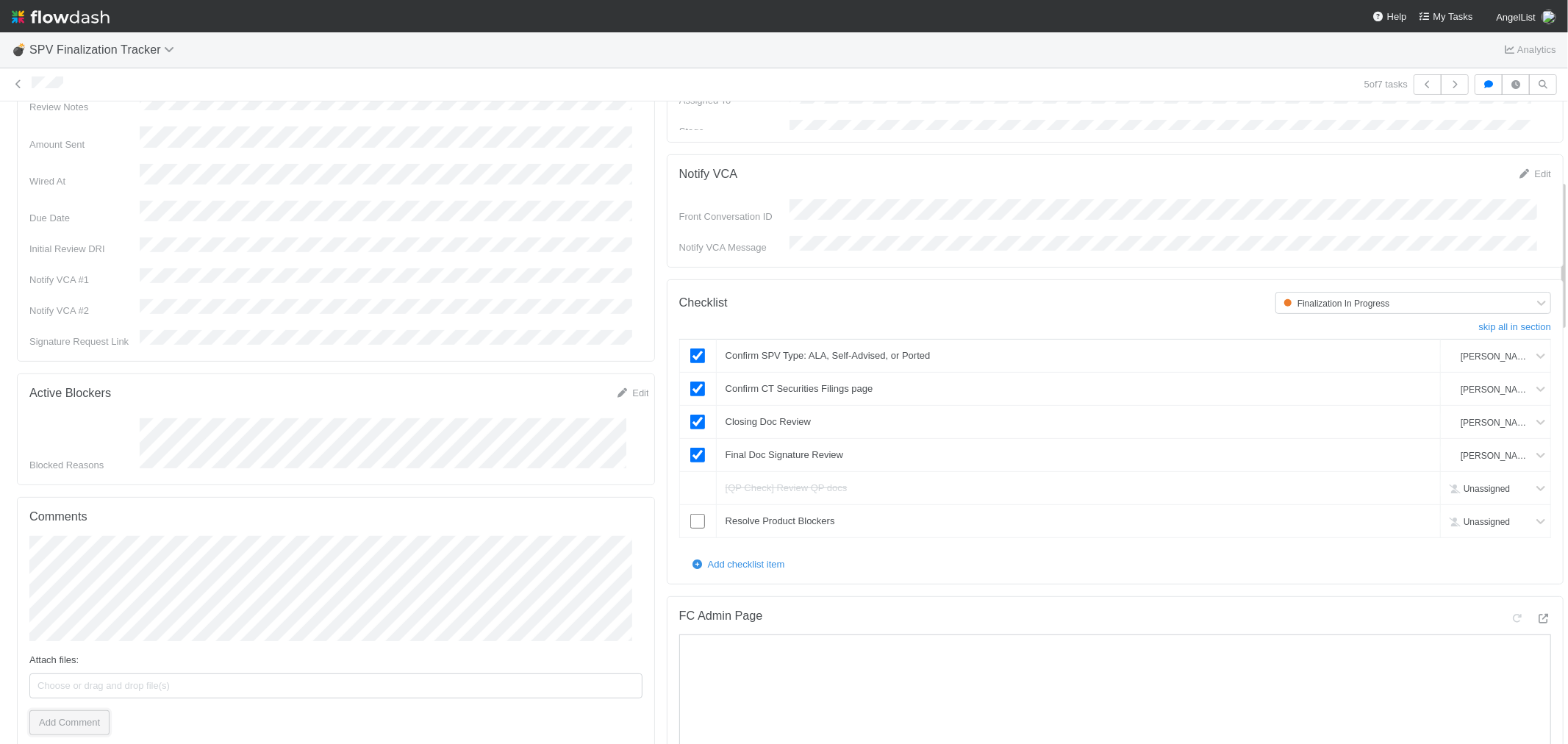
click at [83, 710] on button "Add Comment" at bounding box center [69, 723] width 80 height 25
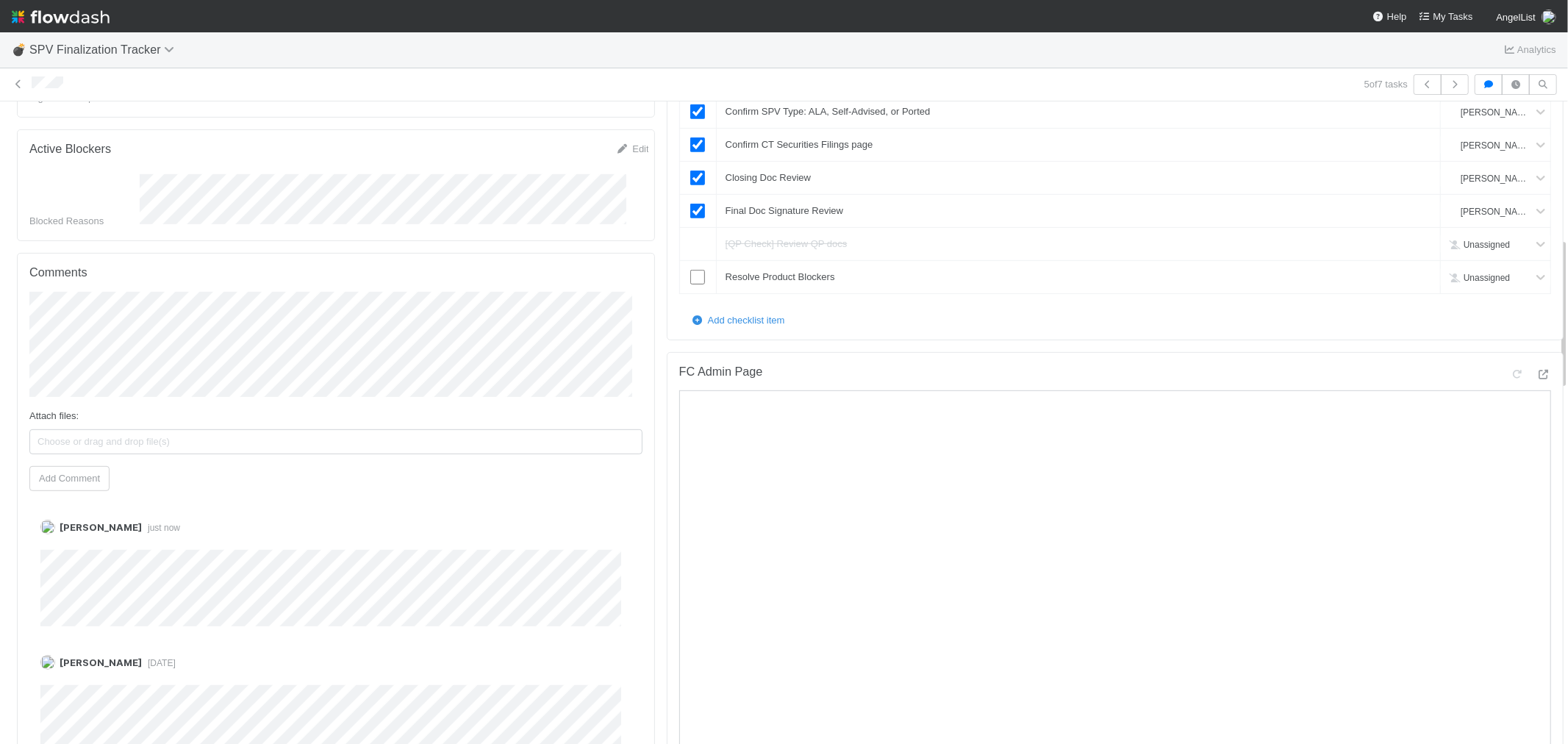
scroll to position [571, 0]
click at [56, 536] on link "Edit" at bounding box center [60, 541] width 17 height 11
click at [1447, 80] on icon "button" at bounding box center [1454, 84] width 15 height 9
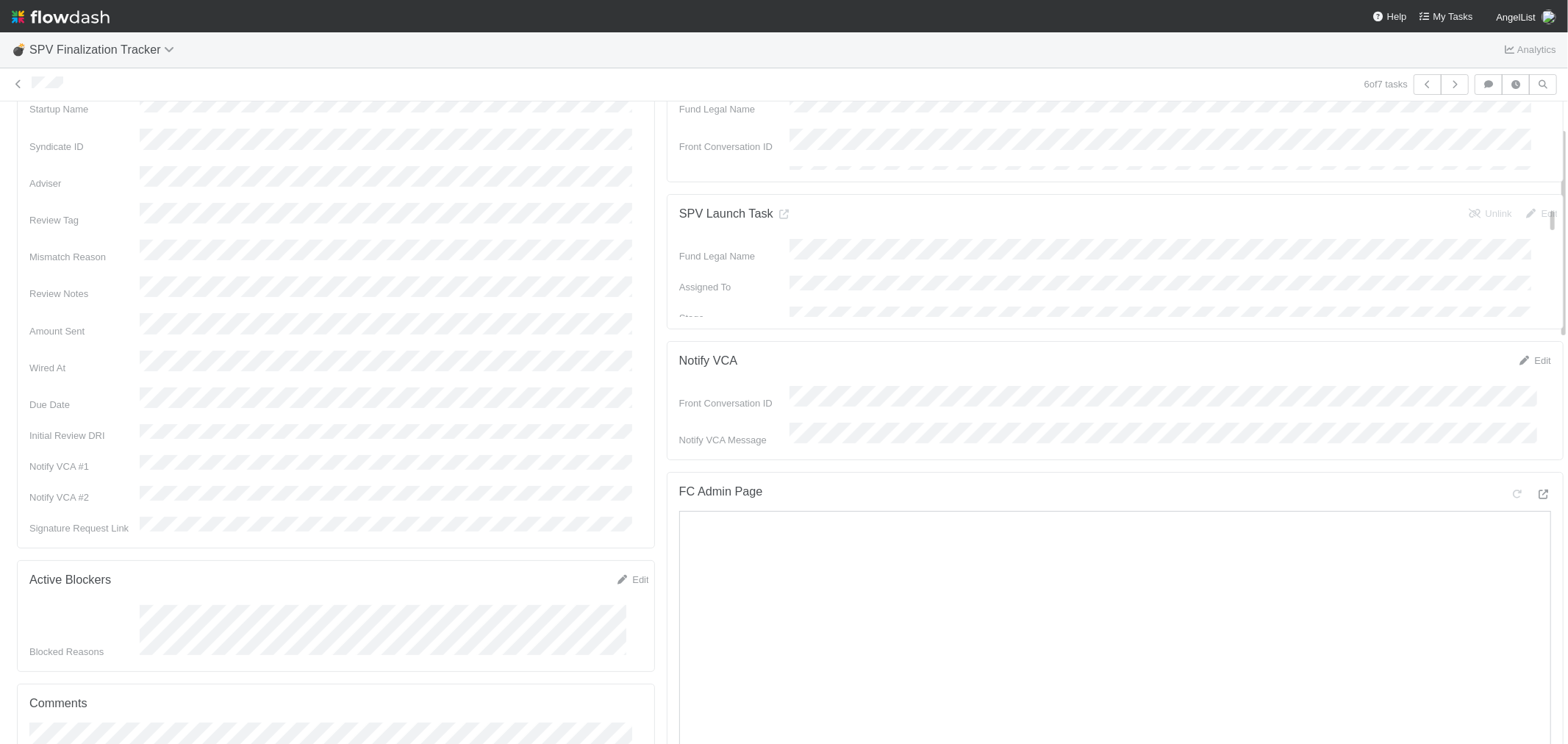
scroll to position [245, 0]
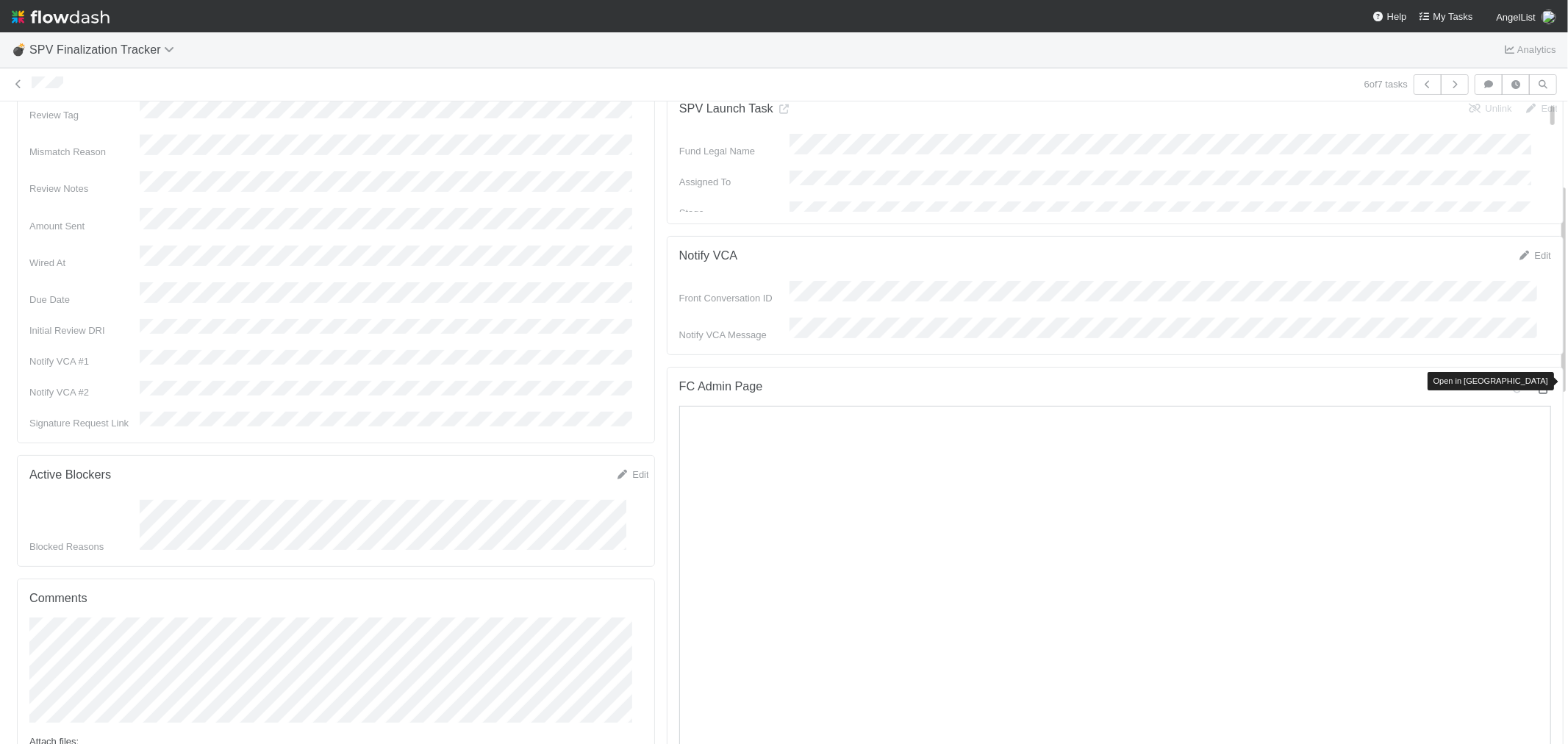
click at [1537, 384] on icon at bounding box center [1544, 389] width 15 height 10
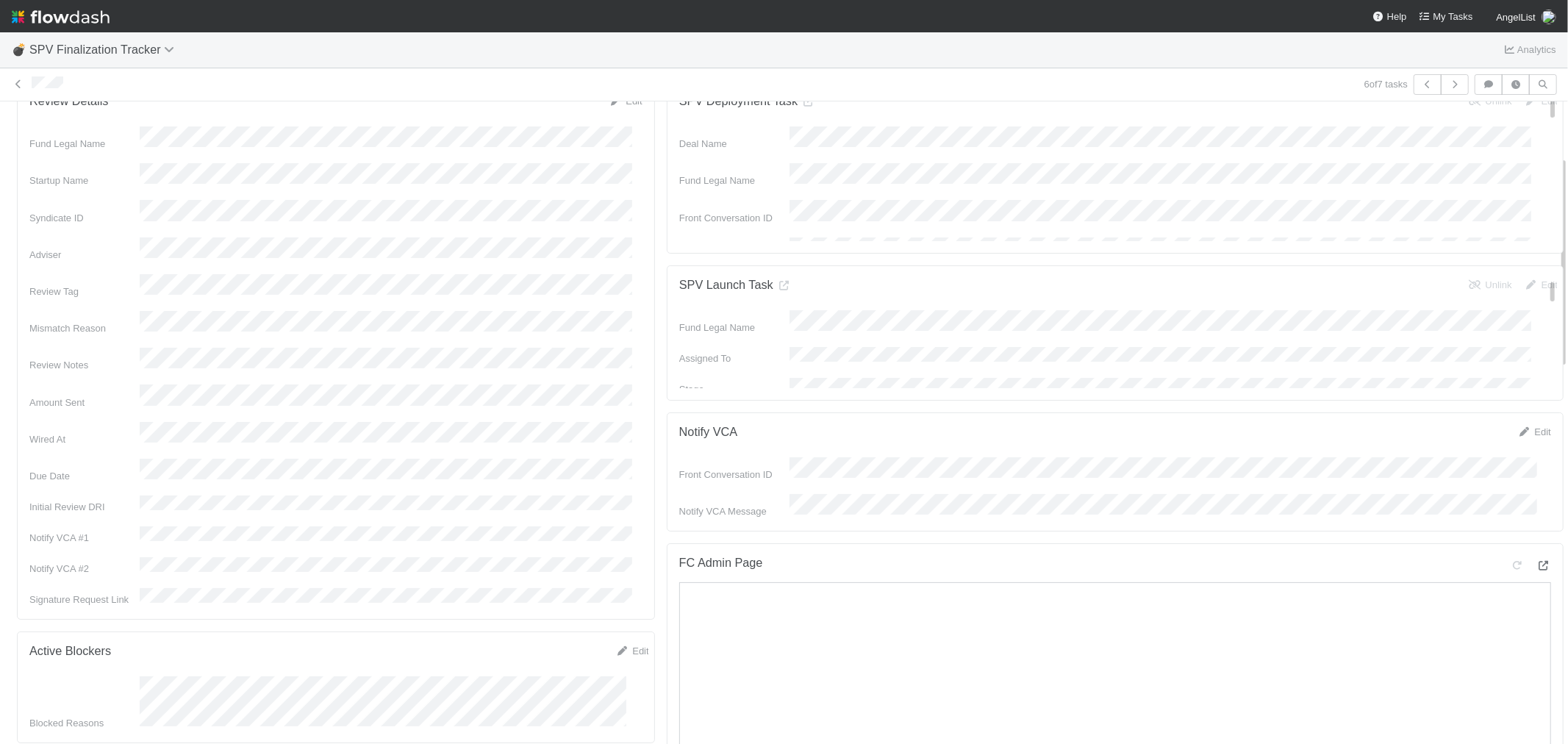
scroll to position [0, 0]
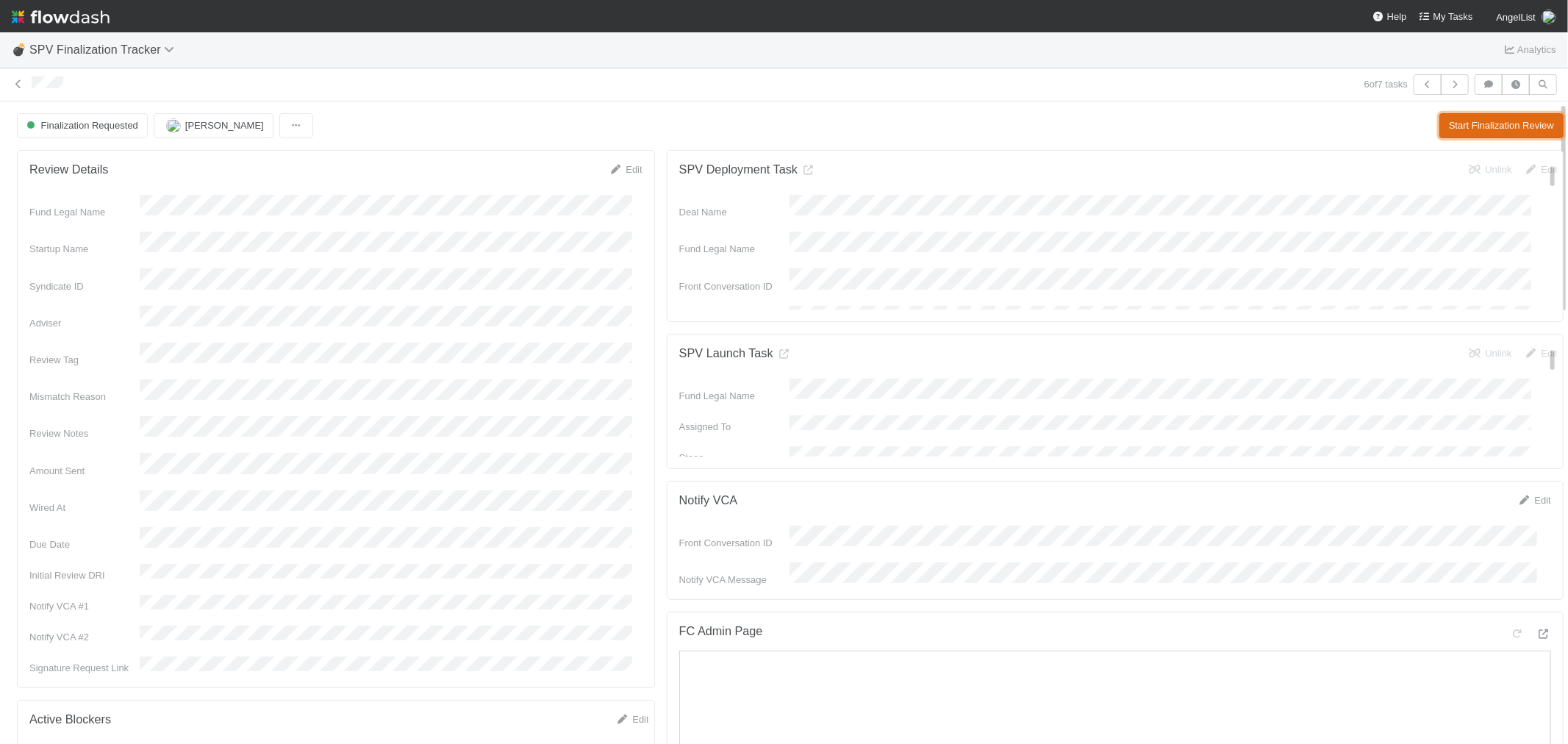
click at [1442, 119] on button "Start Finalization Review" at bounding box center [1502, 125] width 125 height 25
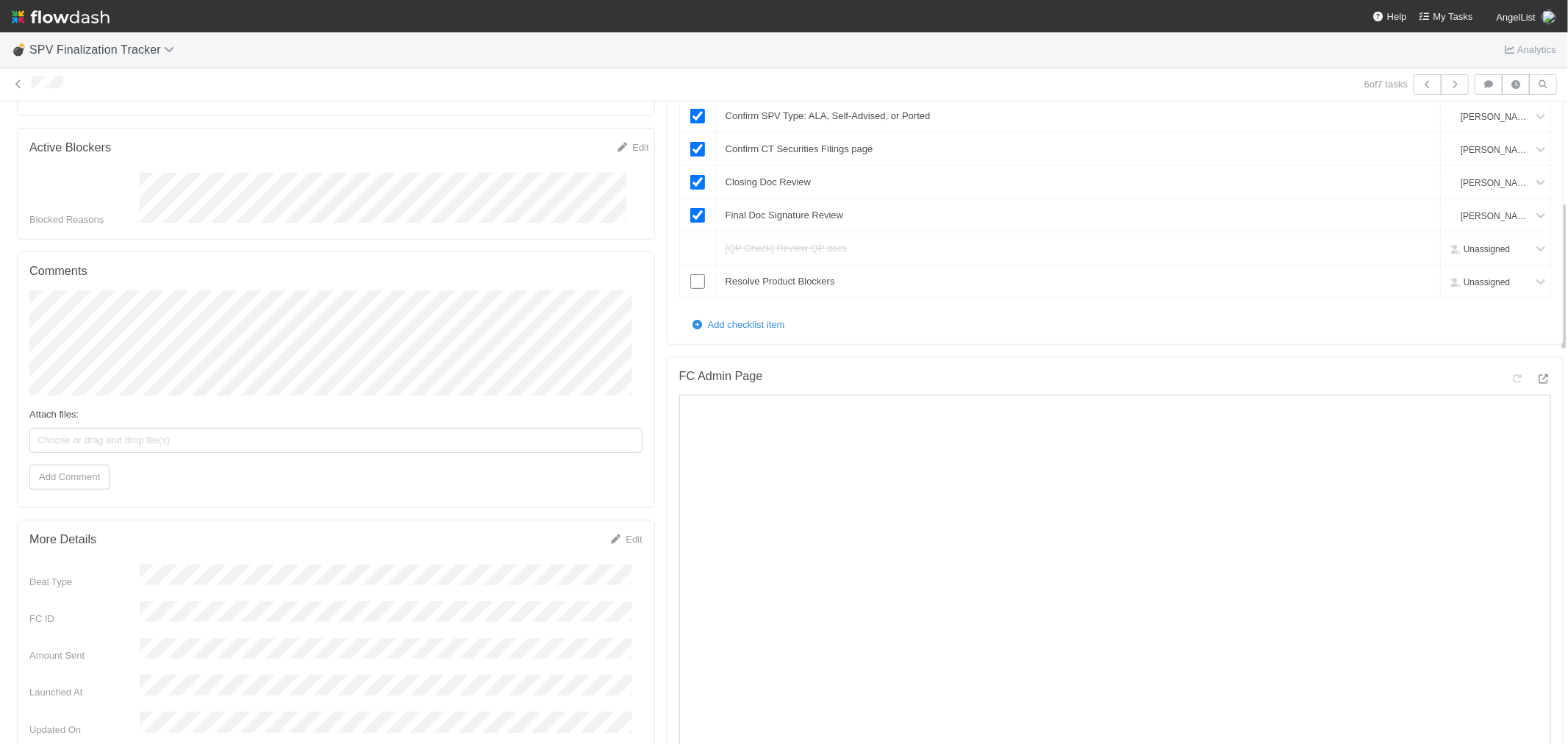
scroll to position [327, 0]
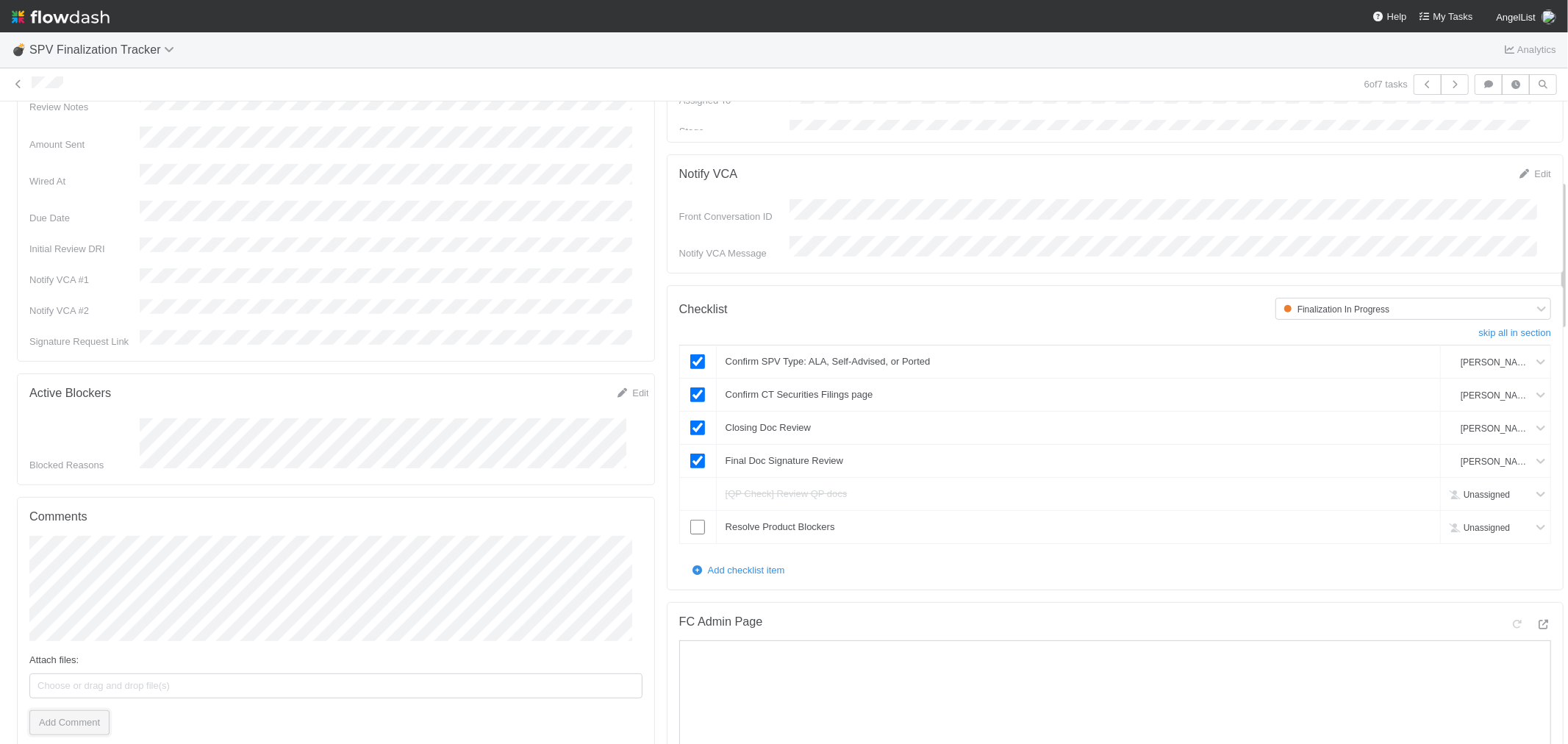
click at [66, 710] on button "Add Comment" at bounding box center [69, 723] width 80 height 25
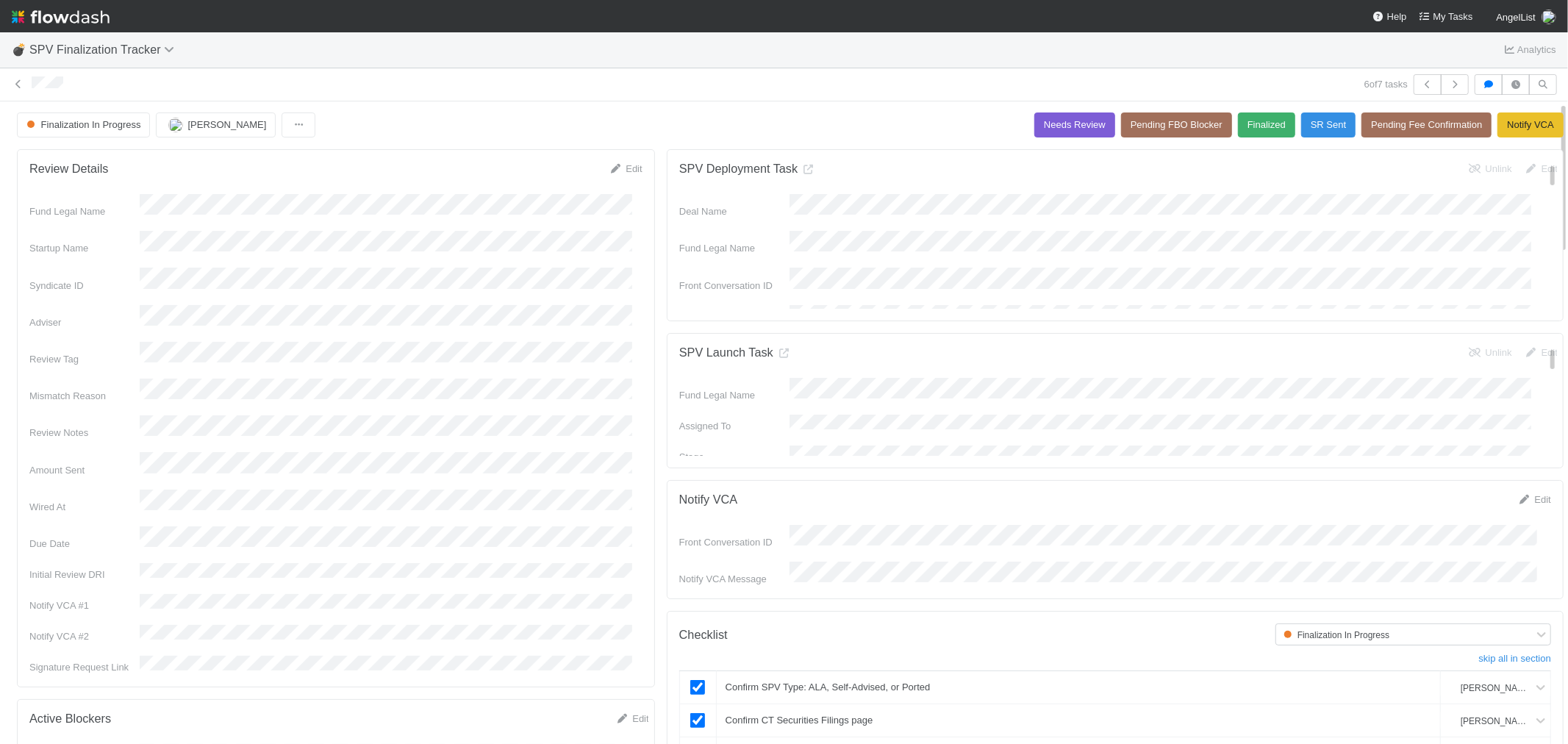
scroll to position [0, 0]
click at [1371, 128] on button "Pending Fee Confirmation" at bounding box center [1427, 125] width 130 height 25
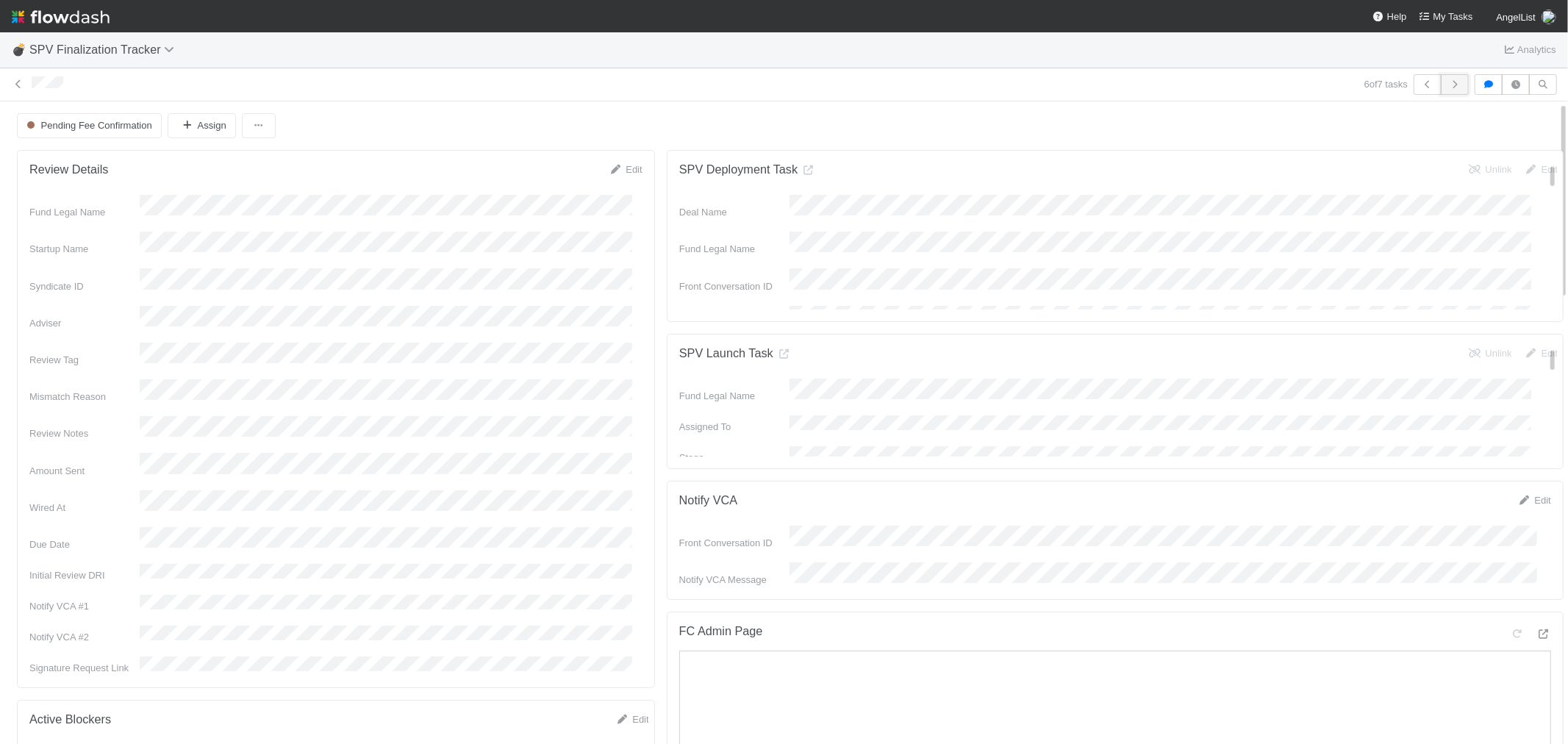
click at [1447, 86] on icon "button" at bounding box center [1454, 84] width 15 height 9
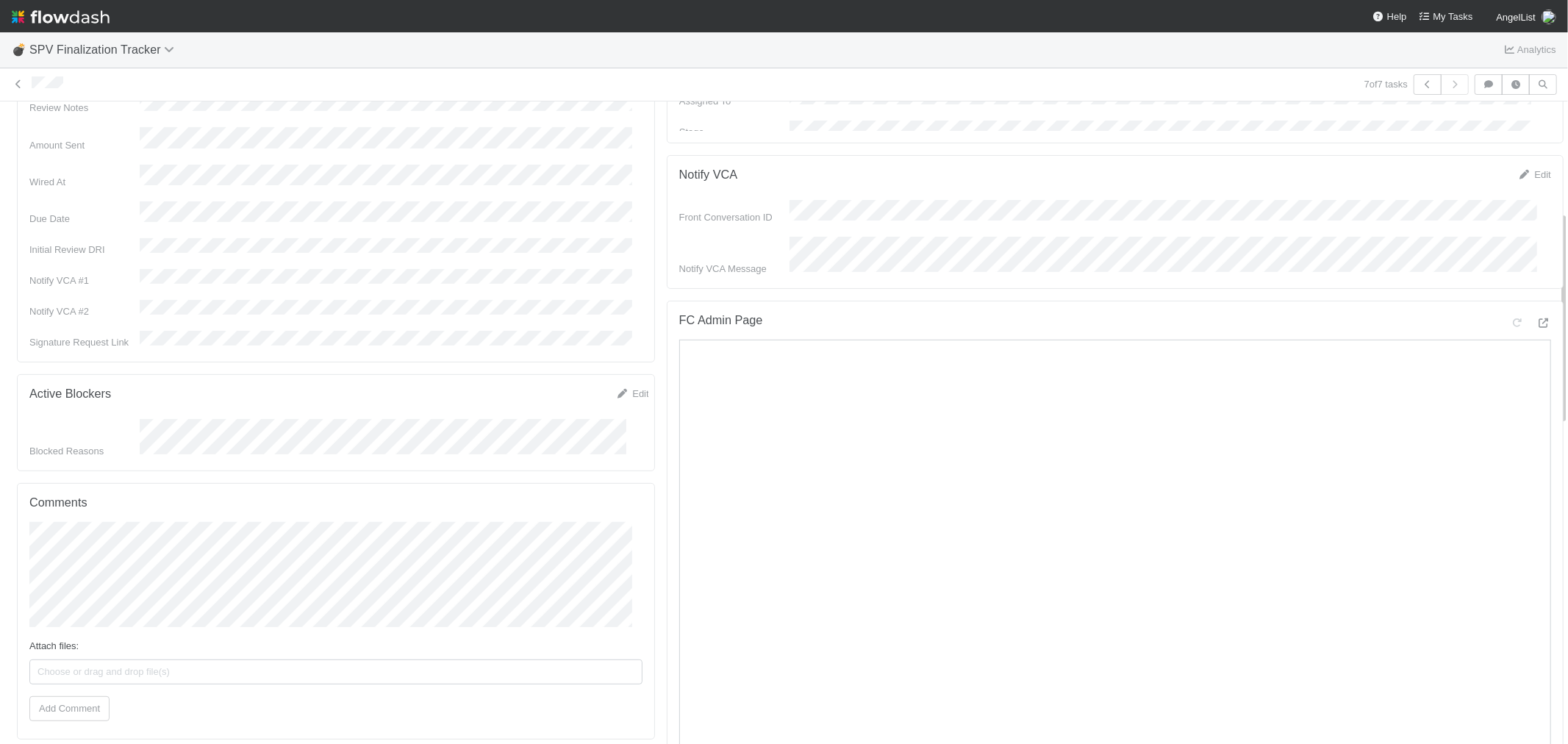
scroll to position [327, 0]
click at [1537, 319] on icon at bounding box center [1544, 323] width 15 height 10
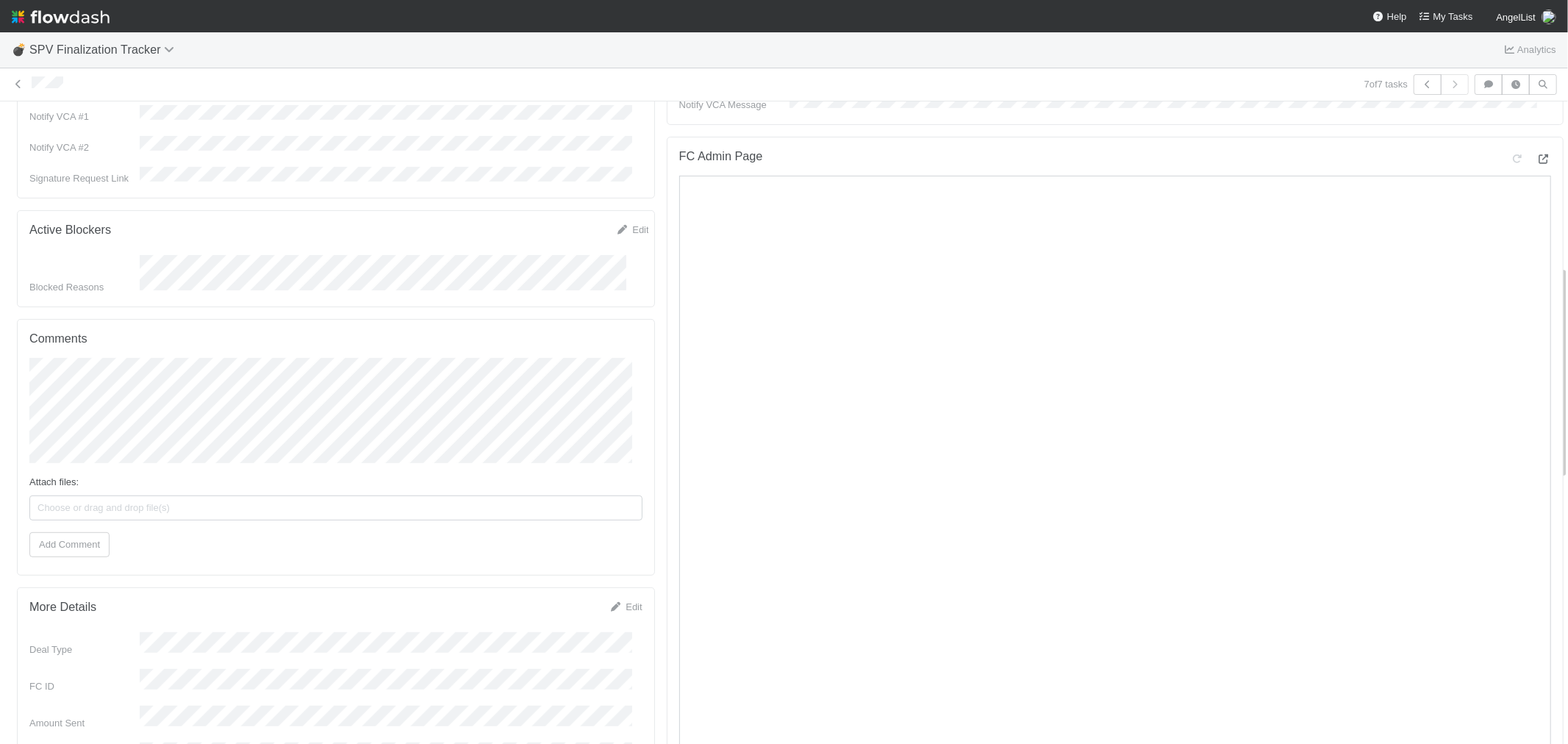
scroll to position [0, 0]
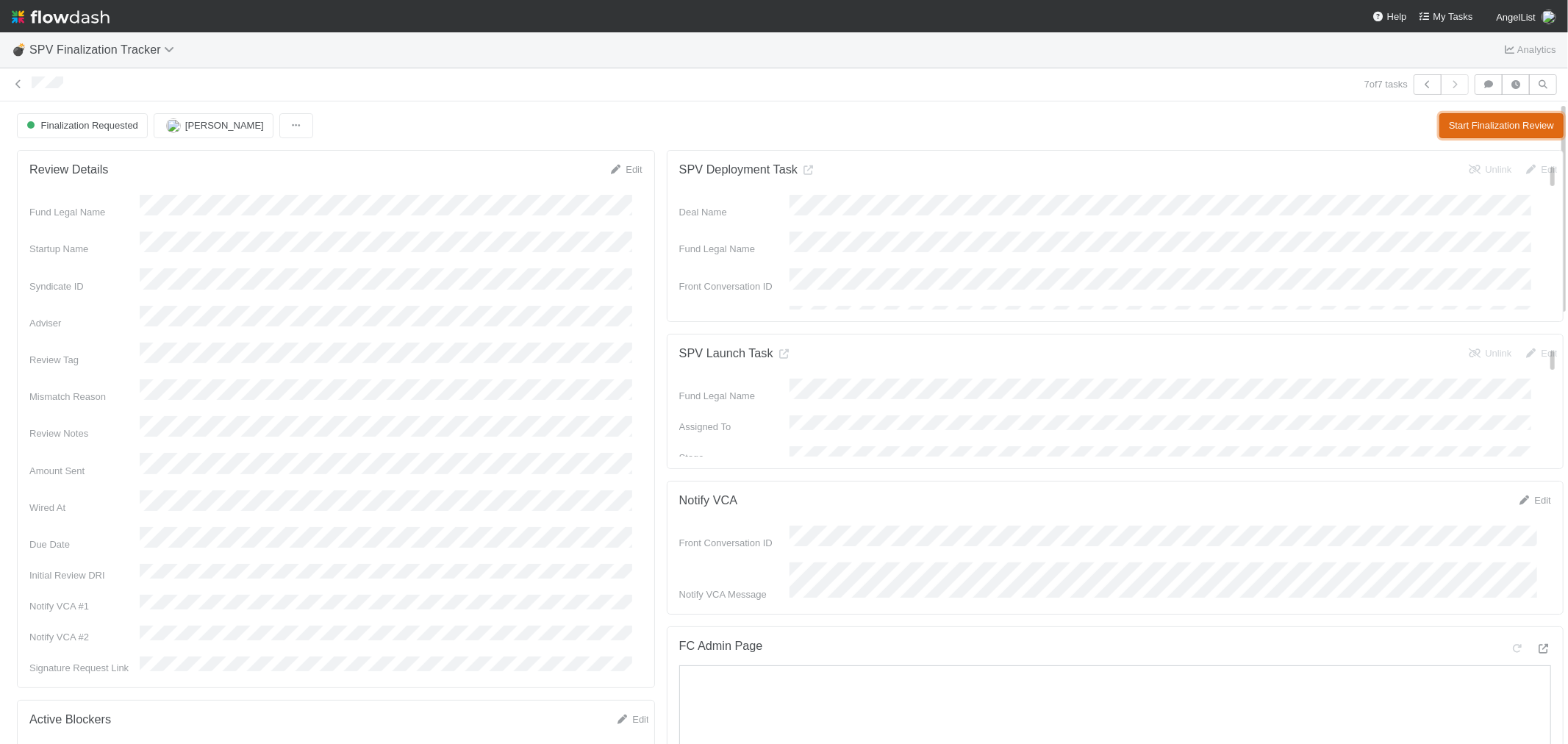
click at [1450, 134] on button "Start Finalization Review" at bounding box center [1502, 125] width 125 height 25
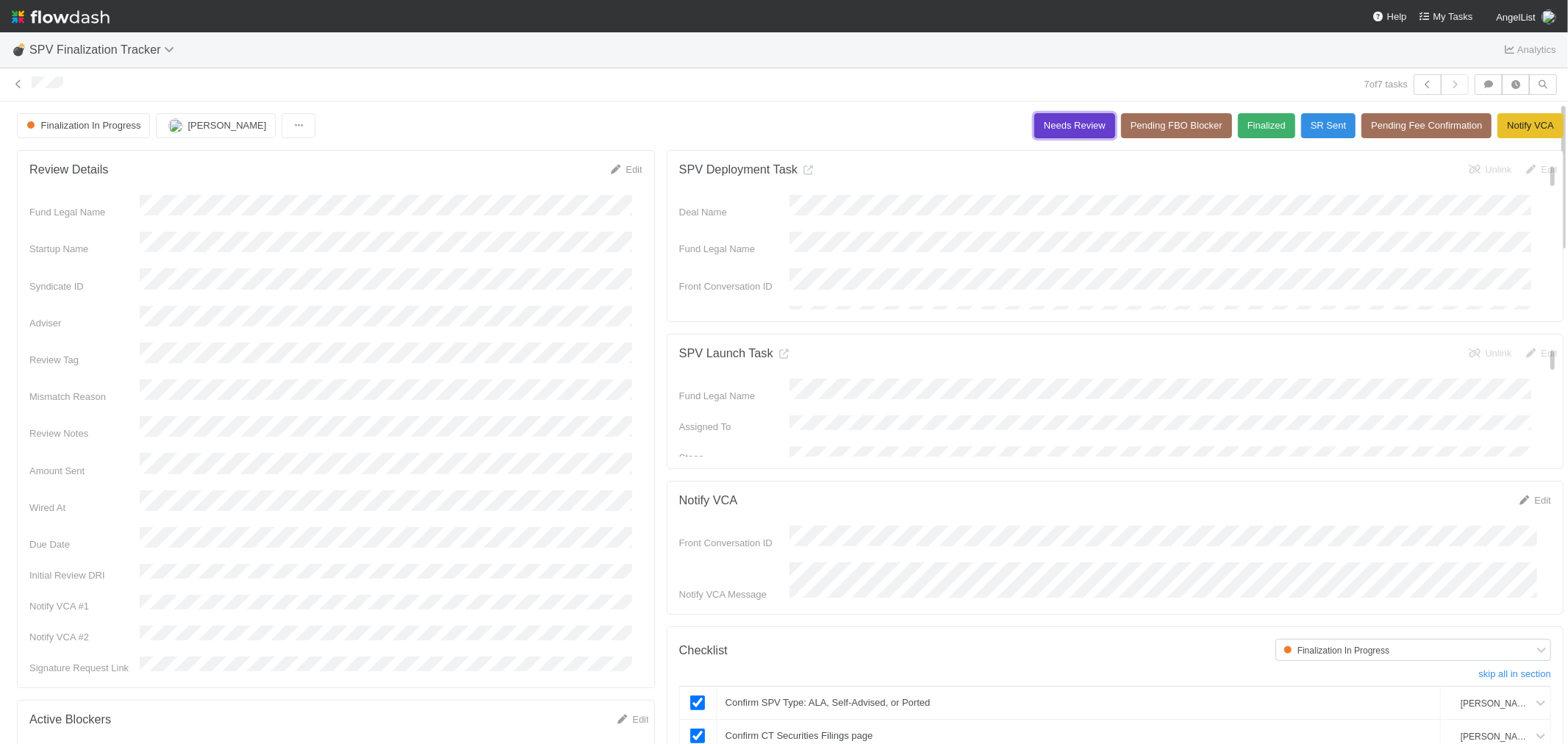
click at [1035, 127] on button "Needs Review" at bounding box center [1075, 125] width 81 height 25
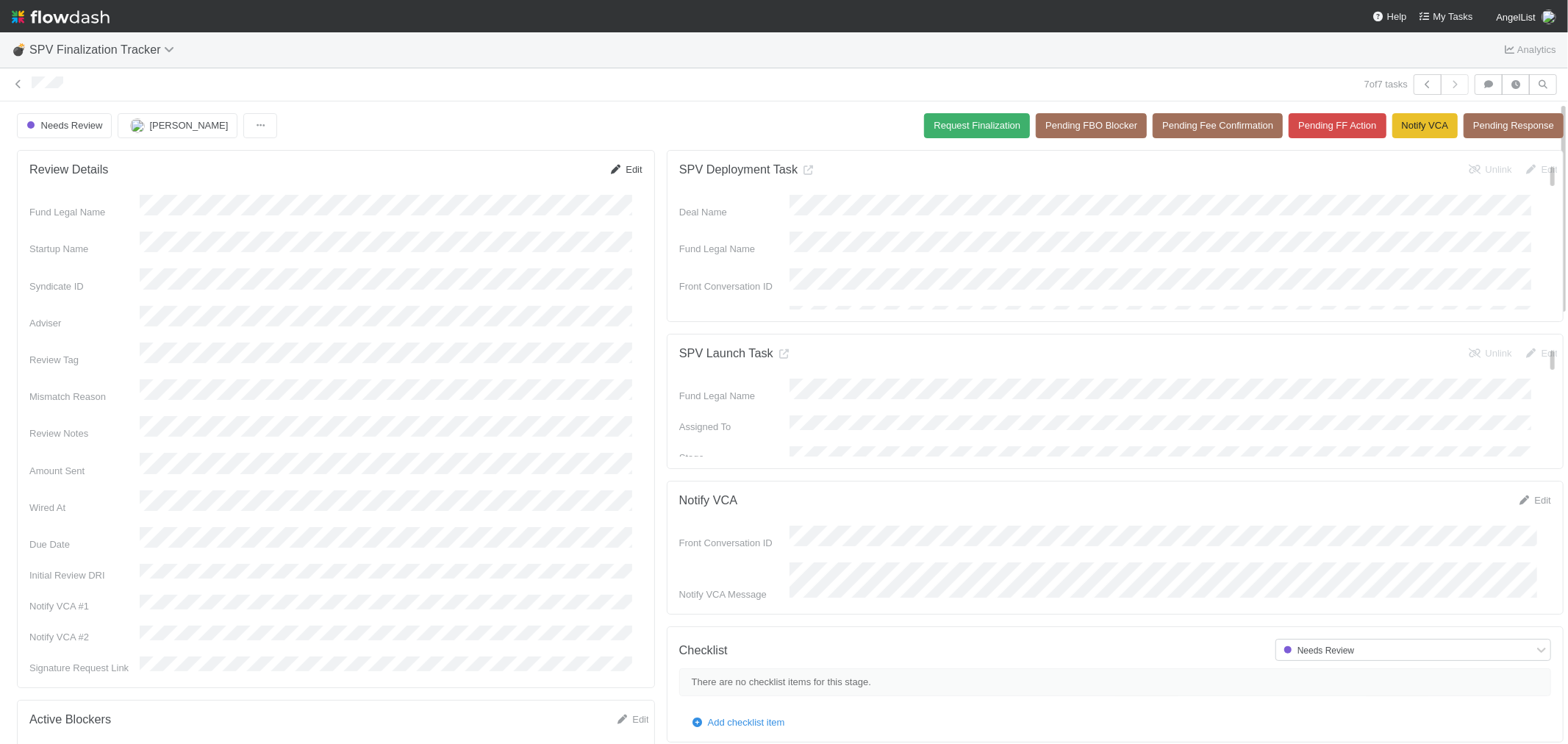
click at [623, 170] on link "Edit" at bounding box center [624, 169] width 34 height 11
click at [547, 177] on button "Save" at bounding box center [567, 175] width 41 height 25
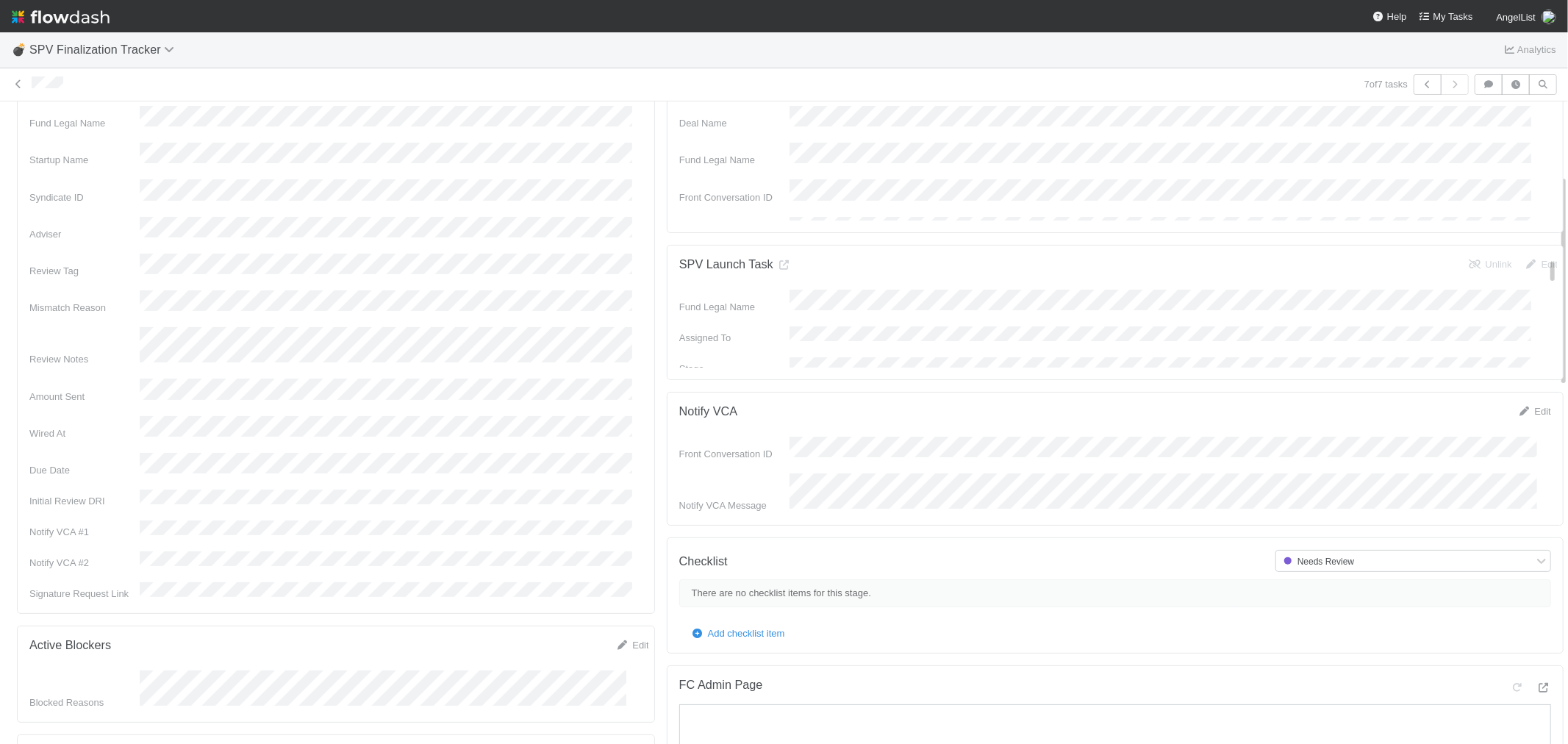
scroll to position [327, 0]
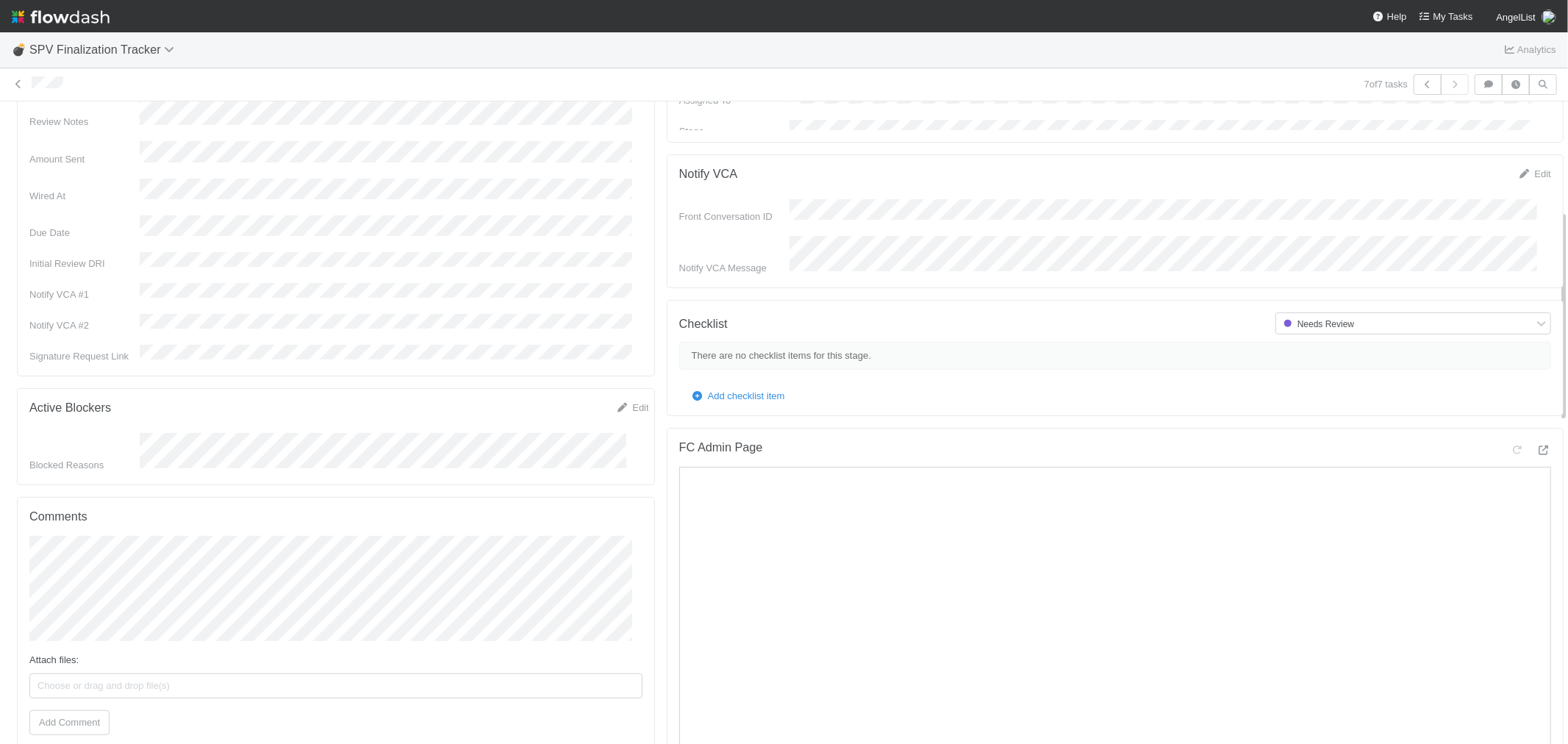
click at [181, 674] on span "Choose or drag and drop file(s)" at bounding box center [336, 686] width 612 height 23
click at [71, 710] on button "Add Comment" at bounding box center [69, 723] width 80 height 25
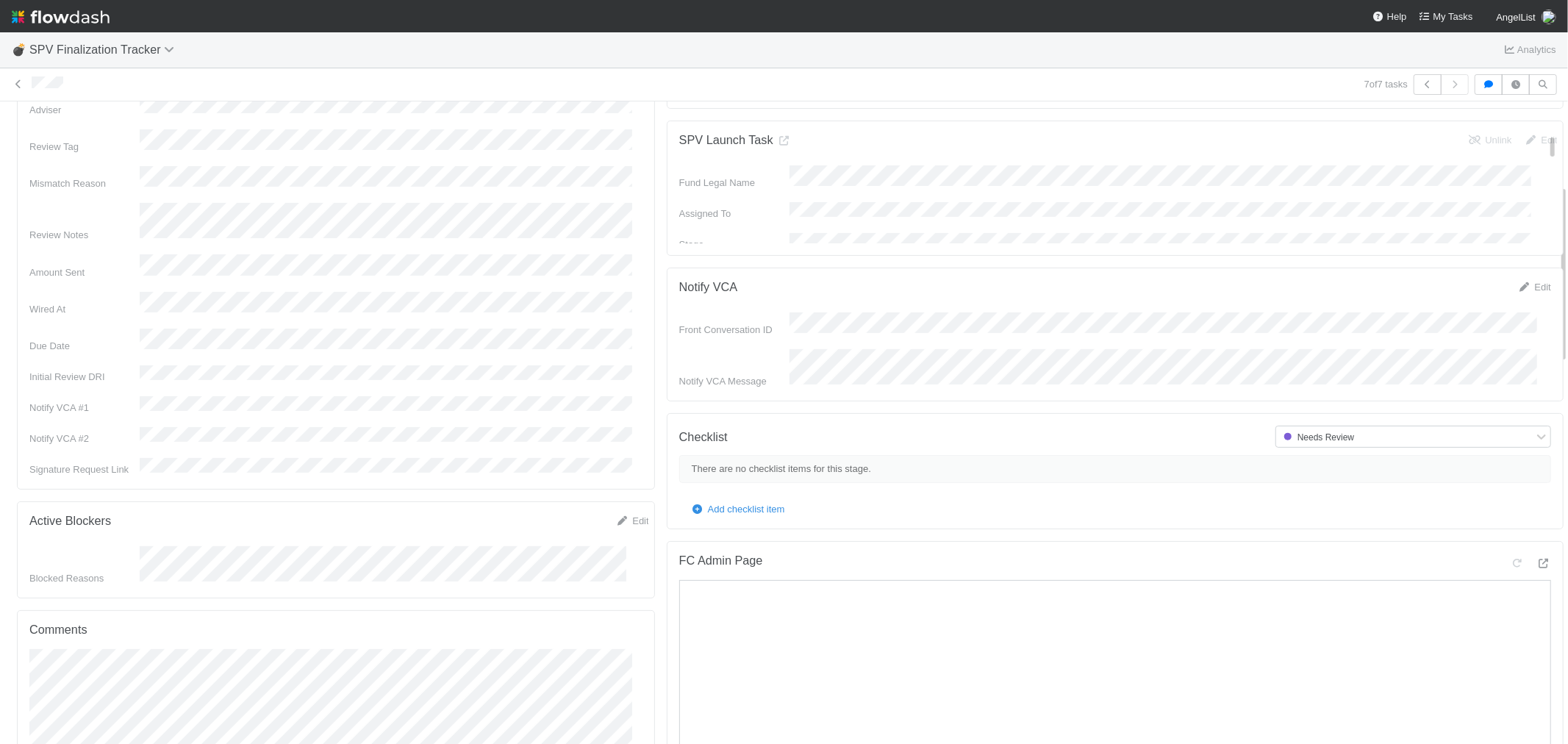
scroll to position [0, 0]
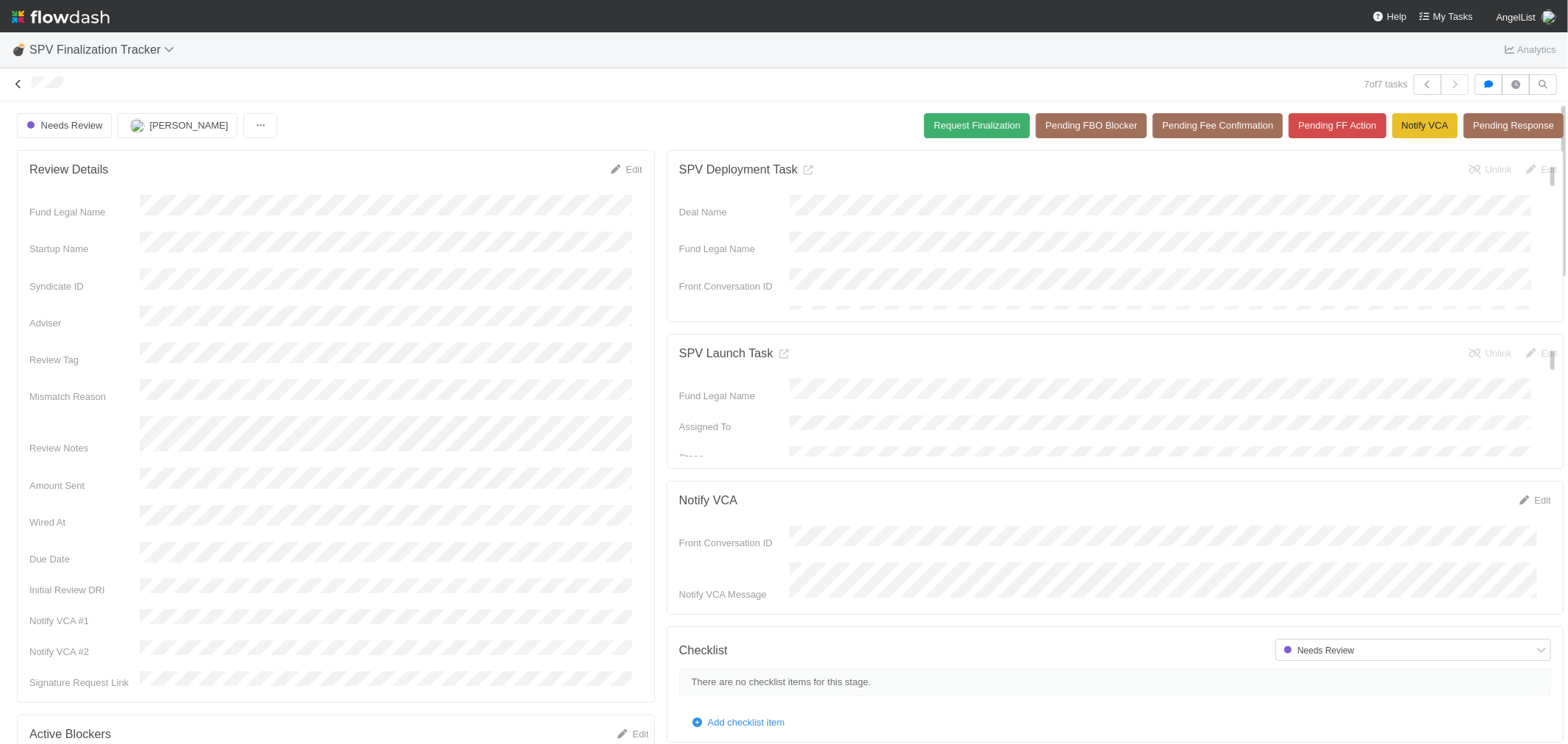
click at [18, 84] on icon at bounding box center [18, 85] width 15 height 10
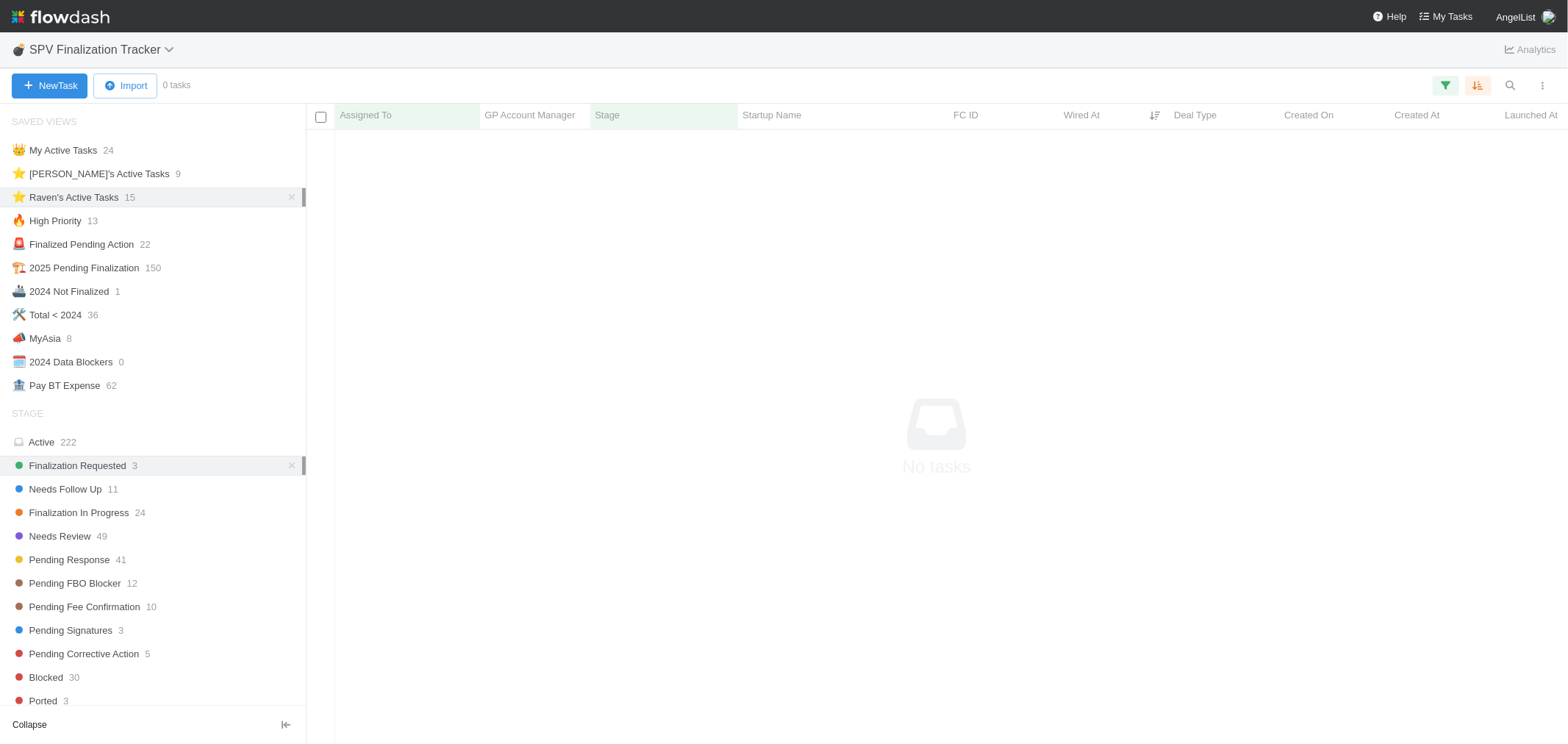
scroll to position [13, 13]
click at [285, 471] on icon at bounding box center [292, 466] width 15 height 10
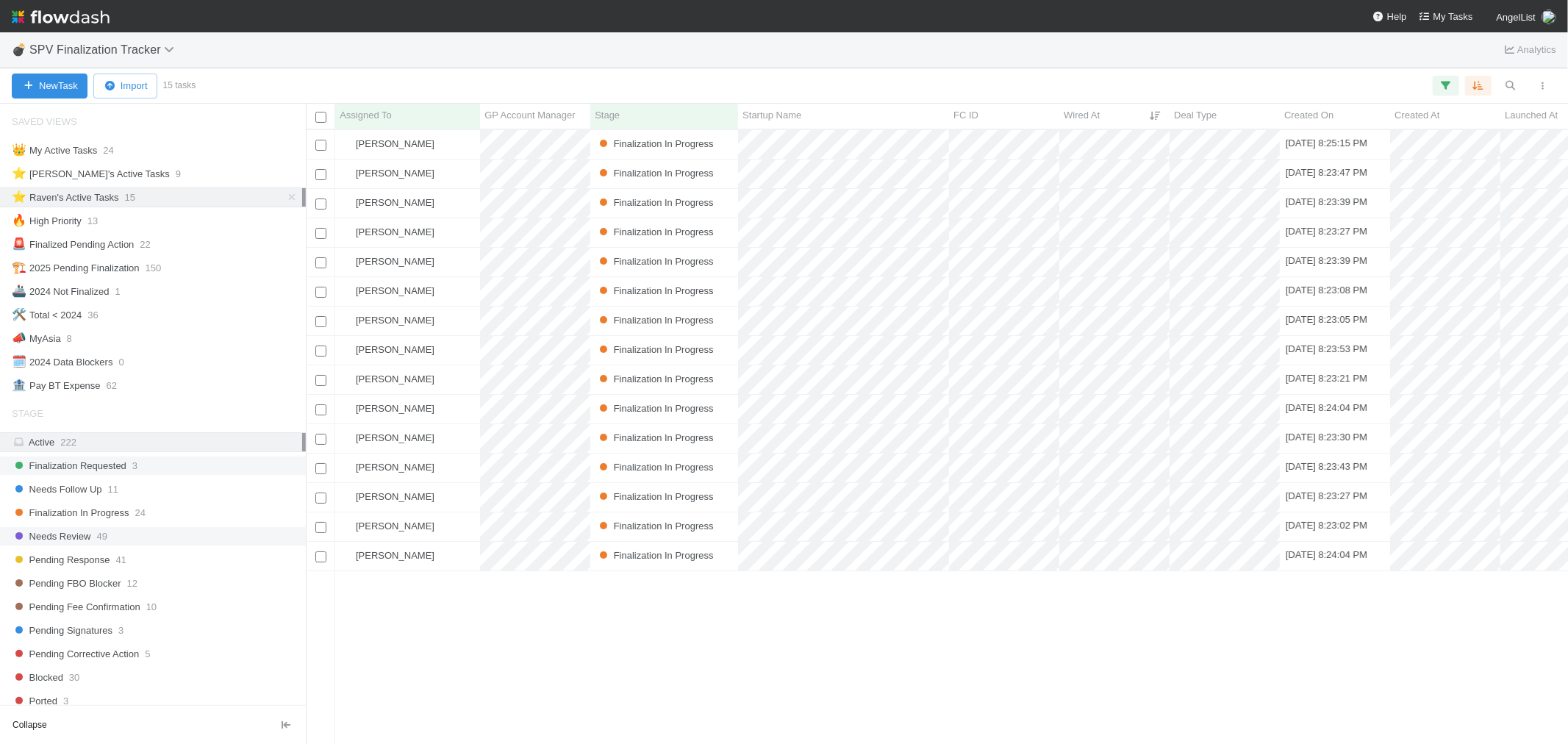
scroll to position [601, 1250]
click at [113, 149] on span "24" at bounding box center [108, 150] width 11 height 18
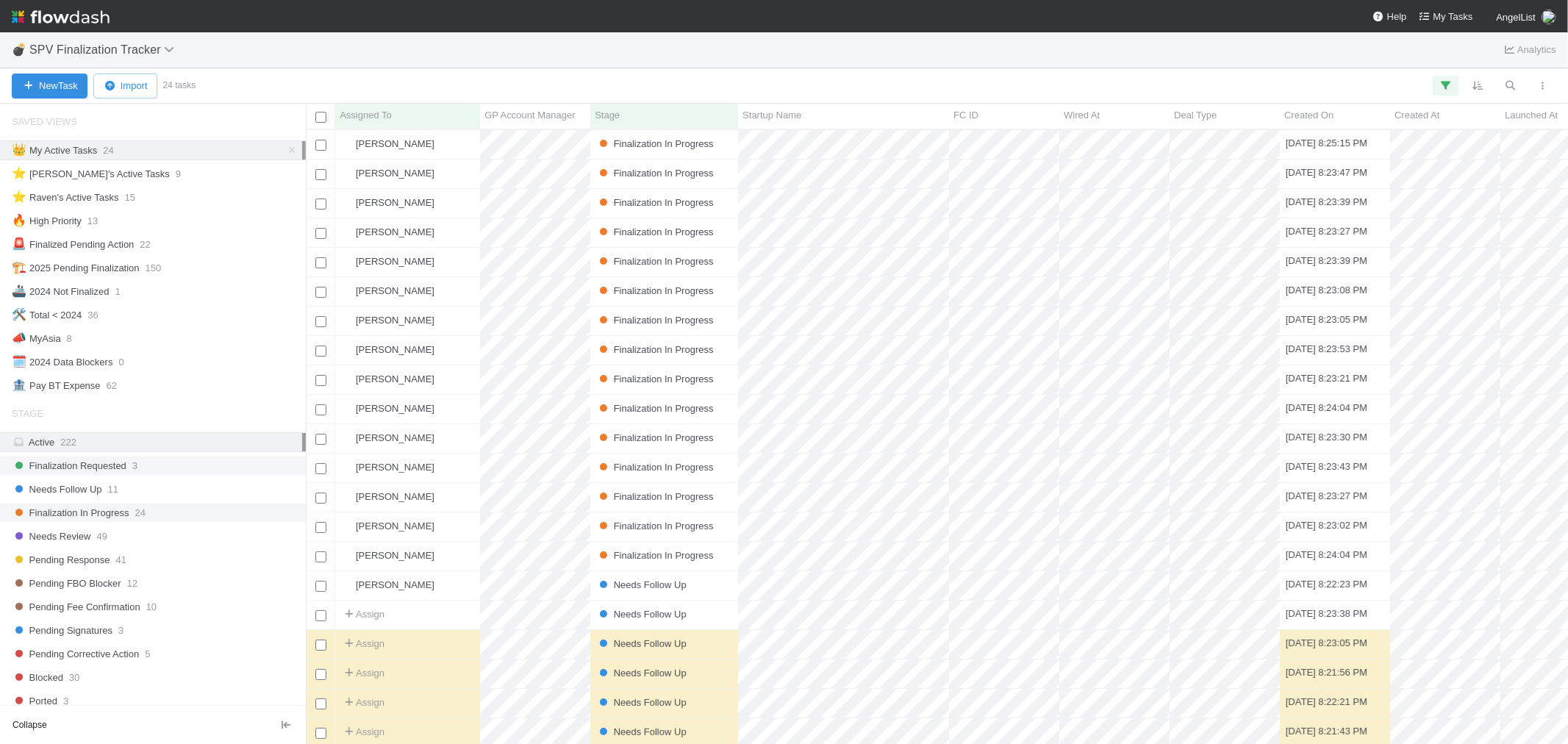
scroll to position [601, 1250]
click at [128, 544] on div "Needs Review 49" at bounding box center [157, 536] width 291 height 18
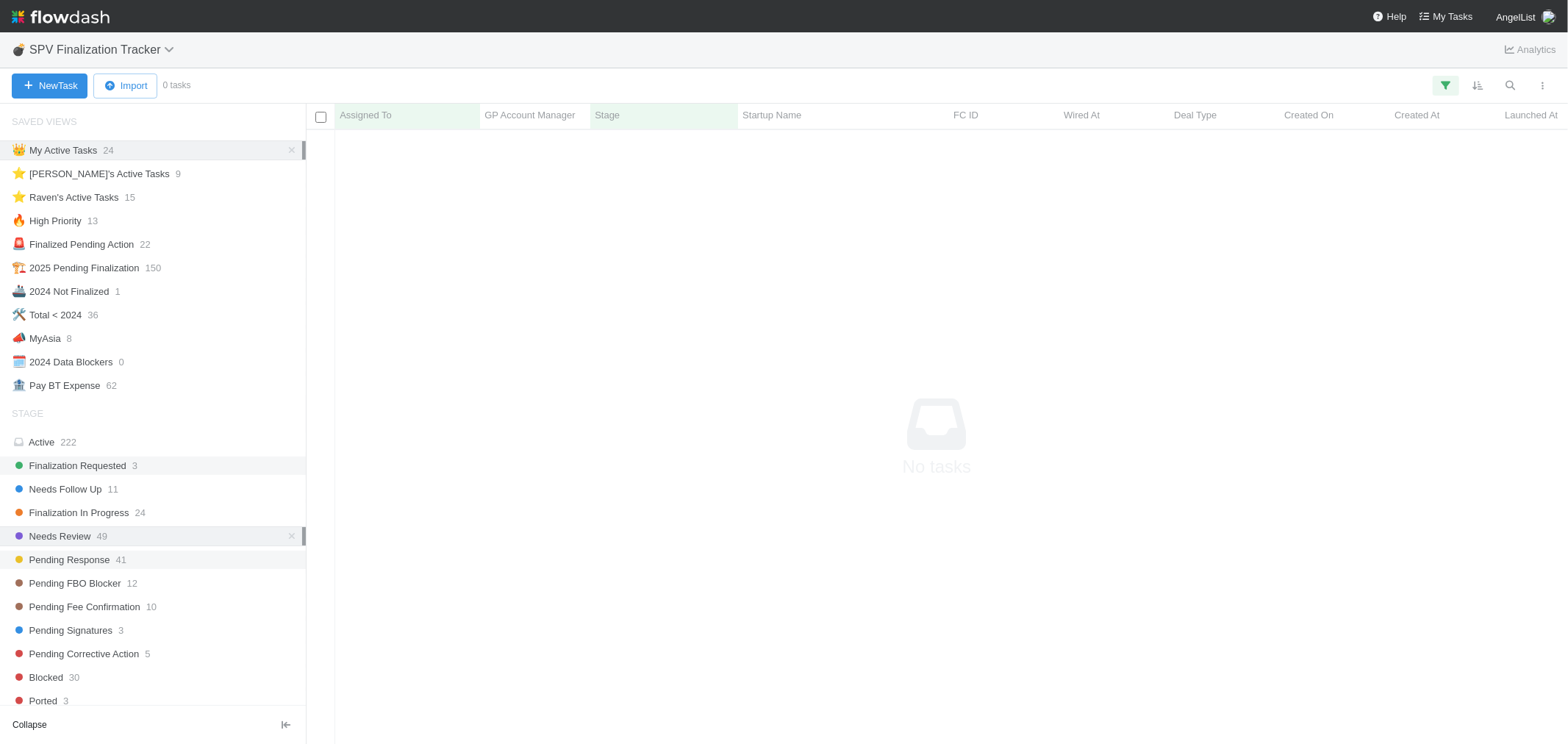
scroll to position [589, 1237]
click at [151, 486] on div "Needs Follow Up 11" at bounding box center [157, 489] width 291 height 18
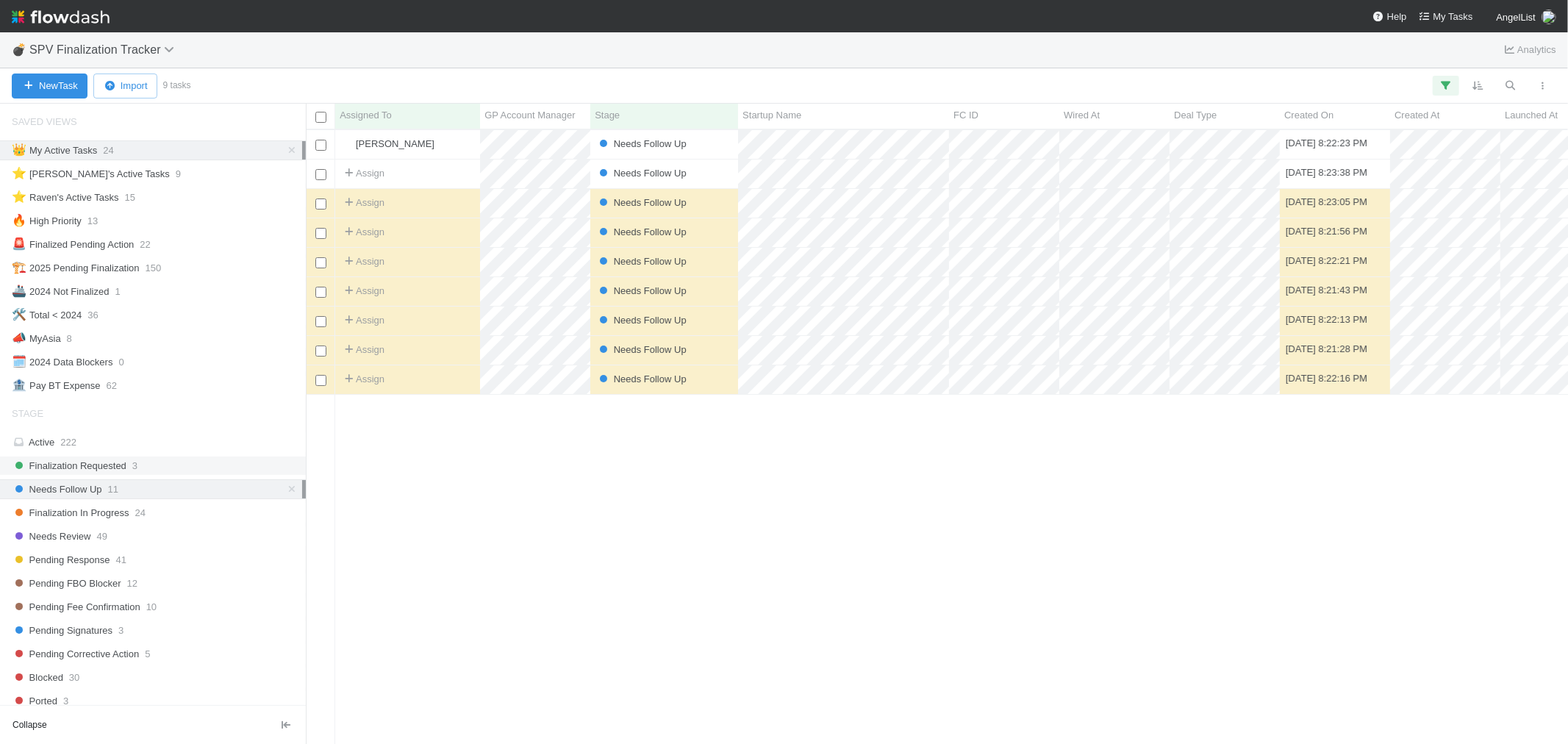
scroll to position [601, 1250]
click at [435, 178] on div "Assign" at bounding box center [408, 173] width 145 height 28
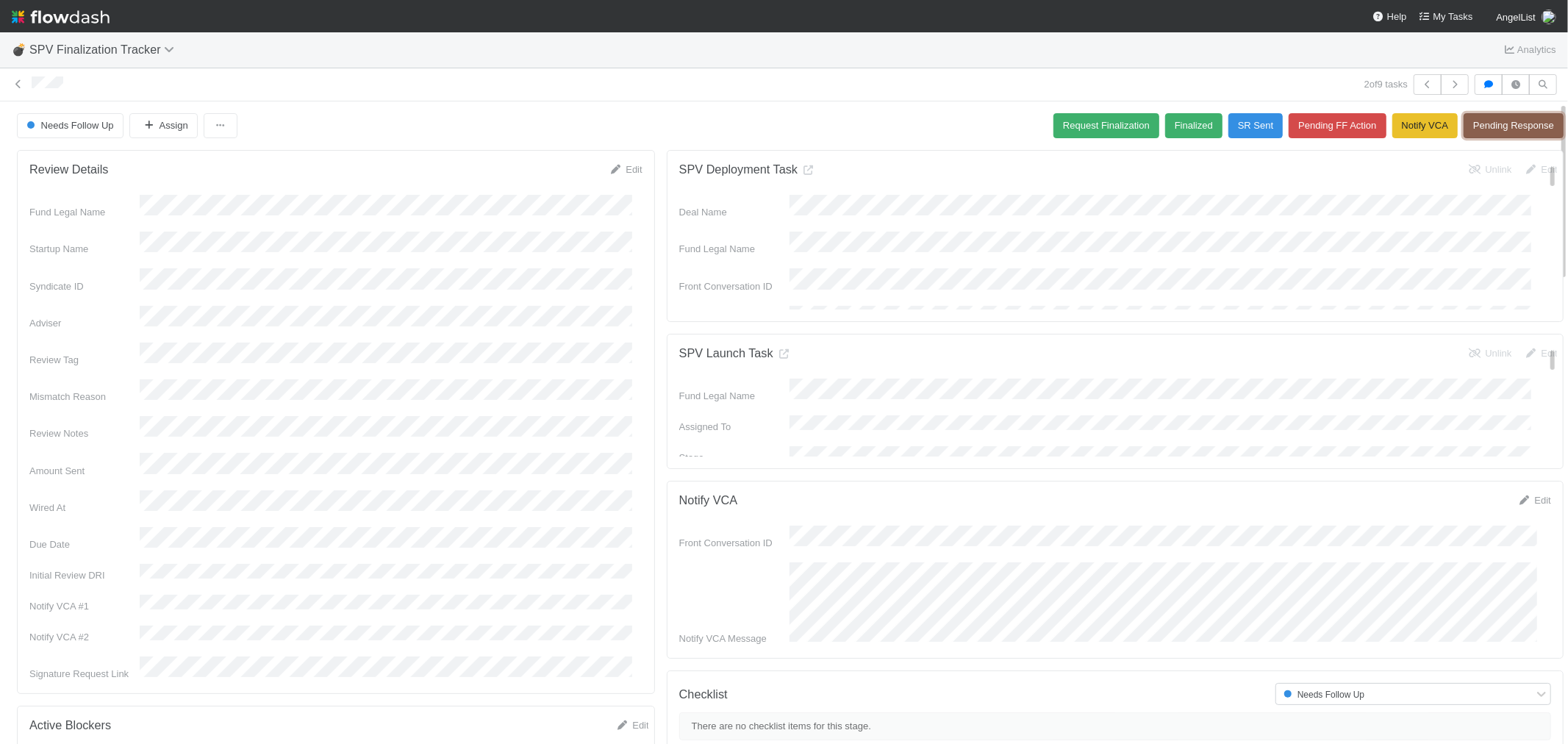
click at [1511, 124] on button "Pending Response" at bounding box center [1514, 125] width 100 height 25
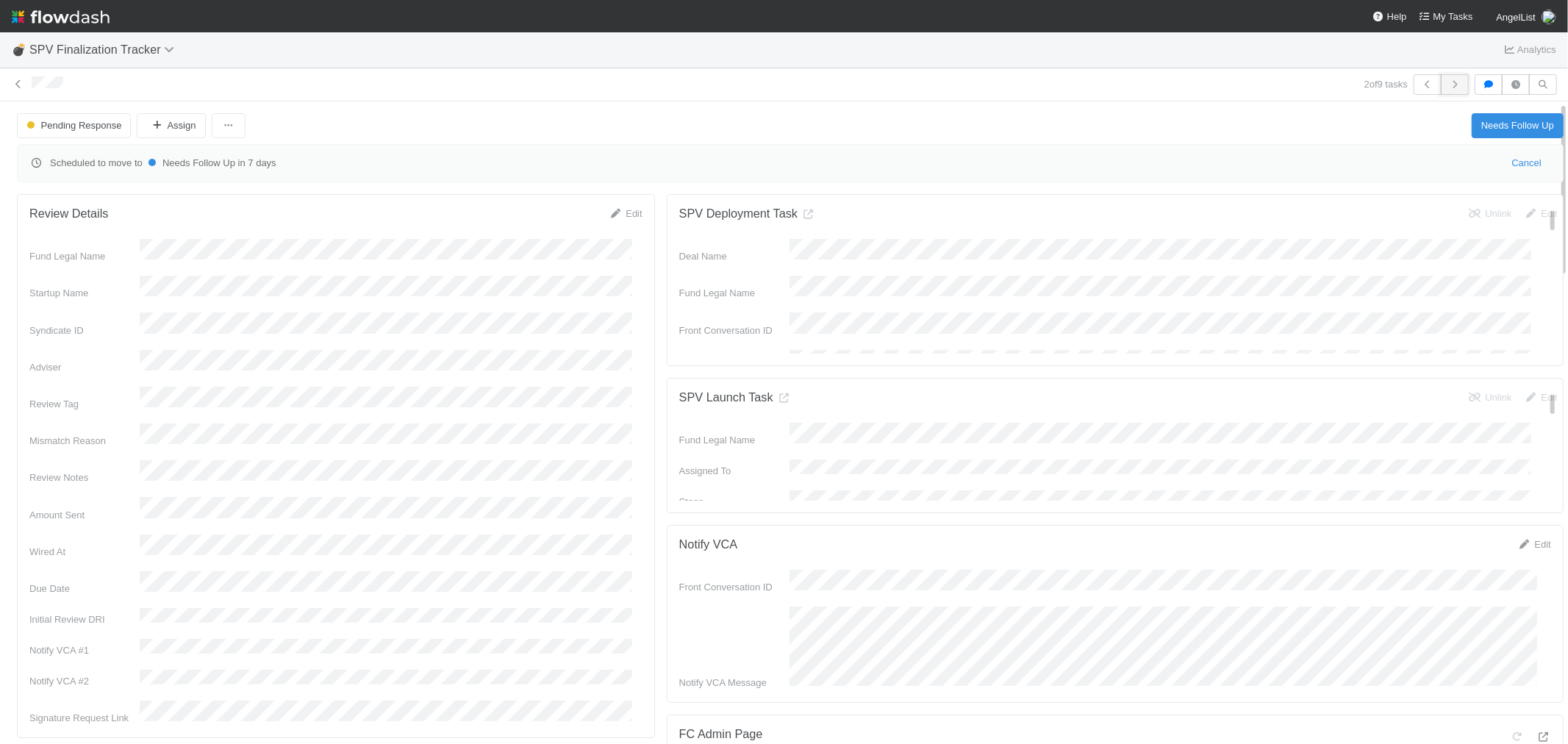
click at [1447, 82] on icon "button" at bounding box center [1454, 84] width 15 height 9
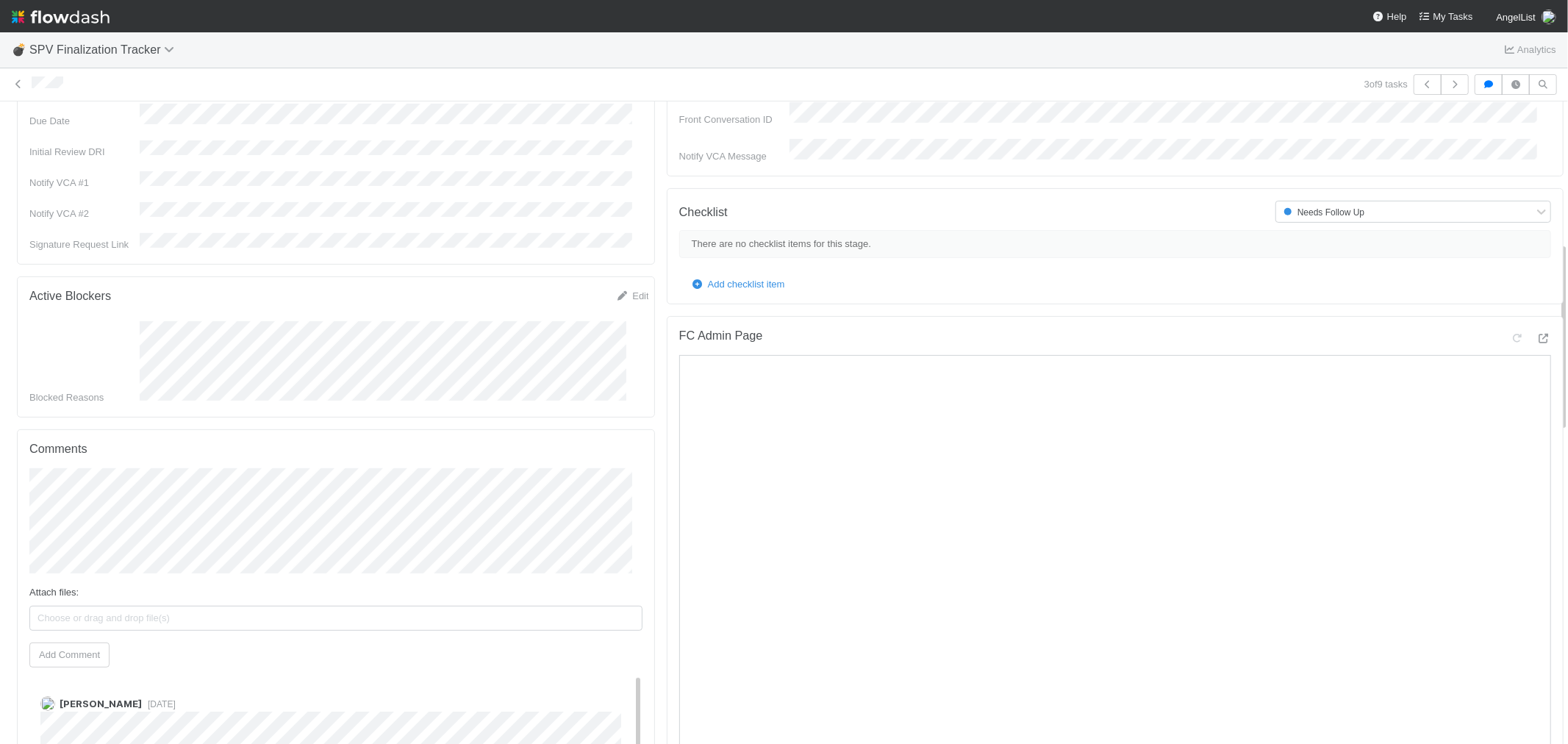
scroll to position [408, 0]
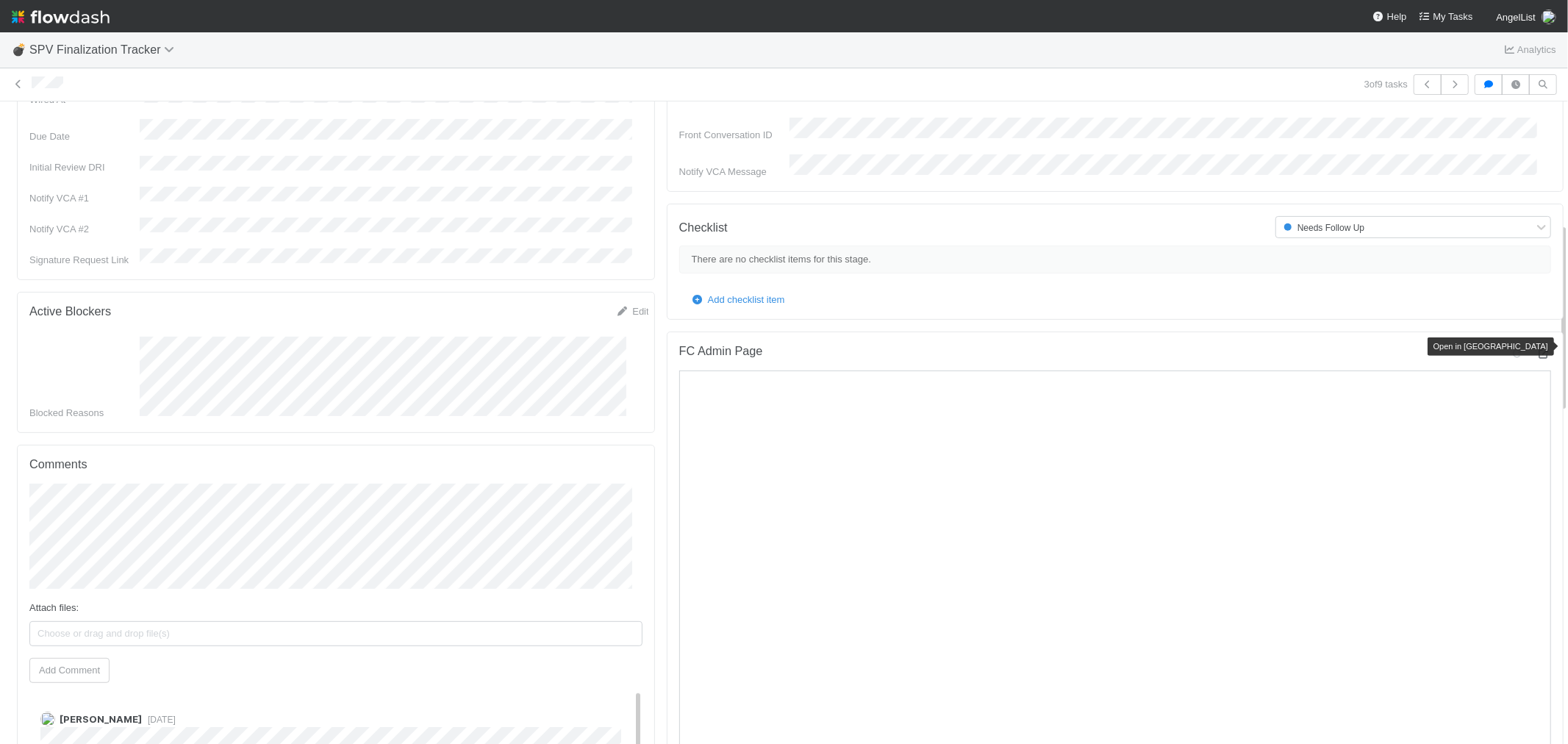
click at [1537, 349] on icon at bounding box center [1544, 354] width 15 height 10
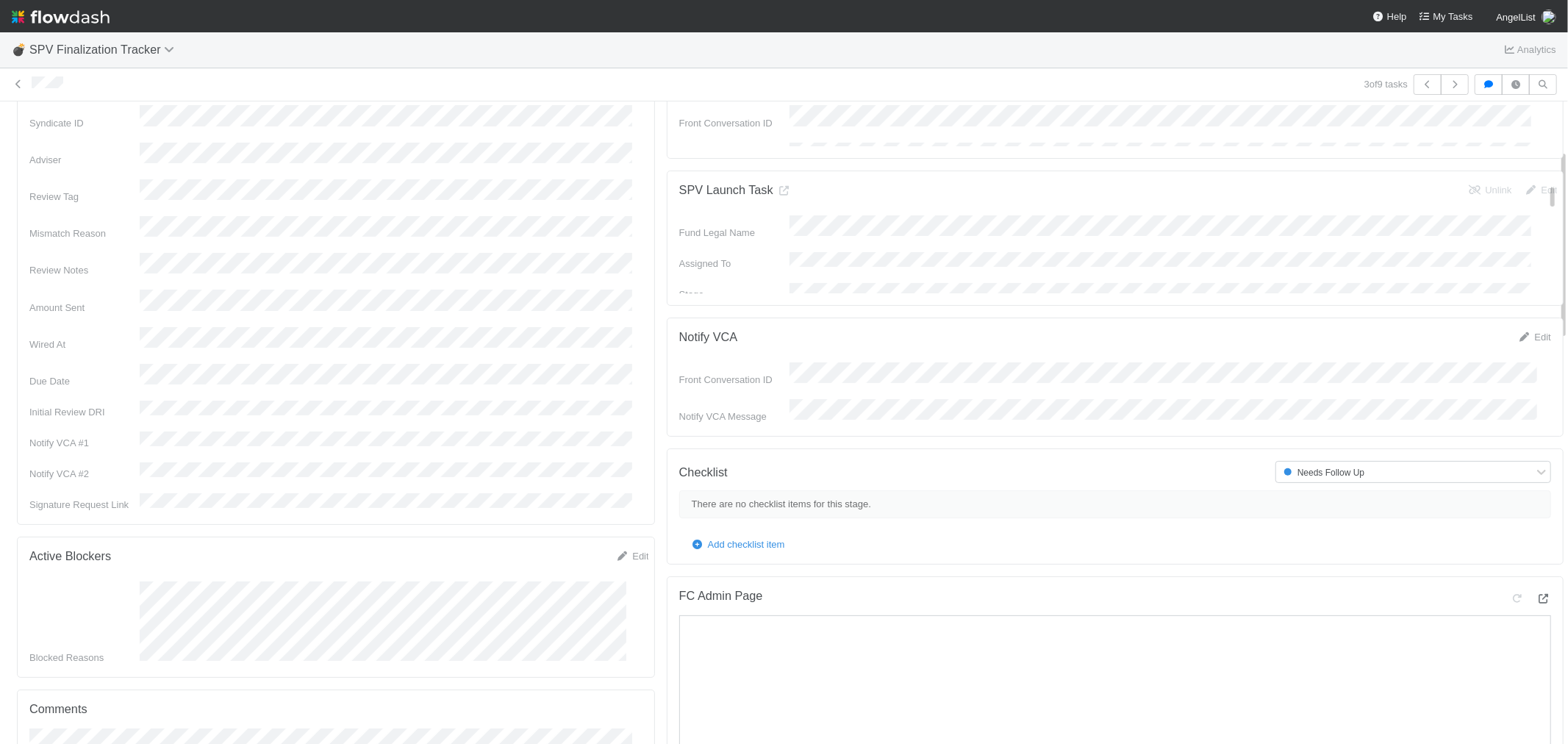
scroll to position [0, 0]
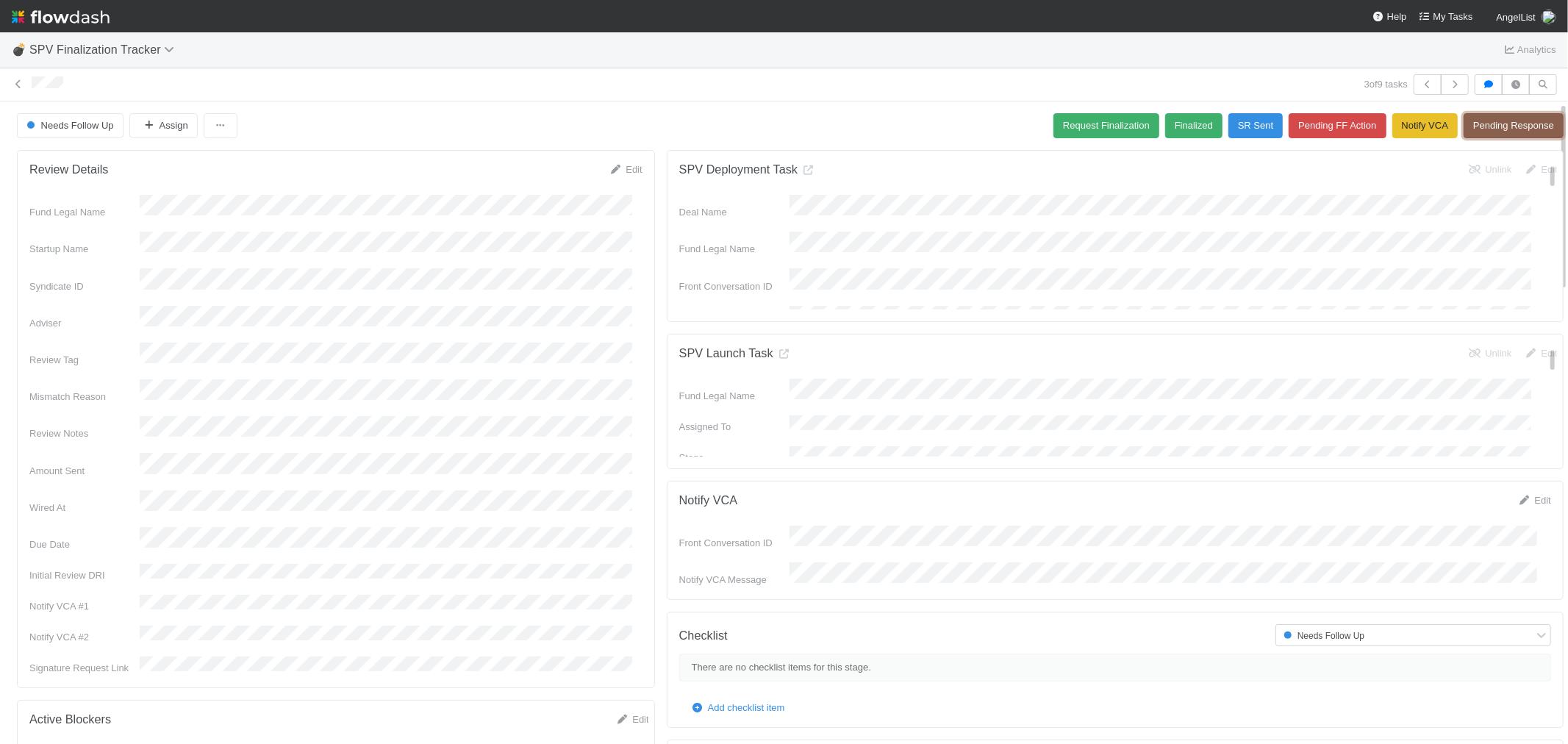
click at [1496, 123] on button "Pending Response" at bounding box center [1514, 125] width 100 height 25
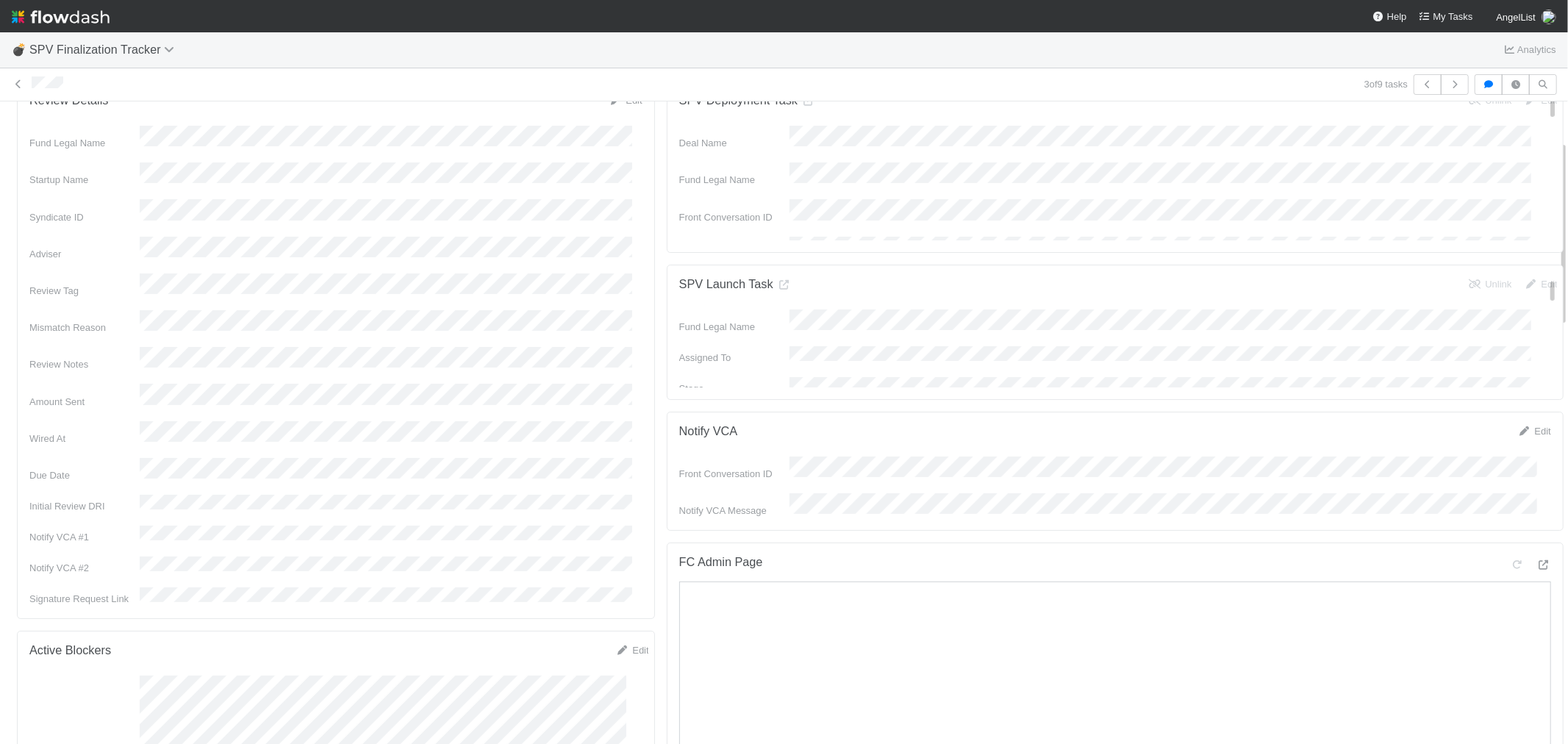
scroll to position [82, 0]
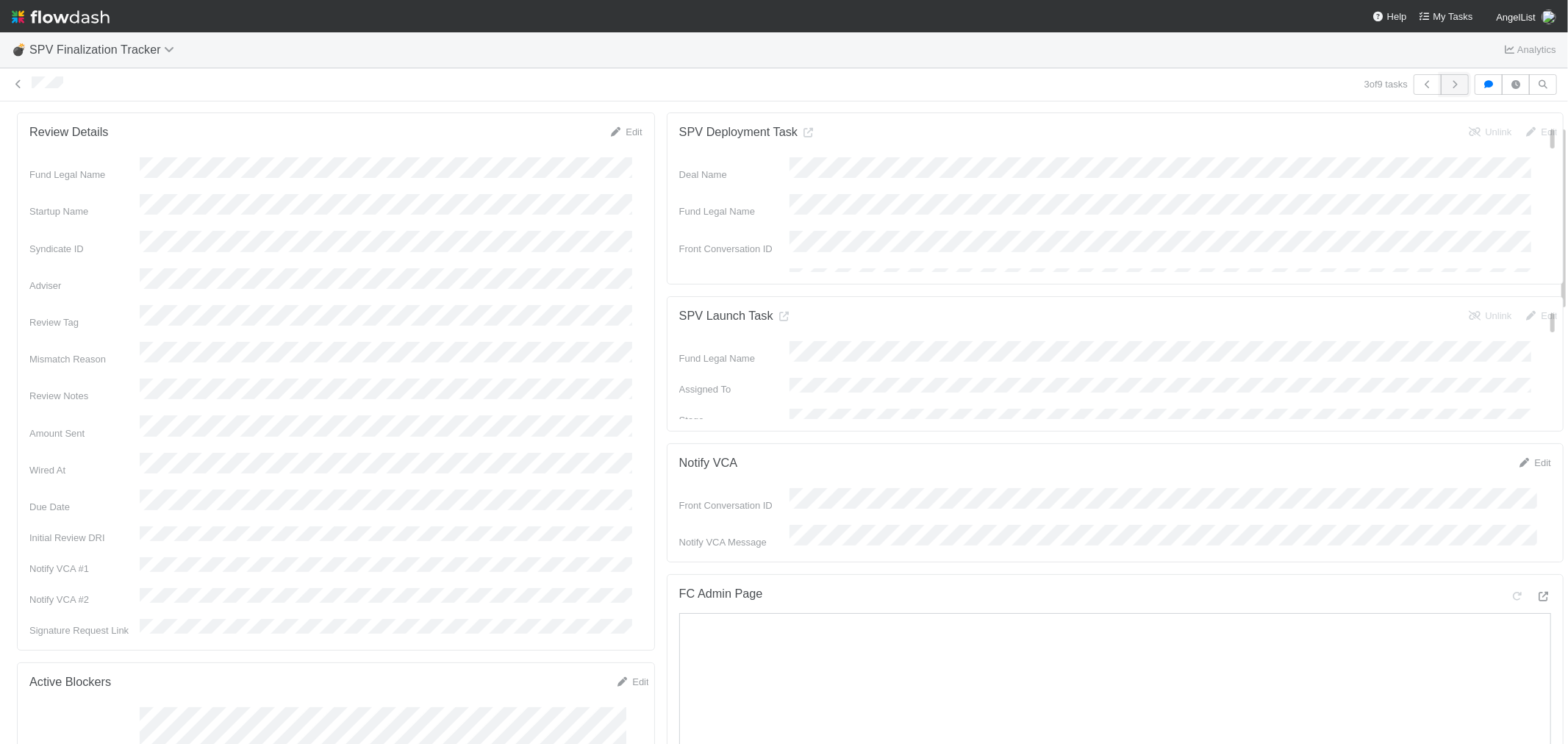
click at [1447, 89] on icon "button" at bounding box center [1454, 84] width 15 height 9
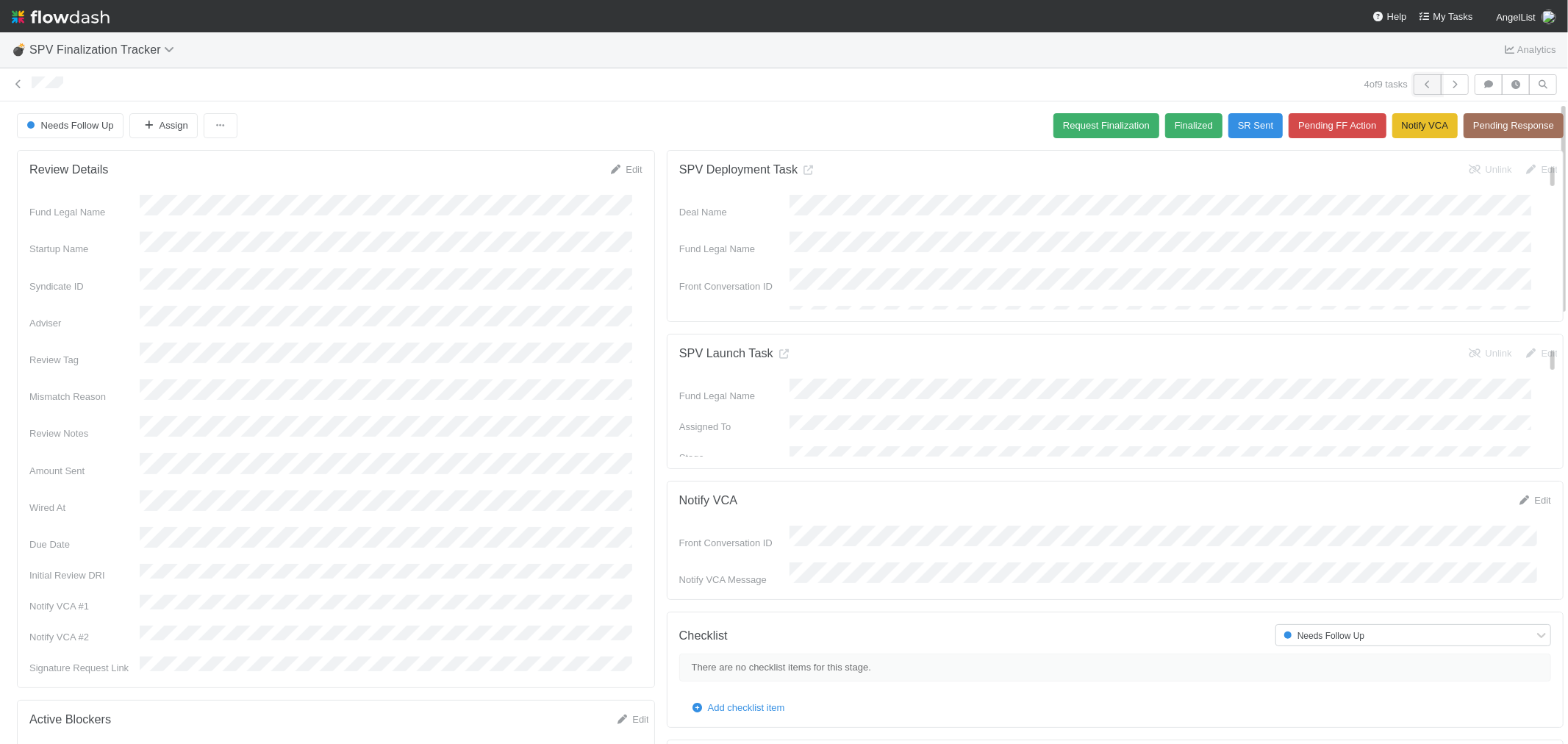
click at [1420, 86] on icon "button" at bounding box center [1427, 84] width 15 height 9
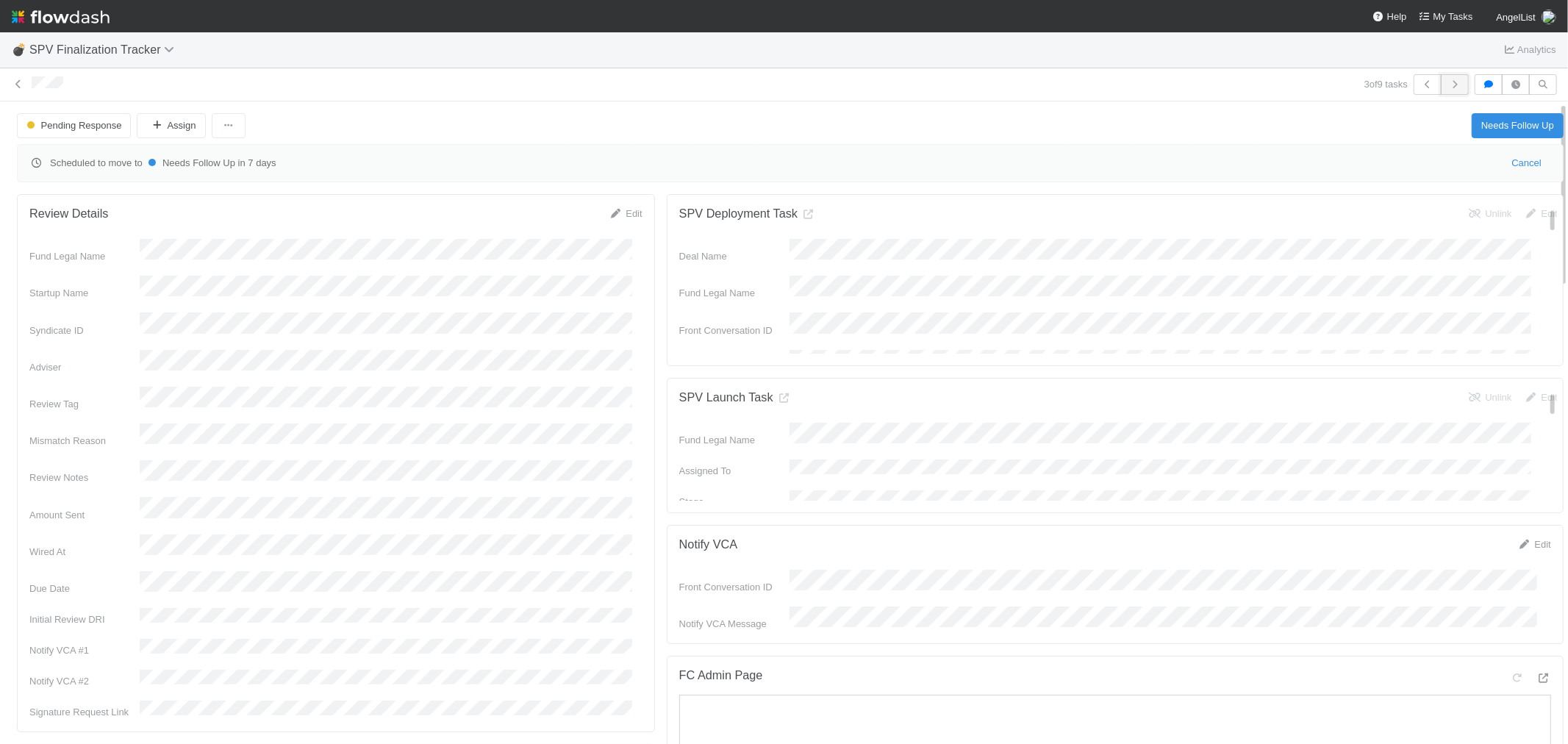
click at [1452, 87] on button "button" at bounding box center [1455, 84] width 28 height 20
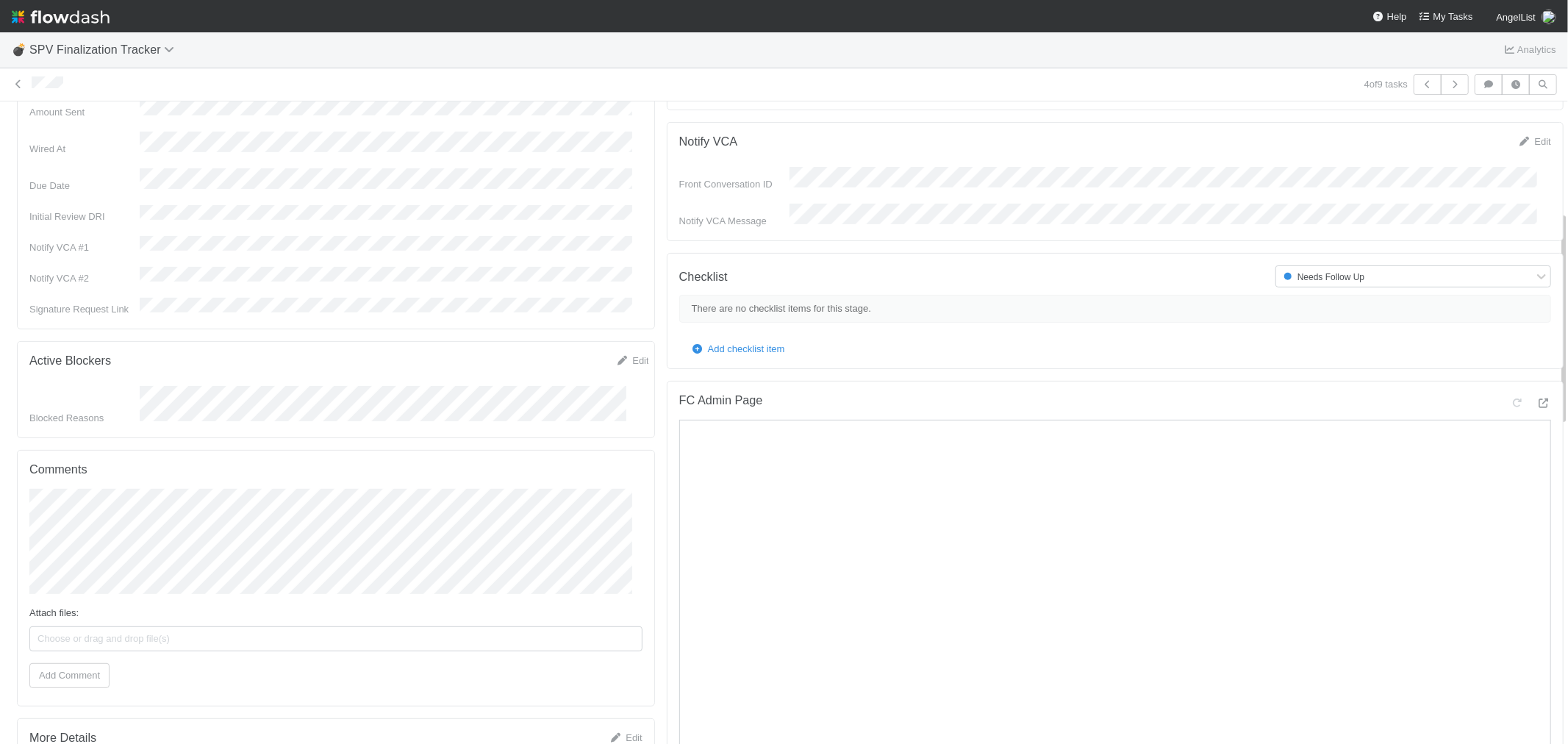
scroll to position [408, 0]
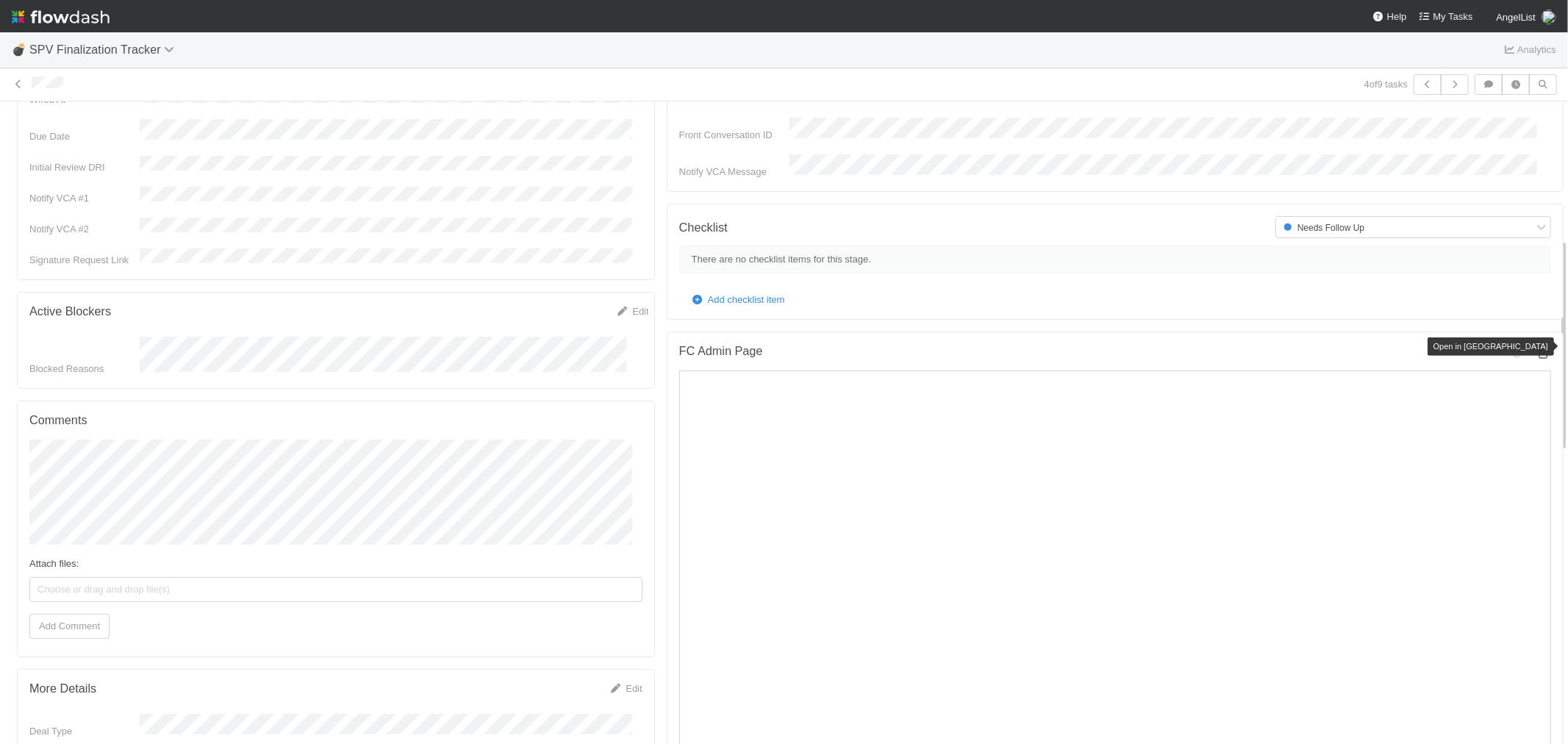
click at [1537, 349] on icon at bounding box center [1544, 354] width 15 height 10
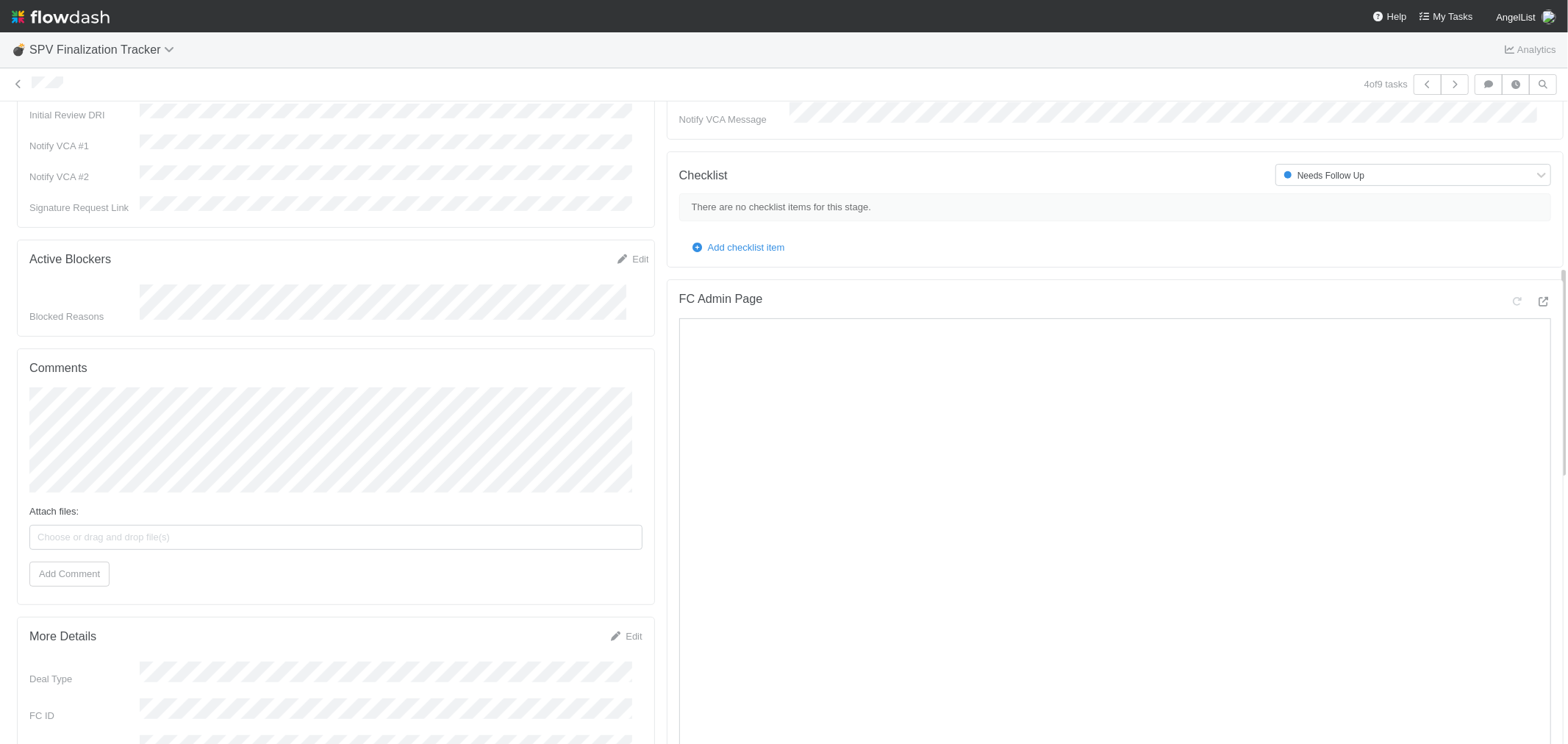
scroll to position [489, 0]
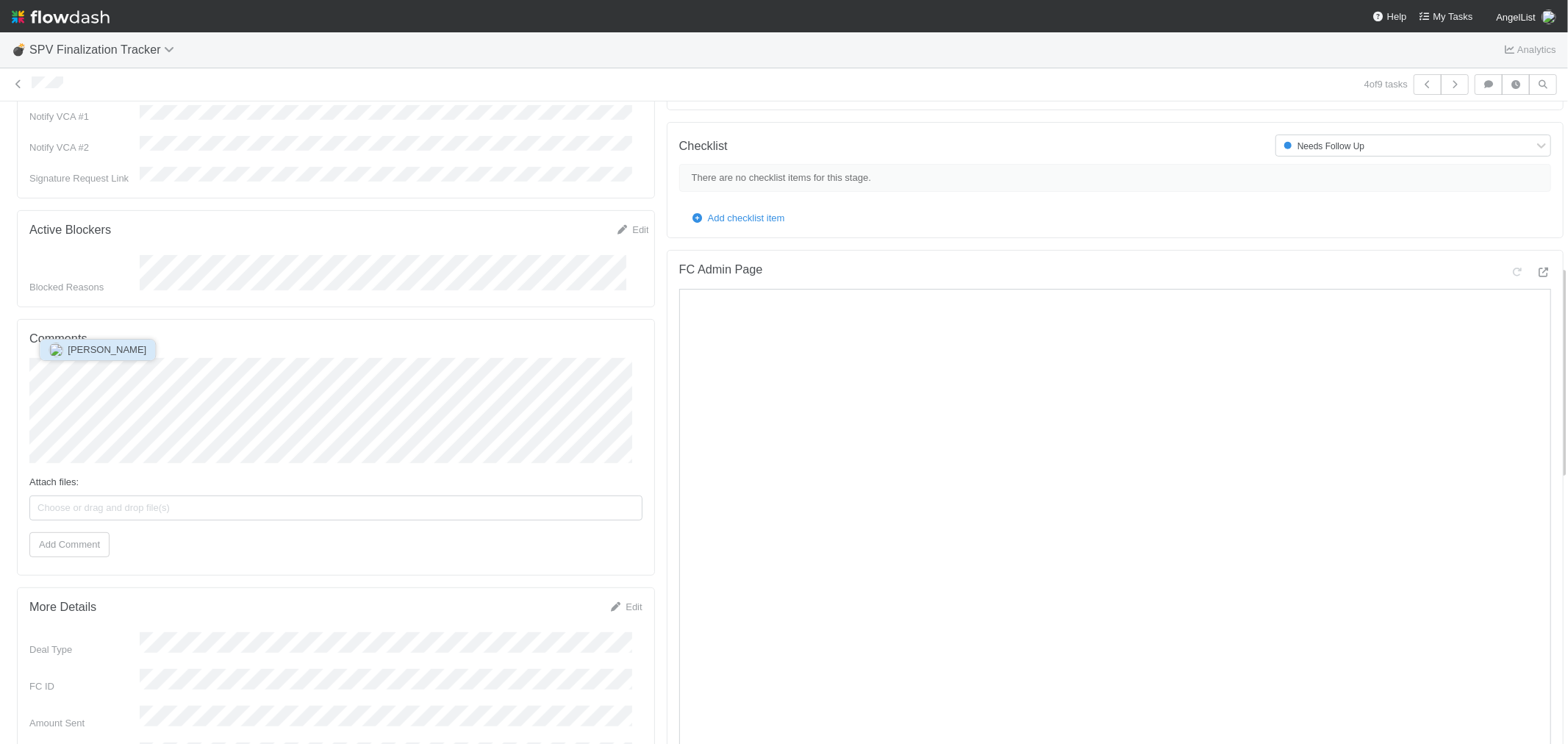
click at [107, 342] on button "[PERSON_NAME]" at bounding box center [97, 349] width 116 height 20
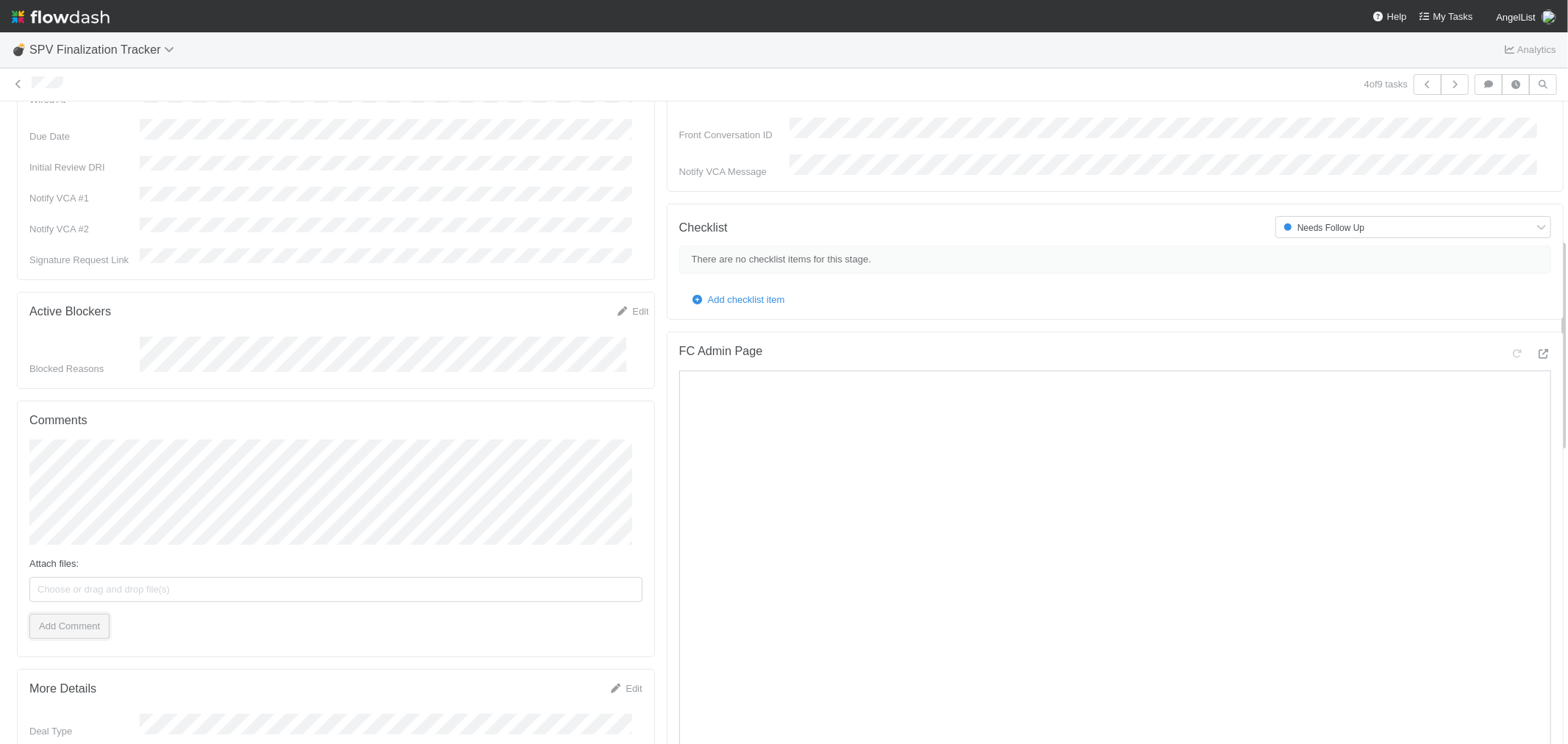
click at [76, 614] on button "Add Comment" at bounding box center [69, 626] width 80 height 25
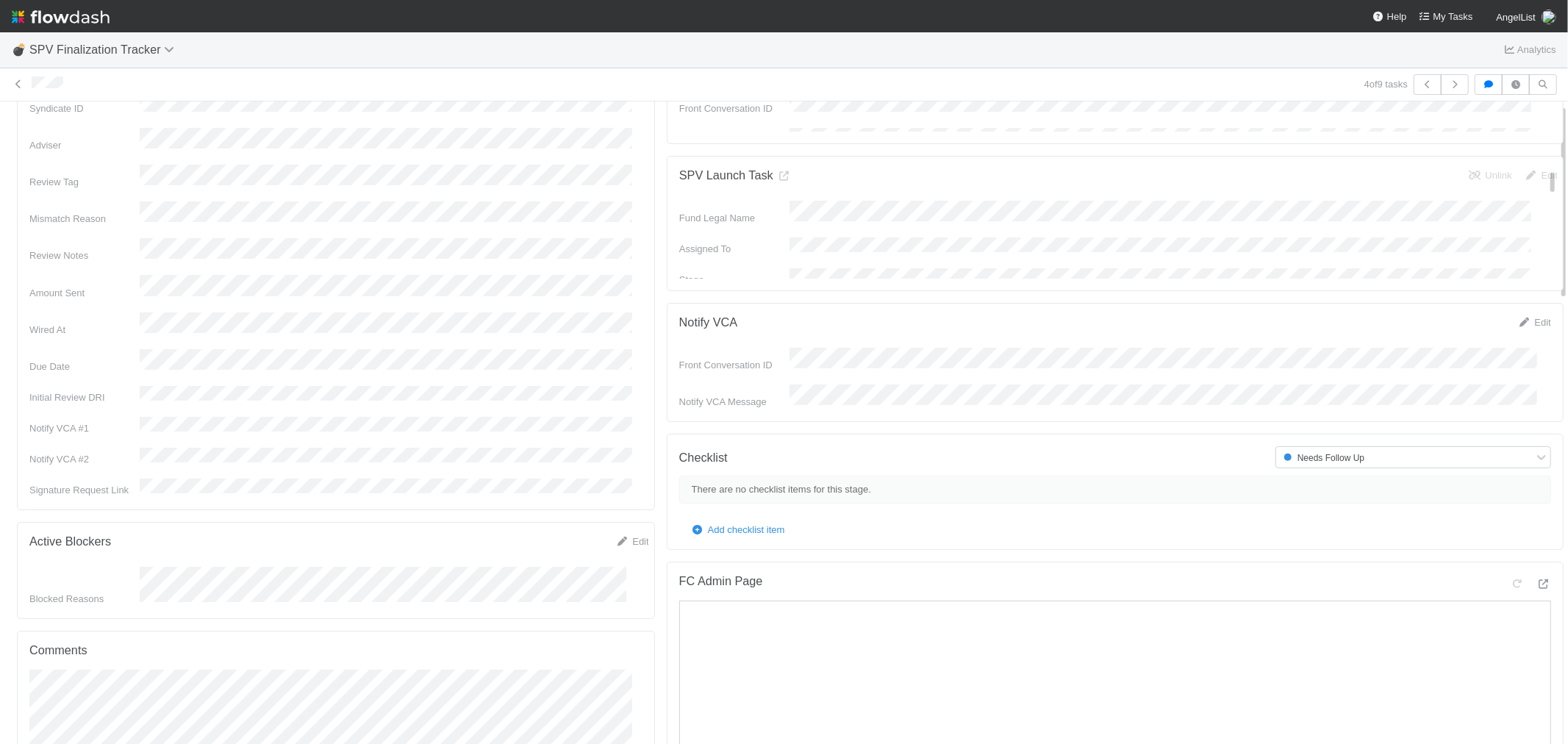
scroll to position [0, 0]
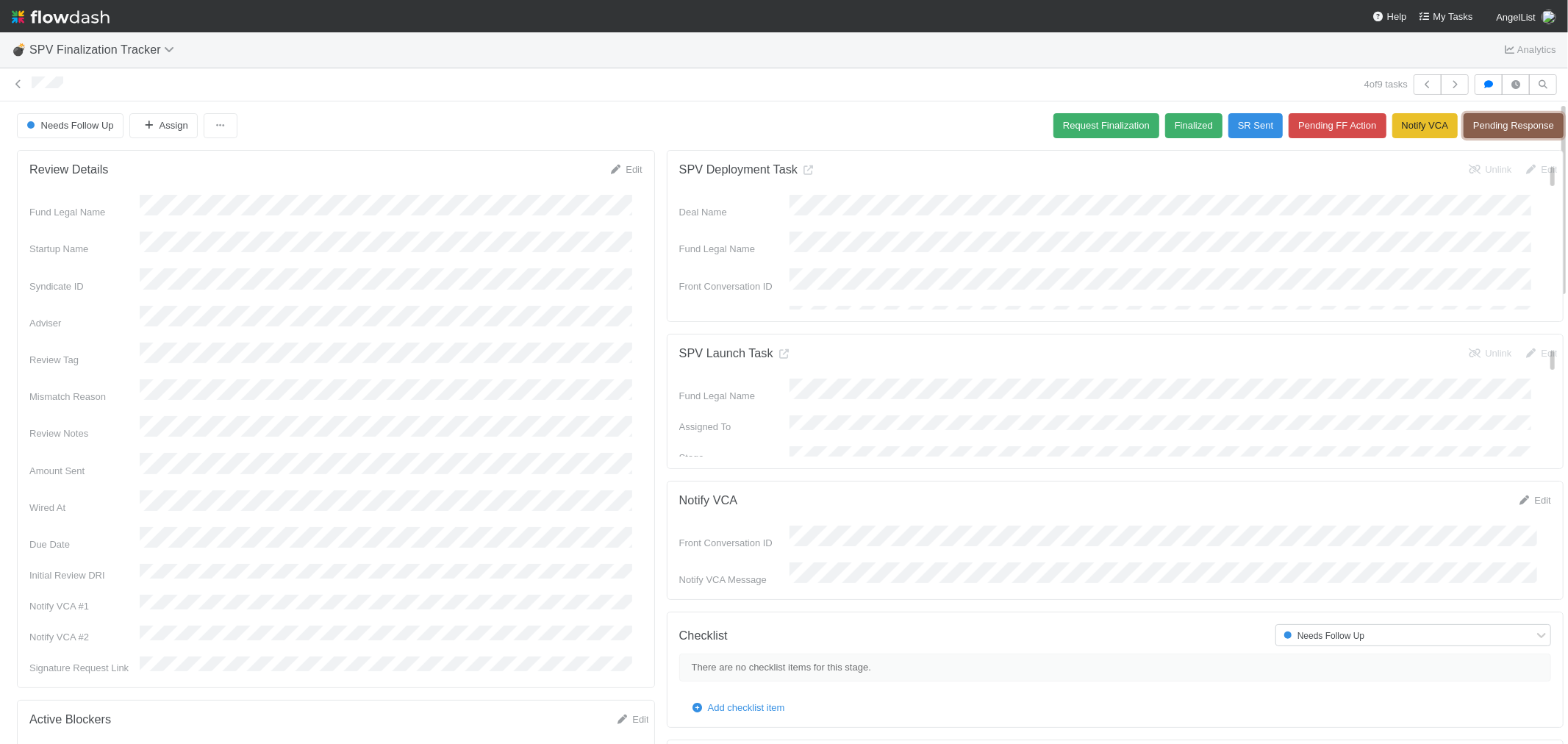
click at [1486, 125] on button "Pending Response" at bounding box center [1514, 125] width 100 height 25
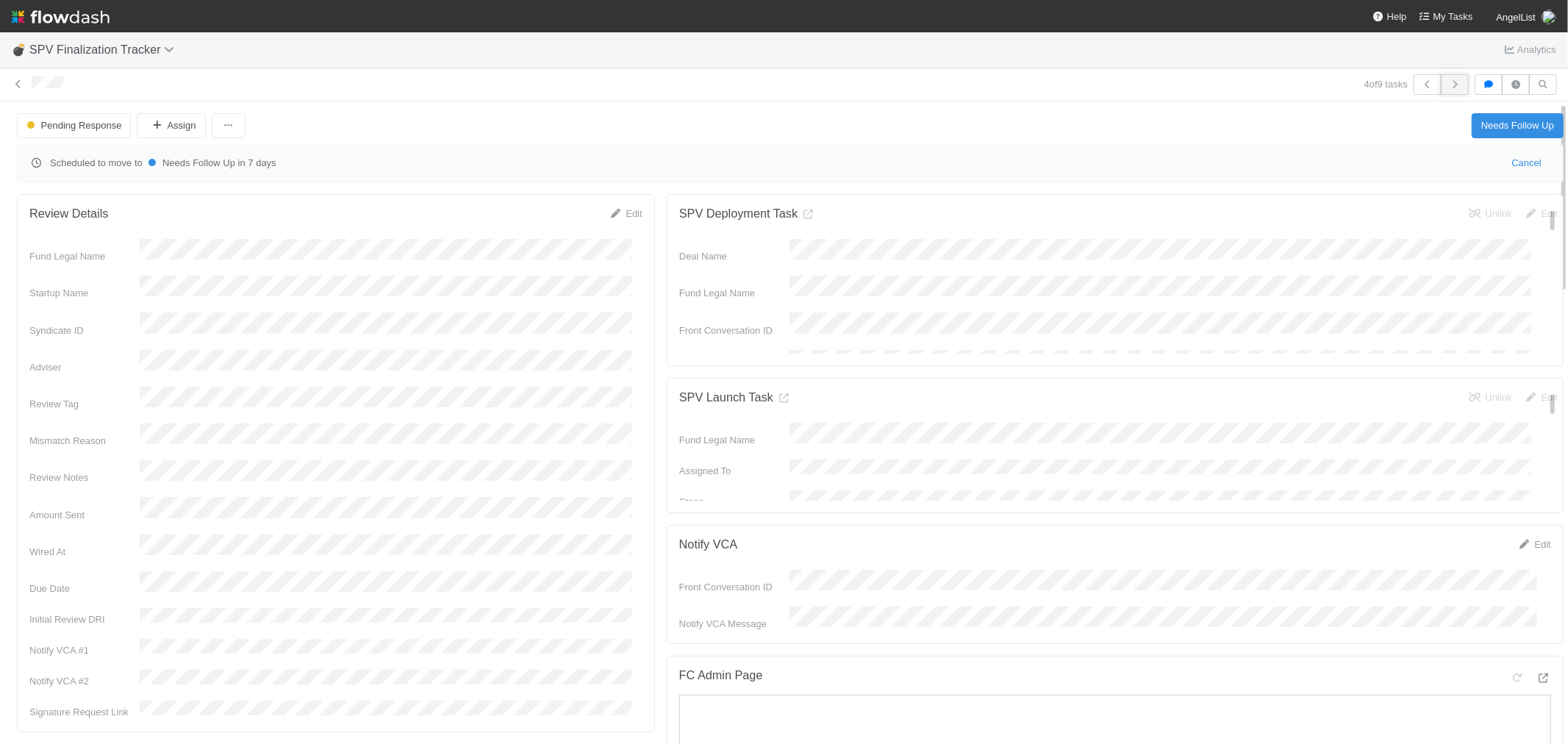
click at [1447, 85] on icon "button" at bounding box center [1454, 84] width 15 height 9
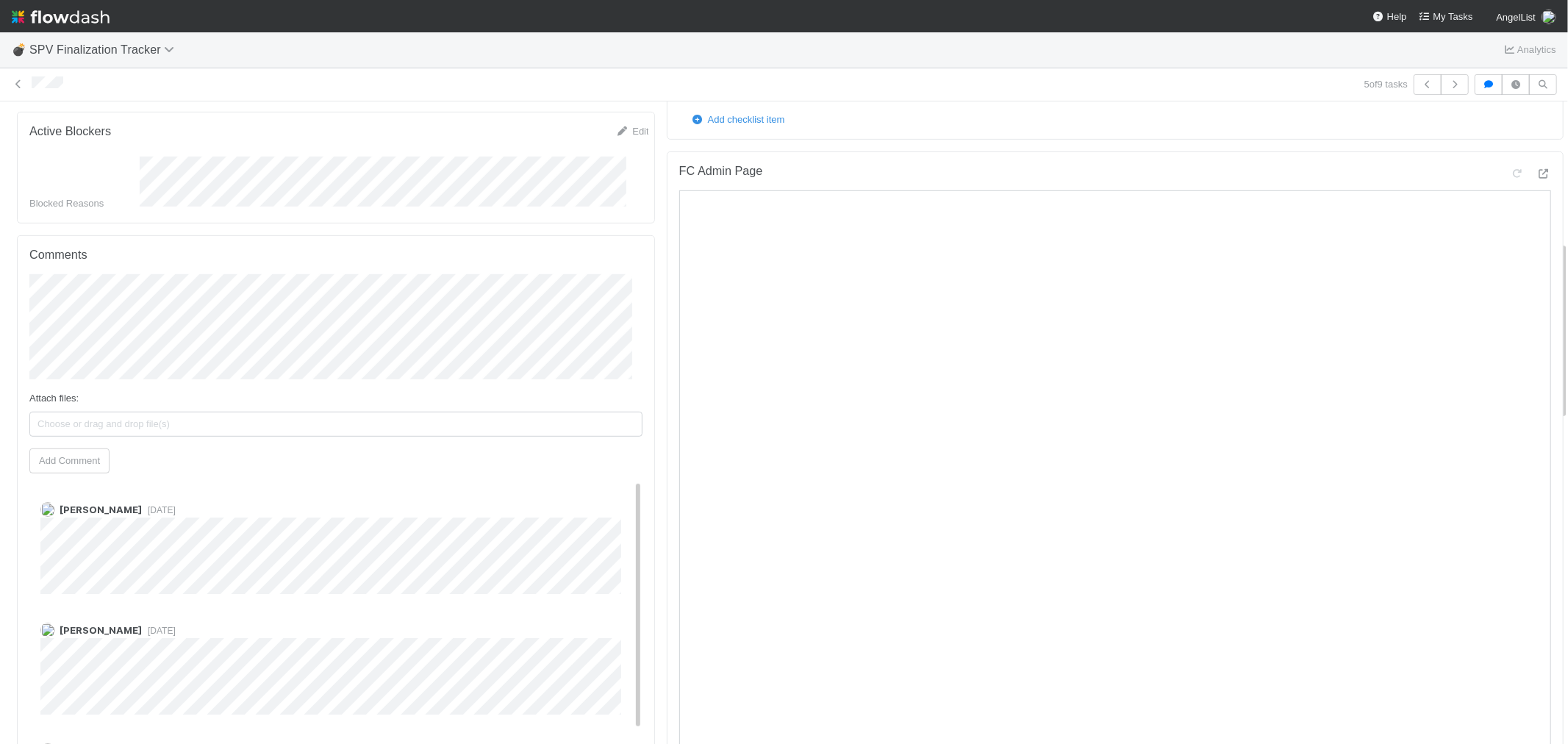
scroll to position [489, 0]
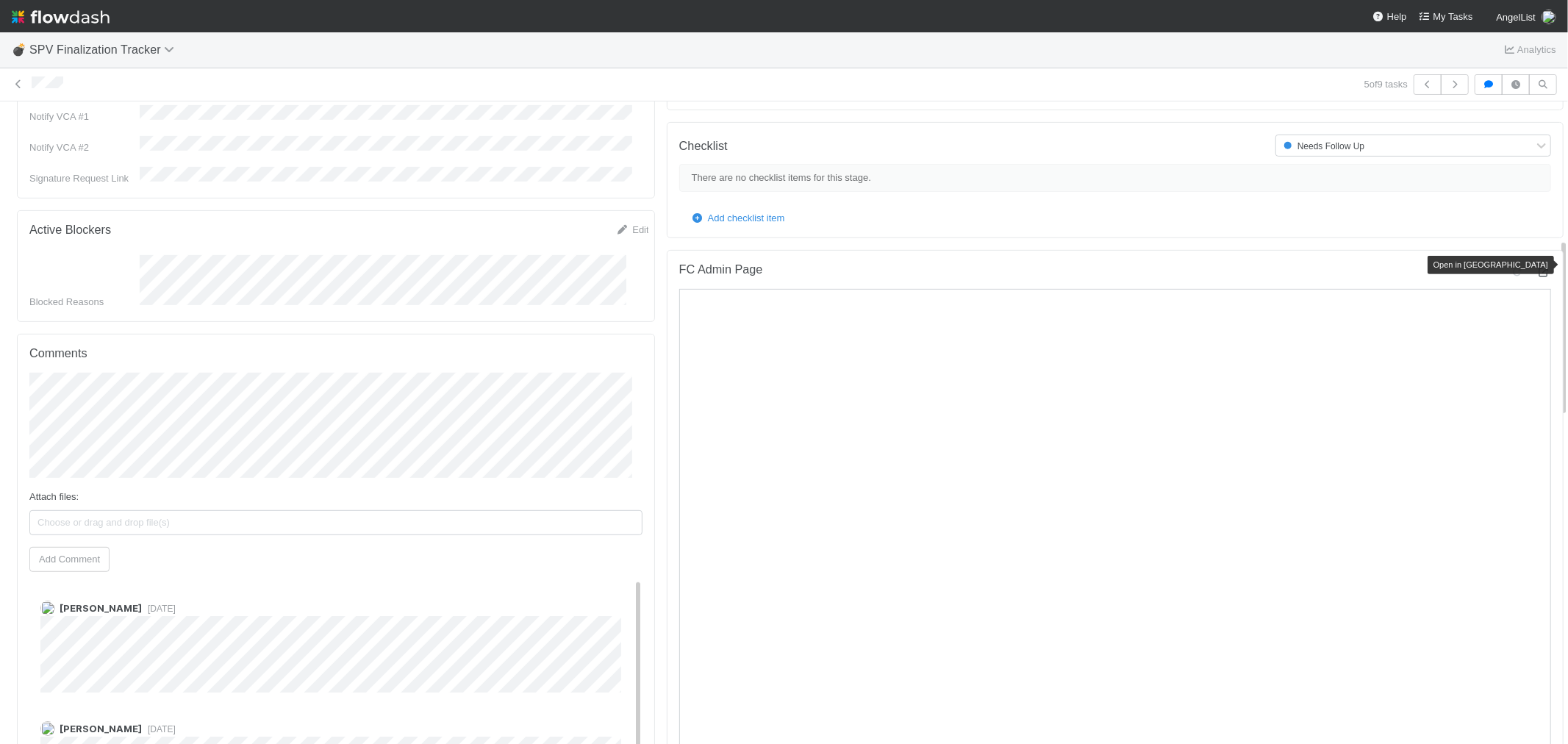
click at [1537, 266] on div at bounding box center [1544, 272] width 15 height 15
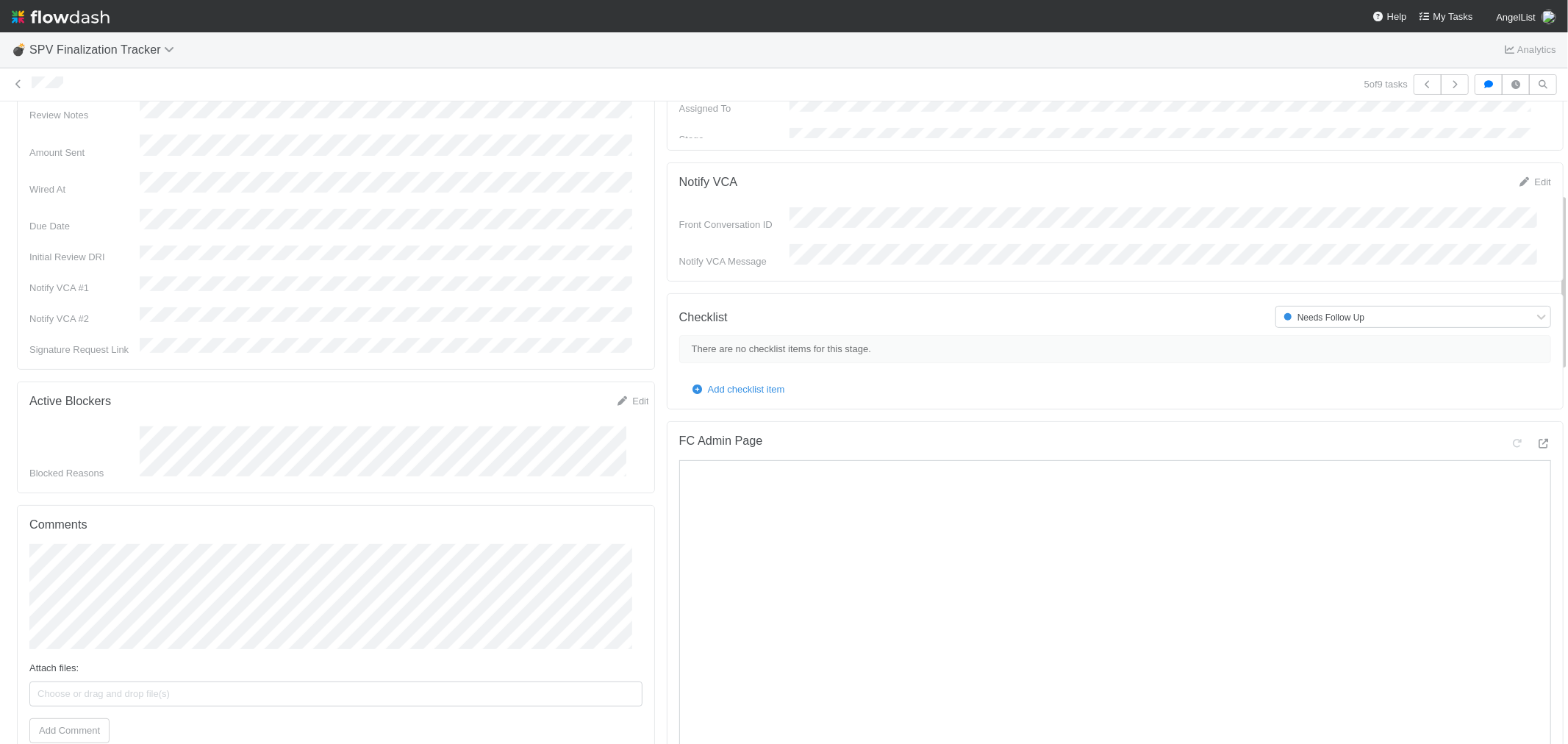
scroll to position [327, 0]
click at [104, 526] on span "[PERSON_NAME]" at bounding box center [107, 527] width 79 height 11
click at [58, 710] on button "Add Comment" at bounding box center [69, 723] width 80 height 25
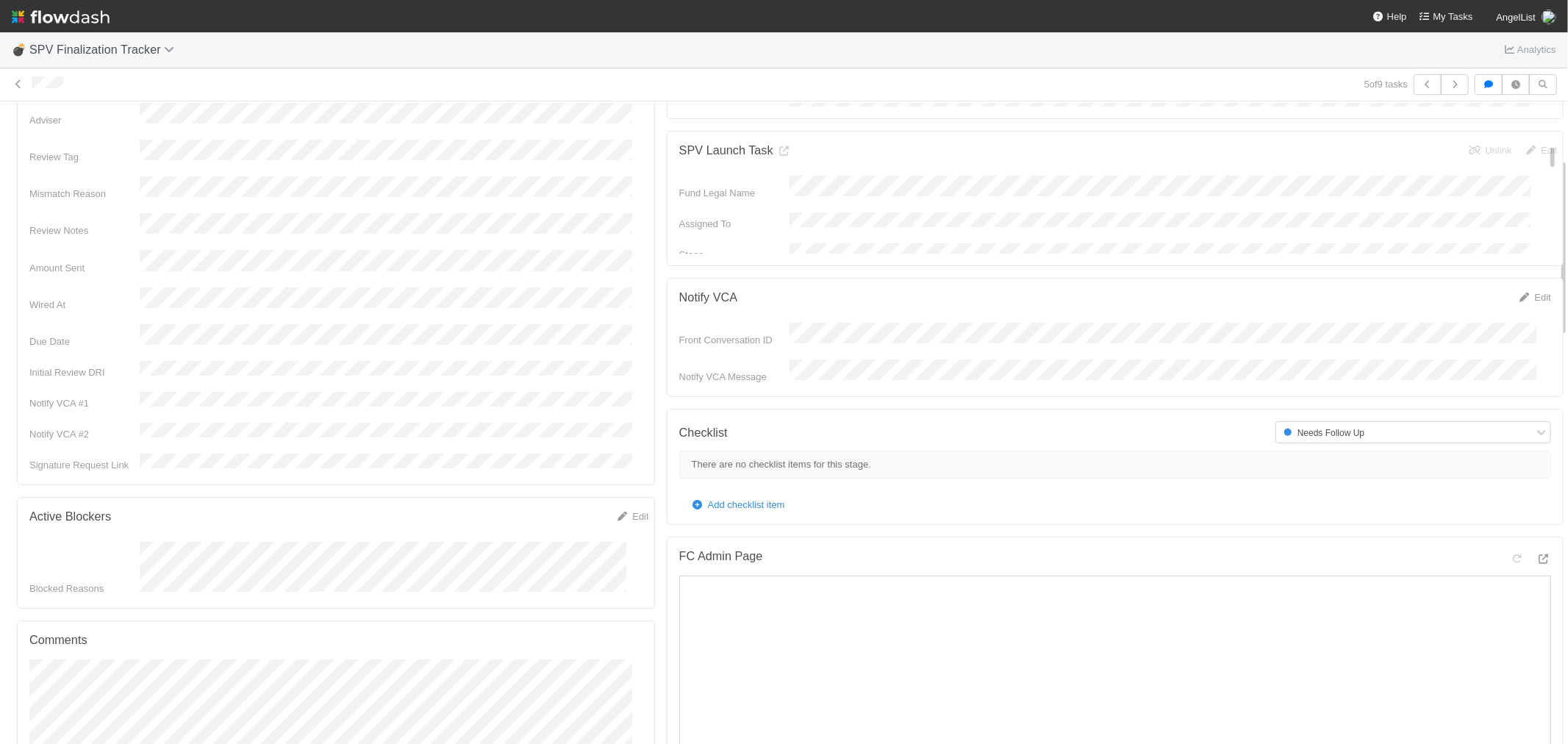
scroll to position [0, 0]
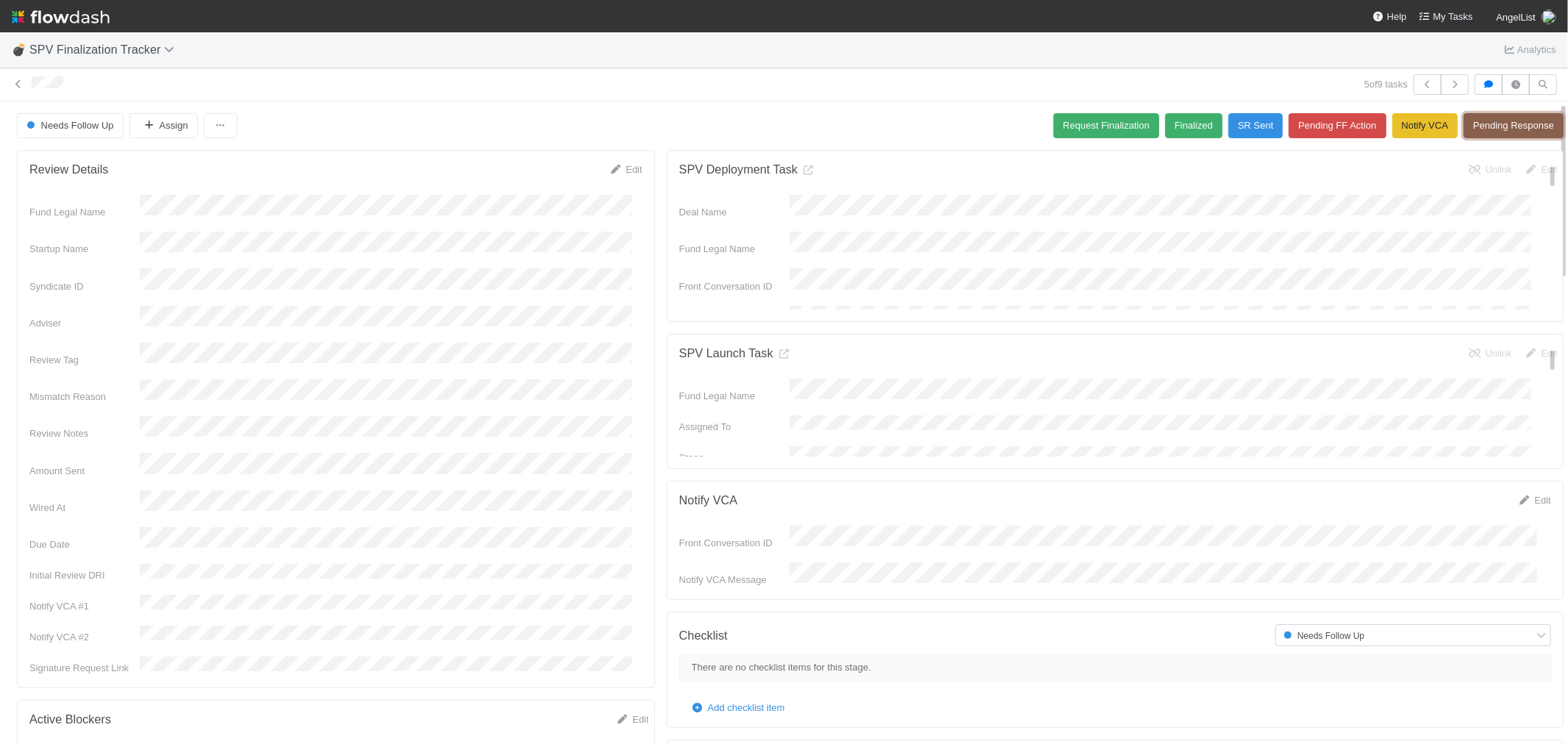
click at [1475, 131] on button "Pending Response" at bounding box center [1514, 125] width 100 height 25
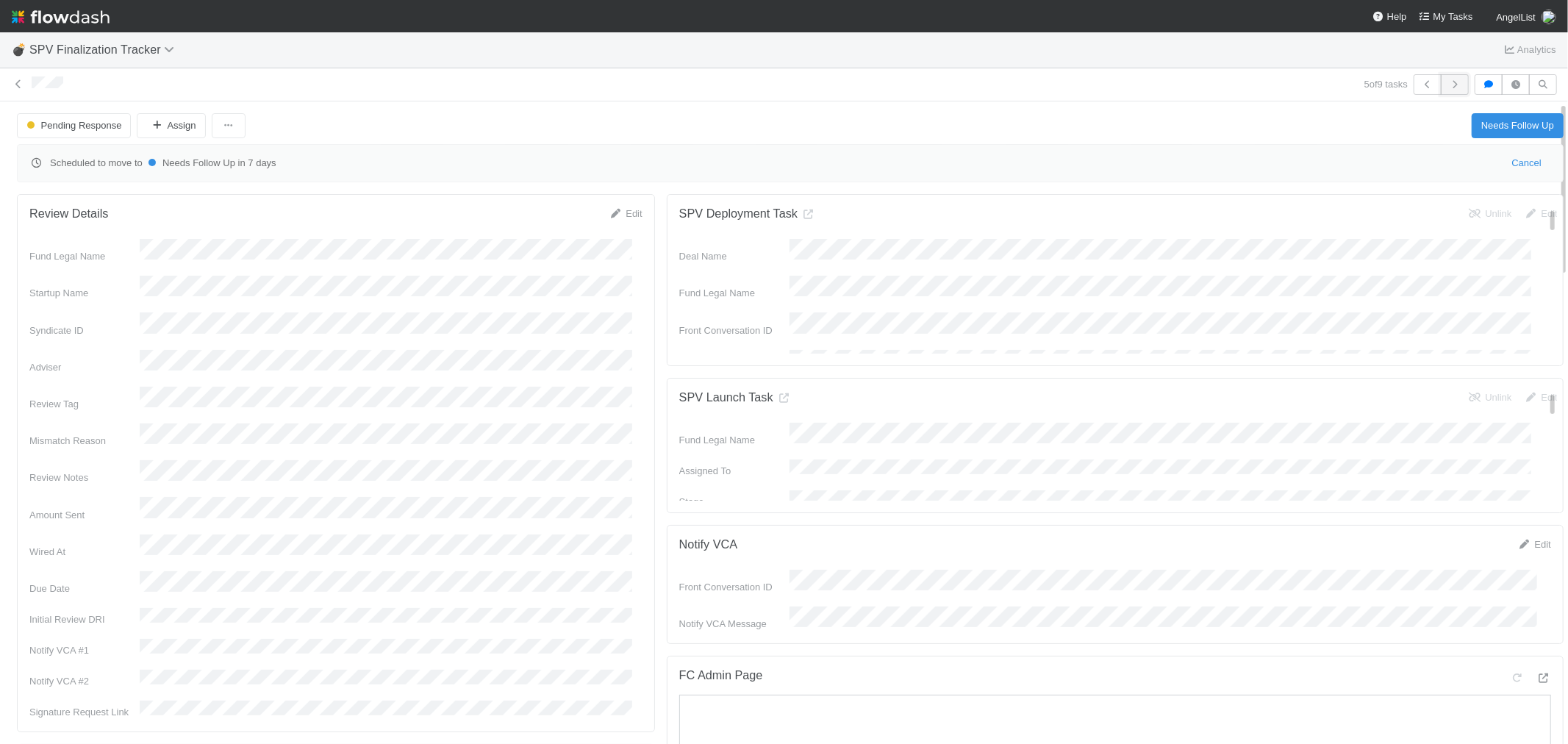
click at [1447, 80] on icon "button" at bounding box center [1454, 84] width 15 height 9
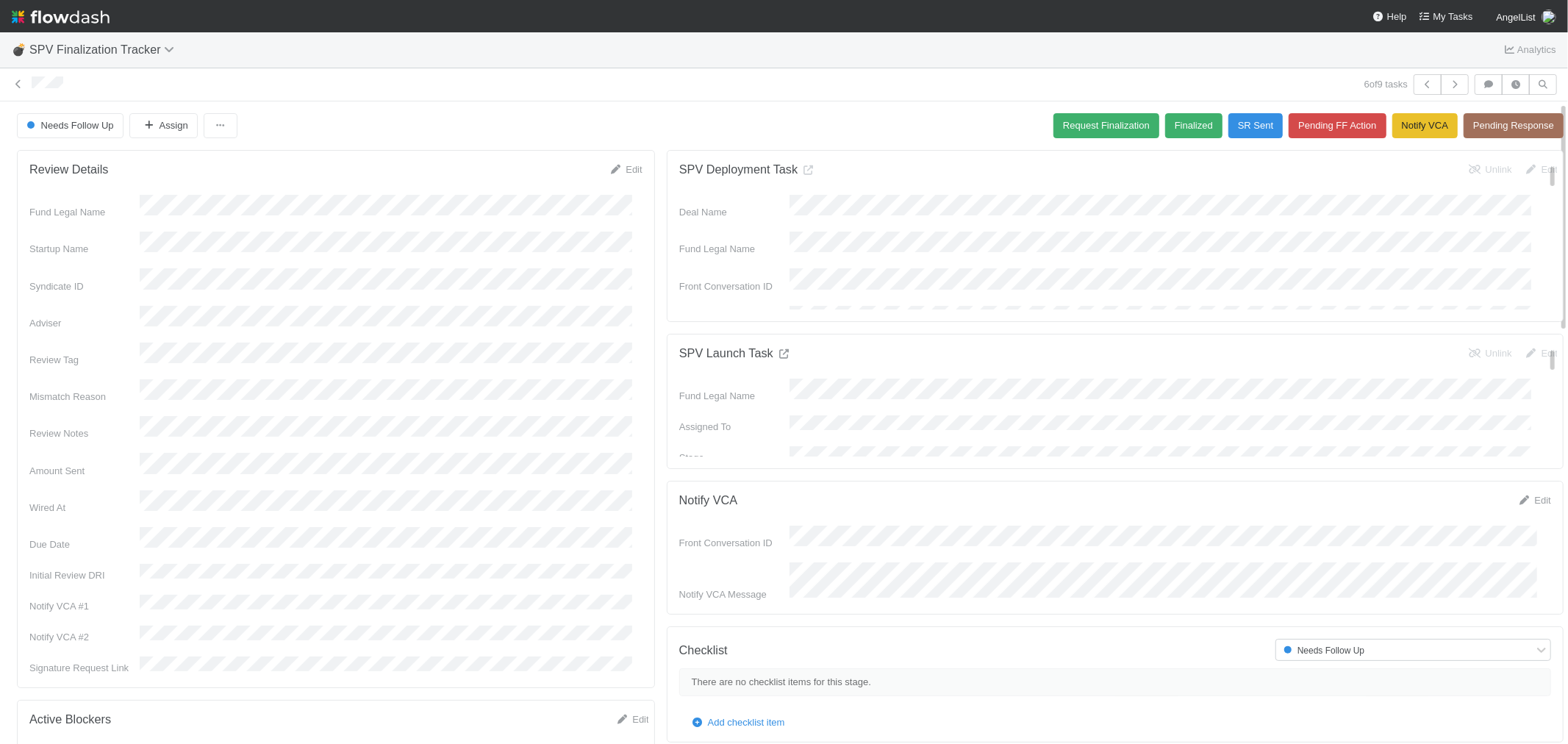
click at [779, 348] on link at bounding box center [783, 353] width 15 height 11
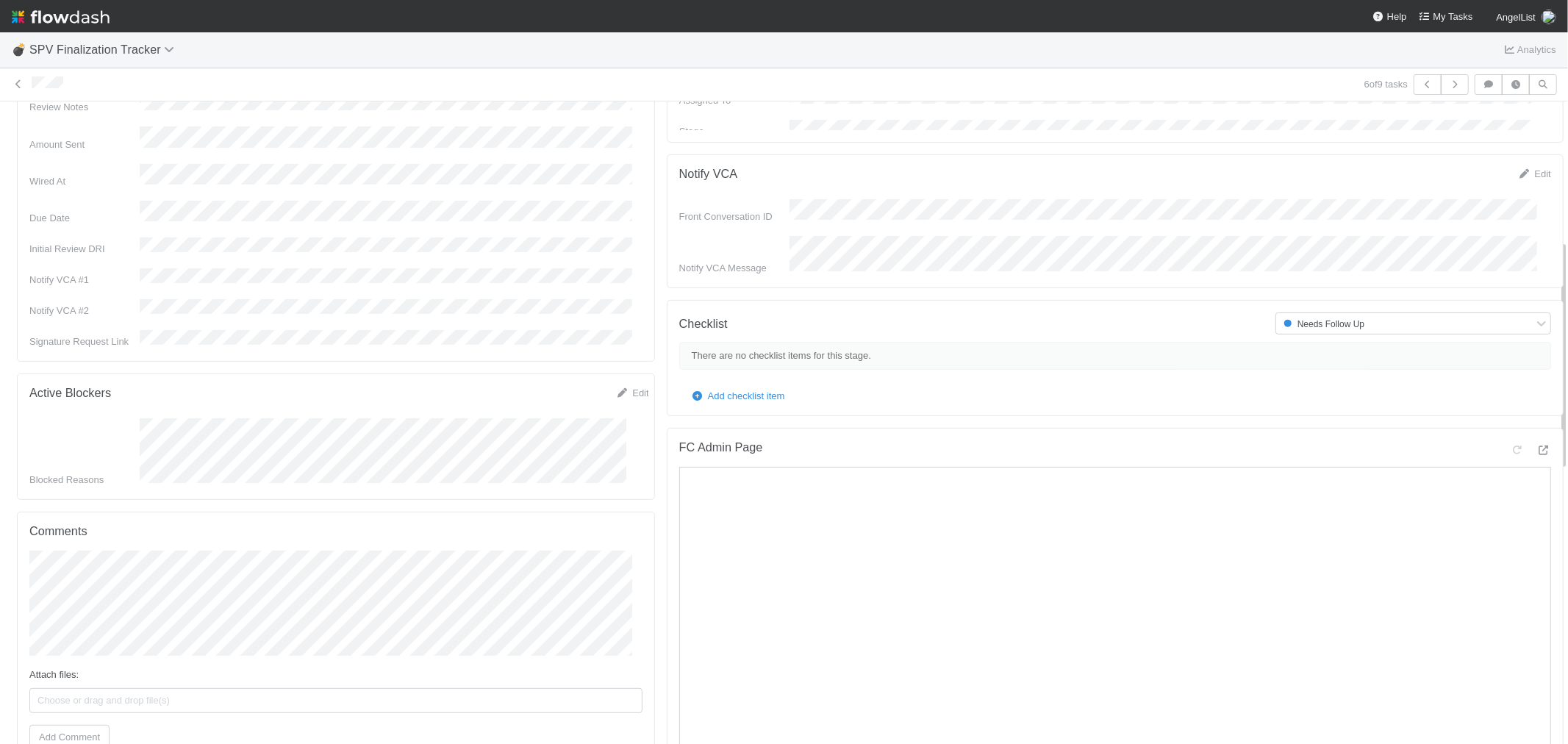
scroll to position [571, 0]
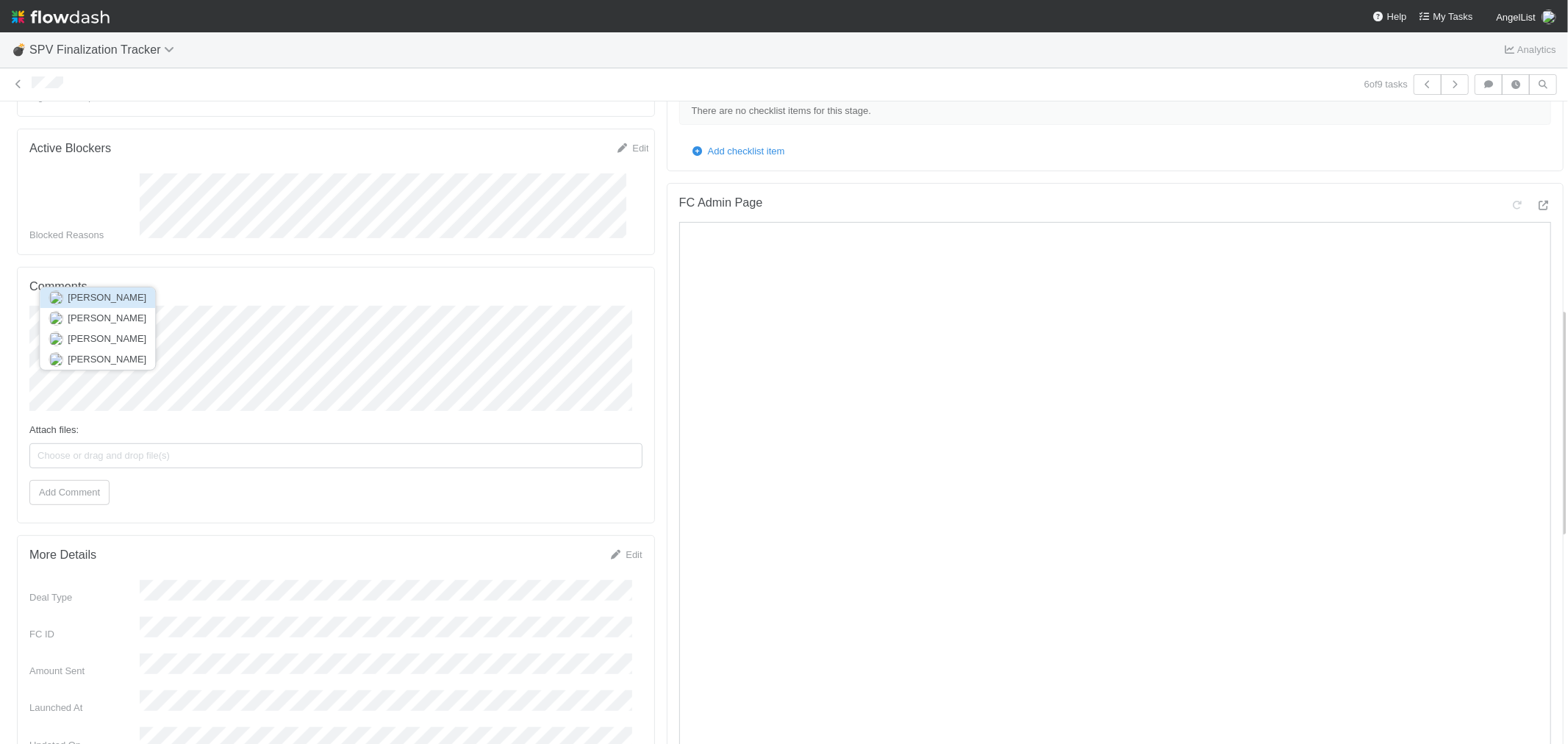
click at [122, 299] on span "[PERSON_NAME]" at bounding box center [107, 297] width 79 height 11
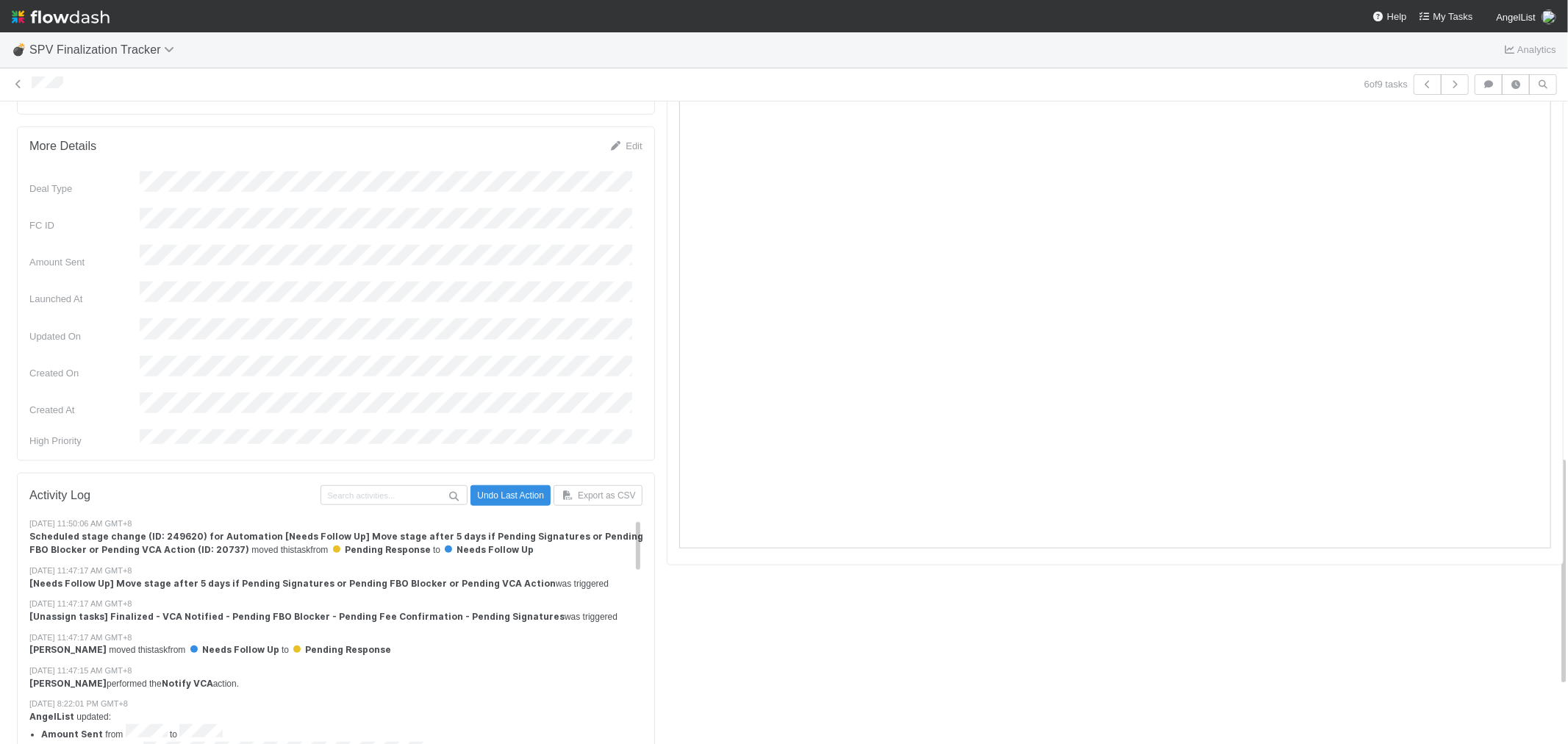
scroll to position [82, 0]
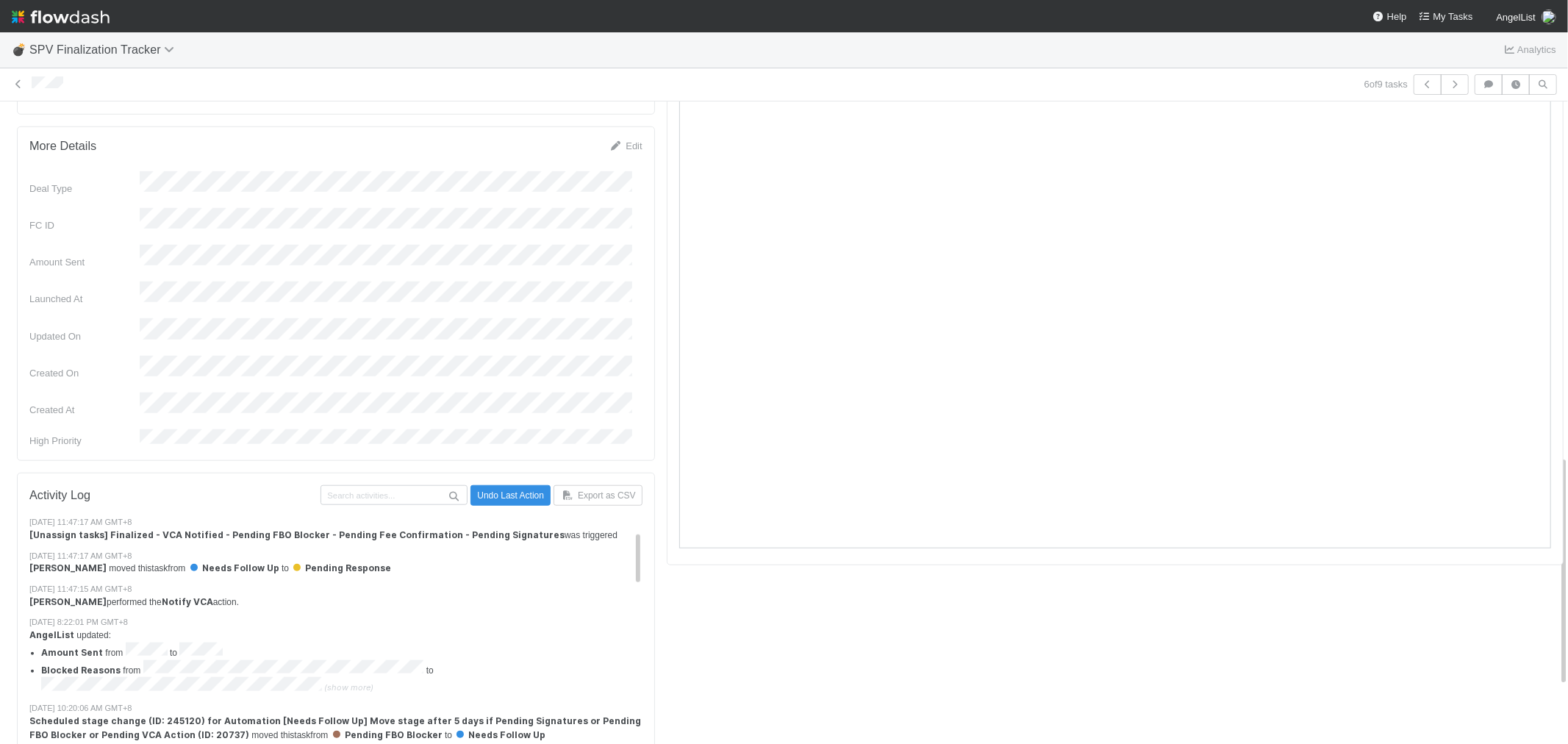
click at [346, 683] on span "(show more)" at bounding box center [348, 688] width 50 height 11
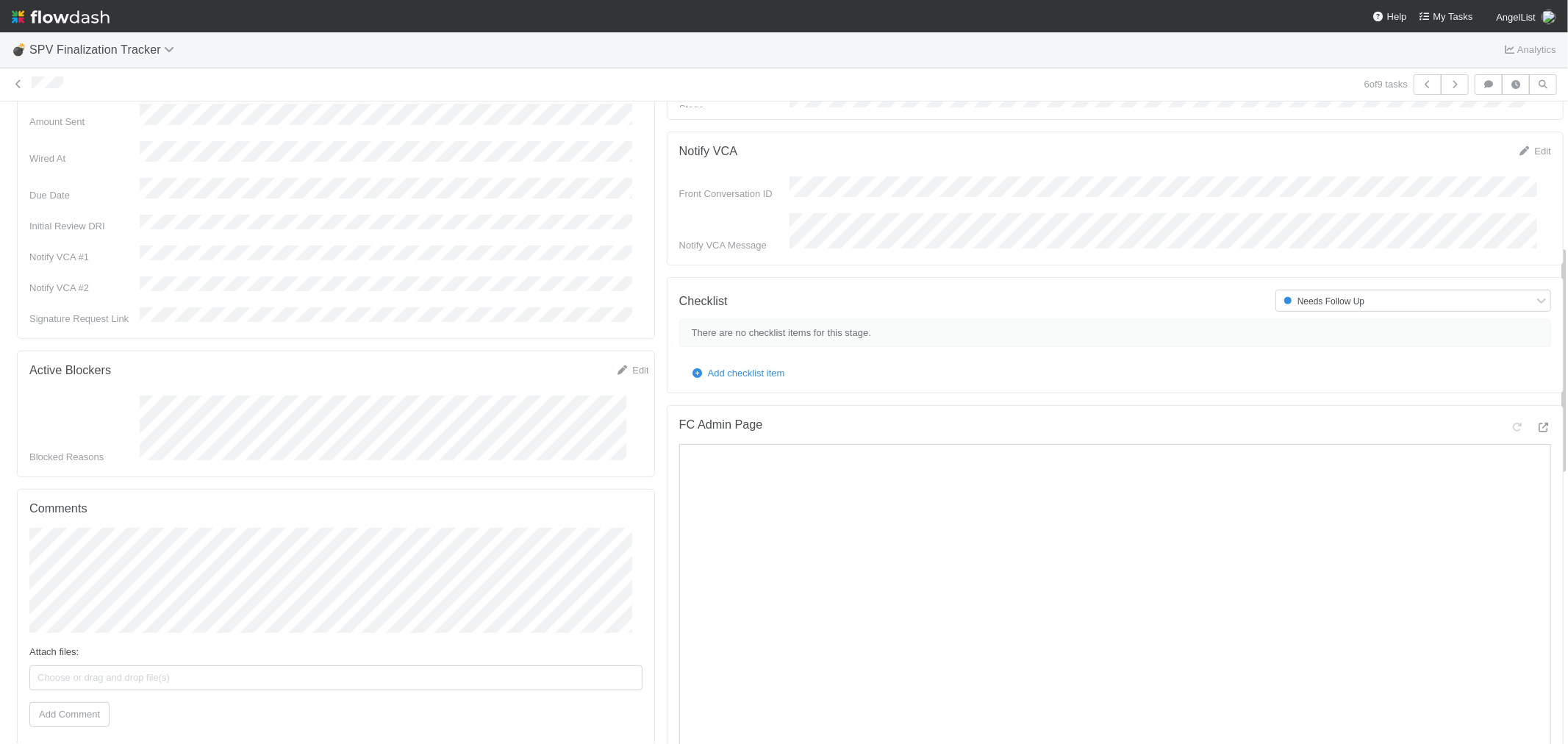
scroll to position [327, 0]
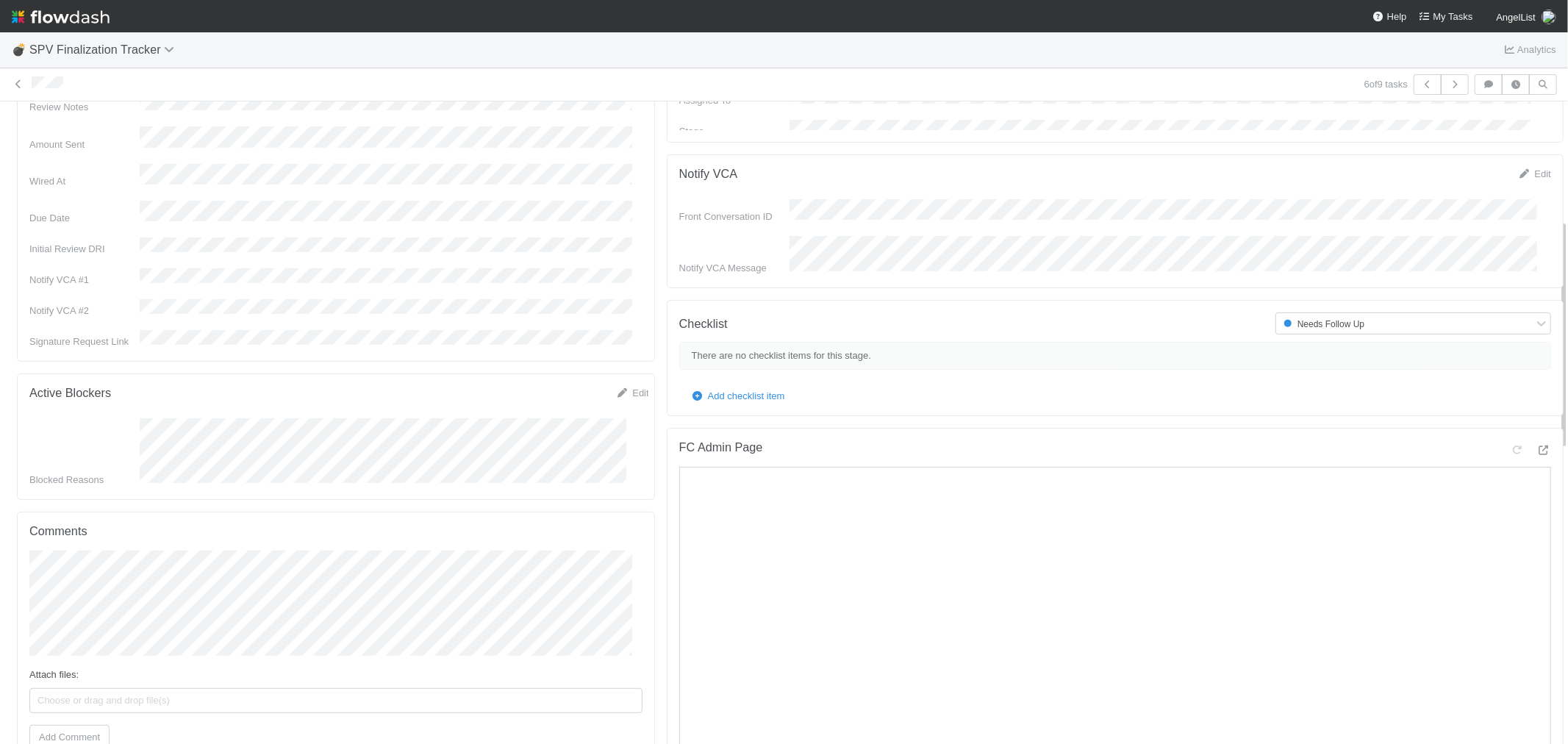
click at [34, 590] on div "Attach files: Choose or drag and drop file(s) Add Comment" at bounding box center [336, 650] width 613 height 199
click at [69, 725] on button "Add Comment" at bounding box center [69, 737] width 80 height 25
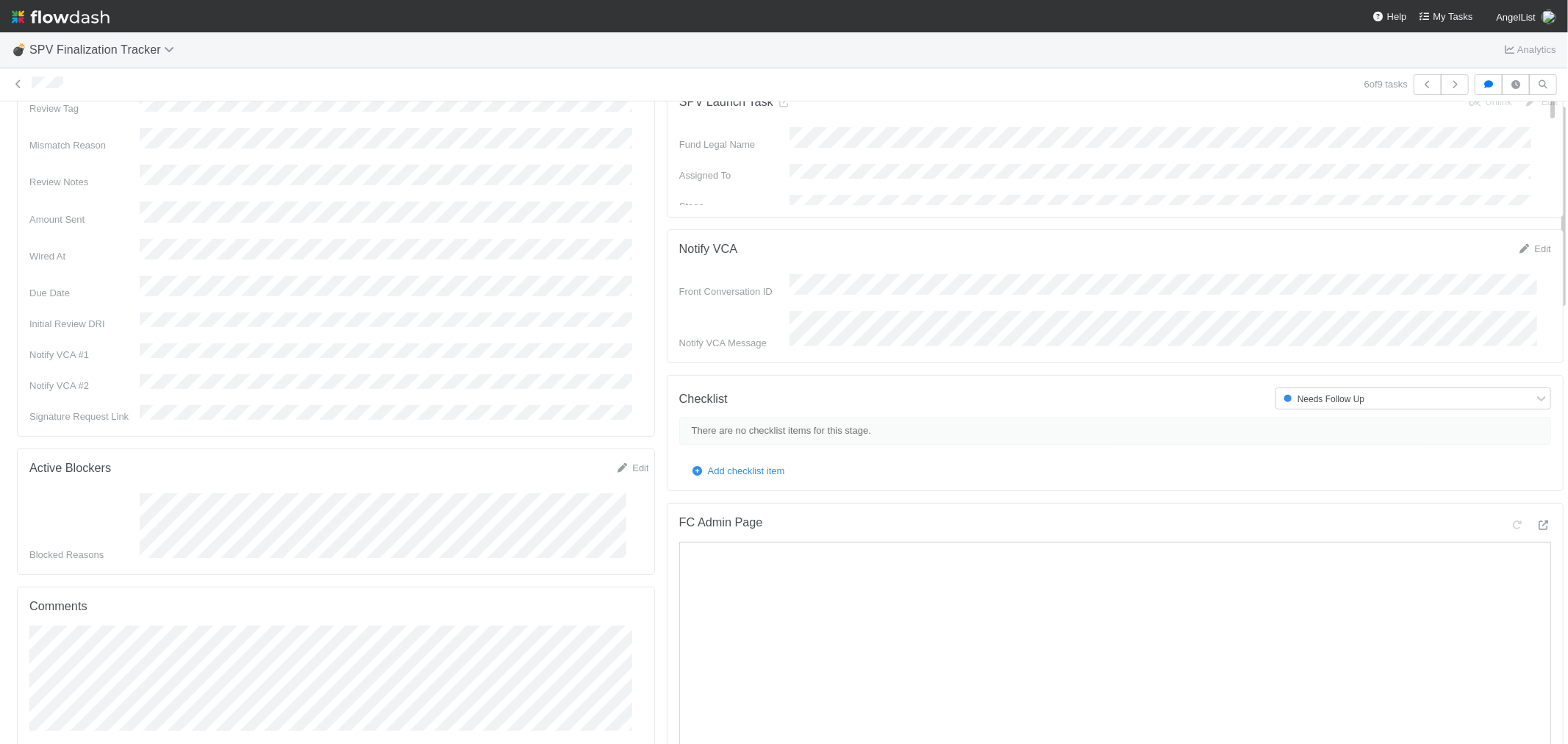
scroll to position [0, 0]
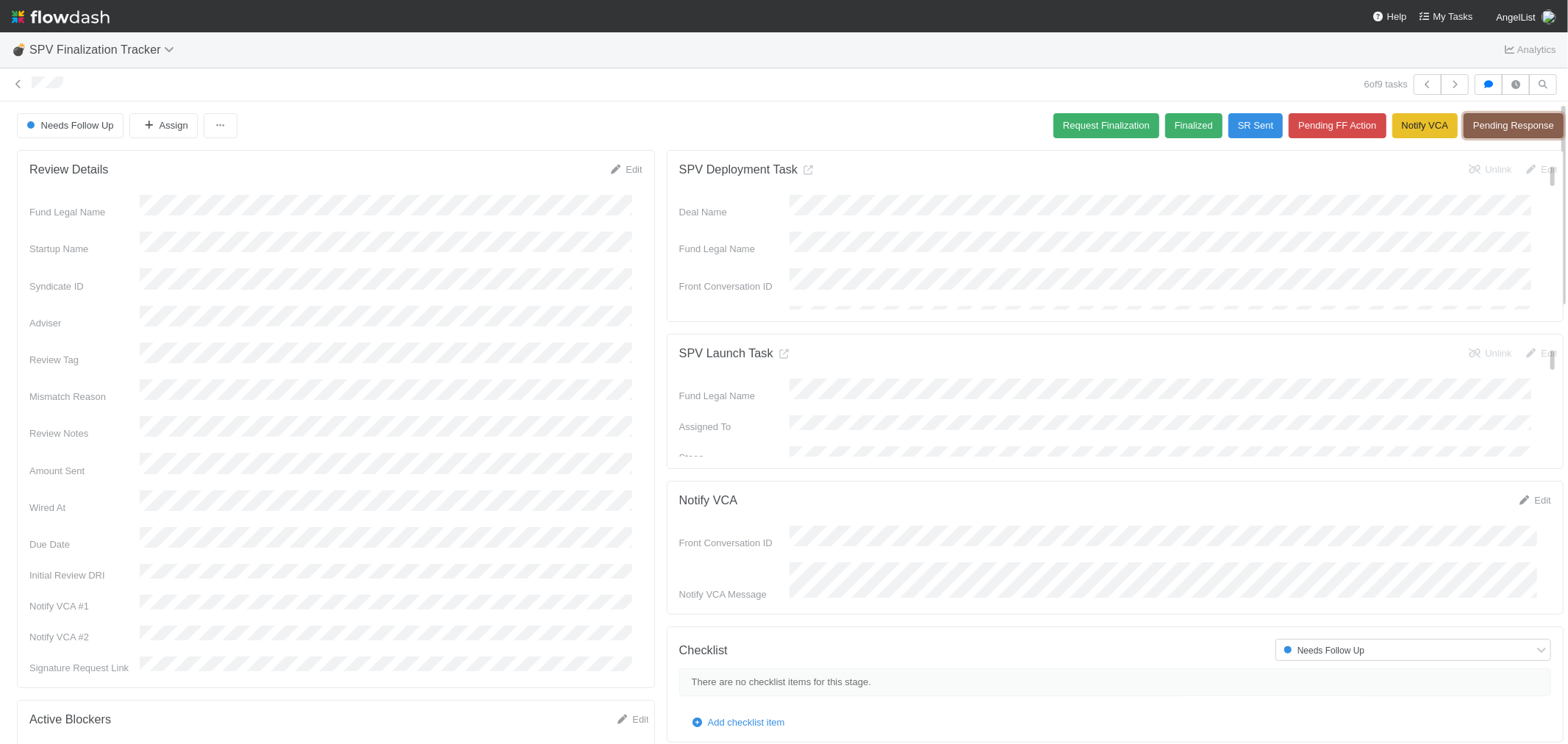
click at [1483, 123] on button "Pending Response" at bounding box center [1514, 125] width 100 height 25
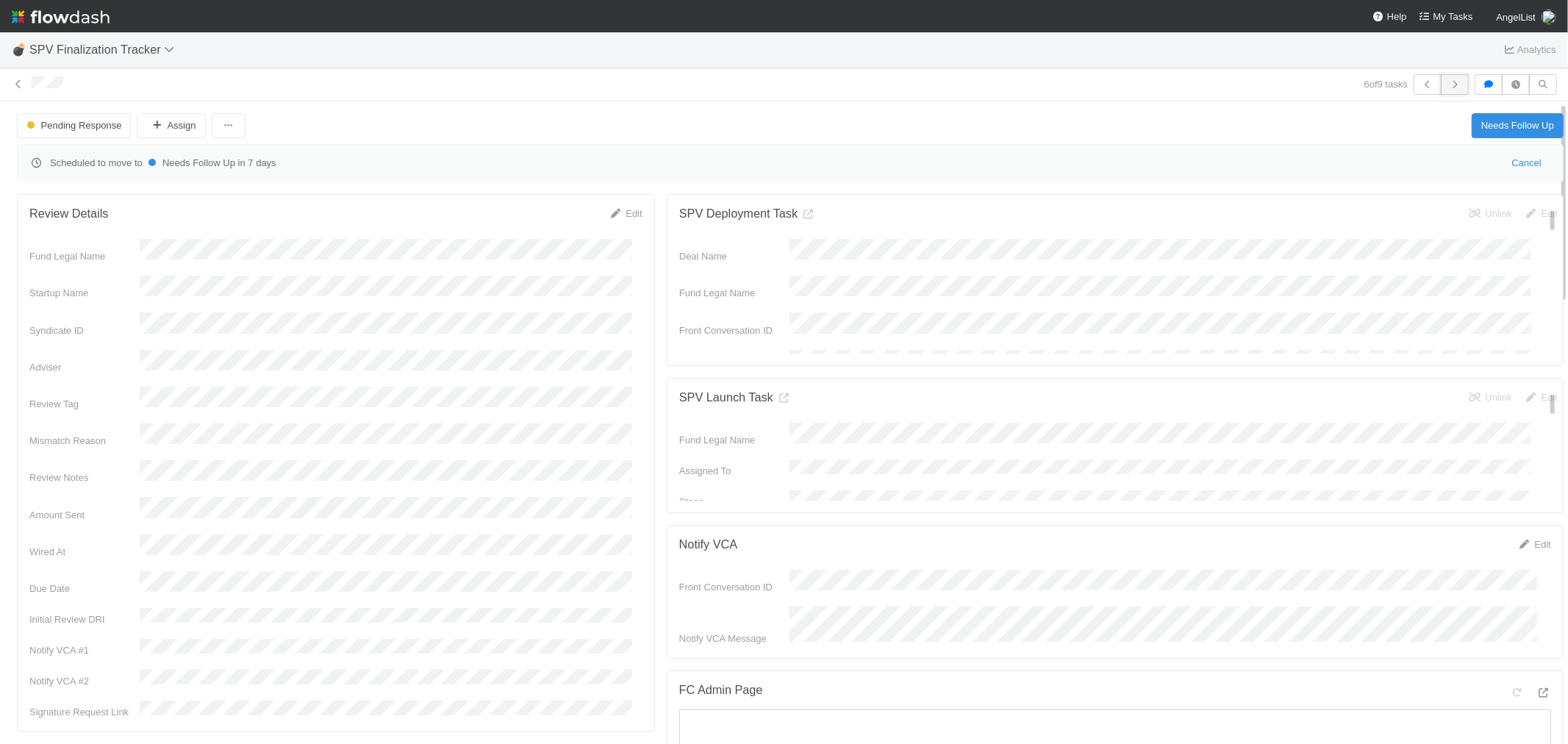
click at [1447, 84] on icon "button" at bounding box center [1454, 84] width 15 height 9
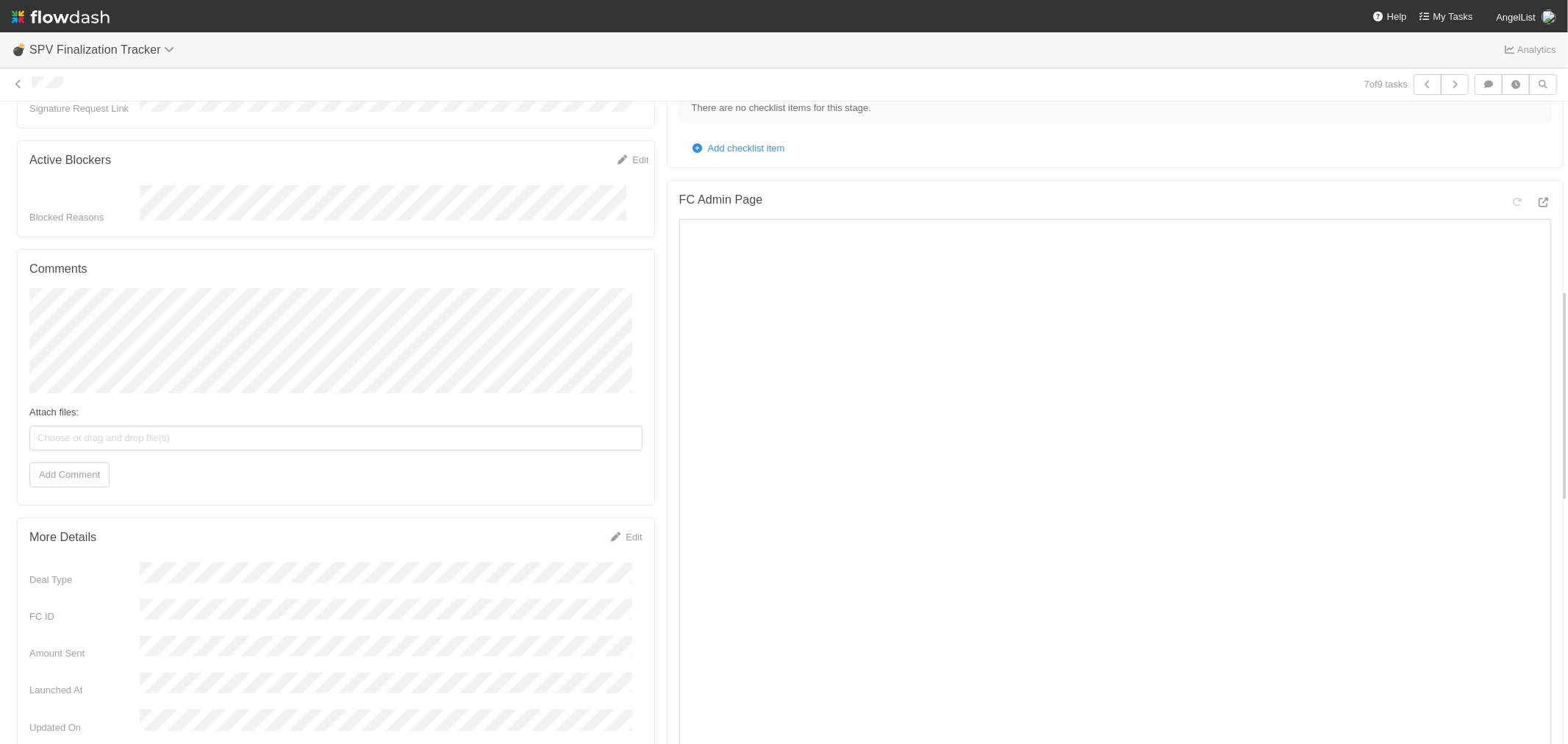
scroll to position [571, 0]
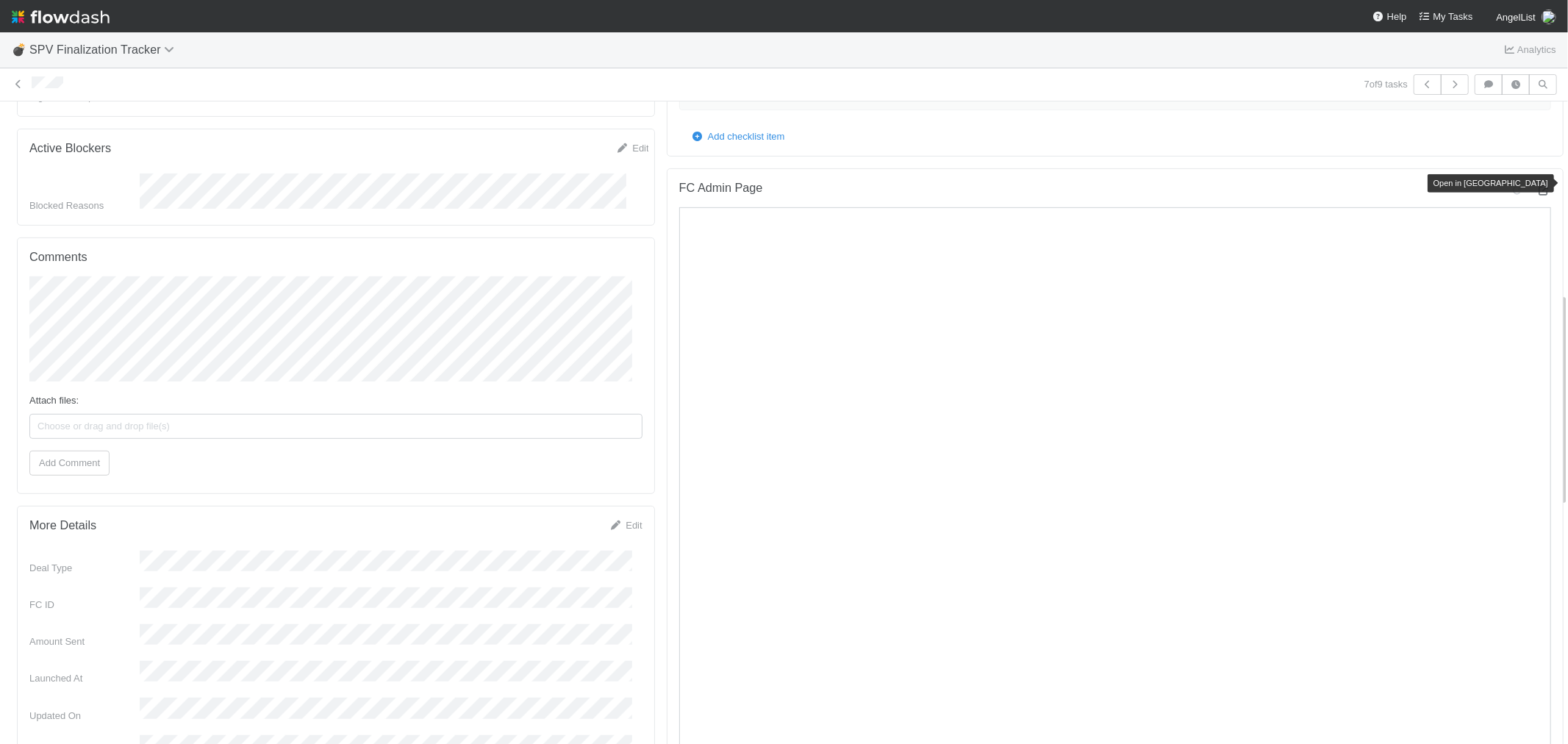
click at [1537, 186] on icon at bounding box center [1544, 191] width 15 height 10
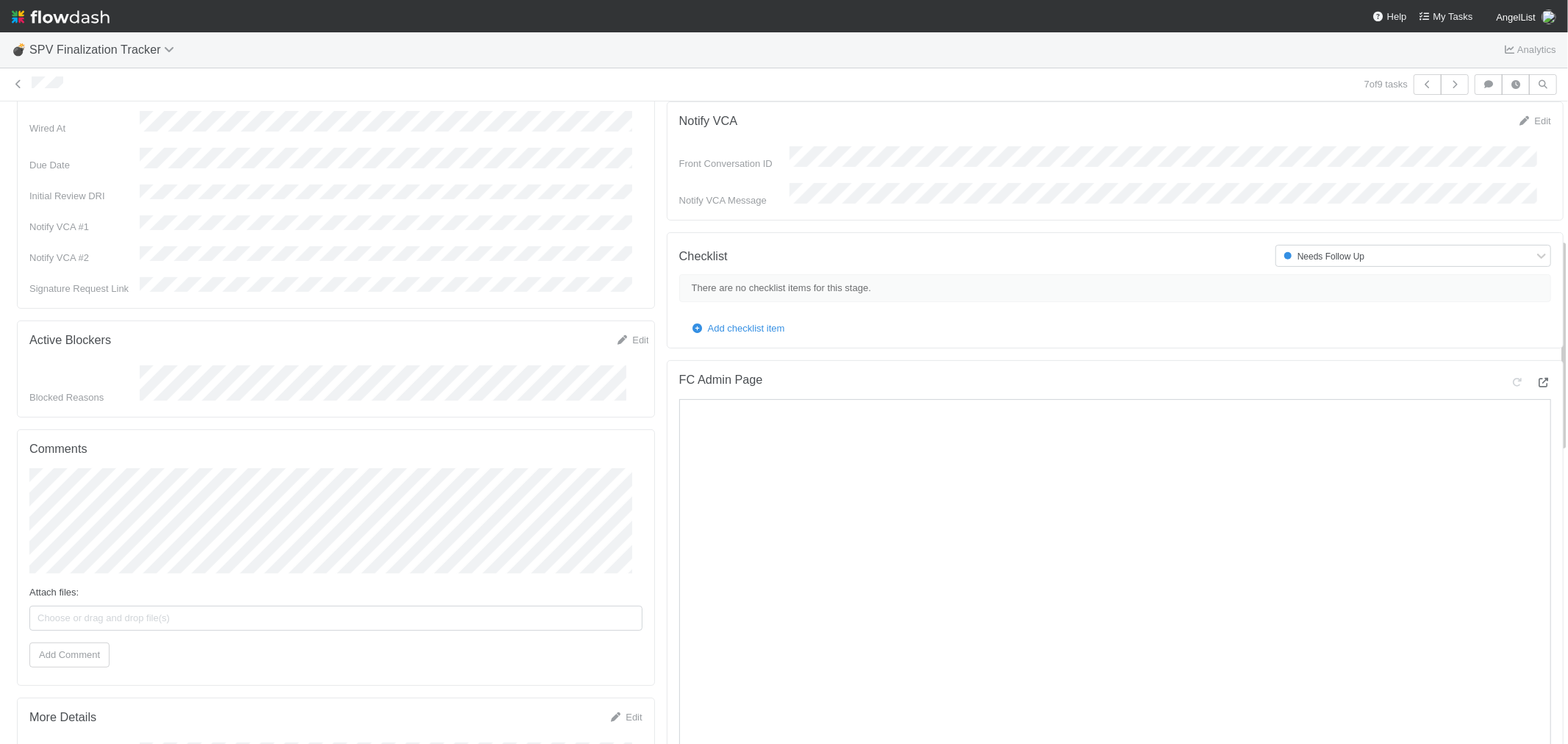
scroll to position [408, 0]
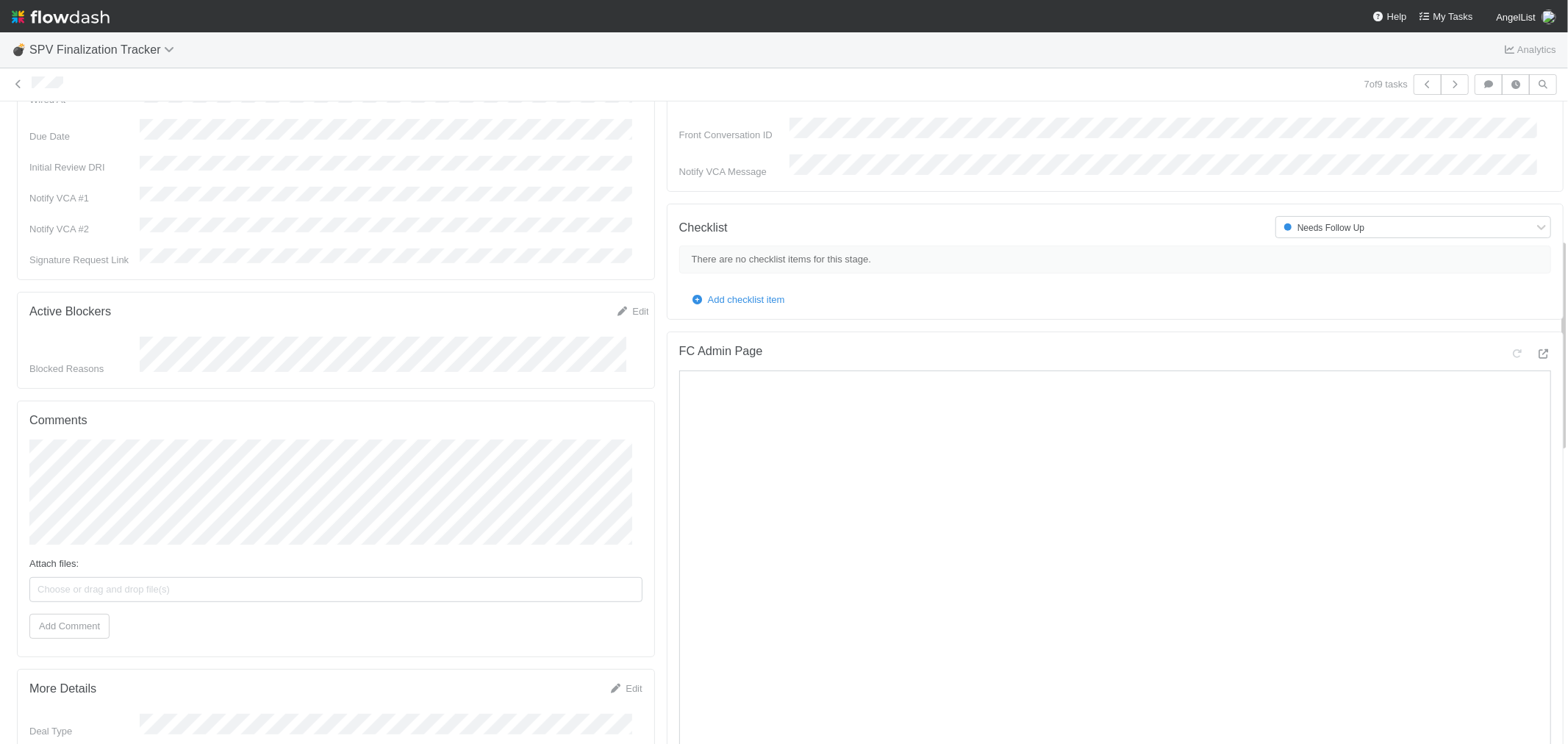
click at [0, 390] on div "Review Details Edit Fund Legal Name Startup Name Syndicate ID Adviser Review Ta…" at bounding box center [790, 726] width 1581 height 1979
click at [119, 422] on button "[PERSON_NAME]" at bounding box center [97, 431] width 116 height 20
click at [77, 614] on button "Add Comment" at bounding box center [69, 626] width 80 height 25
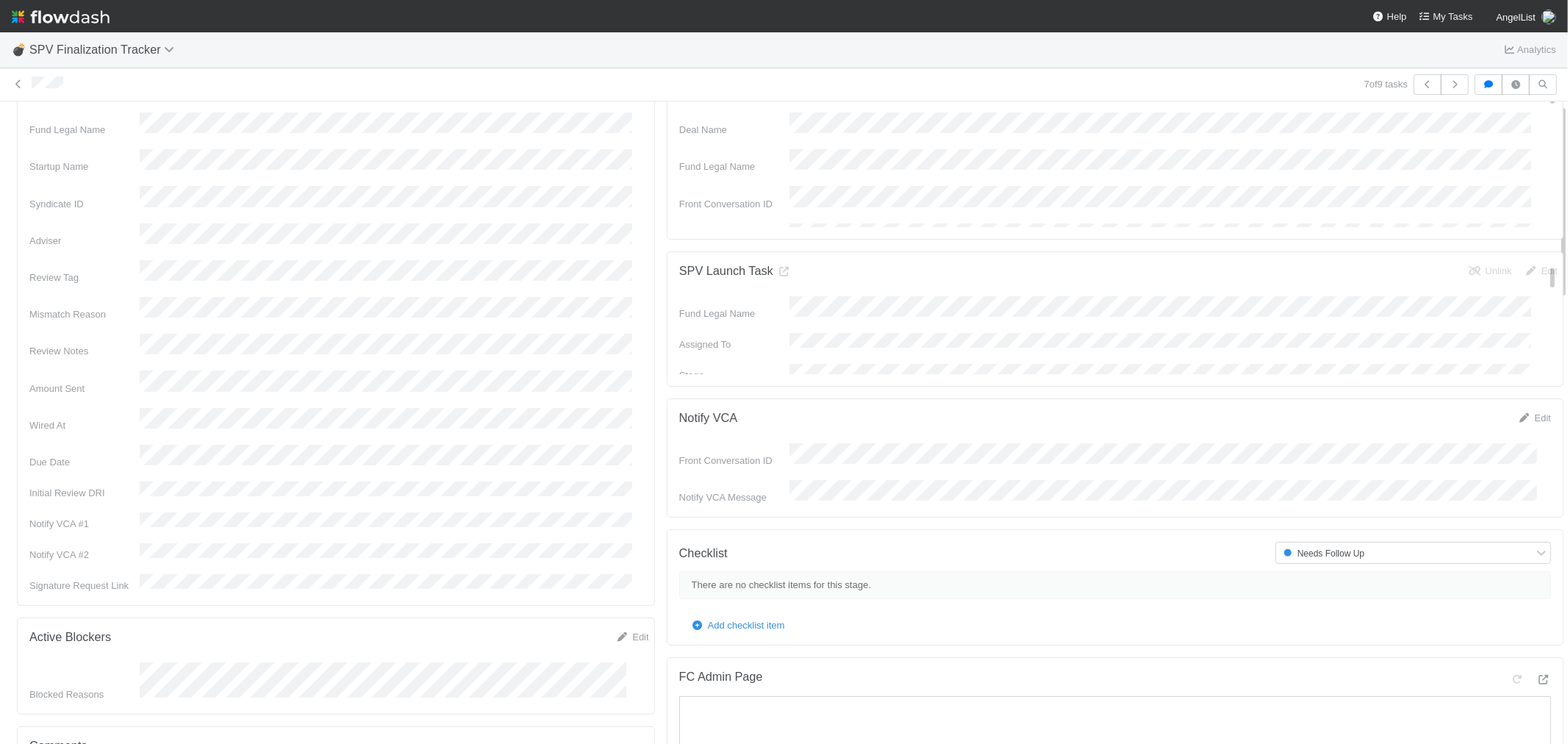
scroll to position [0, 0]
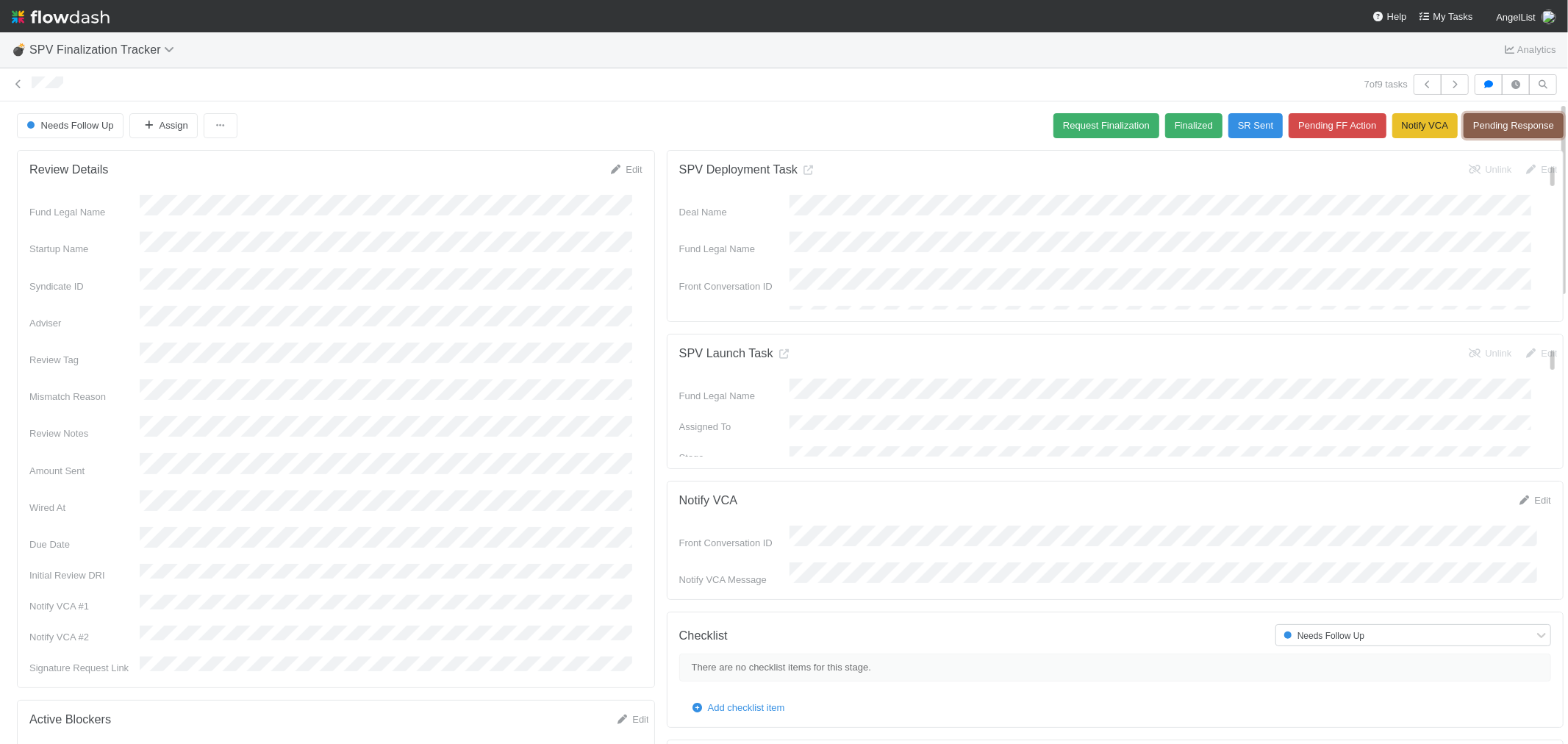
click at [1517, 121] on button "Pending Response" at bounding box center [1514, 125] width 100 height 25
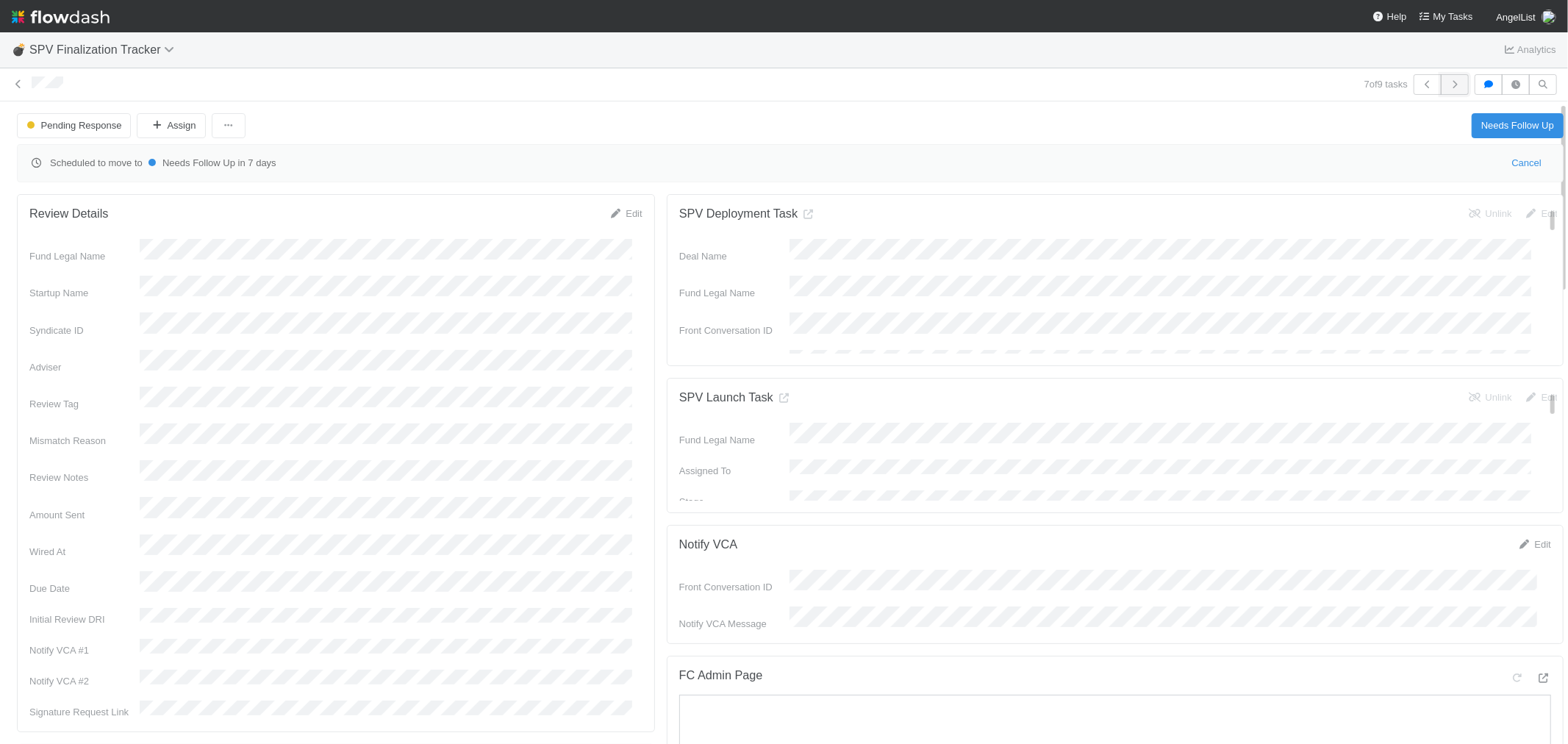
click at [1447, 86] on icon "button" at bounding box center [1454, 84] width 15 height 9
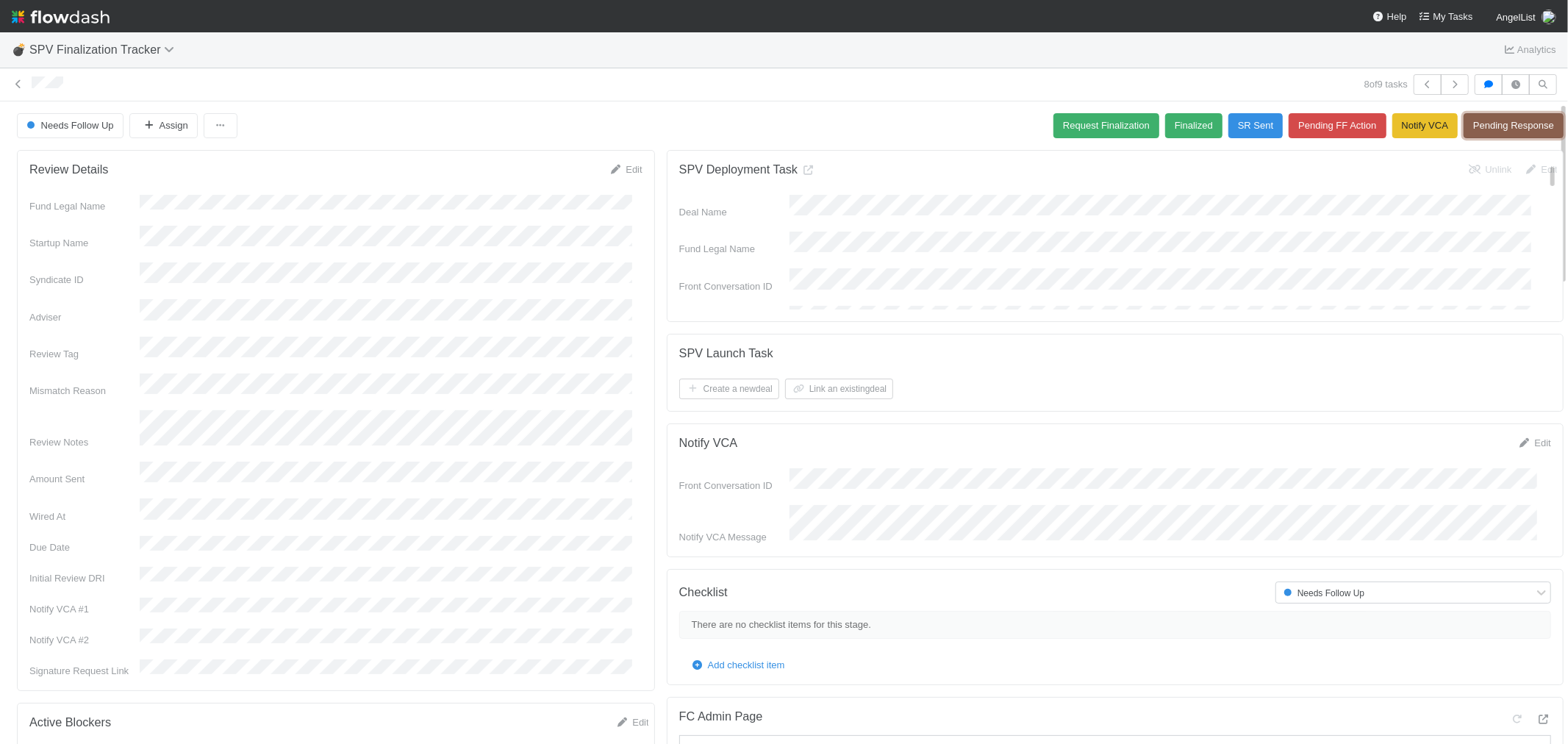
click at [1523, 121] on button "Pending Response" at bounding box center [1514, 125] width 100 height 25
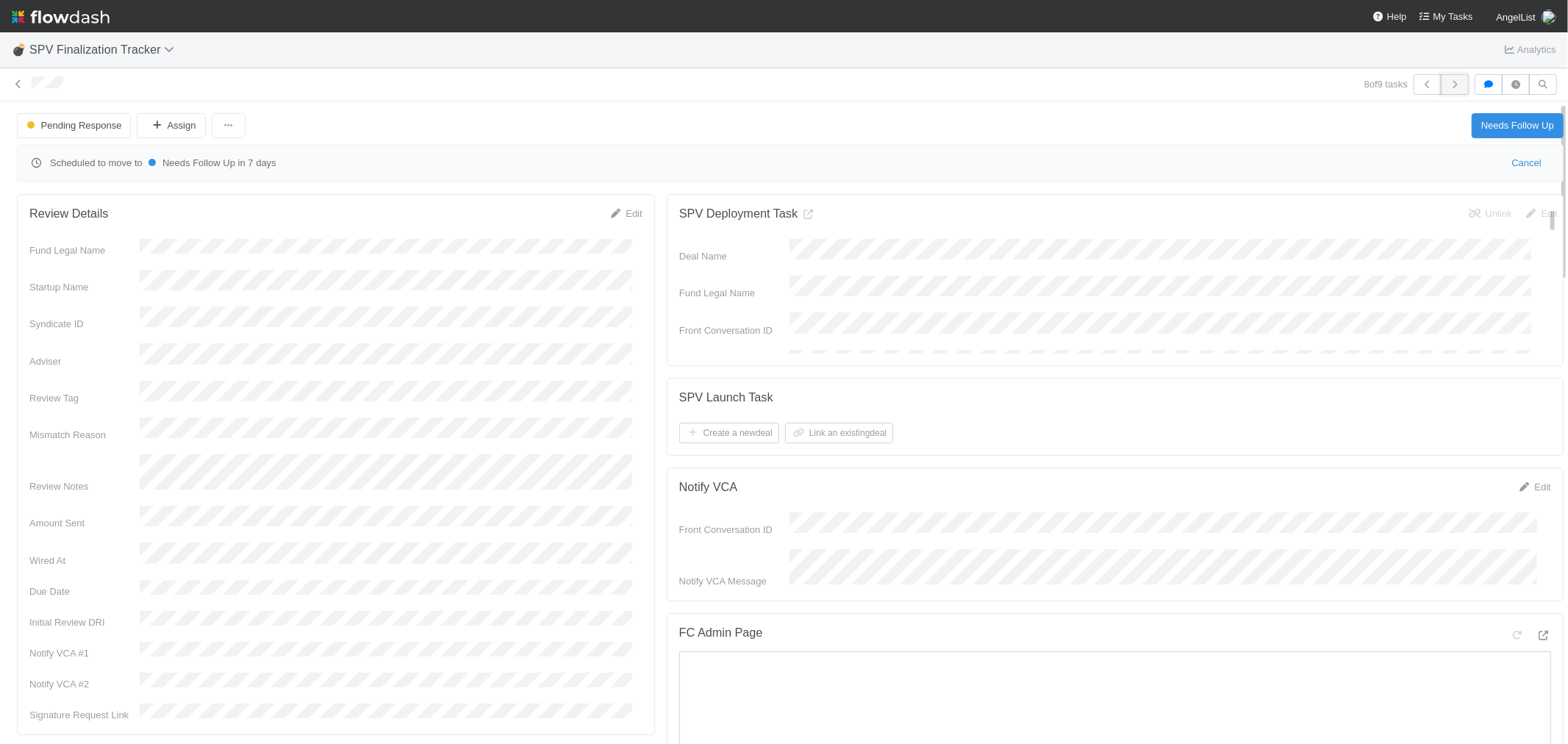
click at [1447, 83] on icon "button" at bounding box center [1454, 84] width 15 height 9
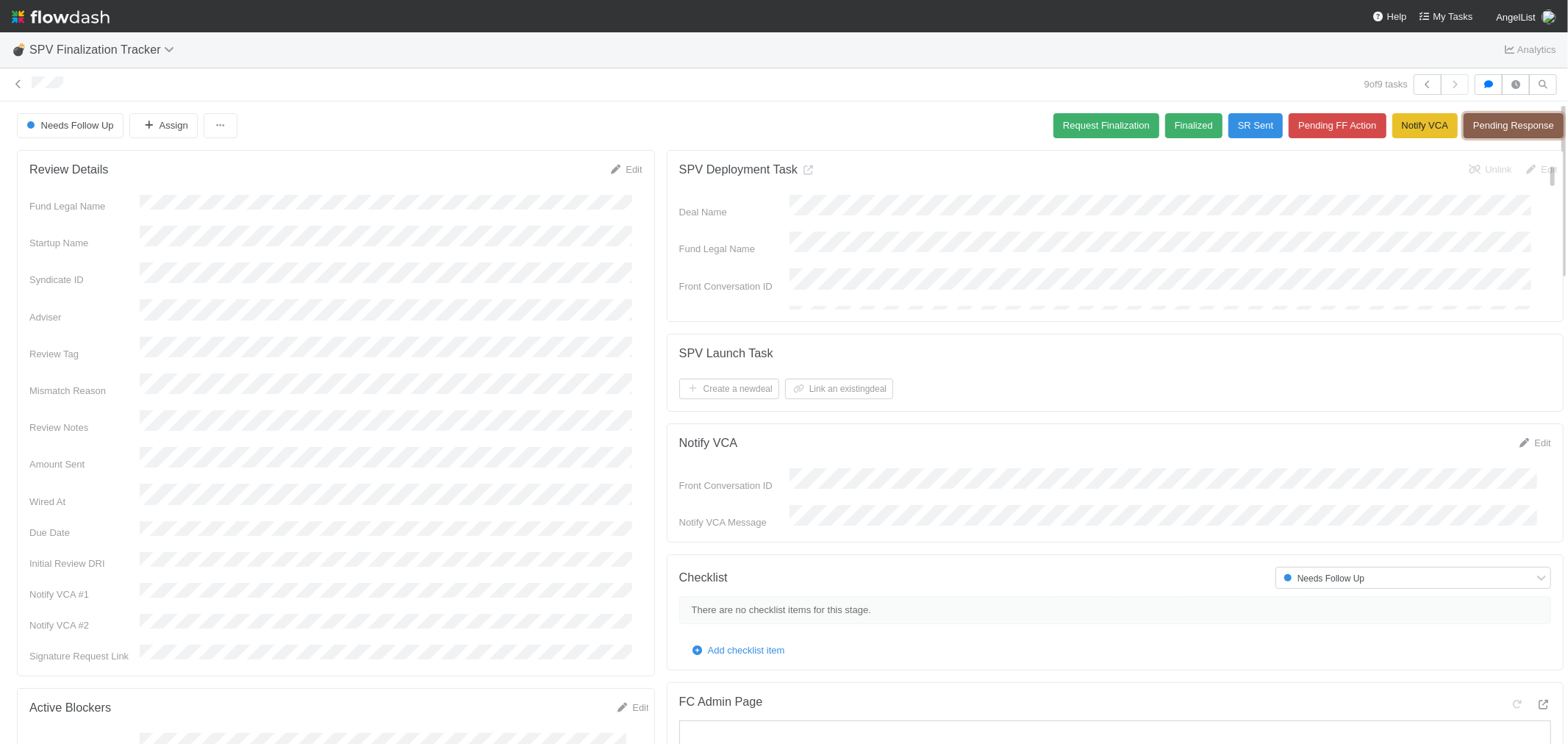
click at [1523, 122] on button "Pending Response" at bounding box center [1514, 125] width 100 height 25
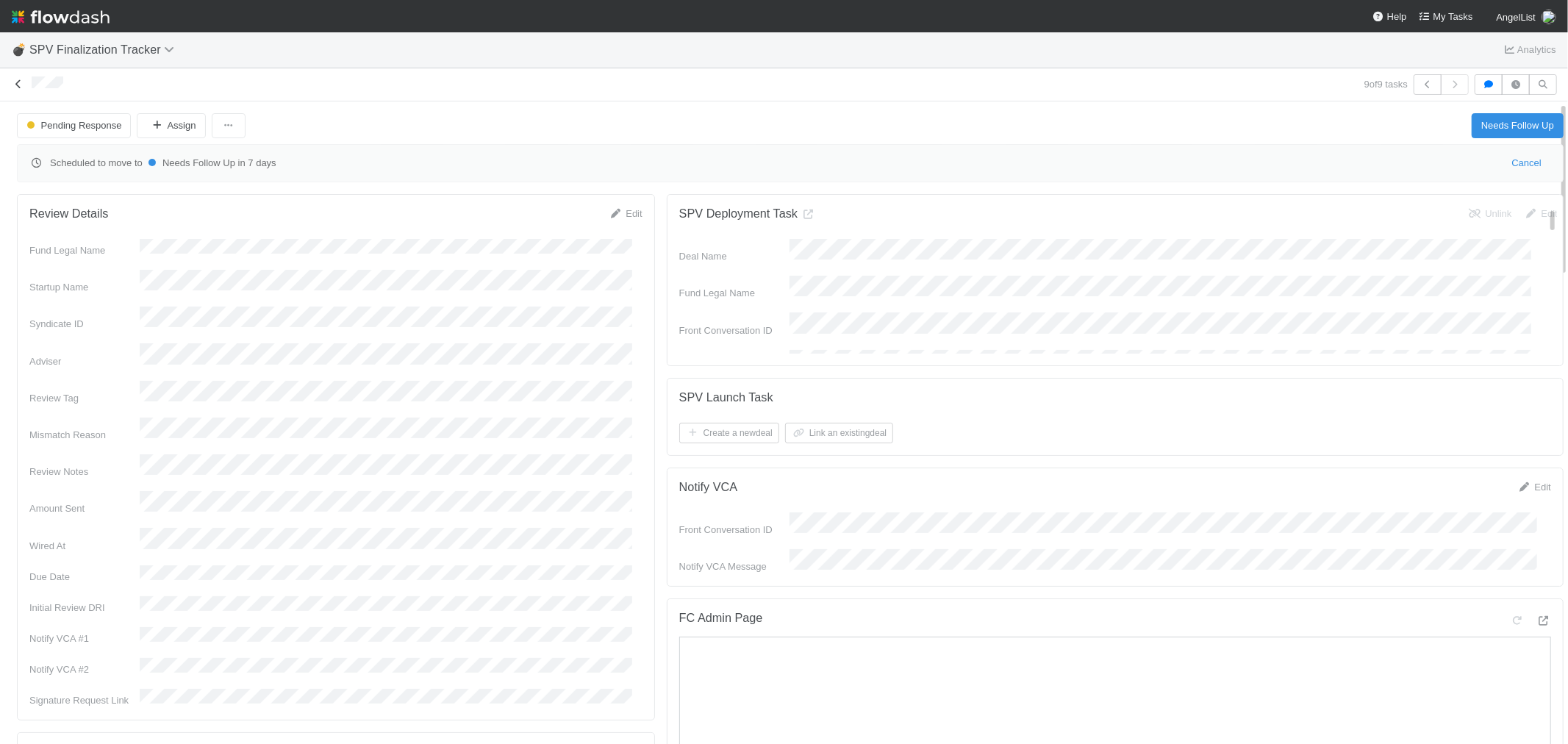
click at [17, 81] on icon at bounding box center [18, 85] width 15 height 10
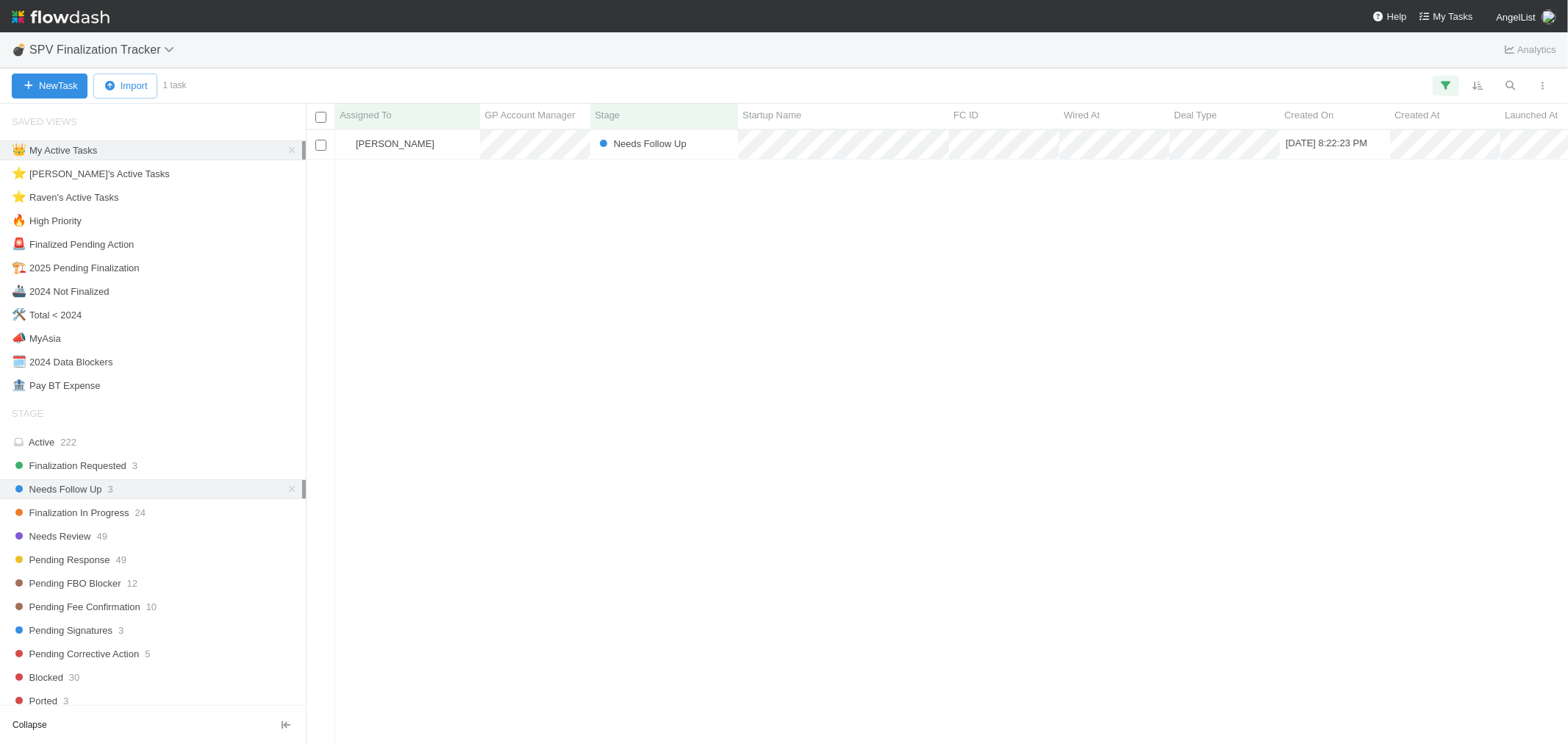
scroll to position [601, 1250]
click at [94, 22] on img at bounding box center [60, 18] width 98 height 25
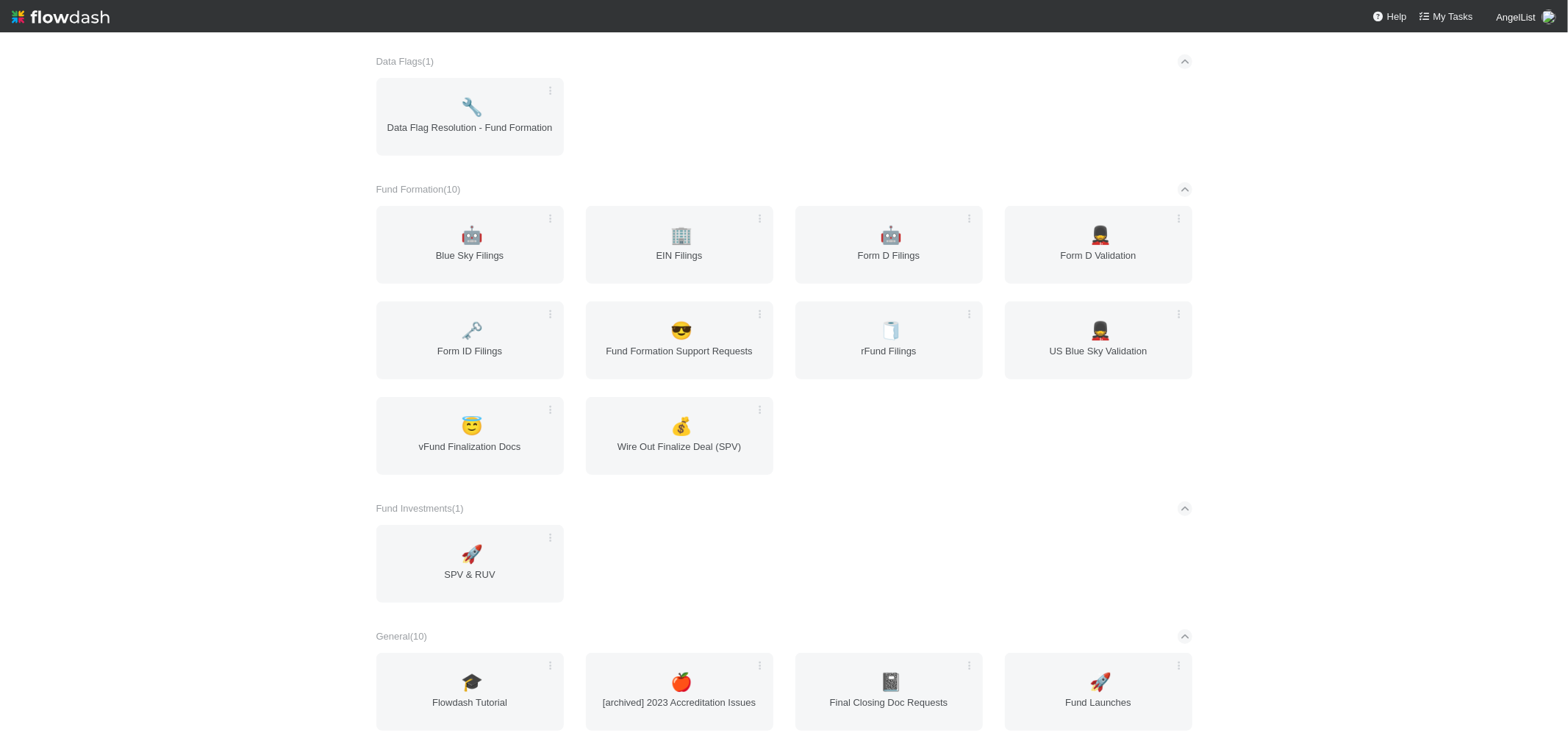
scroll to position [571, 0]
click at [673, 239] on div "🏢 EIN Filings" at bounding box center [679, 244] width 188 height 78
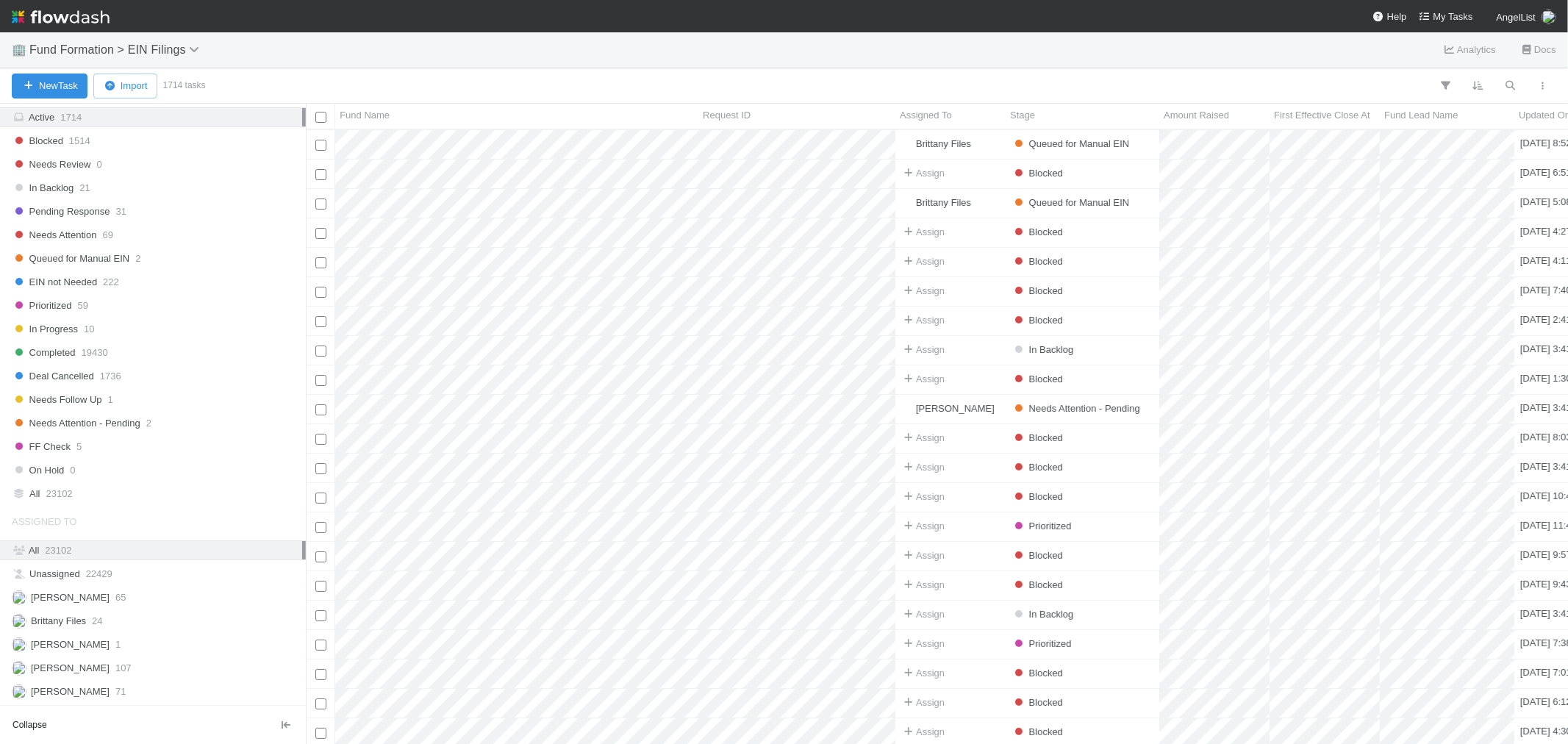
scroll to position [1062, 0]
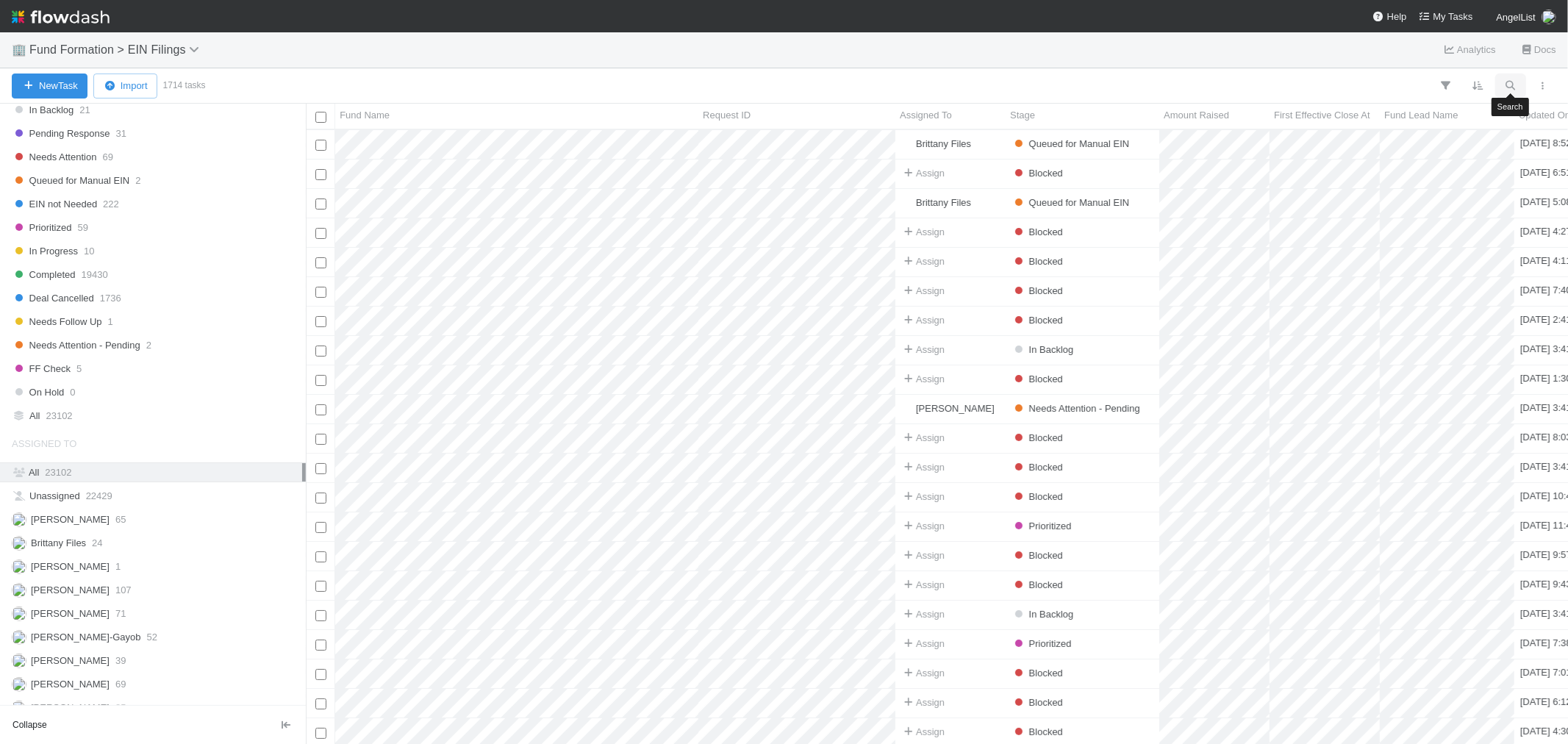
click at [1512, 89] on icon "button" at bounding box center [1511, 86] width 15 height 14
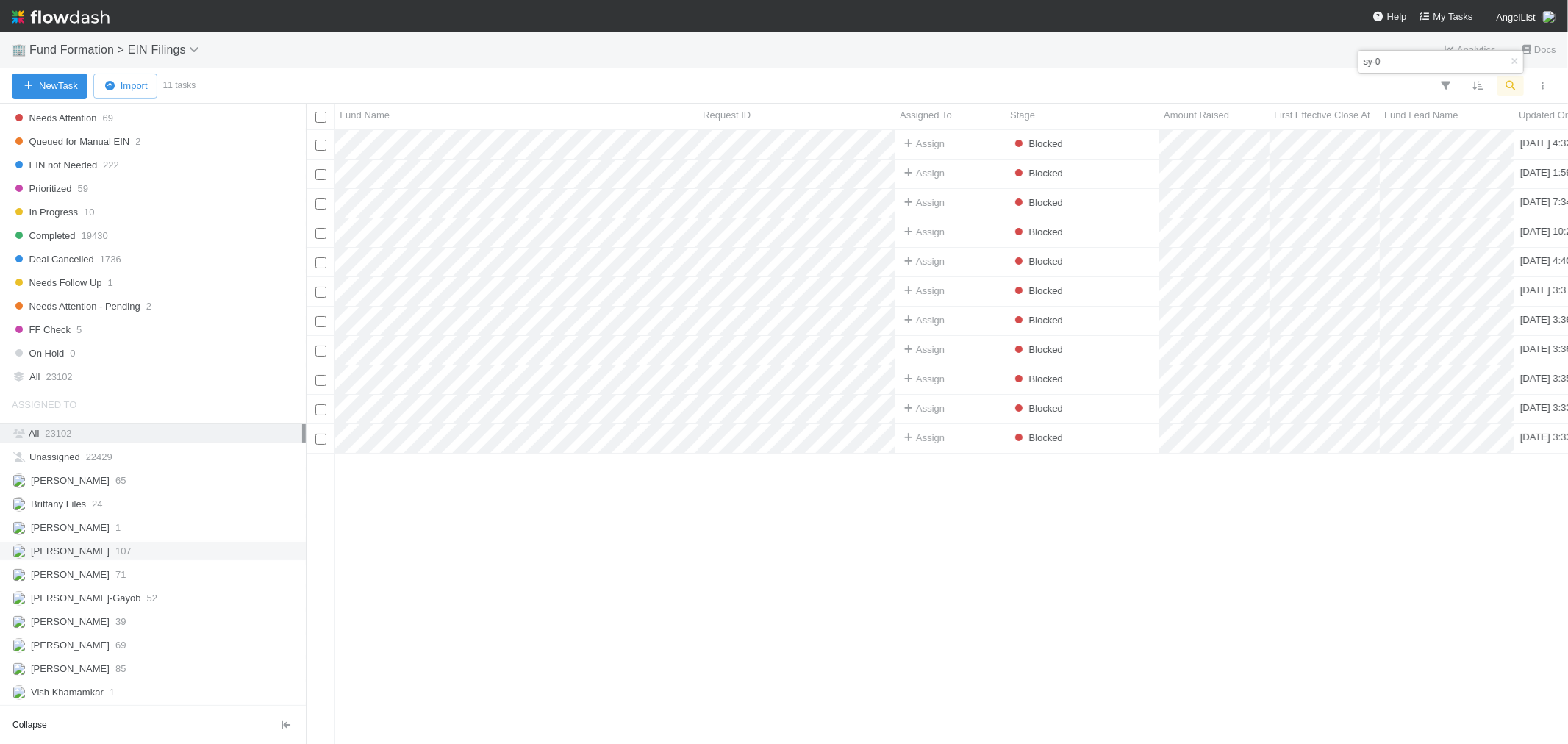
scroll to position [1113, 0]
click at [133, 382] on div "All 23102" at bounding box center [157, 375] width 291 height 18
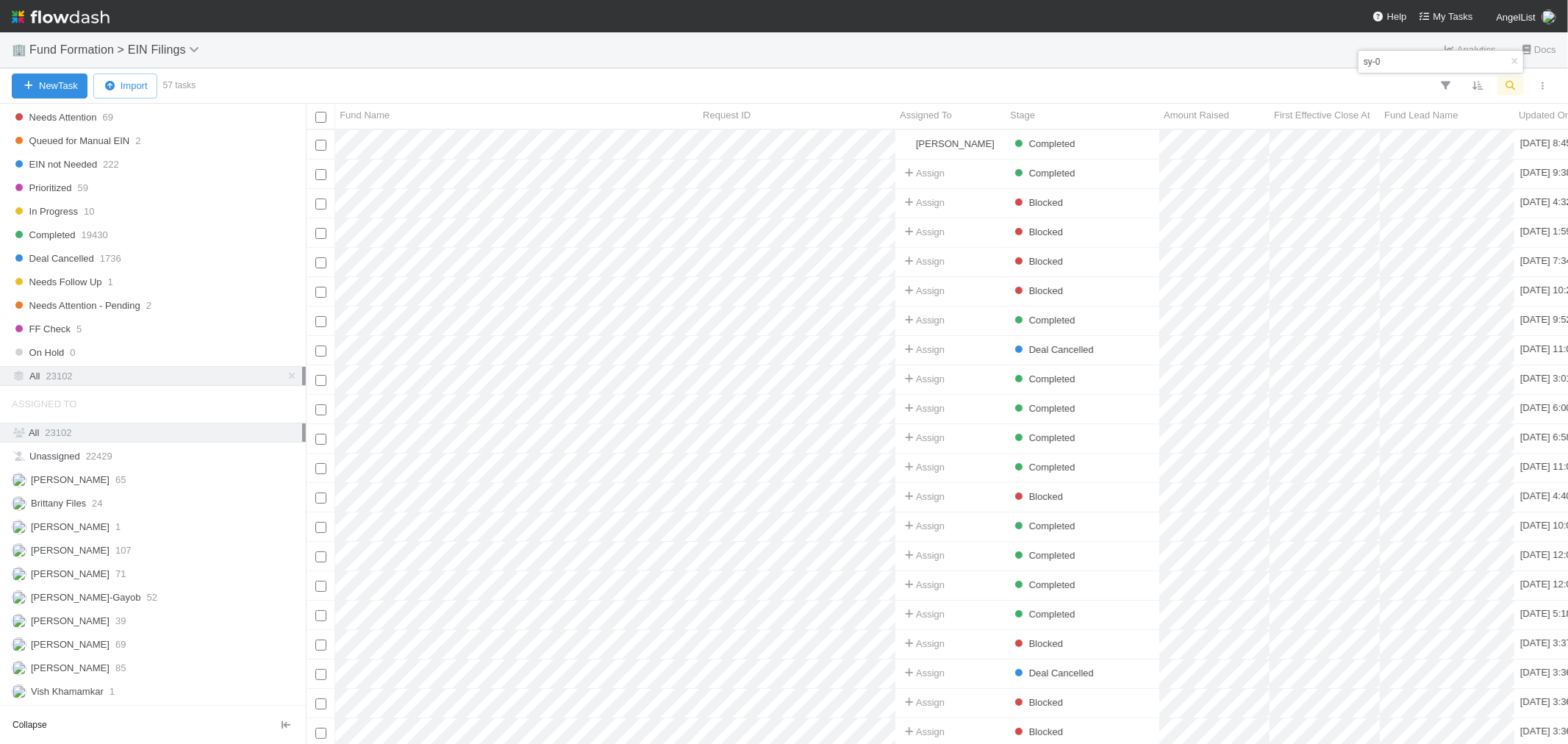
click at [1405, 63] on input "sy-0" at bounding box center [1418, 61] width 116 height 18
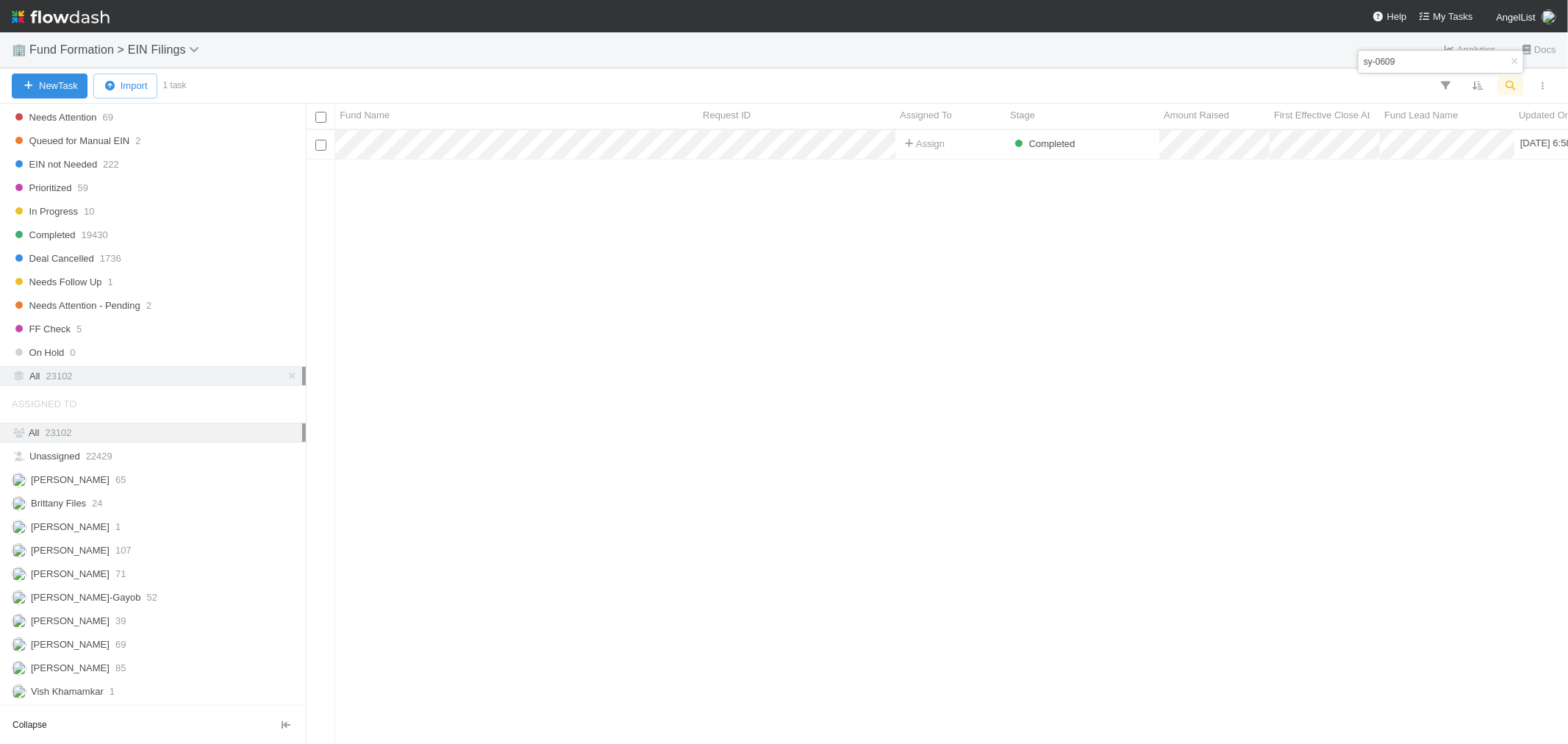
type input "sy-0609"
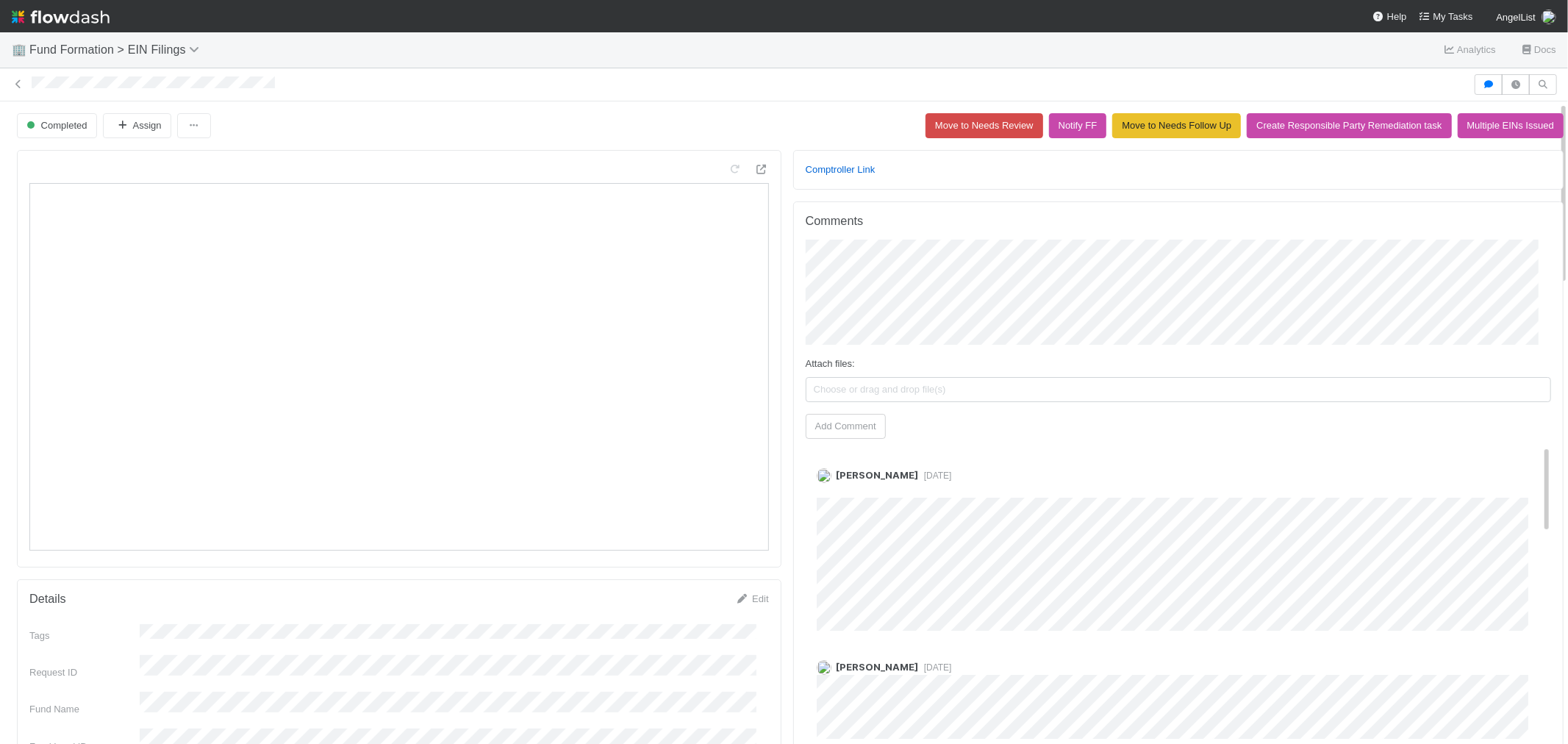
click at [59, 13] on img at bounding box center [60, 18] width 98 height 25
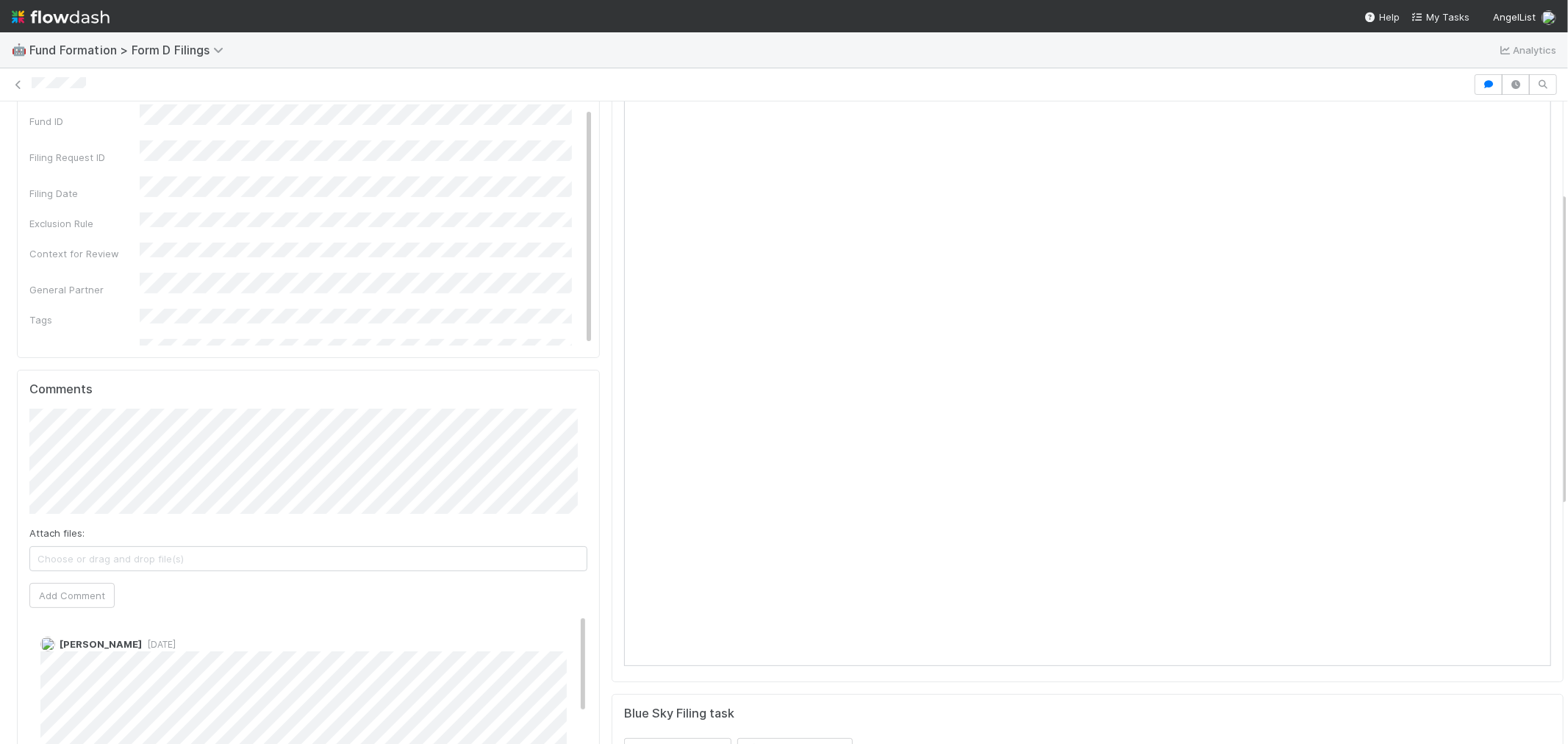
scroll to position [408, 0]
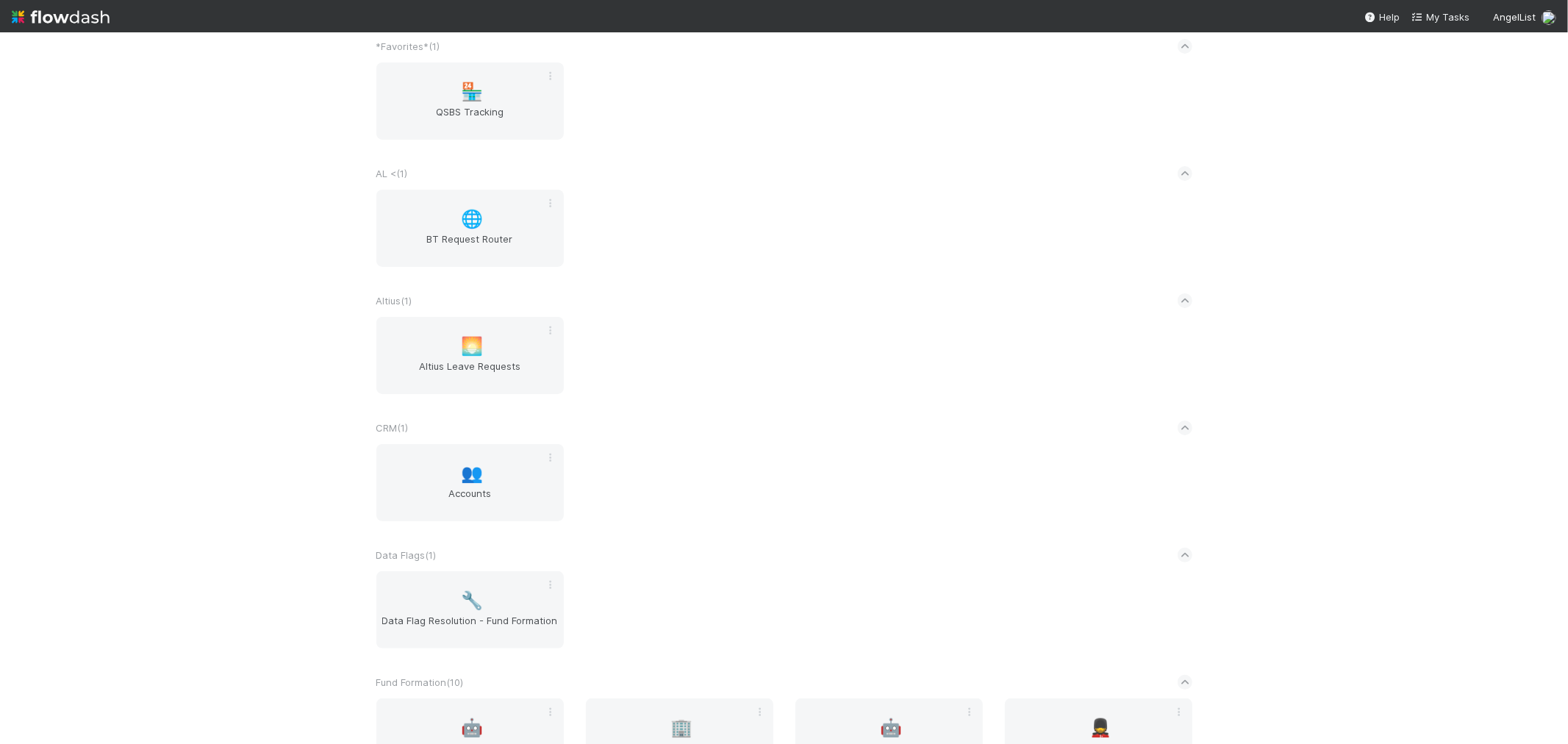
scroll to position [245, 0]
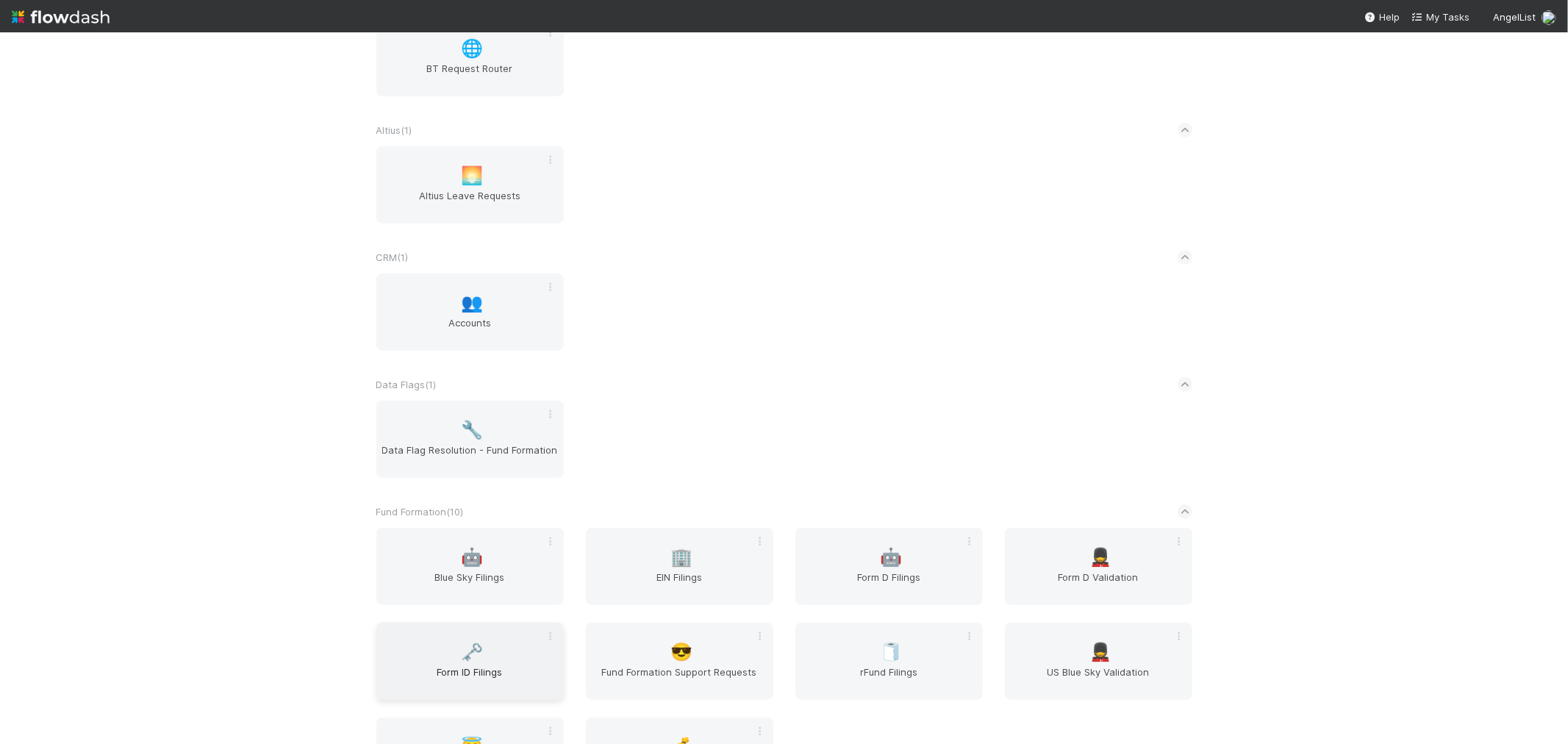
click at [483, 651] on div "🗝️ Form ID Filings" at bounding box center [470, 660] width 188 height 77
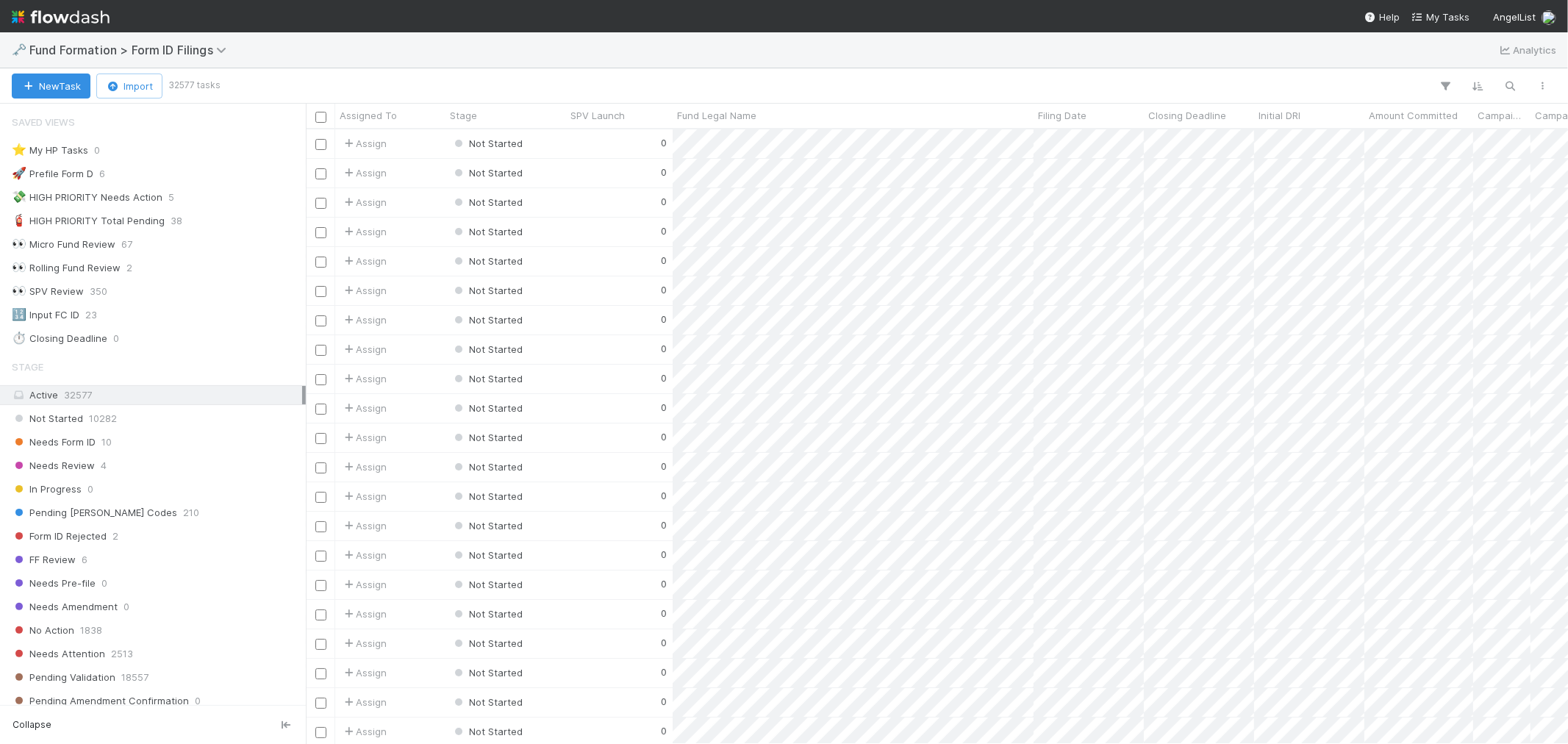
scroll to position [601, 1250]
click at [1502, 85] on button "button" at bounding box center [1511, 87] width 26 height 19
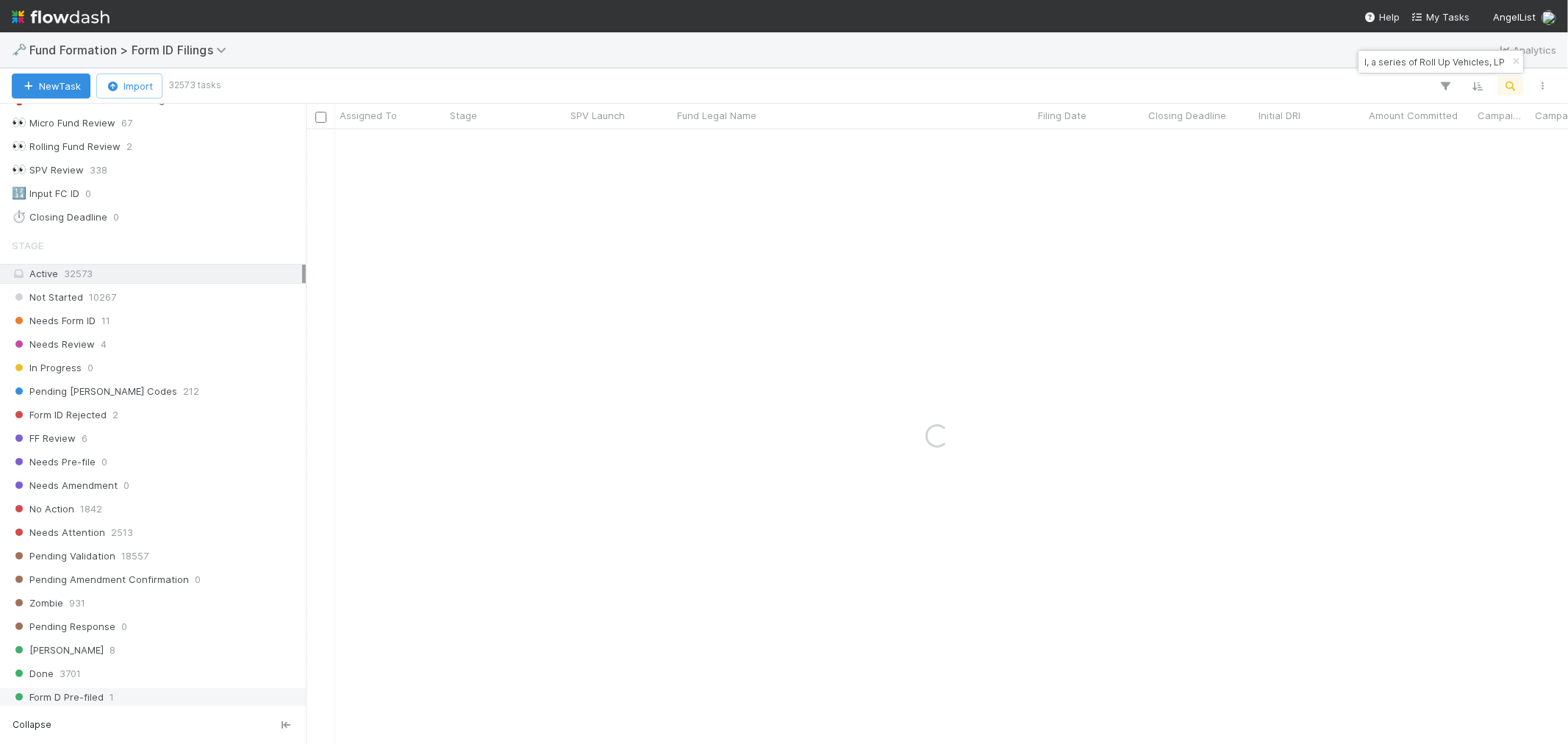
scroll to position [327, 0]
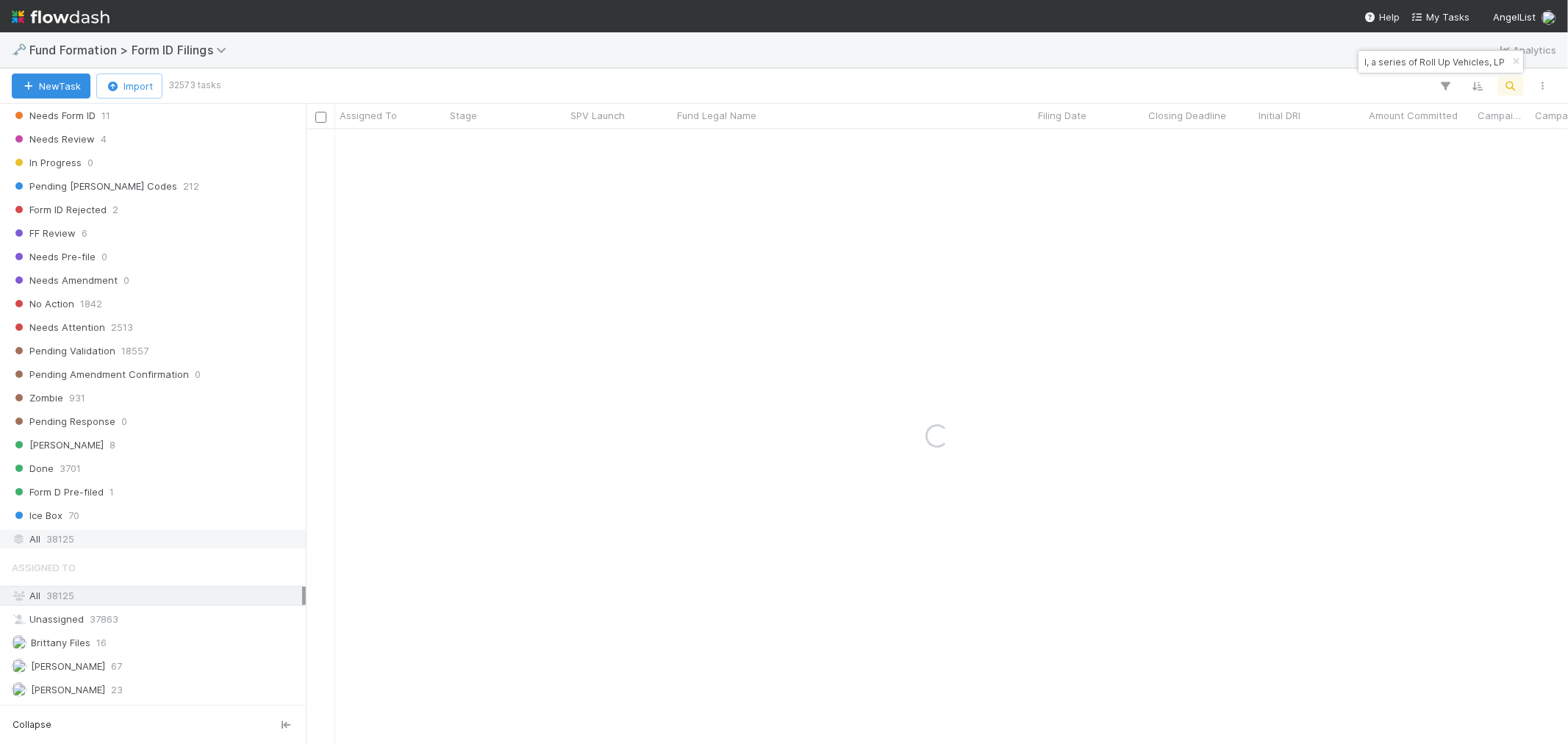
type input "DO-0818 Fund I, a series of Roll Up Vehicles, LP"
click at [101, 545] on div "All 38125" at bounding box center [157, 539] width 291 height 18
drag, startPoint x: 1516, startPoint y: 57, endPoint x: 1513, endPoint y: 65, distance: 8.5
click at [1517, 57] on icon "button" at bounding box center [1515, 61] width 15 height 9
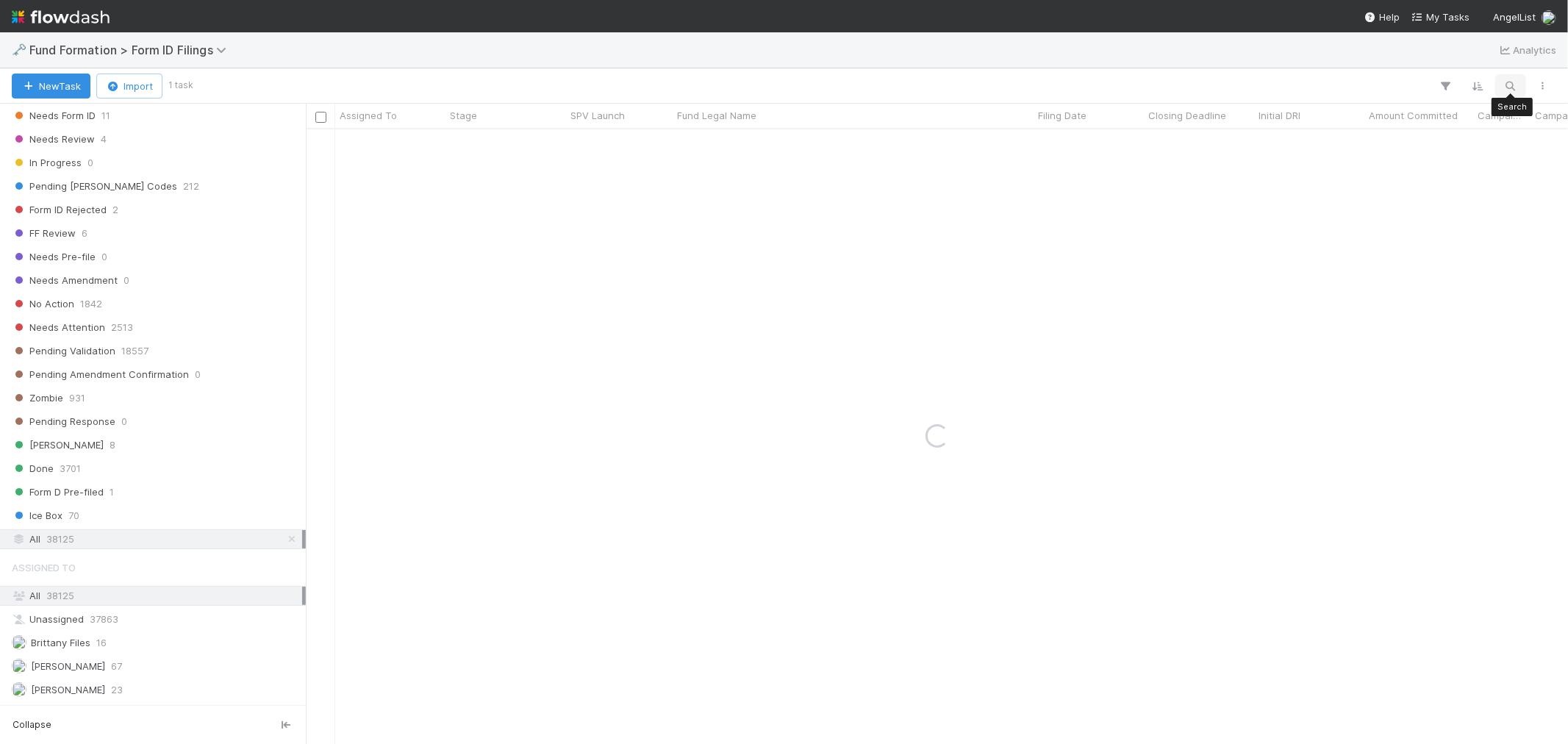
click at [1504, 84] on icon "button" at bounding box center [1511, 87] width 15 height 14
type input "AR-0718 Fund I, a series of Hikari Ventures I, LP"
click at [1518, 59] on icon "button" at bounding box center [1515, 61] width 15 height 9
click at [1502, 90] on button "button" at bounding box center [1511, 87] width 26 height 19
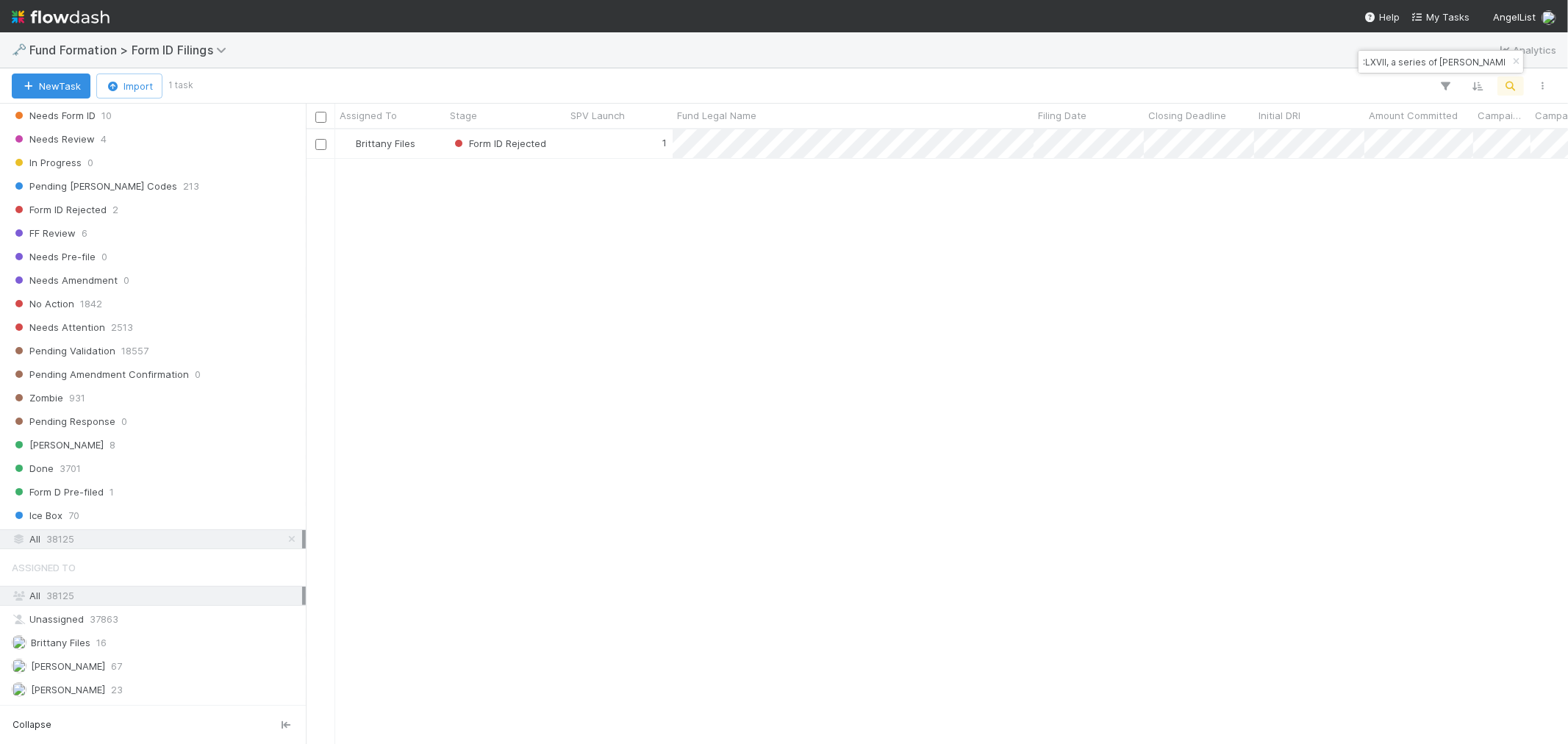
scroll to position [601, 1250]
type input "[PERSON_NAME] Capital Burst CLXVII, a series of [PERSON_NAME] Capital Burst, LP"
click at [568, 144] on div "1" at bounding box center [620, 143] width 107 height 28
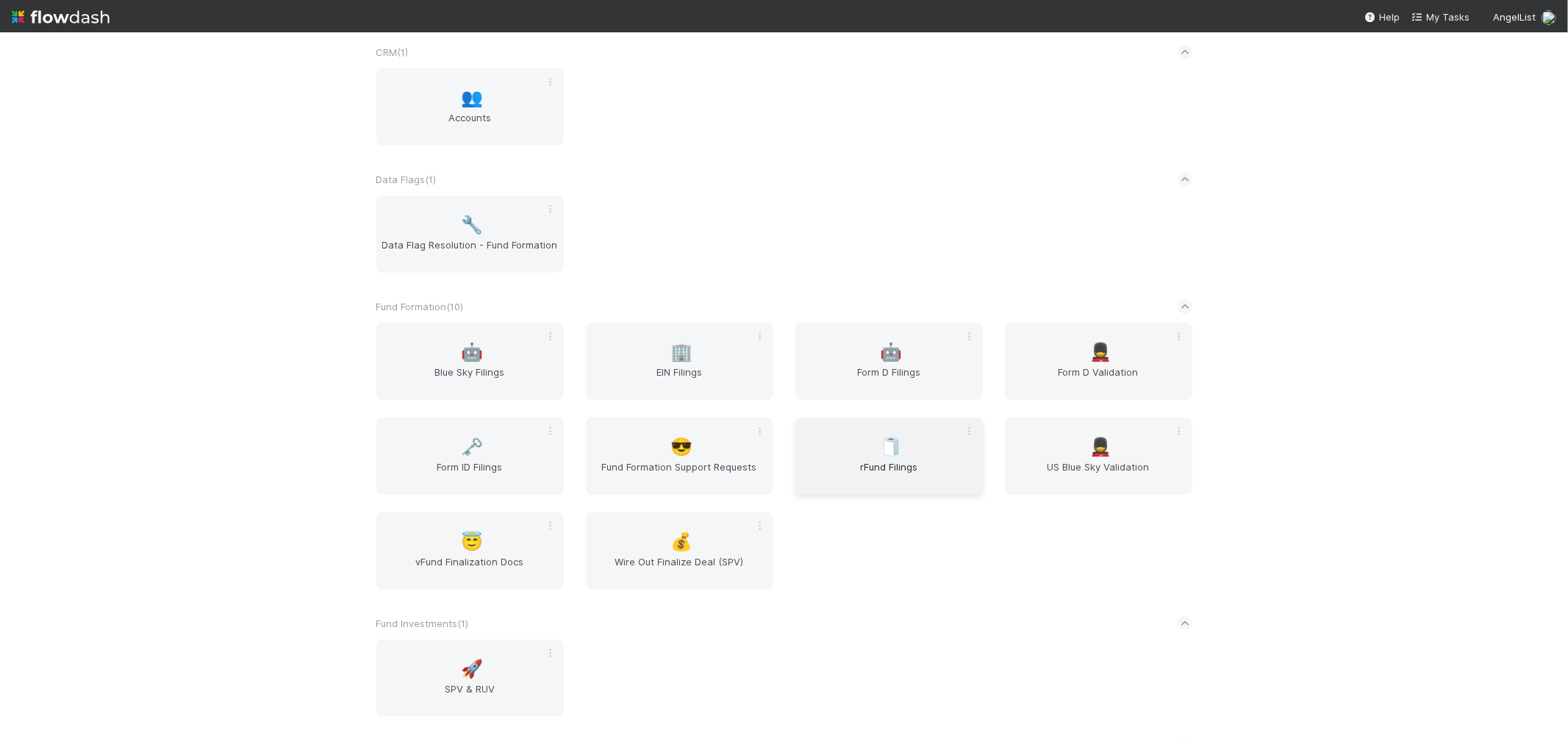
scroll to position [489, 0]
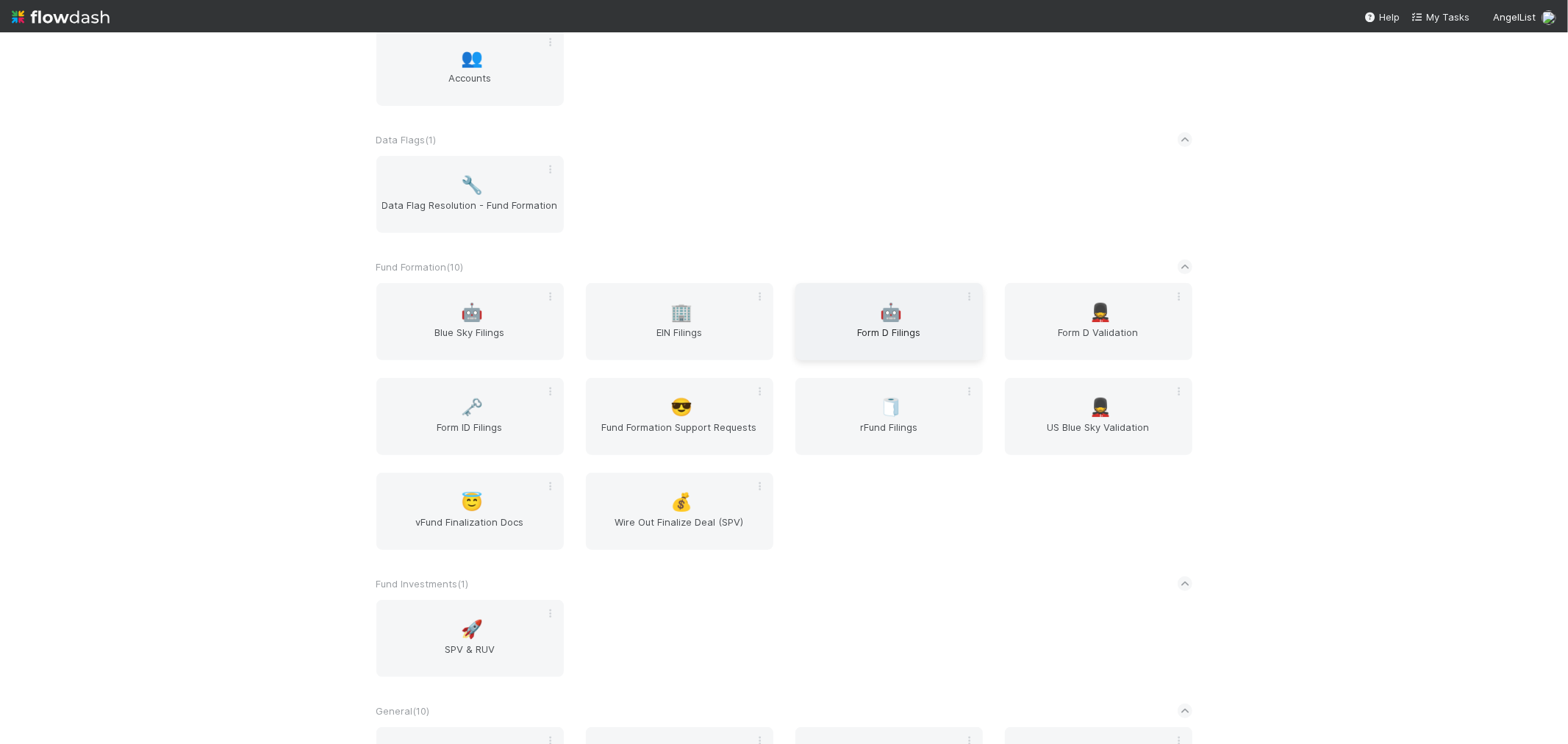
click at [843, 340] on span "Form D Filings" at bounding box center [889, 339] width 176 height 29
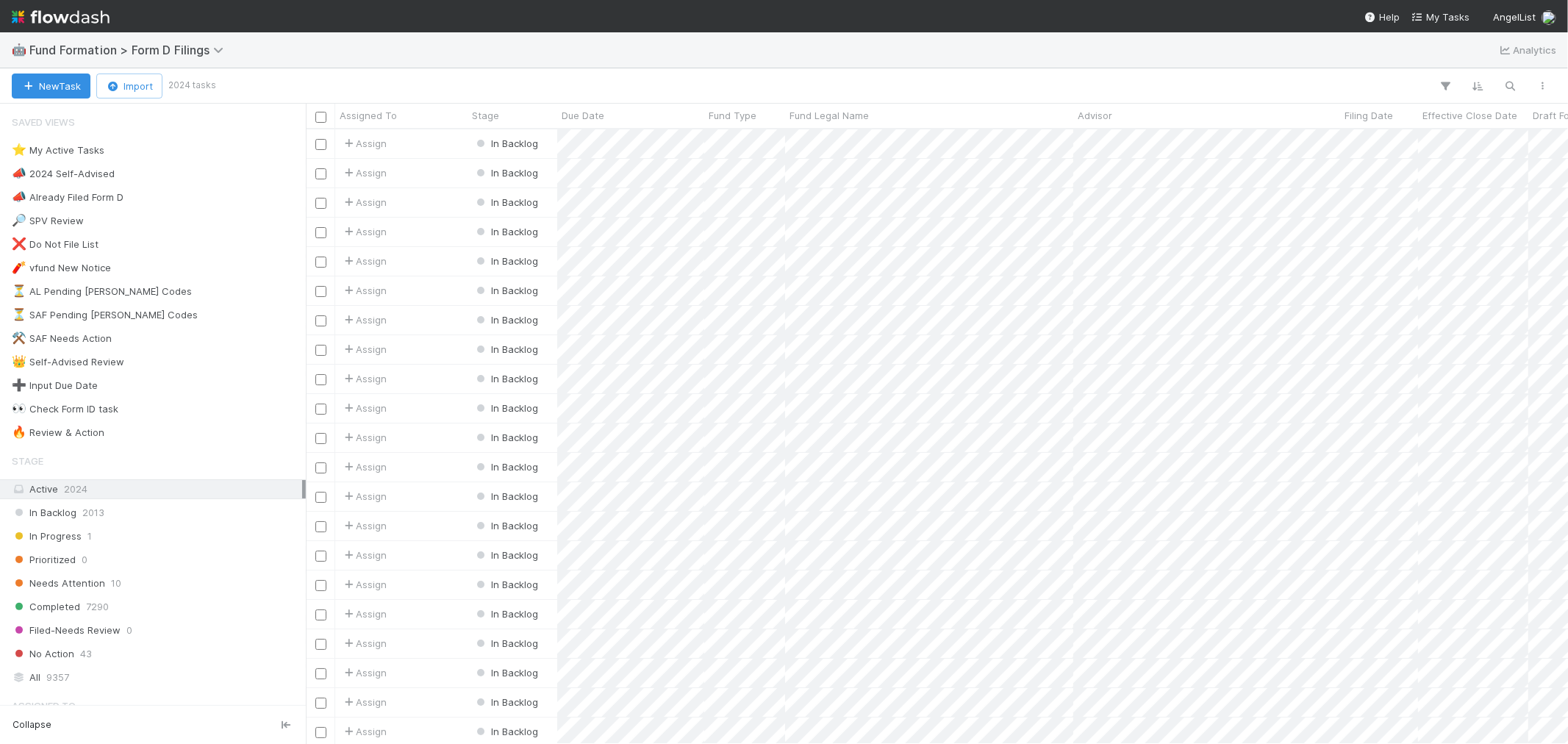
scroll to position [601, 1250]
click at [138, 585] on div "Needs Attention 10" at bounding box center [157, 583] width 291 height 18
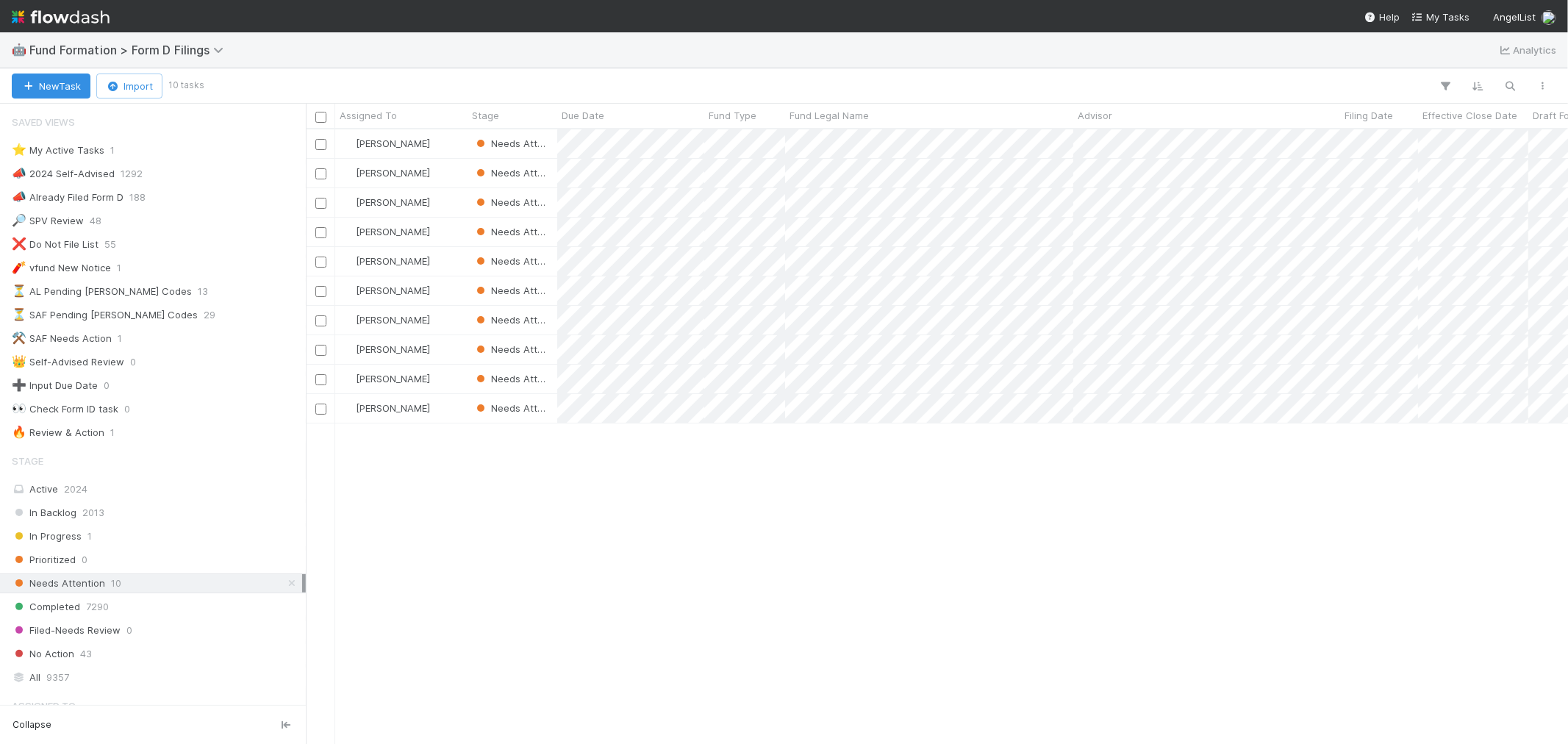
scroll to position [601, 1250]
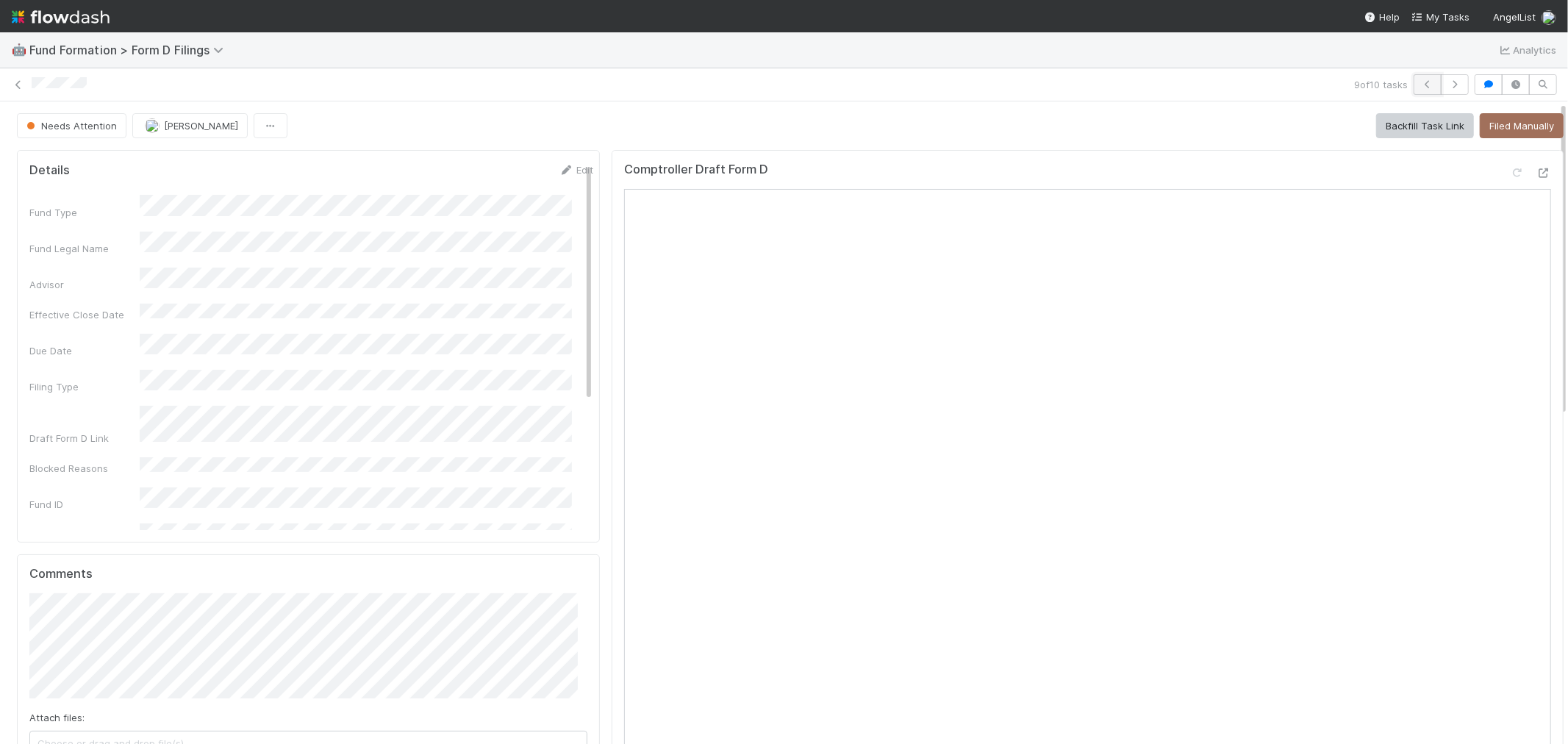
click at [1414, 83] on button "button" at bounding box center [1428, 84] width 28 height 20
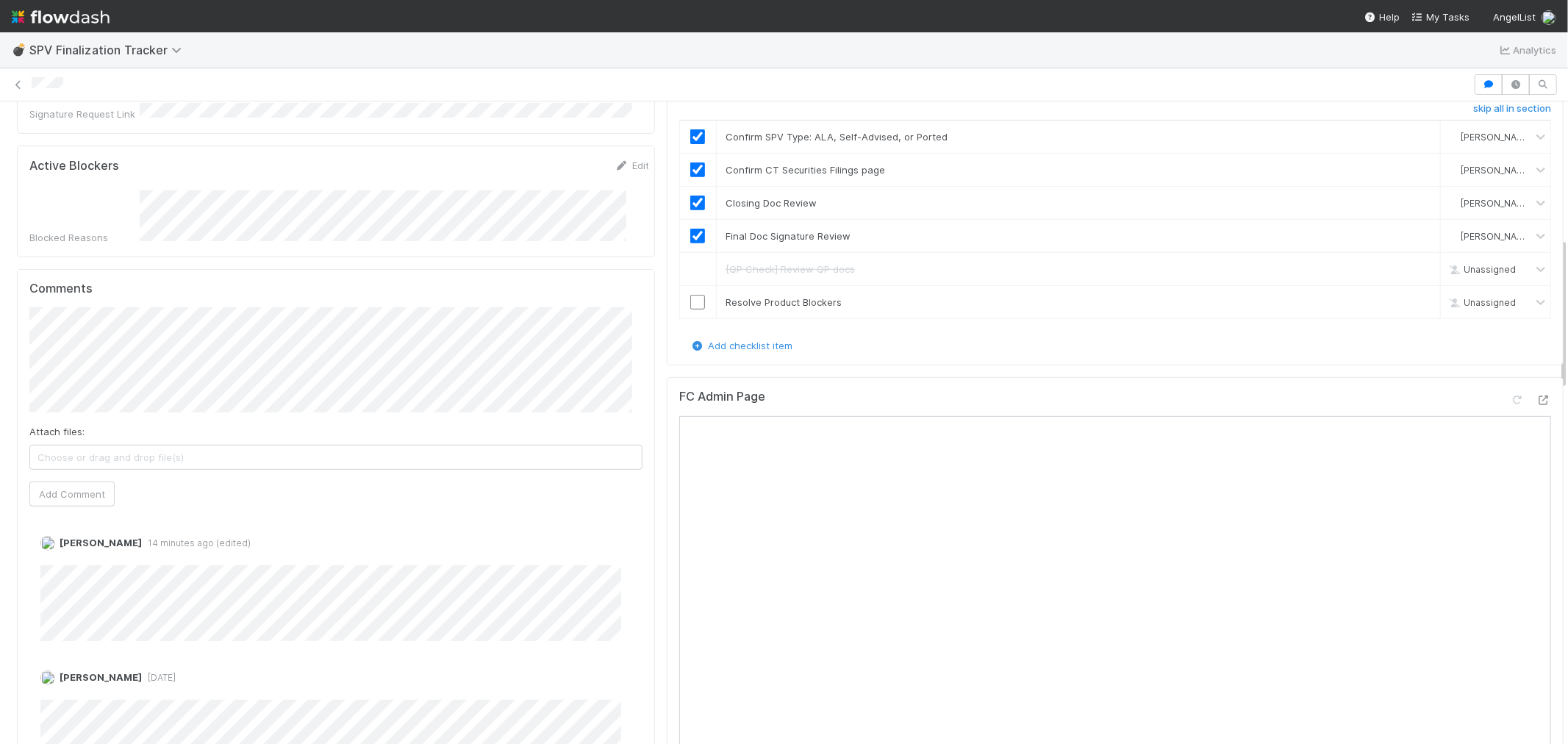
scroll to position [571, 0]
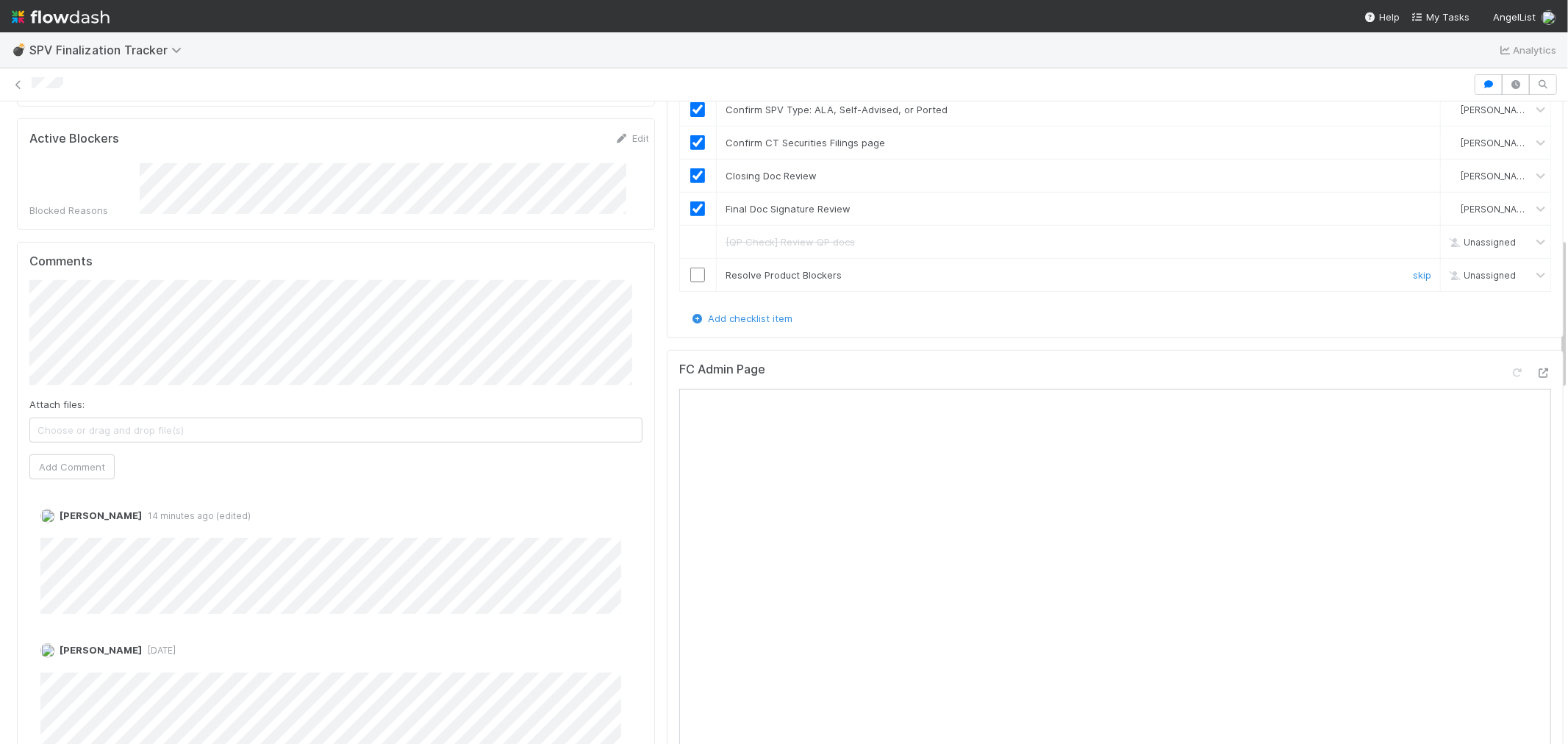
click at [691, 267] on input "checkbox" at bounding box center [697, 274] width 15 height 15
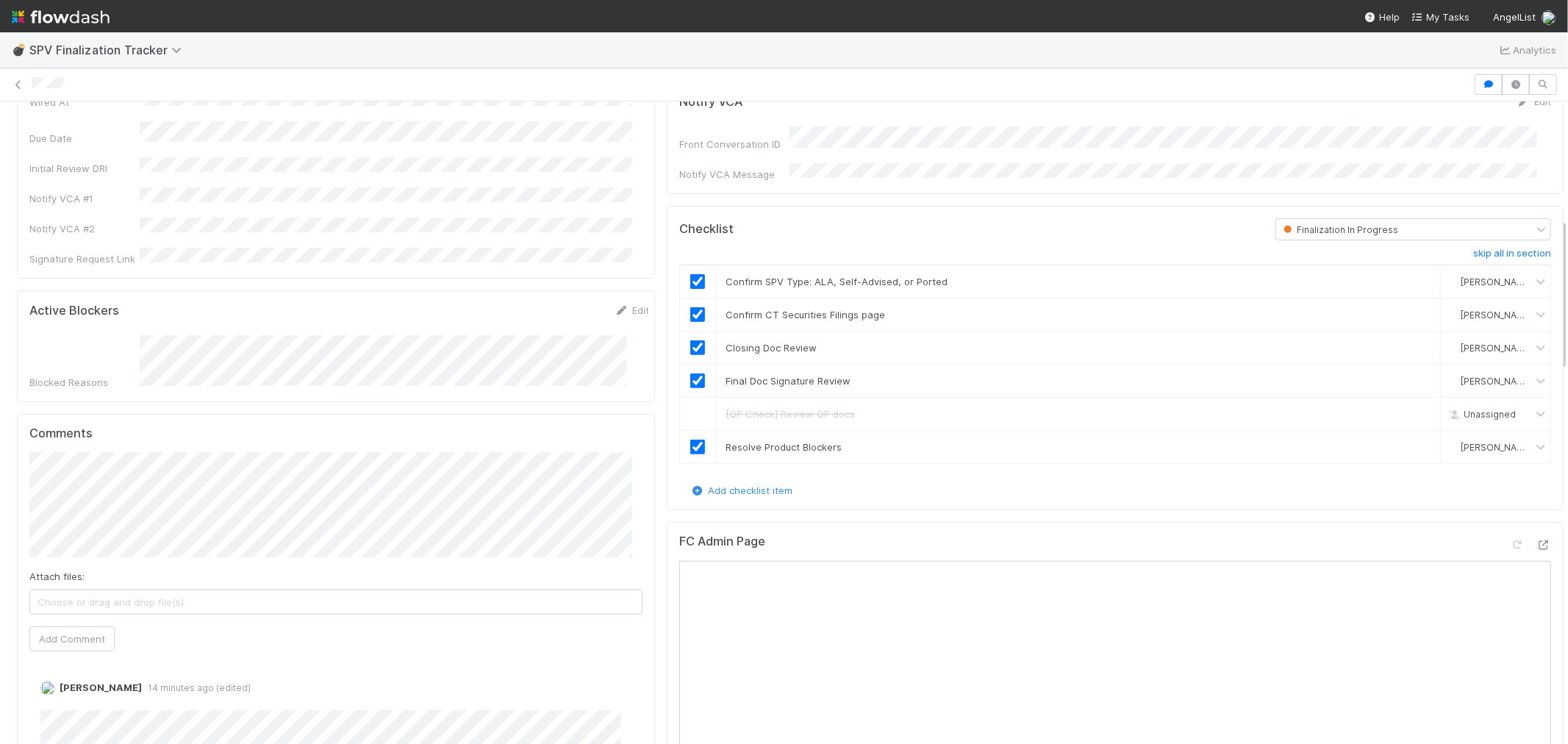
scroll to position [489, 0]
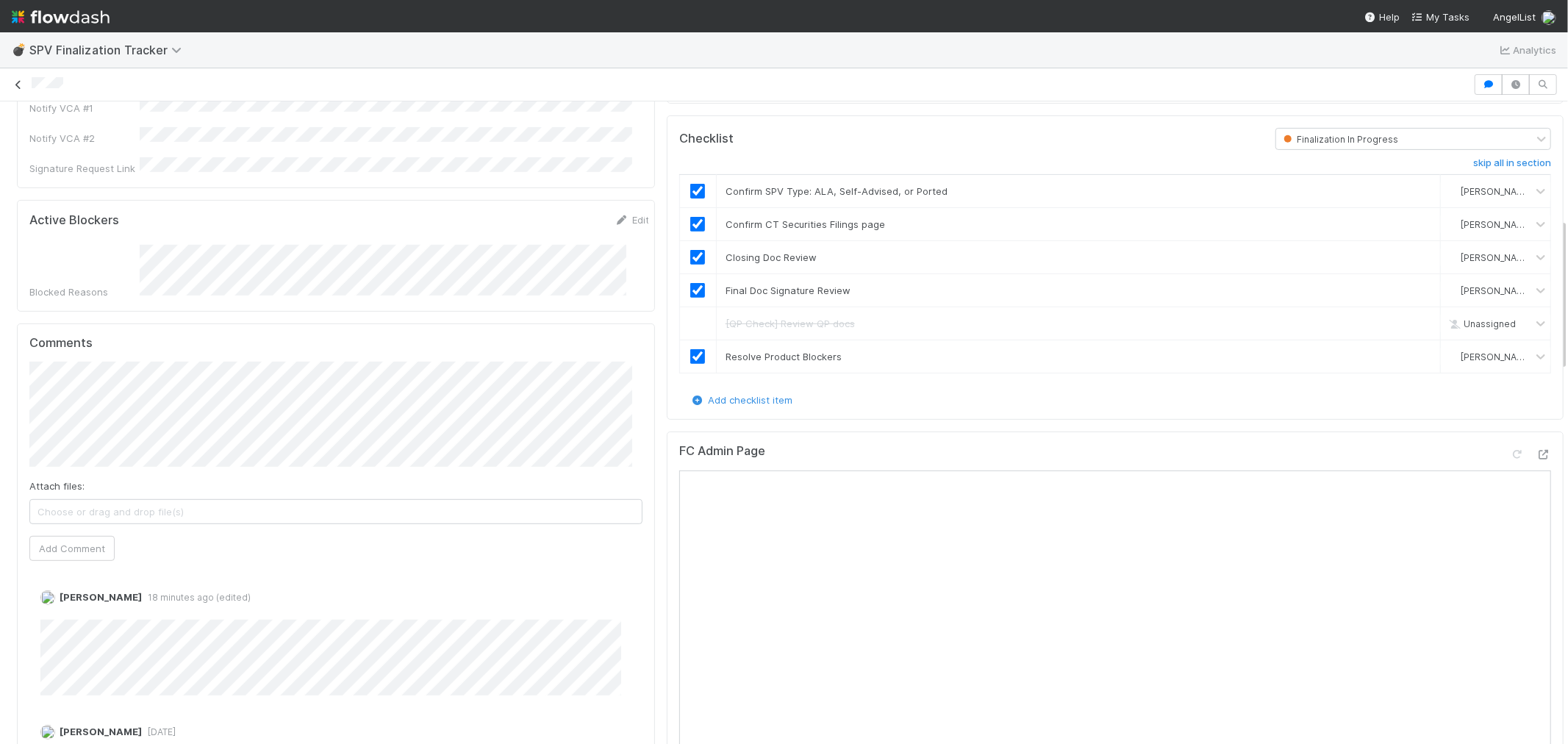
click at [20, 86] on icon at bounding box center [18, 85] width 15 height 10
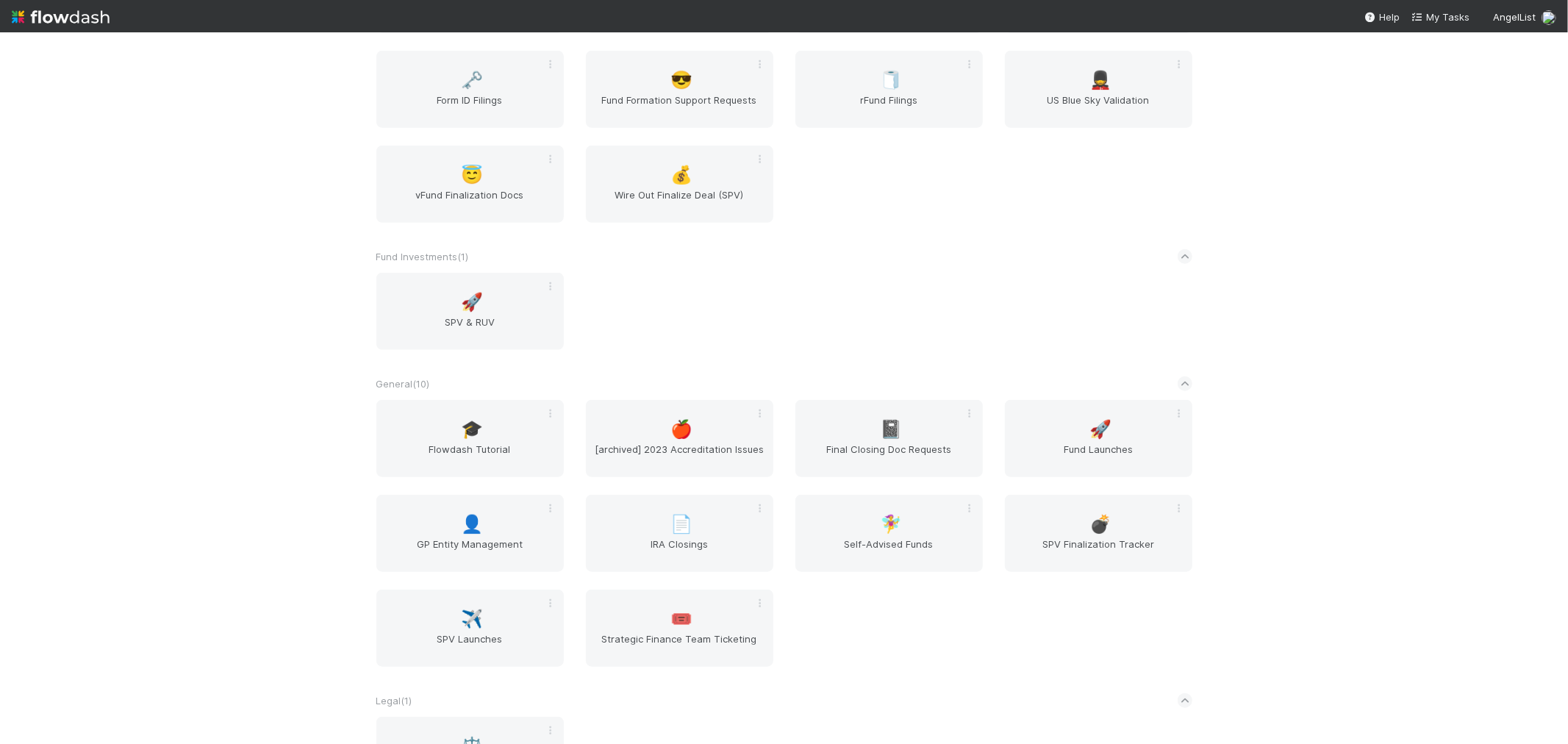
scroll to position [1143, 0]
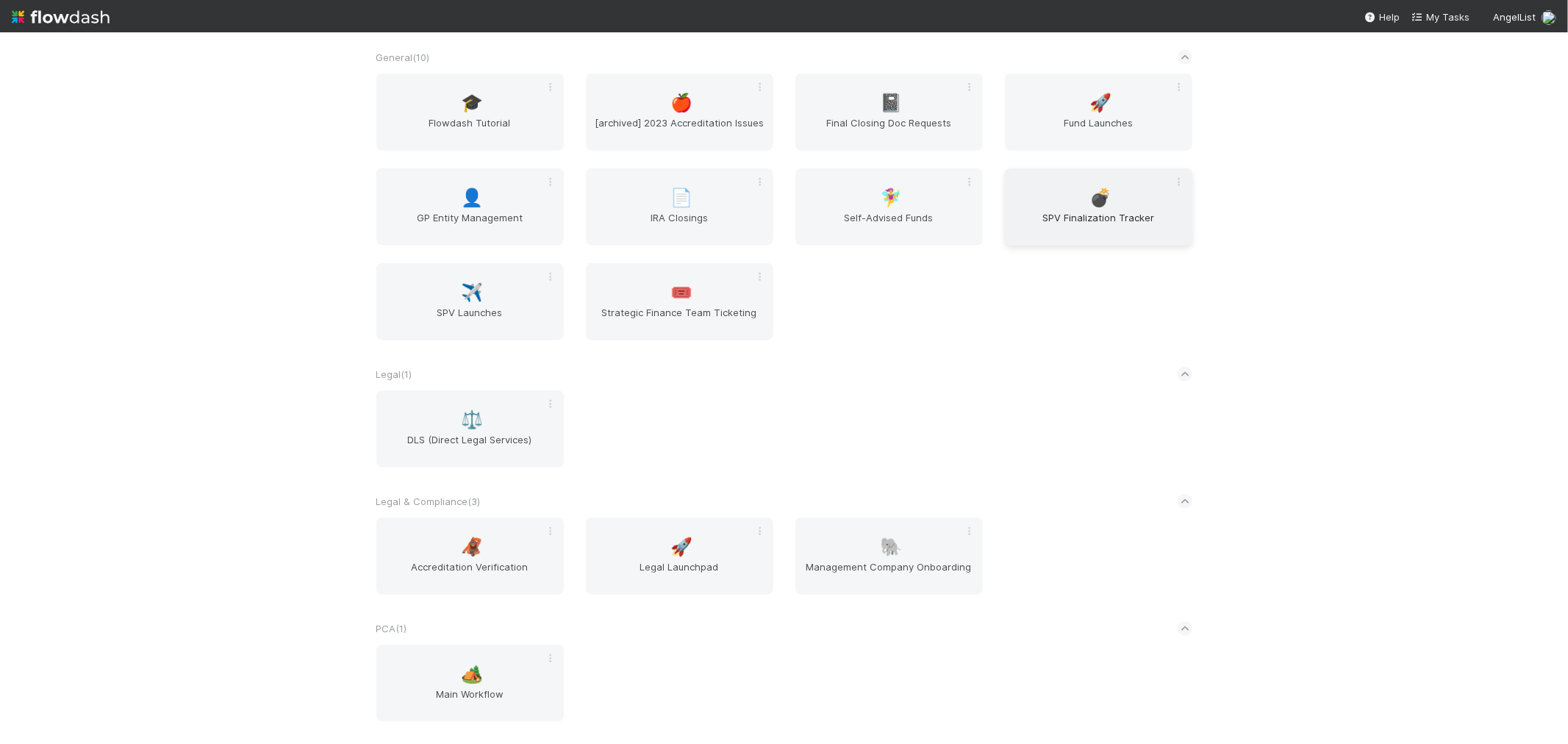
click at [1089, 199] on span "💣" at bounding box center [1100, 198] width 22 height 19
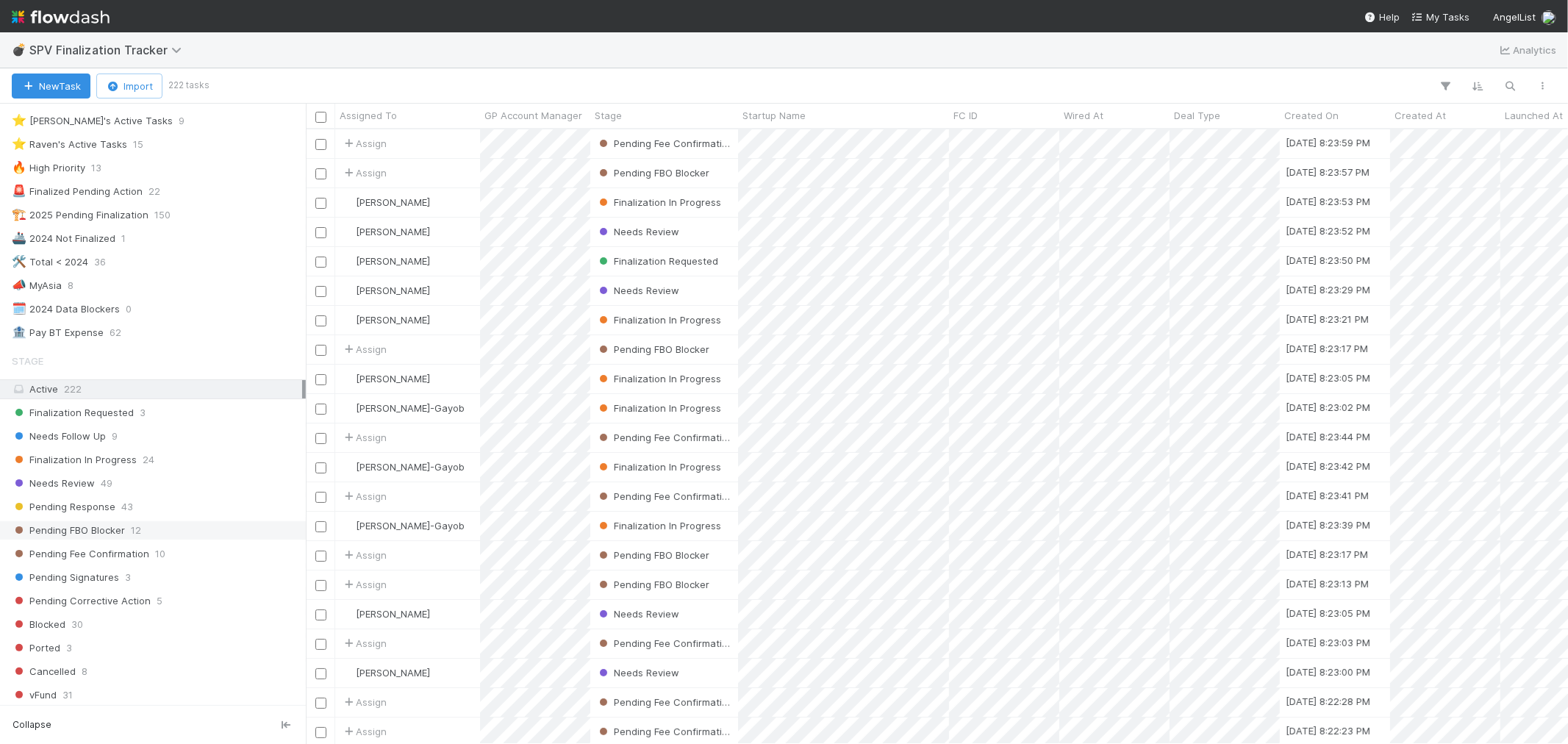
scroll to position [82, 0]
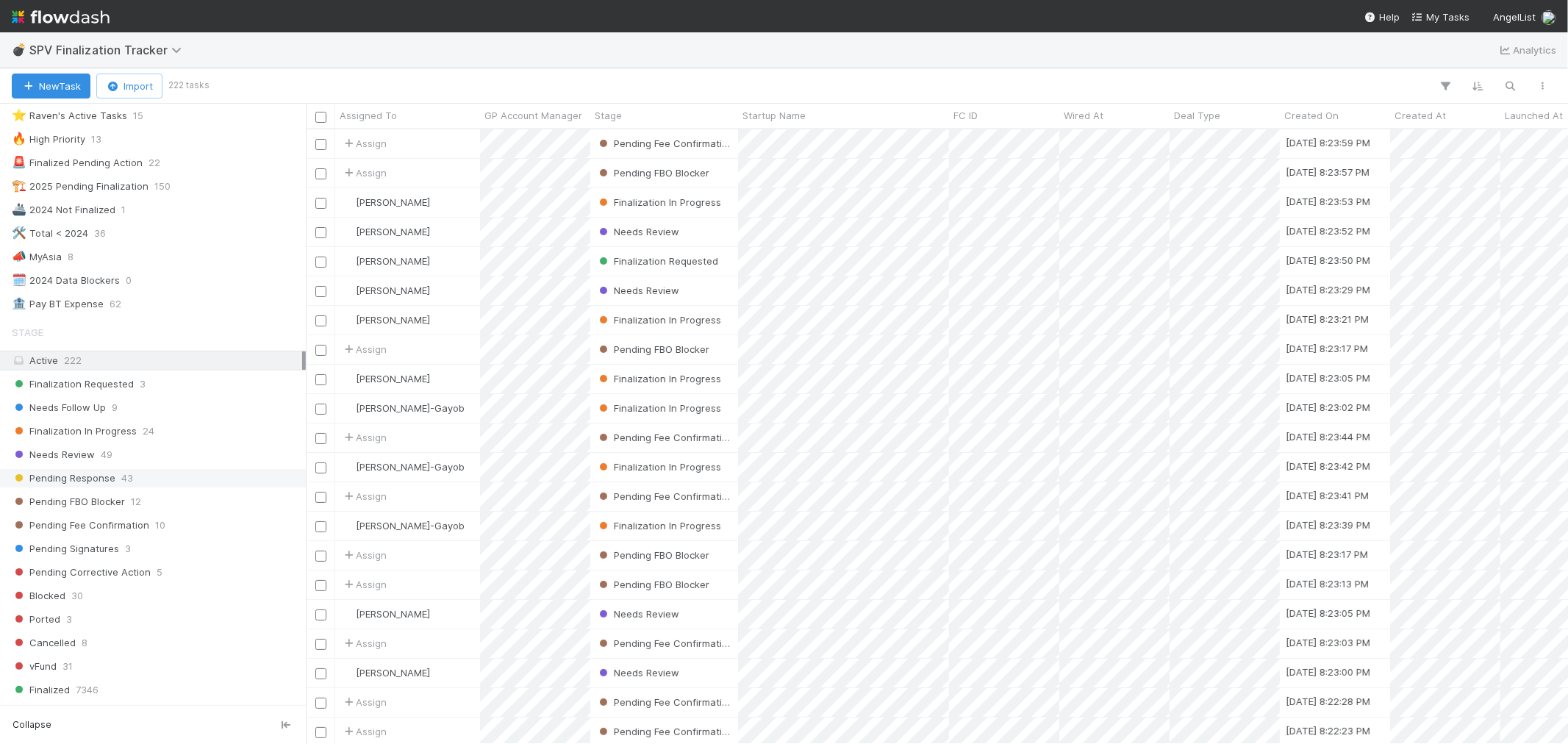
click at [71, 478] on span "Pending Response" at bounding box center [63, 478] width 104 height 18
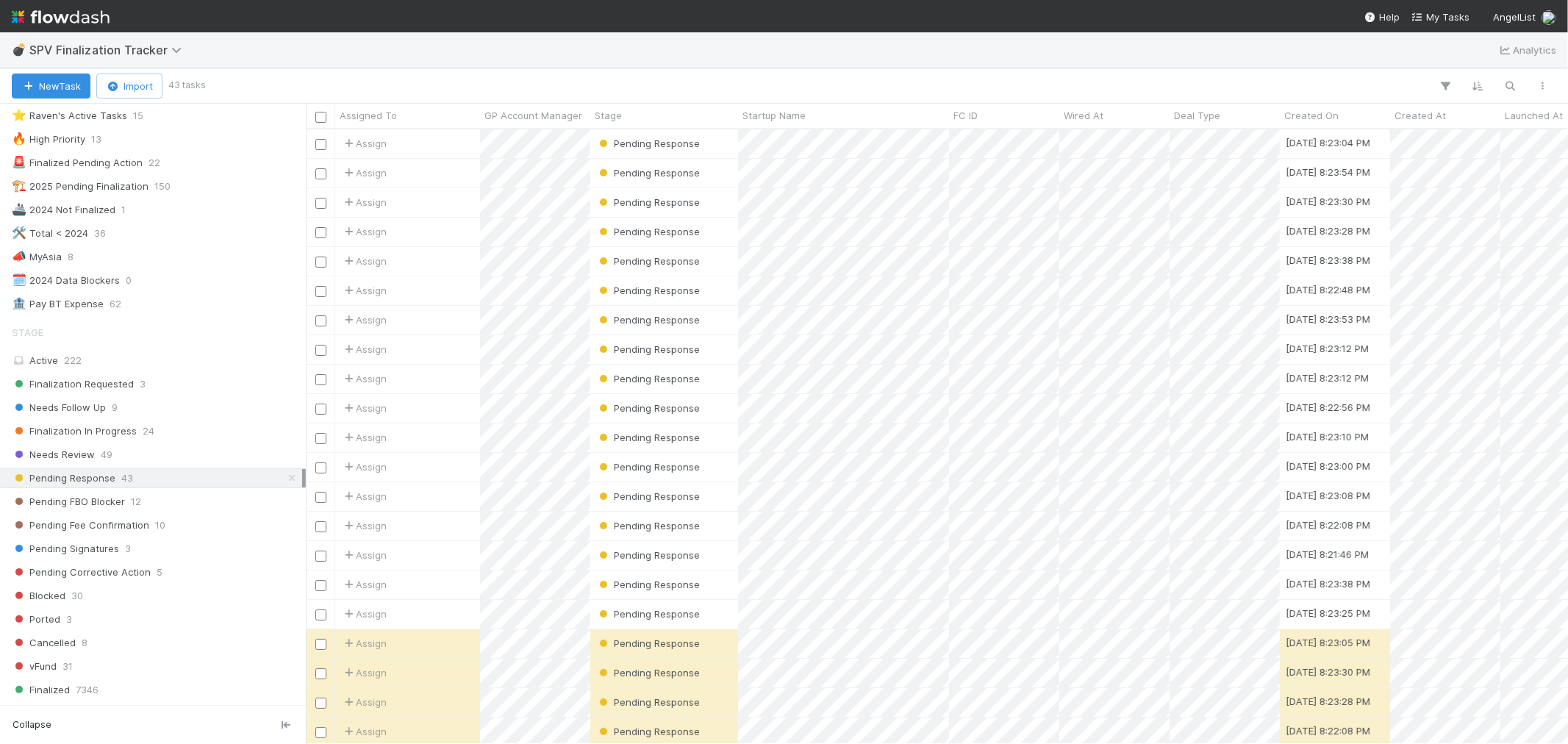
scroll to position [601, 1250]
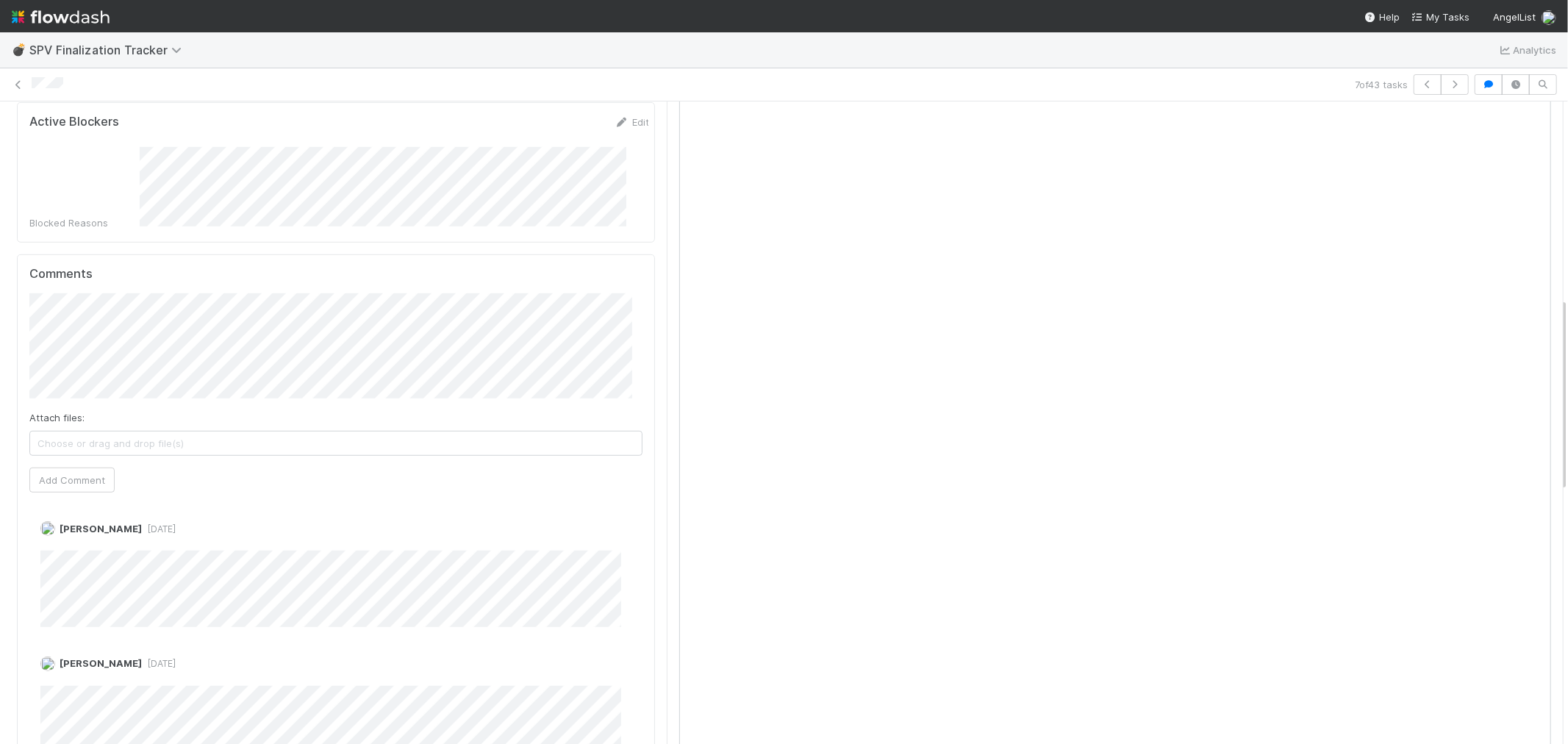
scroll to position [653, 0]
click at [1411, 84] on icon "button" at bounding box center [1454, 84] width 15 height 9
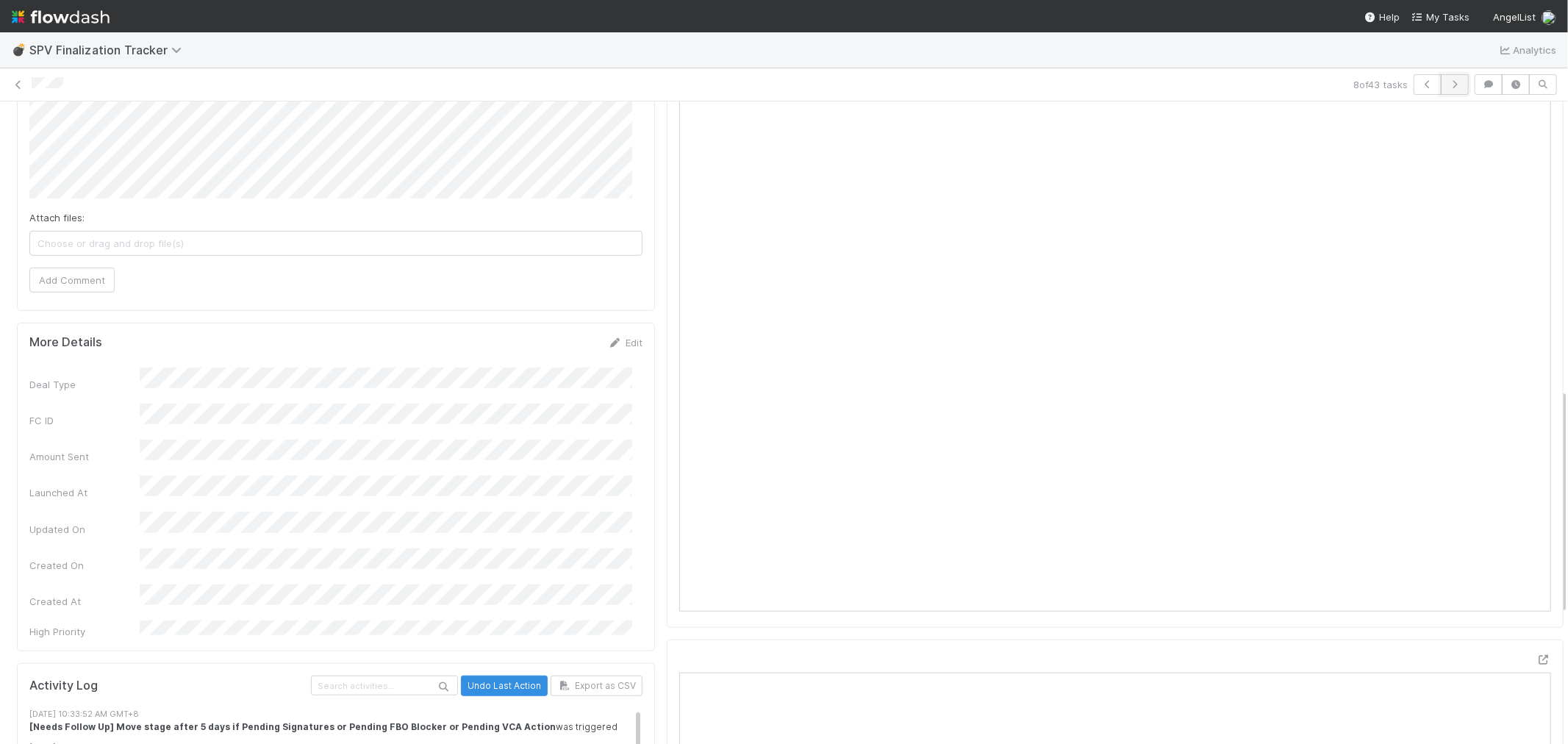
click at [1411, 86] on icon "button" at bounding box center [1454, 84] width 15 height 9
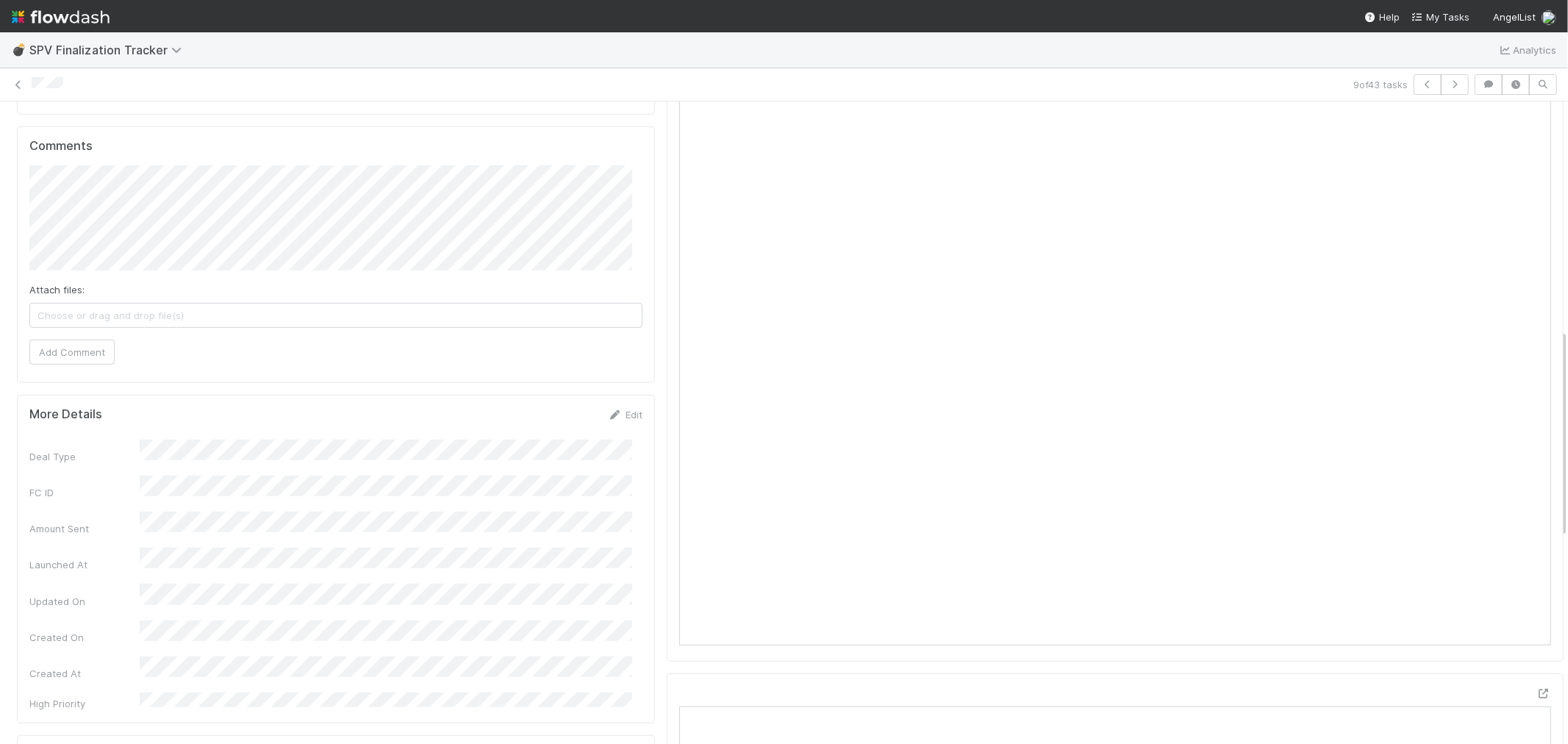
scroll to position [735, 0]
click at [1411, 83] on icon "button" at bounding box center [1454, 84] width 15 height 9
click at [15, 83] on icon at bounding box center [18, 85] width 15 height 10
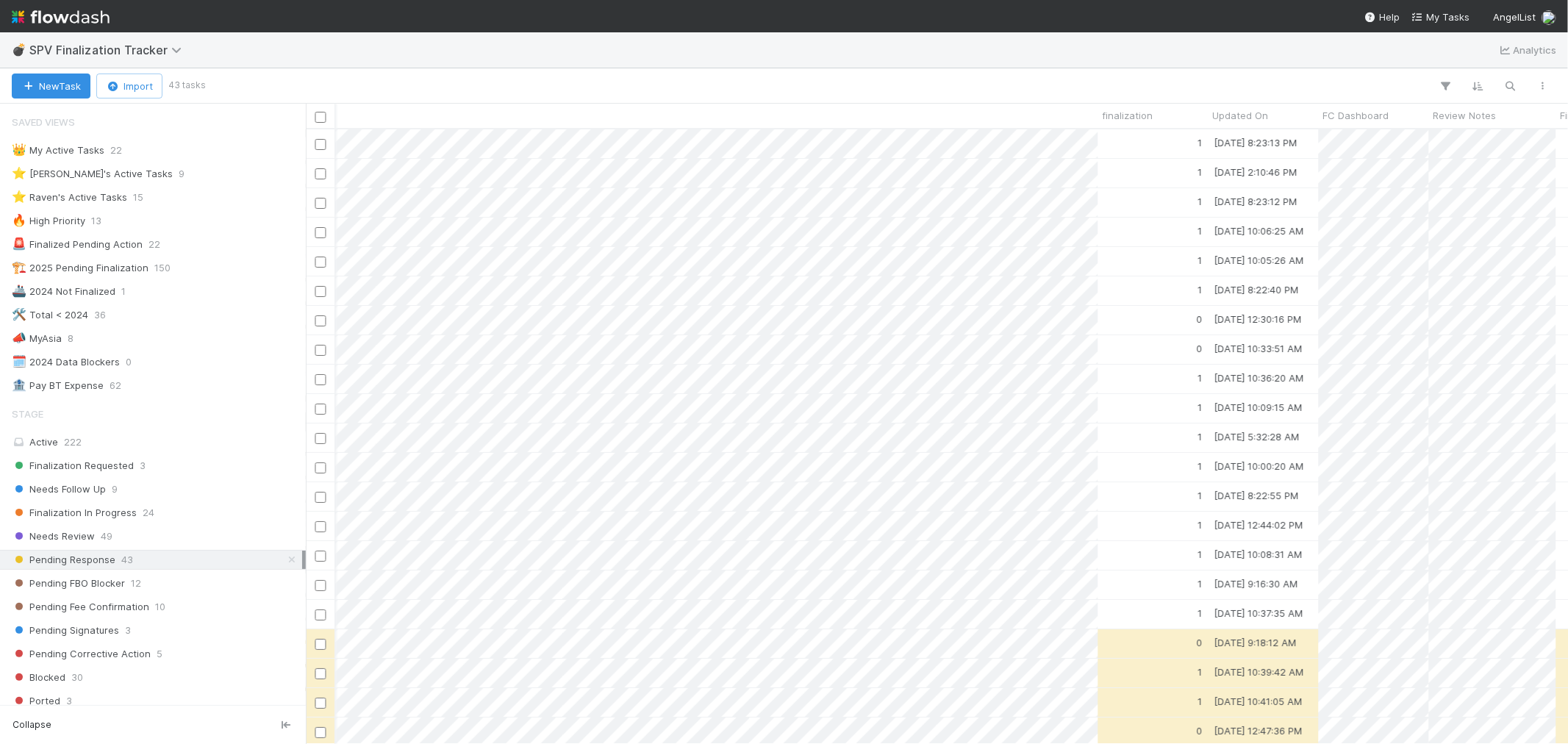
scroll to position [0, 3145]
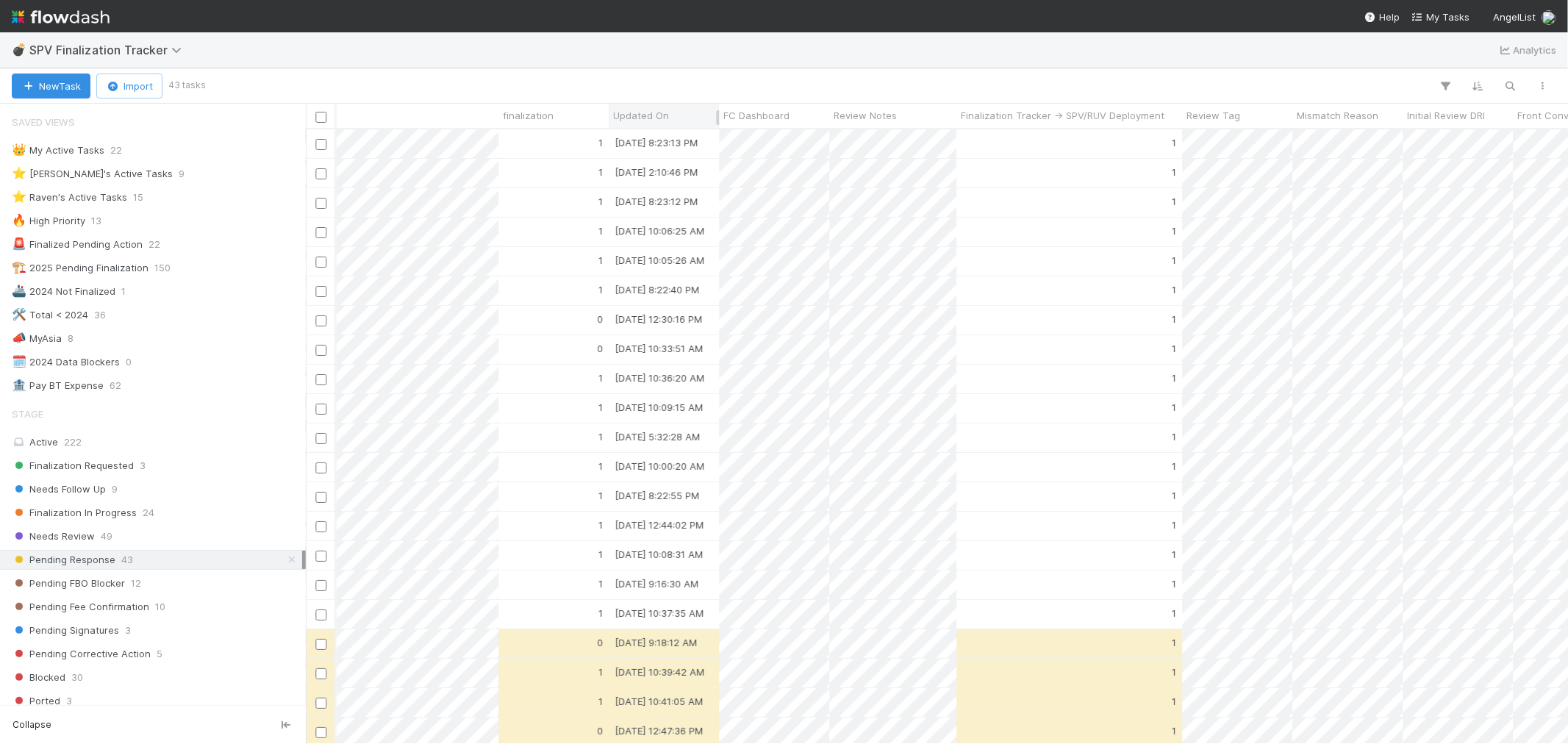
click at [640, 123] on div "Updated On" at bounding box center [663, 116] width 110 height 24
click at [645, 110] on span "Updated On" at bounding box center [640, 115] width 55 height 15
click at [645, 167] on div "Sort Newest → Oldest" at bounding box center [696, 165] width 167 height 22
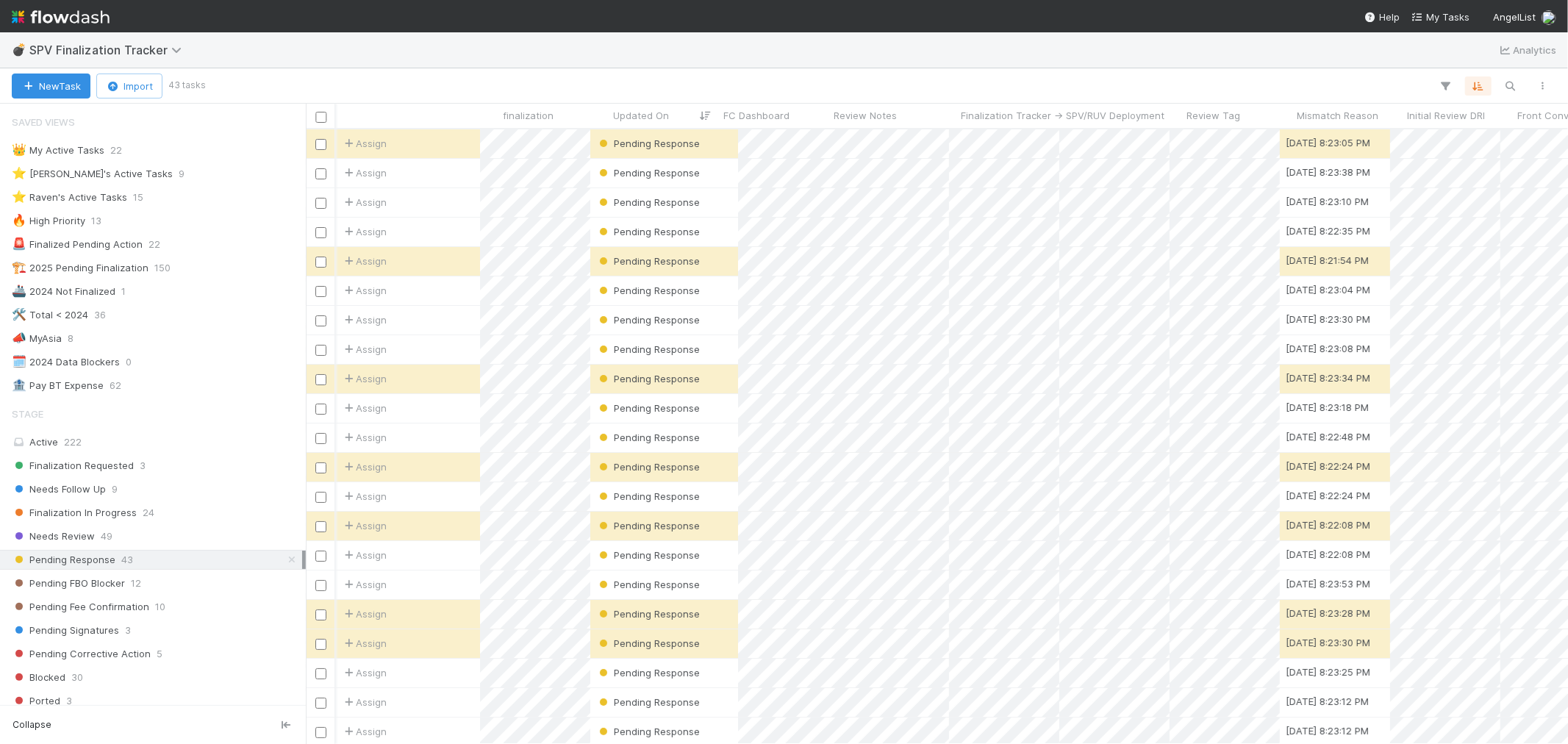
scroll to position [0, 0]
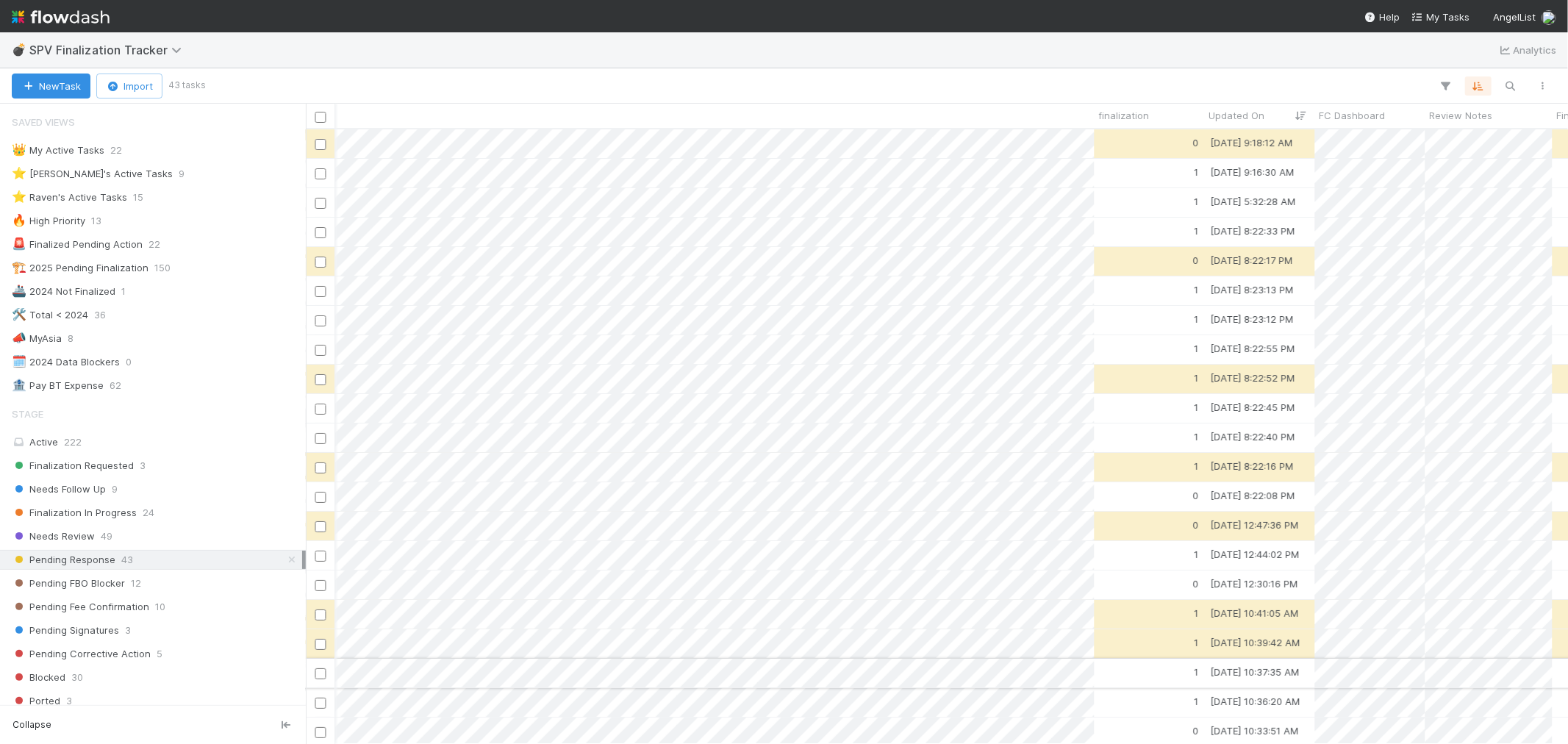
click at [1136, 669] on div "1" at bounding box center [1150, 672] width 110 height 28
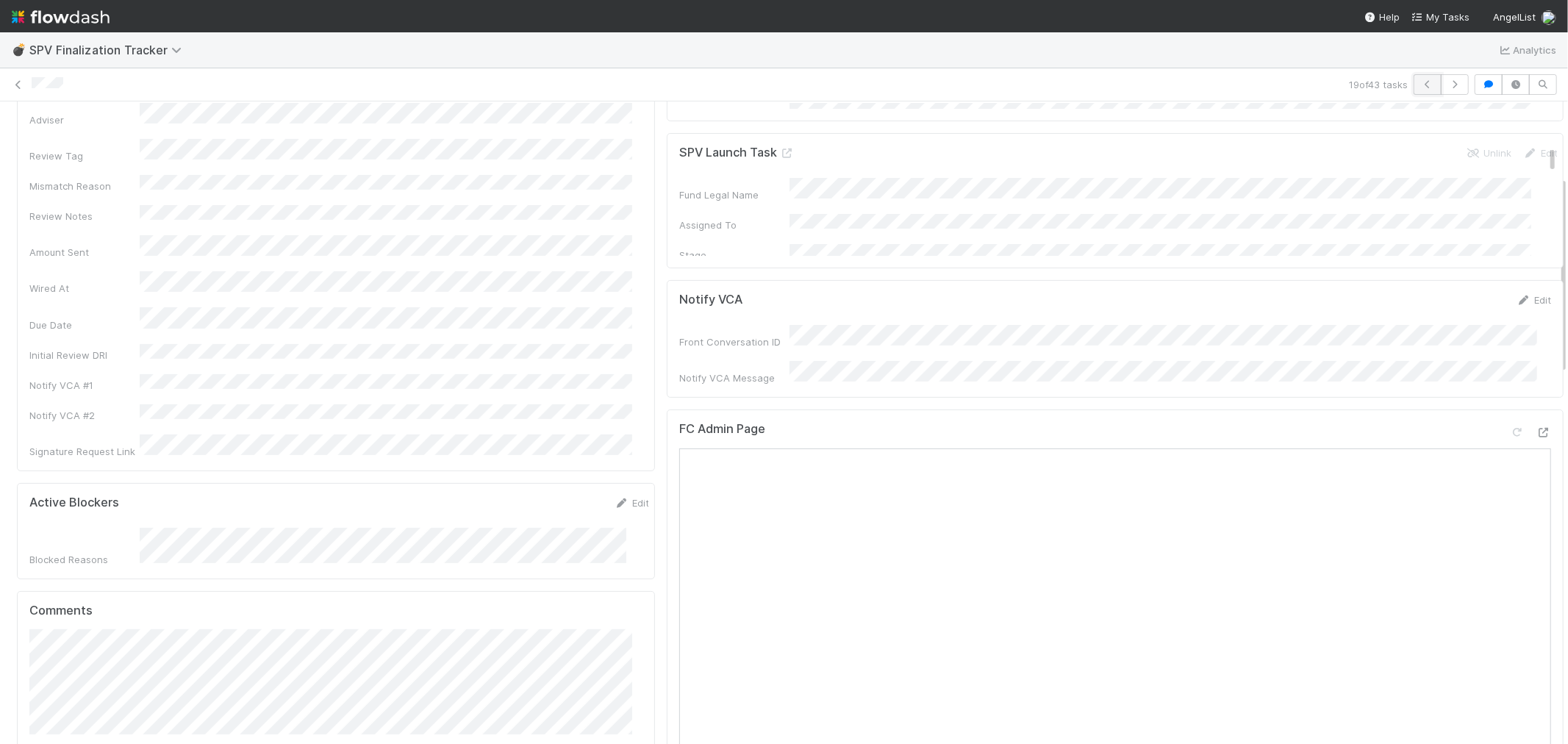
click at [1411, 84] on icon "button" at bounding box center [1427, 84] width 15 height 9
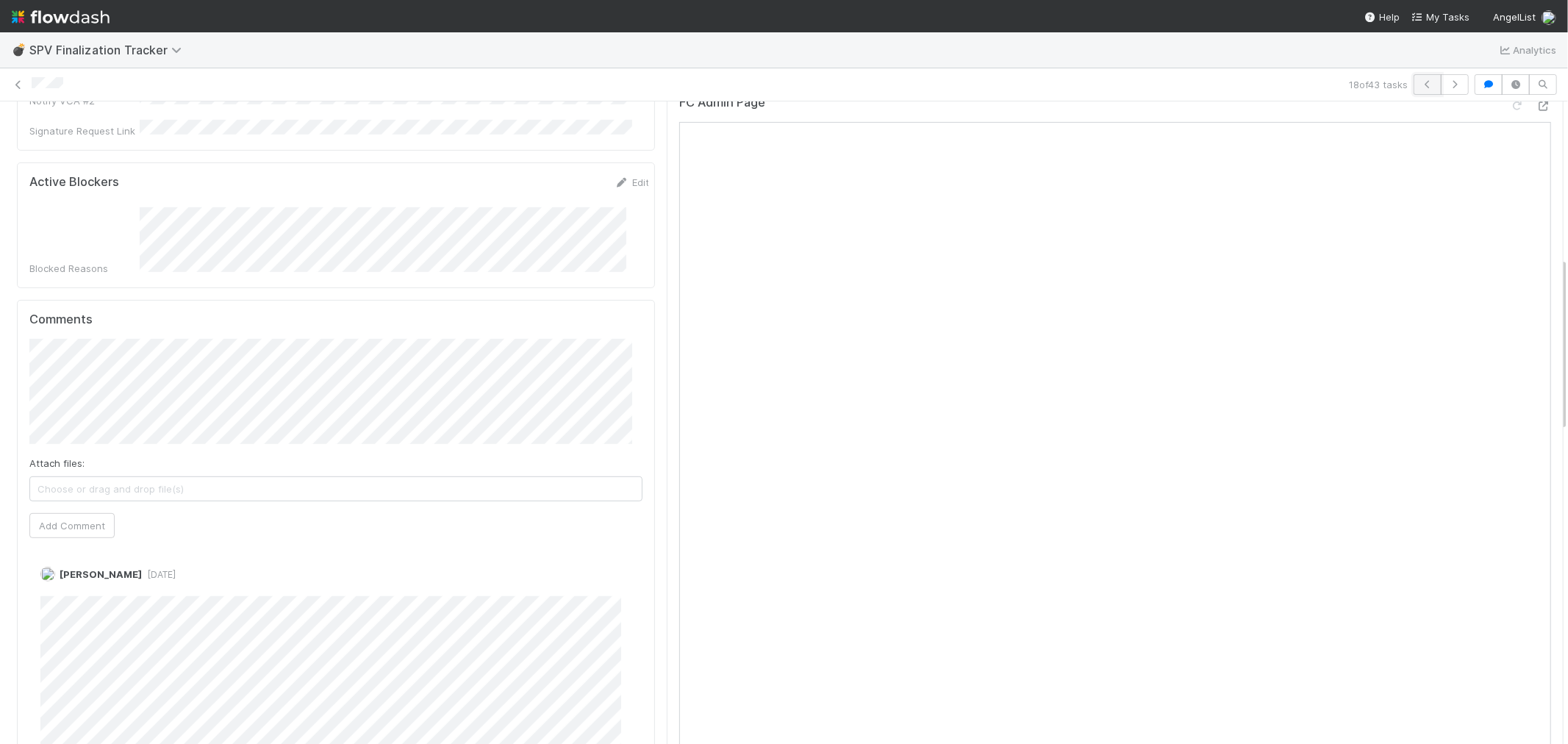
click at [1411, 81] on icon "button" at bounding box center [1427, 84] width 15 height 9
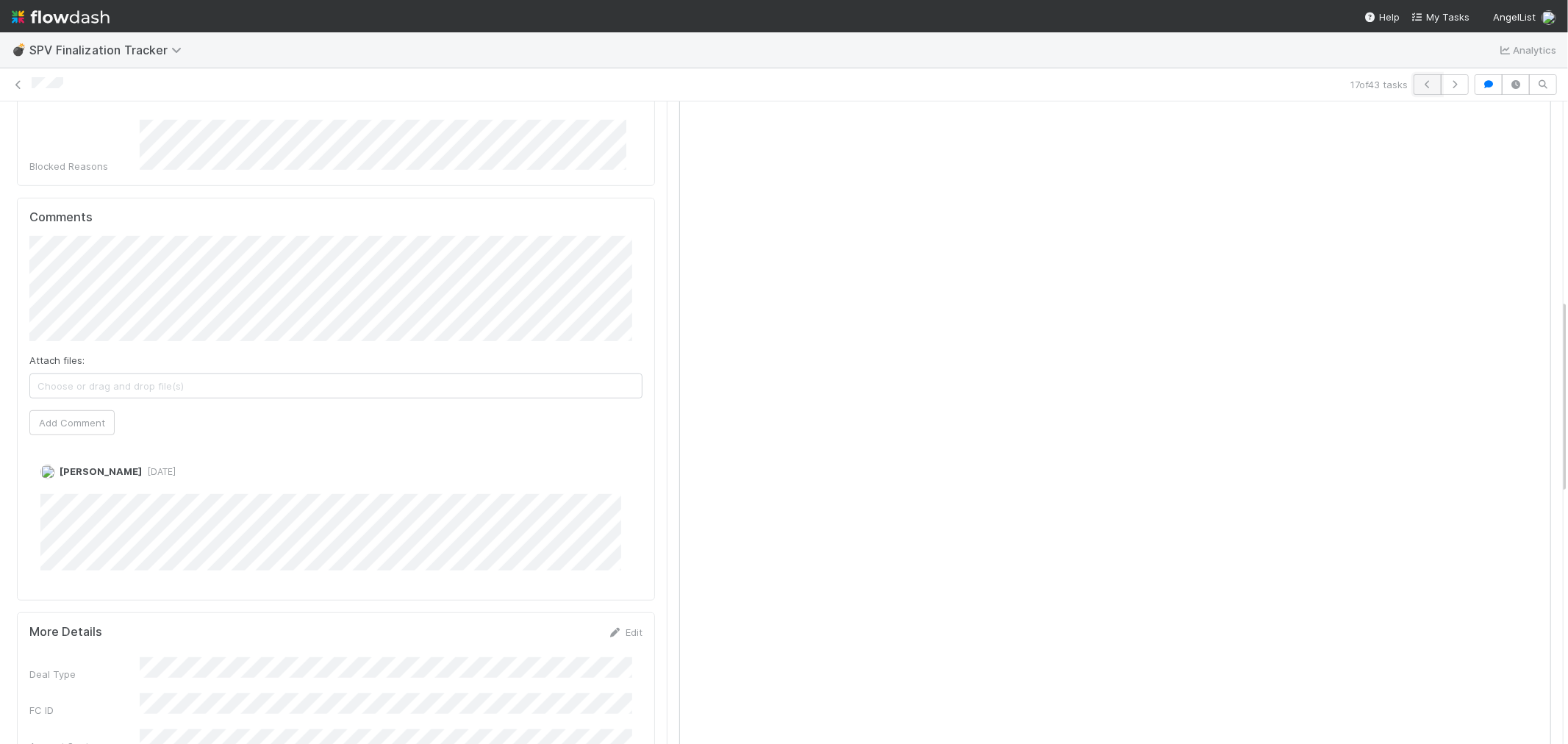
click at [1411, 83] on button "button" at bounding box center [1428, 84] width 28 height 20
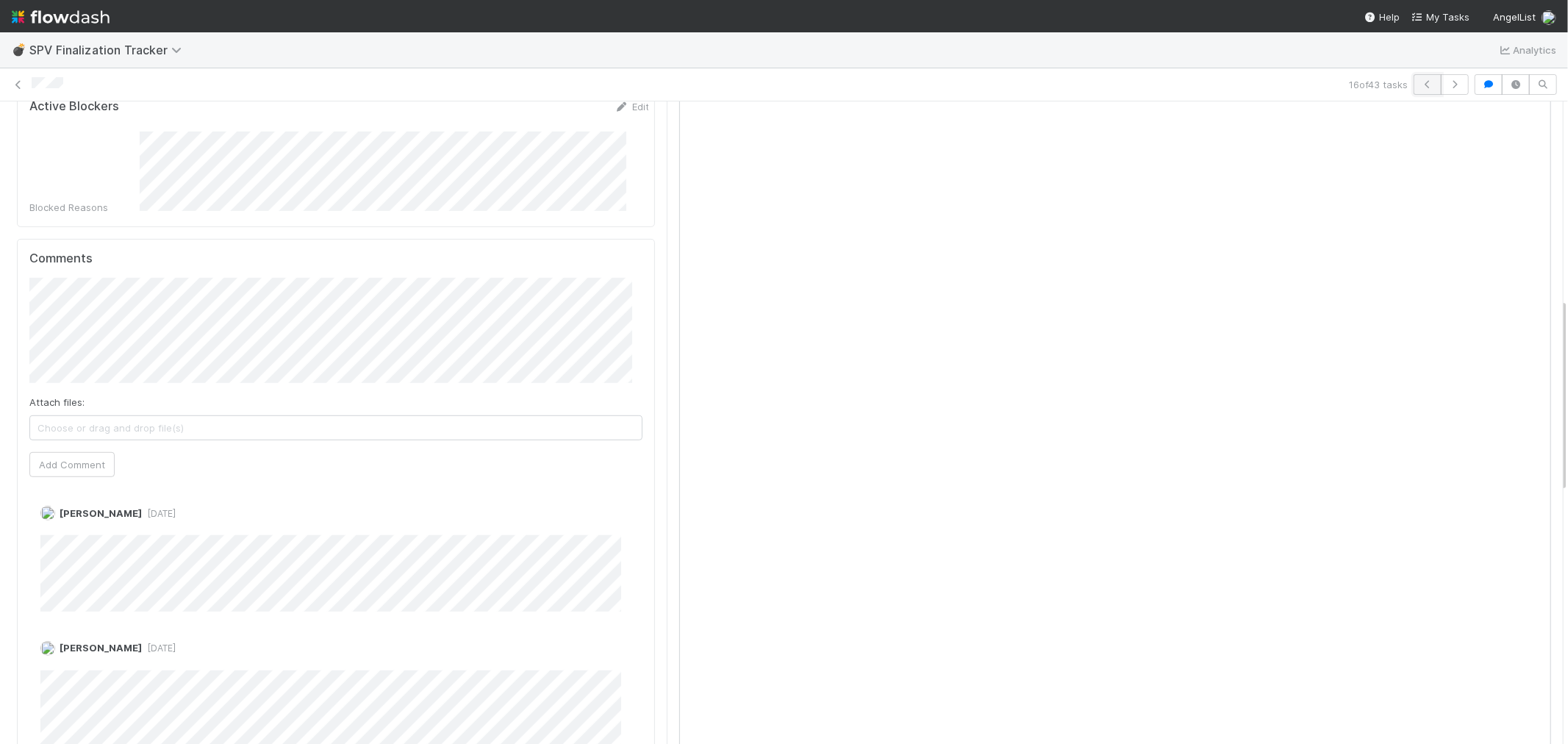
click at [1411, 87] on icon "button" at bounding box center [1427, 84] width 15 height 9
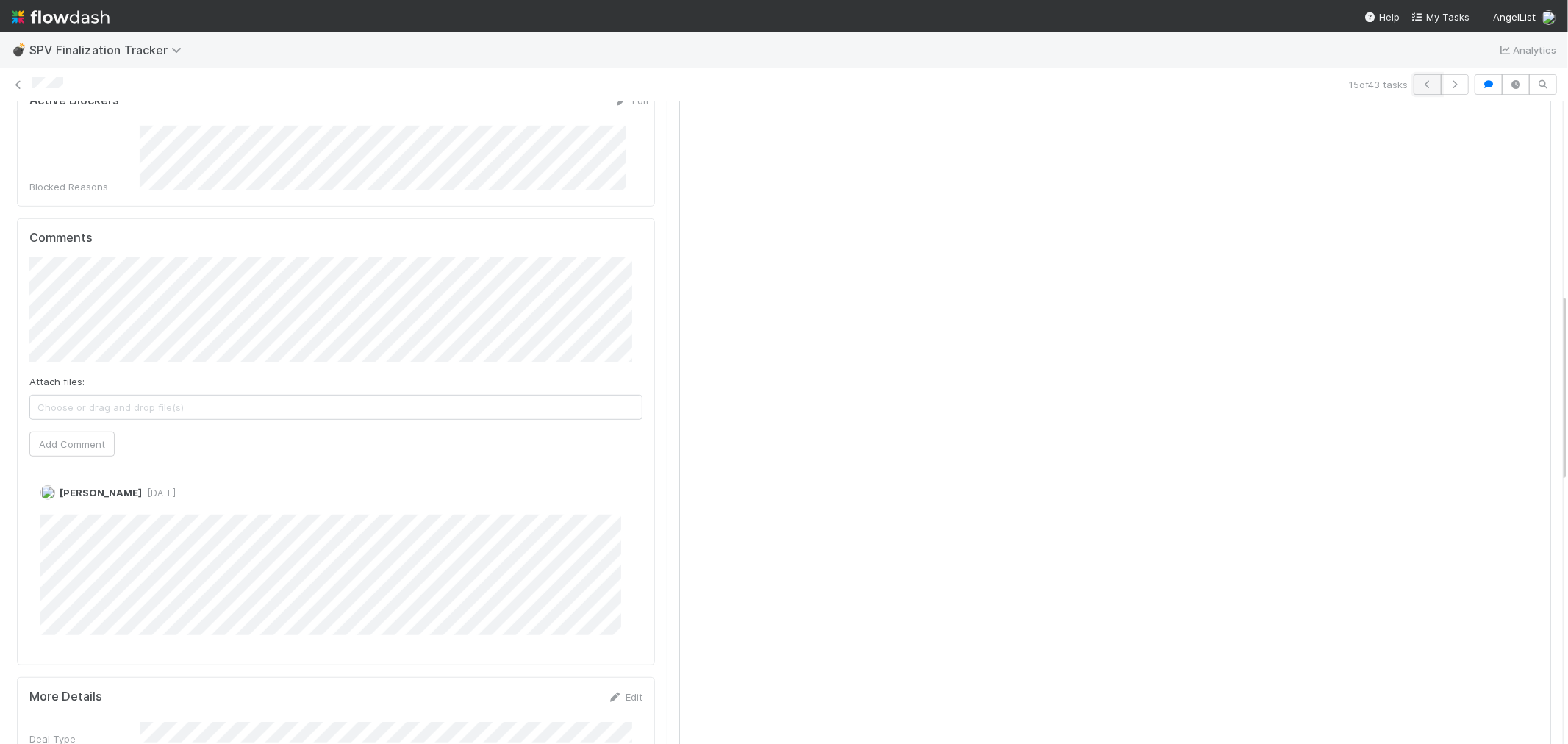
click at [1411, 83] on icon "button" at bounding box center [1427, 84] width 15 height 9
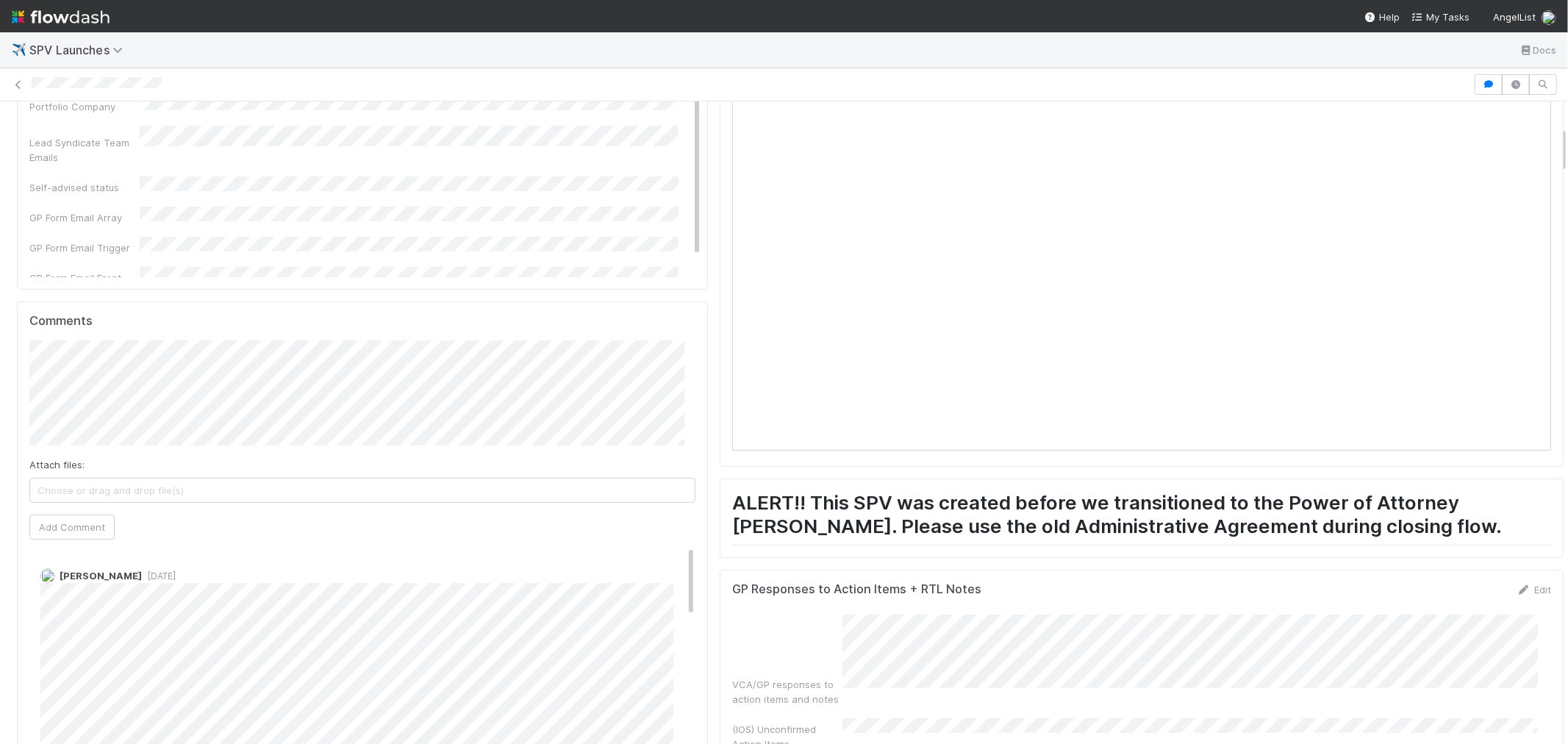
scroll to position [653, 0]
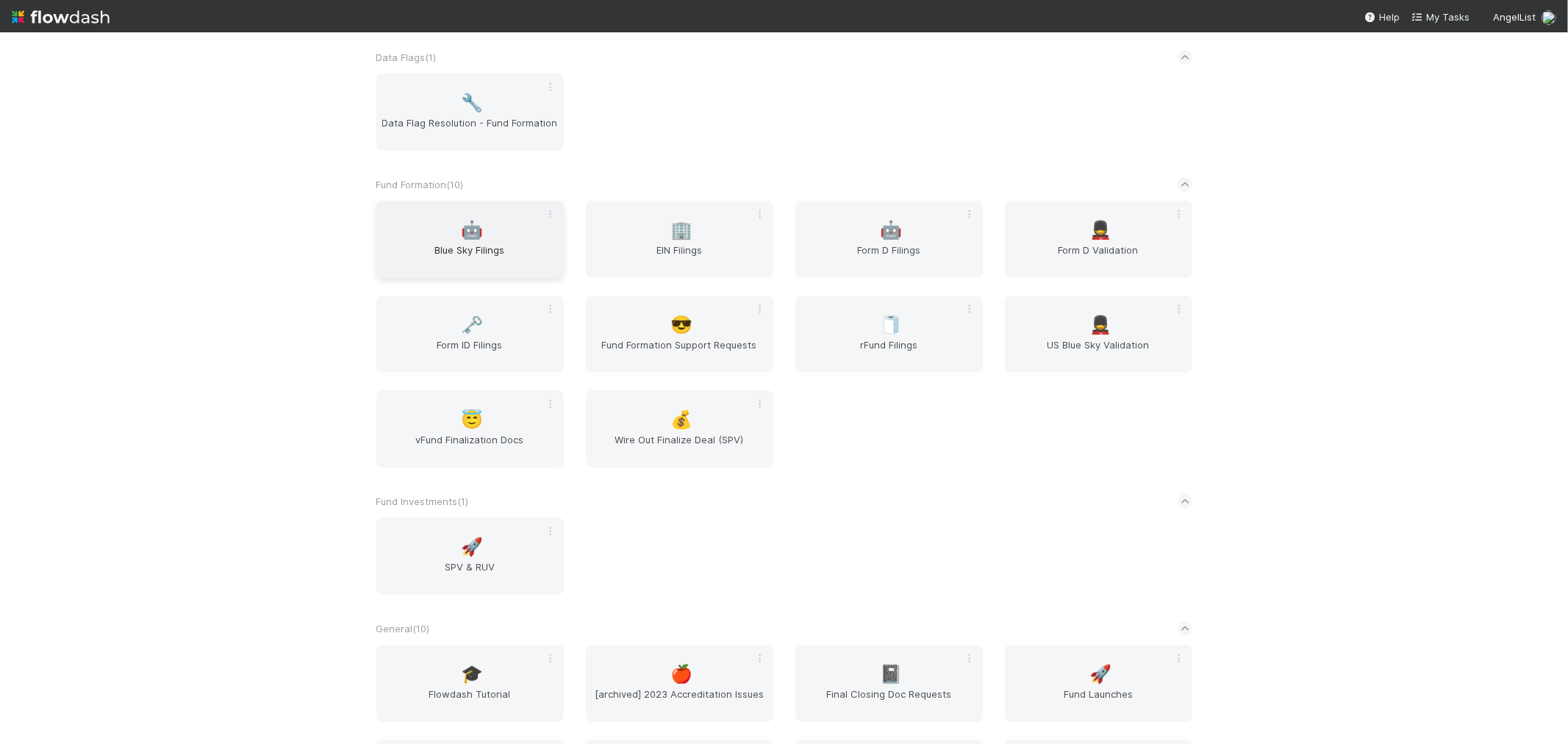
scroll to position [571, 0]
click at [472, 231] on span "🤖" at bounding box center [472, 231] width 22 height 19
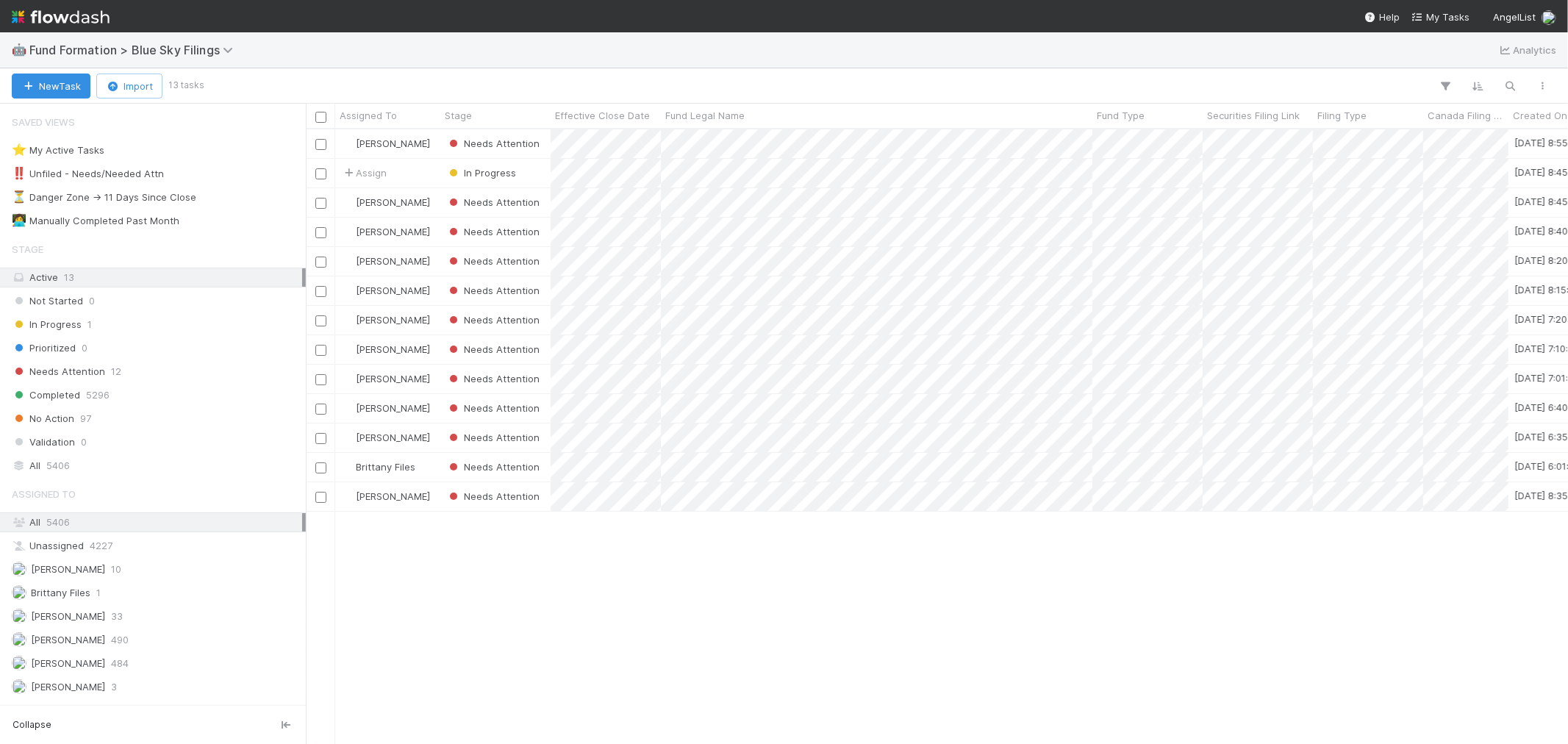
scroll to position [601, 1250]
click at [179, 144] on div "⭐ My Active Tasks 6" at bounding box center [157, 150] width 291 height 18
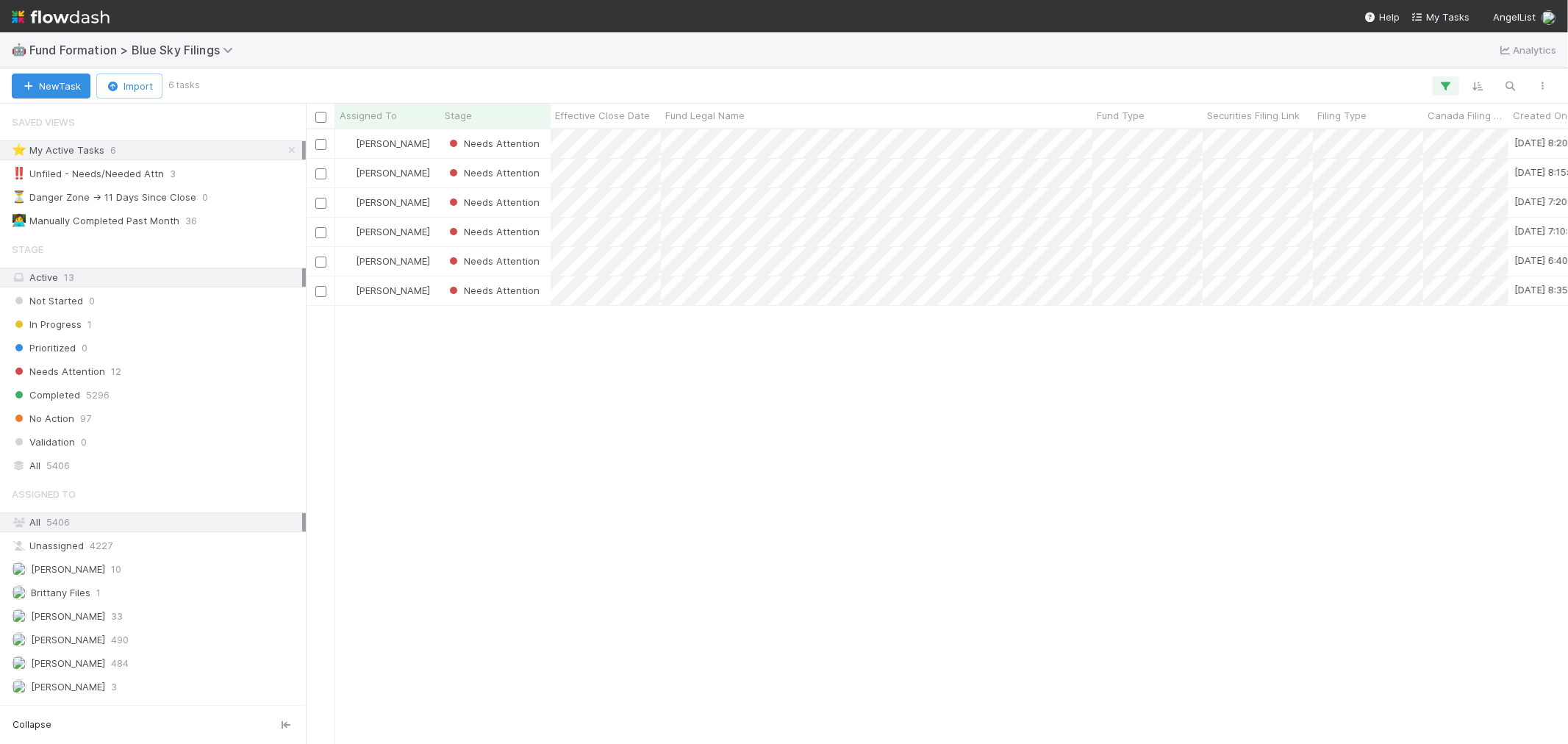
scroll to position [601, 1250]
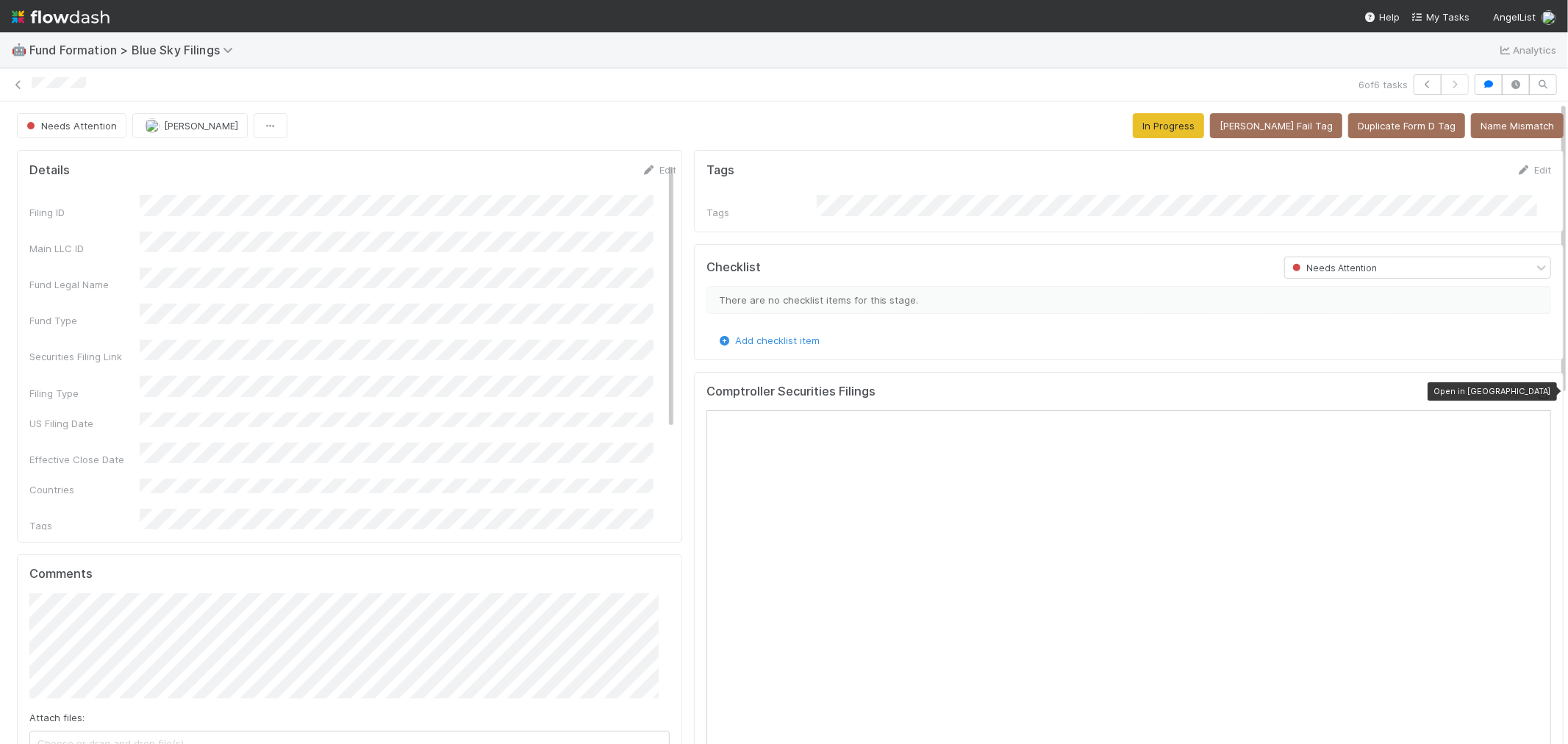
click at [1537, 393] on icon at bounding box center [1544, 395] width 15 height 10
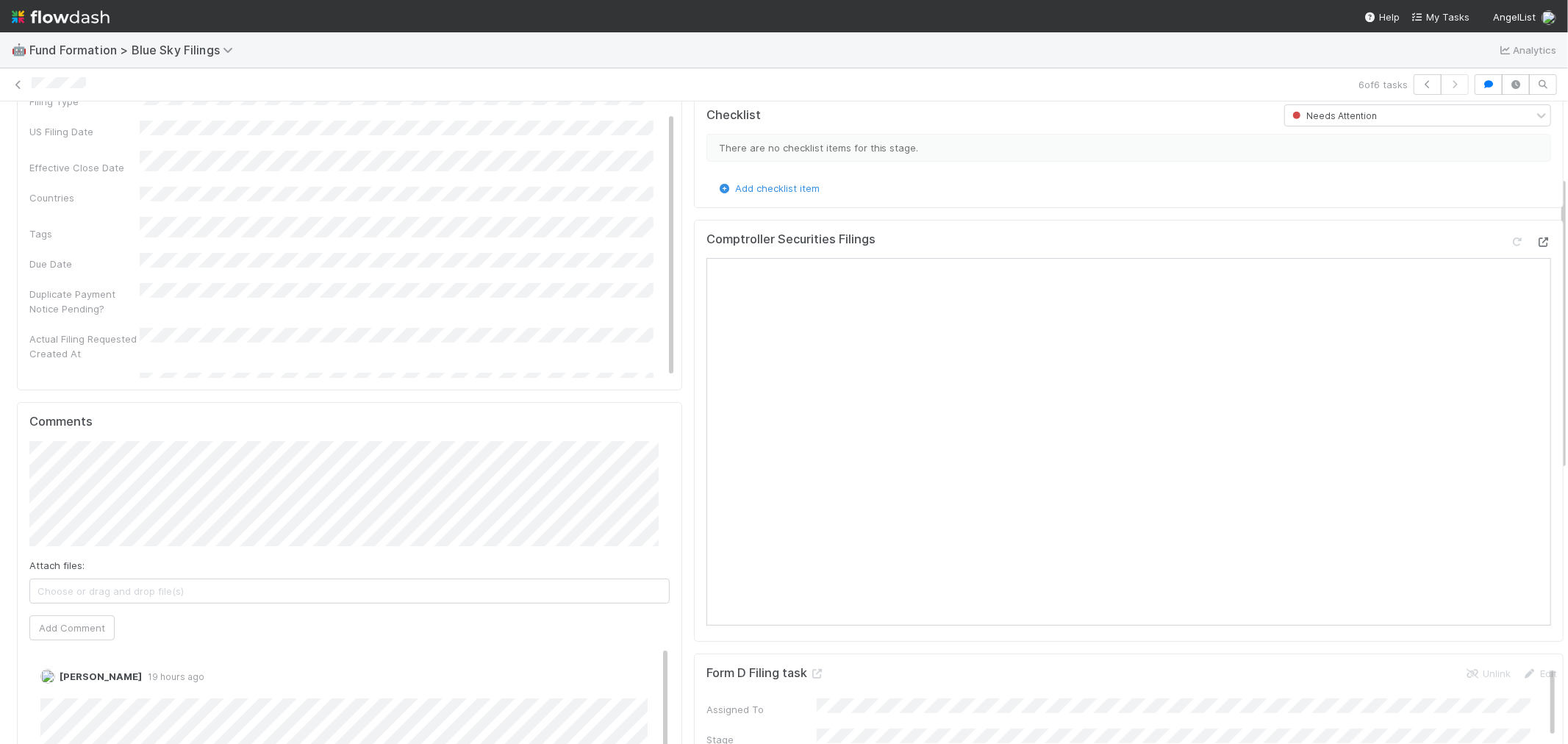
scroll to position [163, 0]
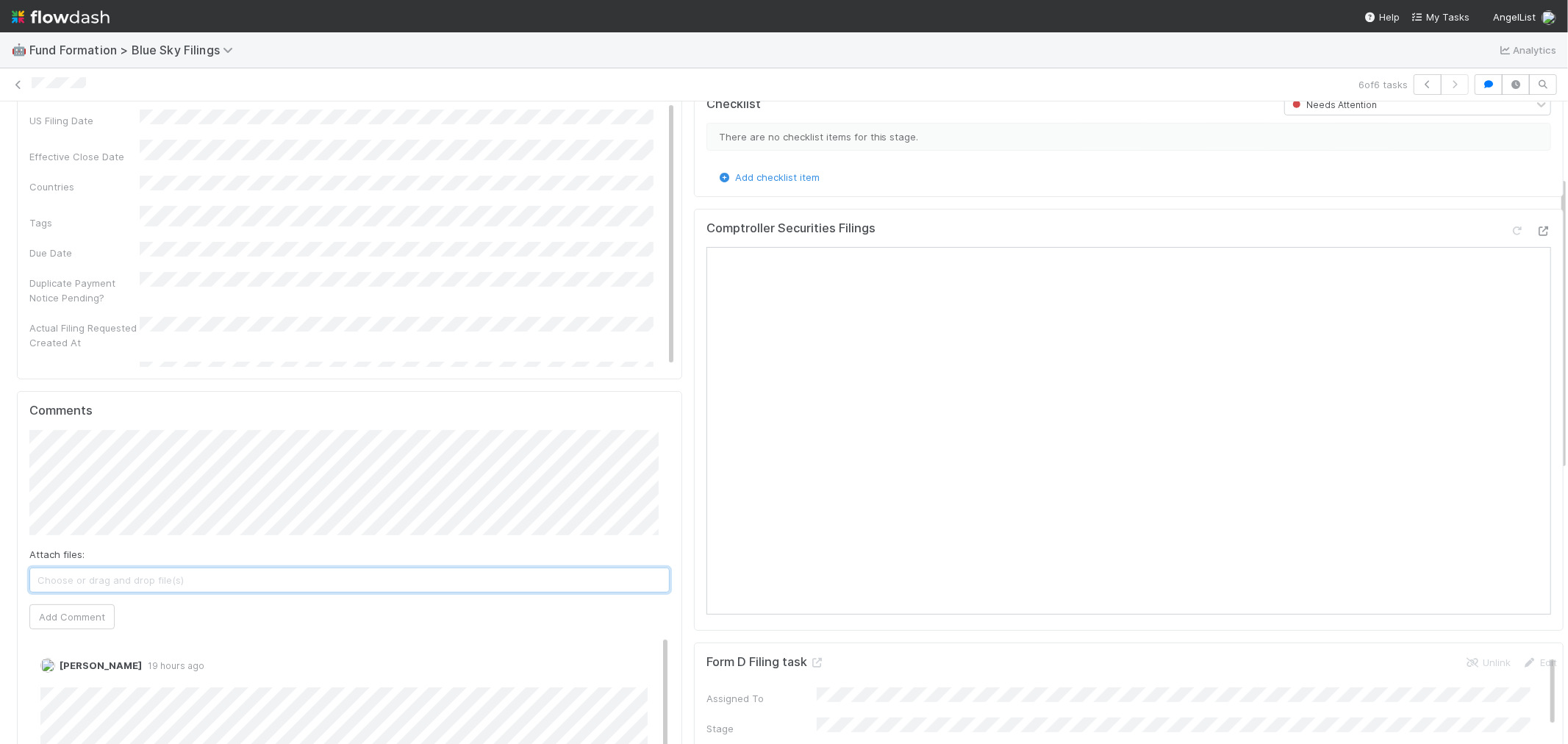
click at [194, 583] on span "Choose or drag and drop file(s)" at bounding box center [349, 580] width 639 height 23
click at [57, 625] on button "Add Comment" at bounding box center [72, 617] width 86 height 25
click at [146, 589] on span "Choose or drag and drop file(s)" at bounding box center [349, 580] width 639 height 23
click at [89, 618] on button "Add Comment" at bounding box center [72, 617] width 86 height 25
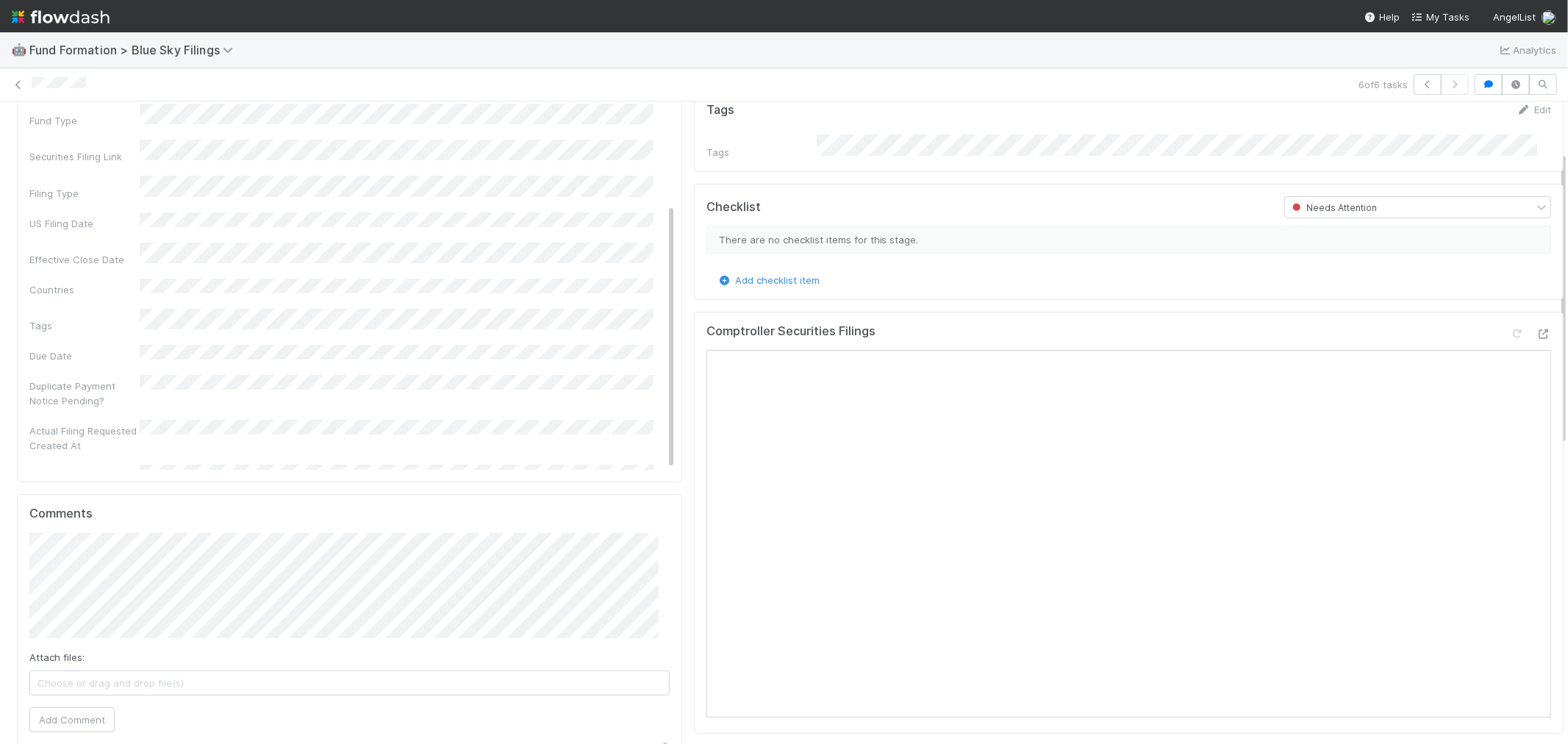
scroll to position [0, 0]
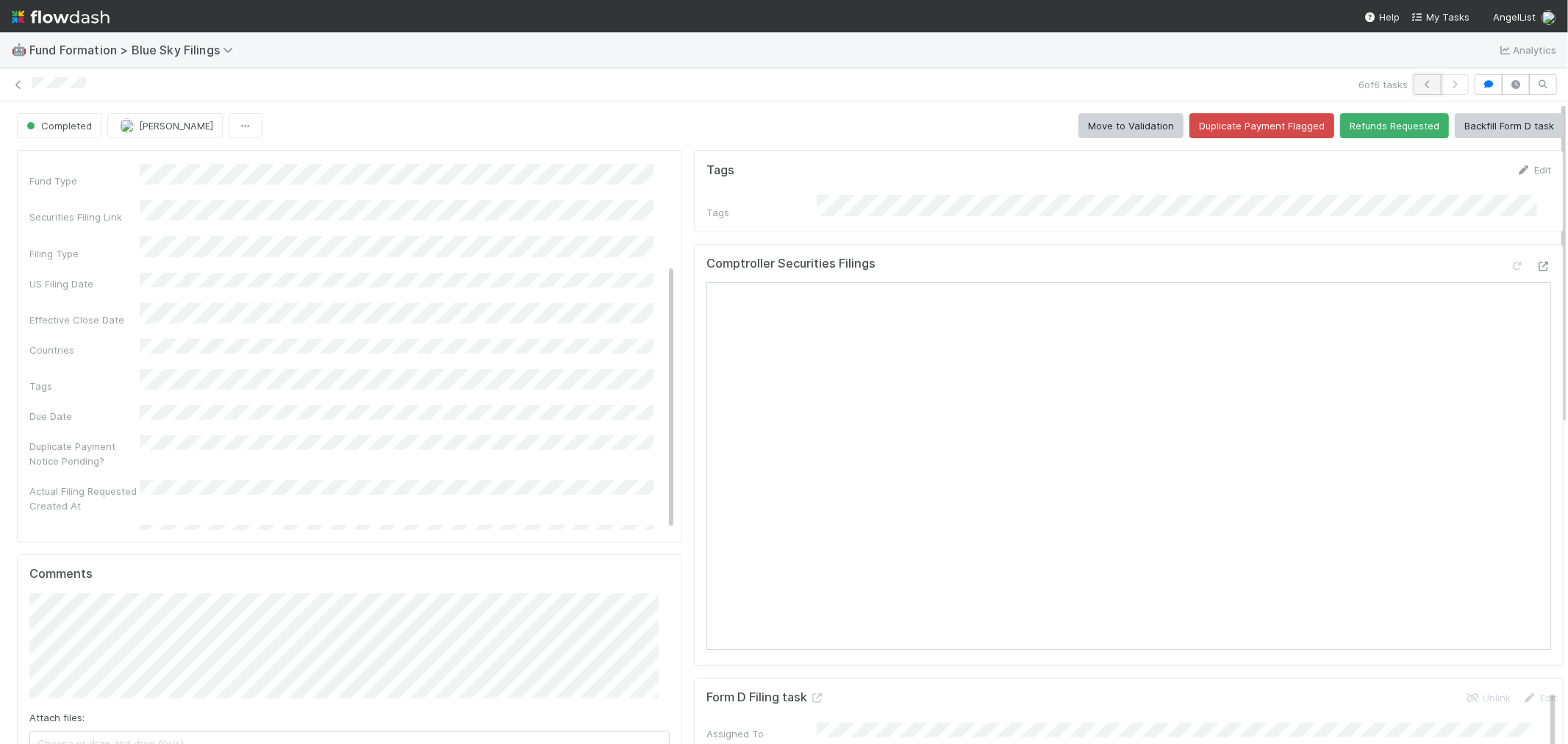
click at [1414, 85] on button "button" at bounding box center [1428, 84] width 28 height 20
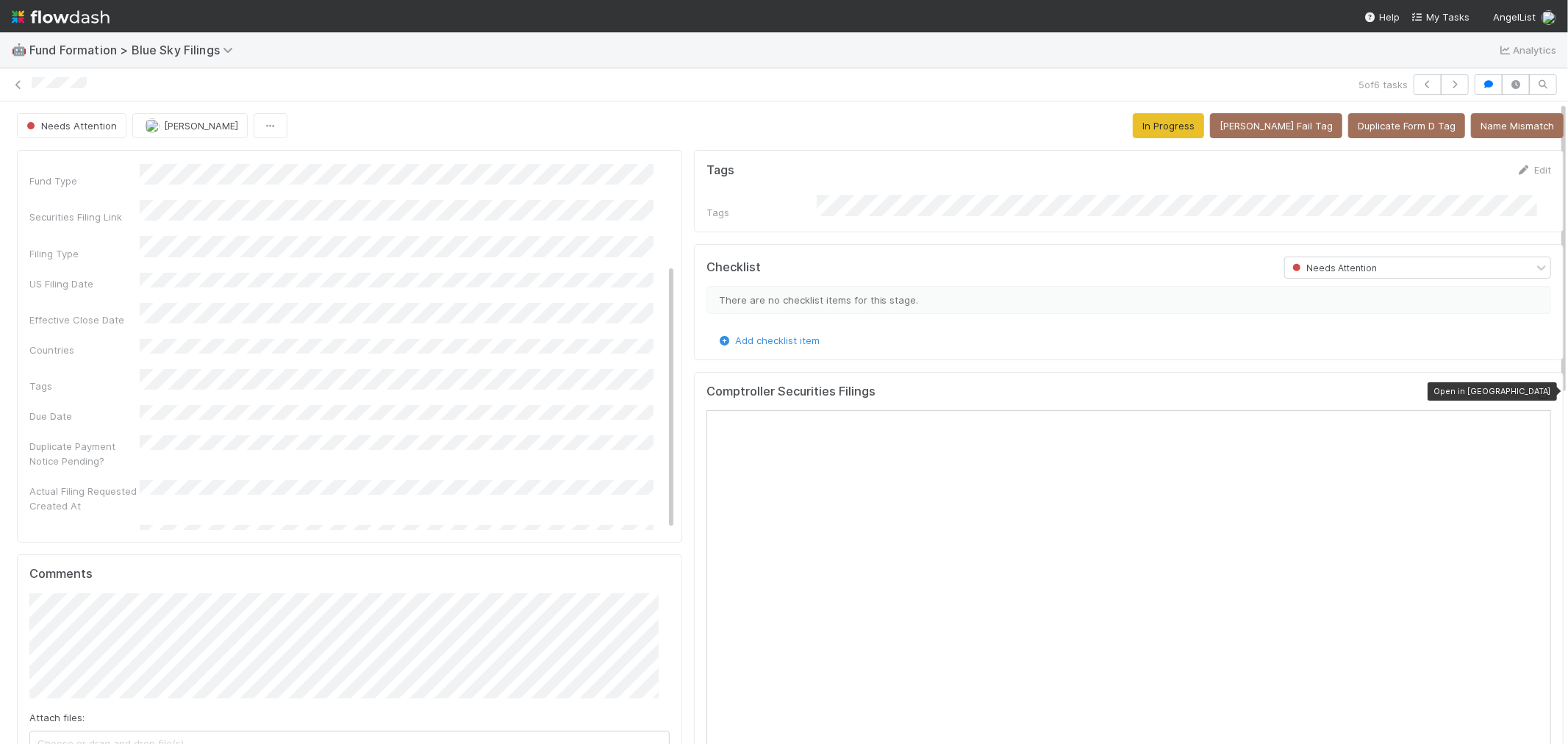
click at [1537, 393] on icon at bounding box center [1544, 395] width 15 height 10
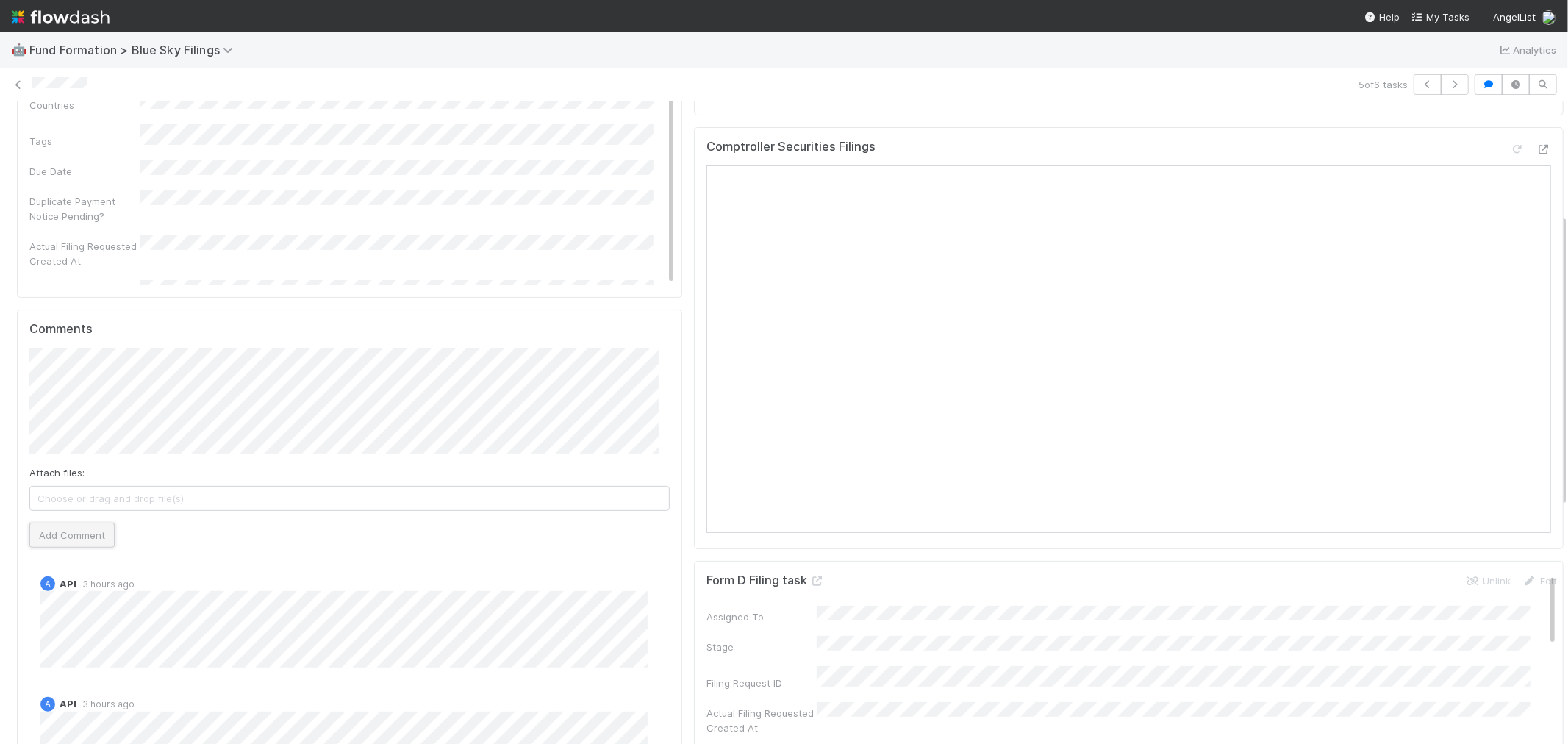
click at [97, 537] on button "Add Comment" at bounding box center [72, 535] width 86 height 25
click at [0, 615] on div "Details Edit Filing ID Main LLC ID Fund Legal Name Fund Type Securities Filing …" at bounding box center [790, 583] width 1581 height 1367
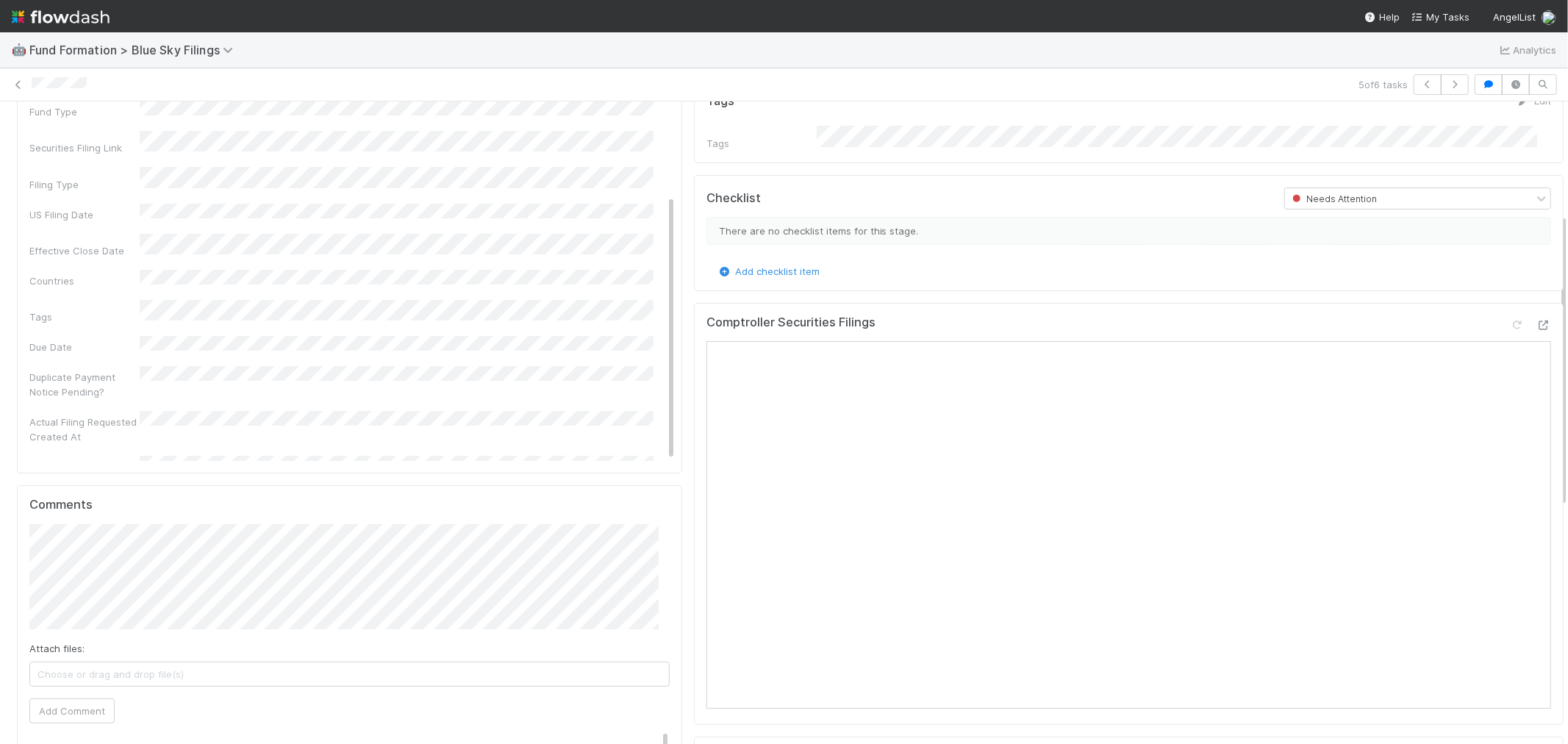
scroll to position [0, 0]
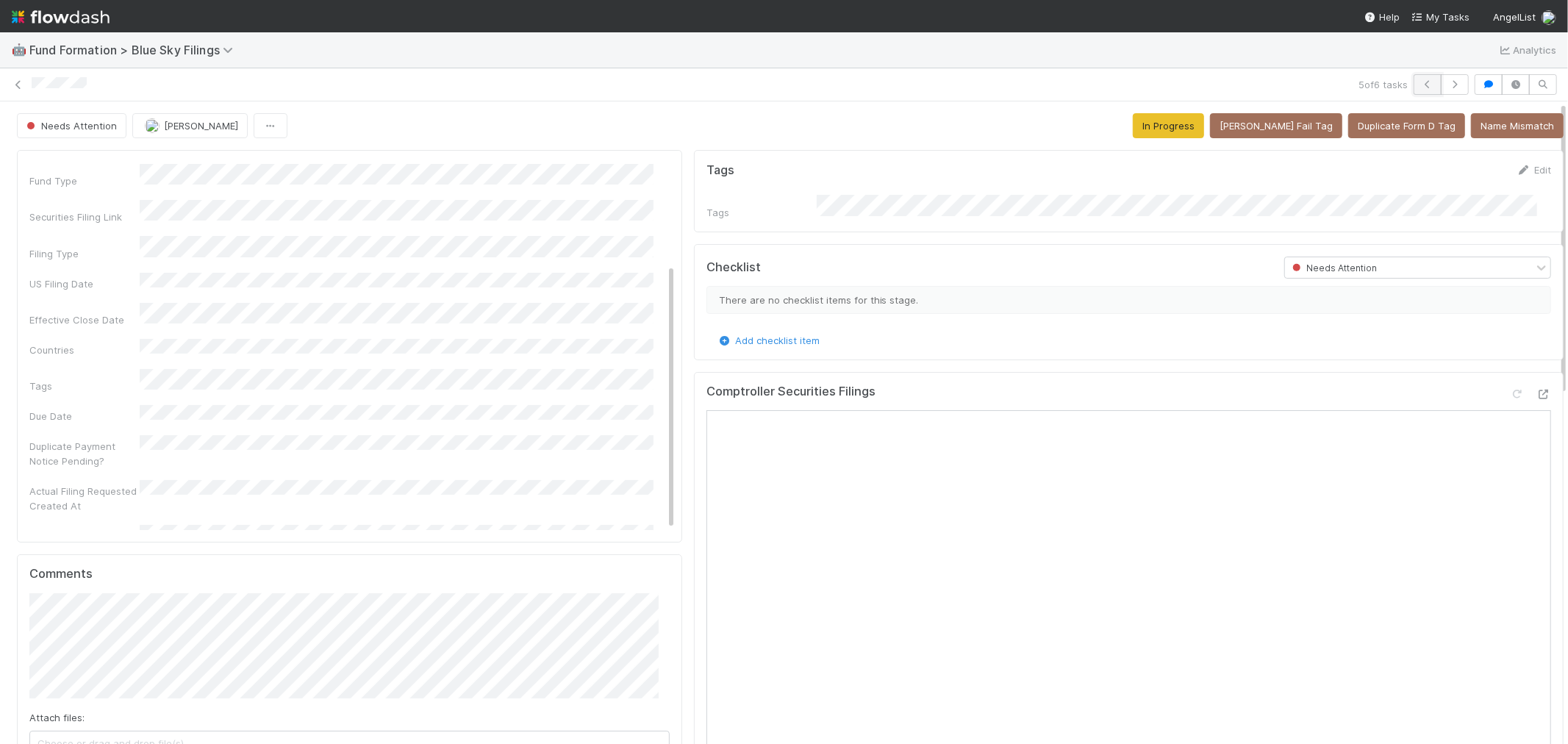
click at [1414, 78] on button "button" at bounding box center [1428, 84] width 28 height 20
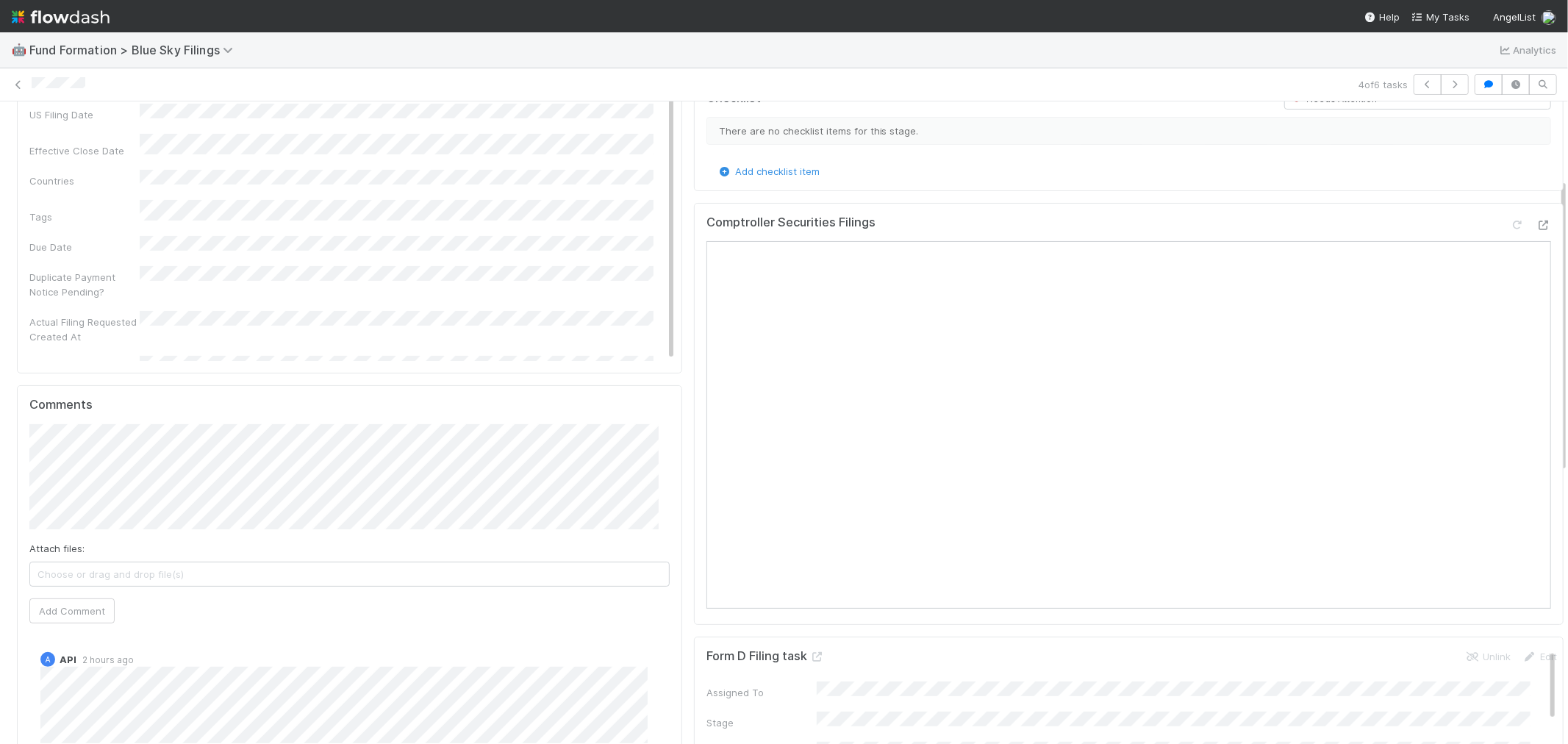
scroll to position [245, 0]
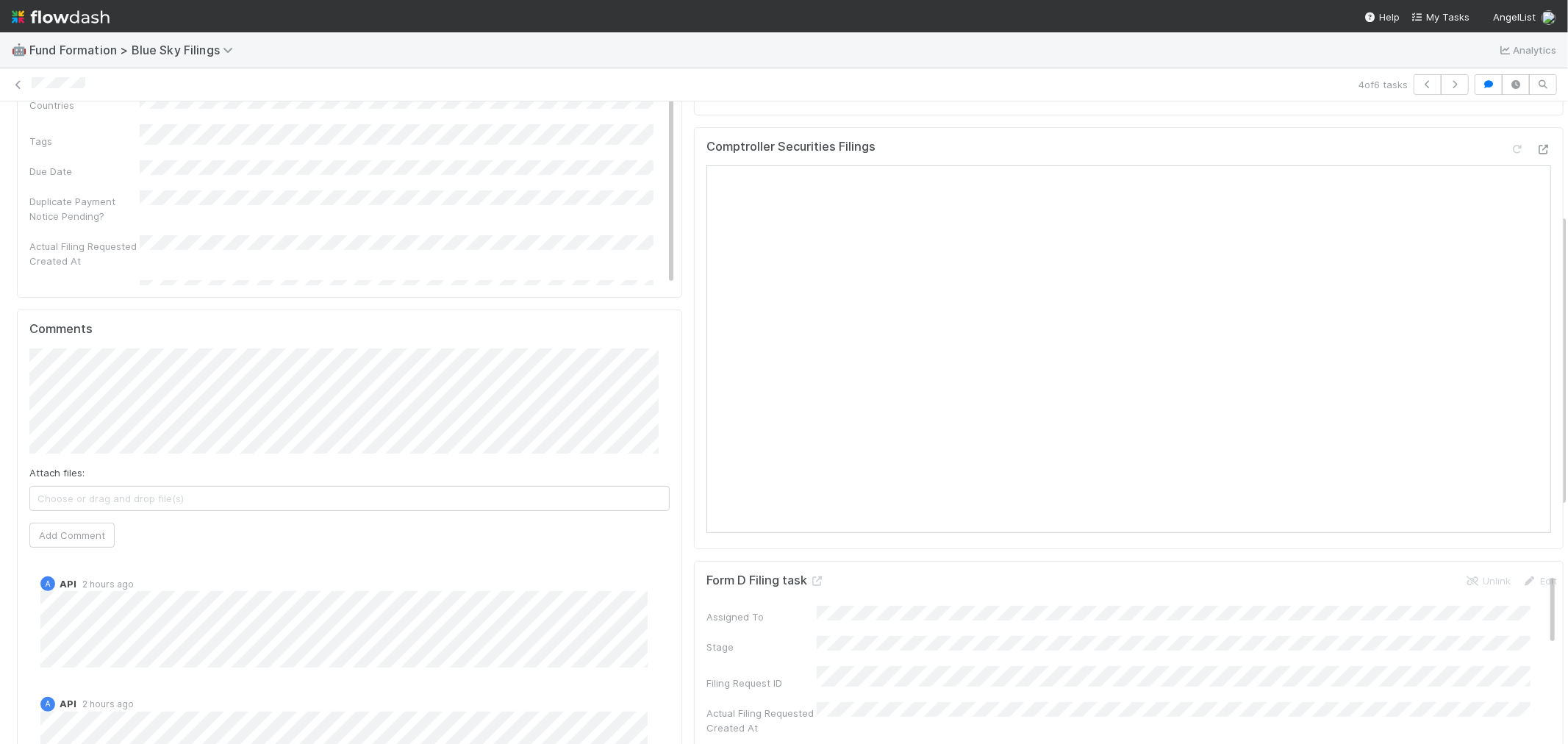
click at [0, 414] on div "Details Edit Filing ID Main LLC ID Fund Legal Name Fund Type Securities Filing …" at bounding box center [790, 583] width 1581 height 1367
click at [42, 530] on button "Add Comment" at bounding box center [72, 535] width 86 height 25
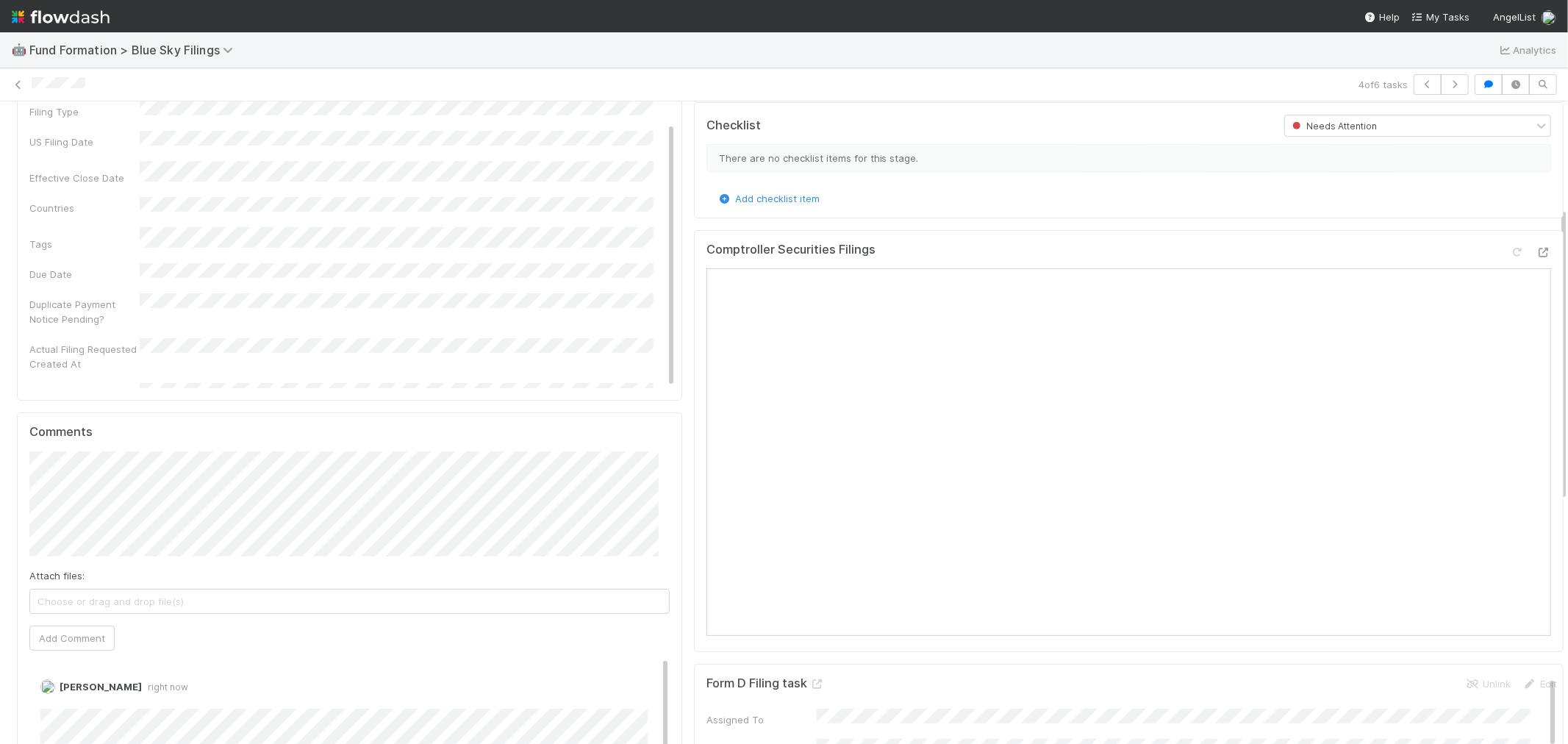
scroll to position [0, 0]
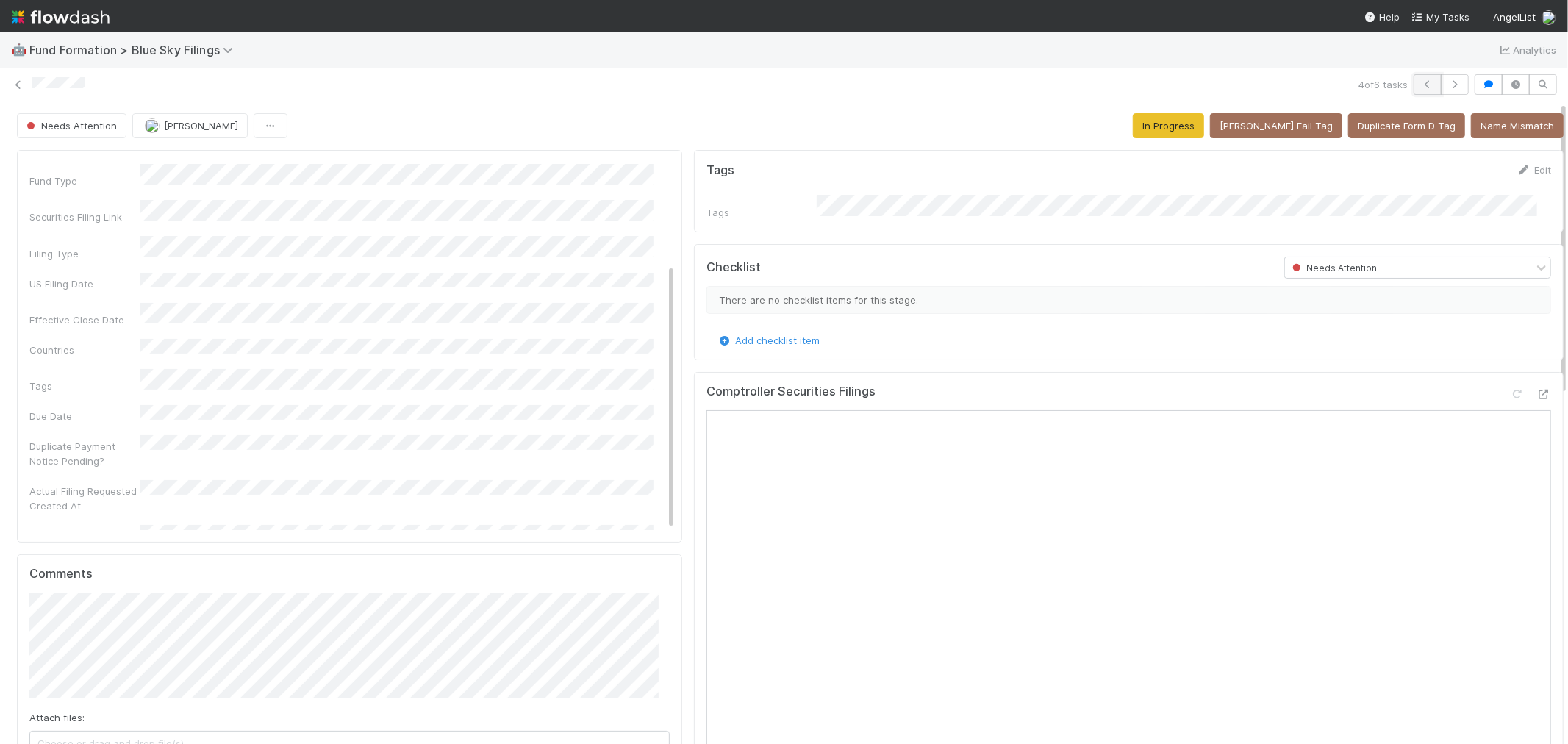
click at [1420, 86] on icon "button" at bounding box center [1427, 84] width 15 height 9
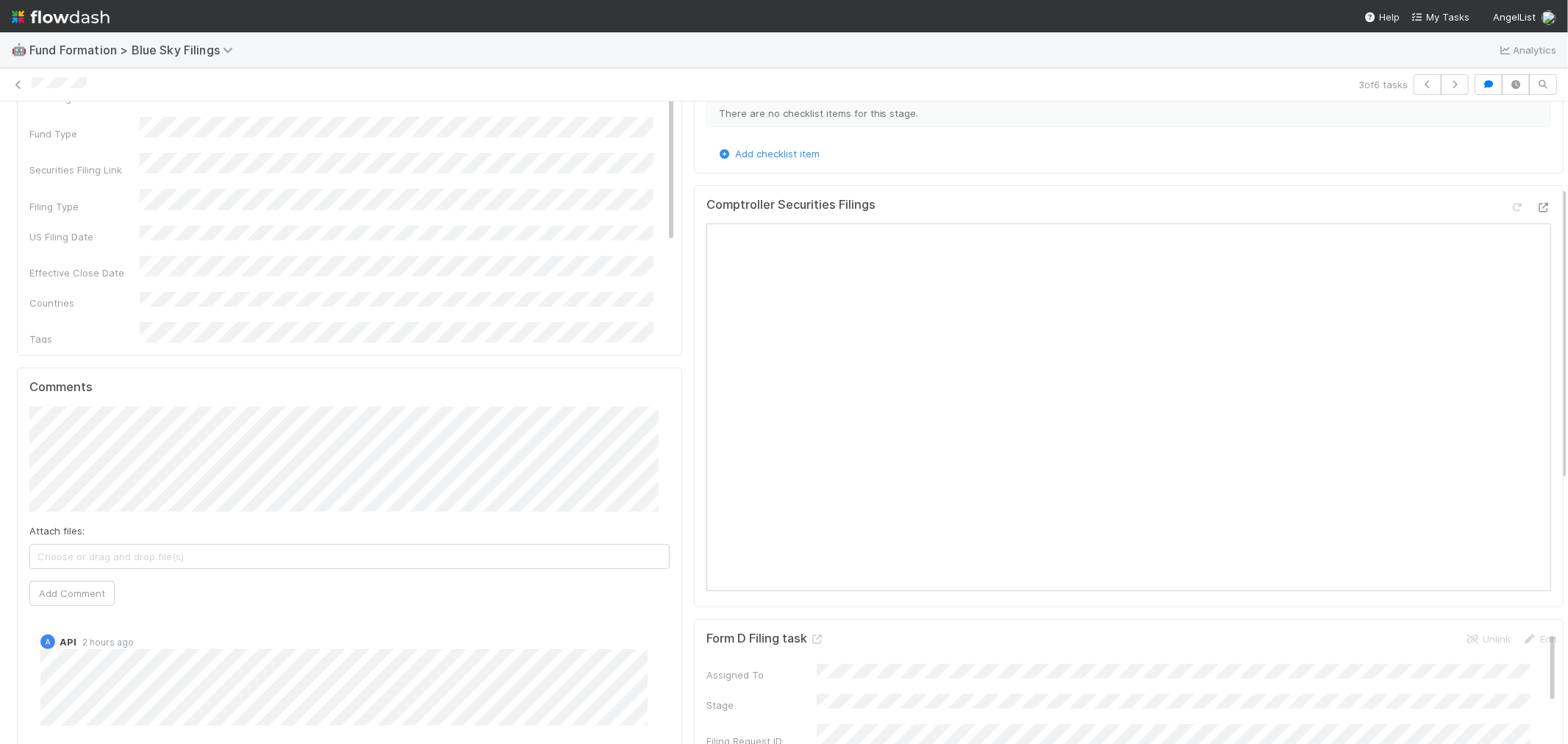
scroll to position [163, 0]
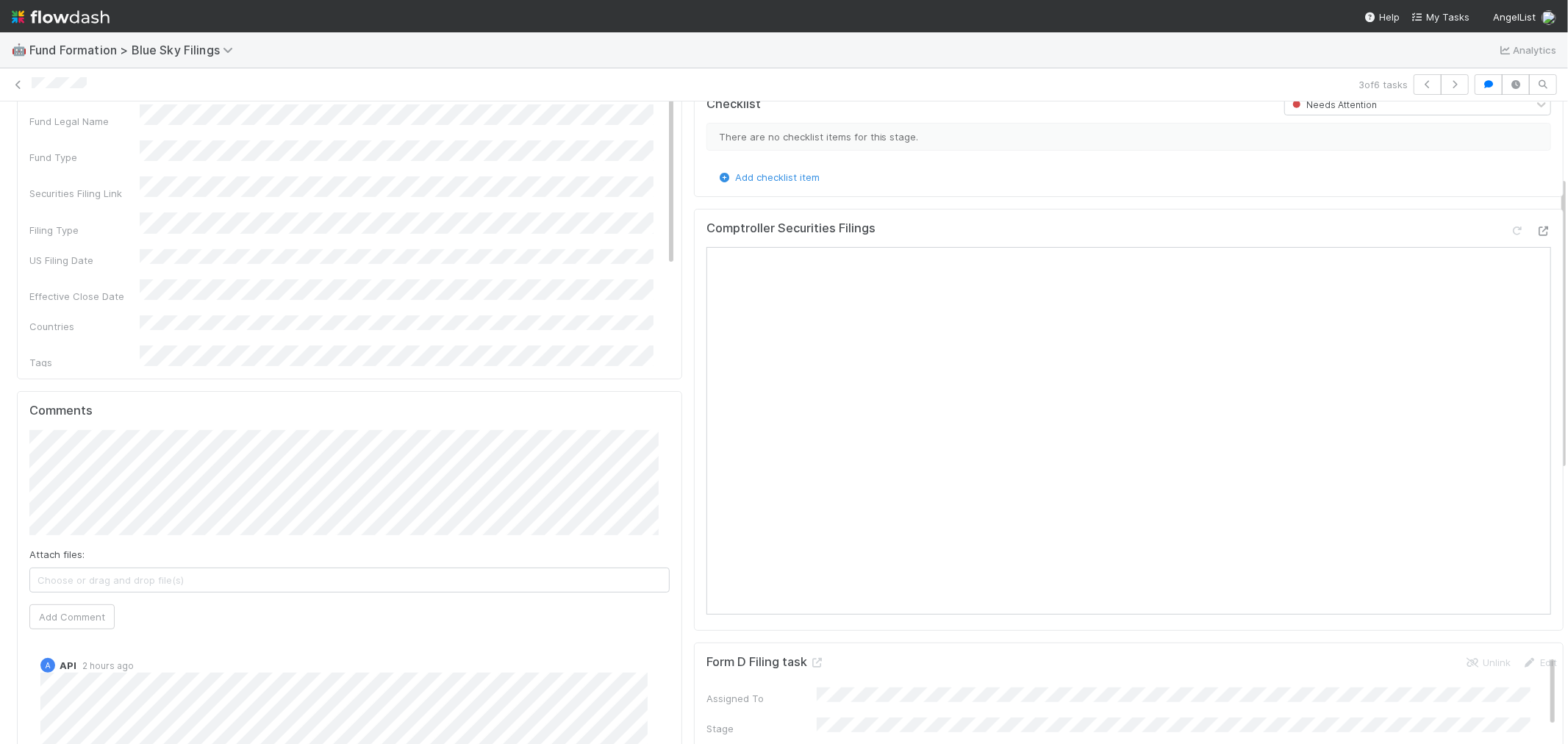
click at [0, 478] on div "Details Edit Filing ID Main LLC ID Fund Legal Name Fund Type Securities Filing …" at bounding box center [790, 664] width 1581 height 1367
click at [74, 607] on button "Add Comment" at bounding box center [72, 617] width 86 height 25
click at [1414, 89] on button "button" at bounding box center [1428, 84] width 28 height 20
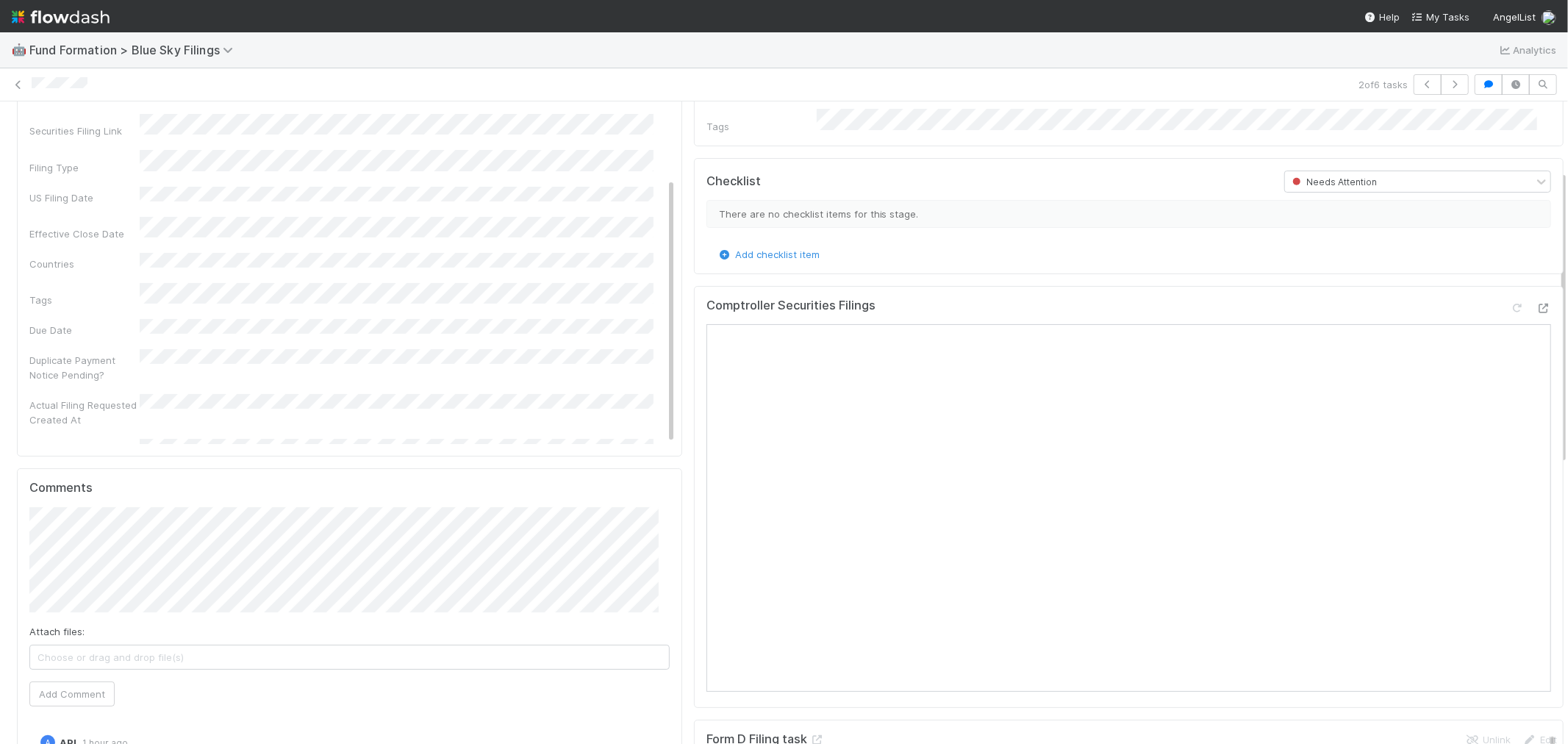
scroll to position [163, 0]
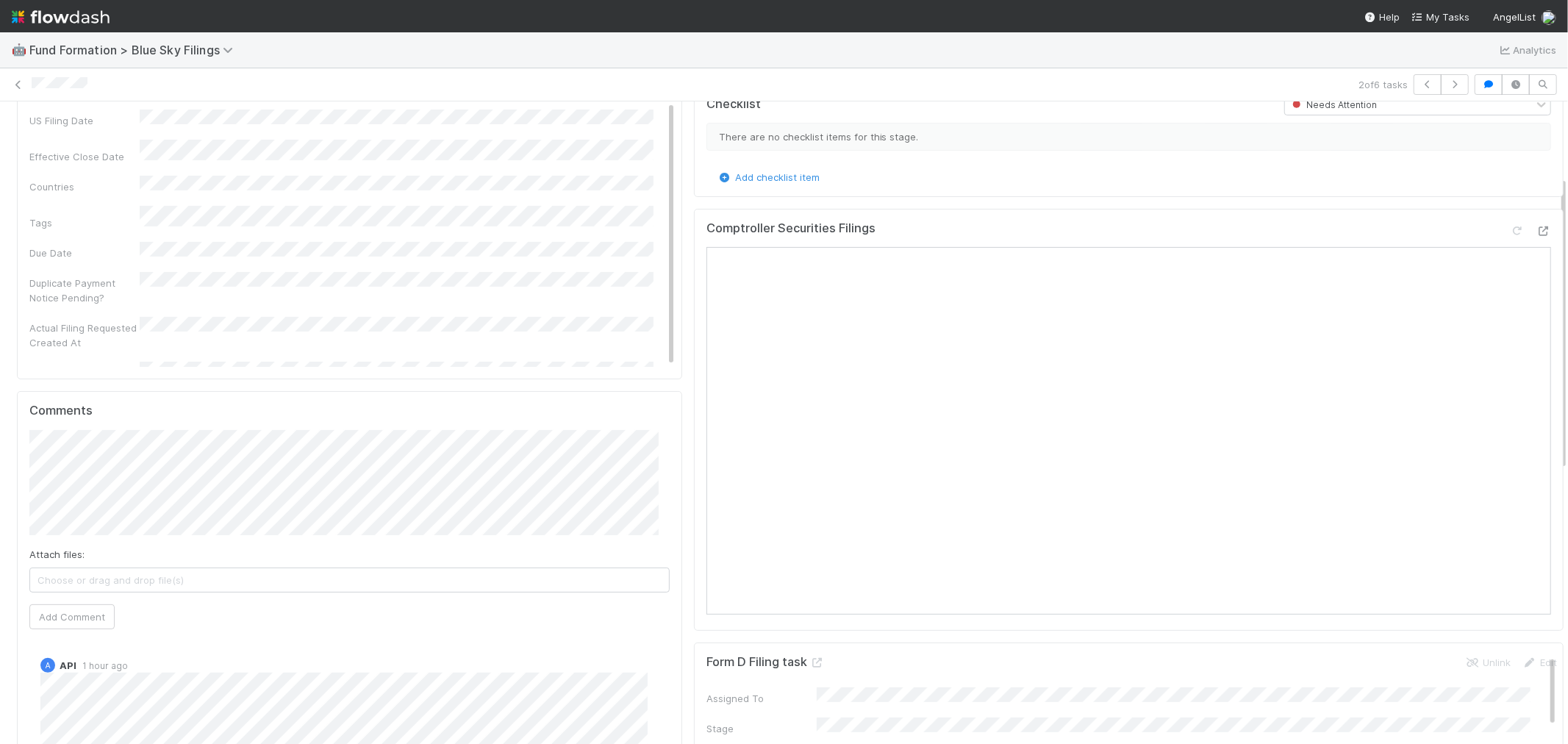
click at [0, 458] on div "Details Edit Filing ID Main LLC ID Fund Legal Name Fund Type Securities Filing …" at bounding box center [790, 664] width 1581 height 1367
click at [71, 613] on button "Add Comment" at bounding box center [72, 617] width 86 height 25
click at [1420, 87] on icon "button" at bounding box center [1427, 84] width 15 height 9
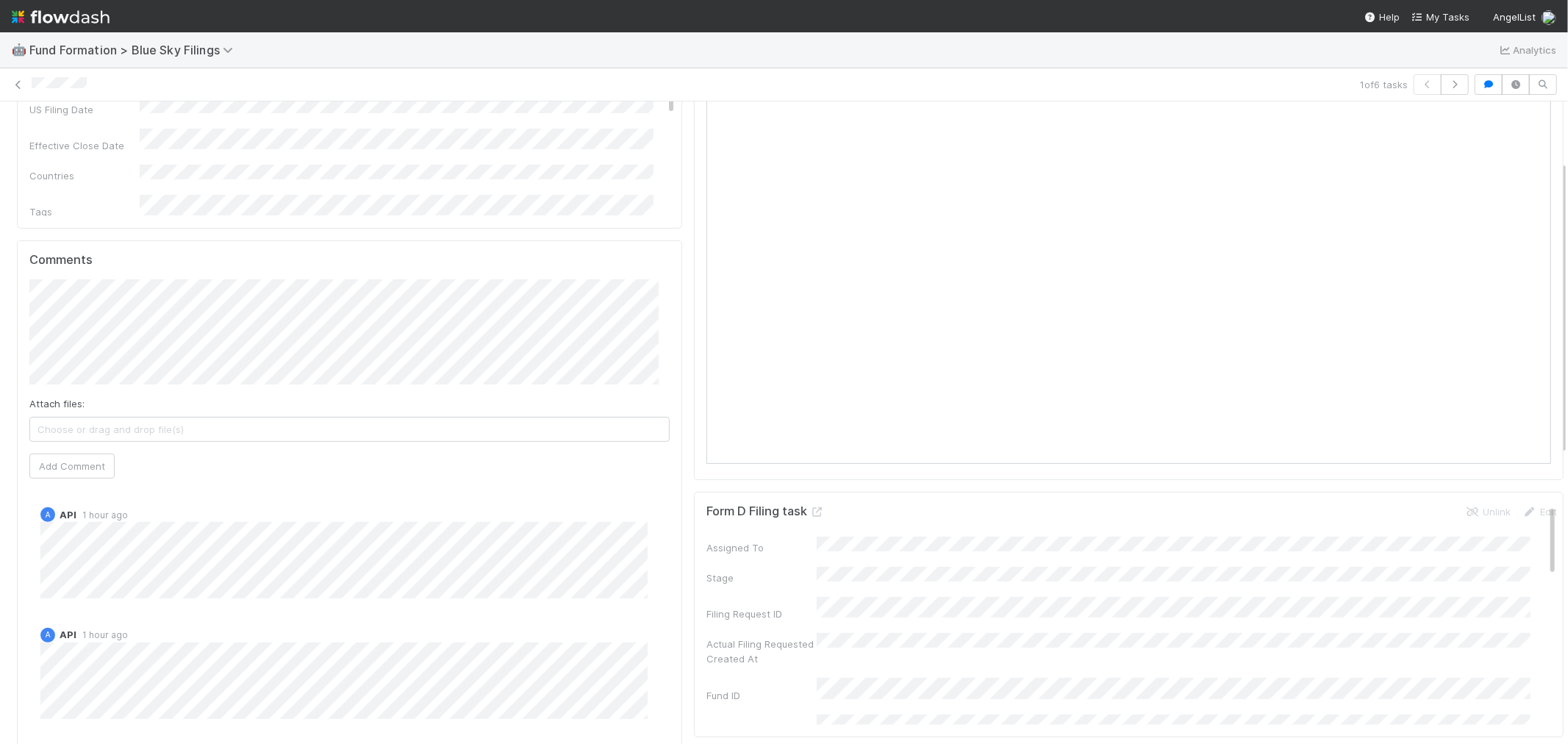
scroll to position [327, 0]
click at [77, 456] on button "Add Comment" at bounding box center [72, 454] width 86 height 25
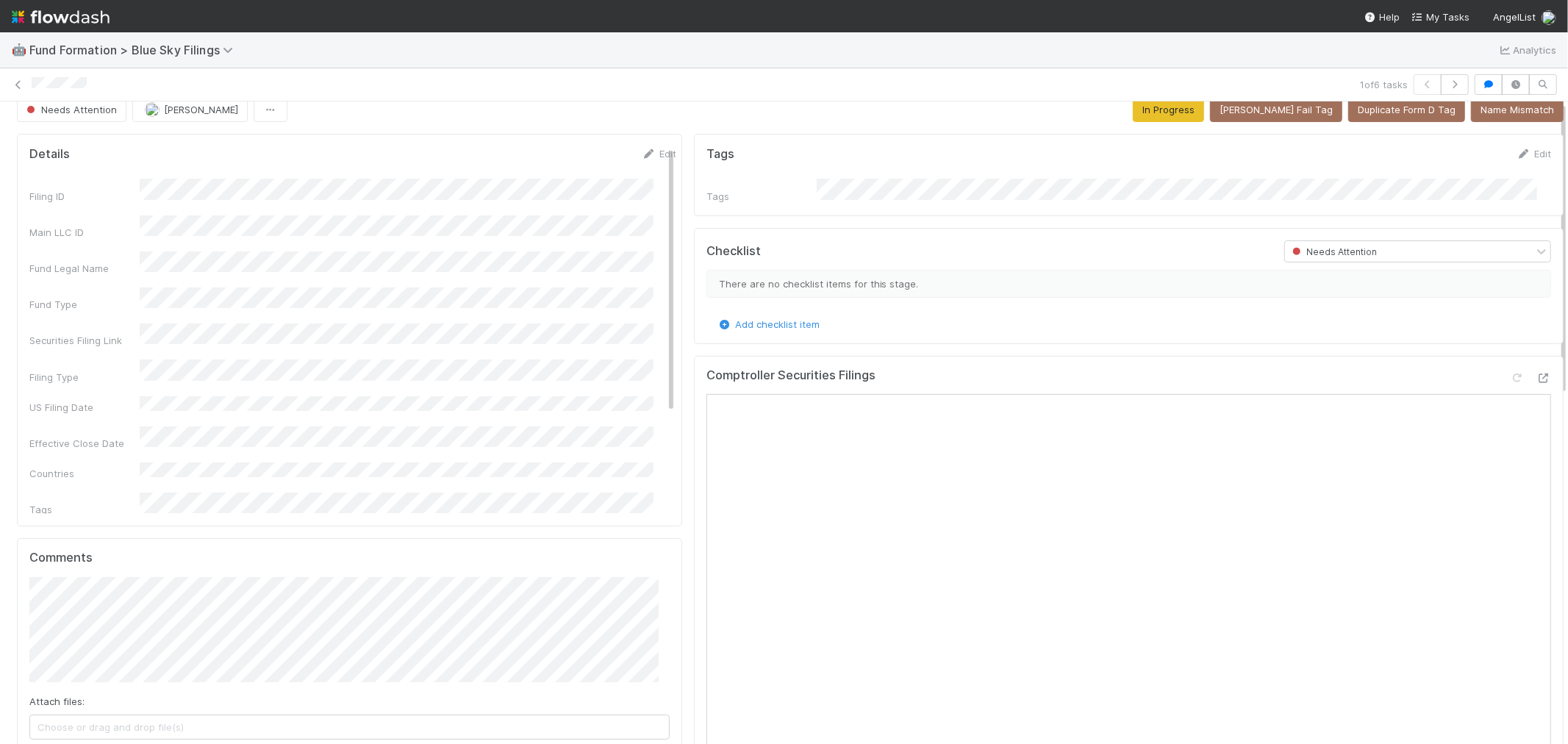
scroll to position [0, 0]
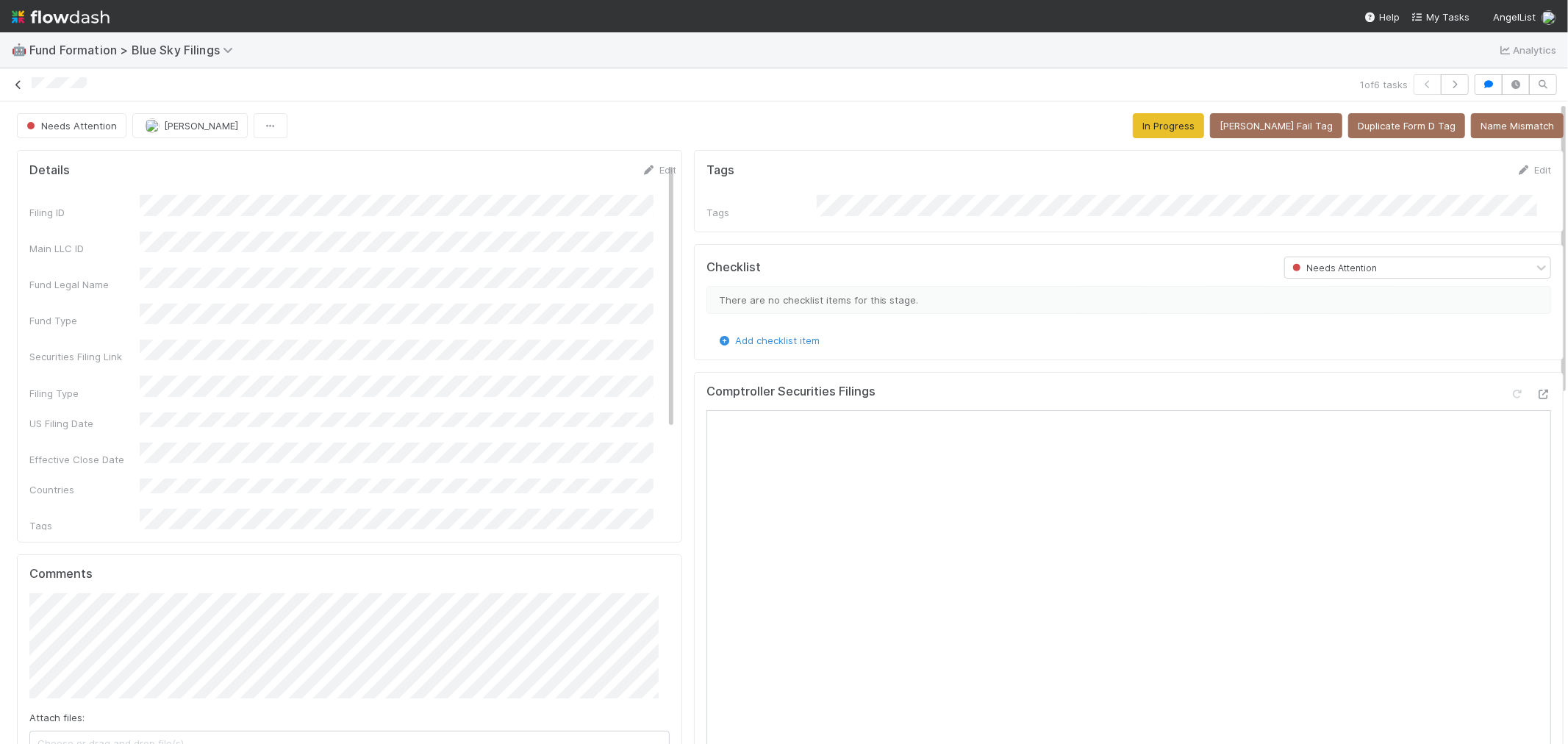
click at [22, 85] on icon at bounding box center [18, 85] width 15 height 10
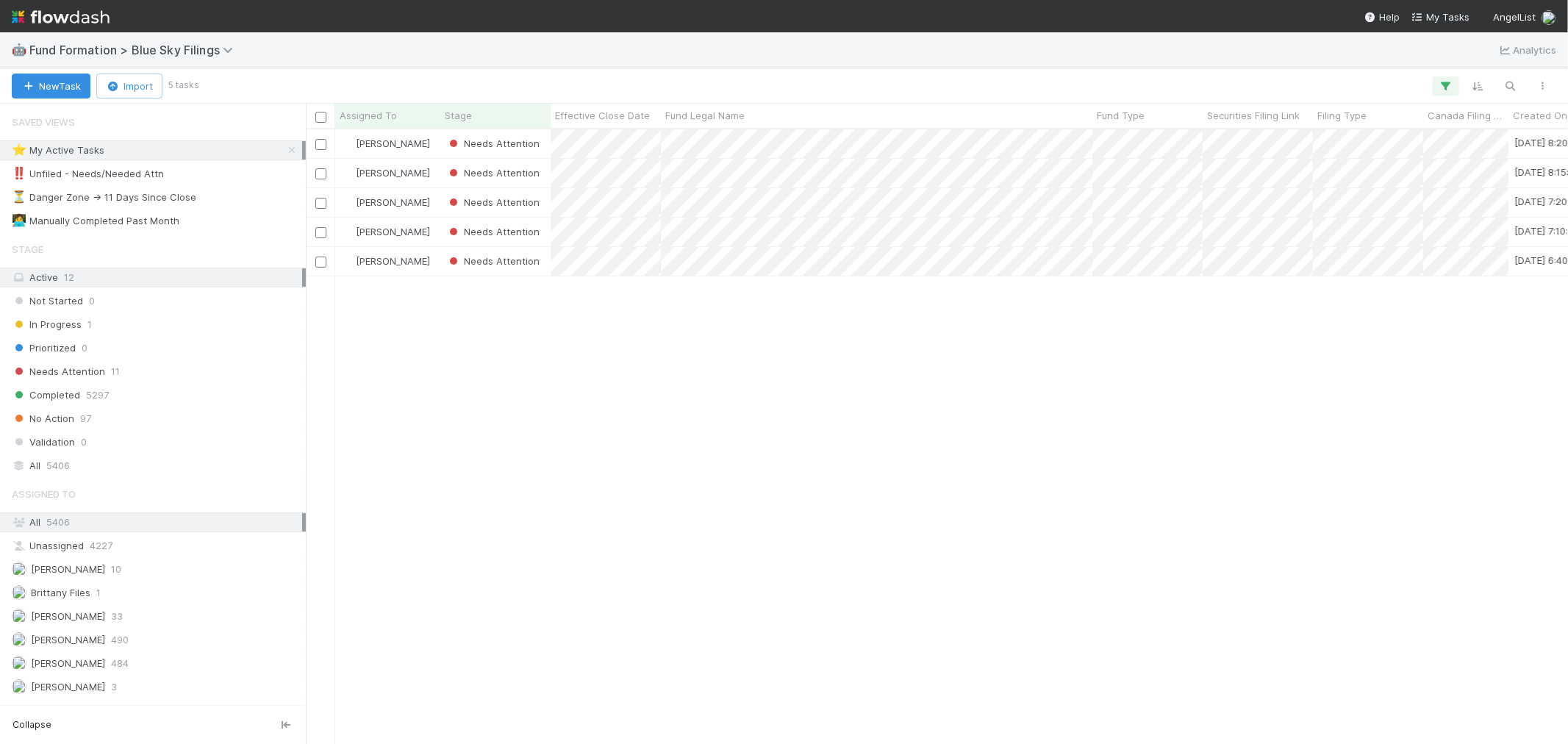
scroll to position [601, 1250]
click at [86, 10] on img at bounding box center [60, 18] width 98 height 25
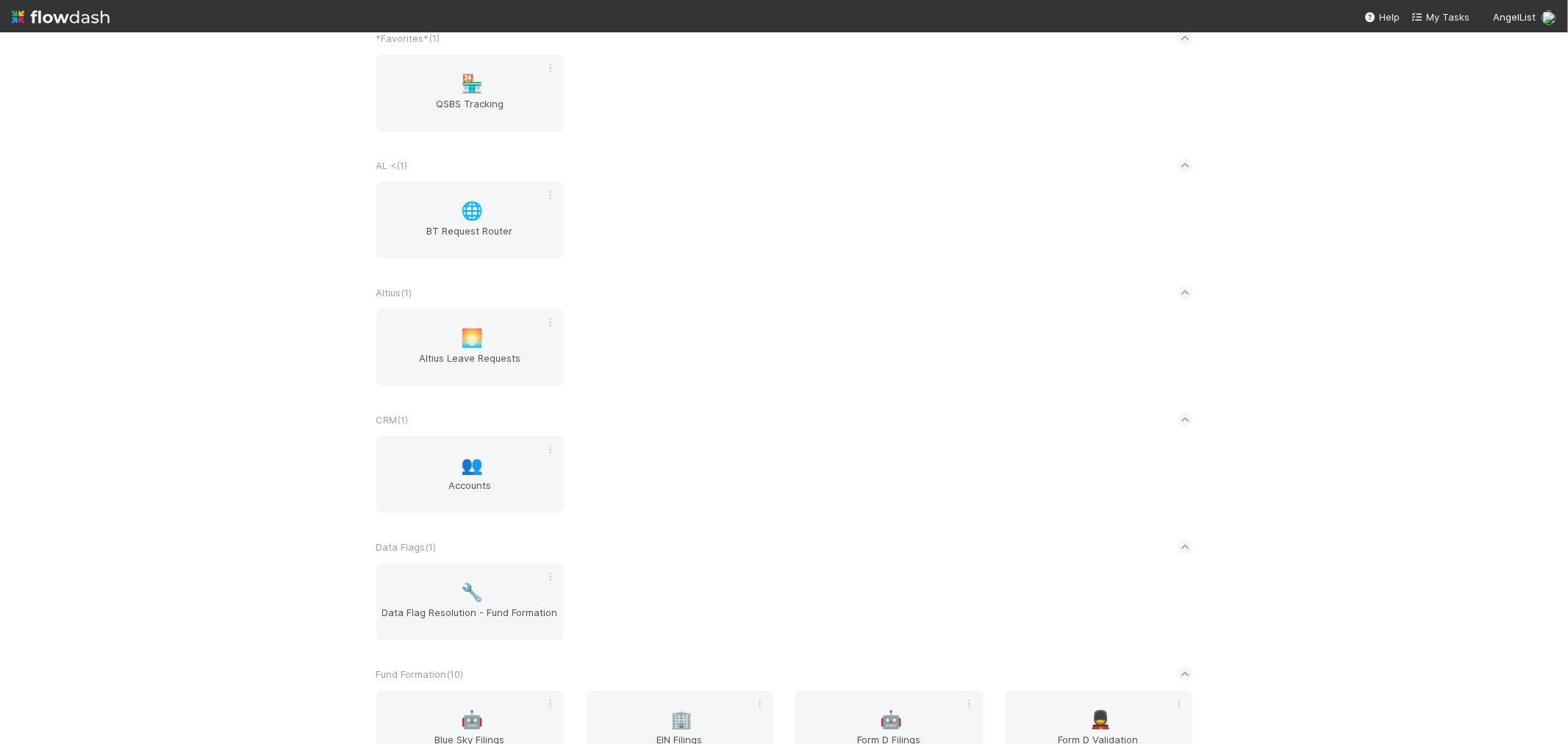
scroll to position [327, 0]
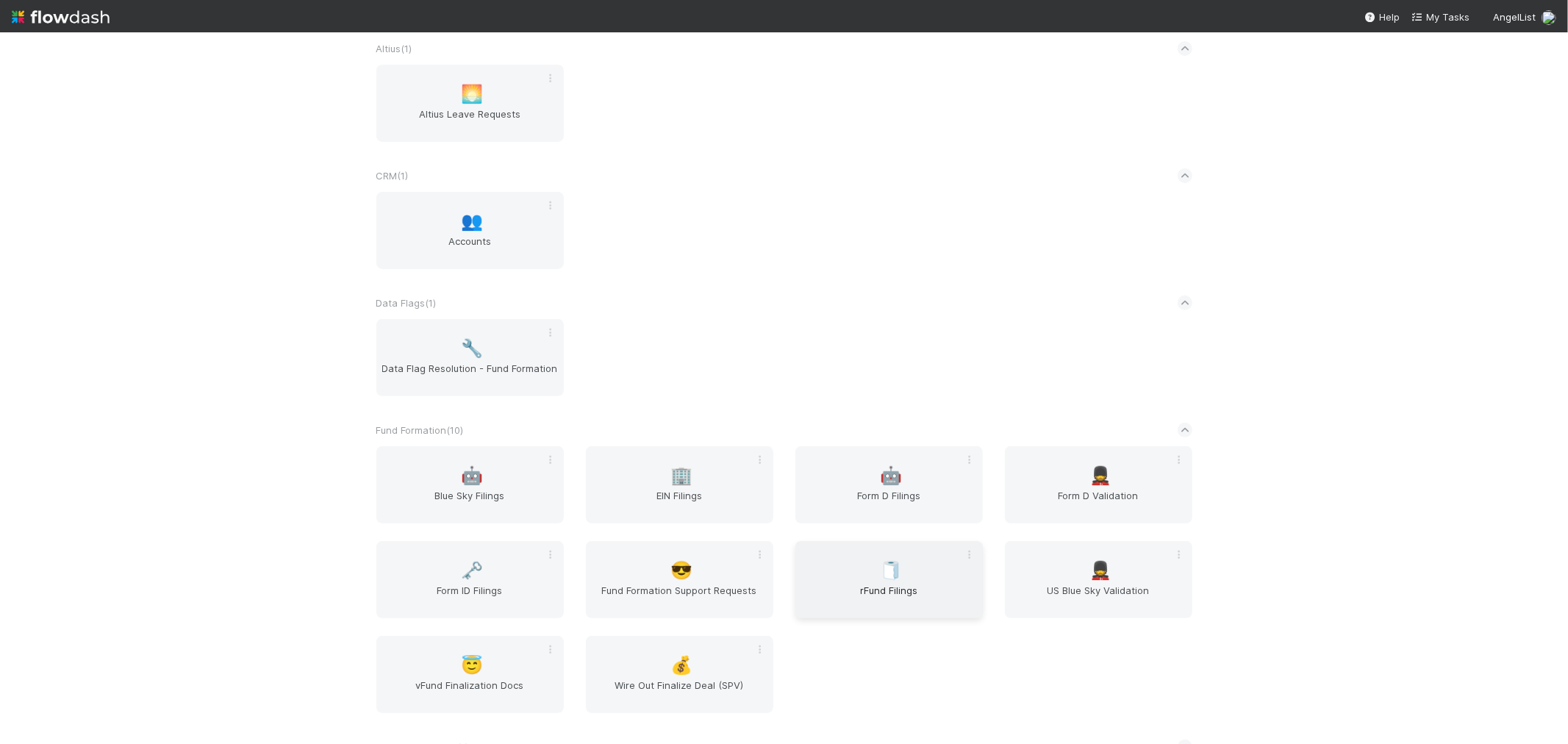
click at [899, 584] on span "rFund Filings" at bounding box center [889, 597] width 176 height 29
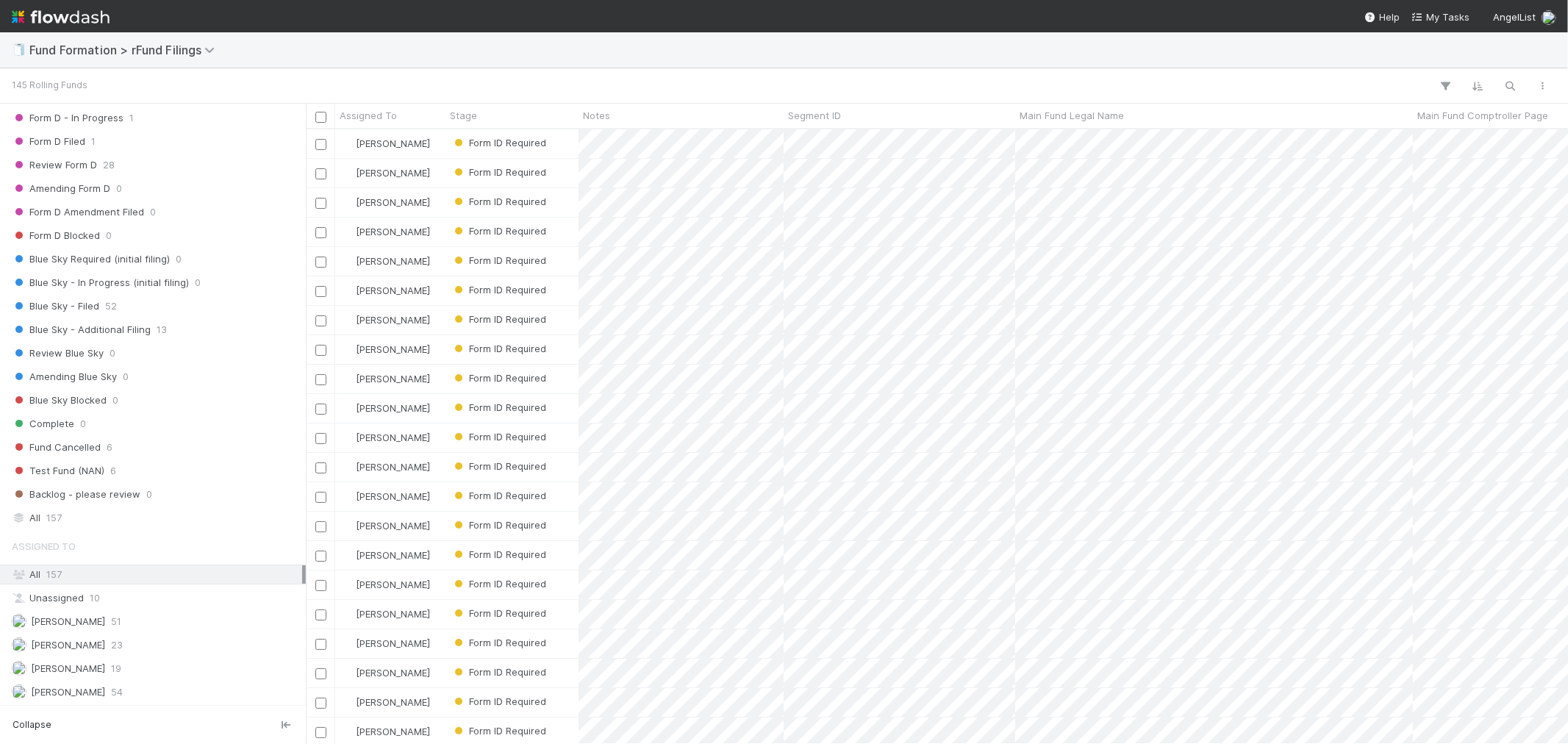
scroll to position [378, 0]
click at [98, 663] on div "[PERSON_NAME] 19" at bounding box center [157, 667] width 291 height 18
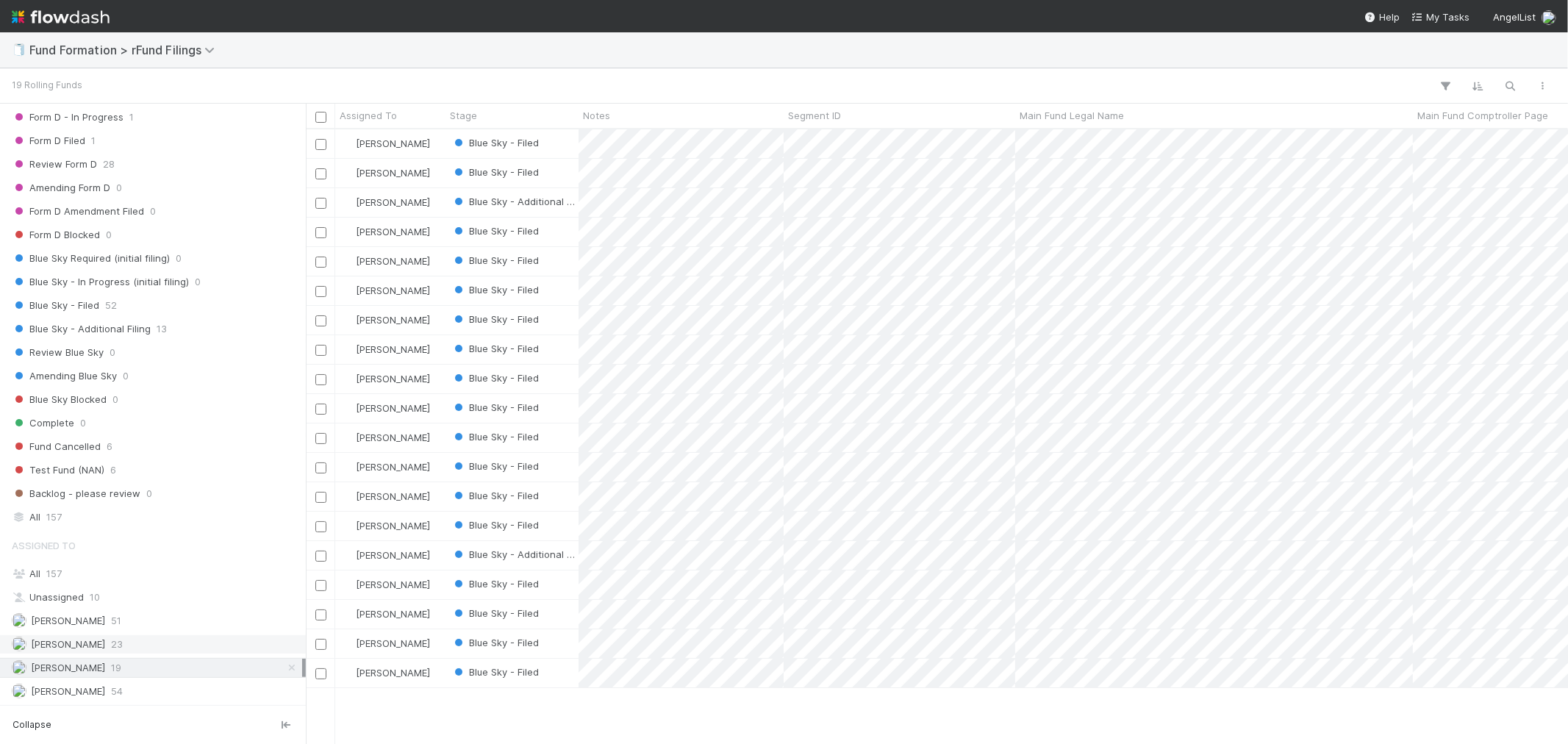
scroll to position [601, 1250]
click at [438, 206] on div "Raven Jacinto" at bounding box center [390, 202] width 110 height 28
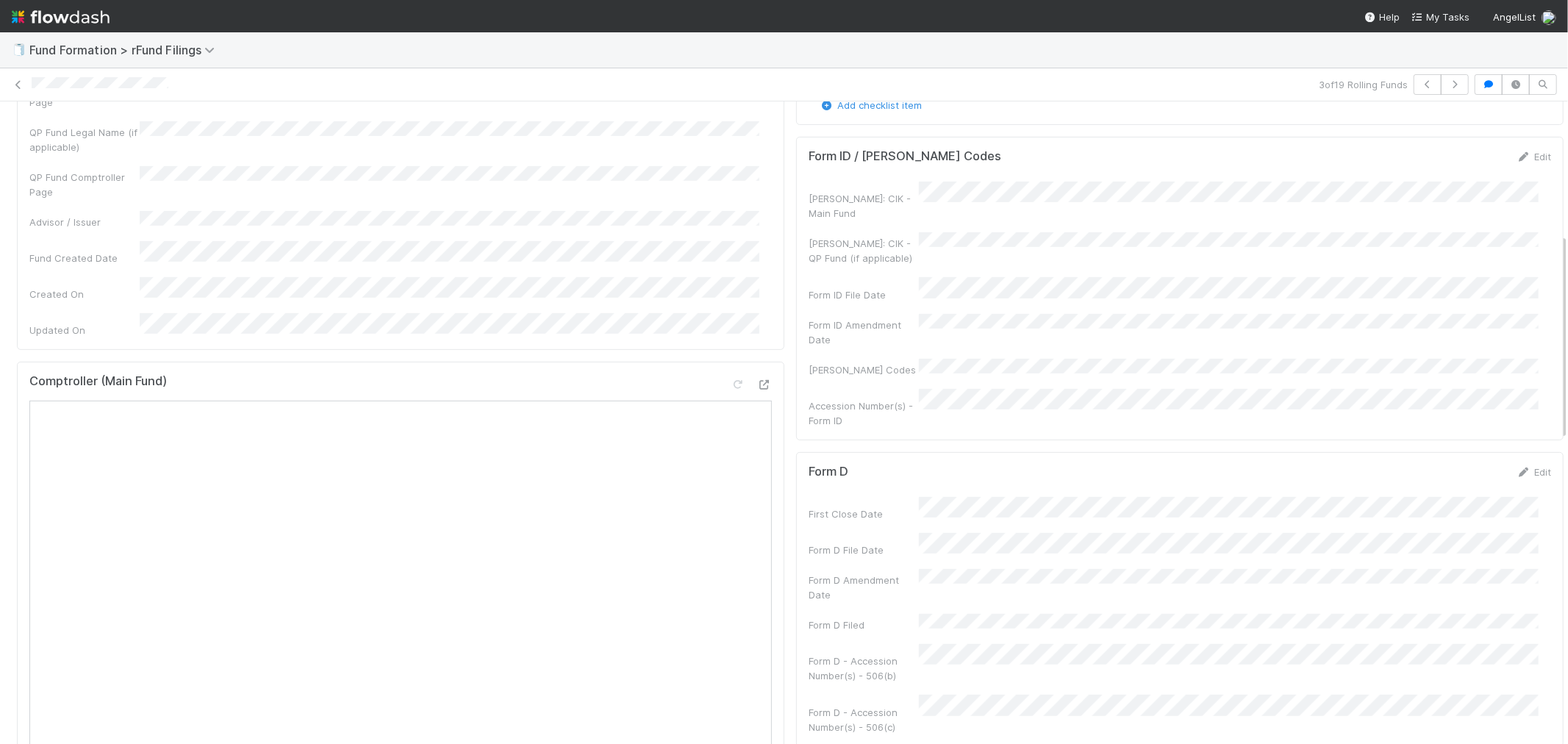
scroll to position [327, 0]
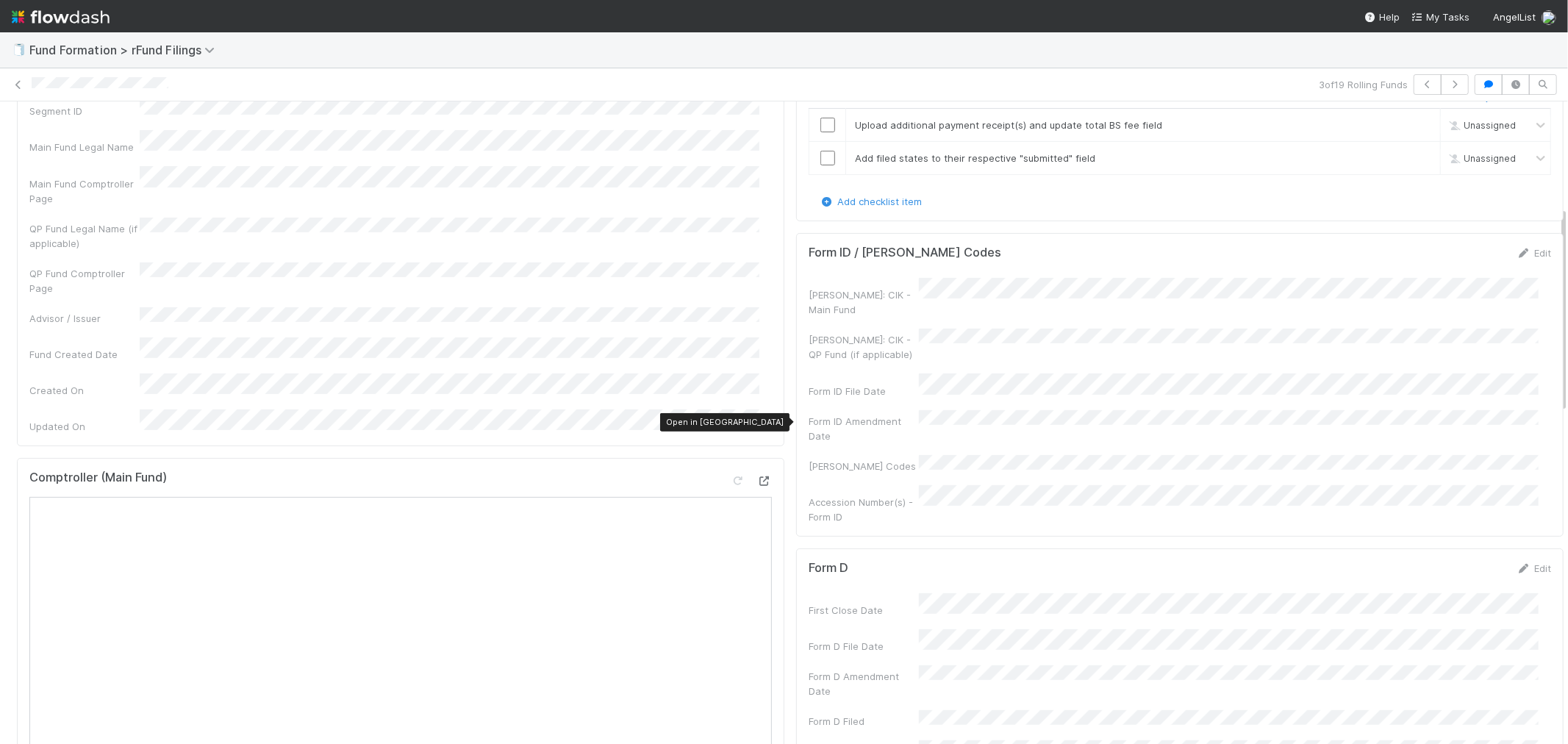
click at [758, 477] on icon at bounding box center [765, 481] width 15 height 10
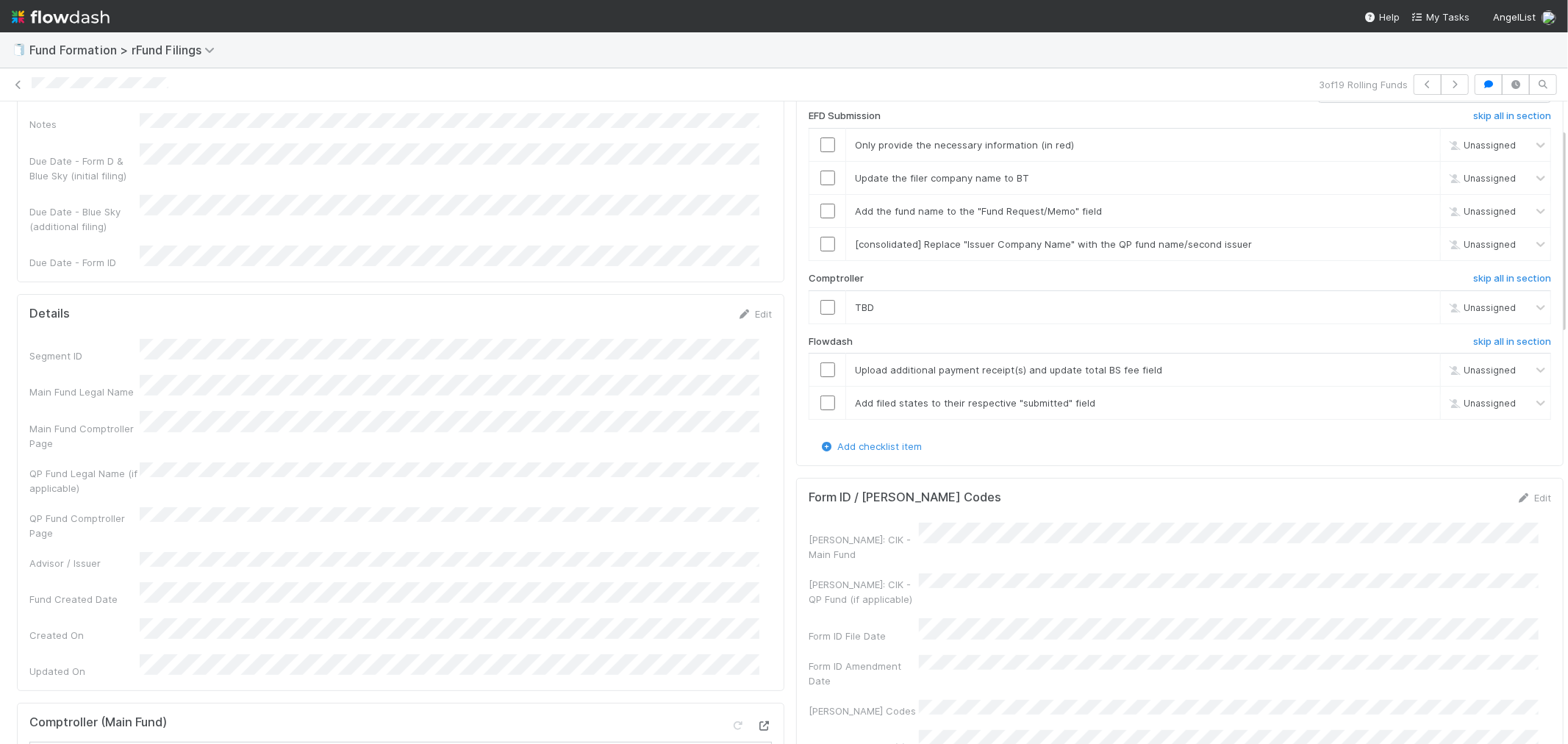
scroll to position [0, 0]
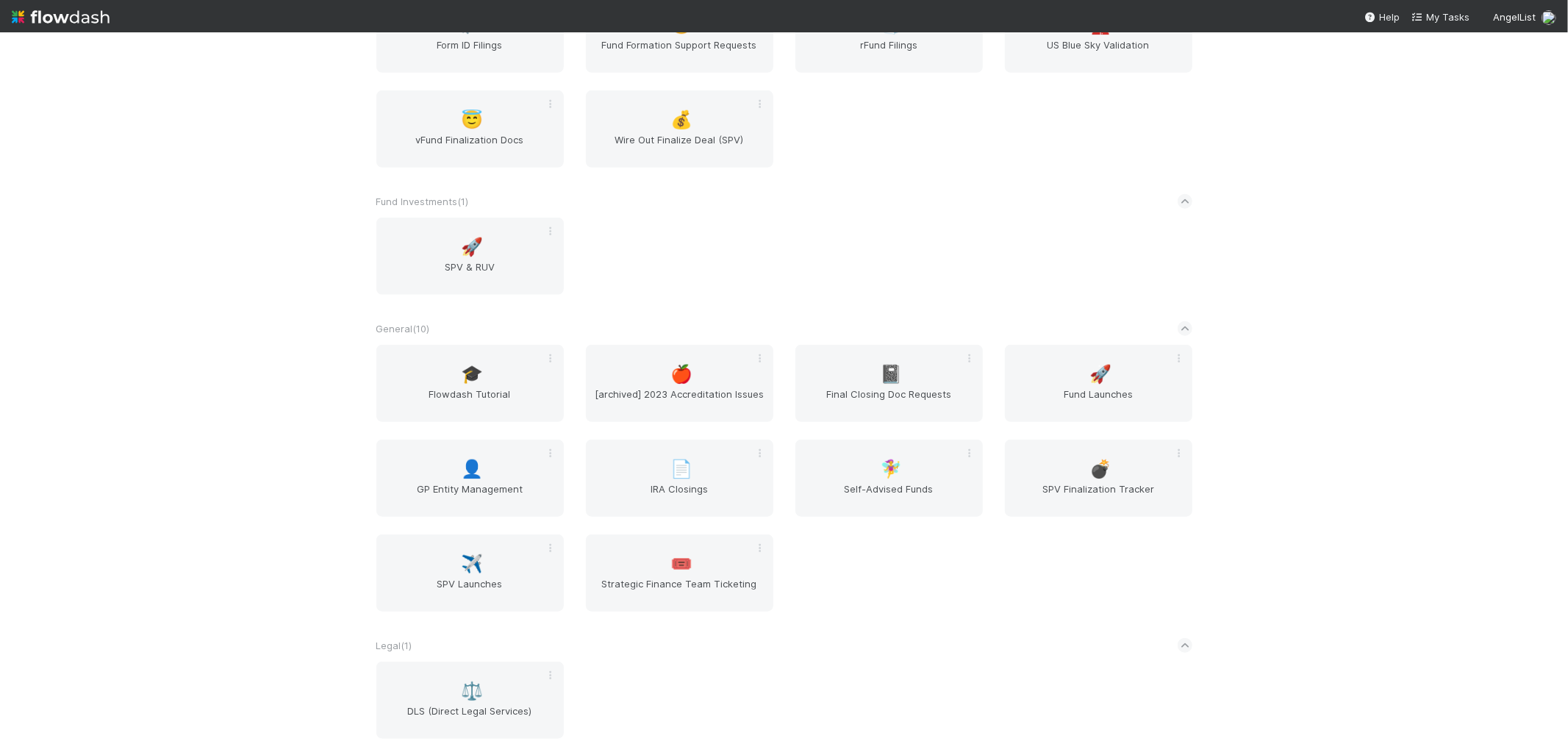
scroll to position [899, 0]
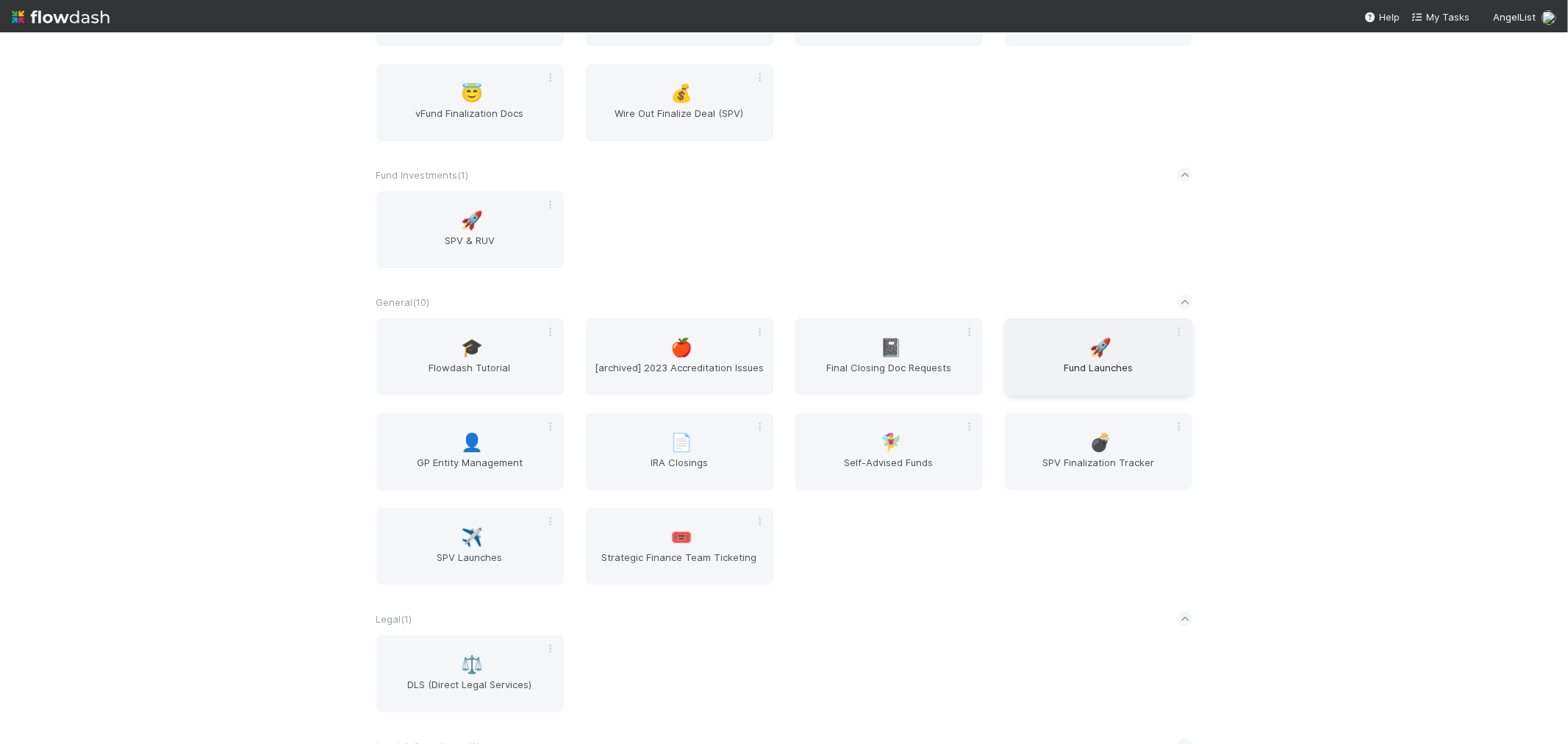
click at [1129, 348] on div "🚀 Fund Launches" at bounding box center [1098, 356] width 188 height 77
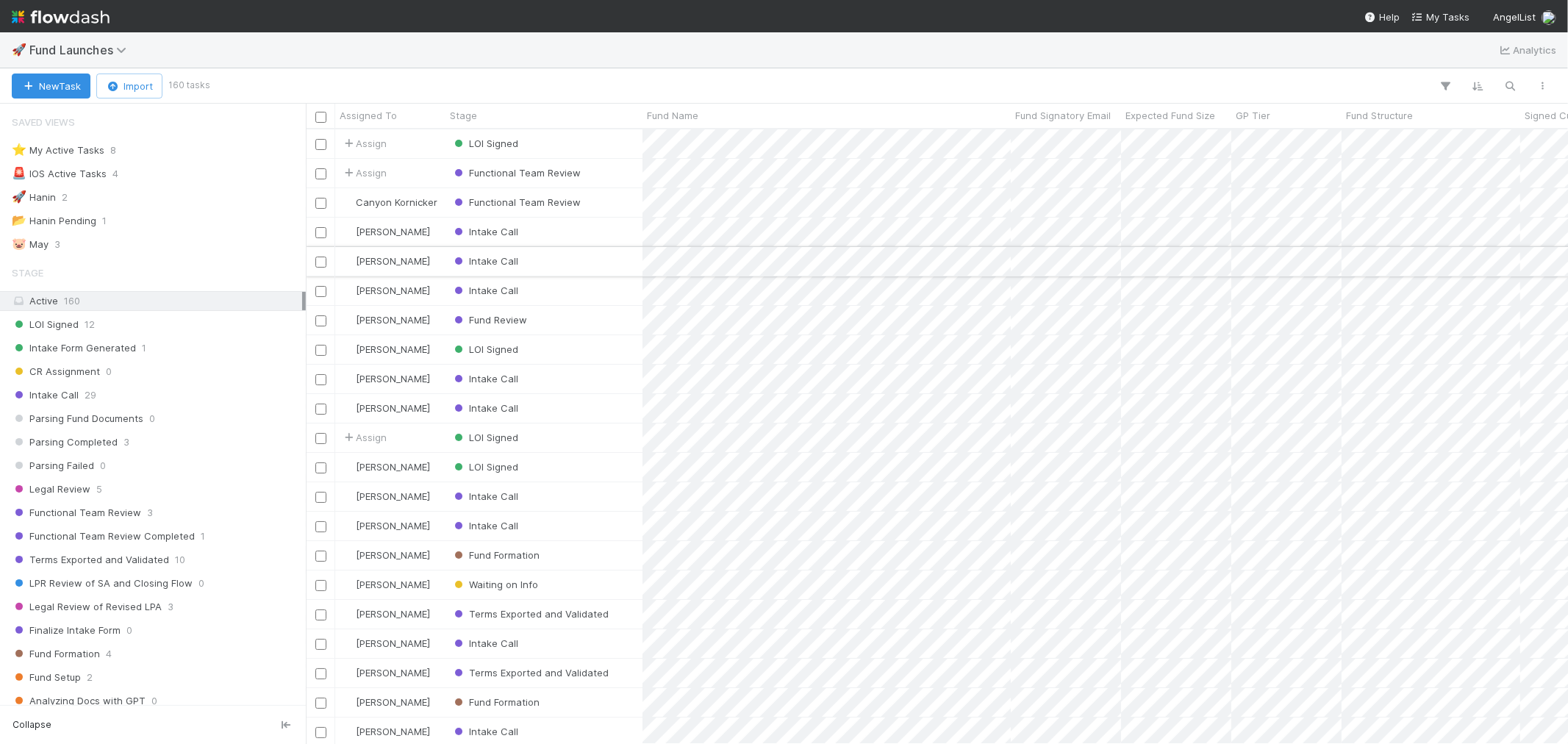
scroll to position [601, 1250]
click at [98, 156] on div "⭐ My Active Tasks" at bounding box center [57, 150] width 92 height 18
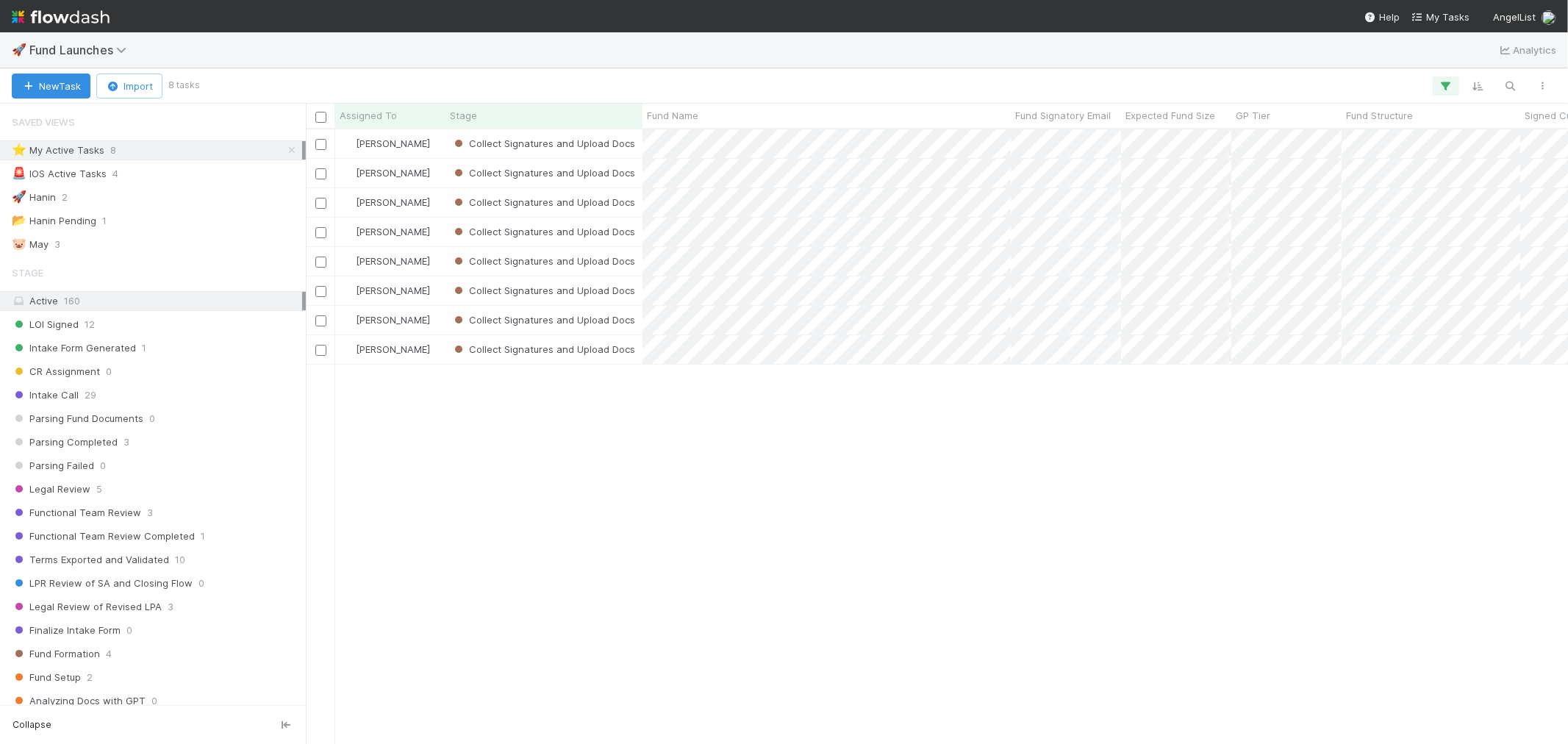
scroll to position [601, 1250]
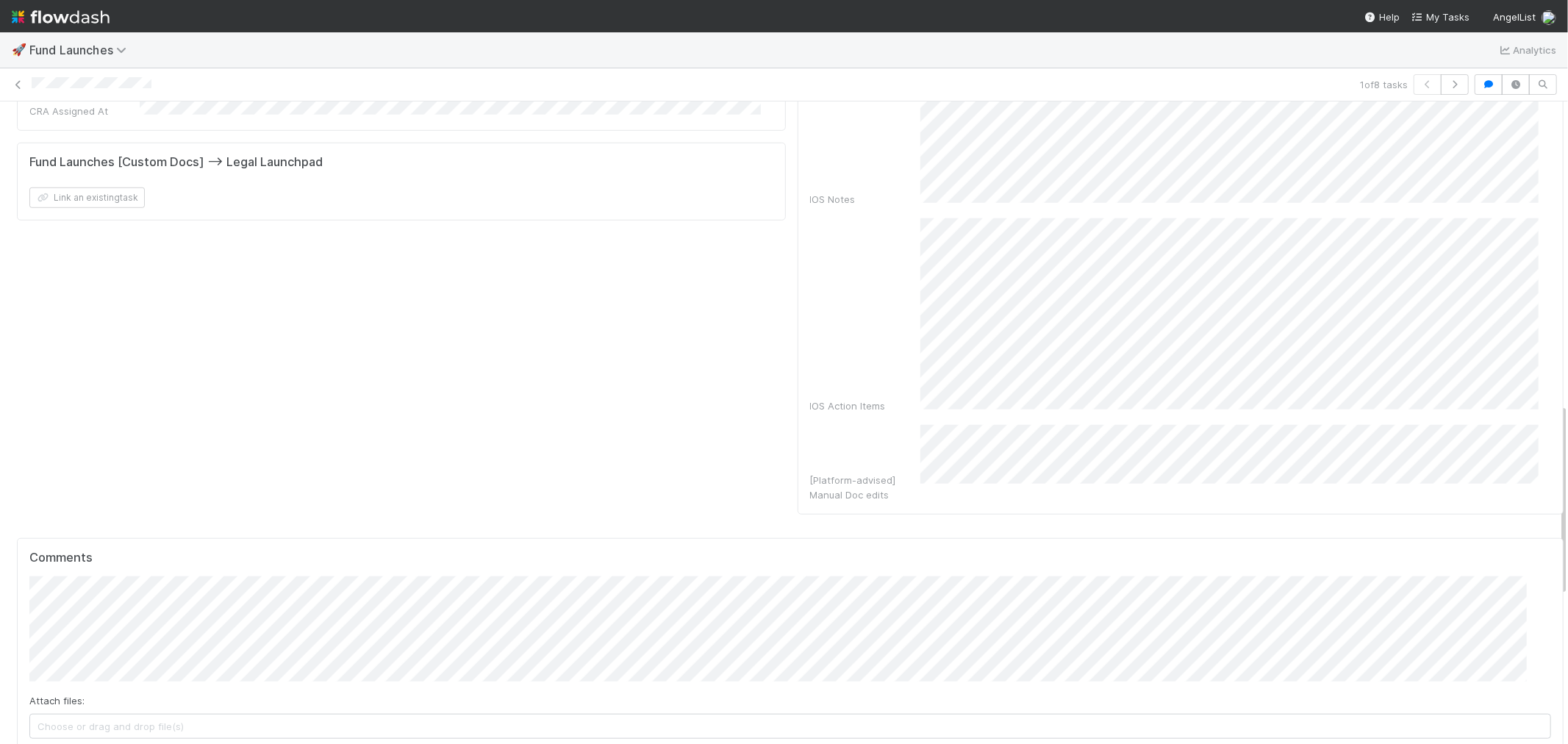
scroll to position [1224, 0]
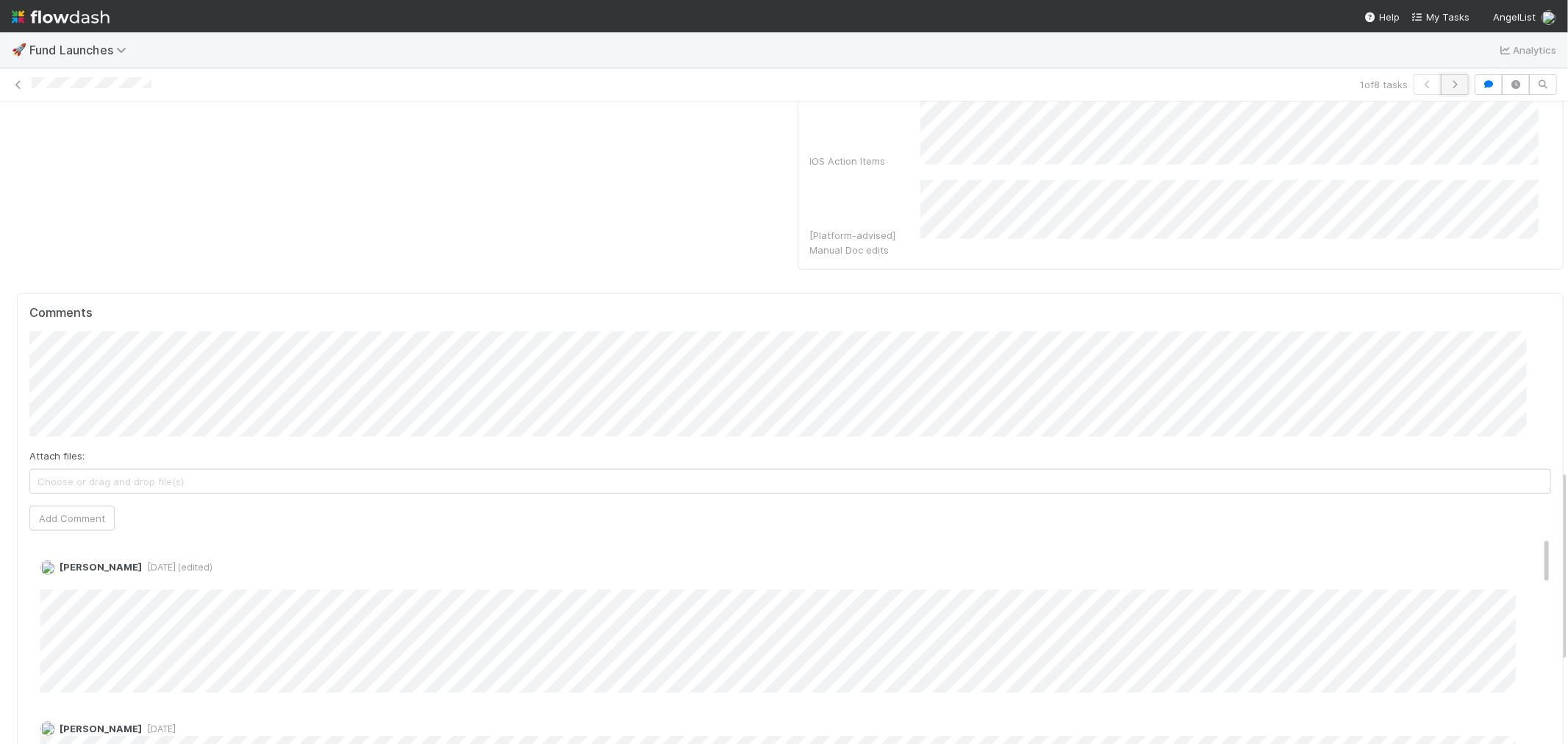
click at [1447, 86] on icon "button" at bounding box center [1454, 84] width 15 height 9
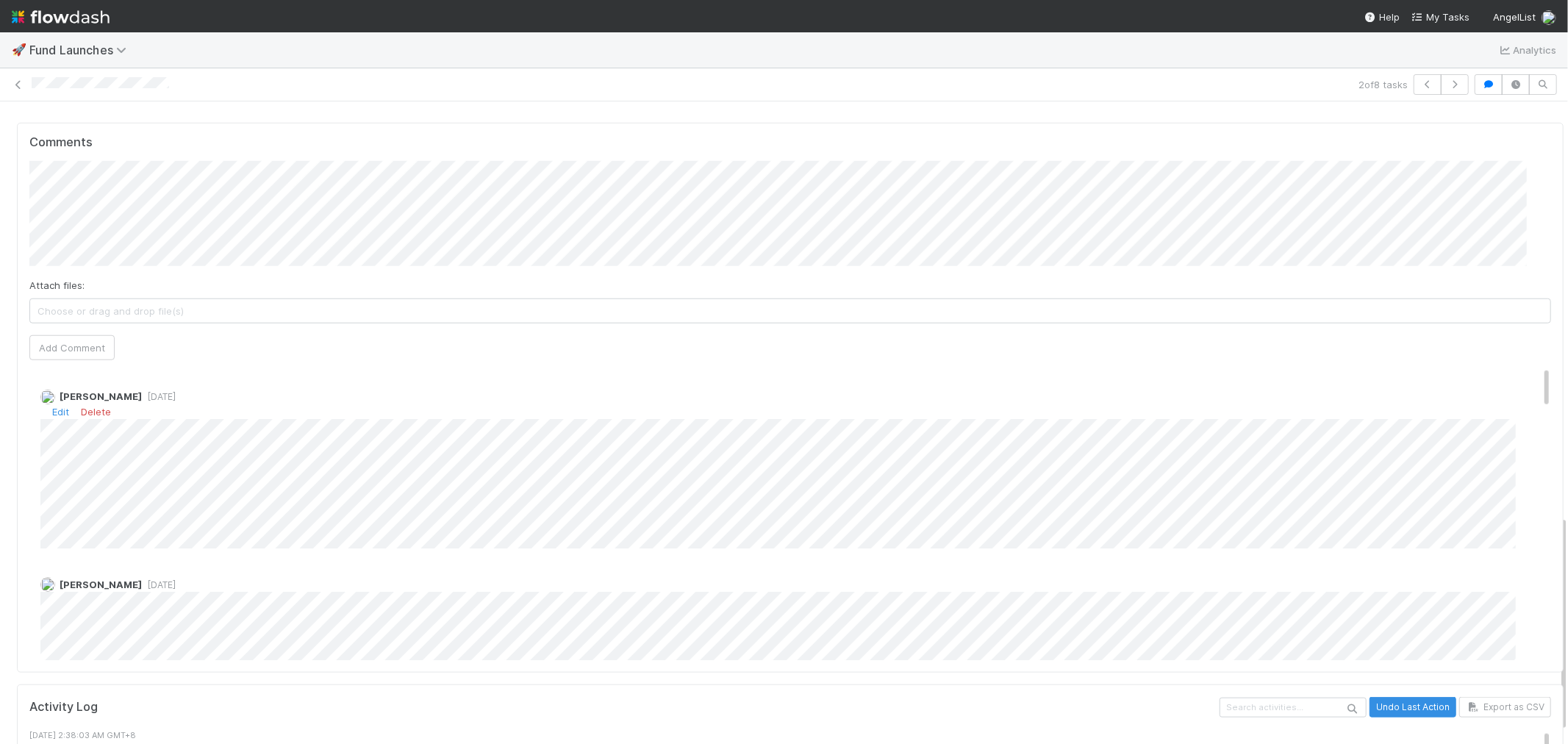
scroll to position [1224, 0]
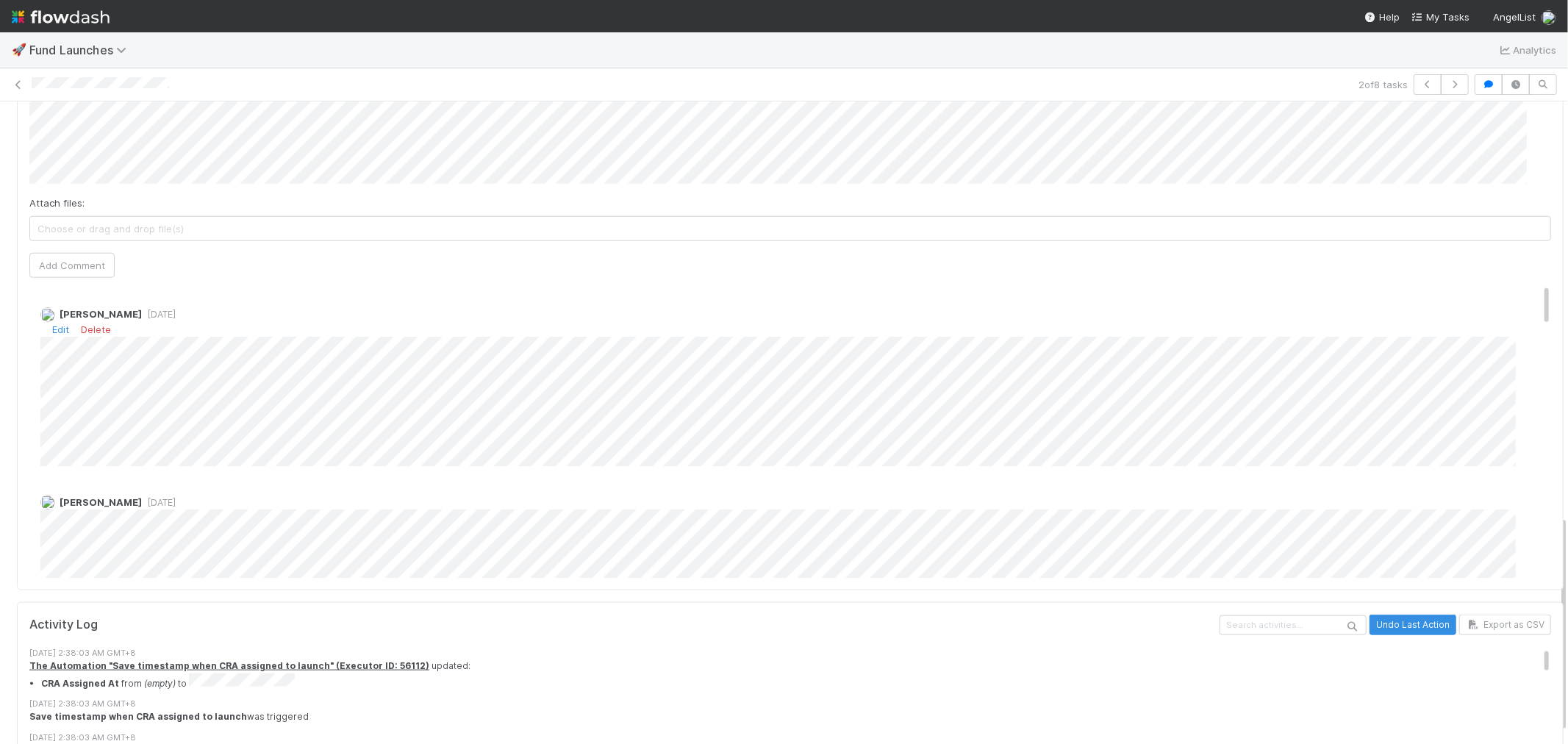
drag, startPoint x: 761, startPoint y: 316, endPoint x: 1046, endPoint y: 304, distance: 285.3
click at [1046, 304] on div "[PERSON_NAME] [DATE] Edit Delete" at bounding box center [797, 380] width 1535 height 170
click at [1442, 89] on button "button" at bounding box center [1455, 84] width 28 height 20
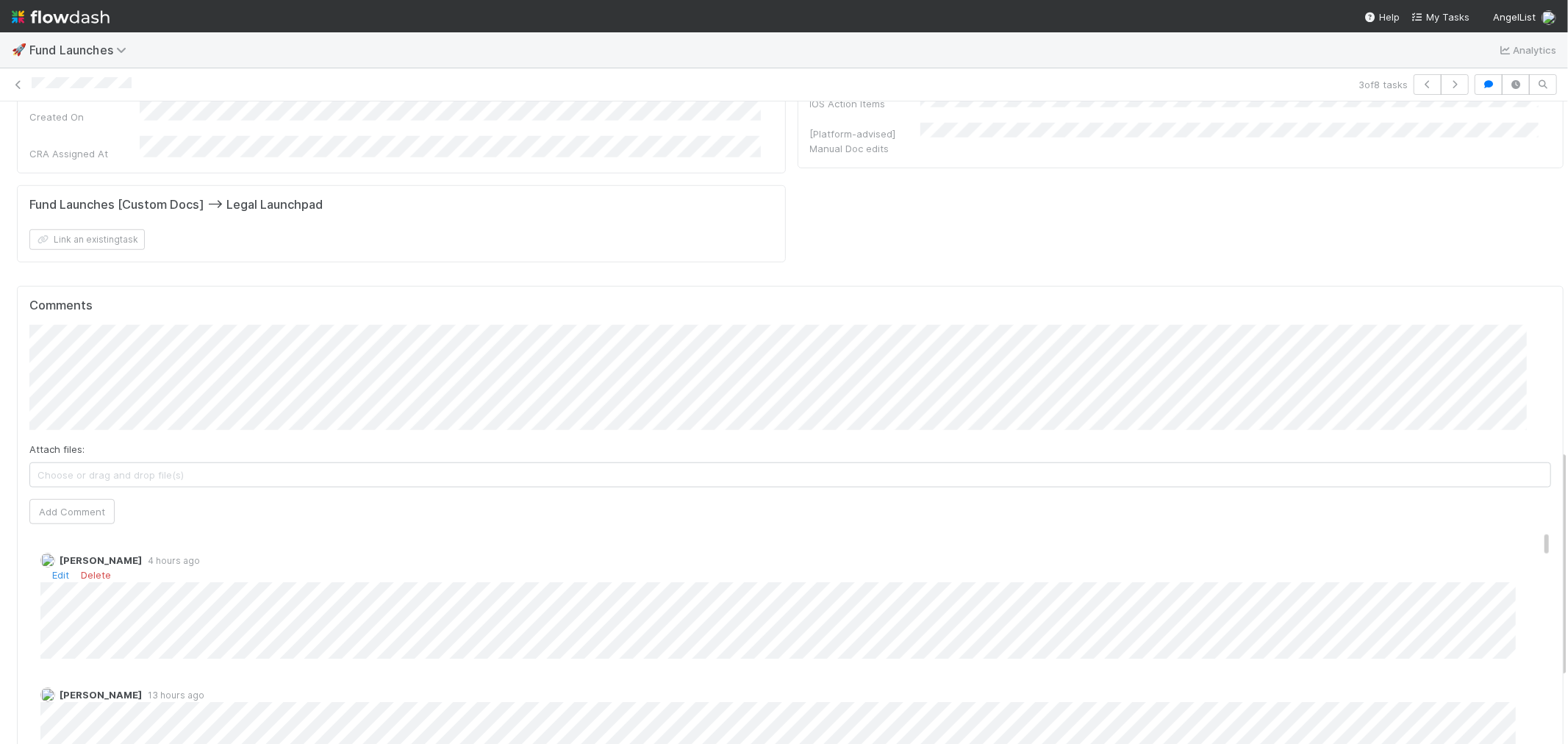
scroll to position [979, 0]
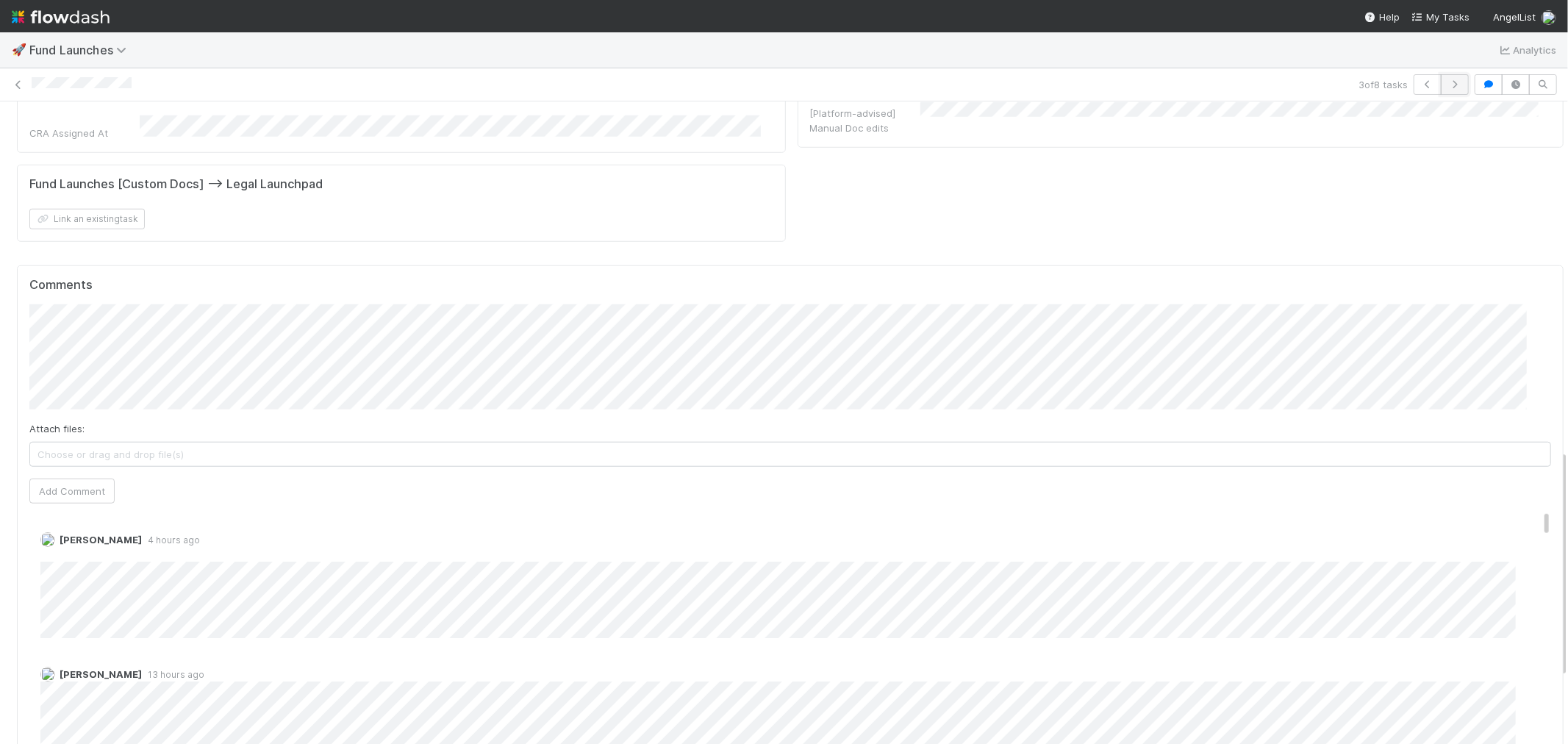
click at [1442, 90] on button "button" at bounding box center [1455, 84] width 28 height 20
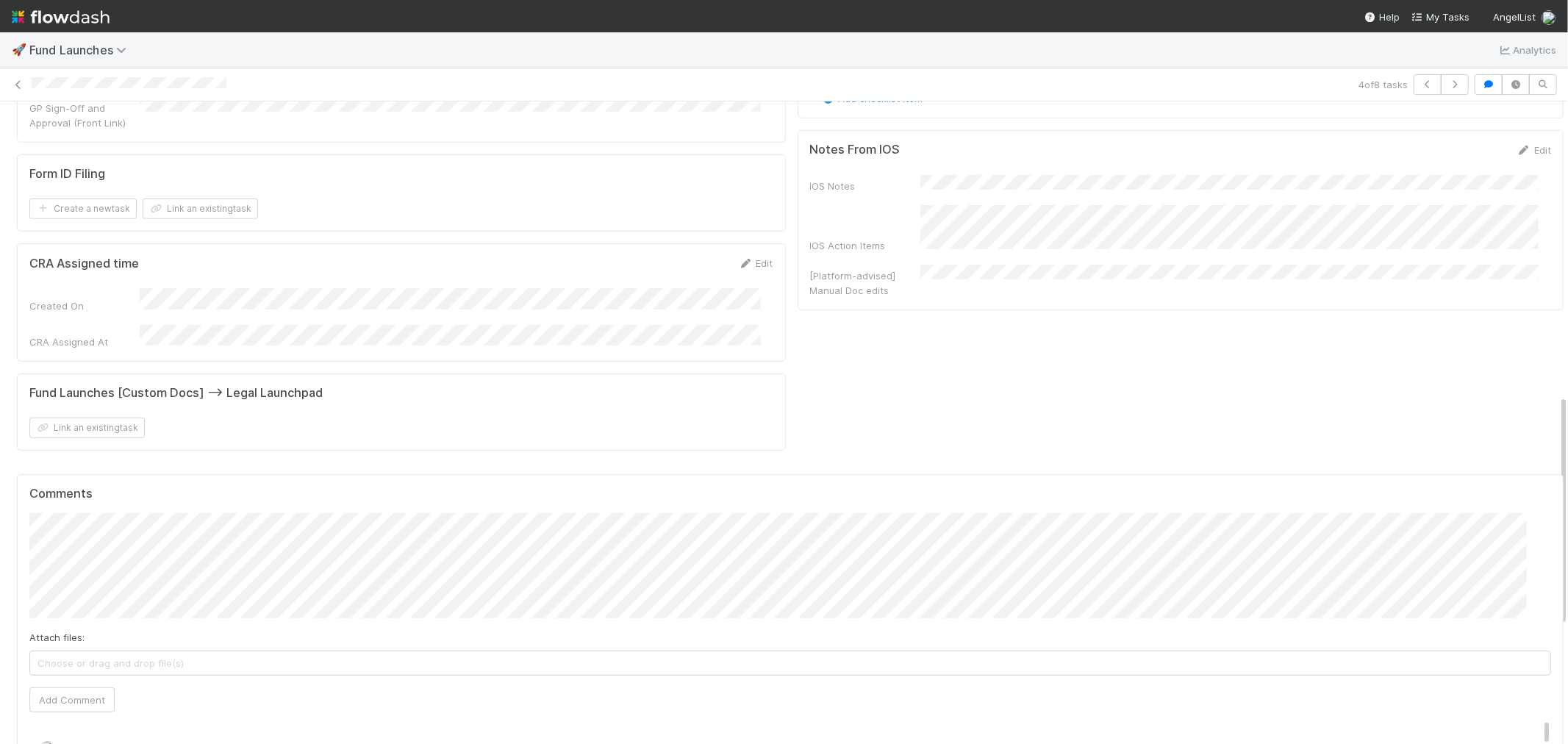
scroll to position [817, 0]
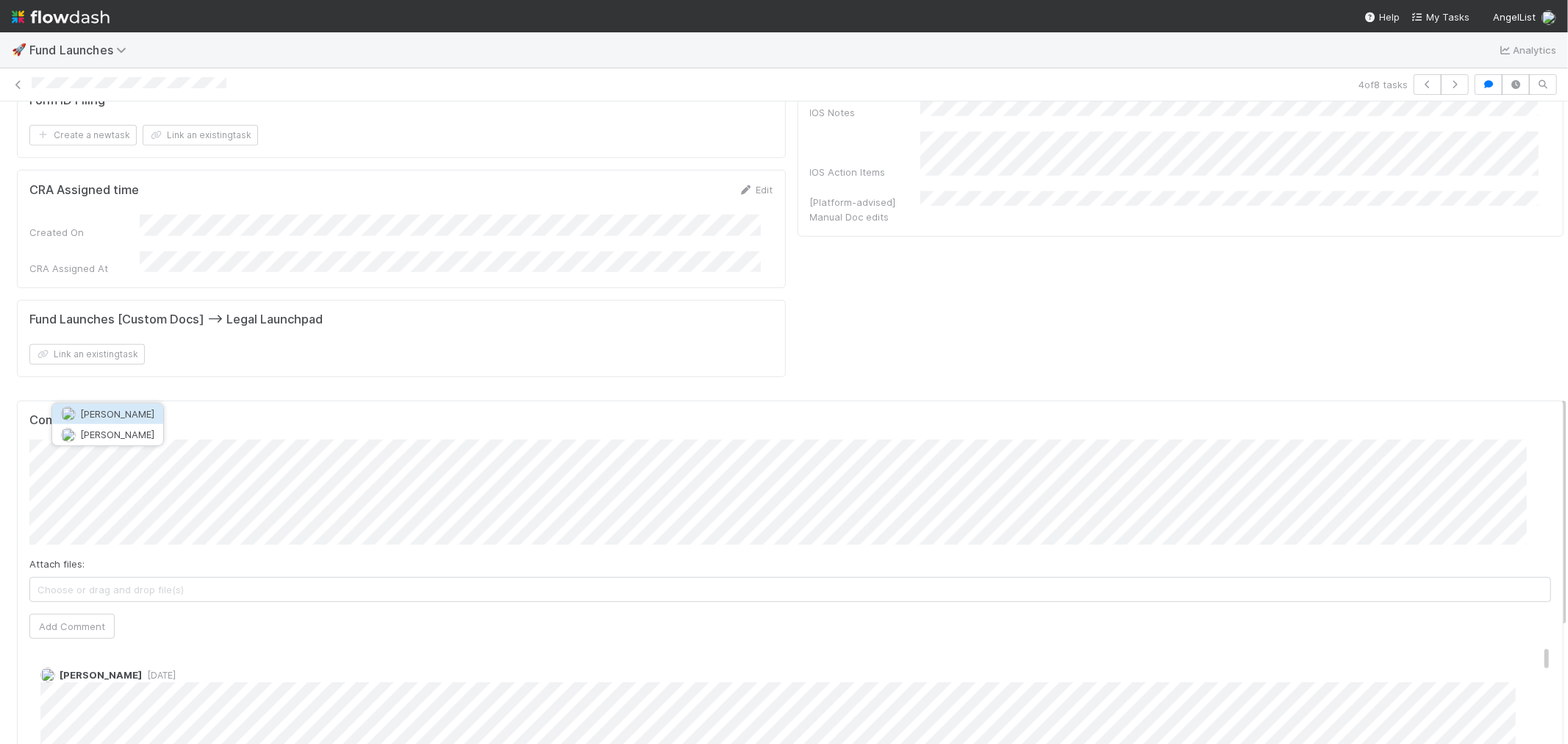
click at [155, 414] on span "[PERSON_NAME]" at bounding box center [117, 414] width 74 height 12
click at [157, 578] on span "Choose or drag and drop file(s)" at bounding box center [790, 589] width 1520 height 23
click at [83, 614] on button "Add Comment" at bounding box center [72, 626] width 86 height 25
click at [1450, 82] on button "button" at bounding box center [1455, 84] width 28 height 20
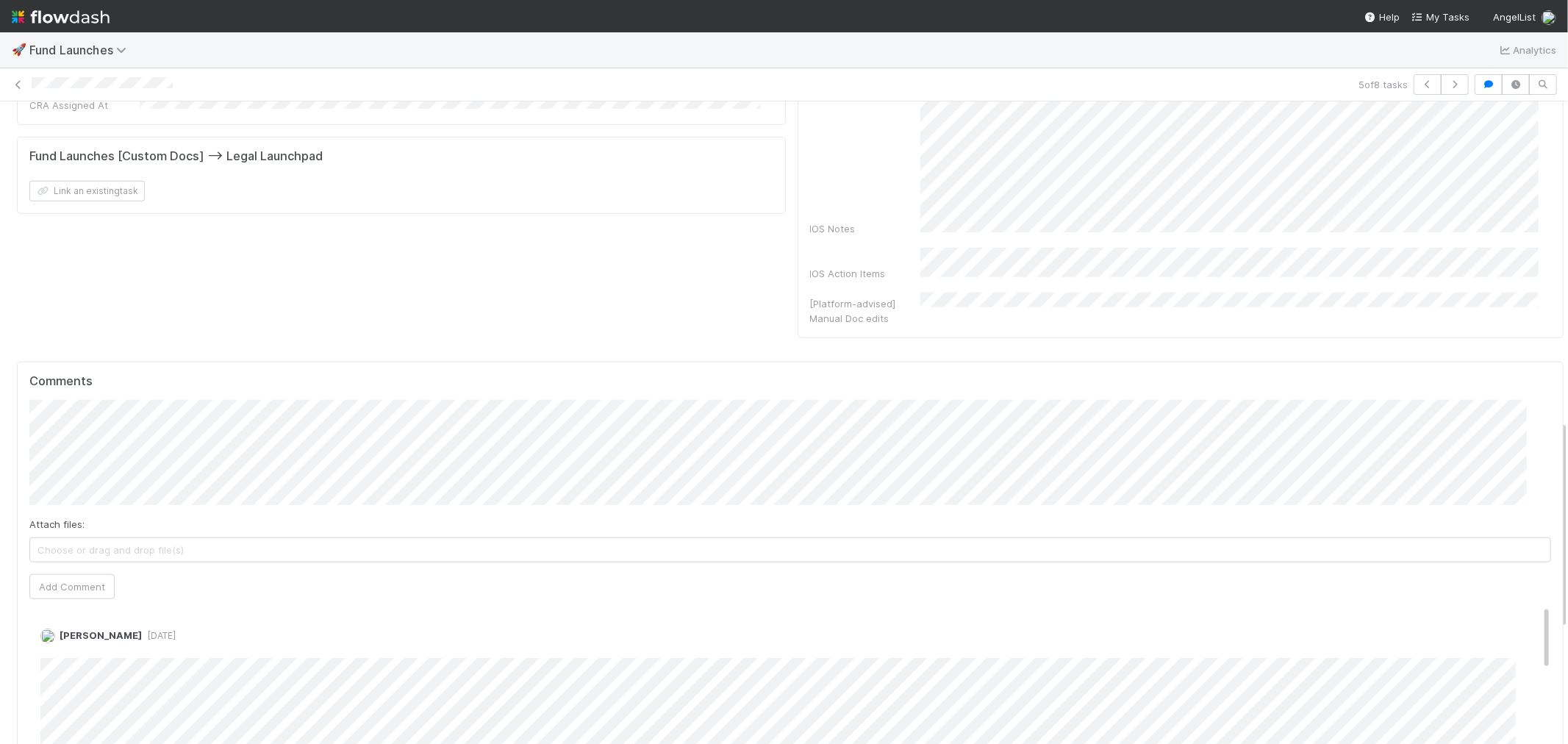
scroll to position [1143, 0]
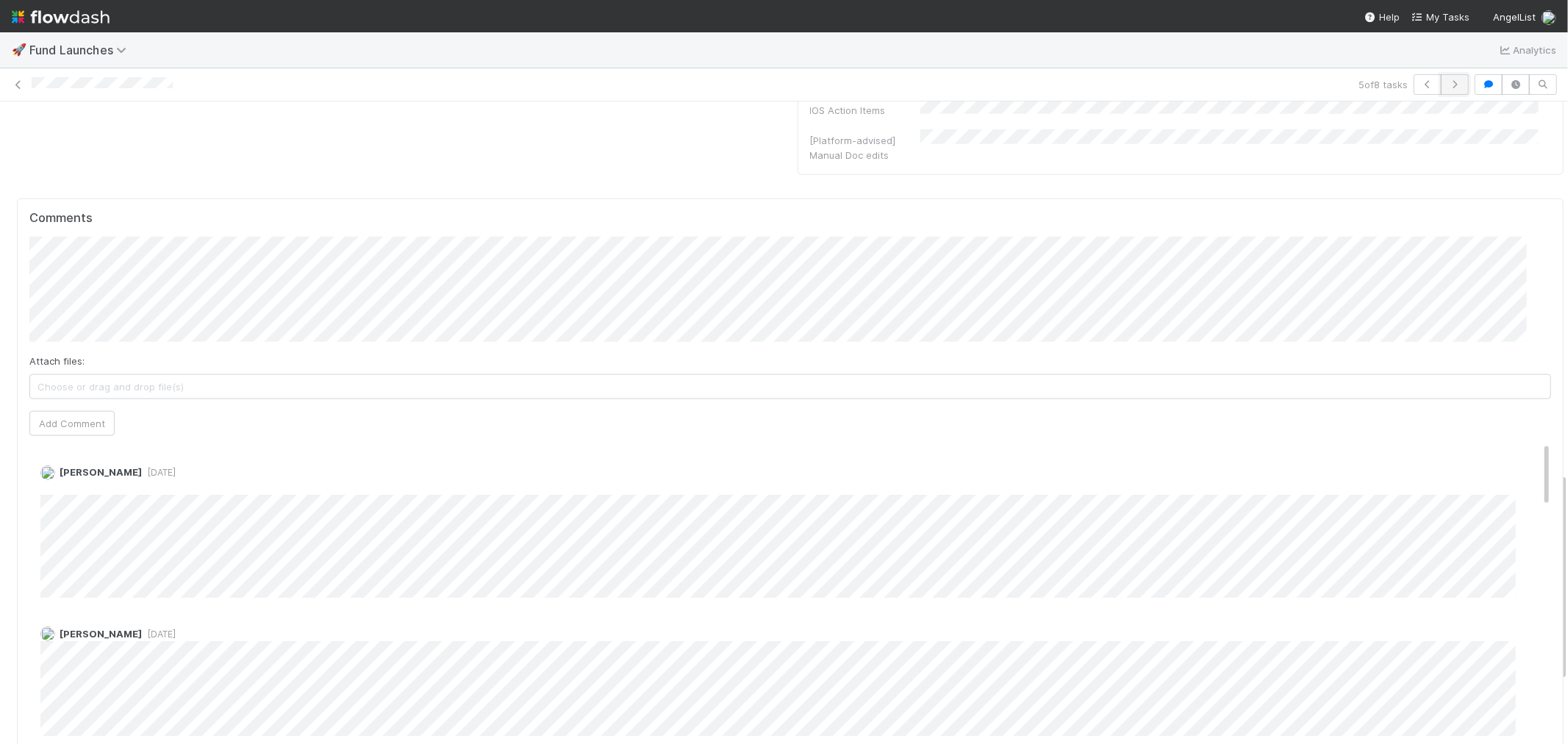
click at [1442, 89] on button "button" at bounding box center [1455, 84] width 28 height 20
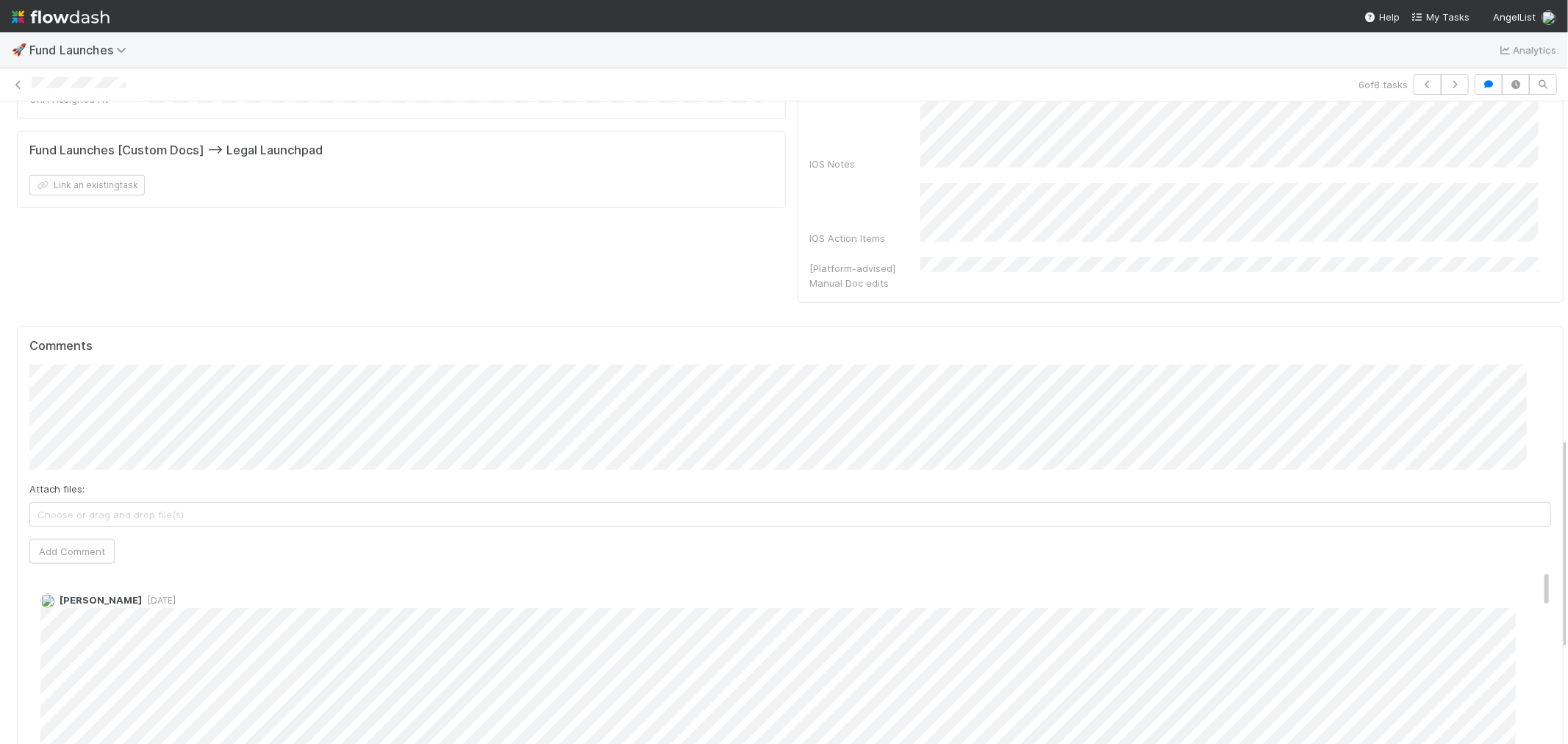
scroll to position [1224, 0]
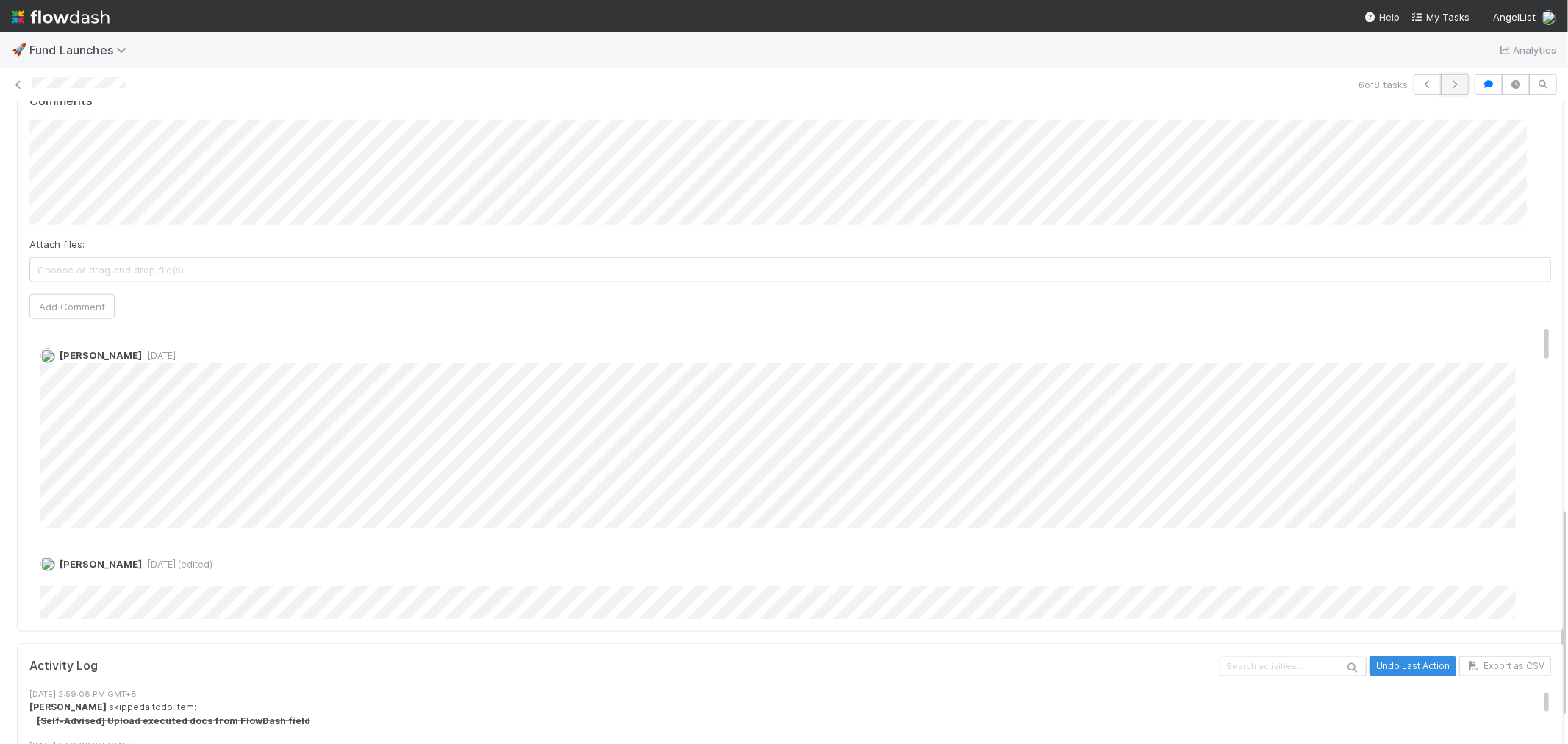
click at [1447, 89] on icon "button" at bounding box center [1454, 84] width 15 height 9
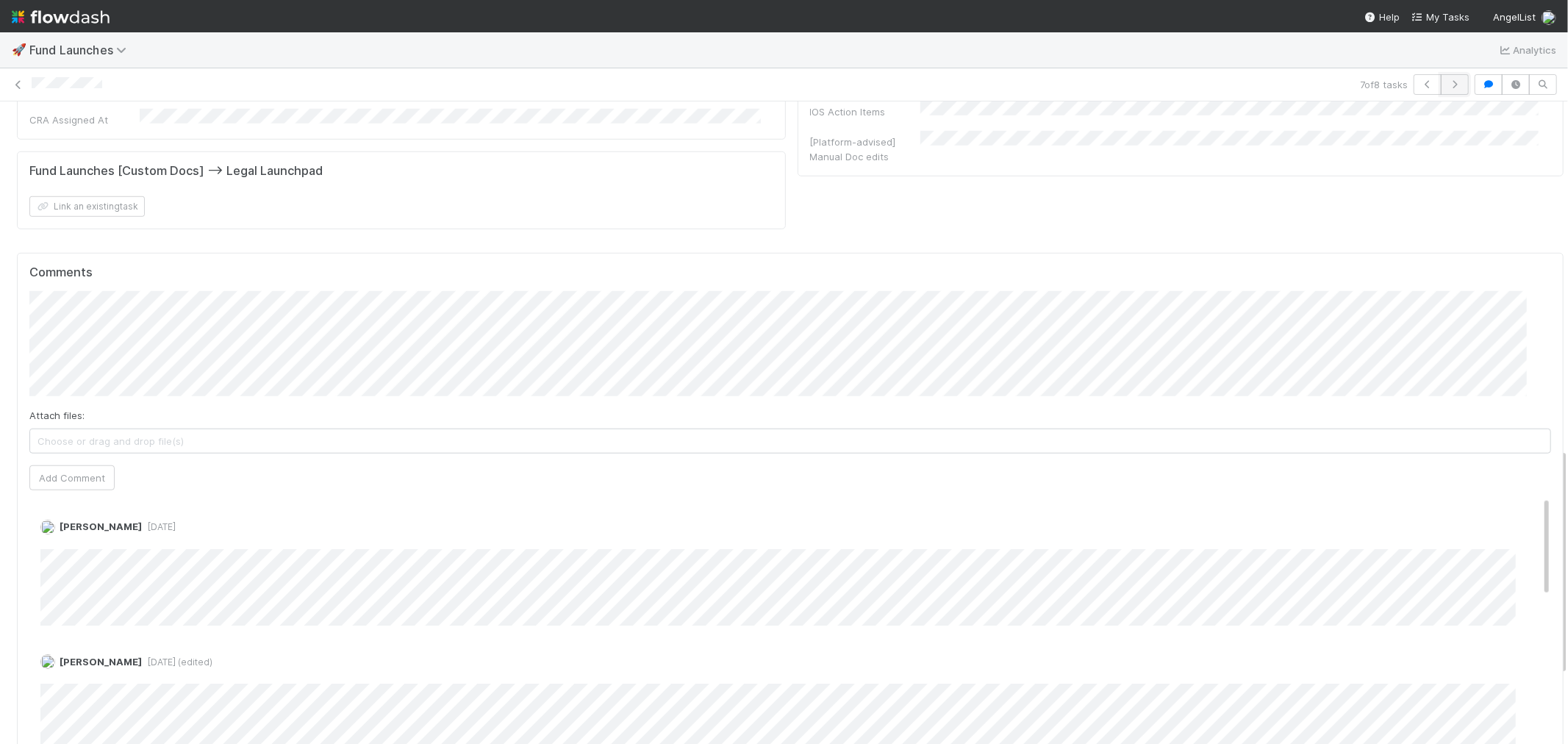
click at [1442, 89] on button "button" at bounding box center [1455, 84] width 28 height 20
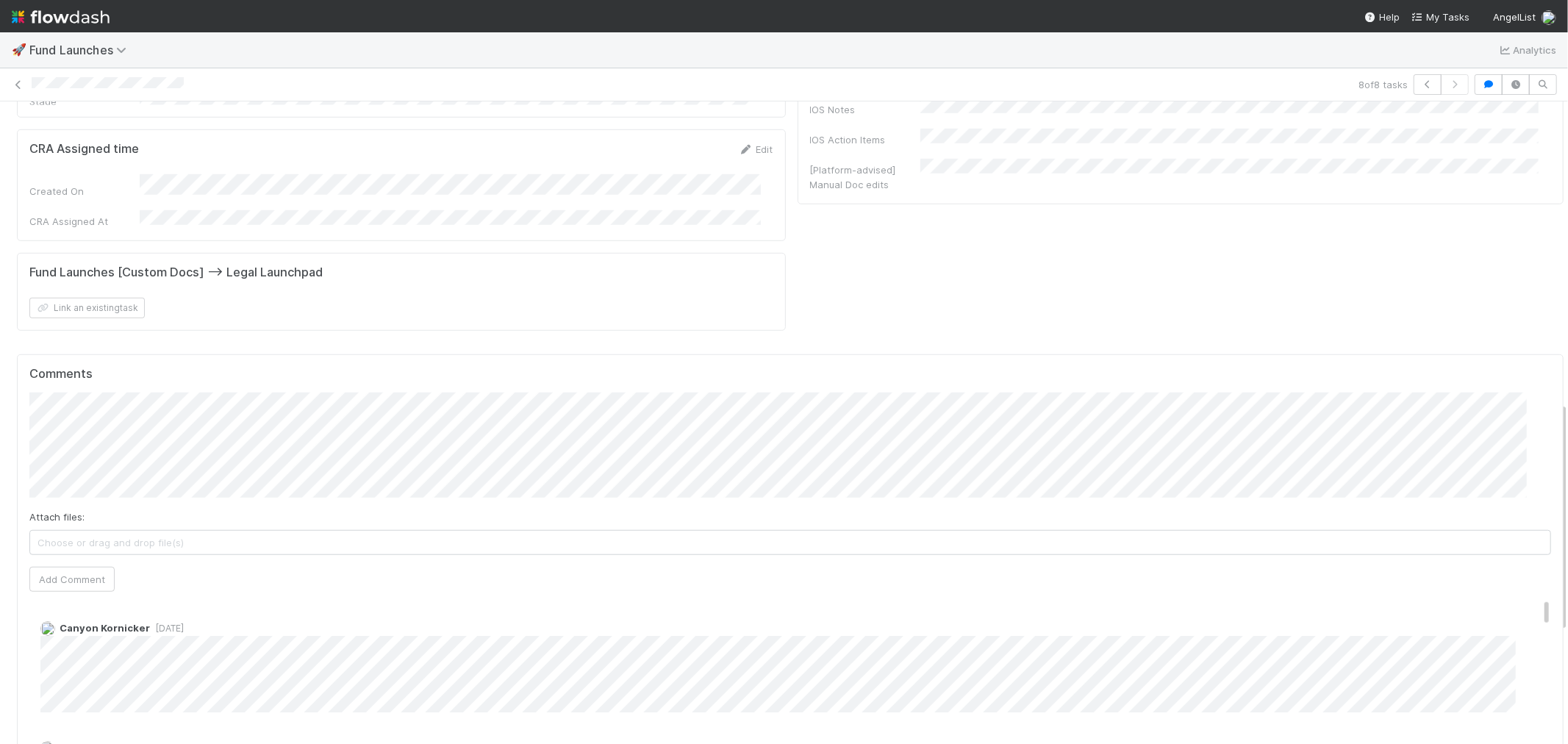
scroll to position [885, 0]
click at [67, 22] on img at bounding box center [60, 18] width 98 height 25
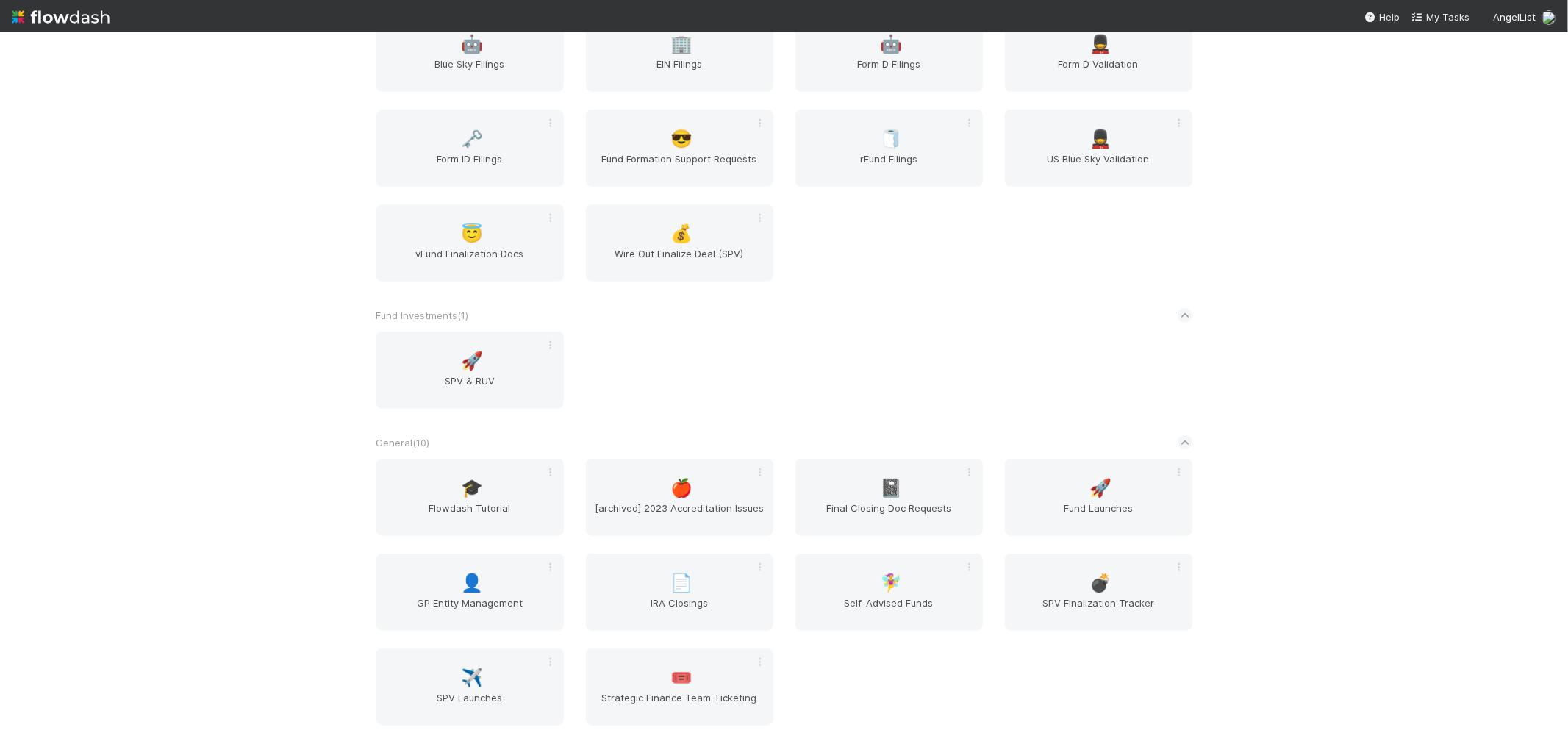
scroll to position [817, 0]
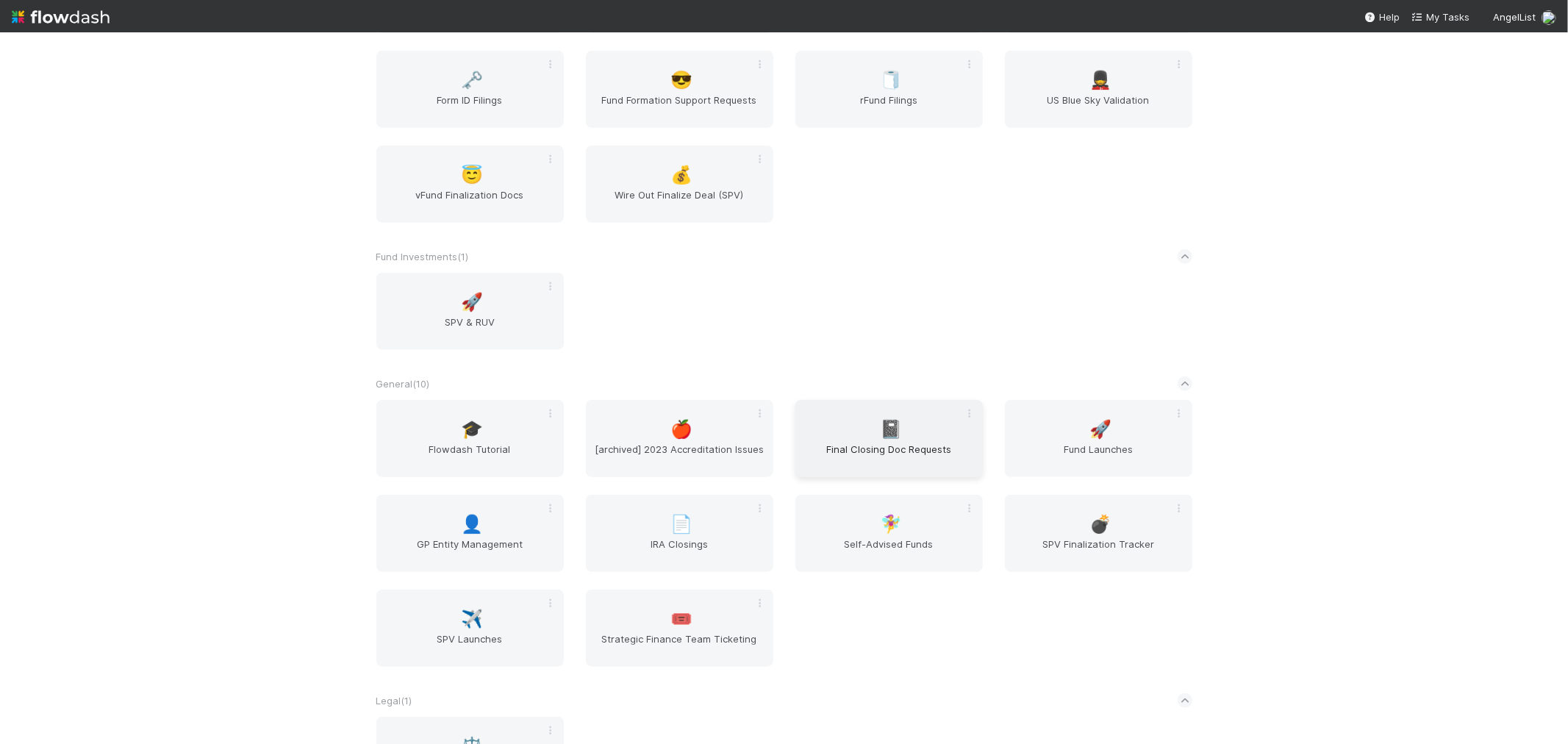
click at [903, 442] on span "Final Closing Doc Requests" at bounding box center [889, 456] width 176 height 29
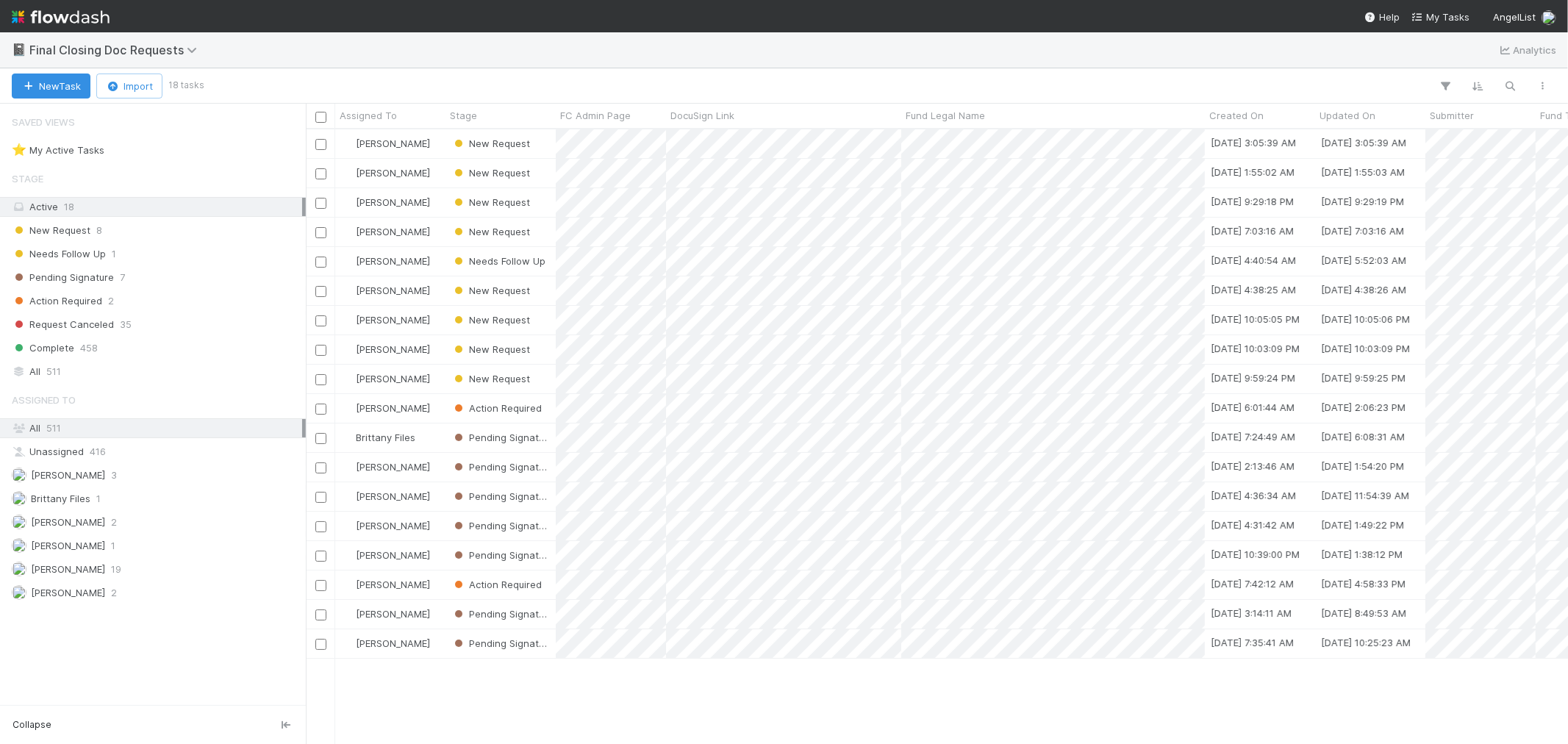
scroll to position [601, 1250]
click at [219, 336] on div "Stage Active 18 New Request 8 Needs Follow Up 1 Pending Signature 7 Action Requ…" at bounding box center [153, 273] width 305 height 218
click at [215, 322] on div "Request Canceled 35" at bounding box center [157, 324] width 291 height 18
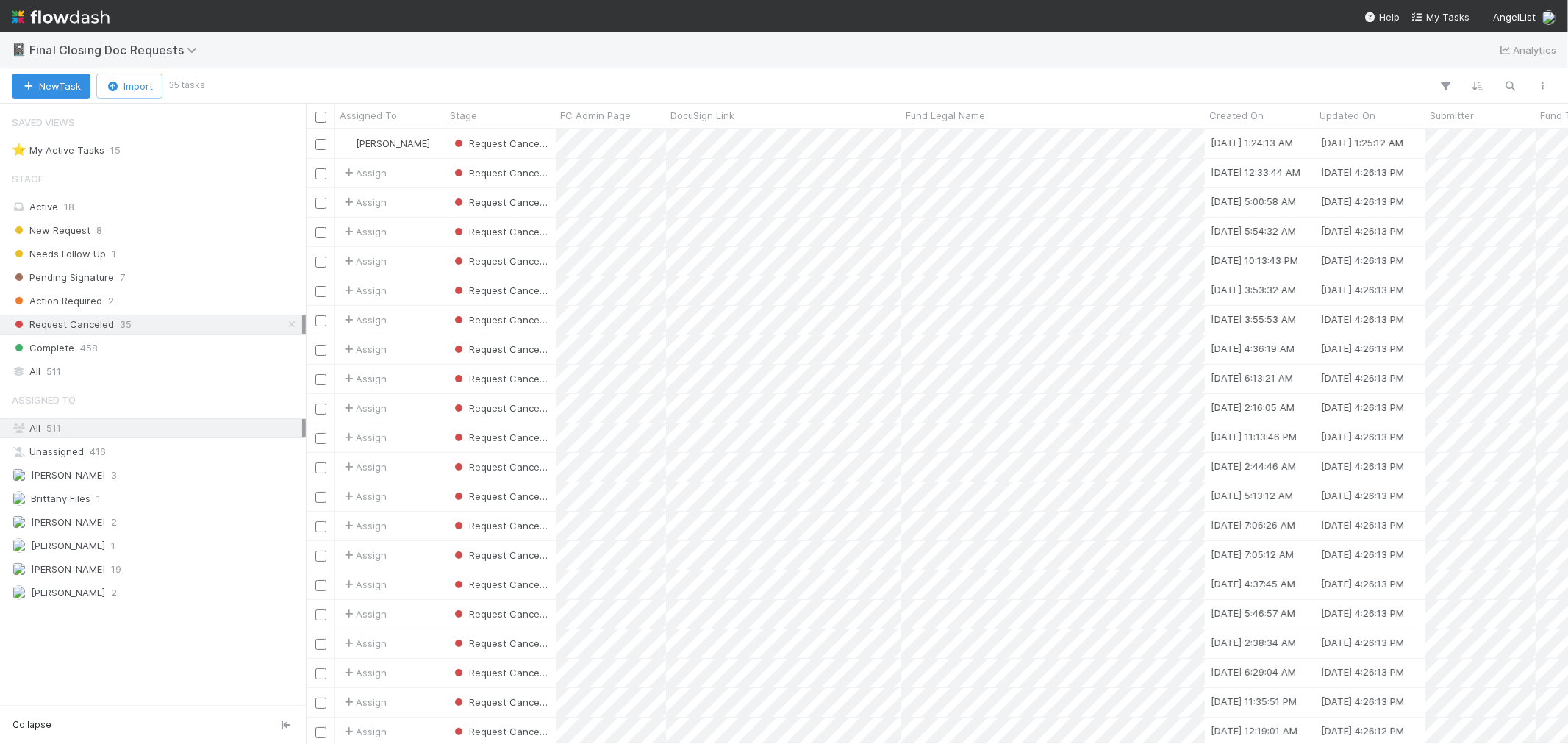
scroll to position [601, 1250]
click at [1373, 116] on span "Updated On" at bounding box center [1347, 115] width 55 height 15
click at [1358, 163] on div "Sort Newest → Oldest" at bounding box center [1405, 165] width 167 height 22
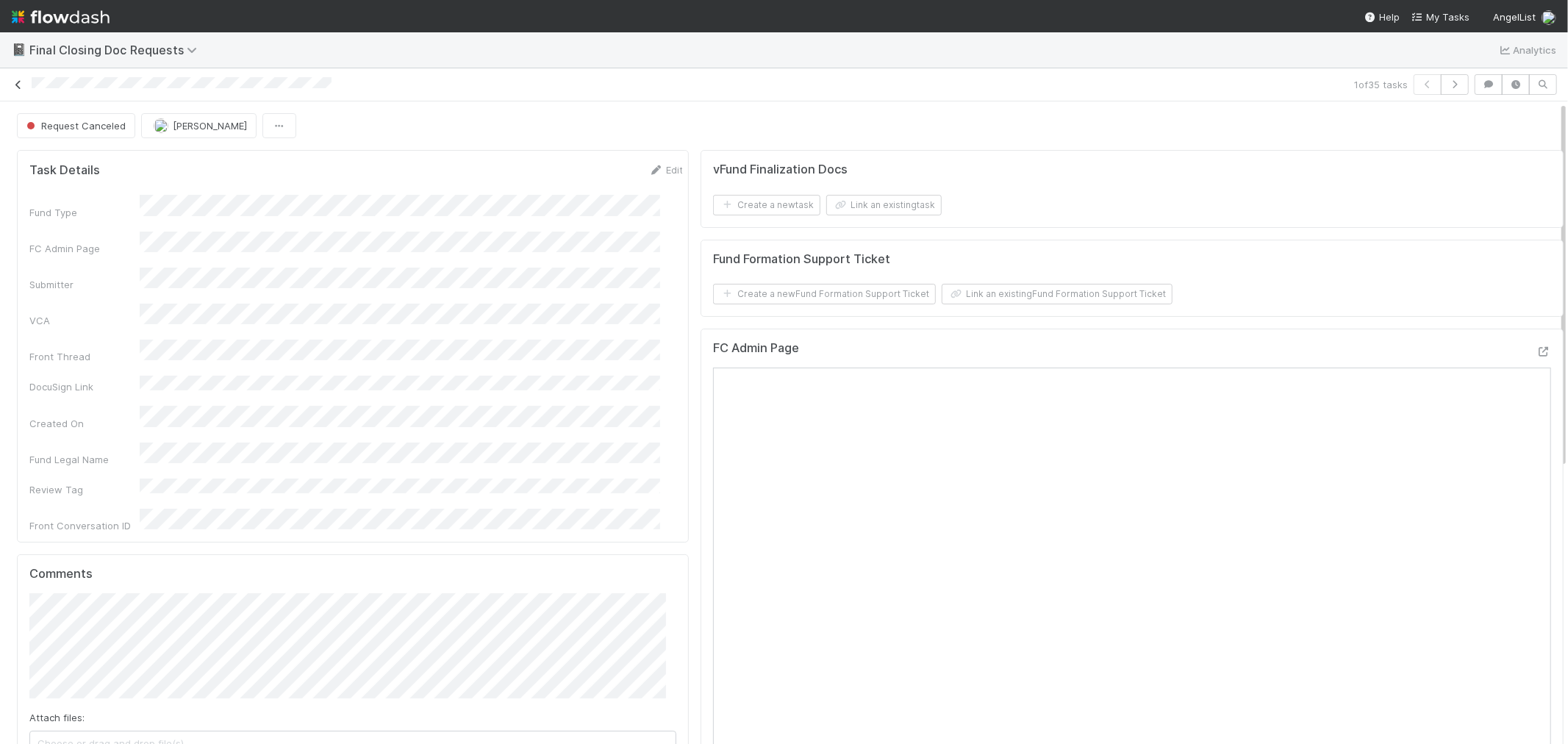
click at [17, 87] on icon at bounding box center [18, 85] width 15 height 10
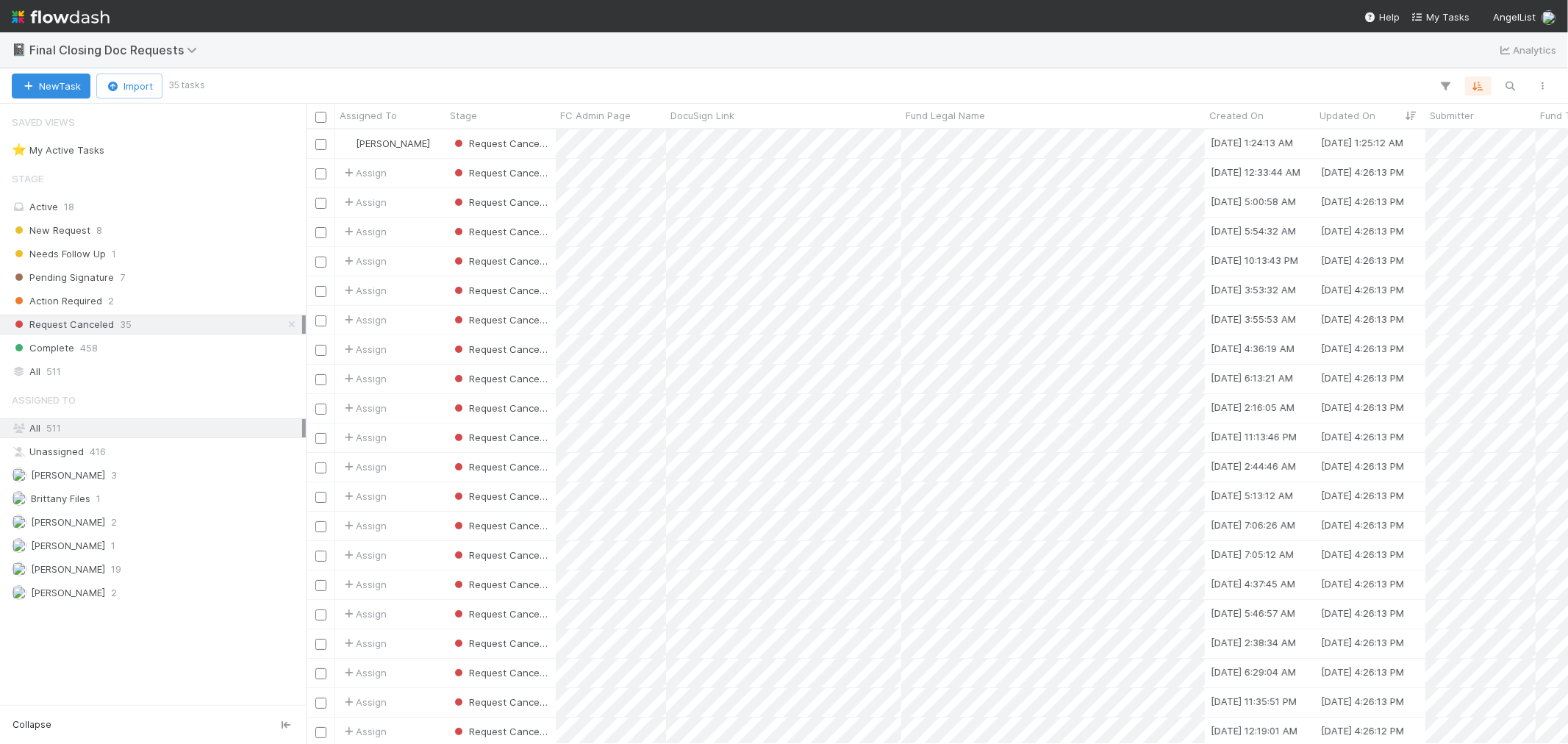
scroll to position [601, 1250]
click at [129, 260] on div "Needs Follow Up 1" at bounding box center [157, 254] width 291 height 18
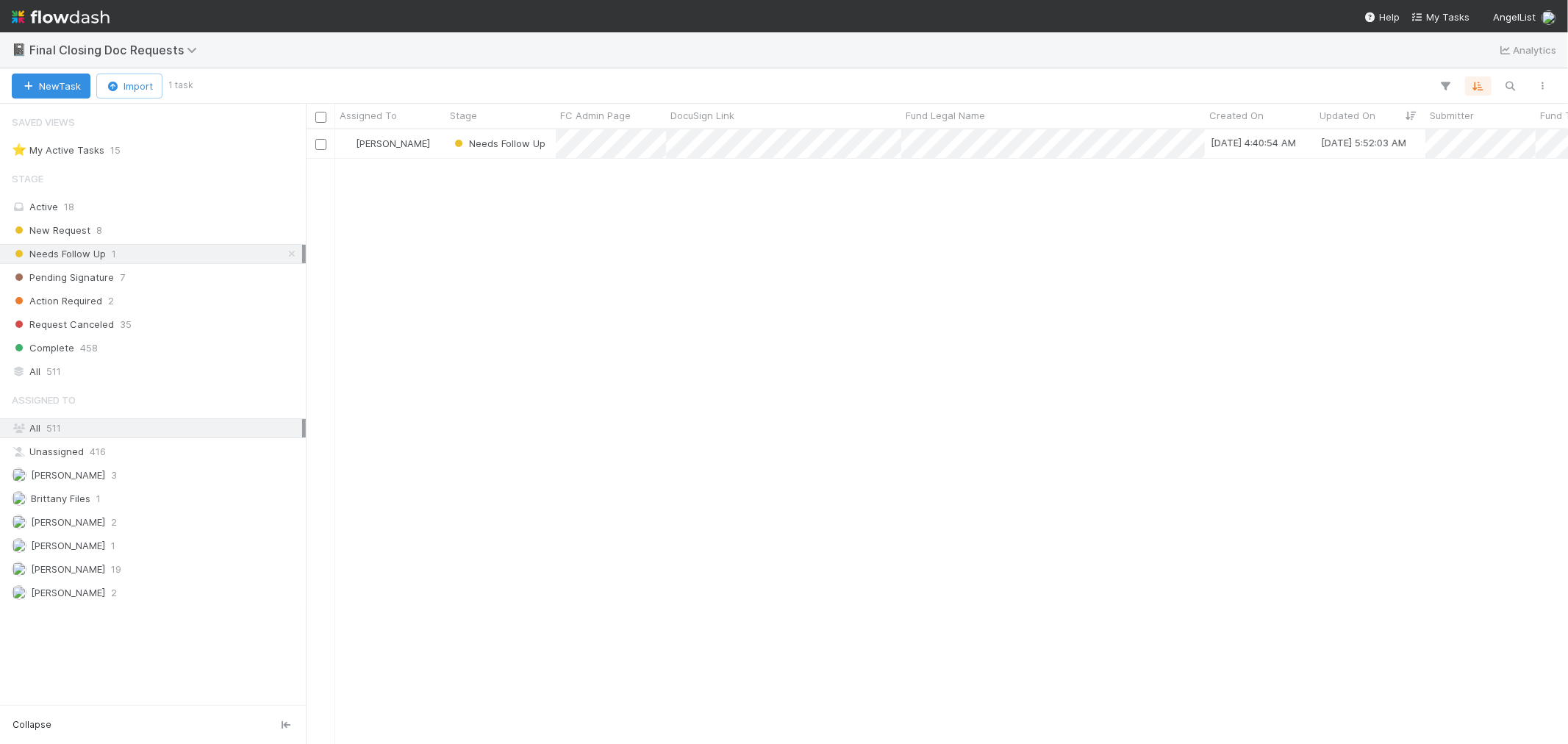
scroll to position [601, 1250]
click at [439, 149] on div "[PERSON_NAME]" at bounding box center [390, 143] width 110 height 28
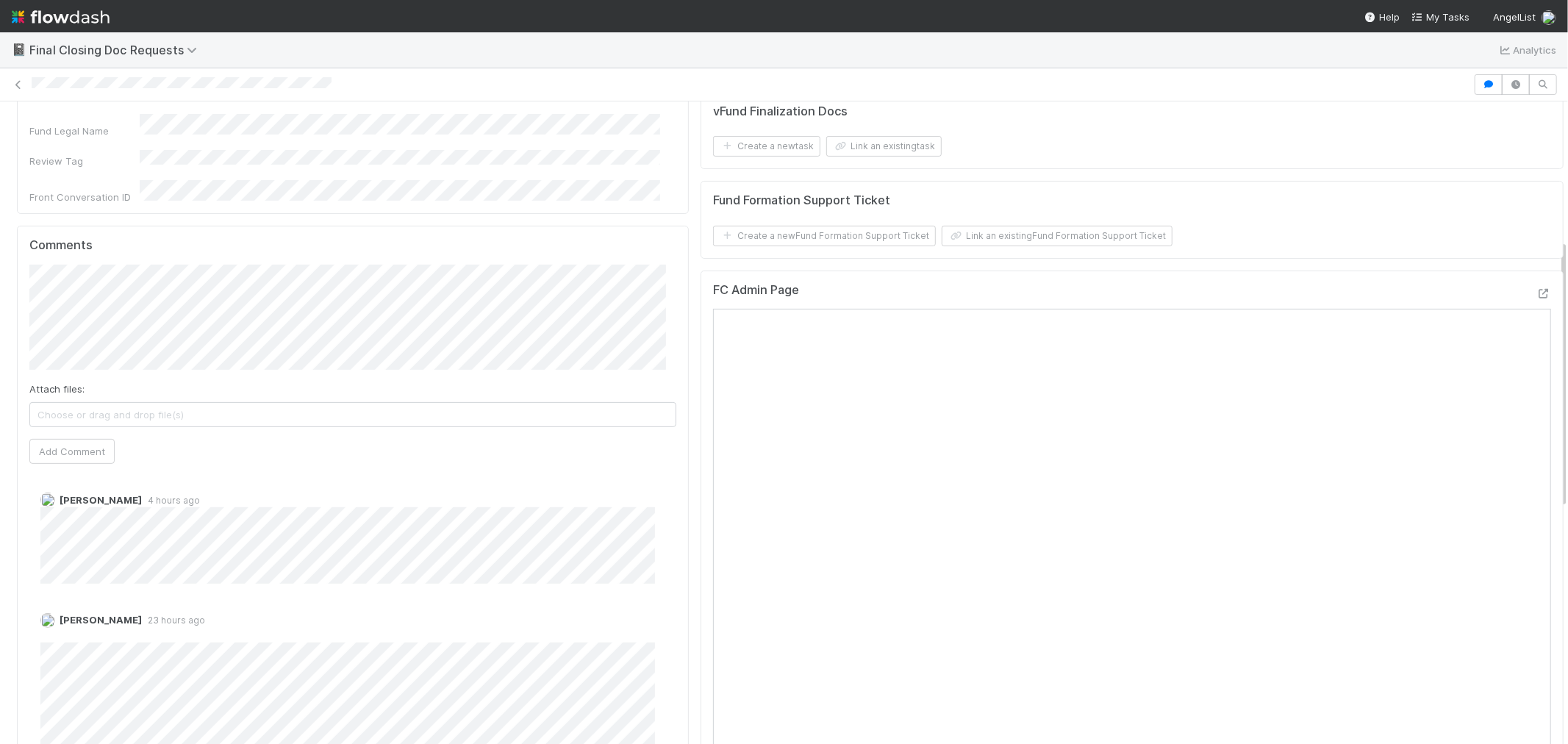
scroll to position [408, 0]
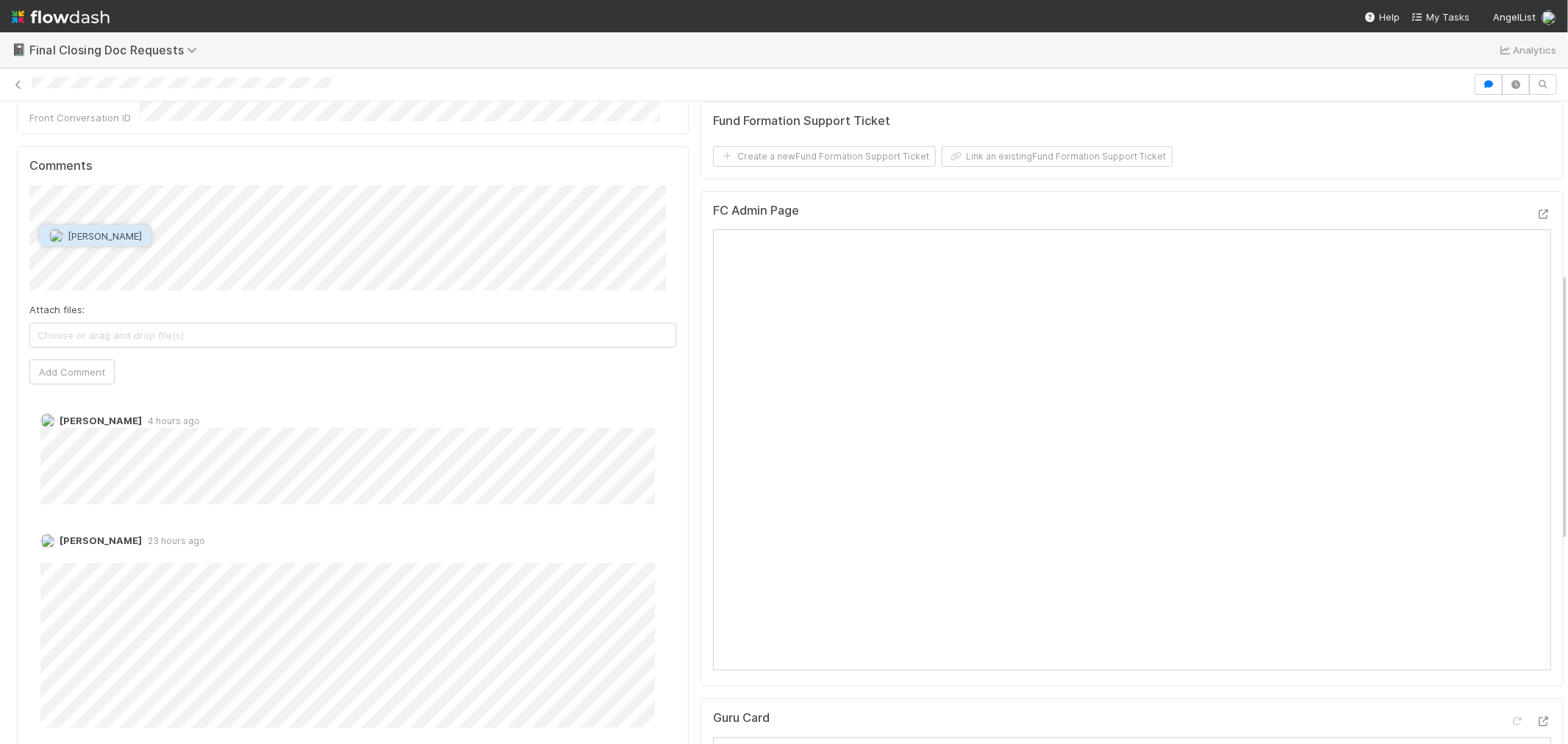
click at [98, 233] on span "[PERSON_NAME]" at bounding box center [105, 236] width 74 height 12
click at [74, 360] on button "Add Comment" at bounding box center [72, 372] width 86 height 25
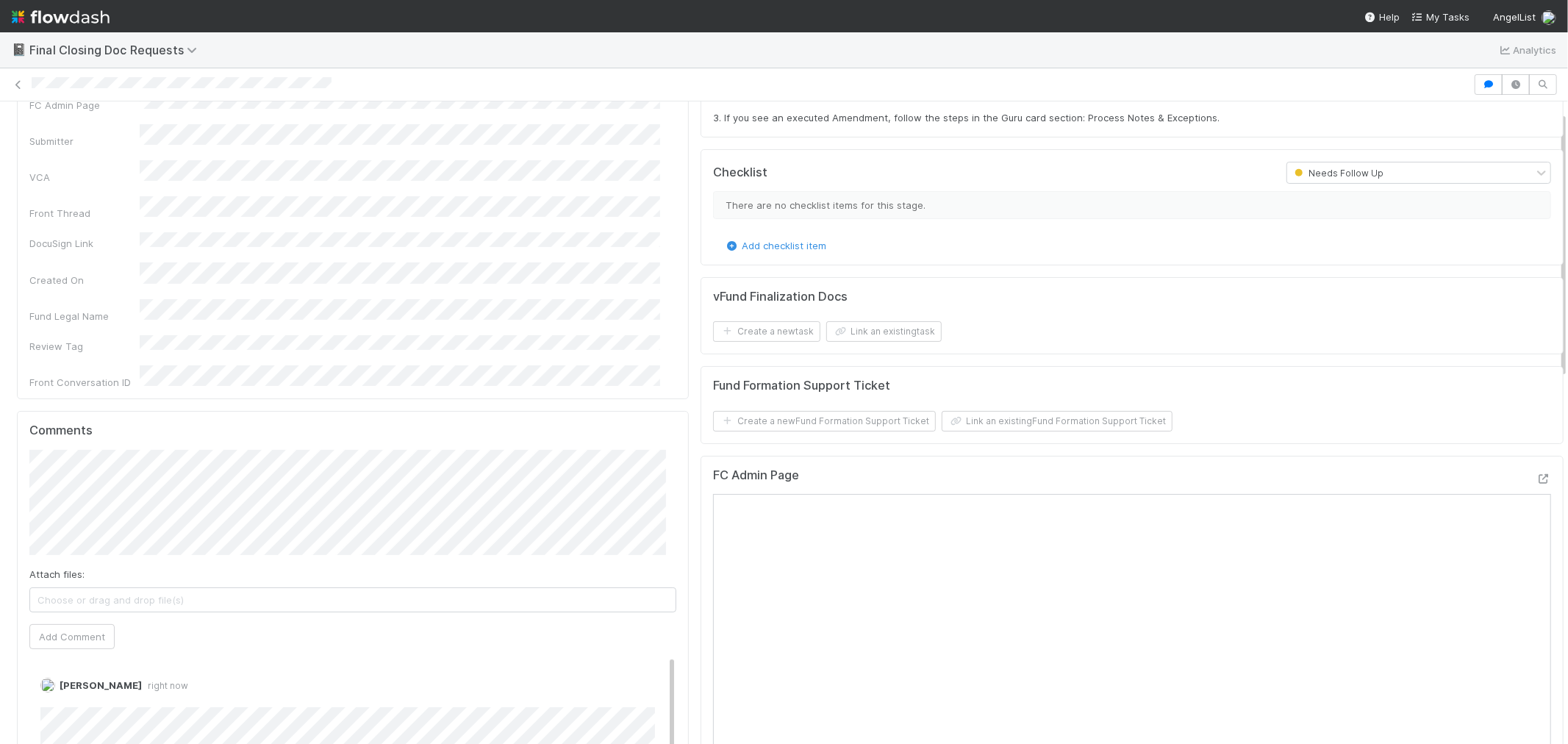
scroll to position [0, 0]
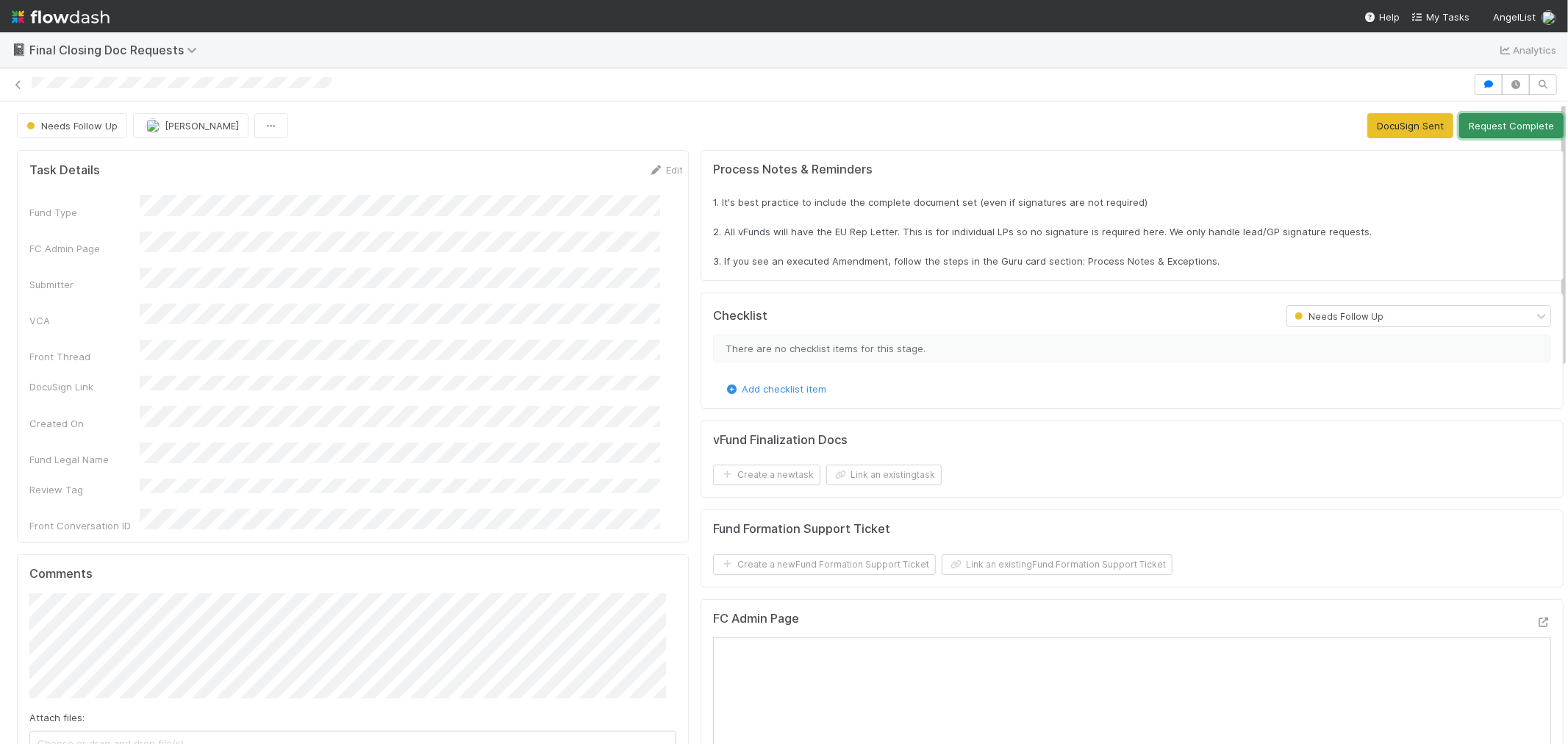
click at [1479, 122] on button "Request Complete" at bounding box center [1512, 125] width 104 height 25
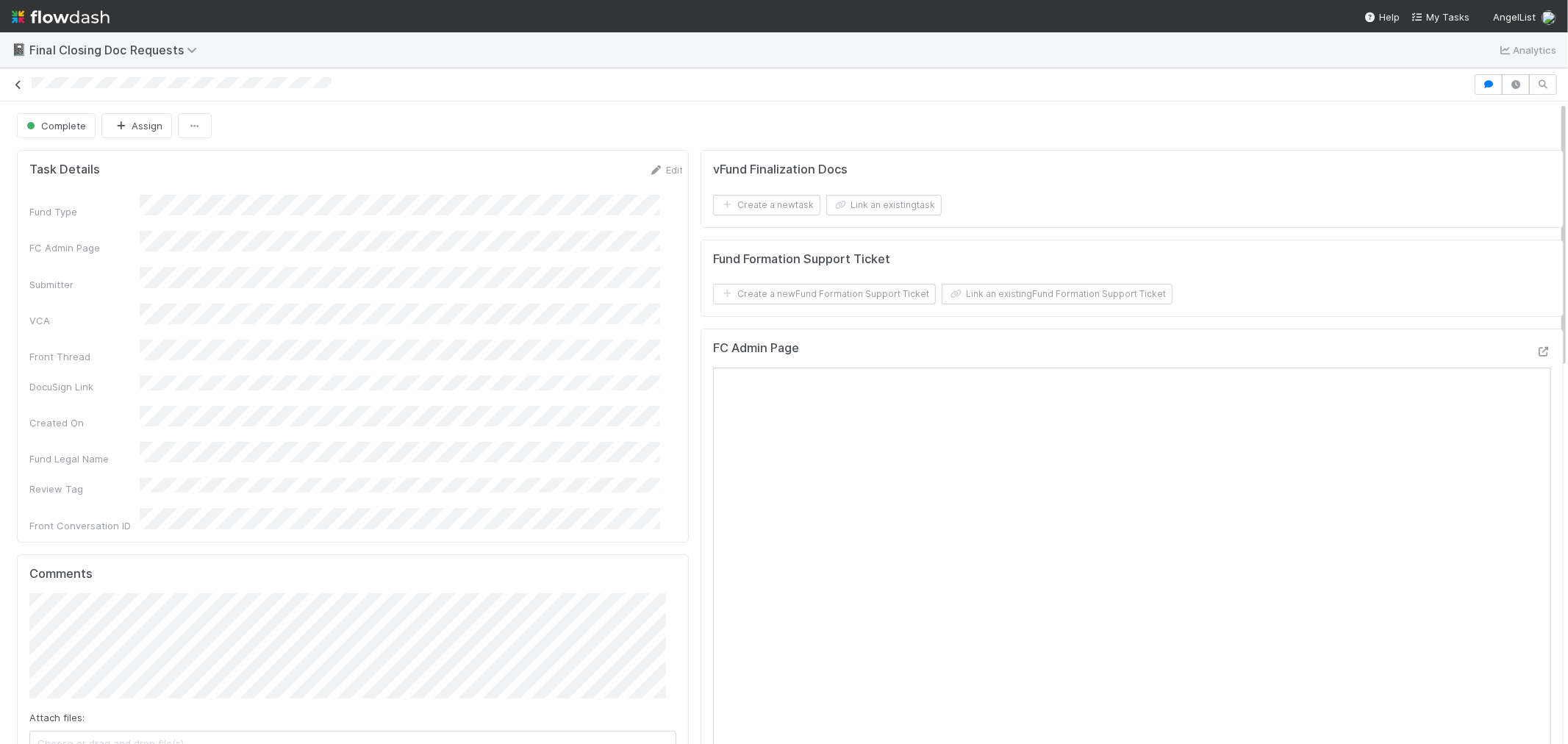
click at [17, 90] on link at bounding box center [18, 84] width 15 height 15
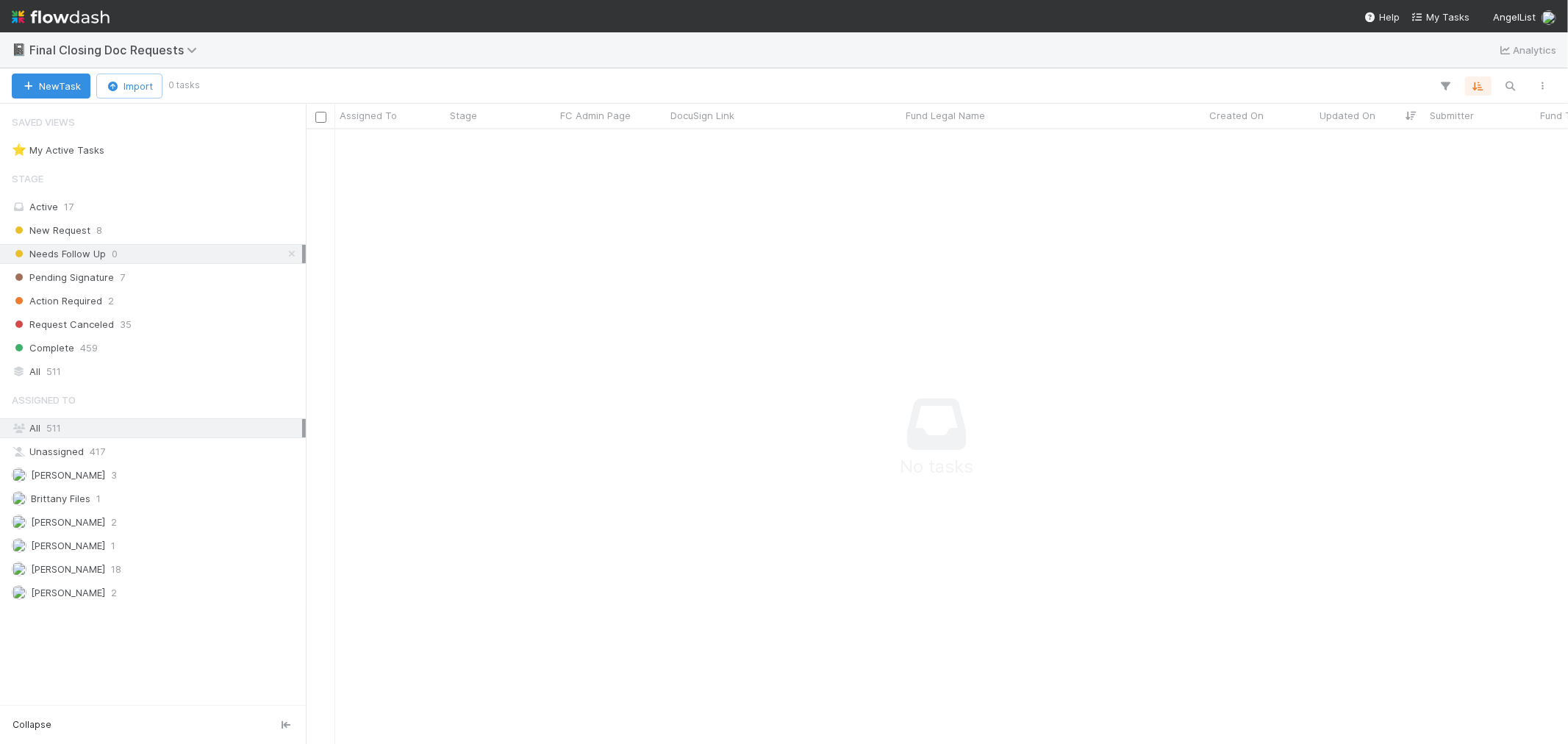
scroll to position [589, 1237]
click at [155, 231] on div "New Request 8" at bounding box center [157, 230] width 291 height 18
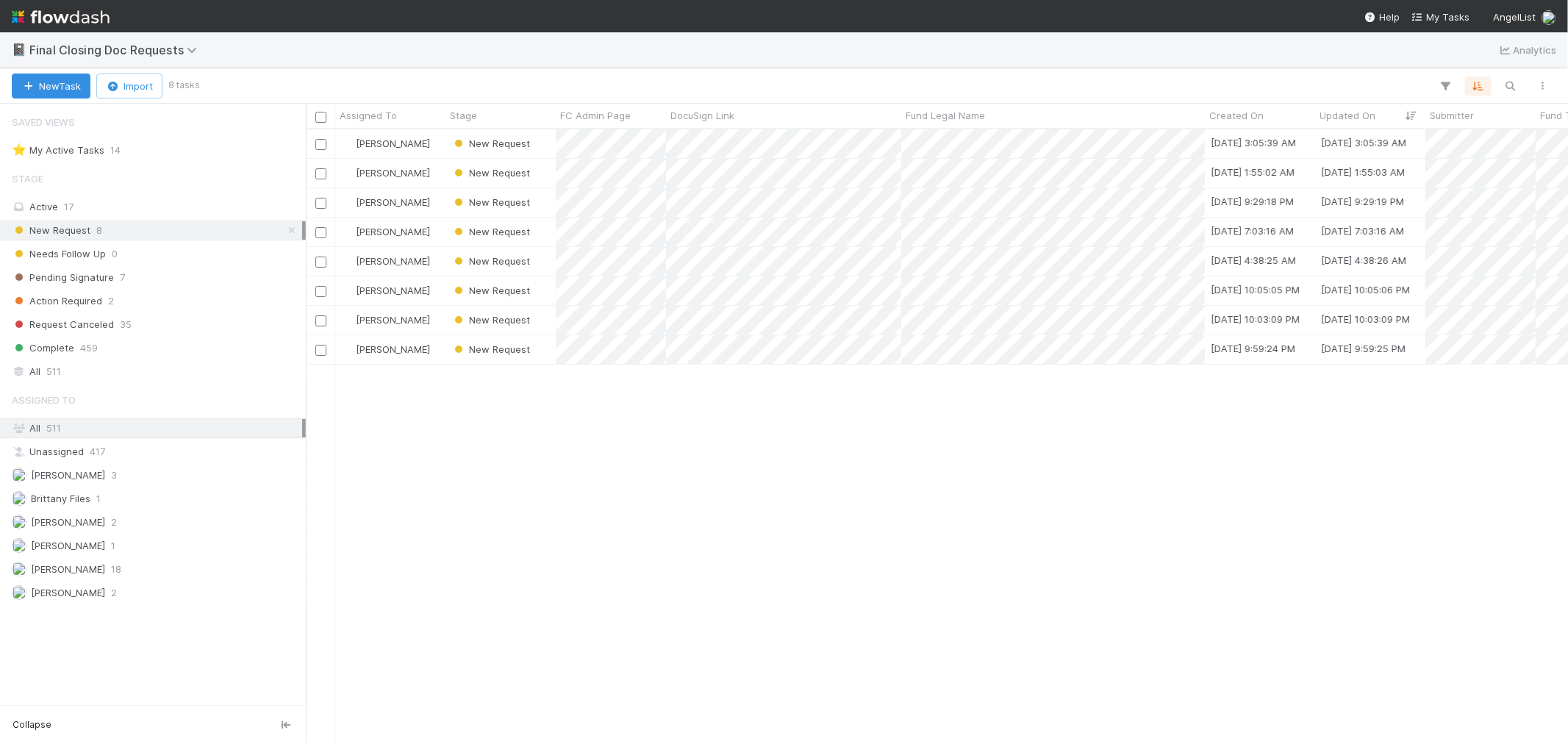
scroll to position [601, 1250]
click at [439, 297] on div "[PERSON_NAME]" at bounding box center [390, 290] width 110 height 28
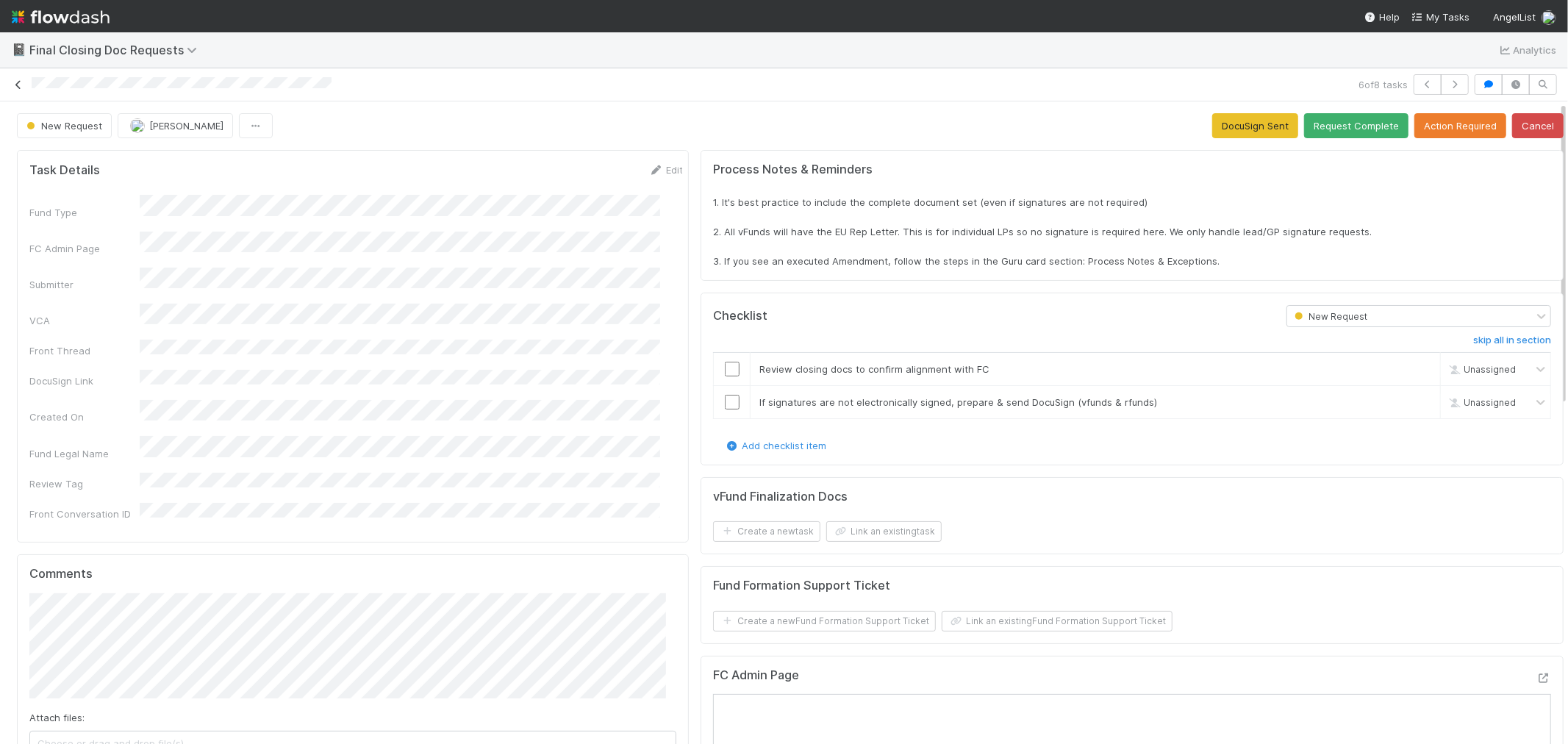
click at [17, 85] on icon at bounding box center [18, 85] width 15 height 10
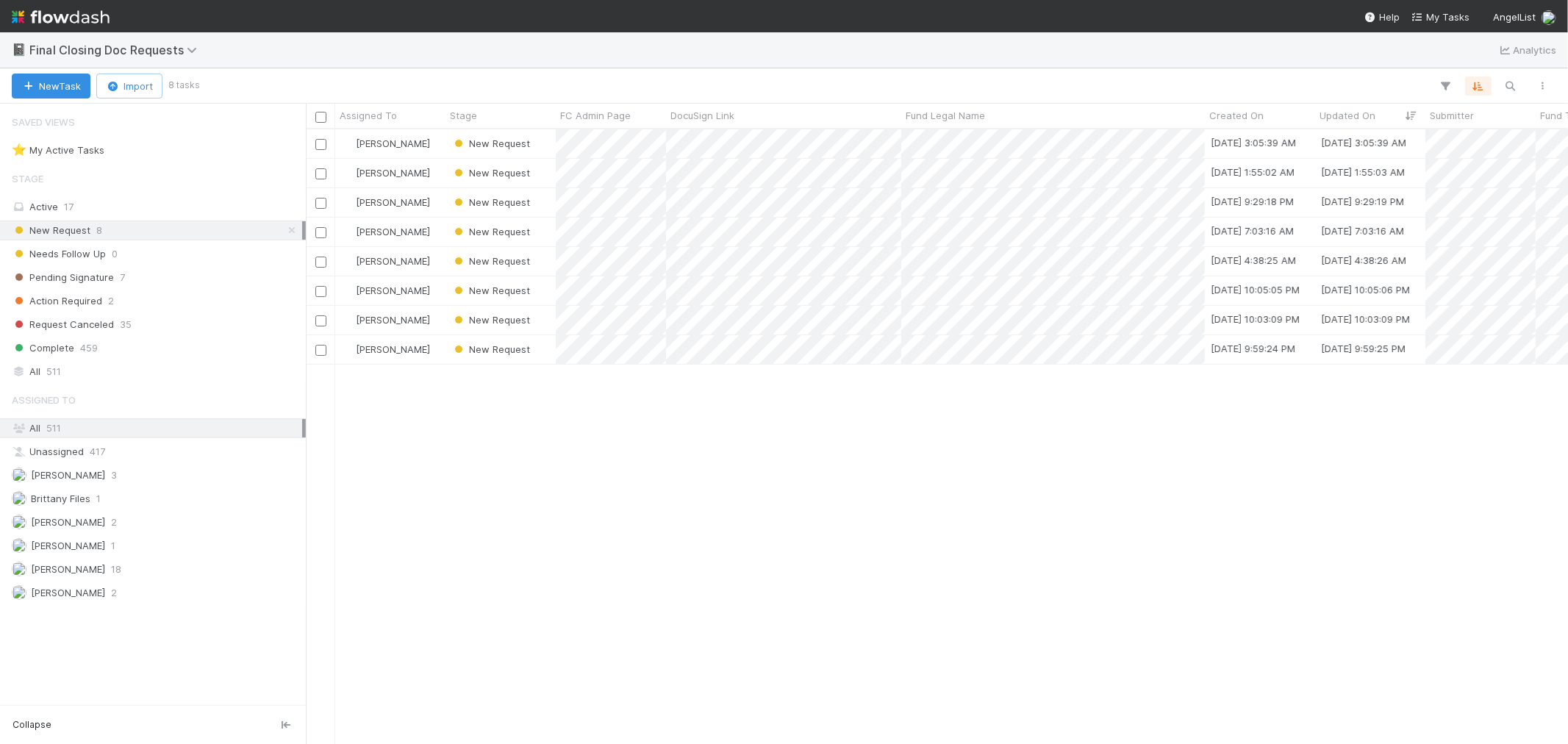
scroll to position [601, 1250]
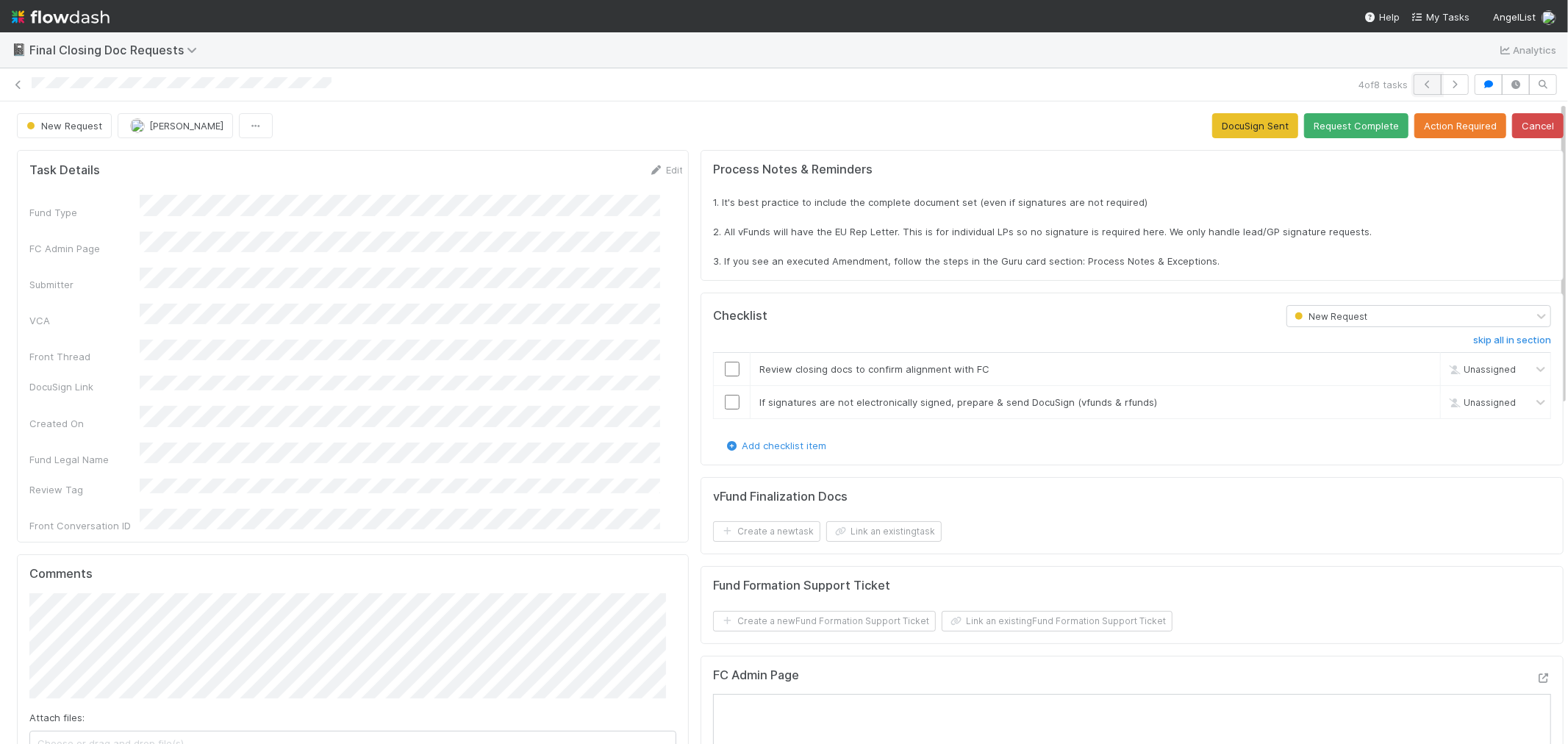
click at [1415, 77] on button "button" at bounding box center [1428, 84] width 28 height 20
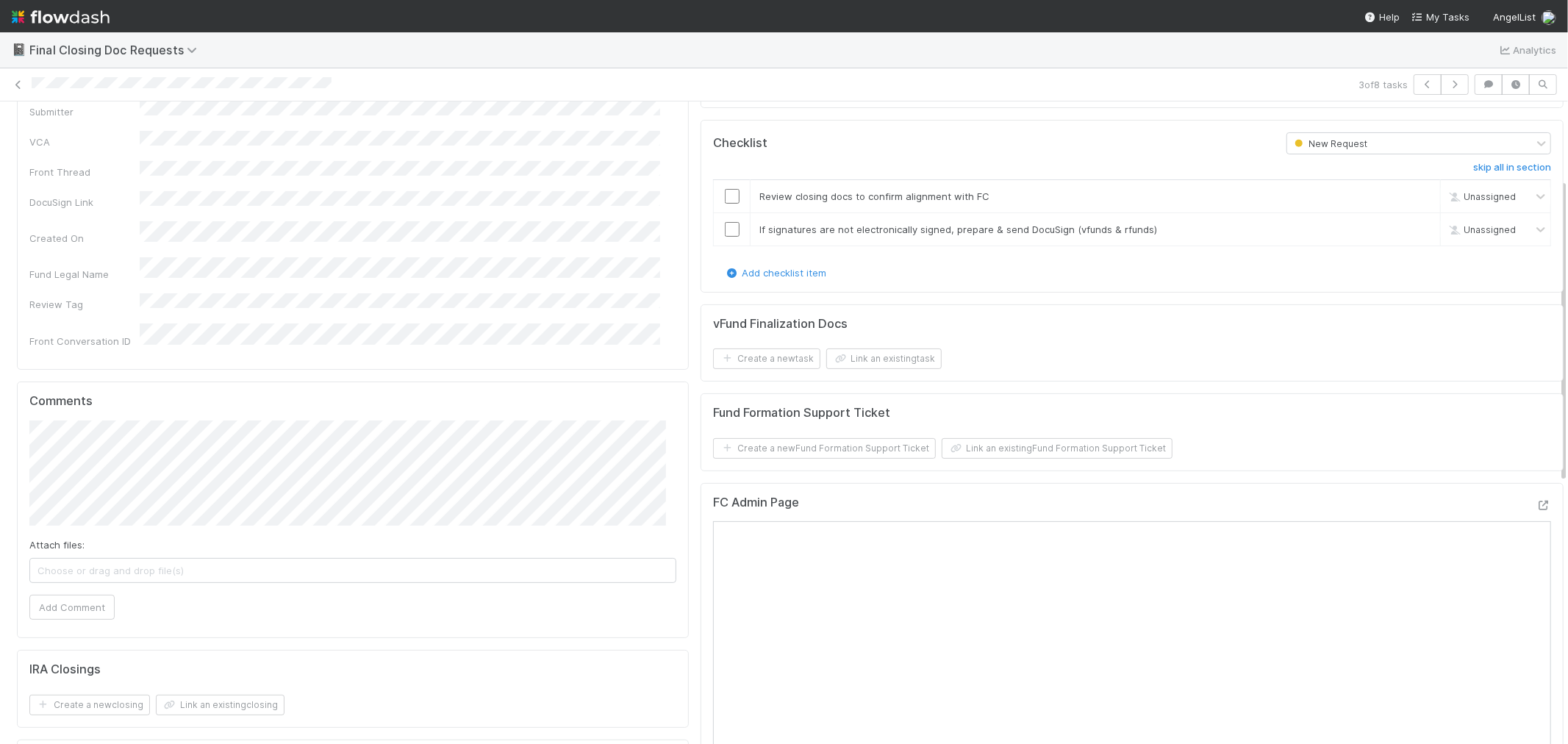
scroll to position [163, 0]
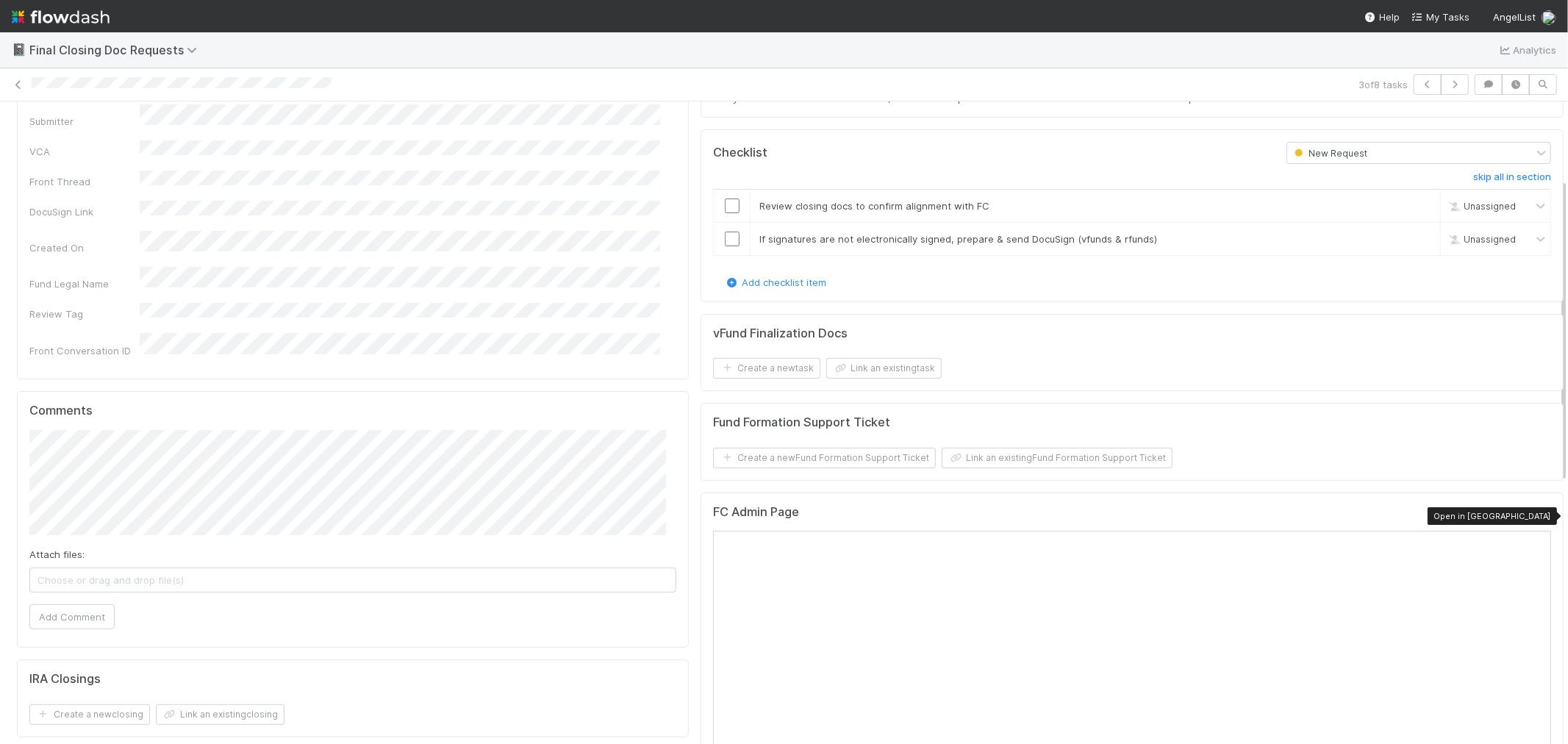
click at [1537, 511] on icon at bounding box center [1544, 515] width 15 height 10
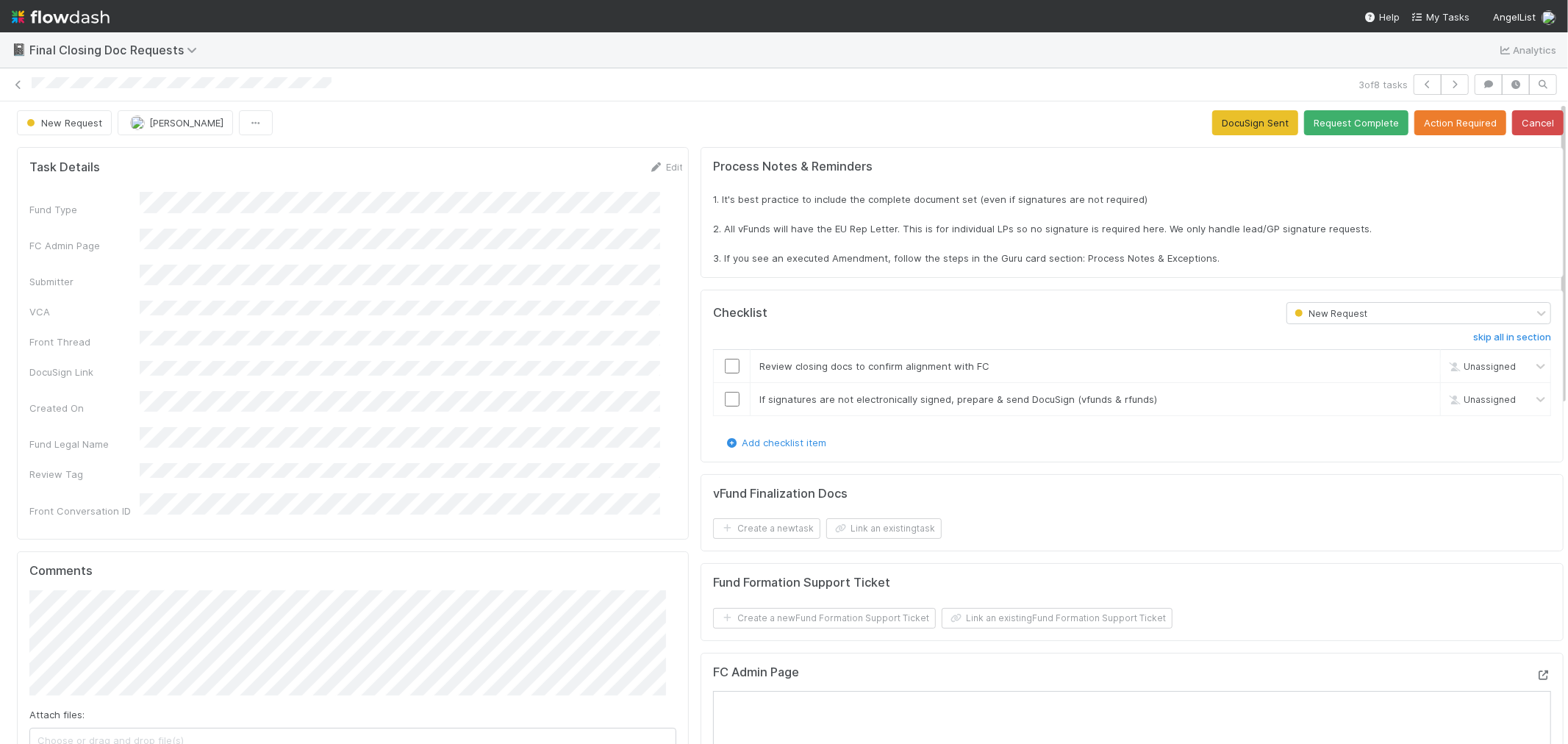
scroll to position [0, 0]
click at [1420, 86] on icon "button" at bounding box center [1427, 84] width 15 height 9
click at [1420, 83] on icon "button" at bounding box center [1427, 84] width 15 height 9
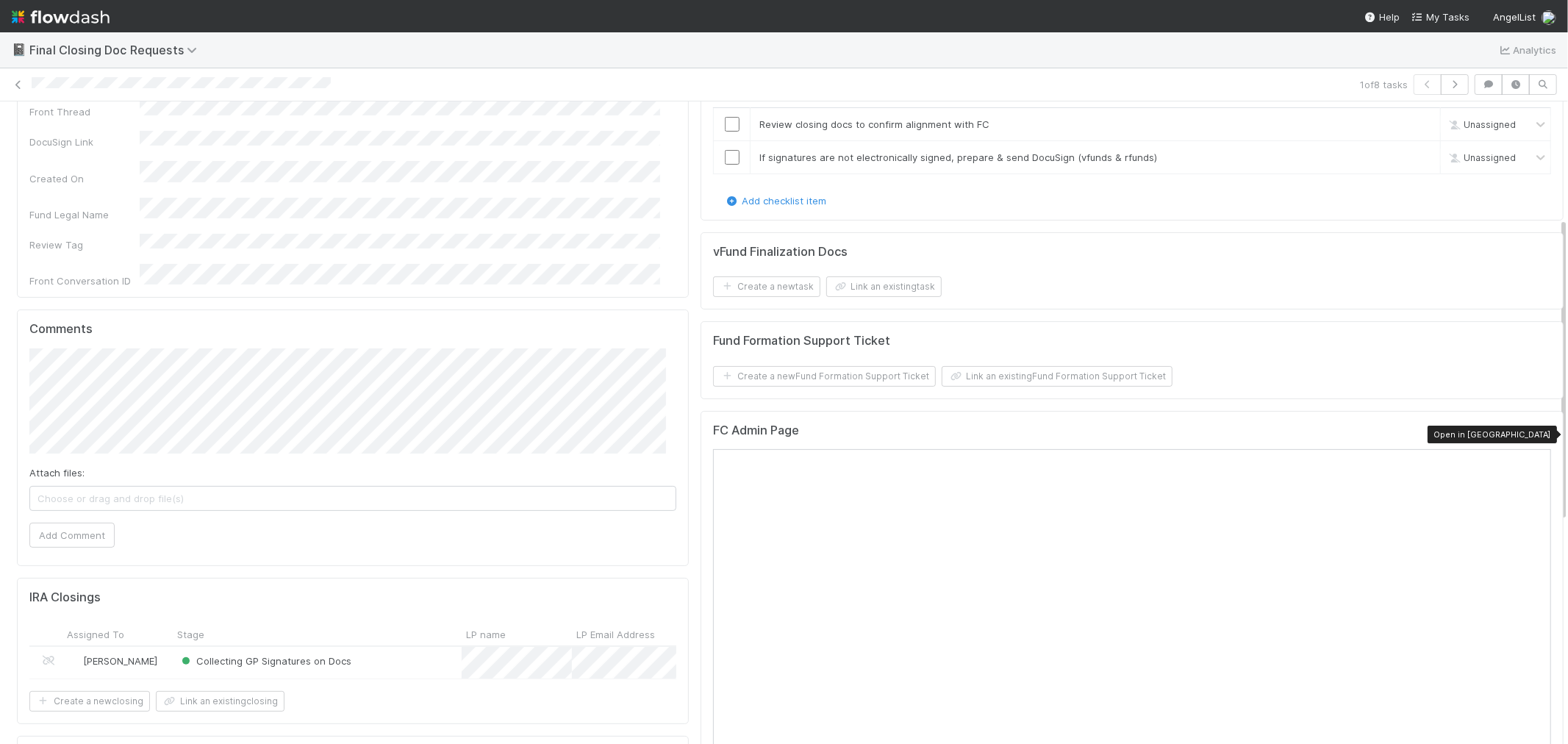
click at [1537, 431] on icon at bounding box center [1544, 434] width 15 height 10
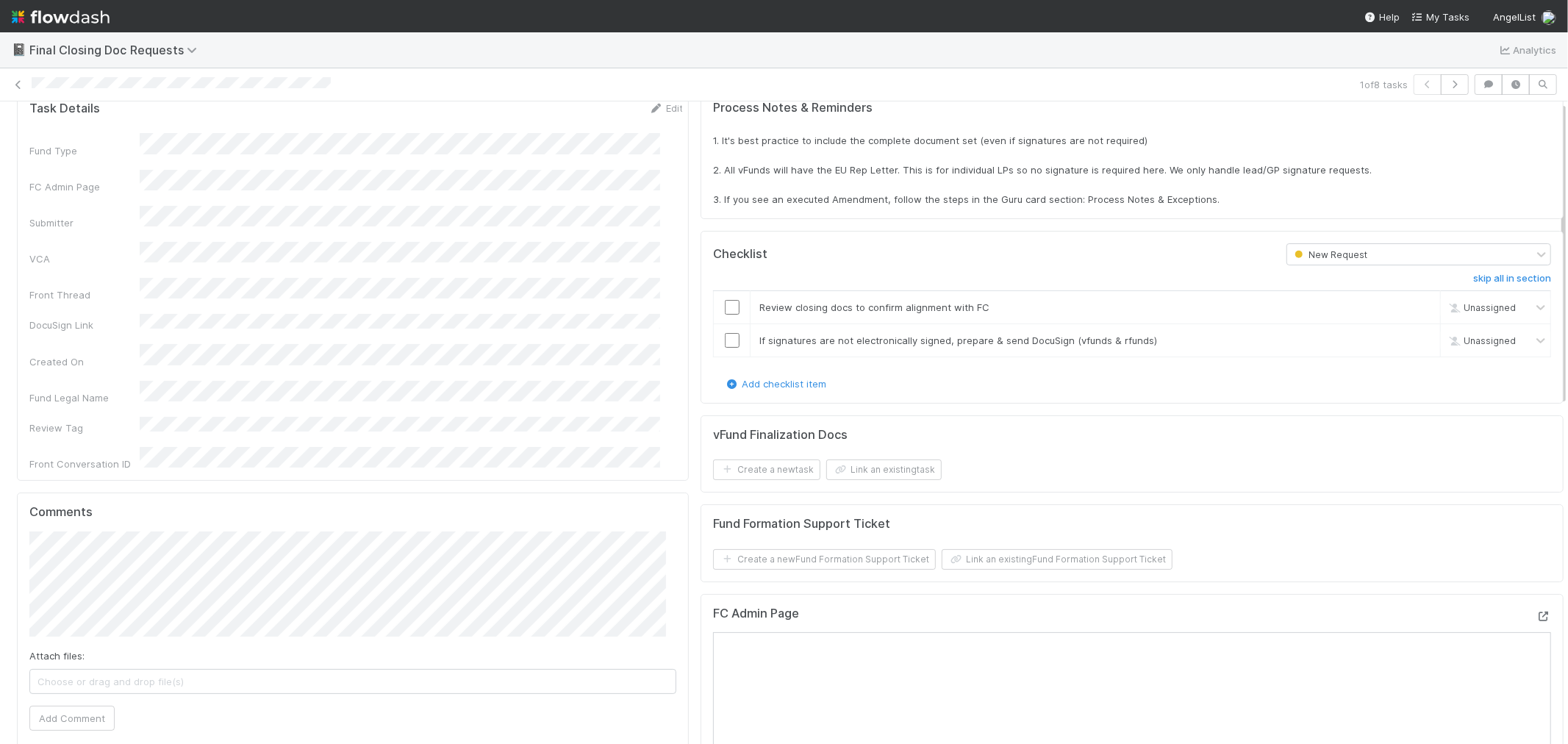
scroll to position [163, 0]
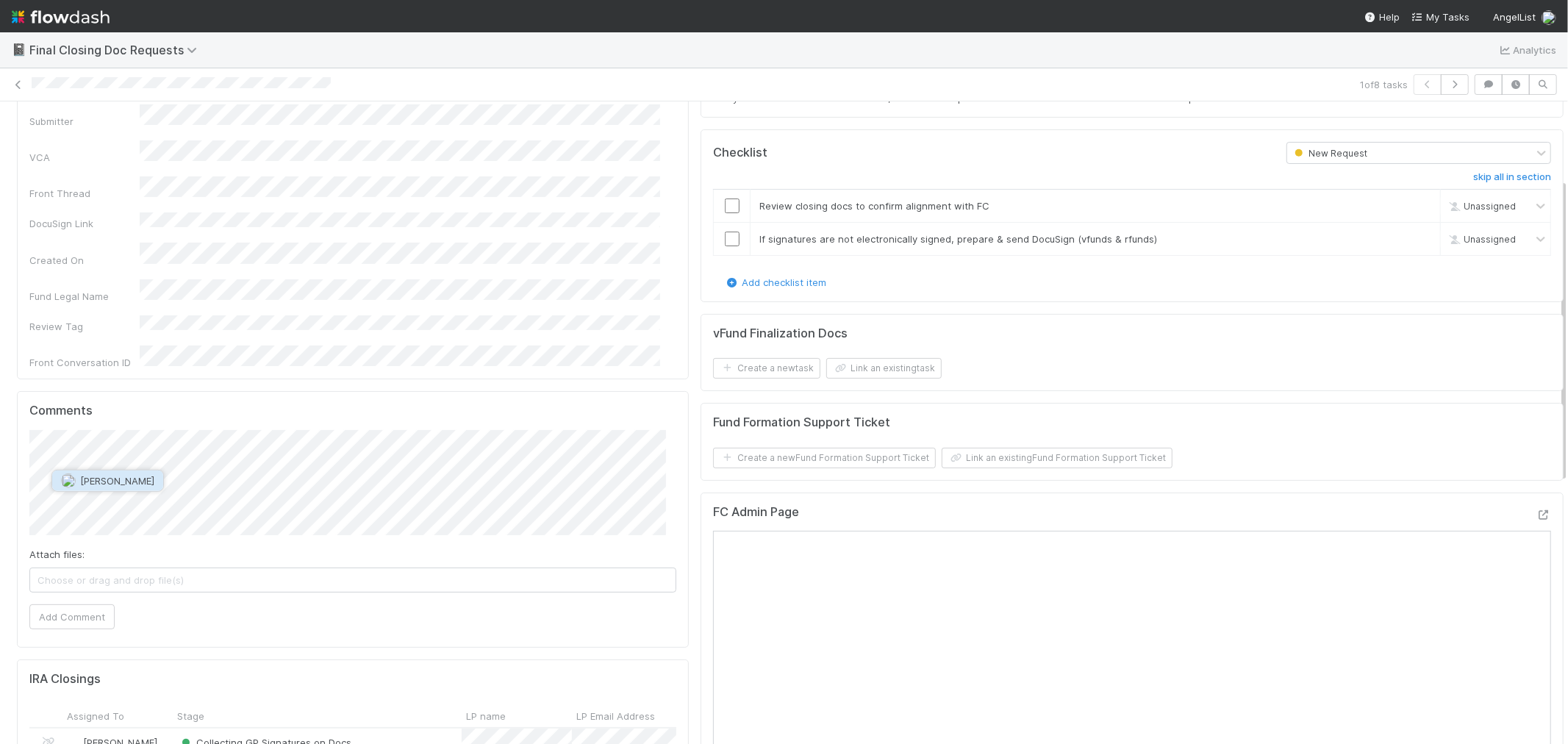
click at [115, 480] on span "[PERSON_NAME]" at bounding box center [117, 480] width 74 height 12
click at [53, 611] on button "Add Comment" at bounding box center [72, 617] width 86 height 25
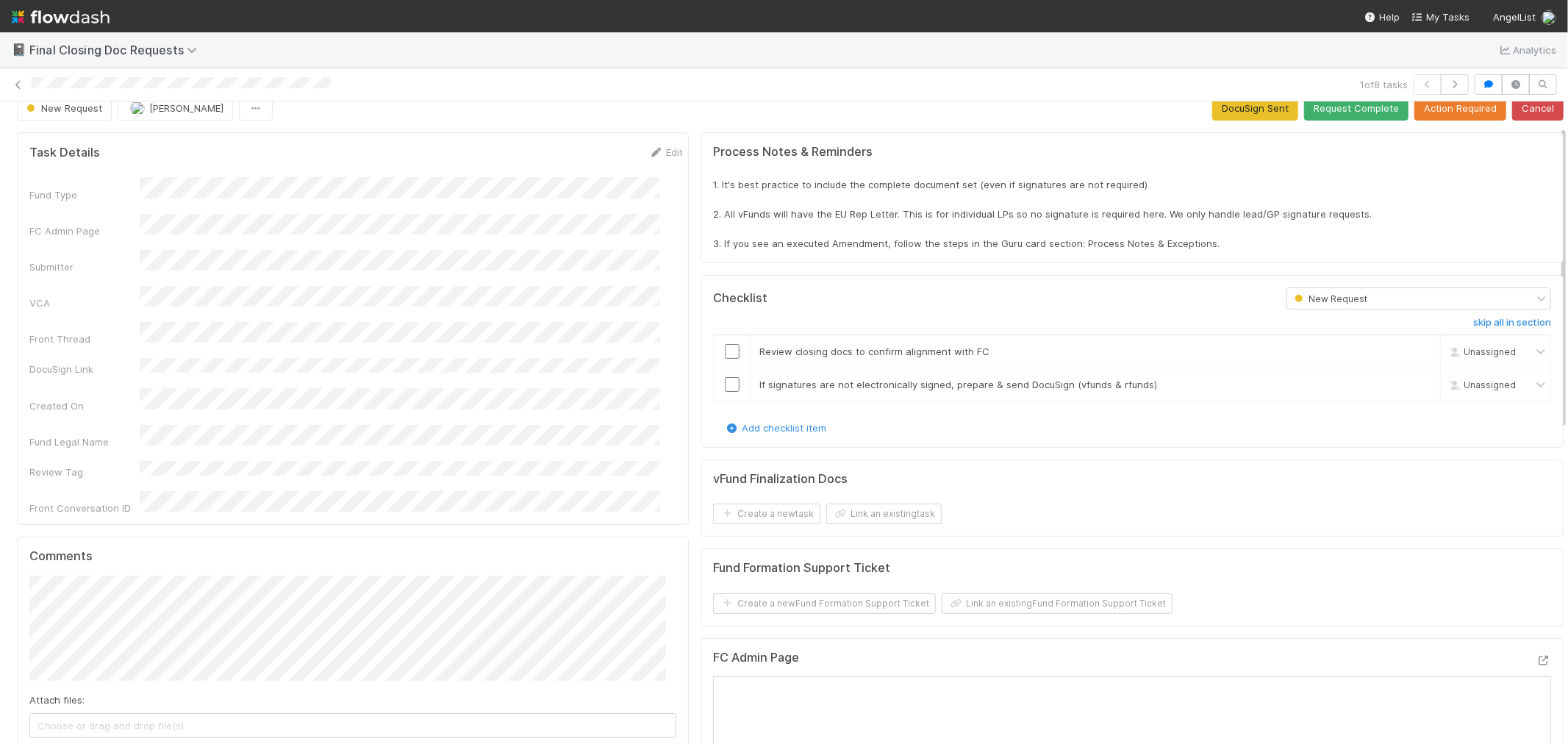
scroll to position [0, 0]
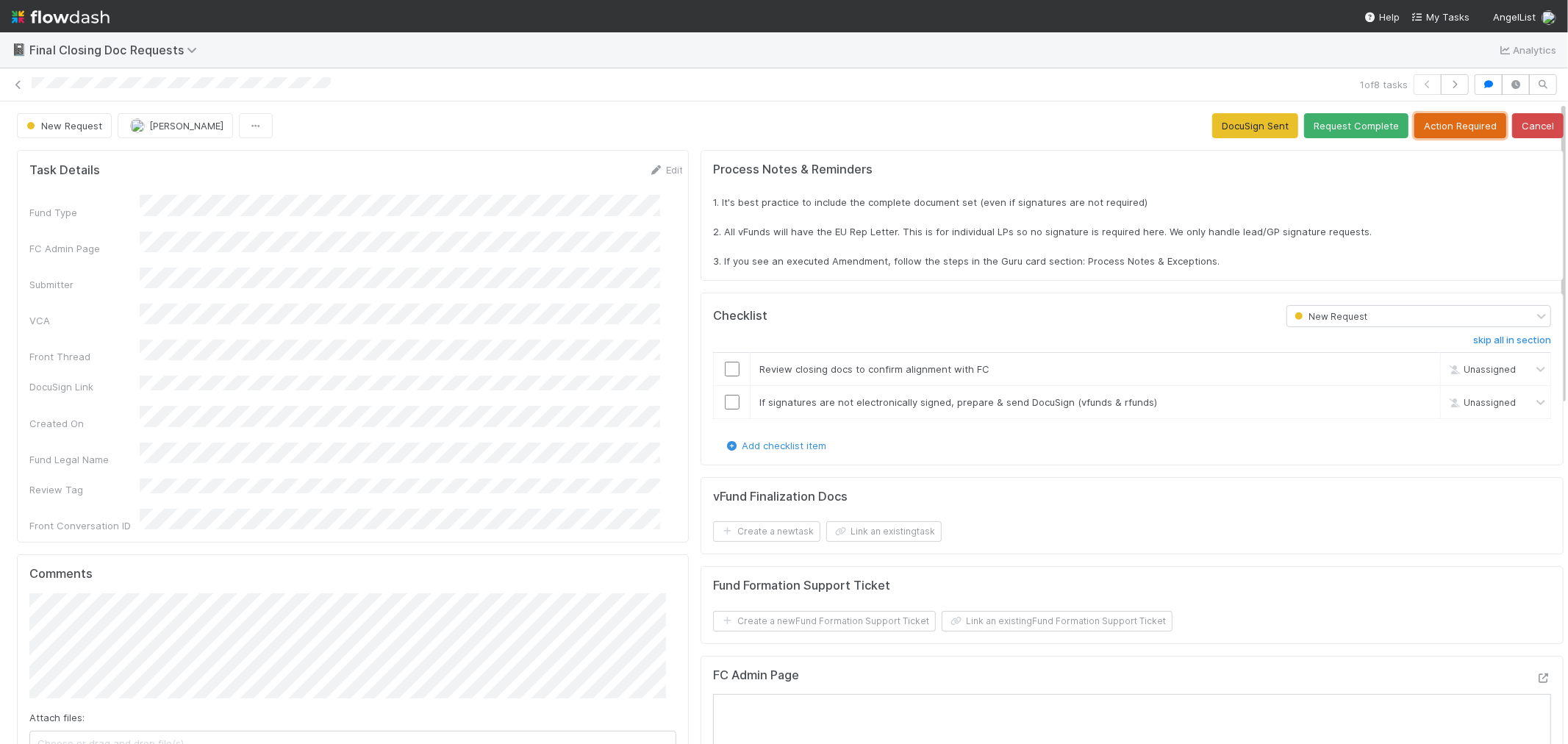
drag, startPoint x: 1414, startPoint y: 128, endPoint x: 1403, endPoint y: 128, distance: 11.0
click at [1414, 127] on button "Action Required" at bounding box center [1460, 125] width 91 height 25
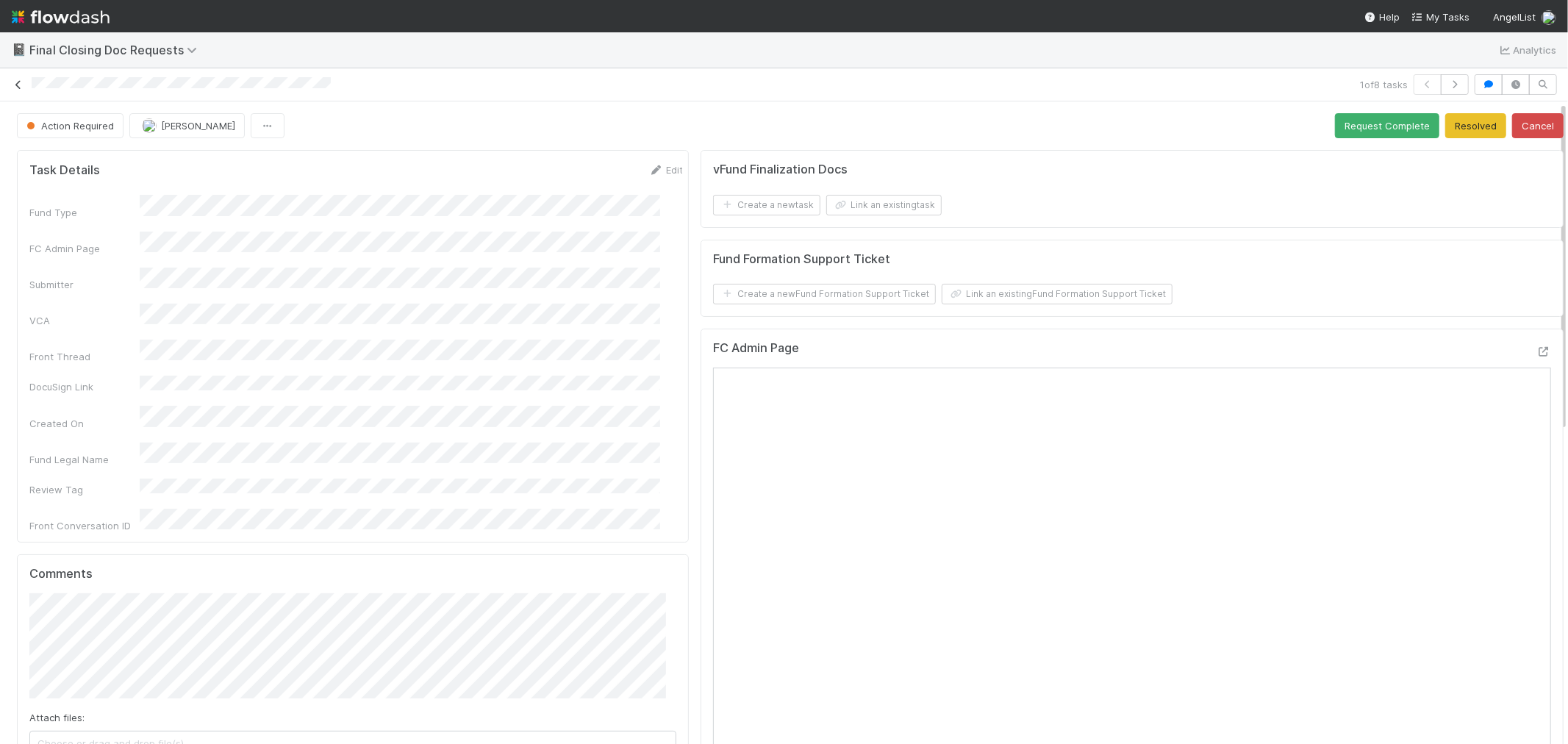
click at [17, 84] on icon at bounding box center [18, 85] width 15 height 10
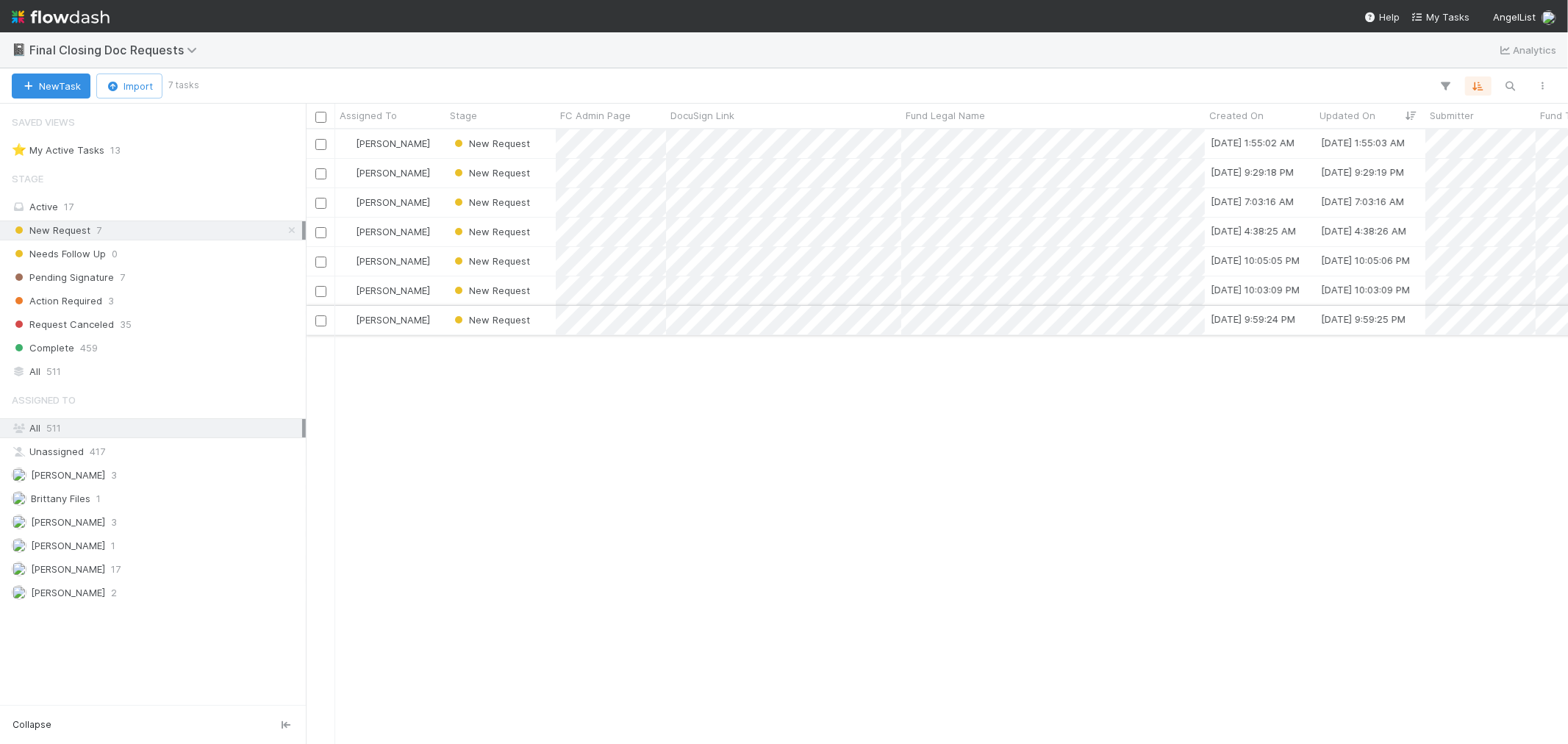
click at [434, 331] on div "[PERSON_NAME]" at bounding box center [390, 319] width 110 height 28
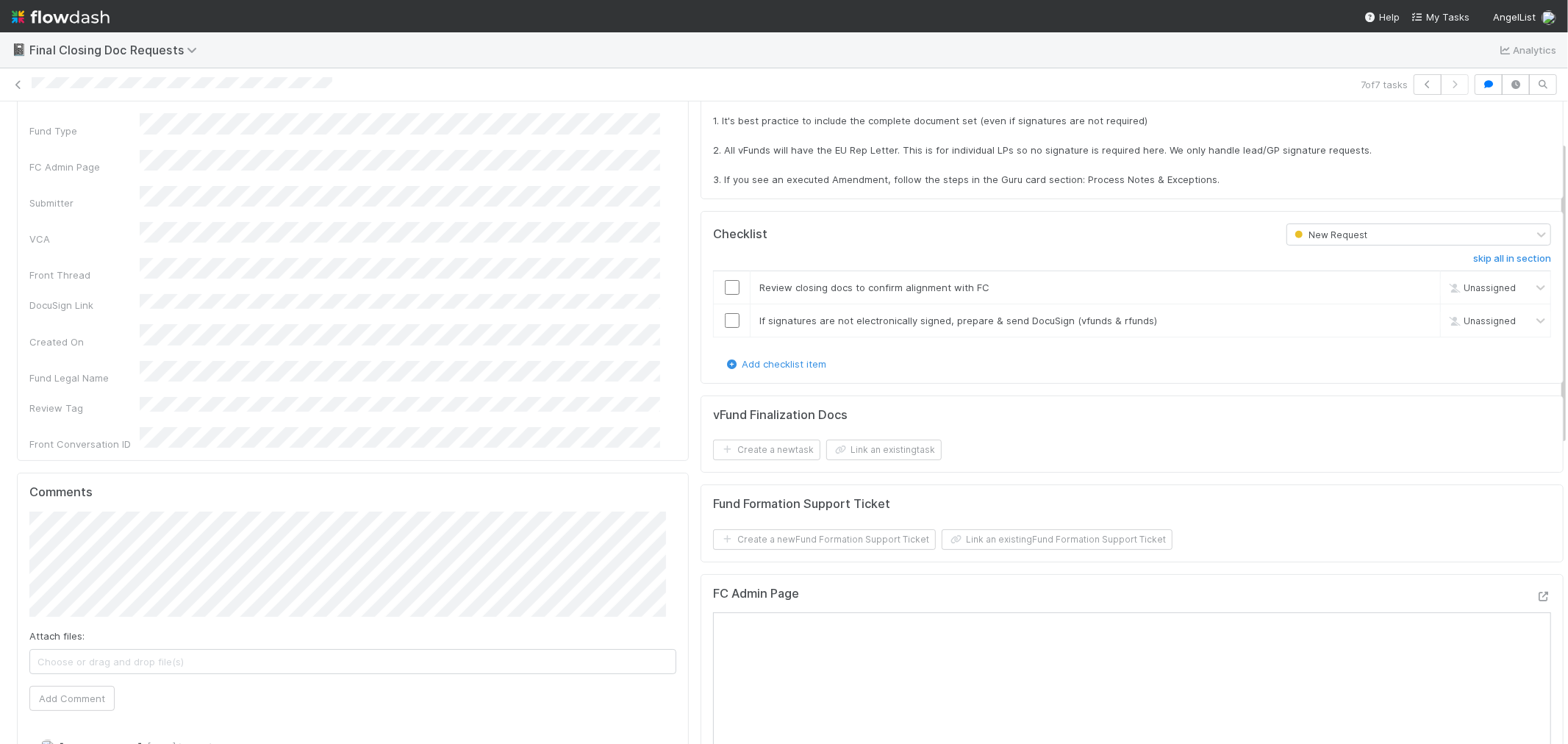
scroll to position [245, 0]
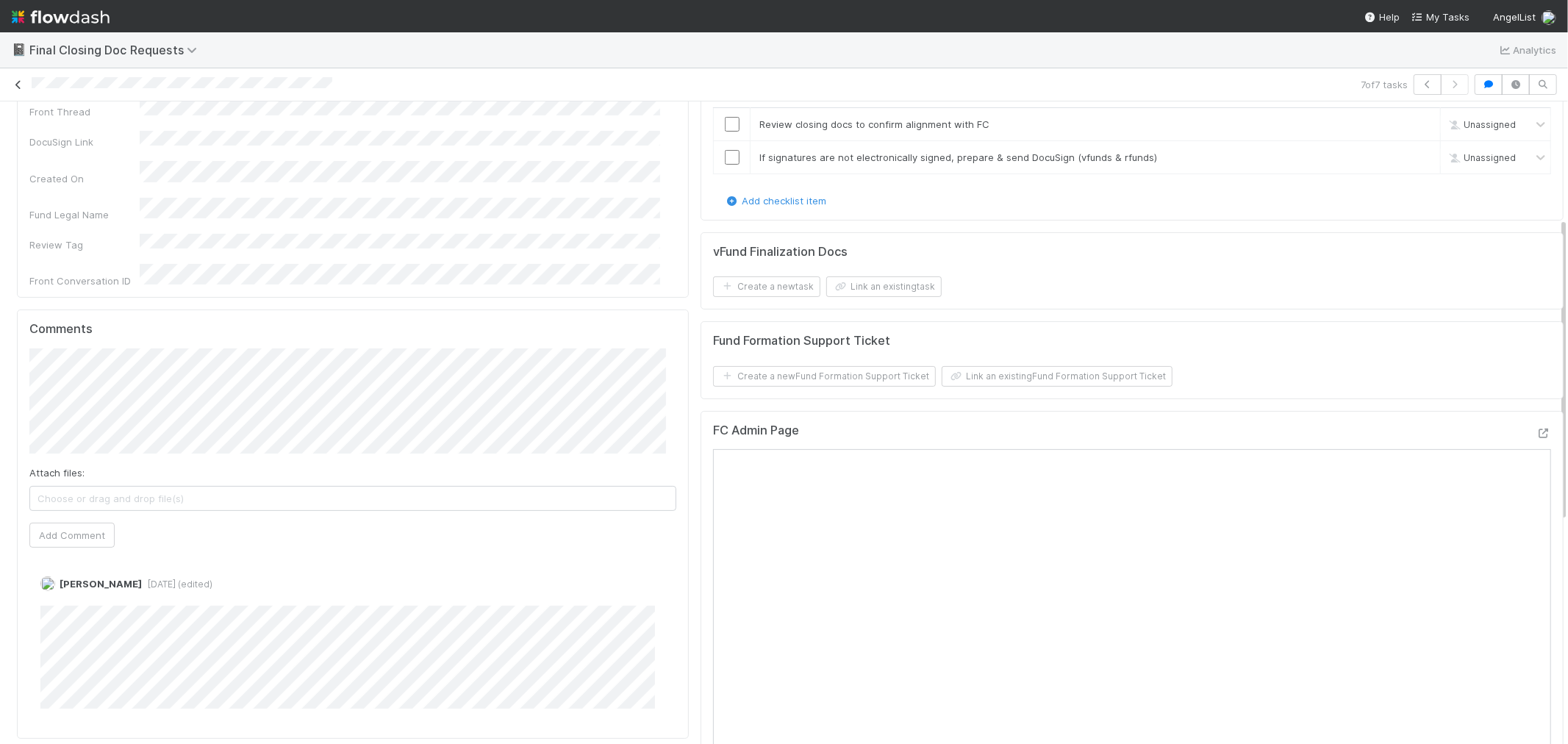
click at [15, 86] on icon at bounding box center [18, 85] width 15 height 10
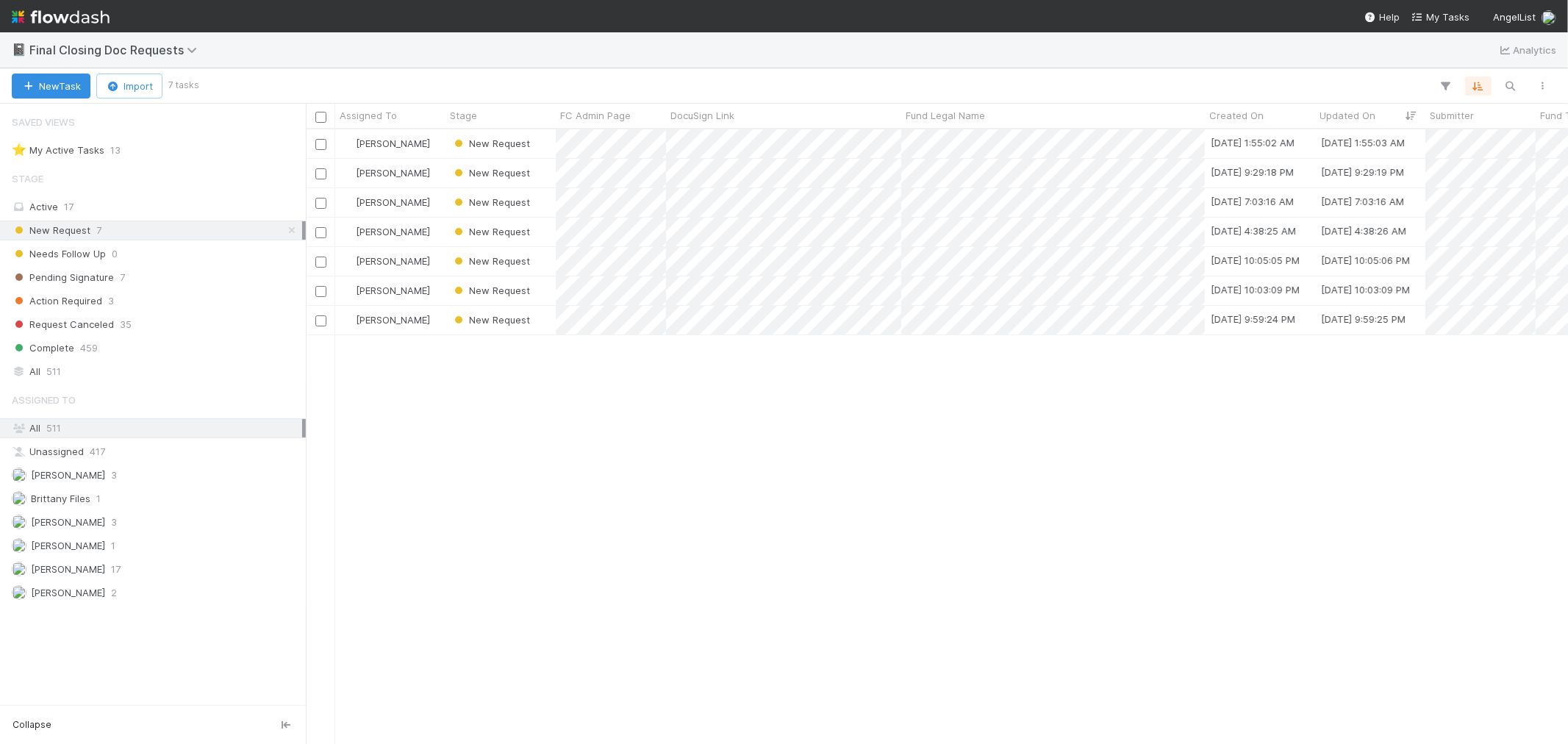
scroll to position [601, 1250]
click at [89, 347] on span "459" at bounding box center [89, 347] width 18 height 18
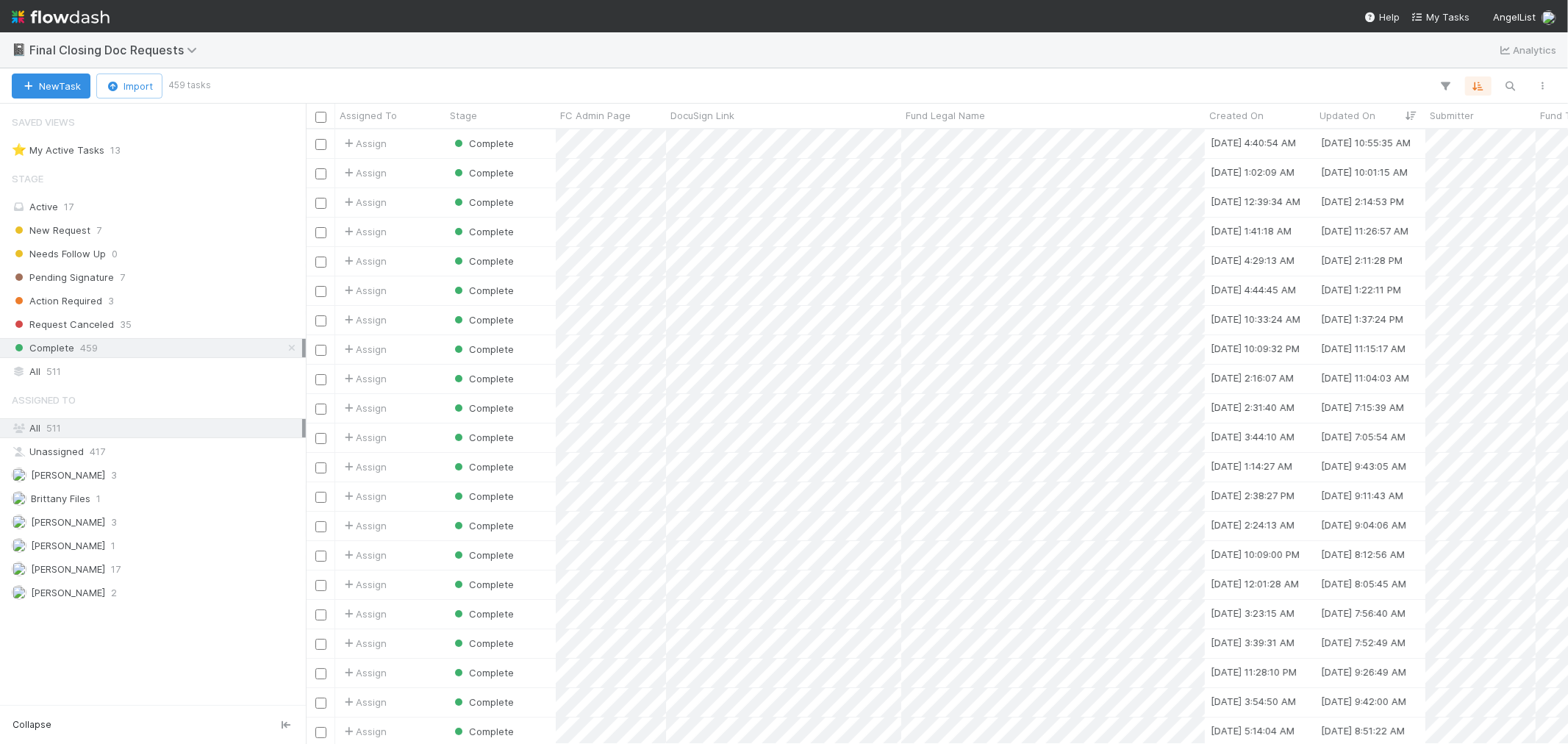
scroll to position [601, 1250]
click at [421, 147] on div "Assign" at bounding box center [390, 143] width 110 height 28
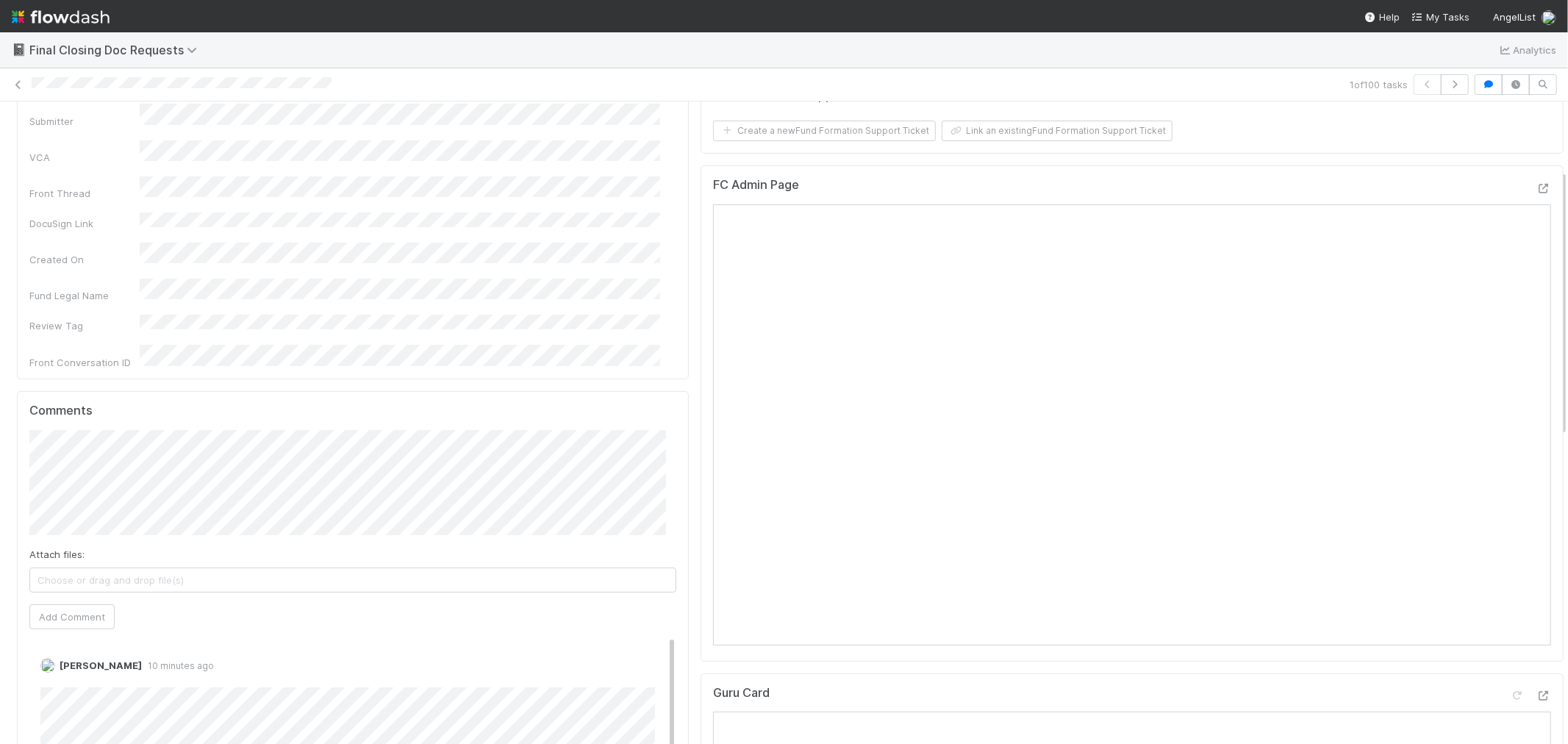
scroll to position [408, 0]
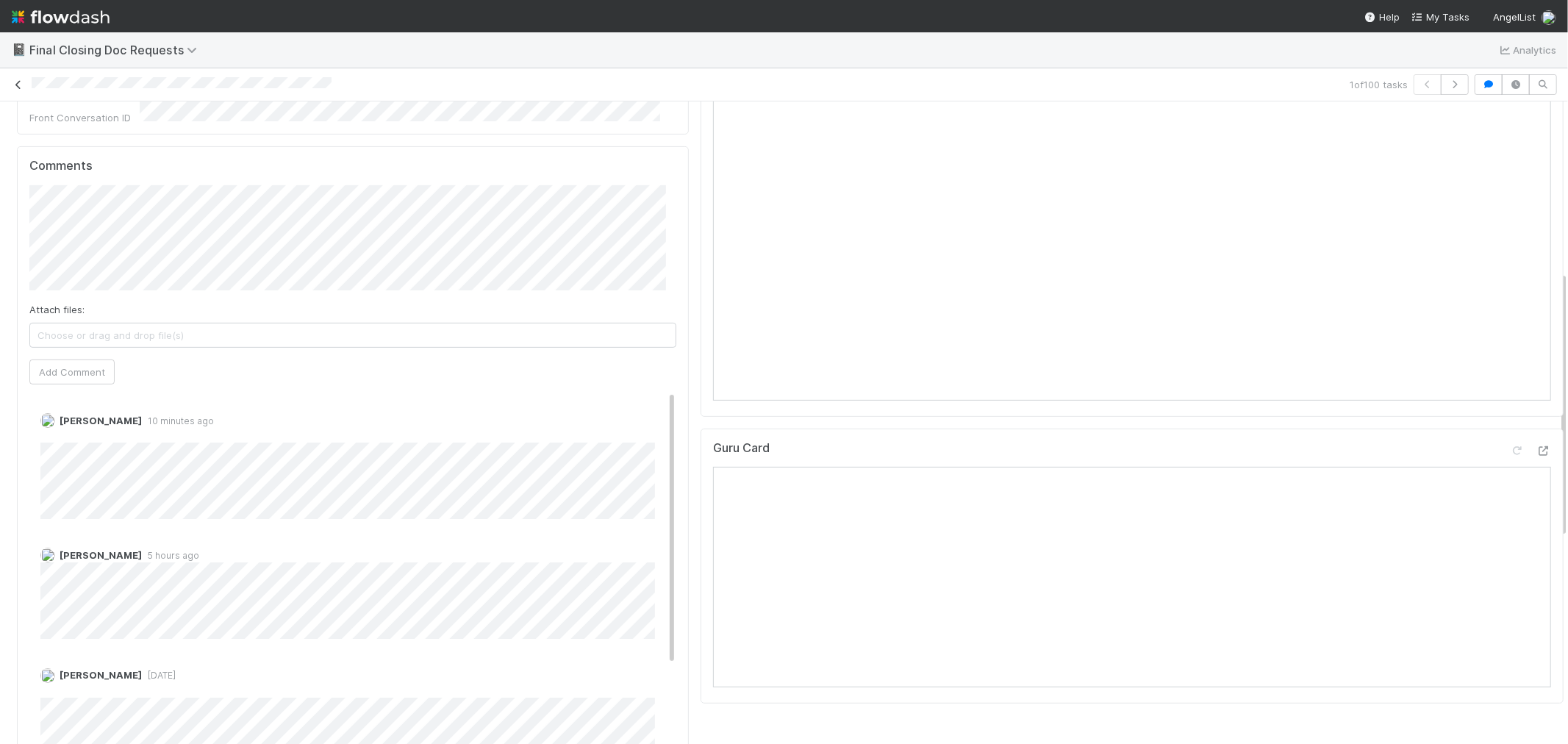
click at [16, 84] on icon at bounding box center [18, 85] width 15 height 10
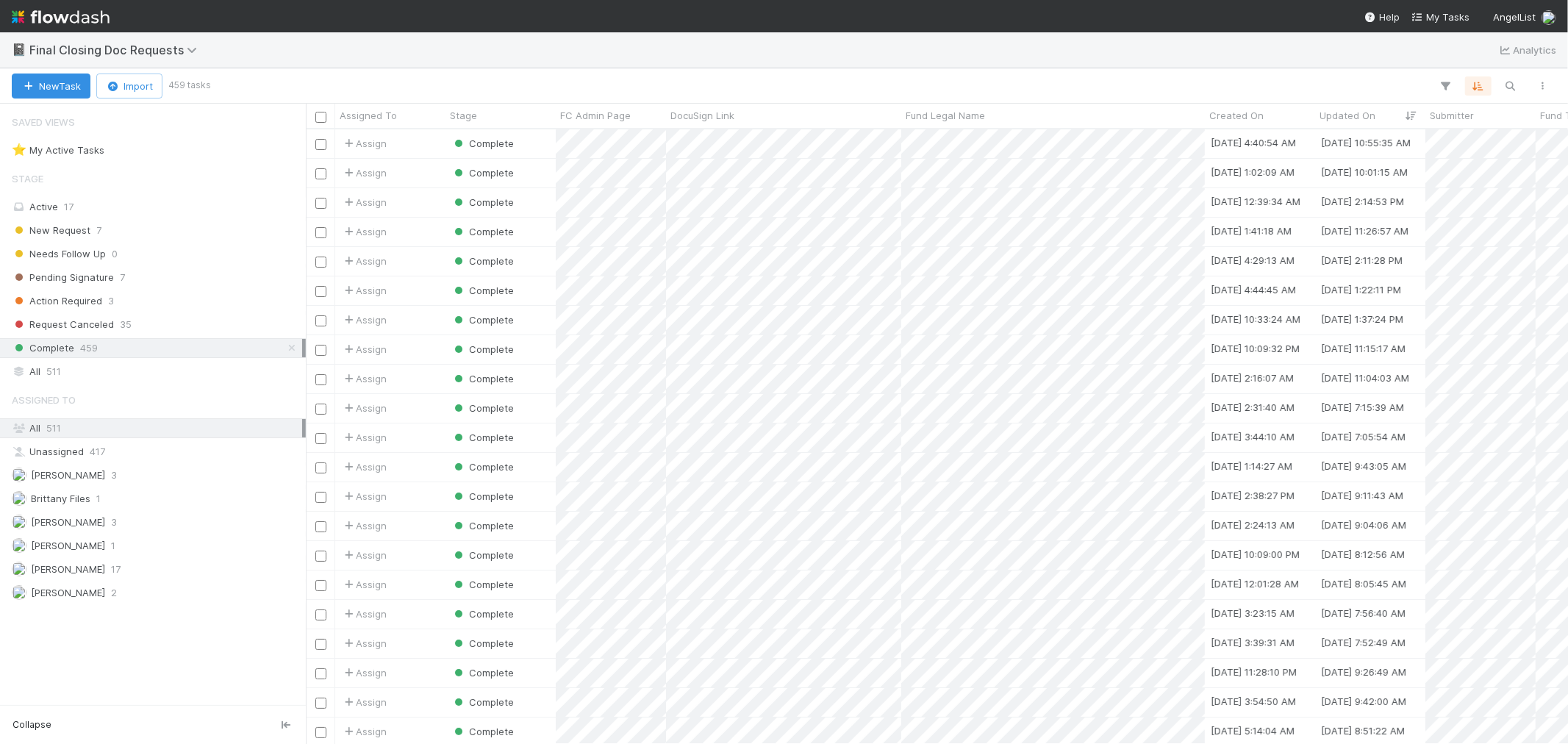
scroll to position [601, 1250]
click at [153, 229] on div "New Request 7" at bounding box center [157, 230] width 291 height 18
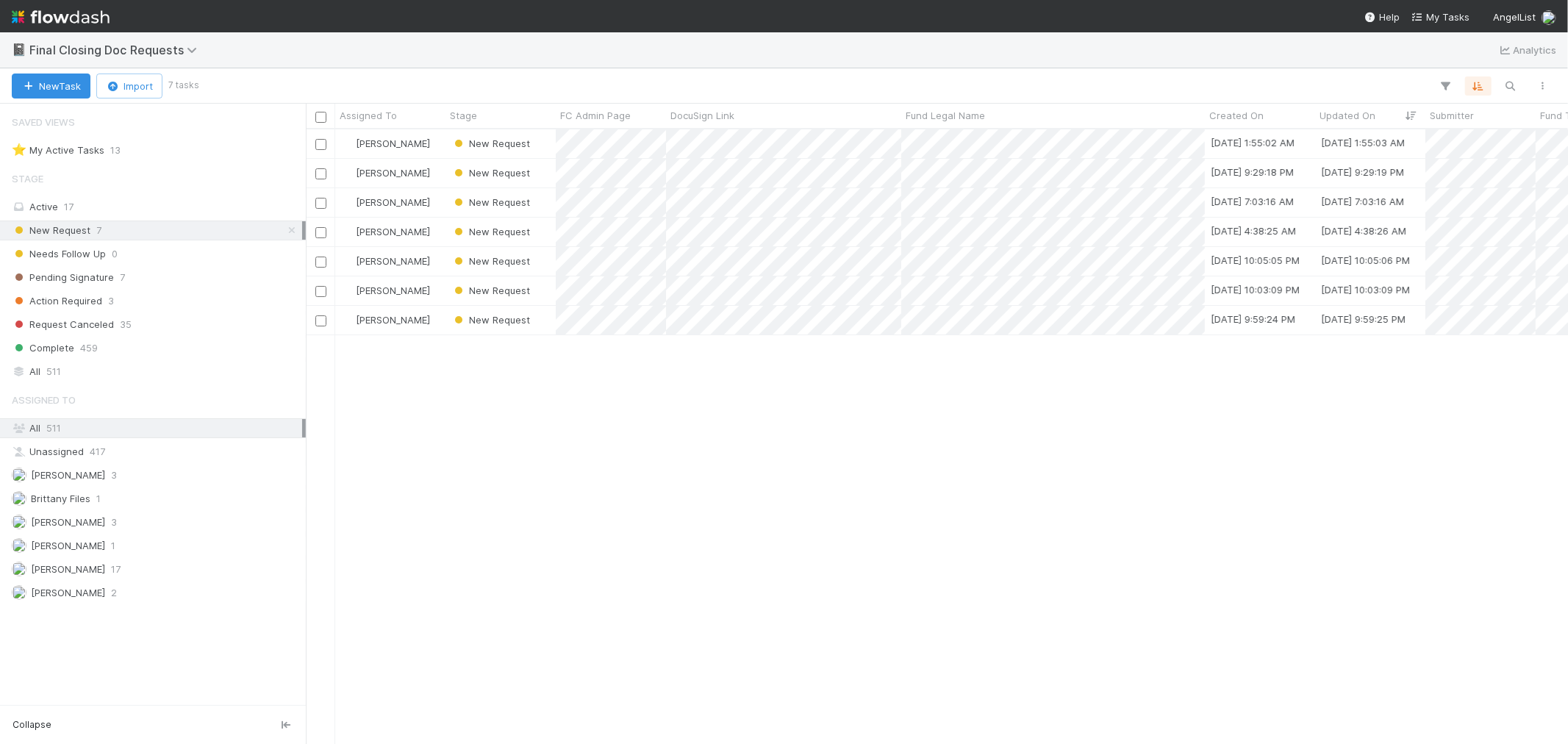
scroll to position [601, 1250]
click at [436, 145] on div "[PERSON_NAME]" at bounding box center [390, 143] width 110 height 28
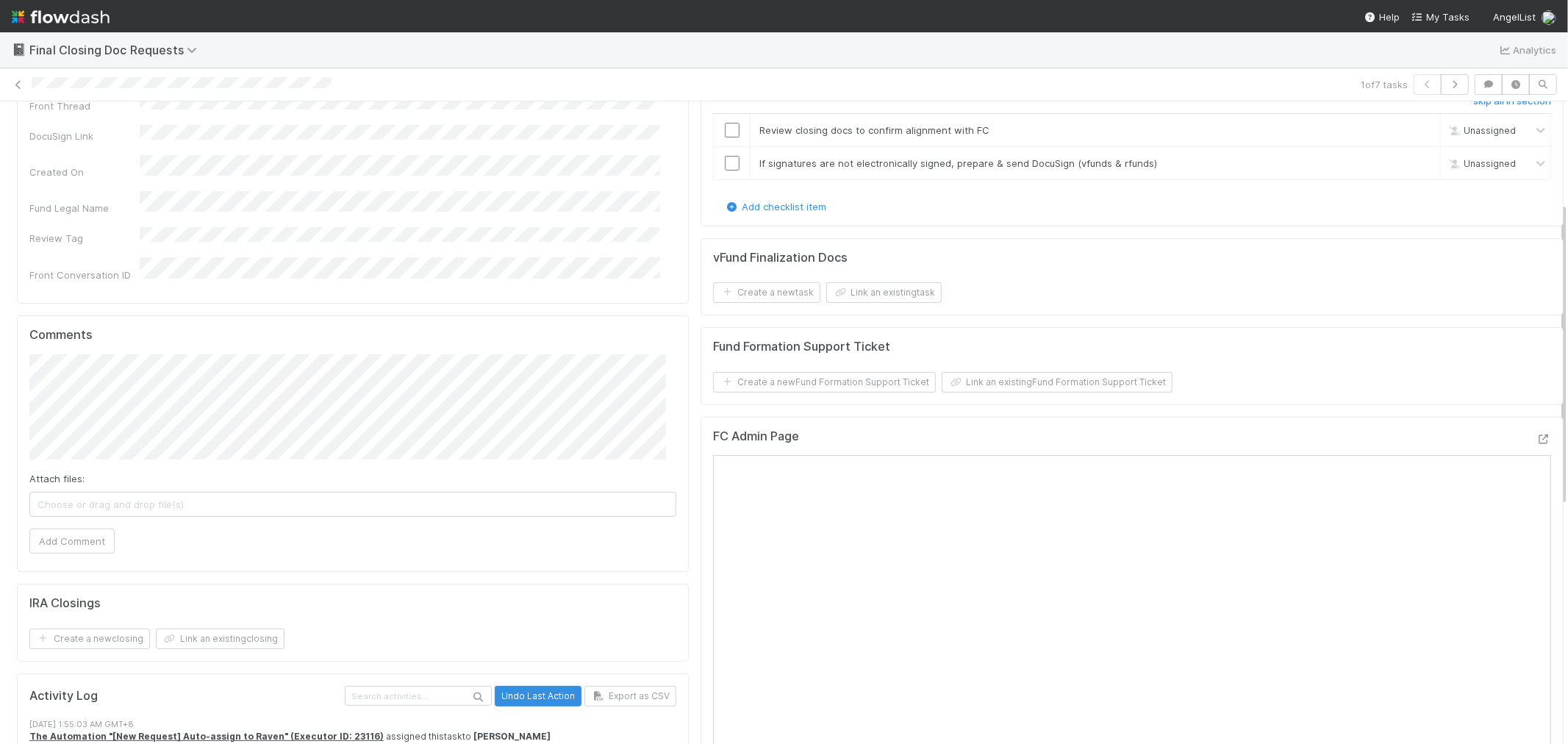
scroll to position [245, 0]
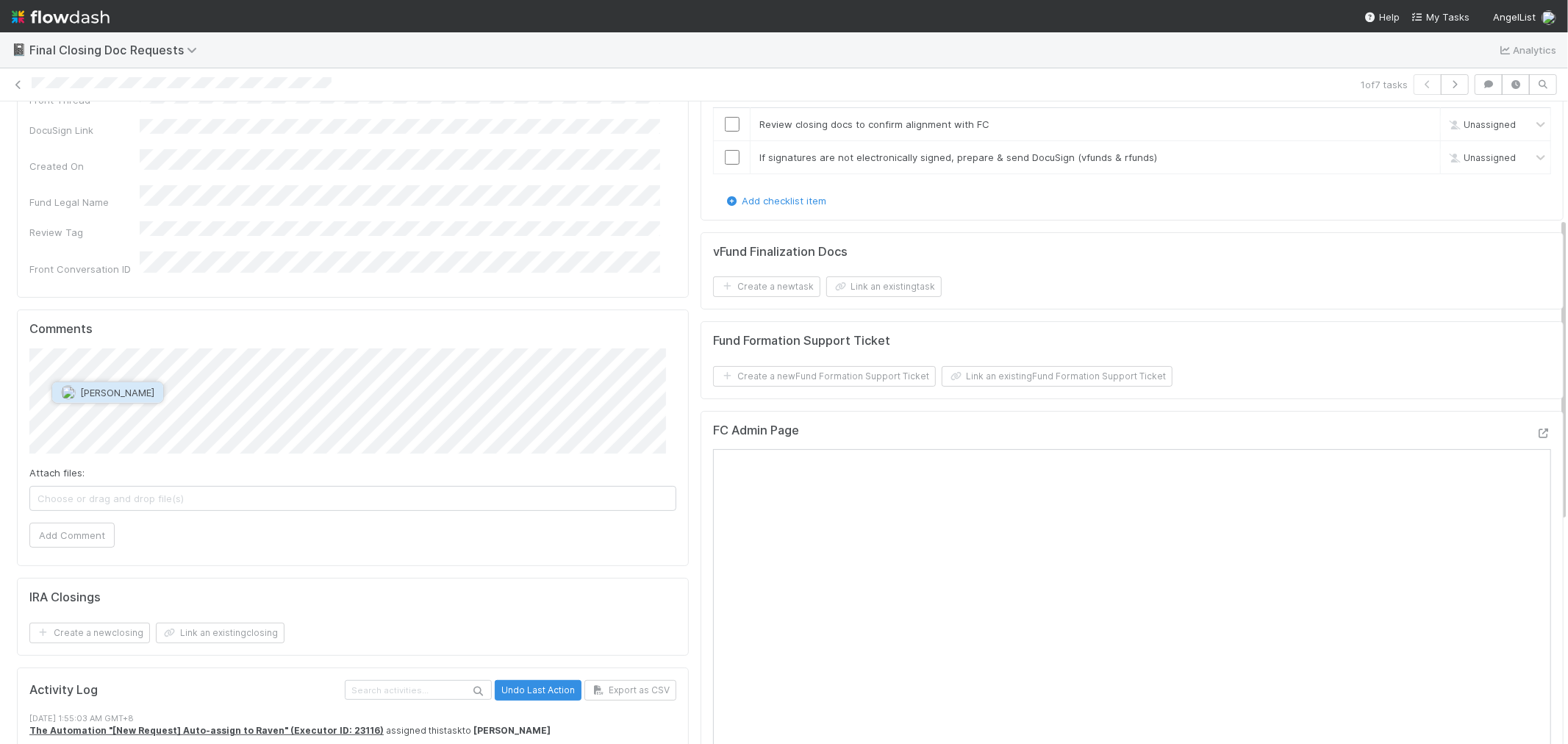
click at [109, 395] on span "[PERSON_NAME]" at bounding box center [117, 393] width 74 height 12
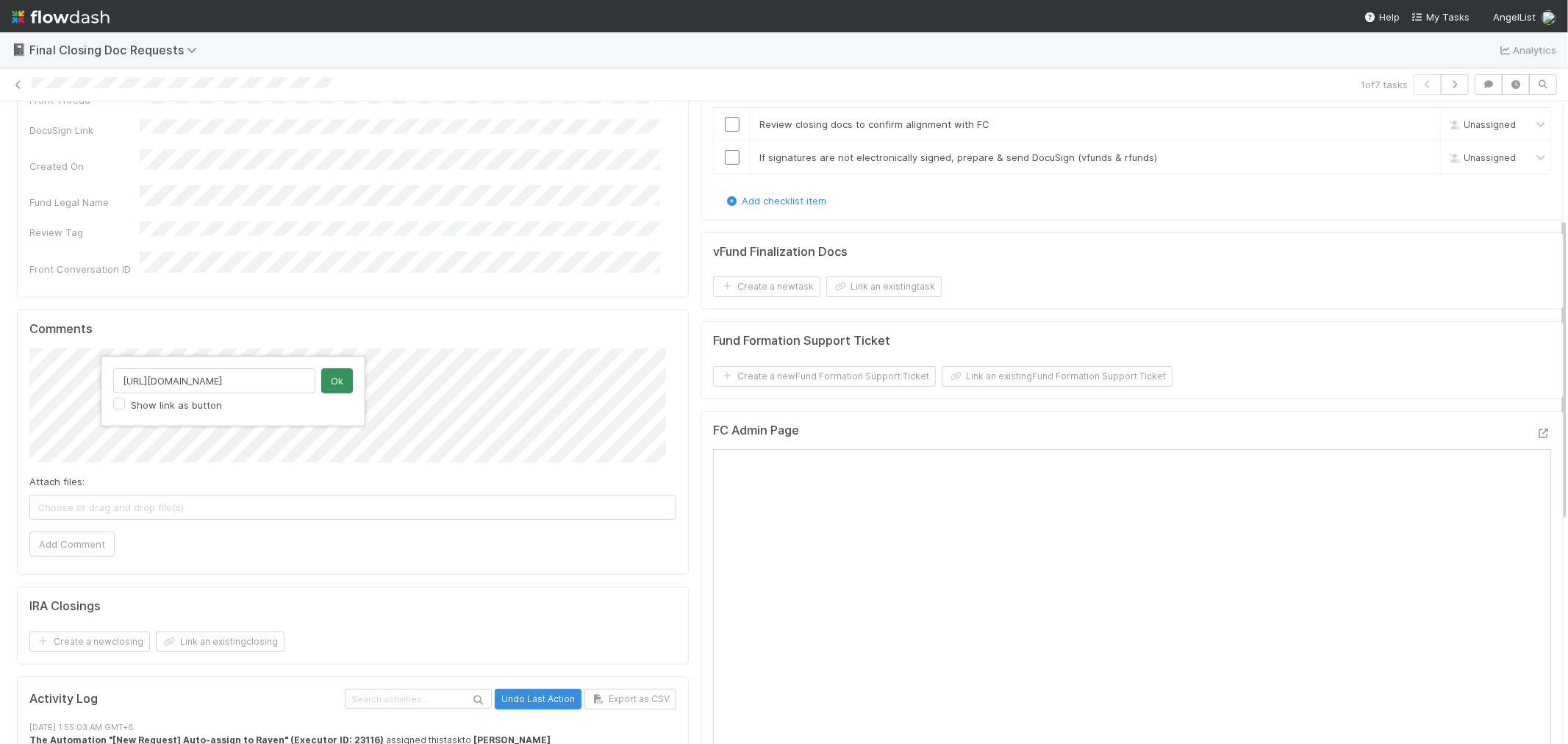
scroll to position [0, 327]
type input "[URL][DOMAIN_NAME]"
click at [333, 381] on button "Ok" at bounding box center [337, 381] width 32 height 25
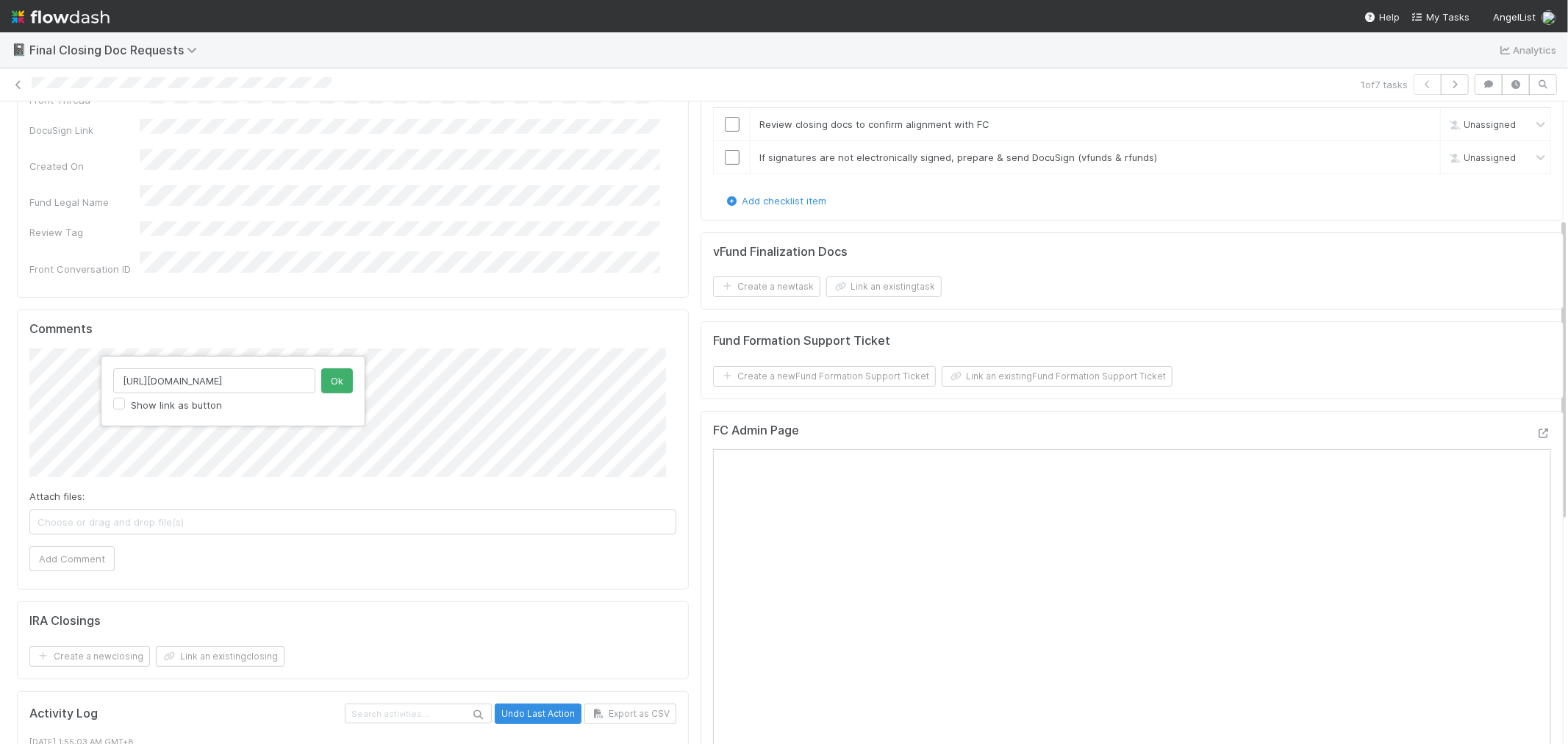
scroll to position [0, 0]
drag, startPoint x: 308, startPoint y: 380, endPoint x: 96, endPoint y: 378, distance: 212.0
click at [96, 378] on div "[URL][DOMAIN_NAME] Show link as button Ok" at bounding box center [784, 372] width 1568 height 744
type input "h"
click at [330, 384] on button "Ok" at bounding box center [337, 381] width 32 height 25
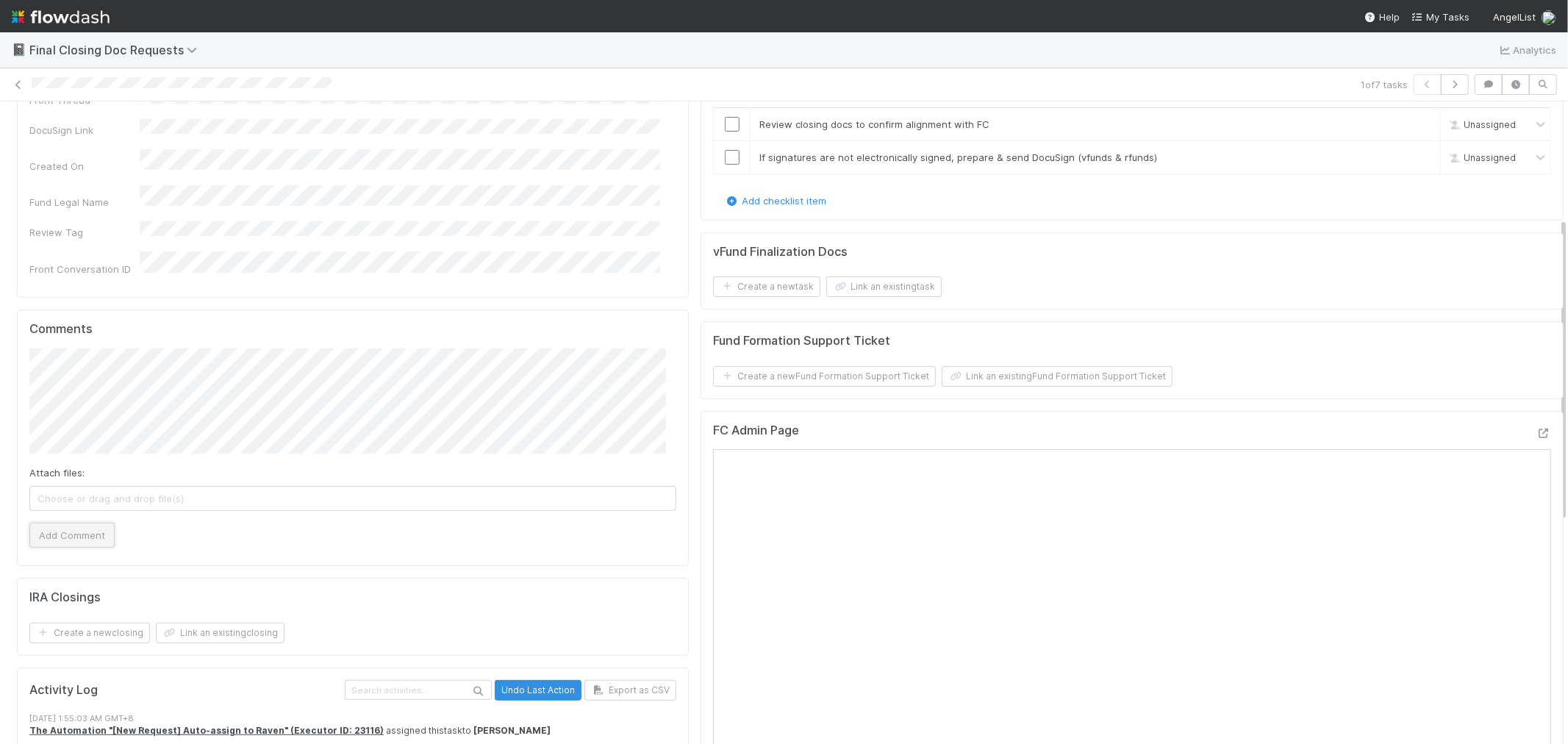
click at [85, 522] on button "Add Comment" at bounding box center [72, 535] width 86 height 25
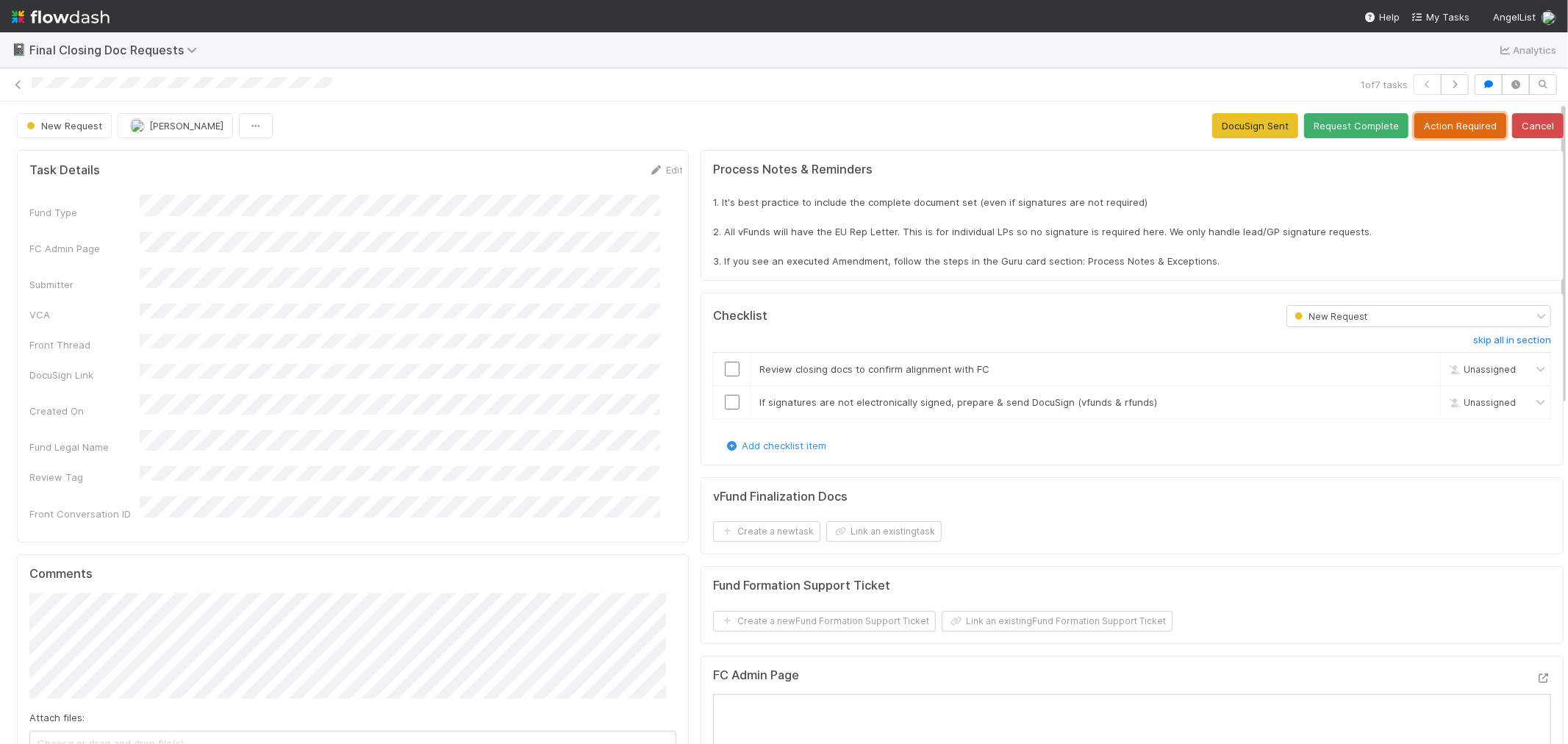
click at [1435, 128] on button "Action Required" at bounding box center [1460, 125] width 91 height 25
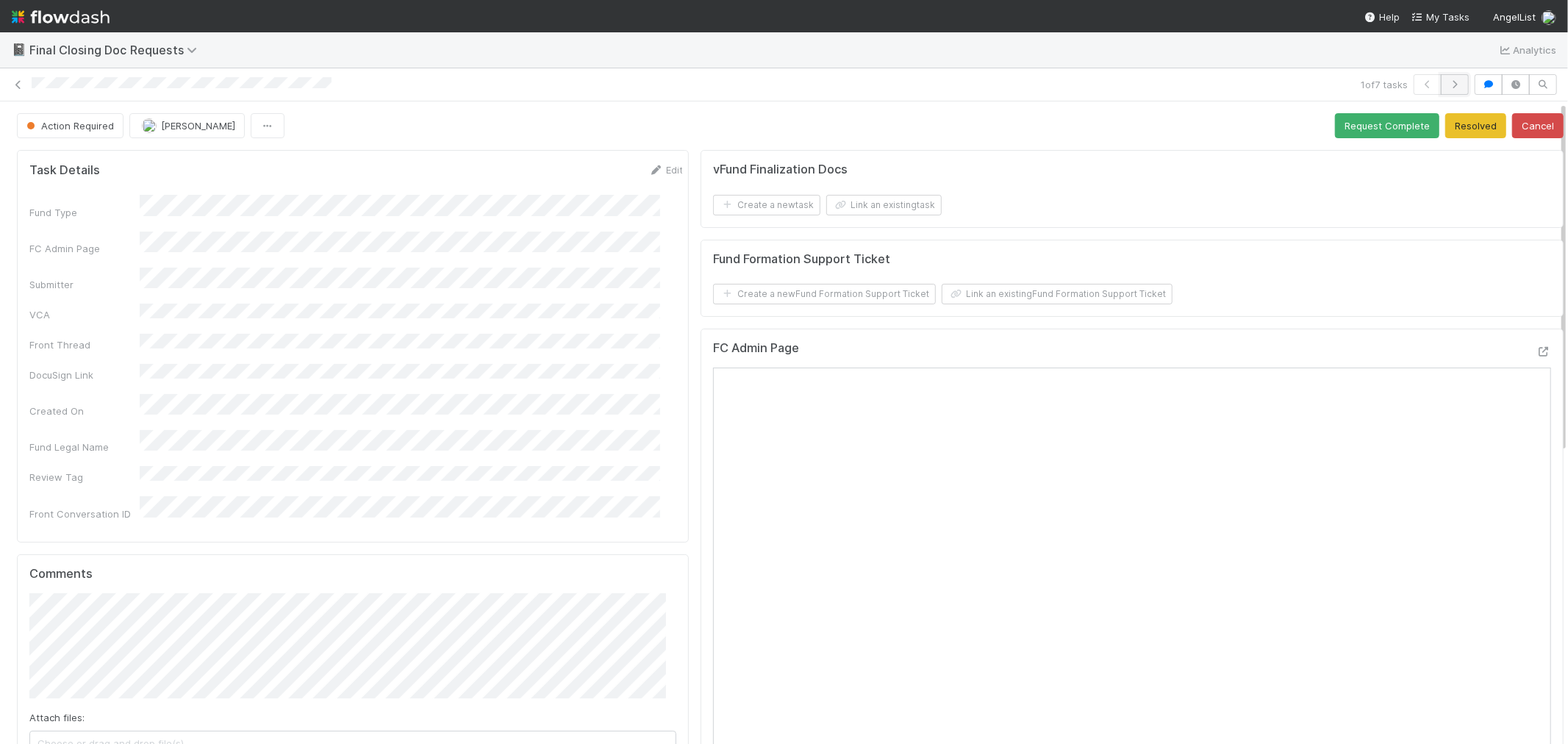
click at [1443, 91] on button "button" at bounding box center [1455, 84] width 28 height 20
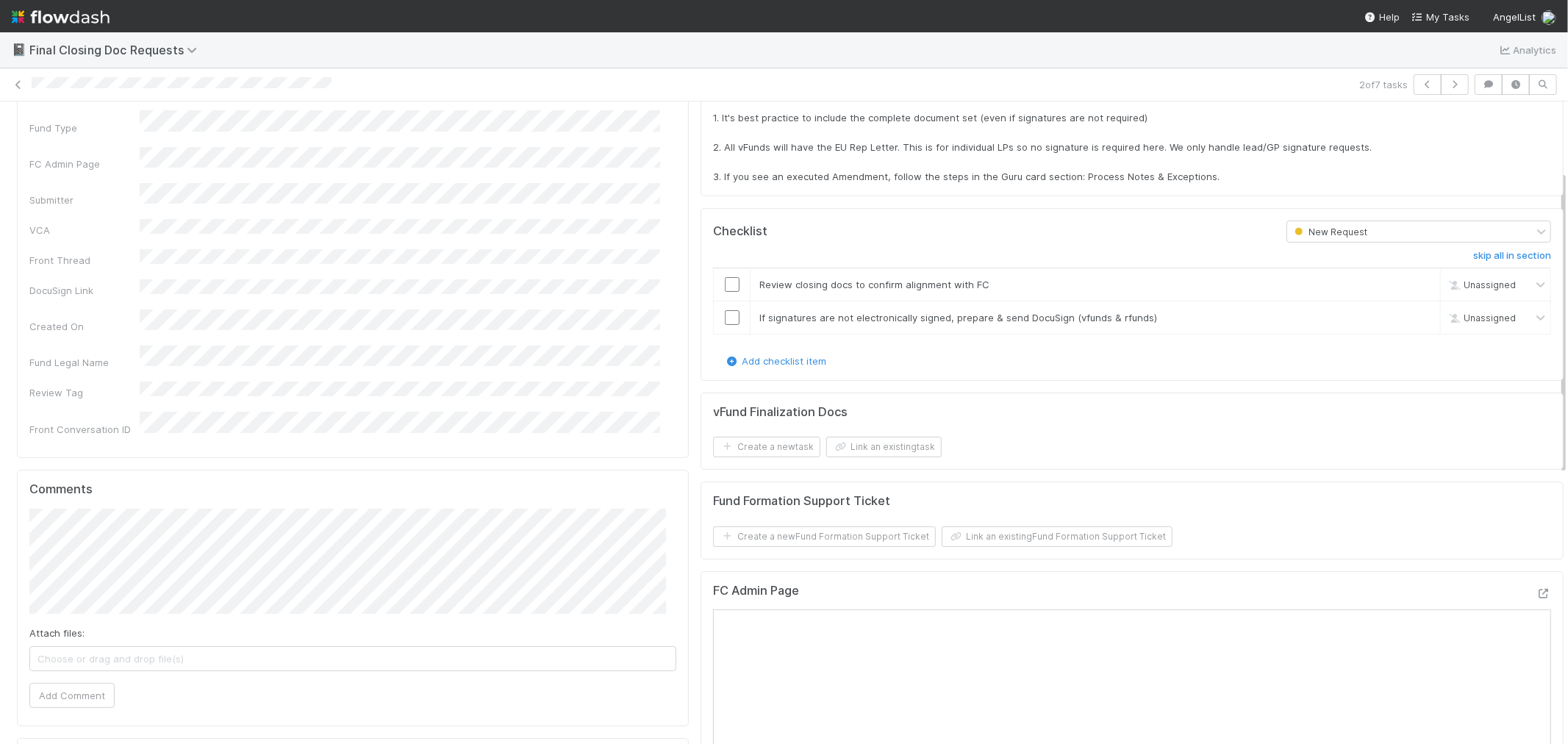
scroll to position [163, 0]
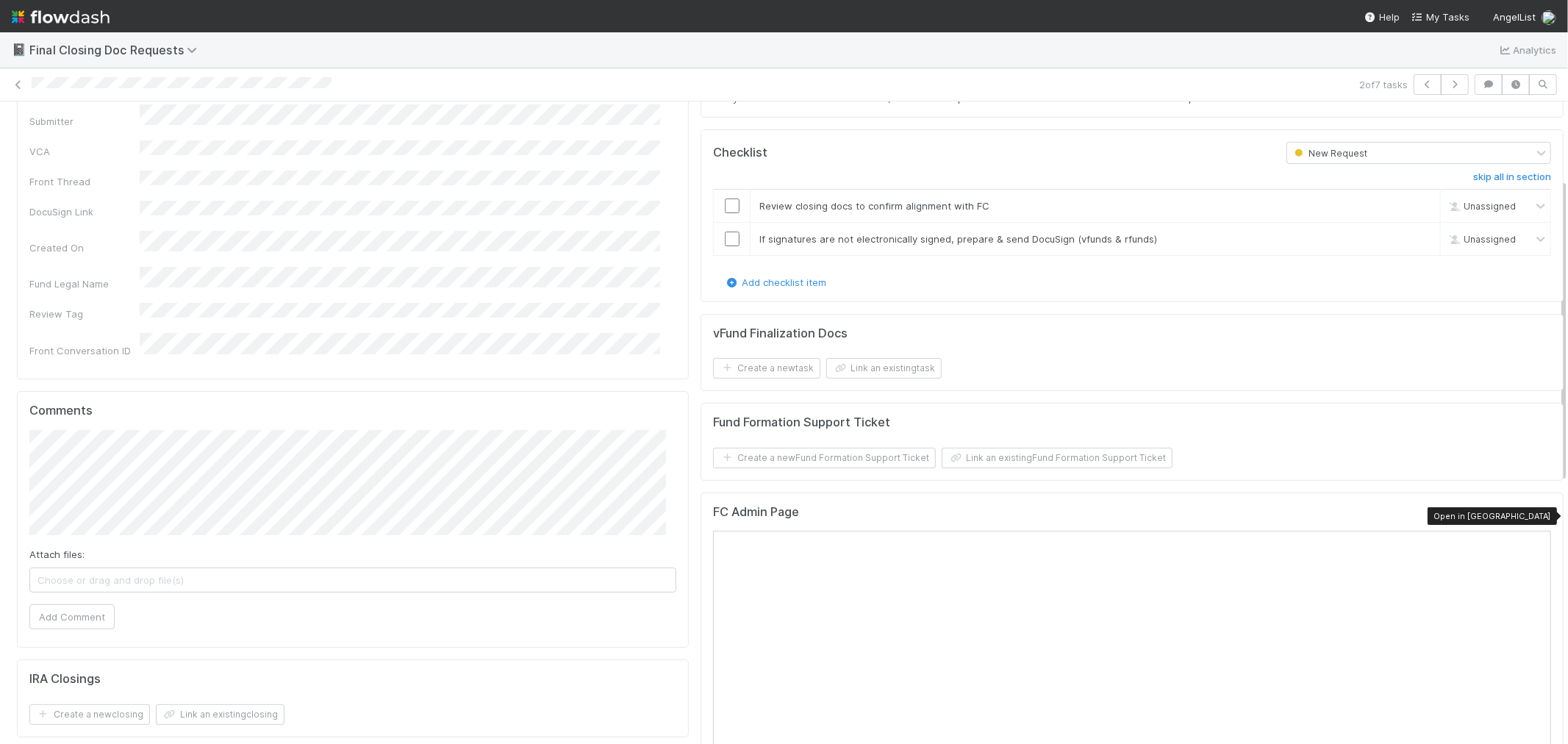
click at [1537, 514] on icon at bounding box center [1544, 515] width 15 height 10
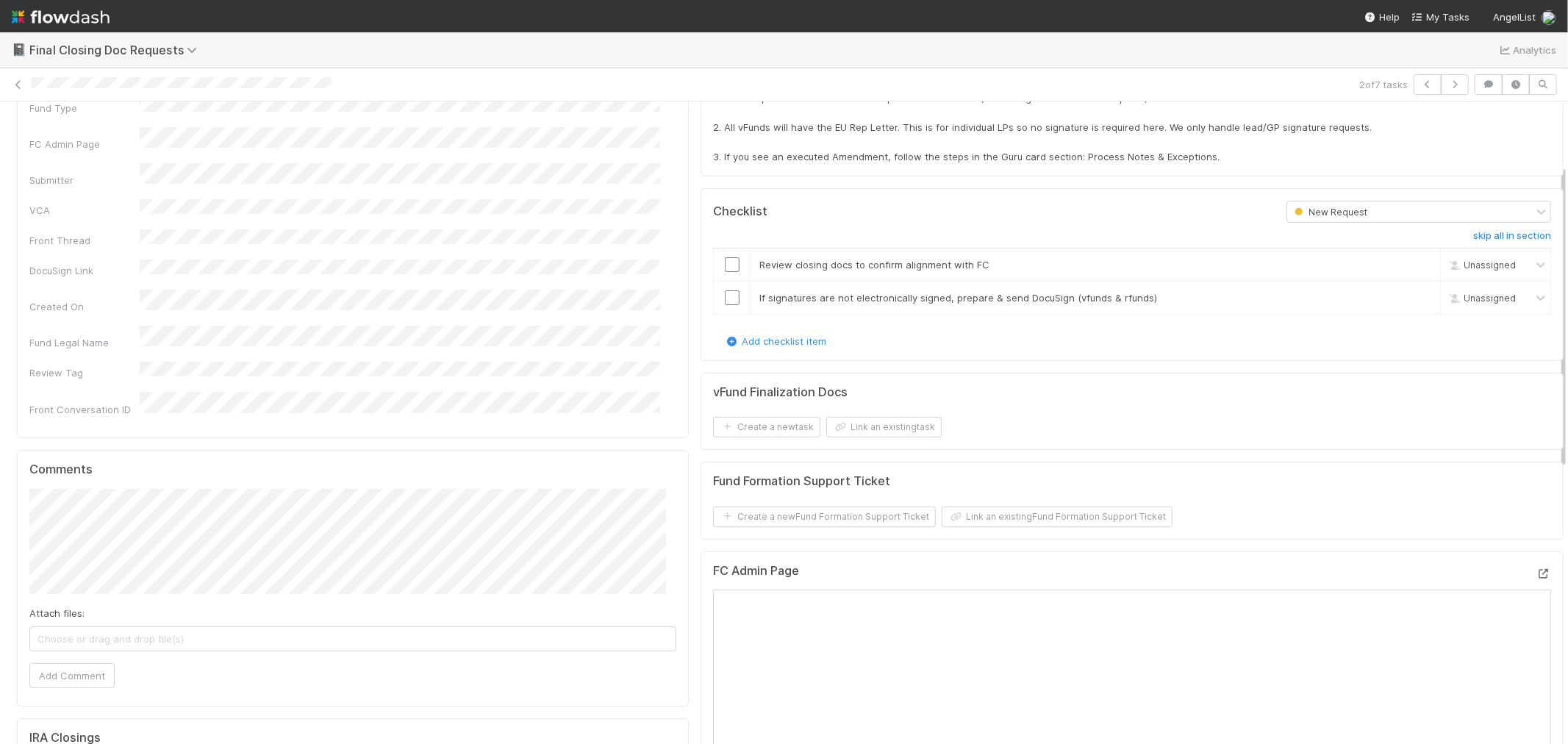
scroll to position [245, 0]
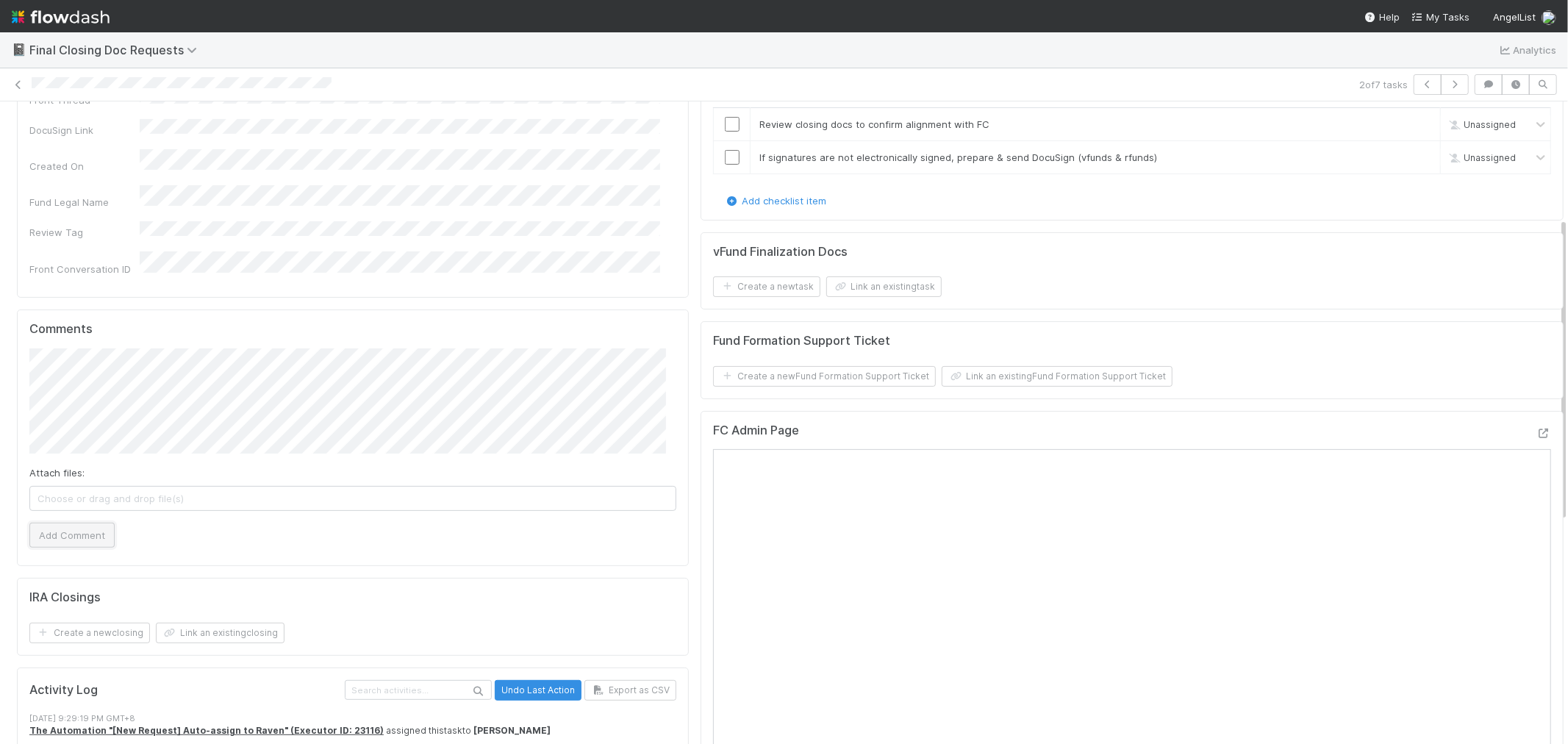
click at [68, 522] on button "Add Comment" at bounding box center [72, 535] width 86 height 25
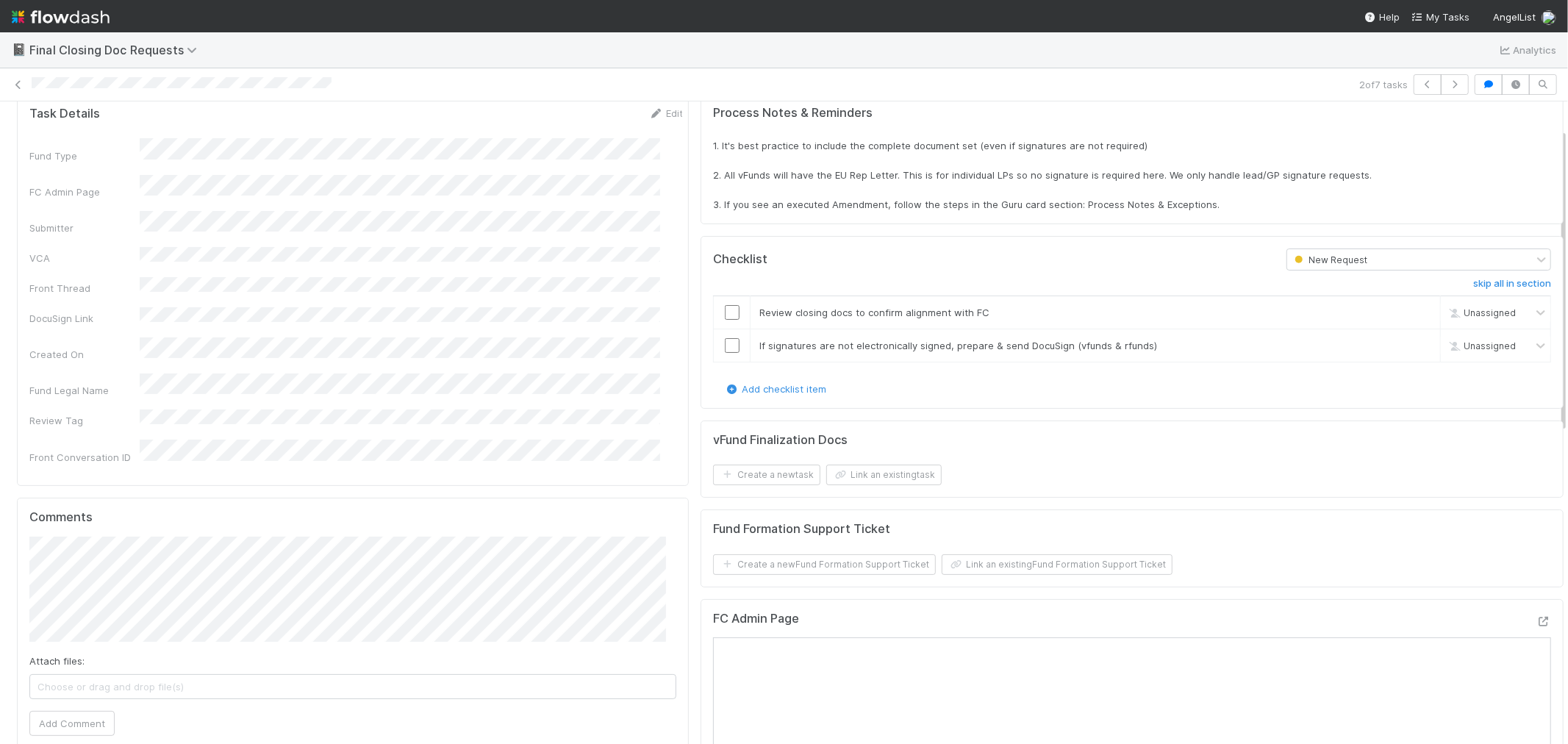
scroll to position [0, 0]
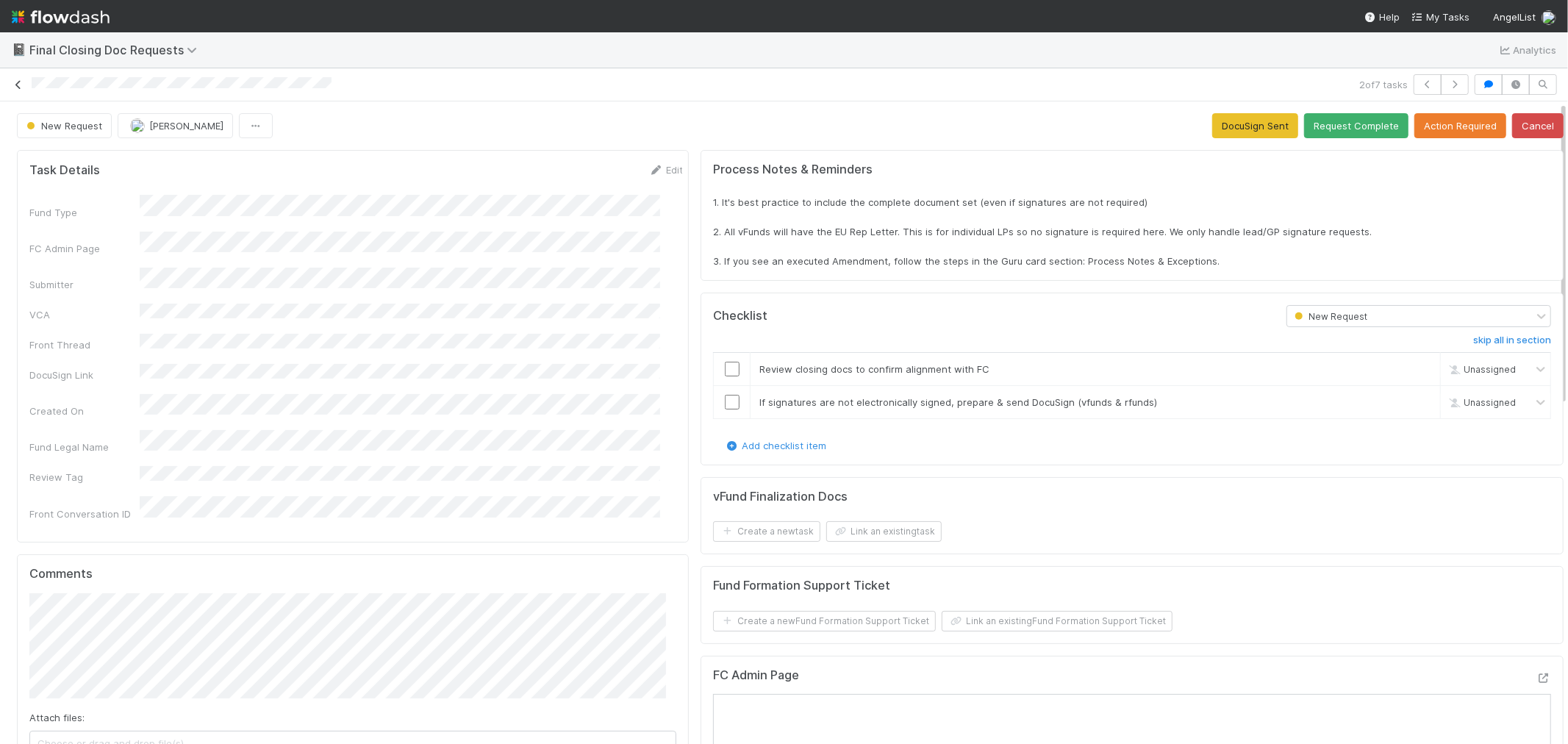
click at [19, 86] on icon at bounding box center [18, 85] width 15 height 10
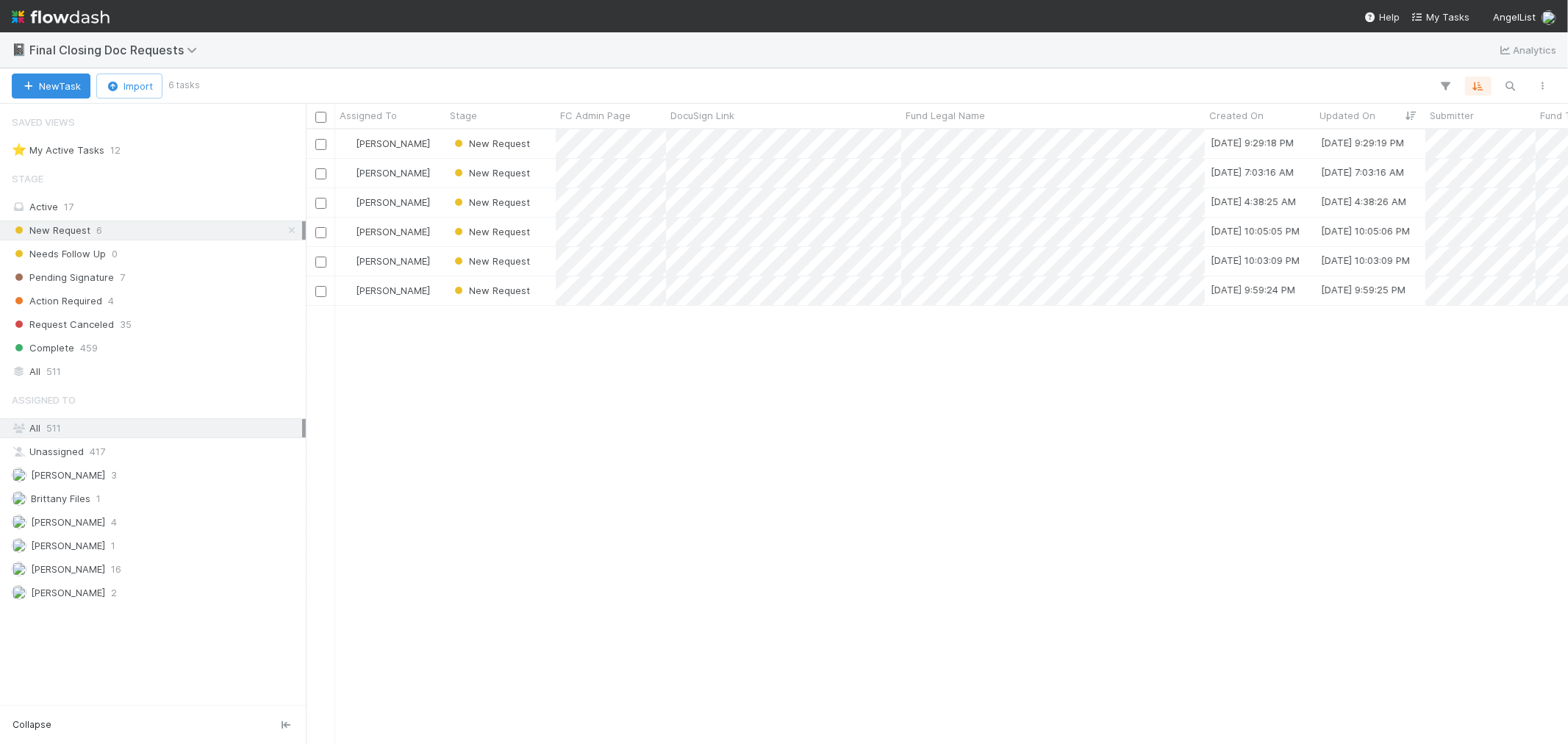
scroll to position [12, 12]
click at [67, 5] on img at bounding box center [60, 18] width 98 height 25
